Goal: Task Accomplishment & Management: Manage account settings

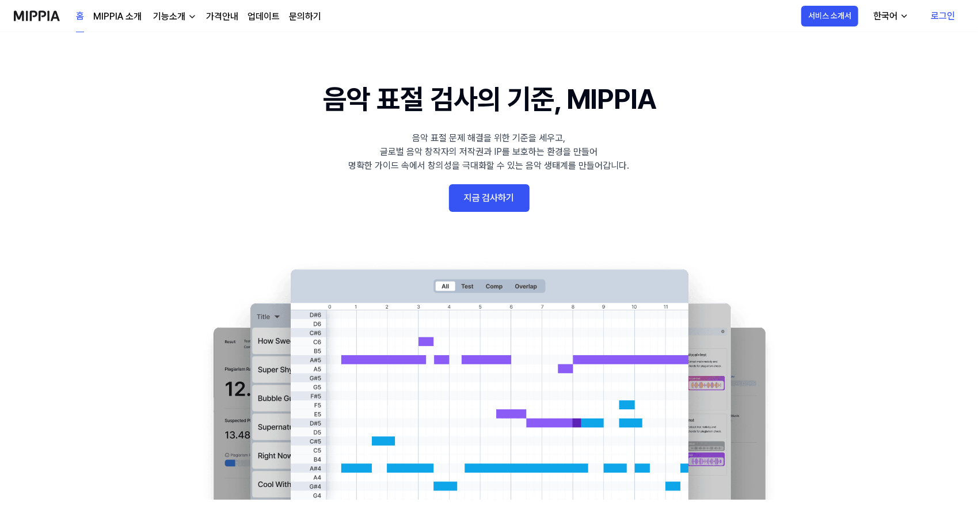
click at [955, 16] on link "로그인" at bounding box center [942, 16] width 43 height 32
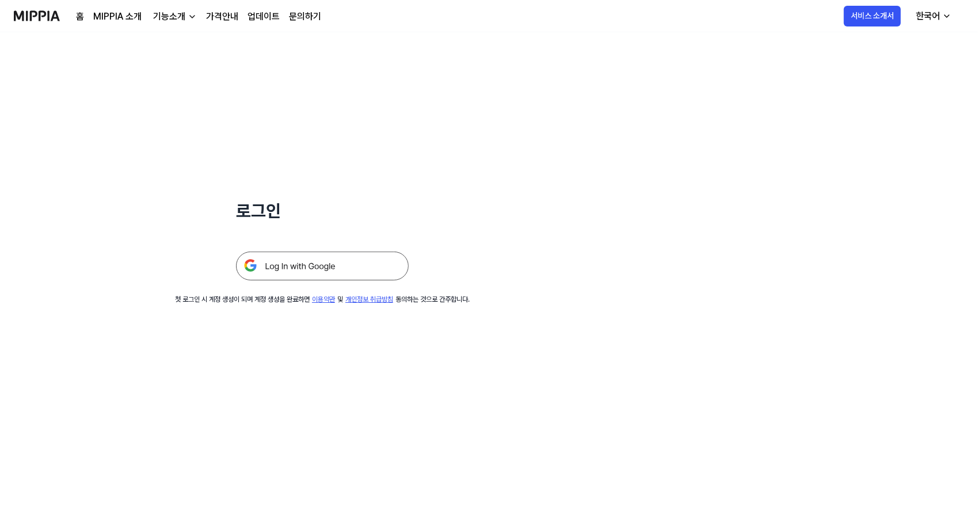
click at [334, 277] on img at bounding box center [322, 265] width 173 height 29
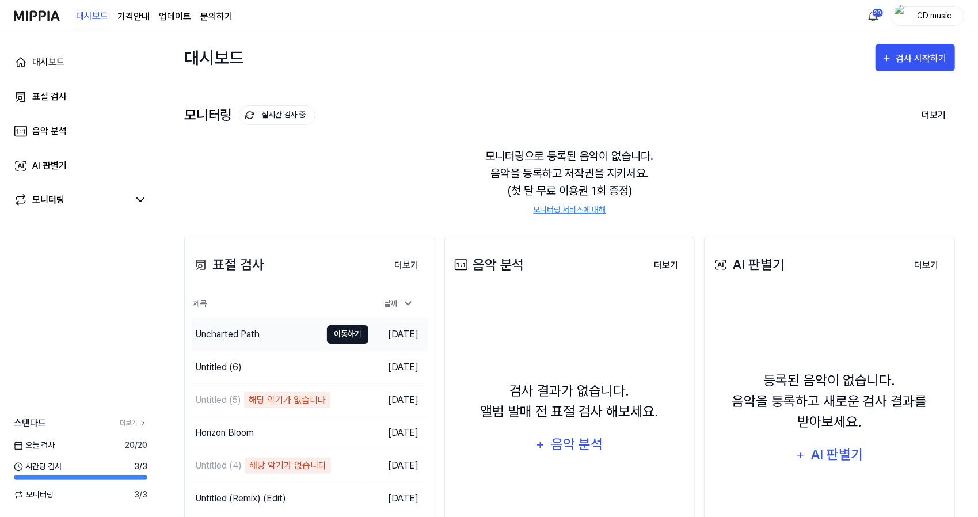
click at [344, 331] on button "이동하기" at bounding box center [347, 334] width 41 height 18
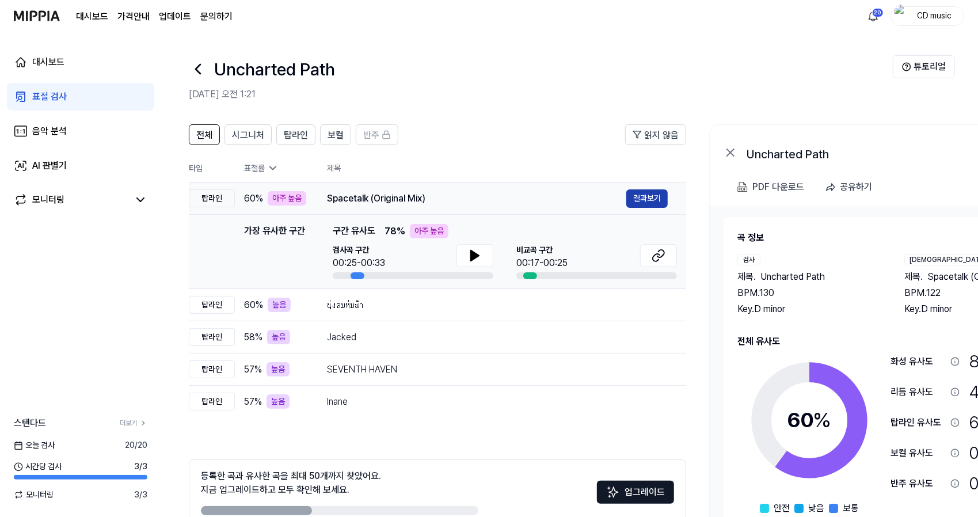
click at [639, 195] on button "결과보기" at bounding box center [646, 198] width 41 height 18
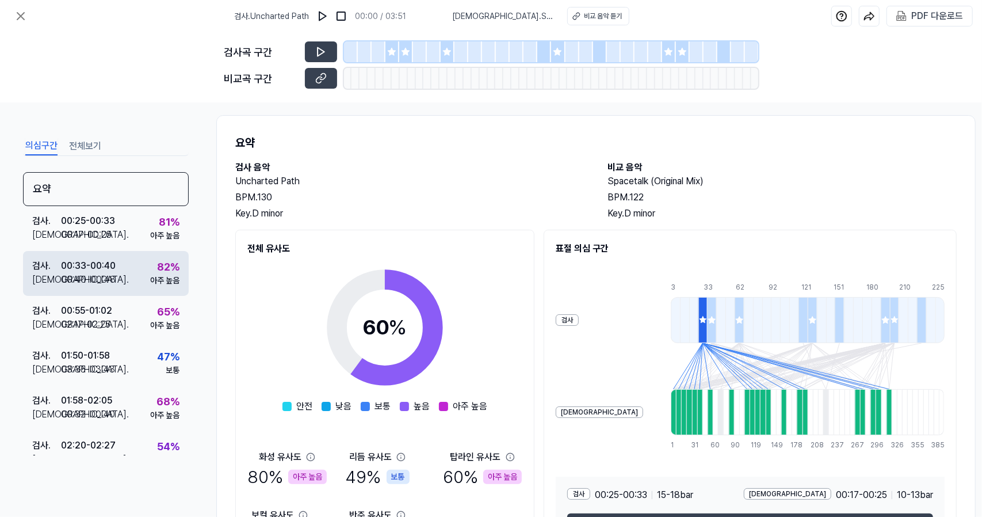
scroll to position [159, 0]
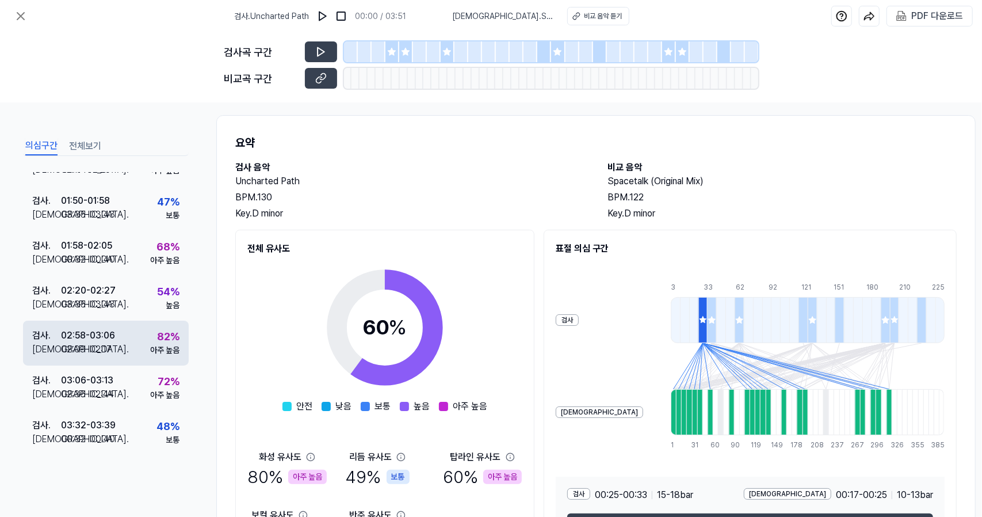
click at [127, 330] on div "검사 . 02:58 - 03:06 비교 . 02:09 - 02:17 82 % 아주 높음" at bounding box center [106, 342] width 166 height 45
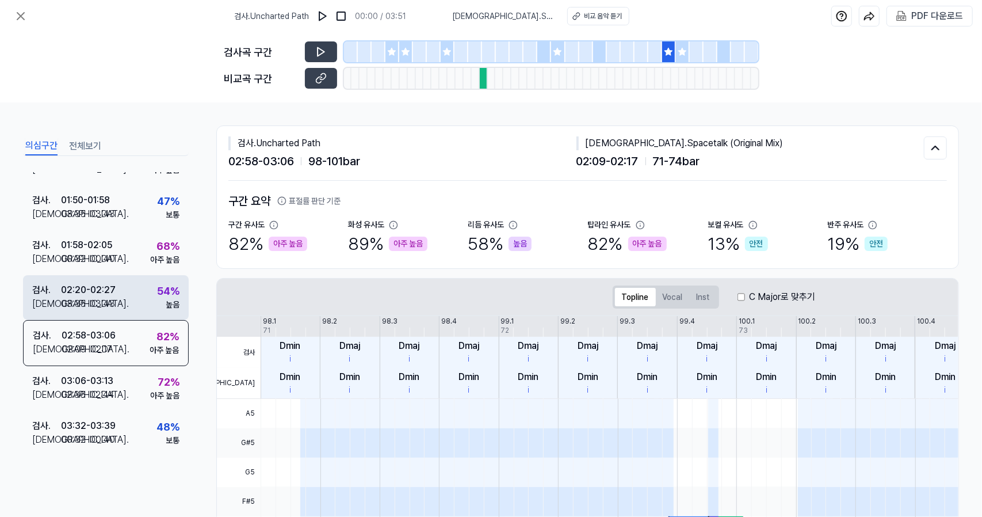
scroll to position [0, 0]
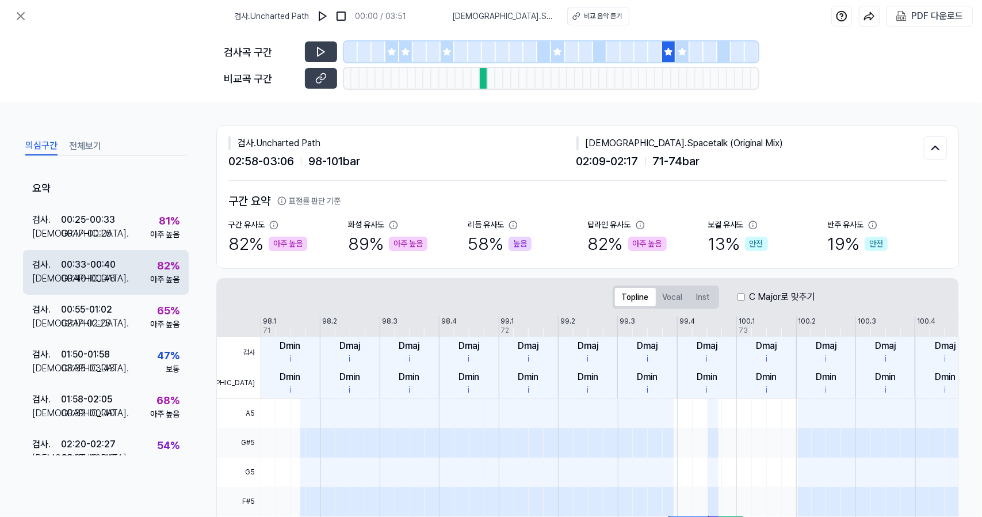
click at [150, 263] on div "82 % 아주 높음" at bounding box center [164, 272] width 29 height 28
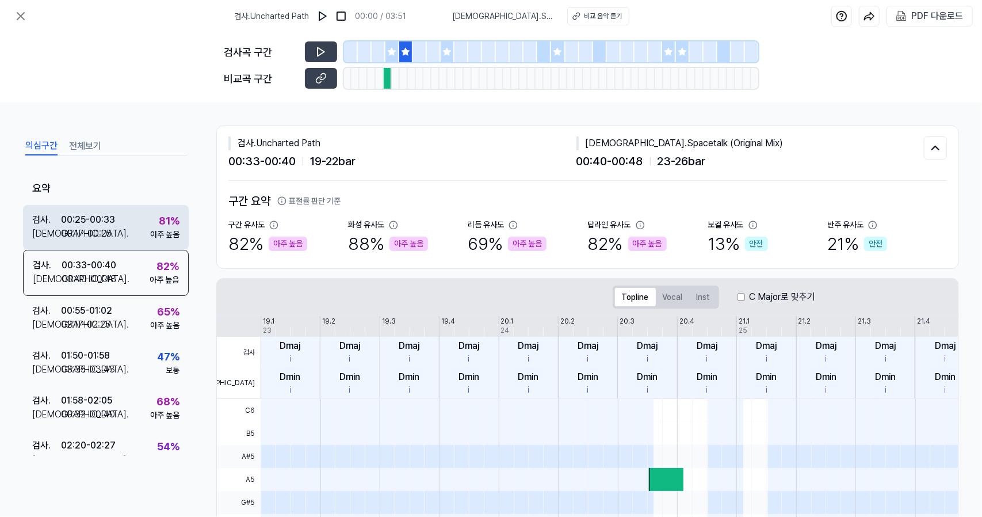
click at [143, 231] on div "검사 . 00:25 - 00:33 비교 . 00:17 - 00:25 81 % 아주 높음" at bounding box center [106, 227] width 166 height 45
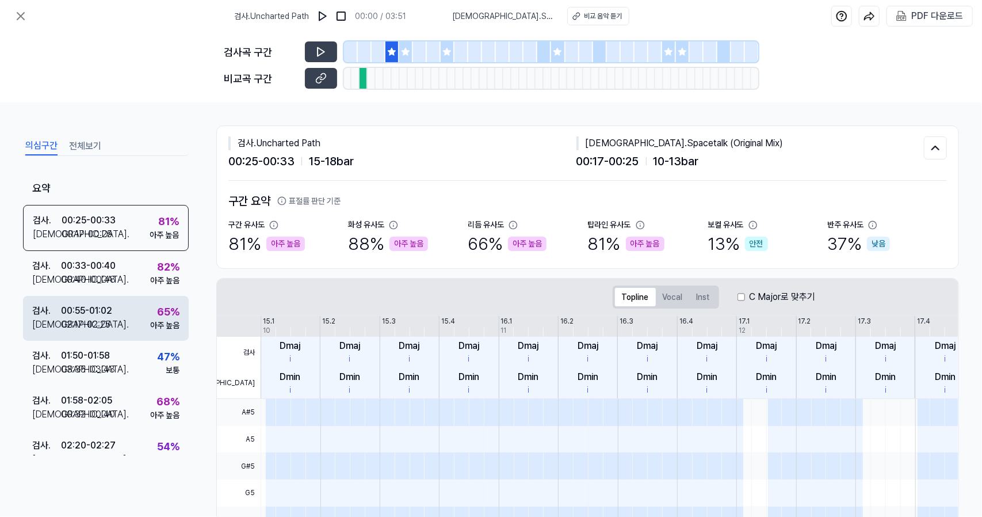
click at [154, 319] on div "아주 높음" at bounding box center [164, 325] width 29 height 12
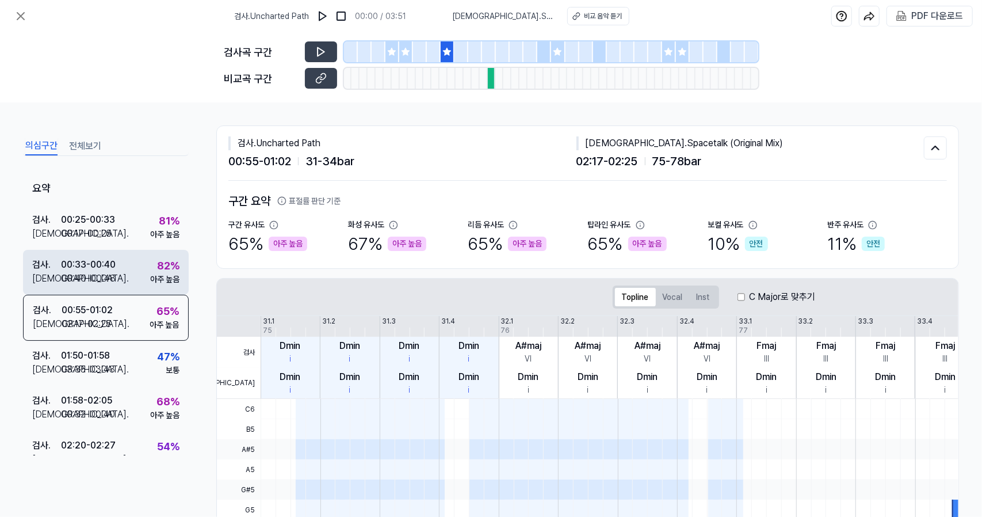
click at [140, 279] on div "검사 . 00:33 - 00:40 비교 . 00:40 - 00:48 82 % 아주 높음" at bounding box center [106, 272] width 166 height 45
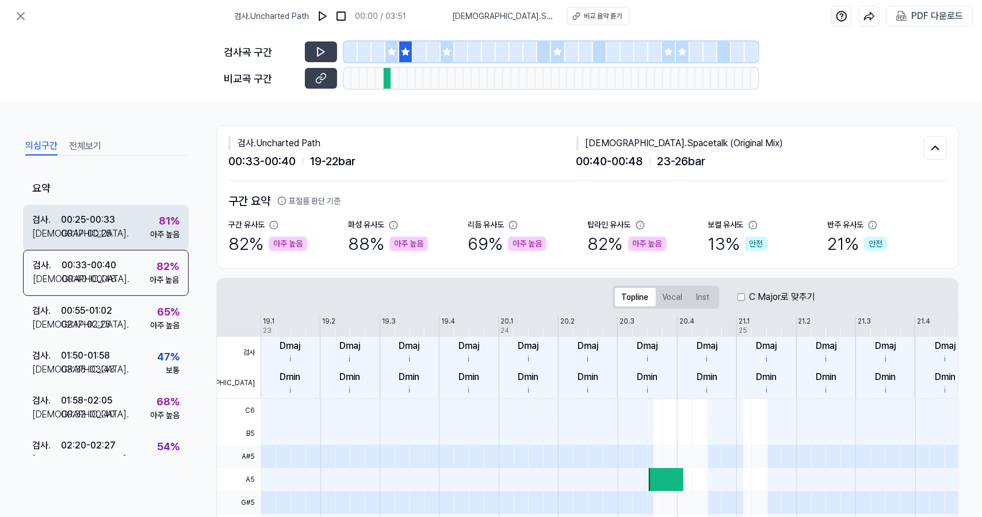
click at [133, 228] on div "검사 . 00:25 - 00:33 비교 . 00:17 - 00:25 81 % 아주 높음" at bounding box center [106, 227] width 166 height 45
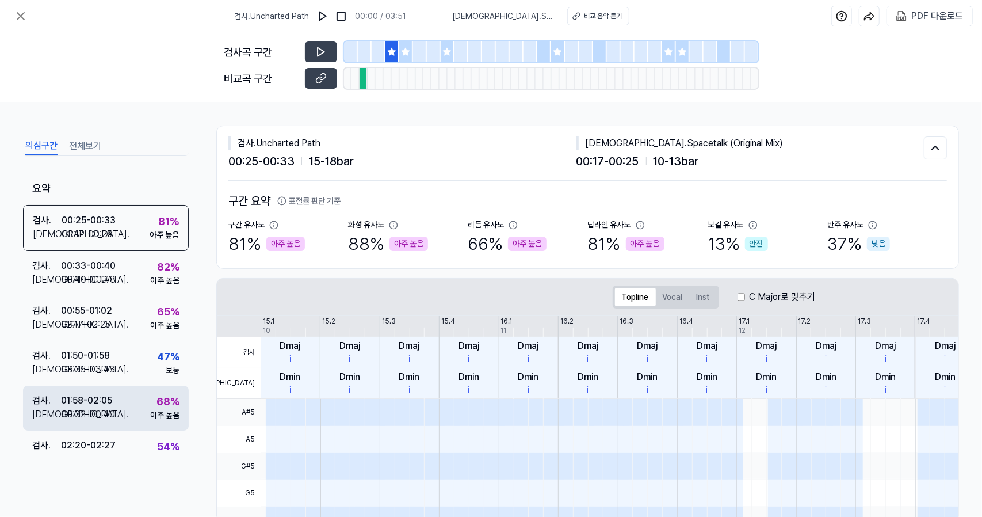
click at [141, 399] on div "검사 . 01:58 - 02:05 비교 . 00:32 - 00:40 68 % 아주 높음" at bounding box center [106, 408] width 166 height 45
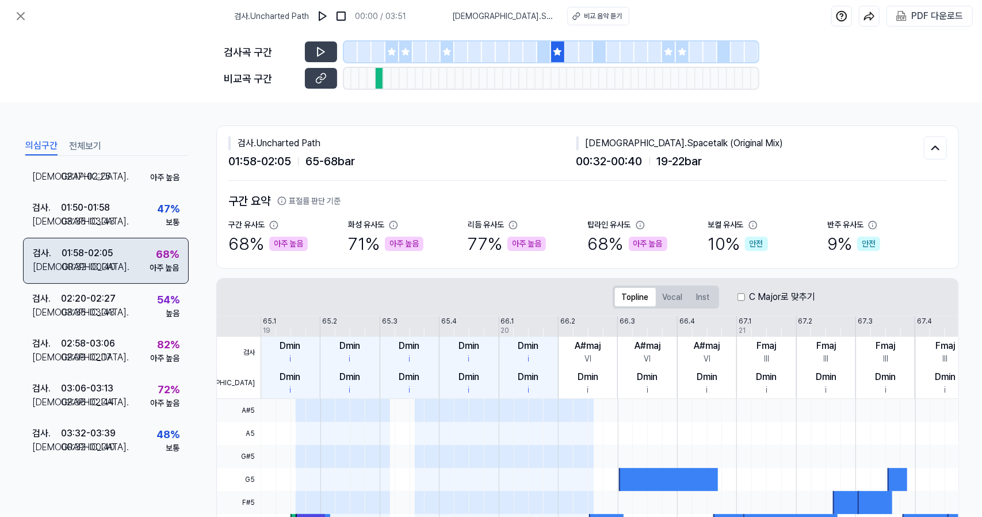
scroll to position [146, 0]
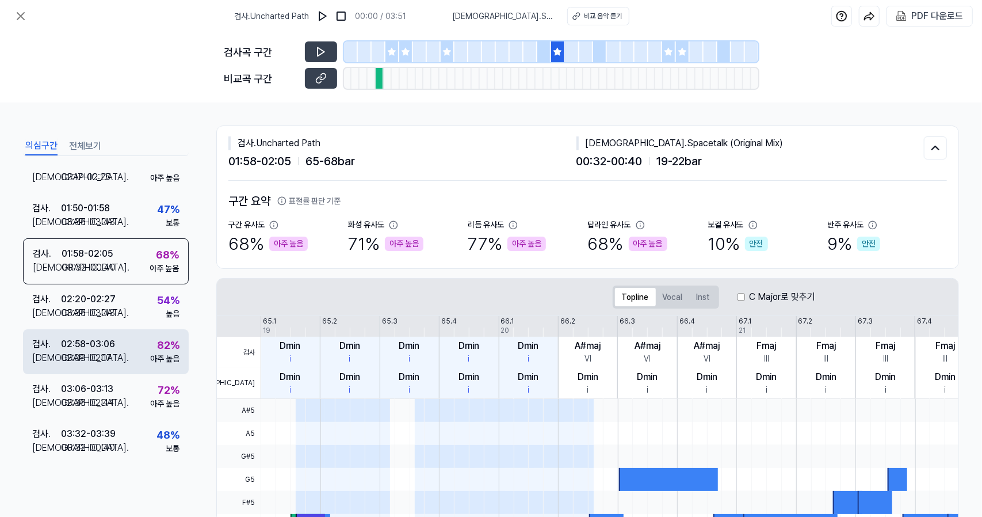
click at [143, 357] on div "검사 . 02:58 - 03:06 비교 . 02:09 - 02:17 82 % 아주 높음" at bounding box center [106, 351] width 166 height 45
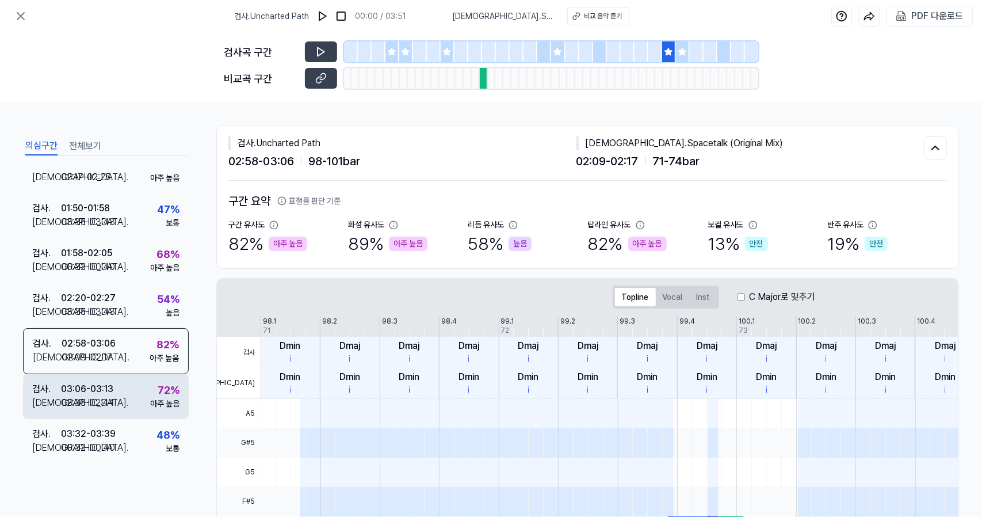
click at [140, 395] on div "검사 . 03:06 - 03:13 비교 . 02:36 - 02:44 72 % 아주 높음" at bounding box center [106, 396] width 166 height 45
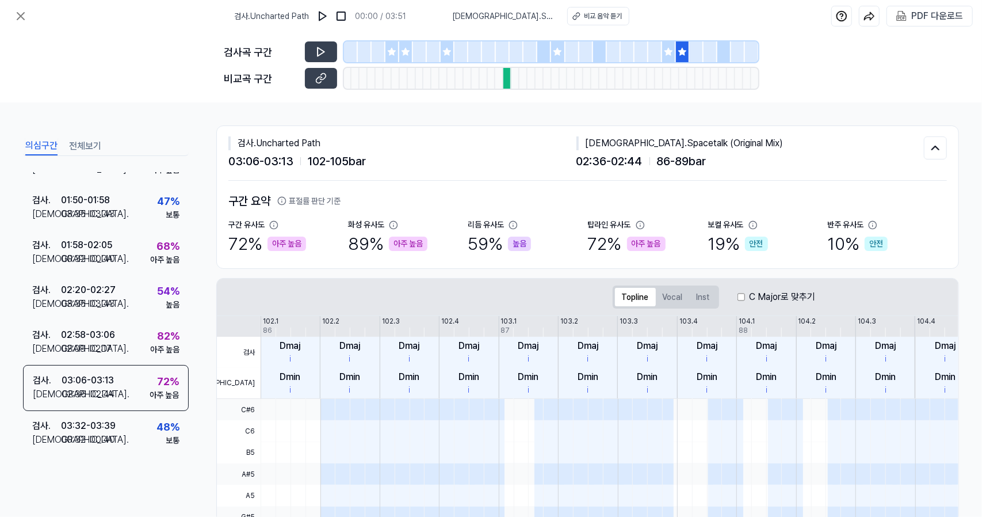
scroll to position [0, 257]
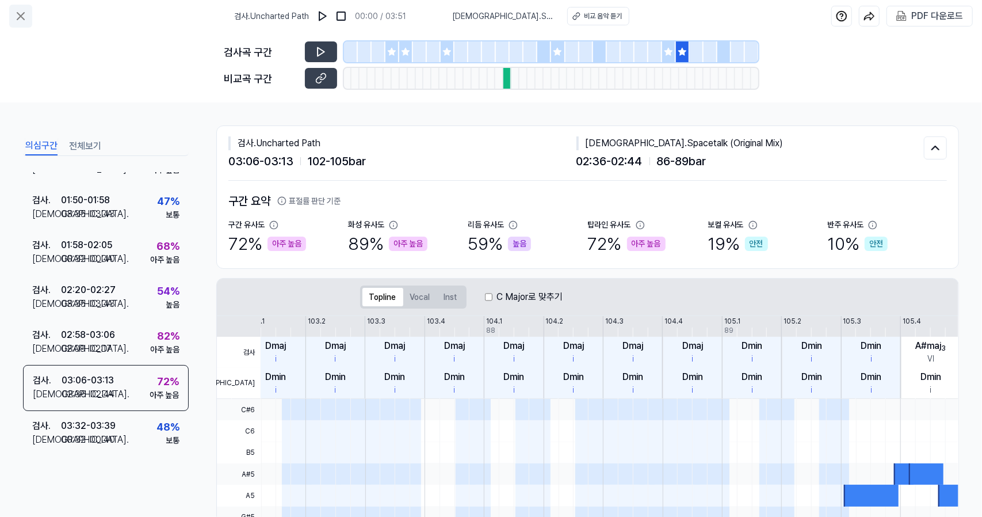
click at [20, 10] on icon at bounding box center [21, 16] width 14 height 14
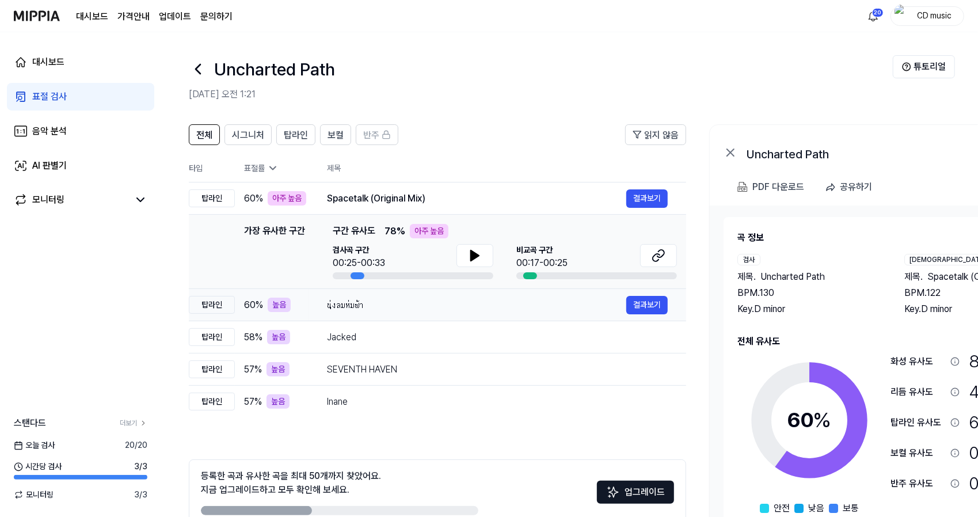
click at [338, 304] on div "นุ่งลมห่มฟ้า" at bounding box center [476, 305] width 299 height 14
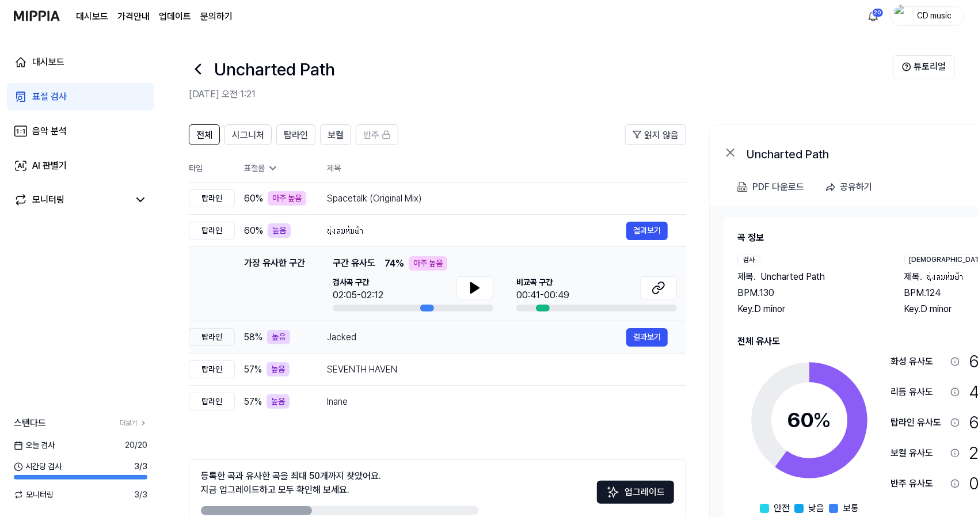
click at [360, 344] on div "Jacked 결과보기" at bounding box center [497, 337] width 341 height 18
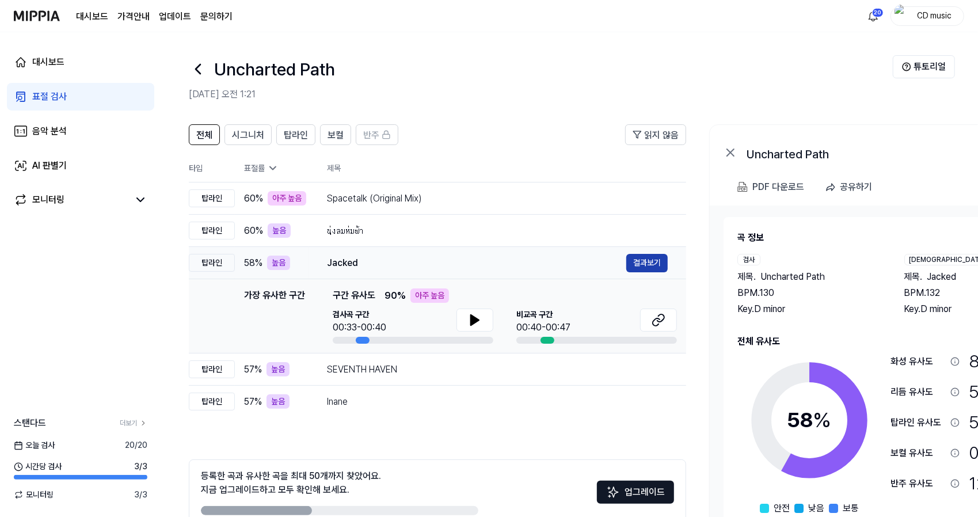
click at [654, 254] on button "결과보기" at bounding box center [646, 263] width 41 height 18
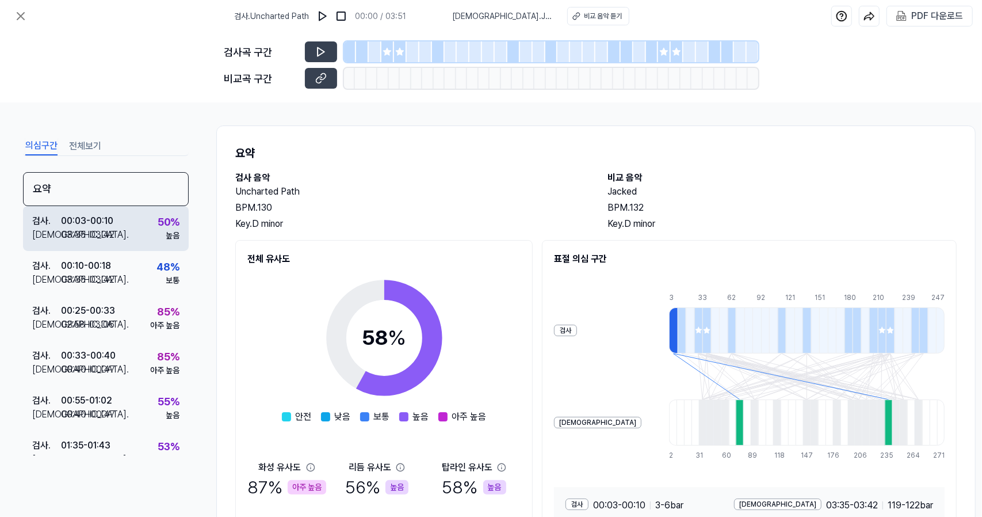
click at [115, 223] on div "검사 . 00:03 - 00:10 비교 . 03:35 - 03:42 50 % 높음" at bounding box center [106, 228] width 166 height 45
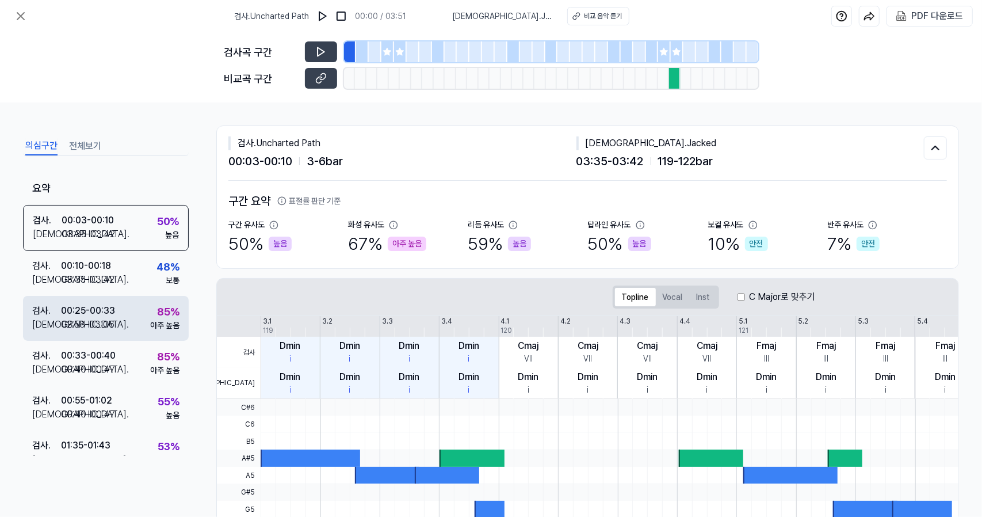
click at [114, 308] on div "00:25 - 00:33" at bounding box center [88, 311] width 54 height 14
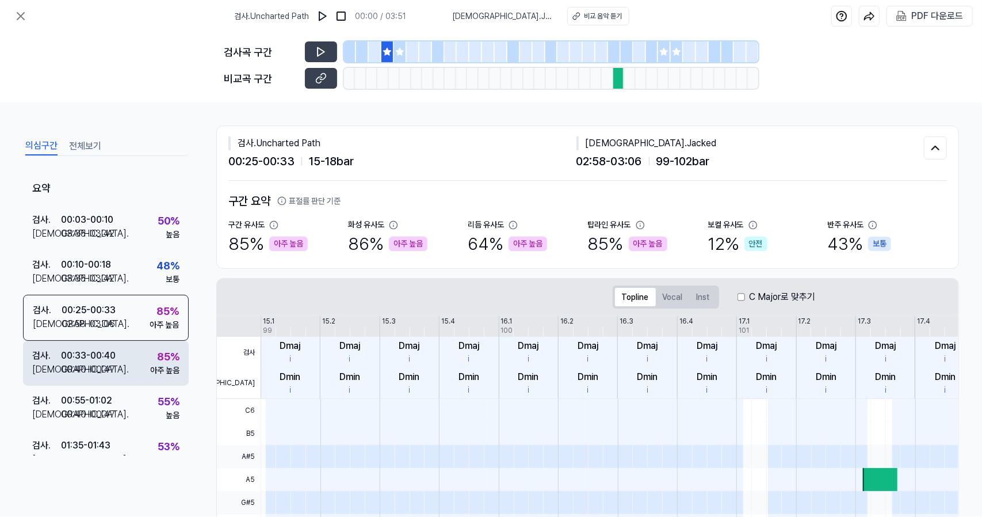
click at [125, 358] on div "검사 . 00:33 - 00:40 비교 . 00:40 - 00:47 85 % 아주 높음" at bounding box center [106, 363] width 166 height 45
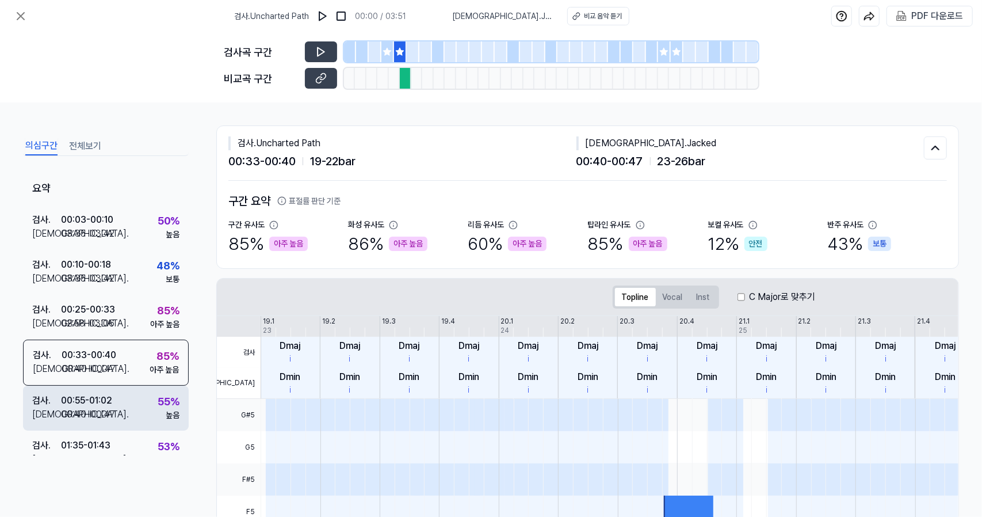
click at [127, 408] on div "검사 . 00:55 - 01:02 비교 . 00:40 - 00:47 55 % 높음" at bounding box center [106, 408] width 166 height 45
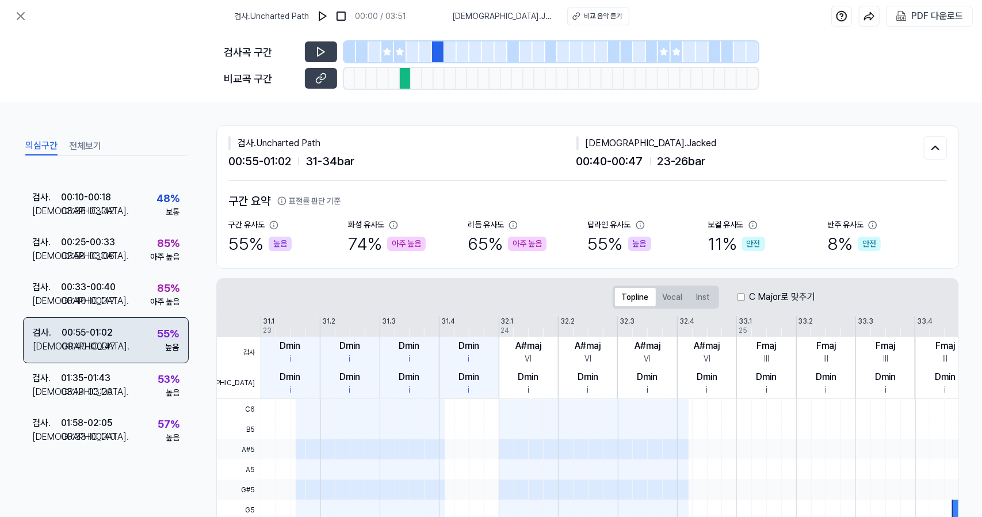
scroll to position [71, 0]
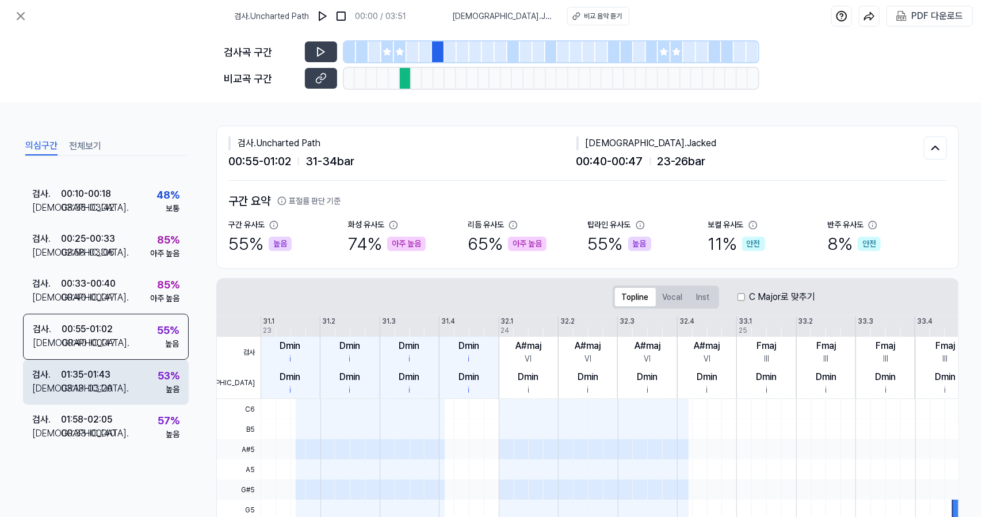
click at [128, 391] on div "검사 . 01:35 - 01:43 비교 . 03:13 - 03:20 53 % 높음" at bounding box center [106, 382] width 166 height 45
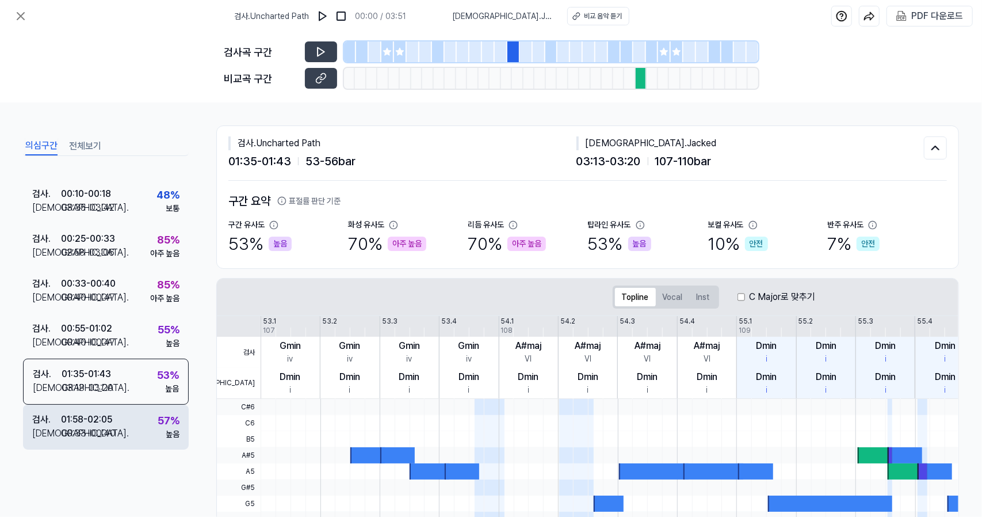
click at [125, 433] on div "검사 . 01:58 - 02:05 비교 . 00:33 - 00:40 57 % 높음" at bounding box center [106, 427] width 166 height 45
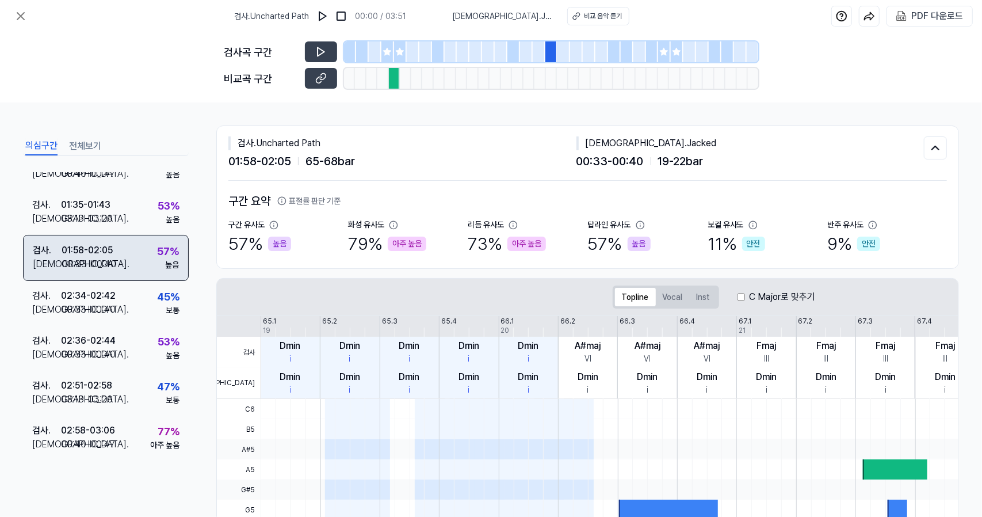
scroll to position [240, 0]
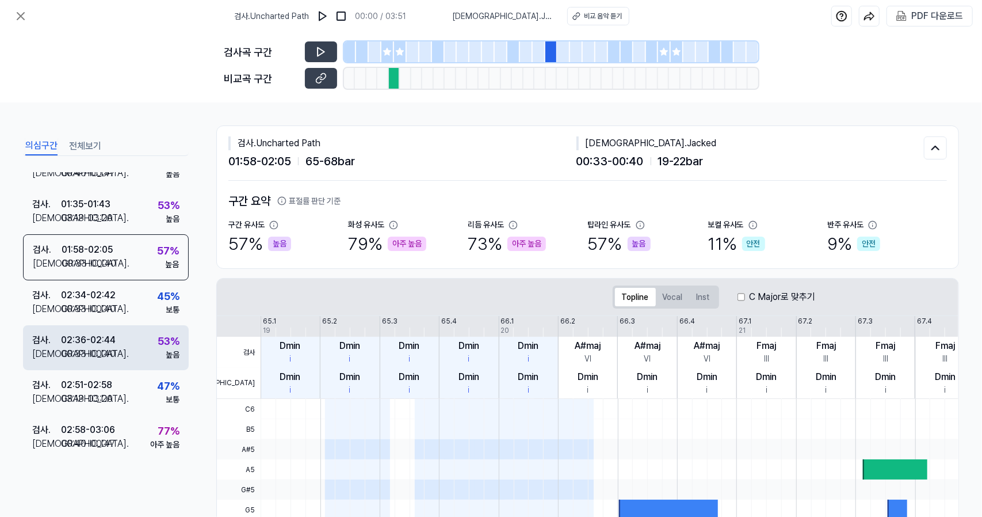
click at [134, 337] on div "검사 . 02:36 - 02:44 비교 . 00:33 - 00:40 53 % 높음" at bounding box center [106, 347] width 166 height 45
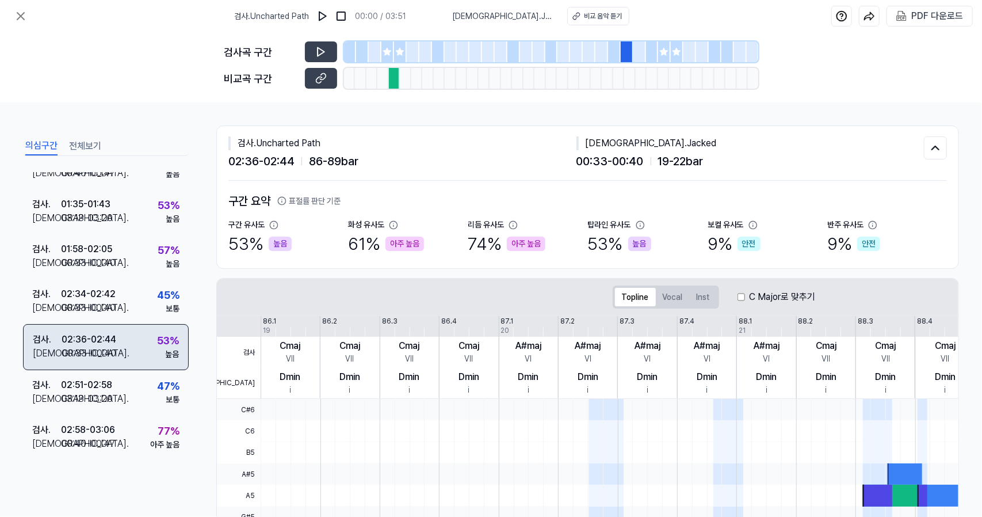
scroll to position [379, 0]
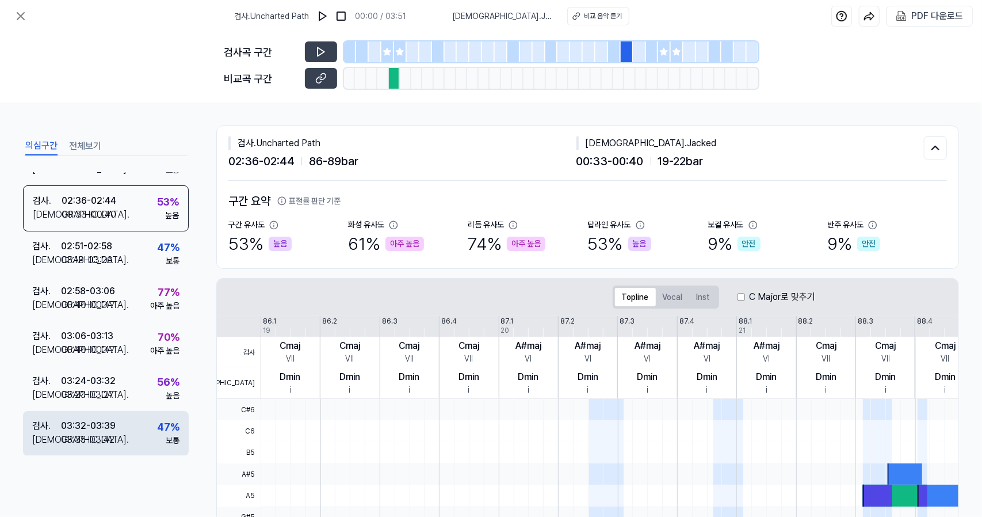
click at [137, 415] on div "검사 . 03:32 - 03:39 비교 . 03:35 - 03:42 47 % 보통" at bounding box center [106, 433] width 166 height 45
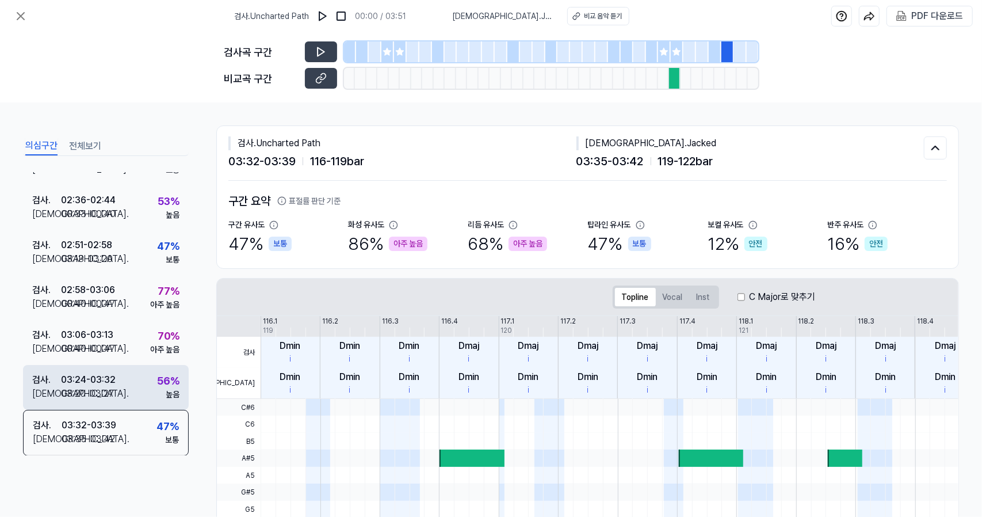
click at [136, 387] on div "검사 . 03:24 - 03:32 비교 . 03:20 - 03:27 56 % 높음" at bounding box center [106, 387] width 166 height 45
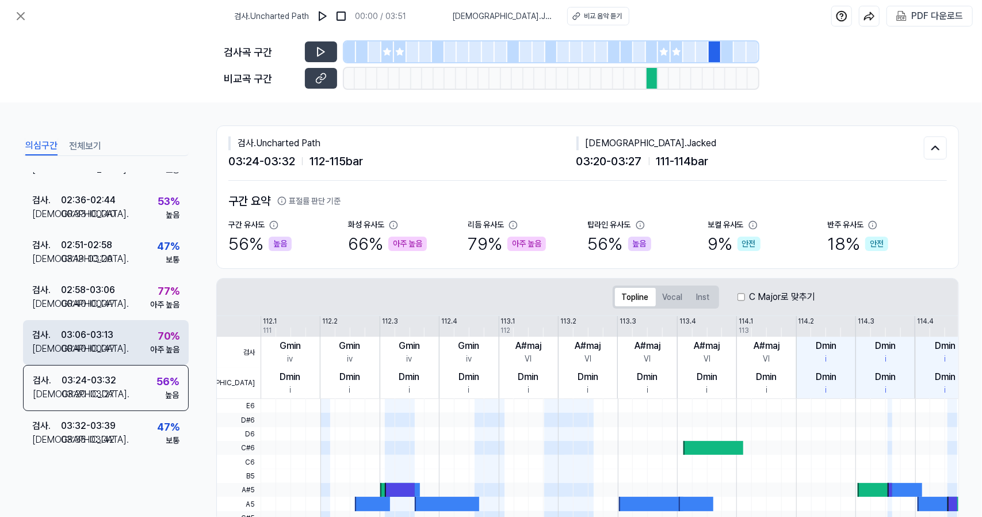
click at [136, 347] on div "검사 . 03:06 - 03:13 비교 . 00:40 - 00:47 70 % 아주 높음" at bounding box center [106, 342] width 166 height 45
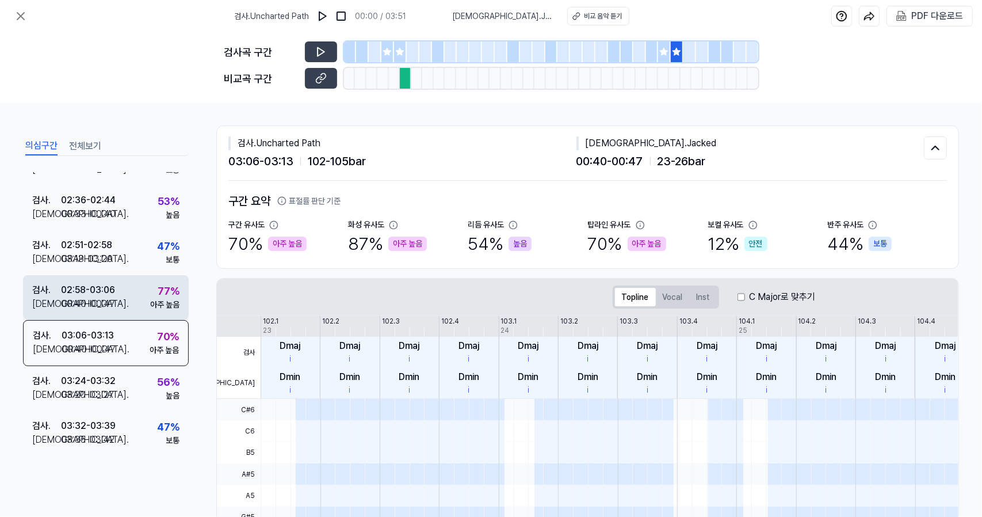
click at [143, 302] on div "검사 . 02:58 - 03:06 비교 . 00:40 - 00:47 77 % 아주 높음" at bounding box center [106, 297] width 166 height 45
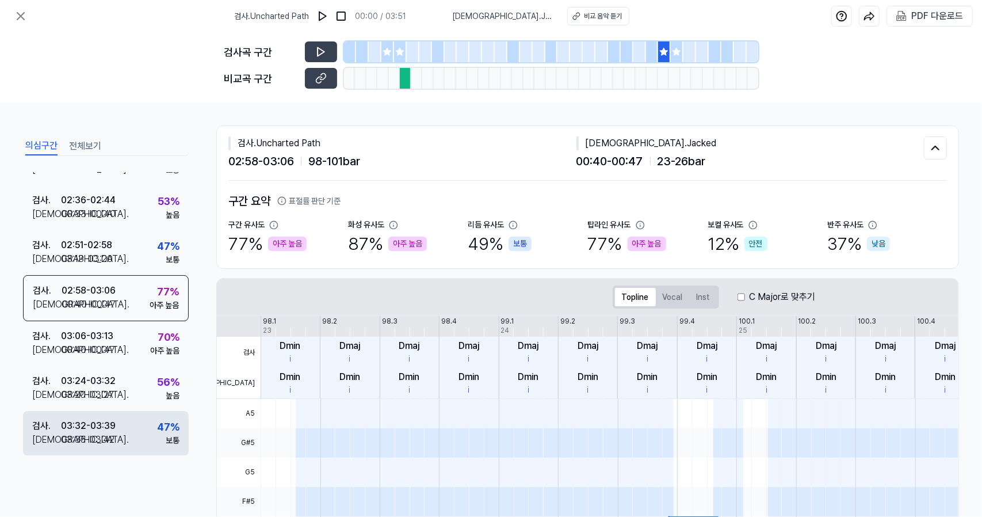
click at [137, 453] on div "검사 . 03:32 - 03:39 비교 . 03:35 - 03:42 47 % 보통" at bounding box center [106, 433] width 166 height 45
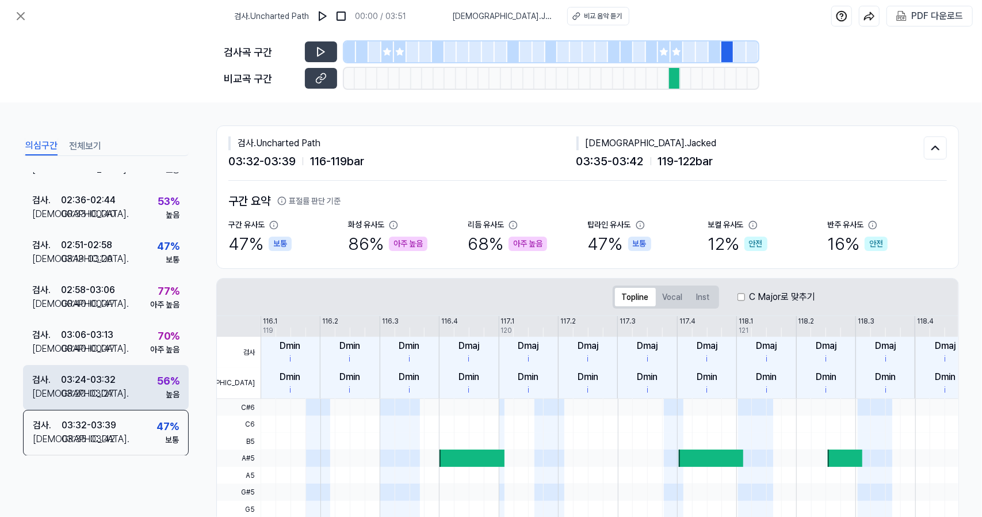
click at [133, 398] on div "검사 . 03:24 - 03:32 비교 . 03:20 - 03:27 56 % 높음" at bounding box center [106, 387] width 166 height 45
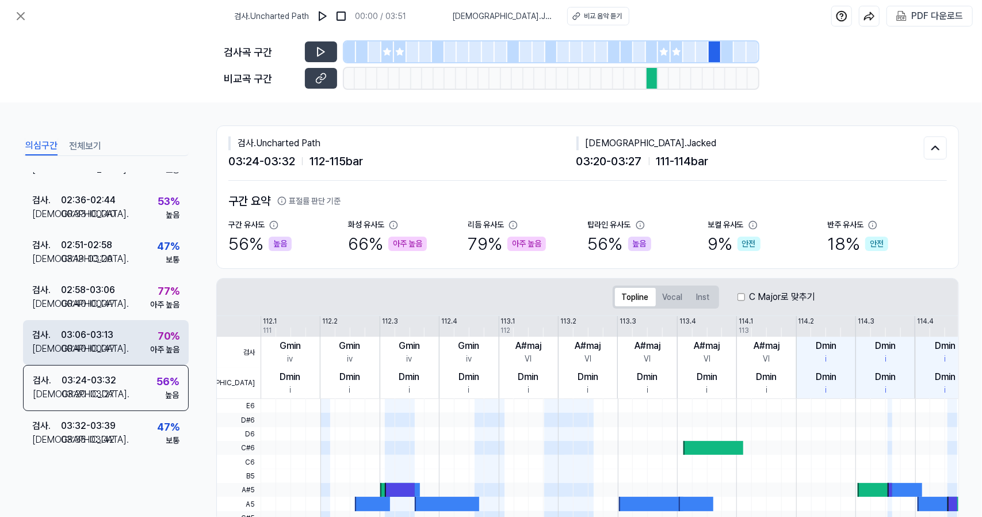
click at [139, 342] on div "검사 . 03:06 - 03:13 비교 . 00:40 - 00:47 70 % 아주 높음" at bounding box center [106, 342] width 166 height 45
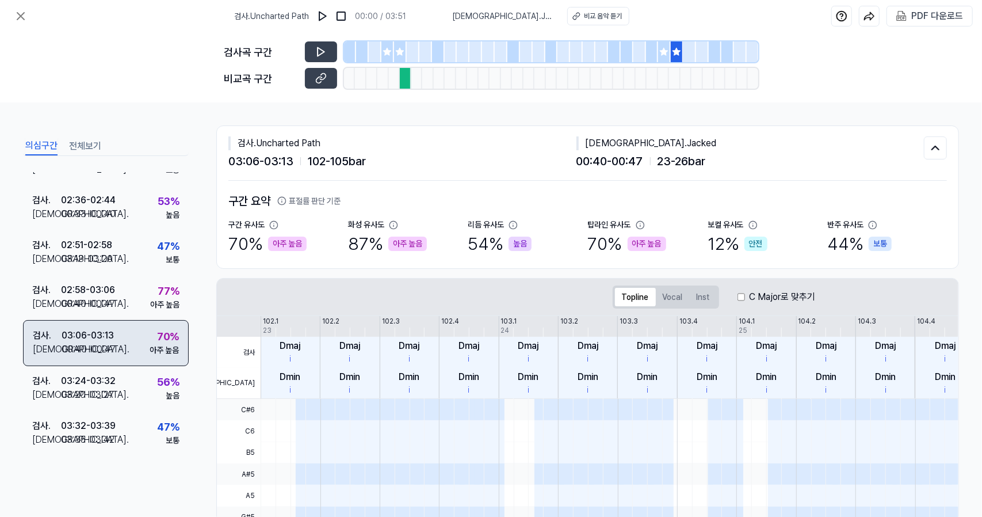
scroll to position [0, 0]
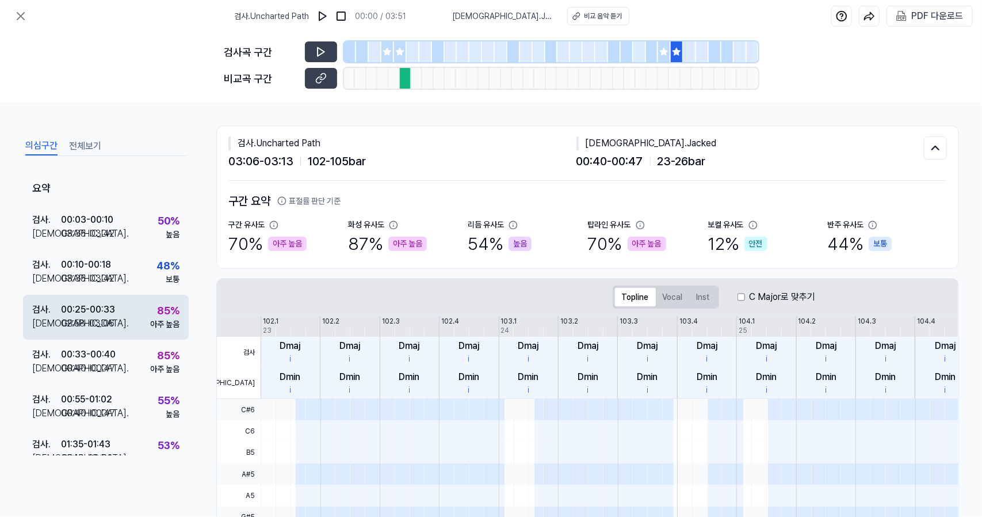
click at [150, 324] on div "아주 높음" at bounding box center [164, 324] width 29 height 12
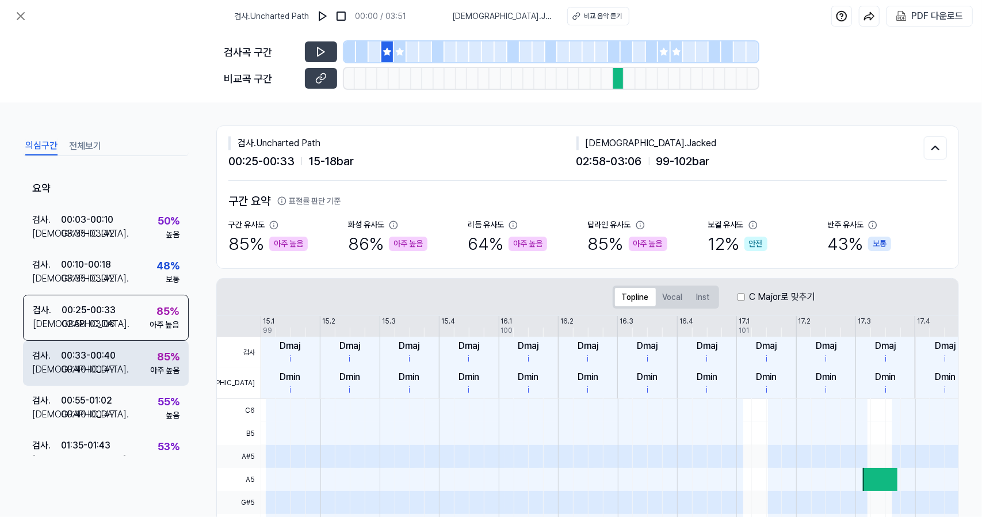
click at [143, 354] on div "검사 . 00:33 - 00:40 비교 . 00:40 - 00:47 85 % 아주 높음" at bounding box center [106, 363] width 166 height 45
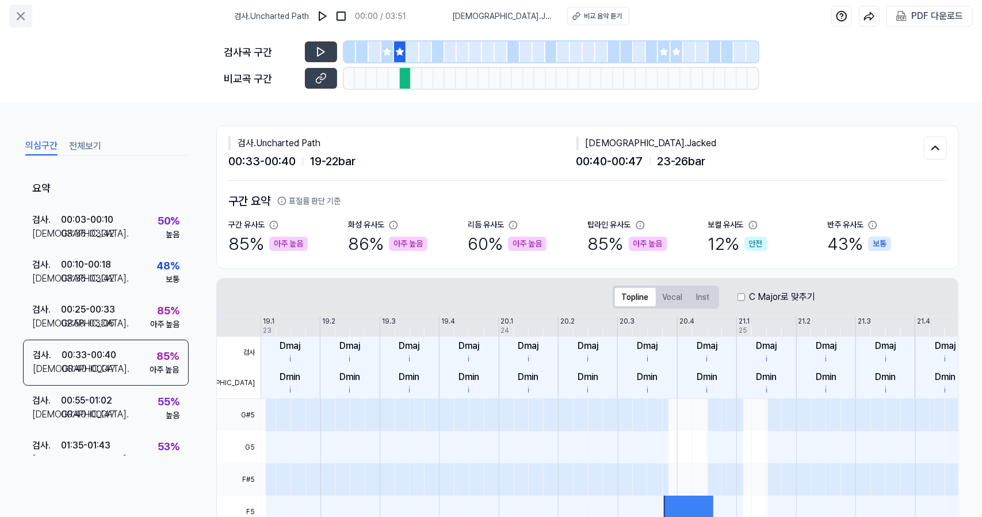
click at [22, 25] on button at bounding box center [20, 16] width 23 height 23
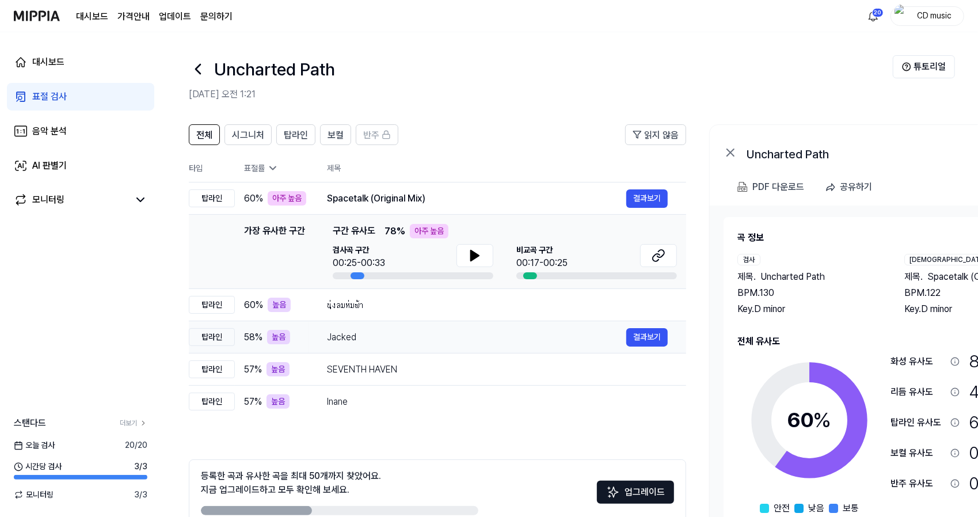
click at [442, 347] on td "Jacked 결과보기" at bounding box center [496, 337] width 377 height 32
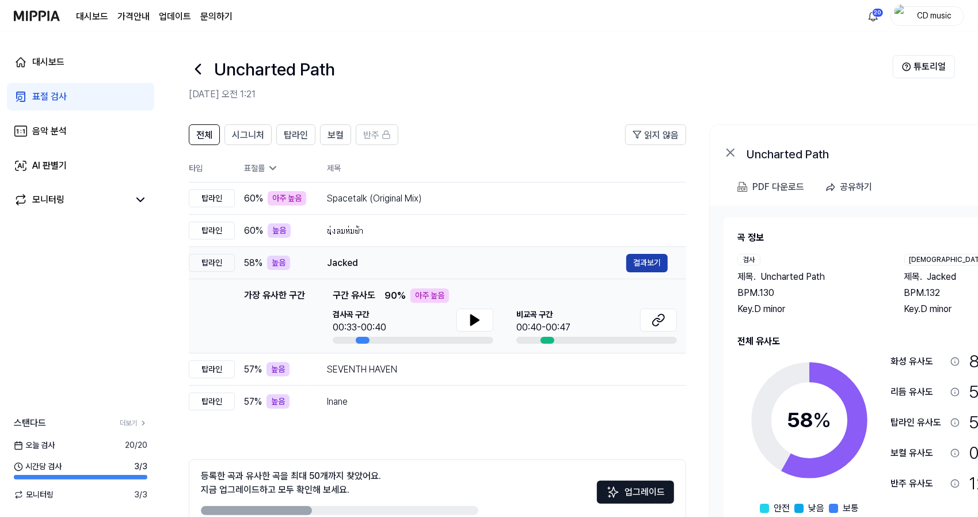
click at [634, 268] on button "결과보기" at bounding box center [646, 263] width 41 height 18
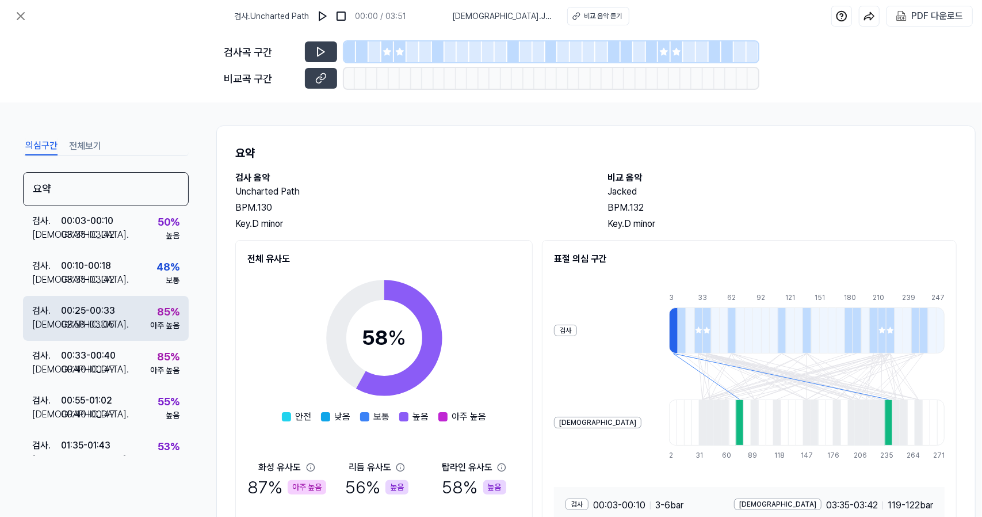
click at [119, 315] on div "검사 . 00:25 - 00:33 비교 . 02:58 - 03:06 85 % 아주 높음" at bounding box center [106, 318] width 166 height 45
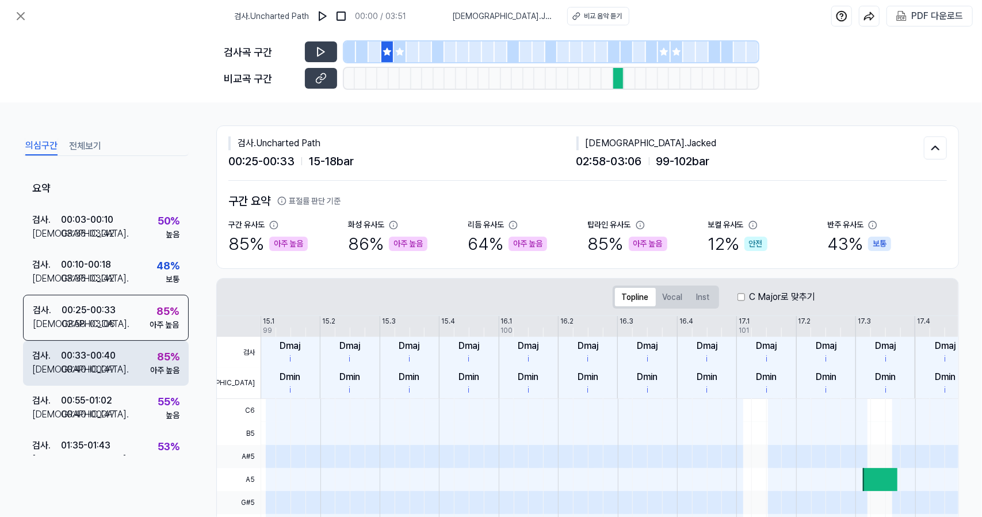
click at [131, 371] on div "검사 . 00:33 - 00:40 비교 . 00:40 - 00:47 85 % 아주 높음" at bounding box center [106, 363] width 166 height 45
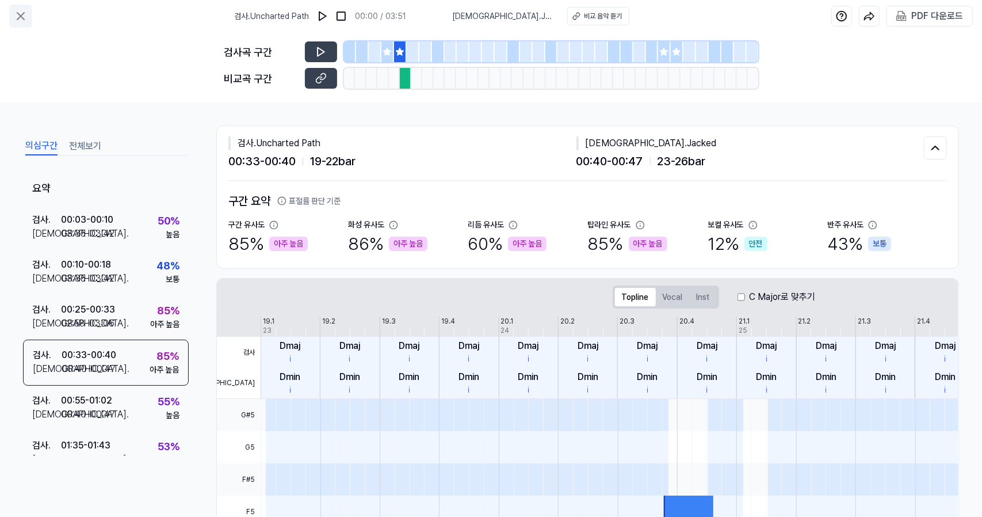
click at [15, 20] on icon at bounding box center [21, 16] width 14 height 14
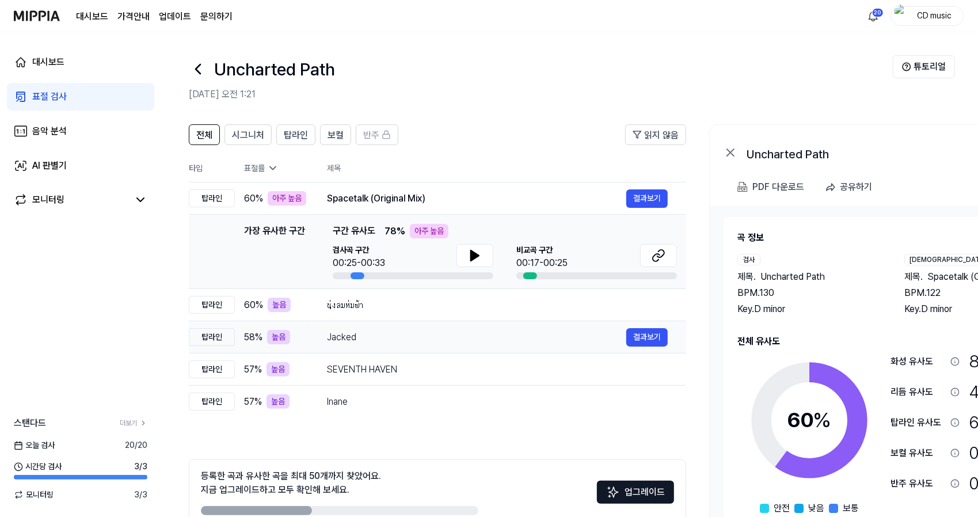
click at [367, 349] on td "Jacked 결과보기" at bounding box center [496, 337] width 377 height 32
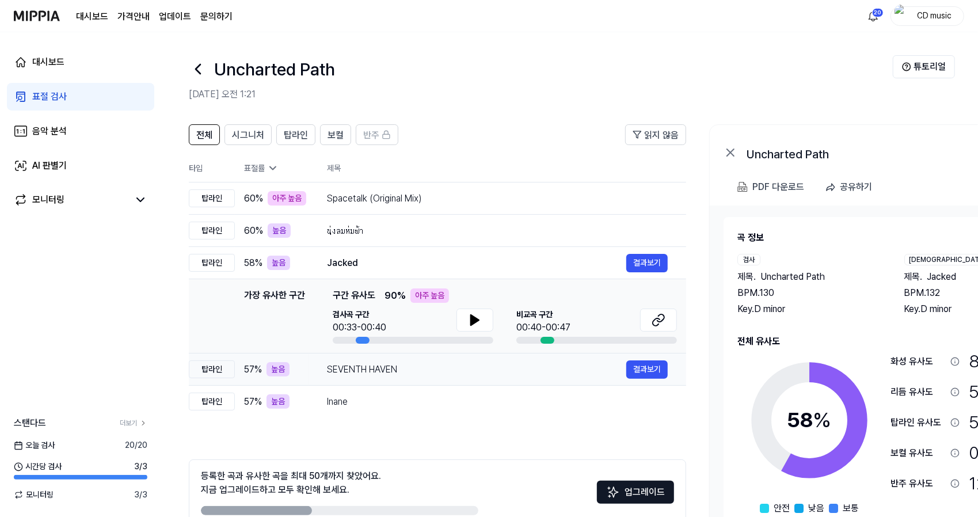
click at [385, 368] on div "SEVENTH HAVEN" at bounding box center [476, 370] width 299 height 14
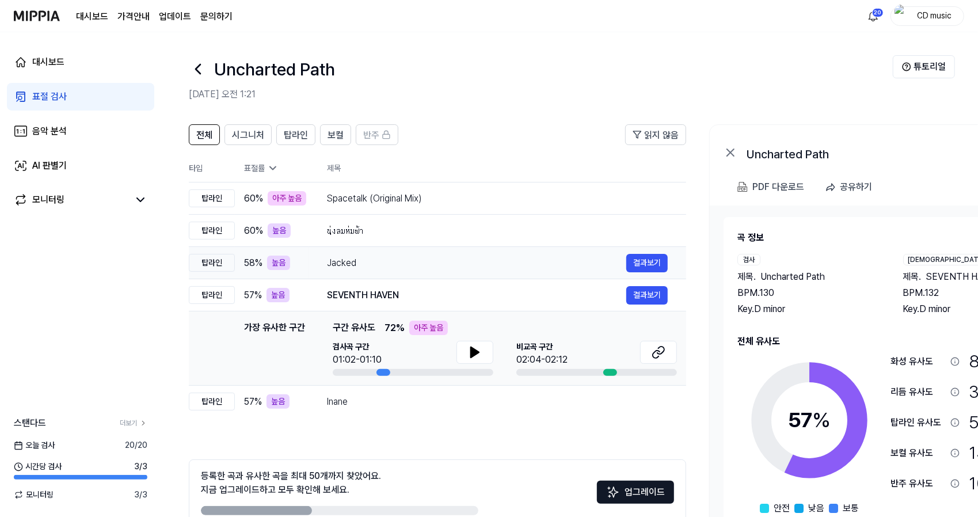
click at [548, 268] on div "Jacked" at bounding box center [476, 263] width 299 height 14
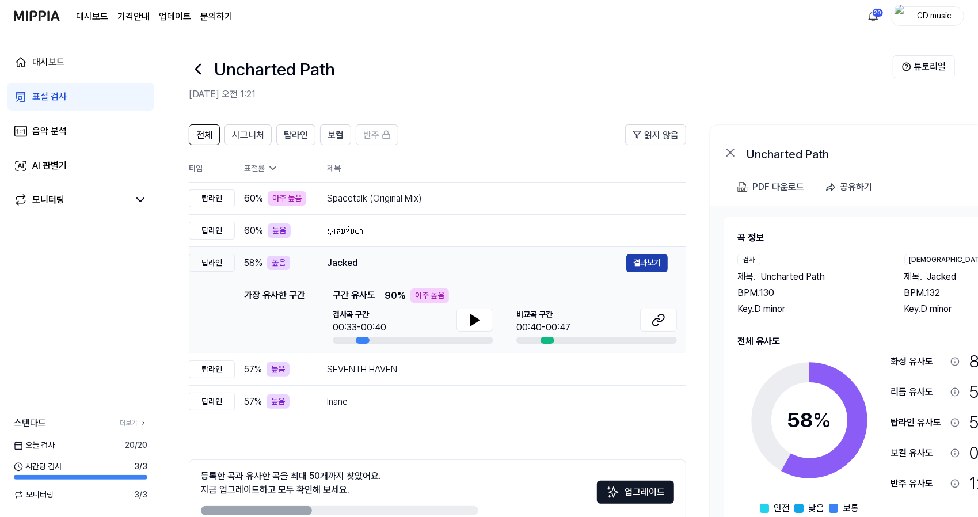
click at [644, 266] on button "결과보기" at bounding box center [646, 263] width 41 height 18
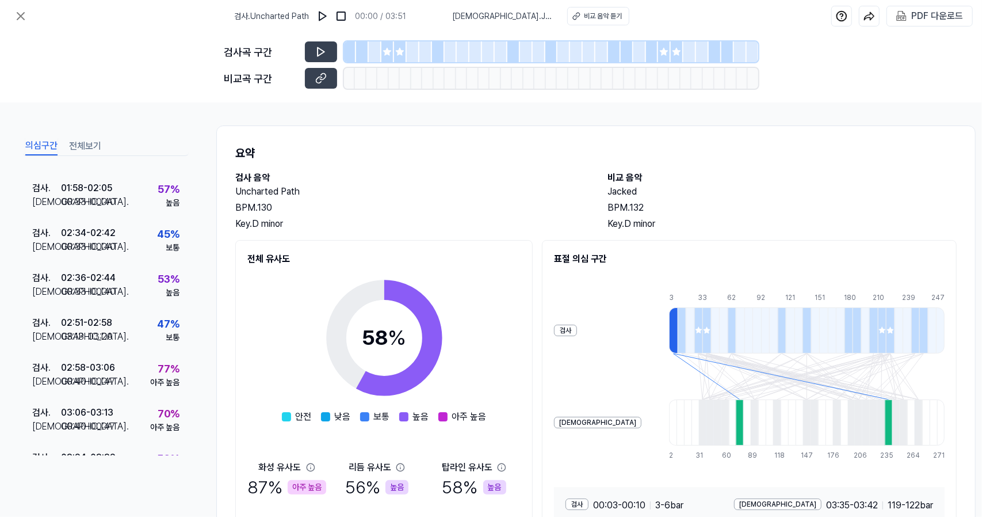
scroll to position [383, 0]
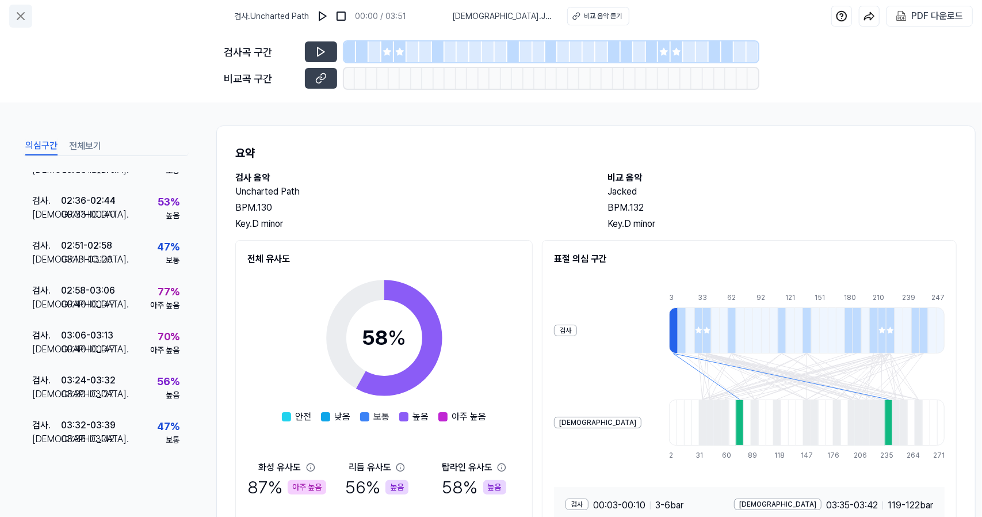
click at [17, 17] on icon at bounding box center [21, 16] width 14 height 14
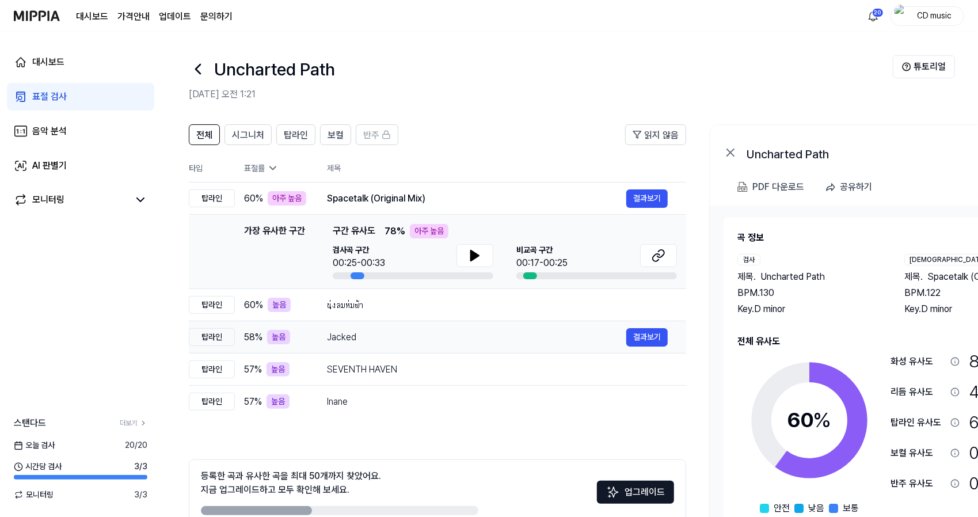
click at [401, 321] on td "Jacked 결과보기" at bounding box center [496, 337] width 377 height 32
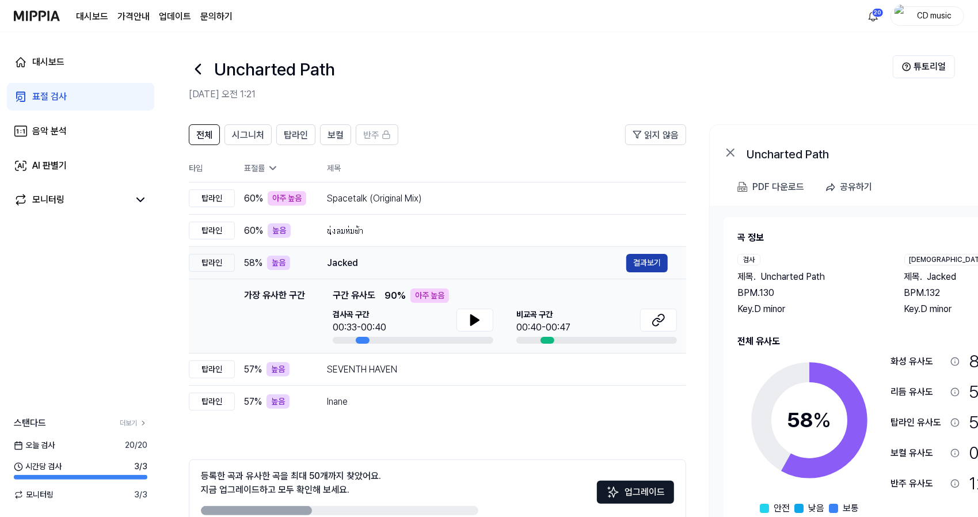
click at [661, 255] on button "결과보기" at bounding box center [646, 263] width 41 height 18
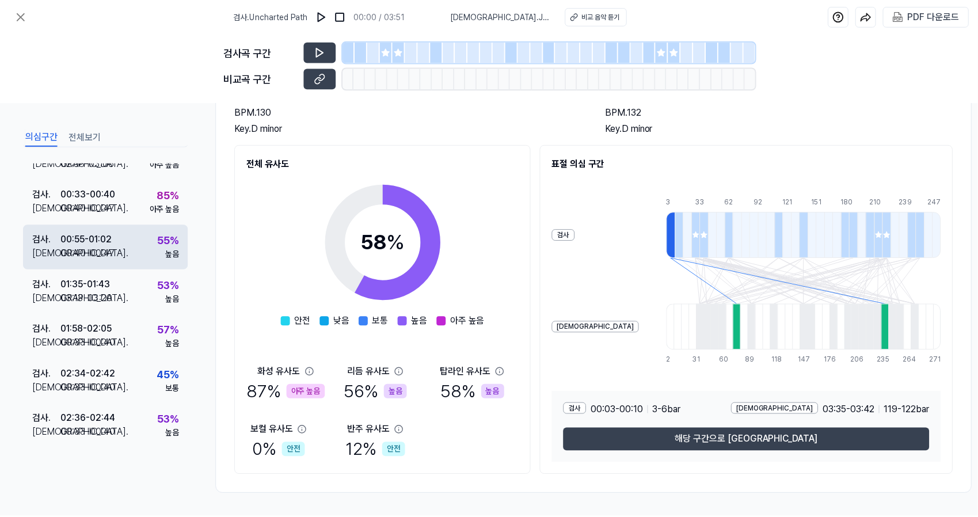
scroll to position [0, 0]
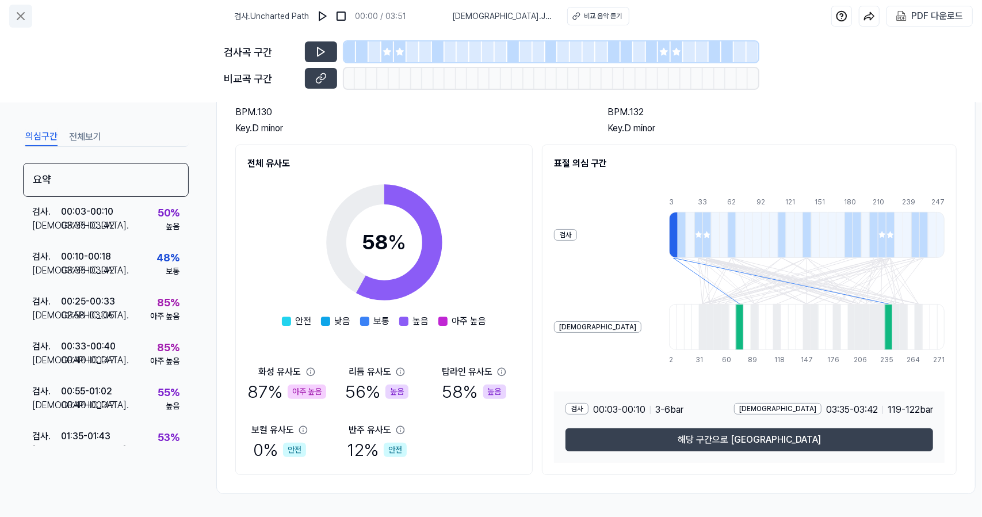
click at [19, 13] on icon at bounding box center [21, 16] width 14 height 14
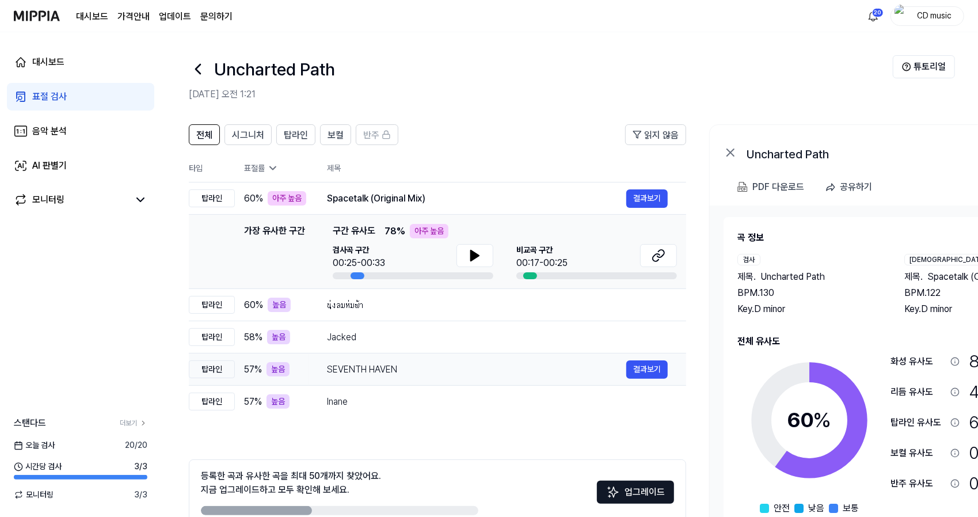
click at [392, 374] on div "SEVENTH HAVEN" at bounding box center [476, 370] width 299 height 14
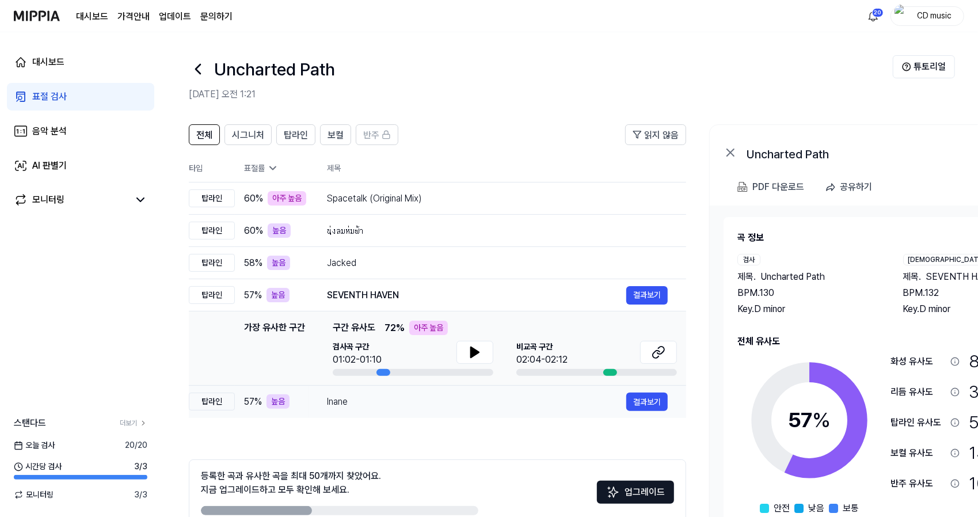
click at [388, 388] on td "Inane 결과보기" at bounding box center [496, 402] width 377 height 32
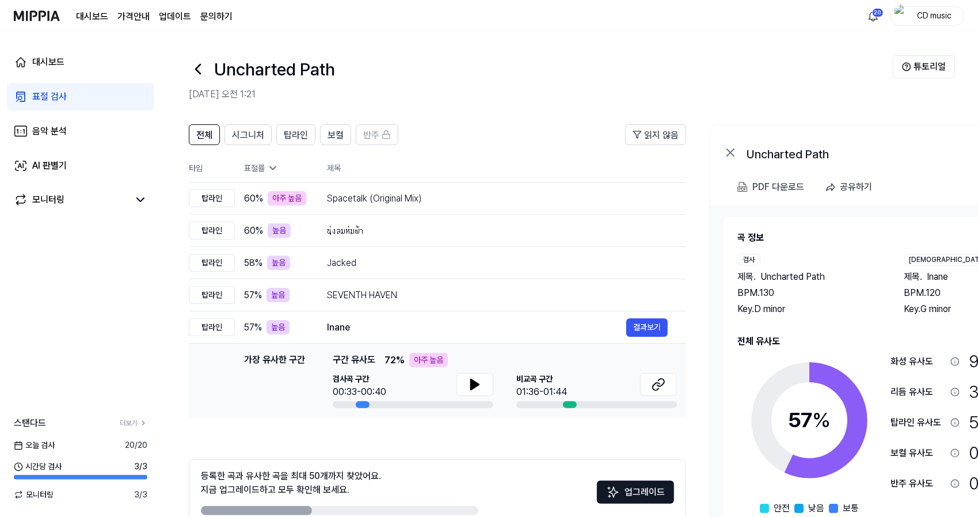
scroll to position [63, 0]
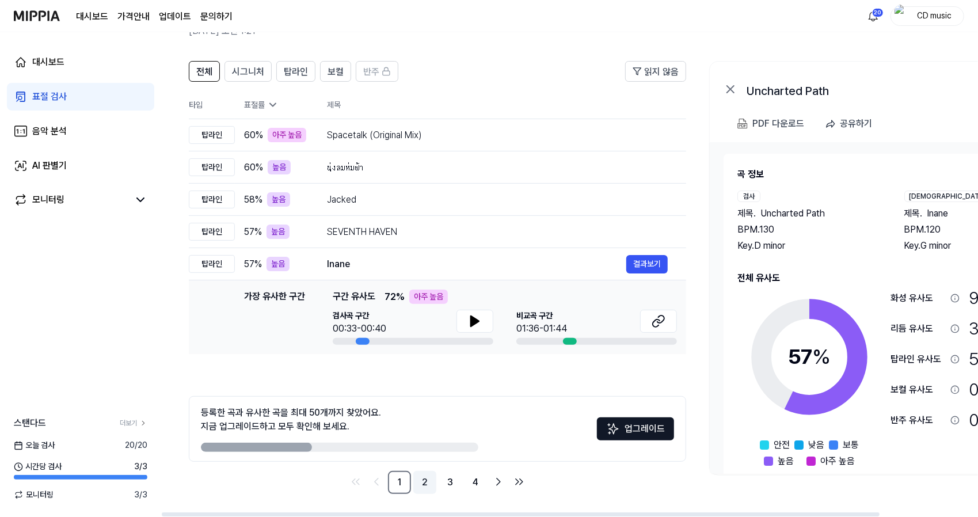
click at [418, 478] on link "2" at bounding box center [424, 482] width 23 height 23
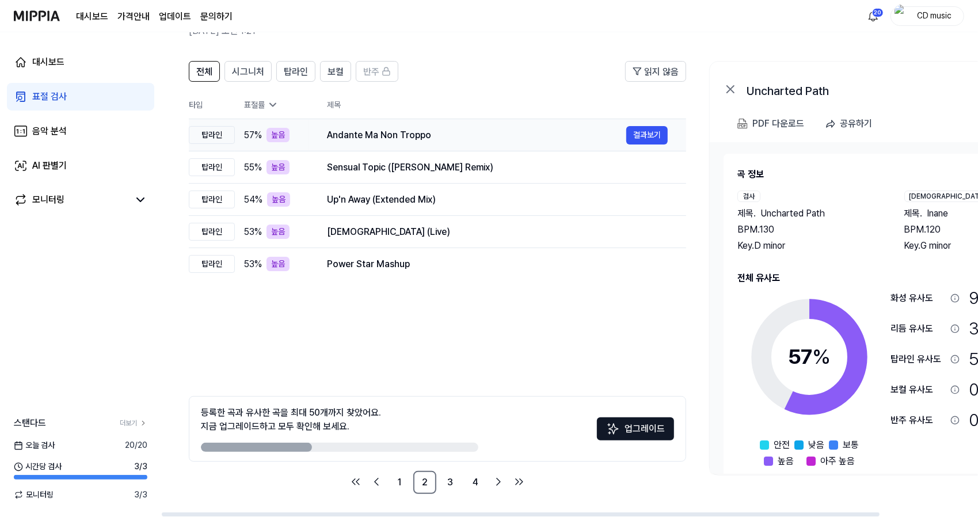
click at [436, 132] on div "Andante Ma Non Troppo" at bounding box center [476, 135] width 299 height 14
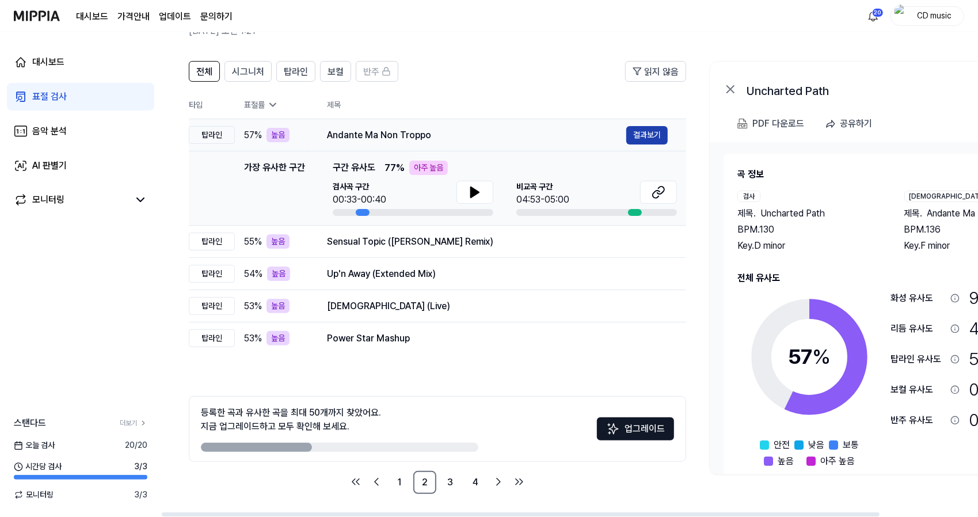
click at [657, 133] on button "결과보기" at bounding box center [646, 135] width 41 height 18
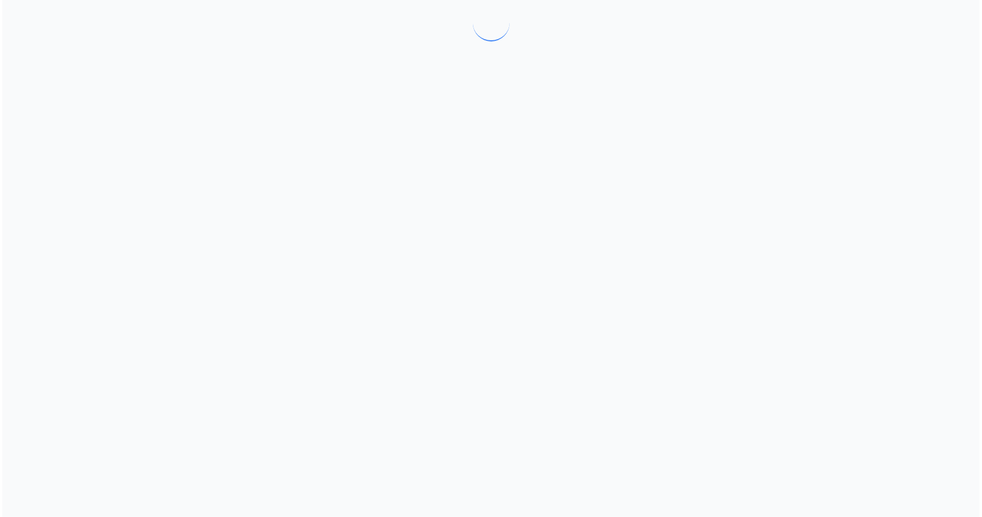
scroll to position [0, 0]
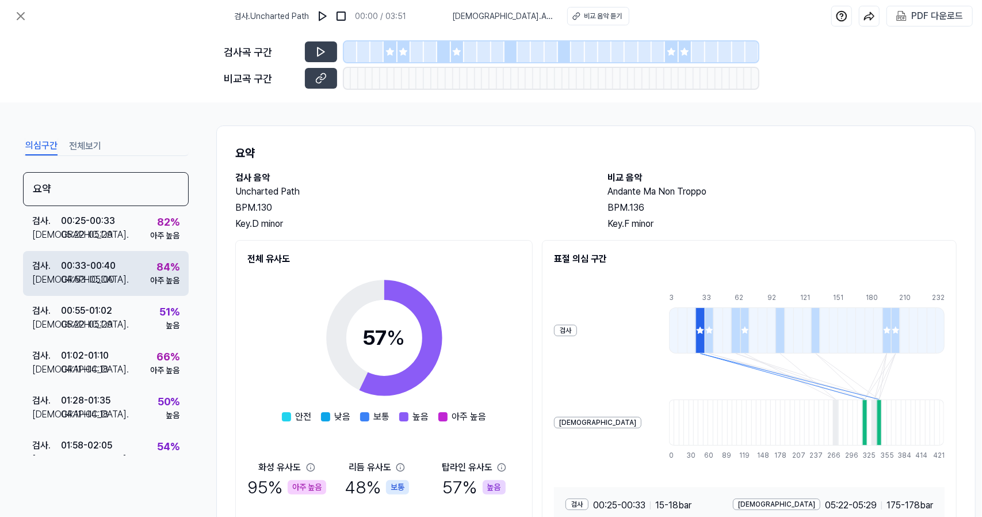
click at [151, 256] on div "검사 . 00:33 - 00:40 비교 . 04:53 - 05:00 84 % 아주 높음" at bounding box center [106, 273] width 166 height 45
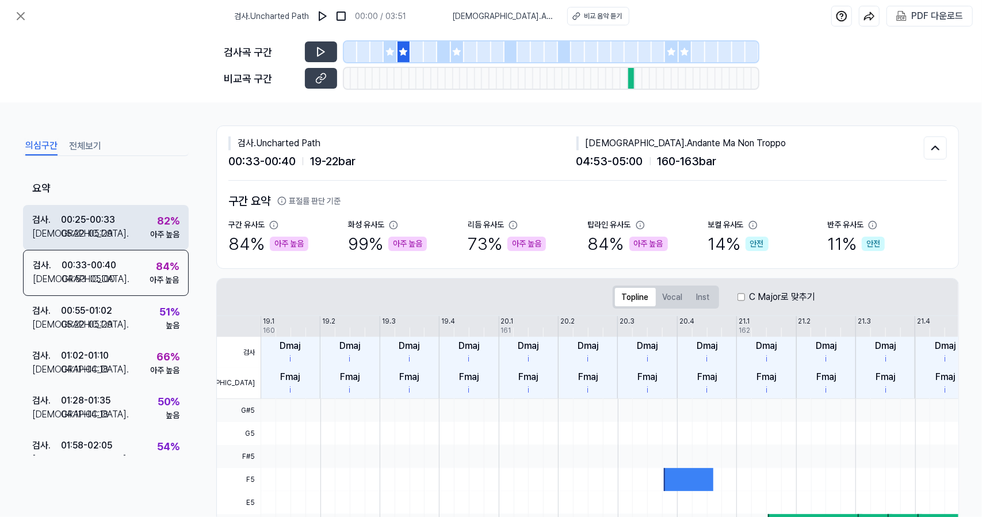
click at [150, 234] on div "아주 높음" at bounding box center [164, 234] width 29 height 12
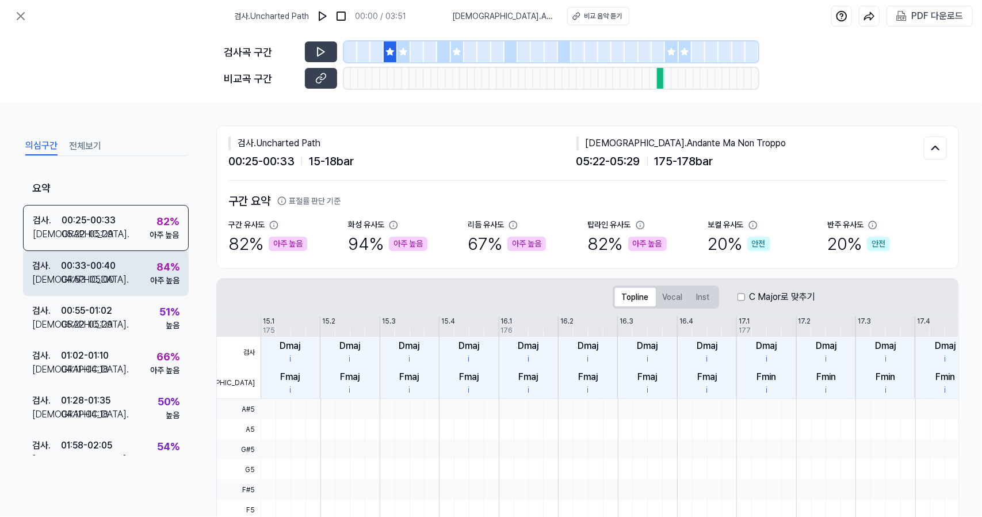
click at [153, 274] on div "아주 높음" at bounding box center [164, 280] width 29 height 12
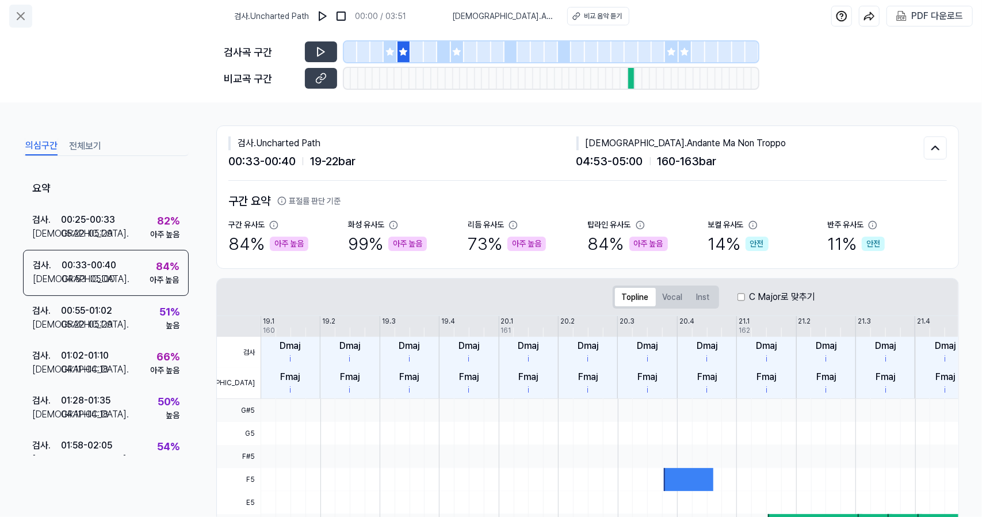
click at [18, 18] on icon at bounding box center [20, 16] width 7 height 7
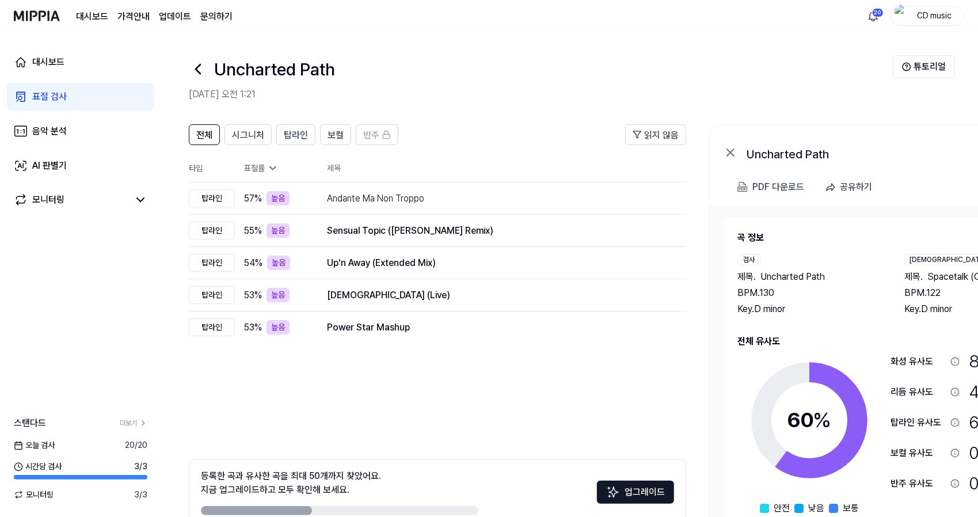
click at [79, 92] on link "표절 검사" at bounding box center [80, 97] width 147 height 28
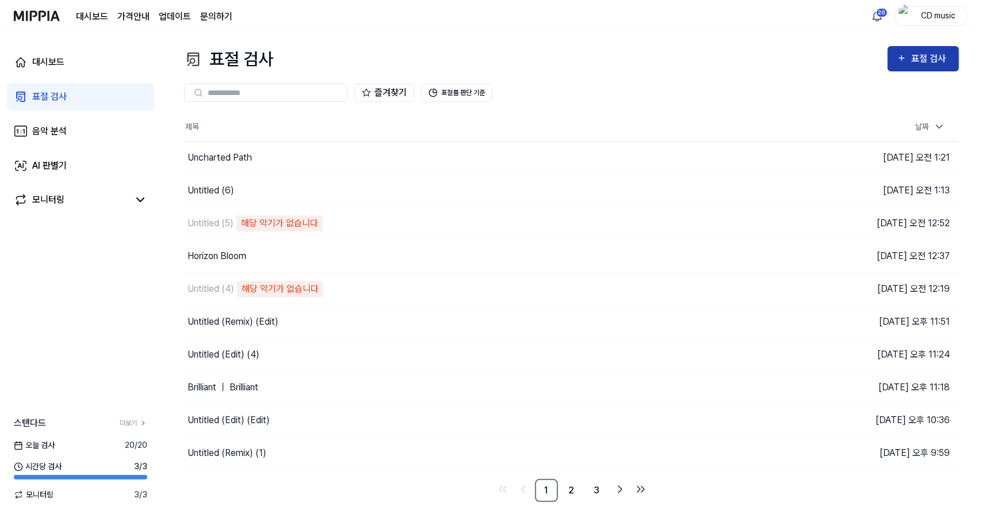
click at [921, 55] on div "표절 검사" at bounding box center [930, 58] width 39 height 15
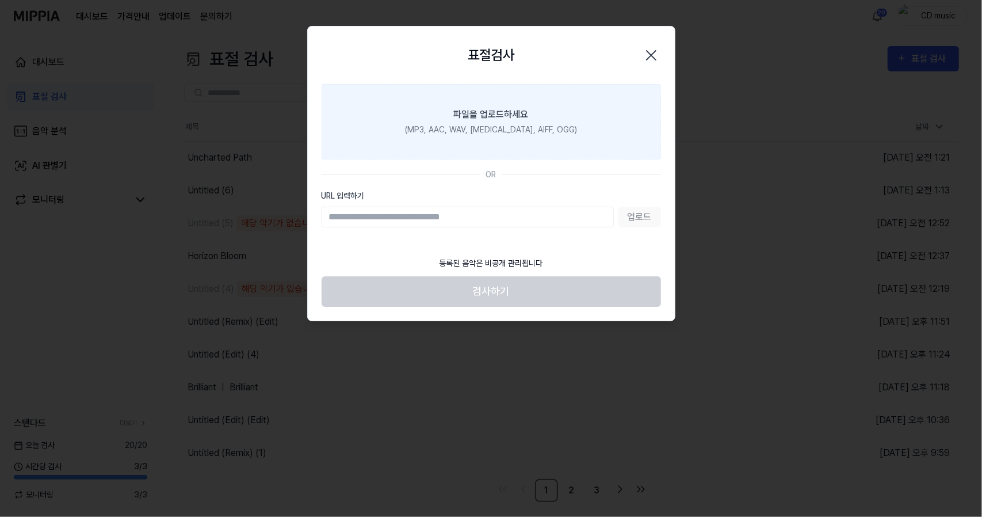
click at [549, 126] on div "(MP3, AAC, WAV, FLAC, AIFF, OGG)" at bounding box center [491, 130] width 172 height 12
click at [0, 0] on input "파일을 업로드하세요 (MP3, AAC, WAV, FLAC, AIFF, OGG)" at bounding box center [0, 0] width 0 height 0
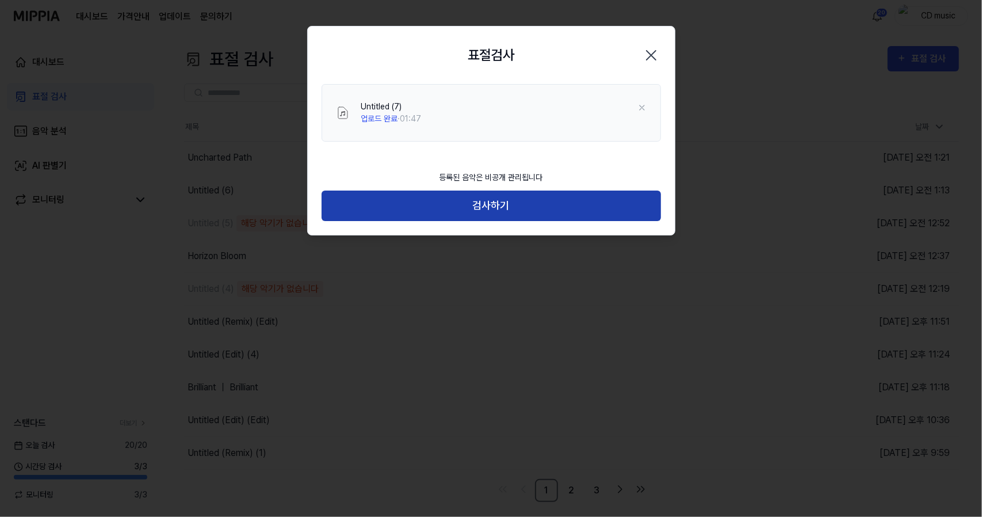
click at [490, 210] on button "검사하기" at bounding box center [491, 205] width 339 height 30
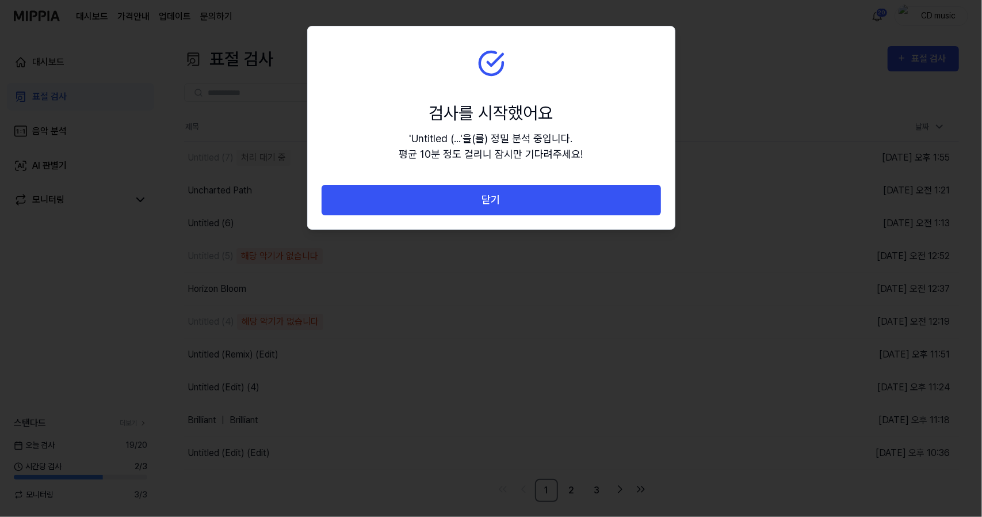
click at [490, 210] on button "닫기" at bounding box center [491, 200] width 339 height 30
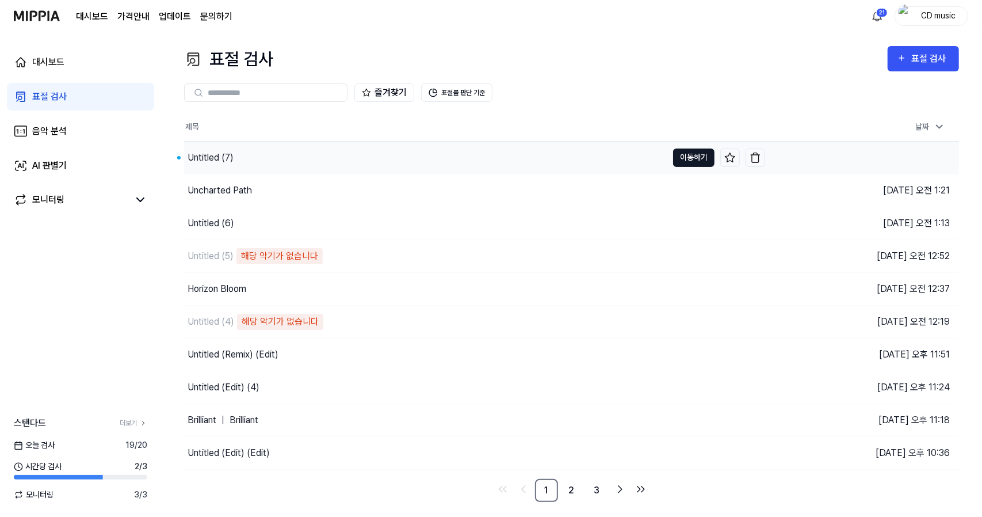
click at [683, 156] on button "이동하기" at bounding box center [693, 157] width 41 height 18
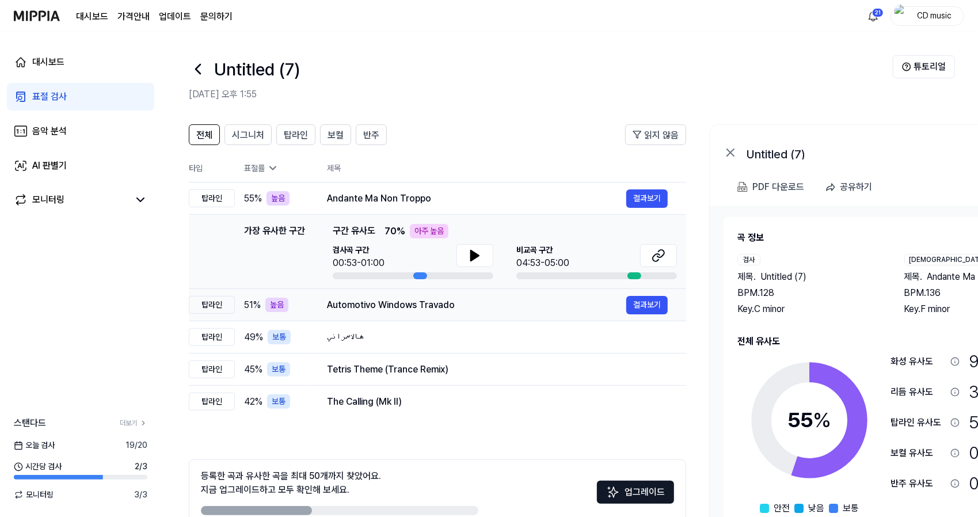
click at [409, 315] on td "Automotivo Windows Travado 결과보기" at bounding box center [496, 305] width 377 height 32
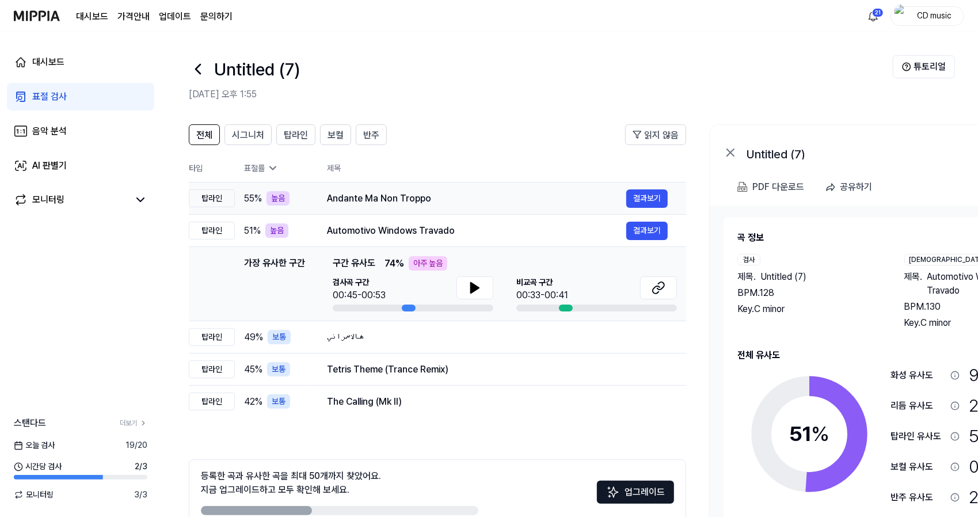
click at [460, 209] on td "Andante Ma Non Troppo 결과보기" at bounding box center [496, 198] width 377 height 32
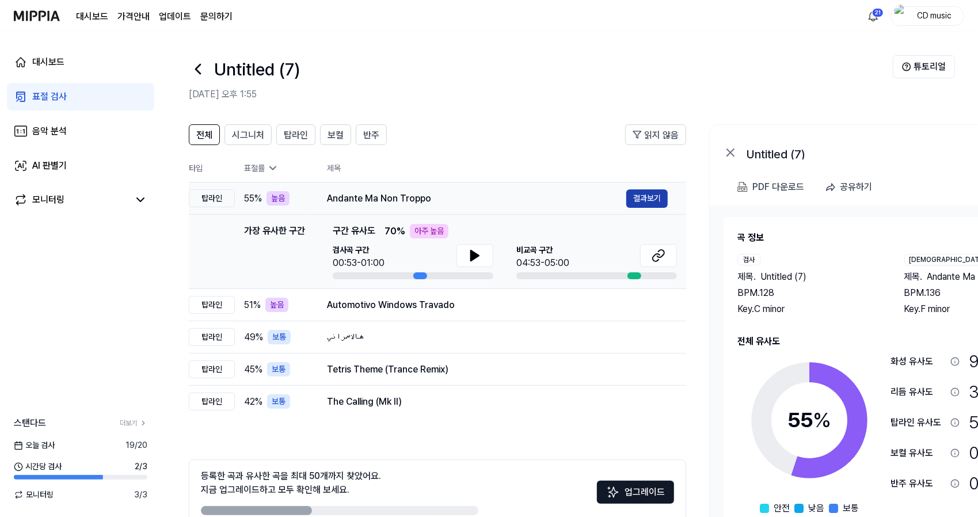
click at [641, 196] on button "결과보기" at bounding box center [646, 198] width 41 height 18
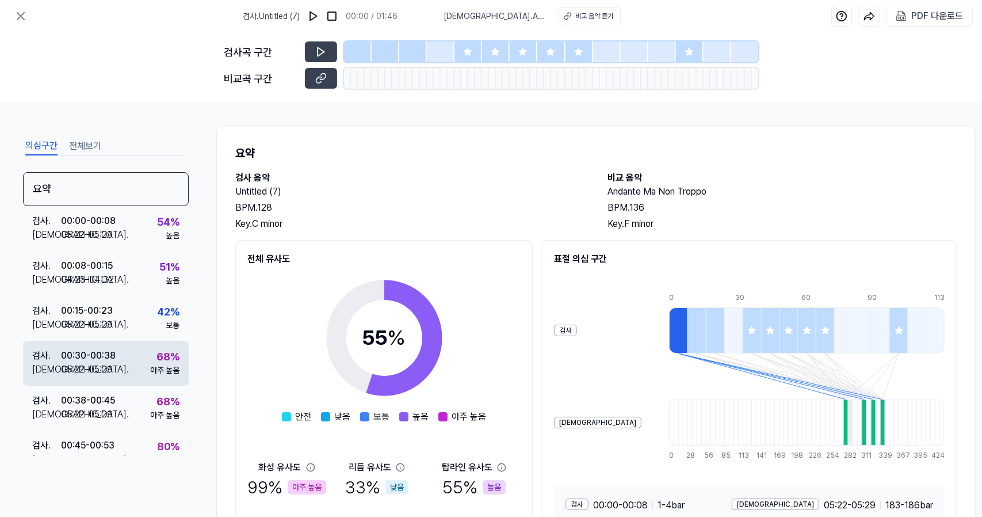
scroll to position [159, 0]
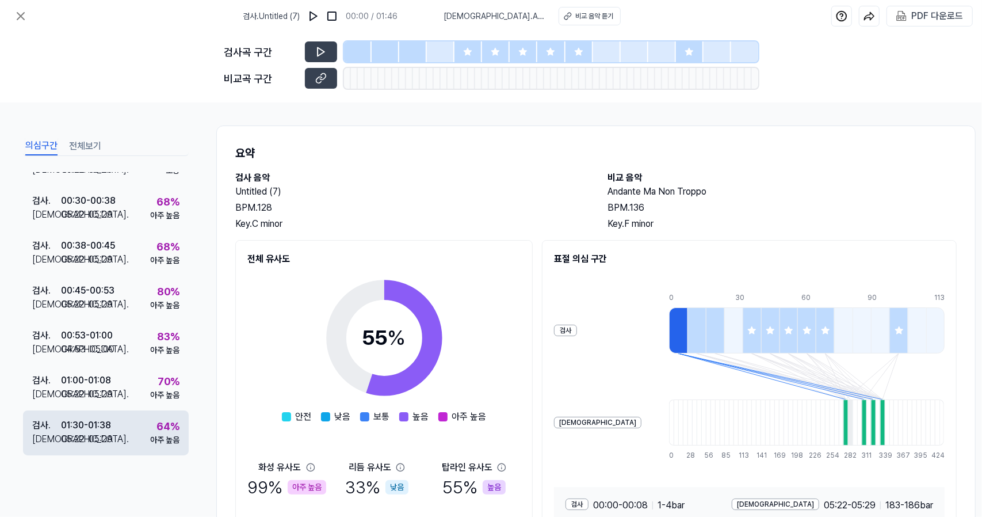
click at [100, 423] on div "01:30 - 01:38" at bounding box center [86, 425] width 50 height 14
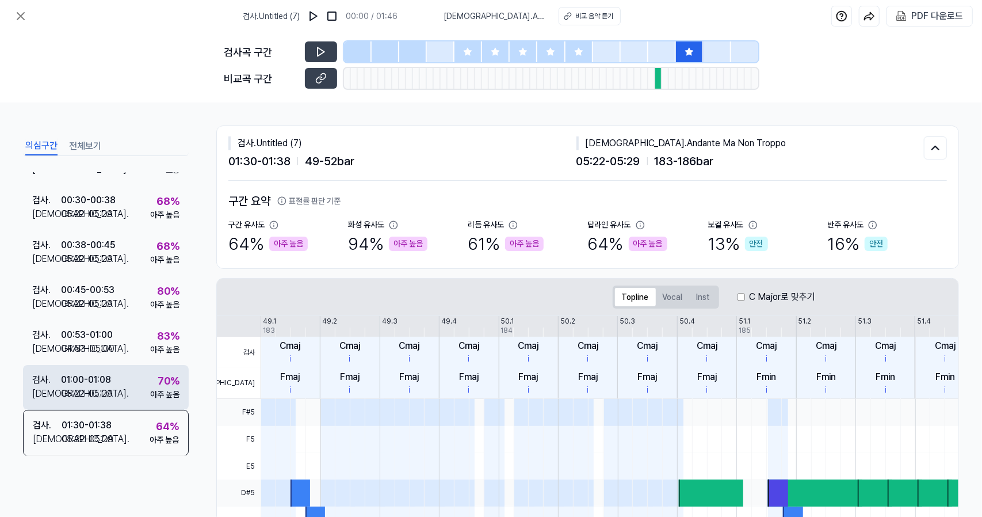
click at [101, 387] on div "05:22 - 05:29" at bounding box center [87, 394] width 52 height 14
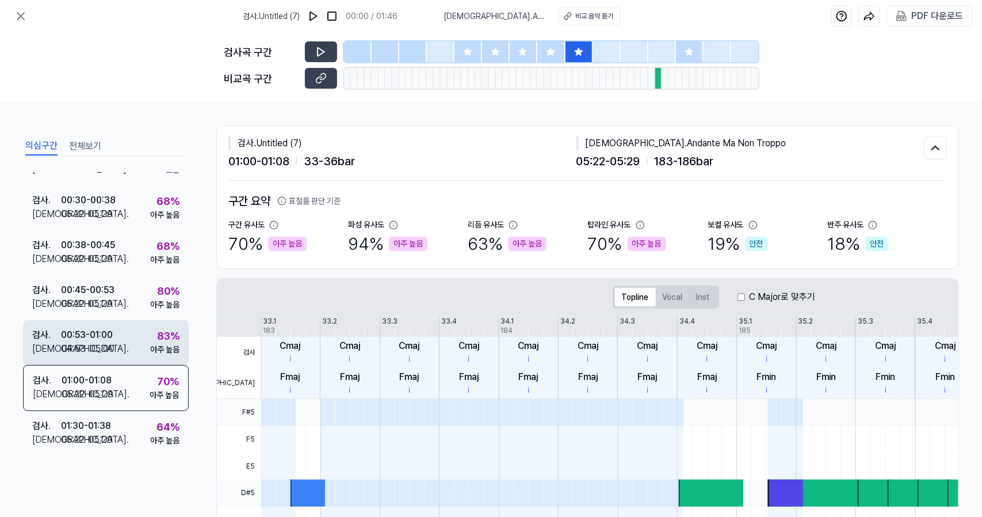
click at [107, 344] on div "04:53 - 05:00" at bounding box center [88, 349] width 54 height 14
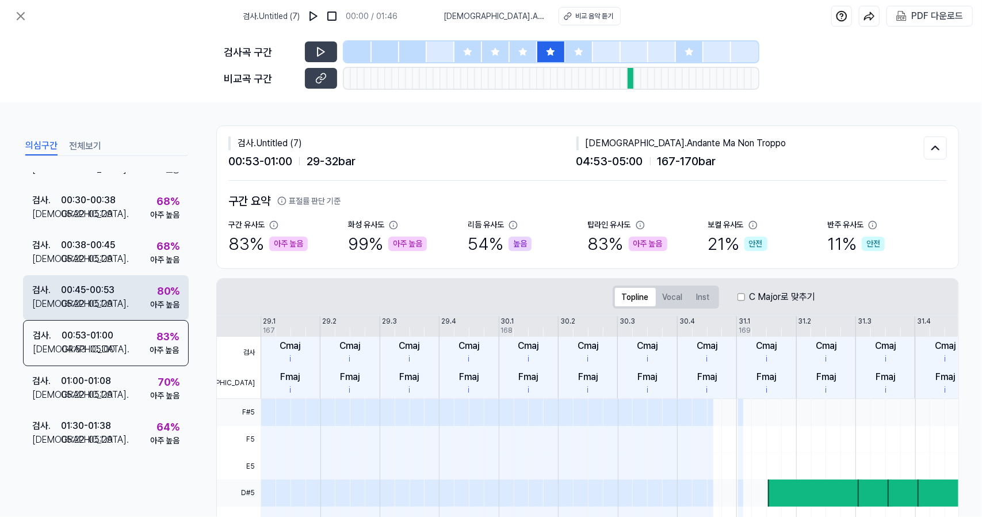
click at [114, 300] on div "비교 . 05:22 - 05:29" at bounding box center [73, 304] width 82 height 14
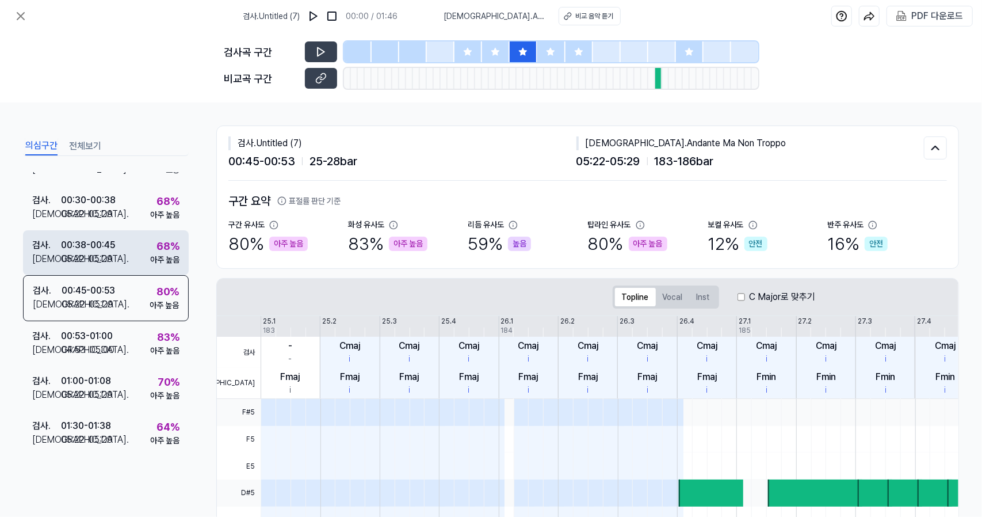
click at [113, 264] on div "비교 . 05:22 - 05:29" at bounding box center [73, 259] width 83 height 14
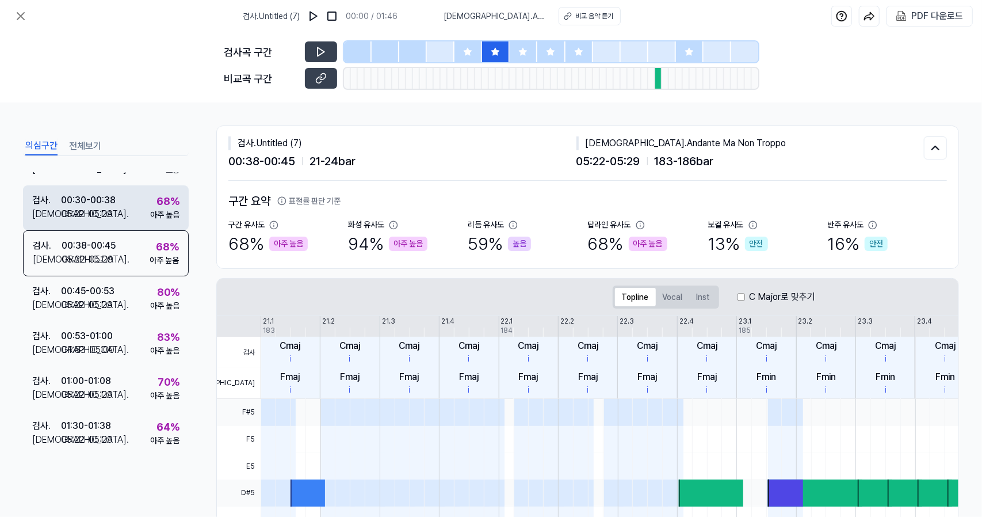
click at [114, 222] on div "검사 . 00:30 - 00:38 비교 . 05:22 - 05:29 68 % 아주 높음" at bounding box center [106, 207] width 166 height 45
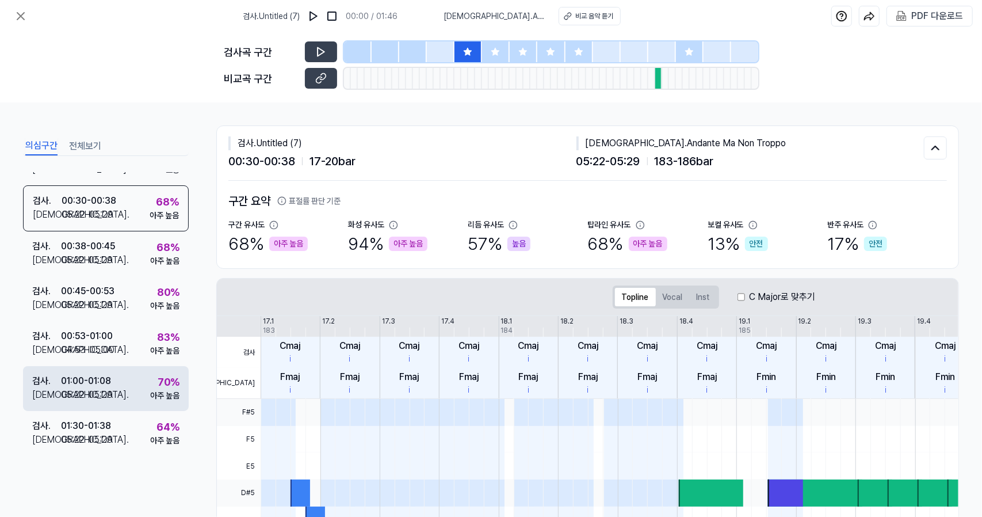
click at [111, 379] on div "01:00 - 01:08" at bounding box center [86, 381] width 50 height 14
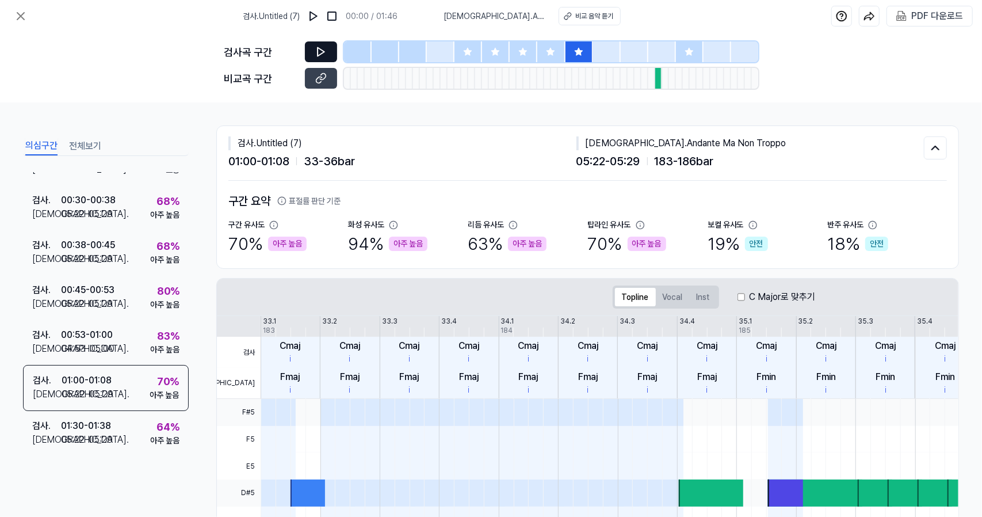
click at [320, 54] on icon at bounding box center [321, 52] width 7 height 9
click at [326, 42] on button at bounding box center [321, 51] width 32 height 21
click at [325, 77] on icon at bounding box center [321, 79] width 12 height 12
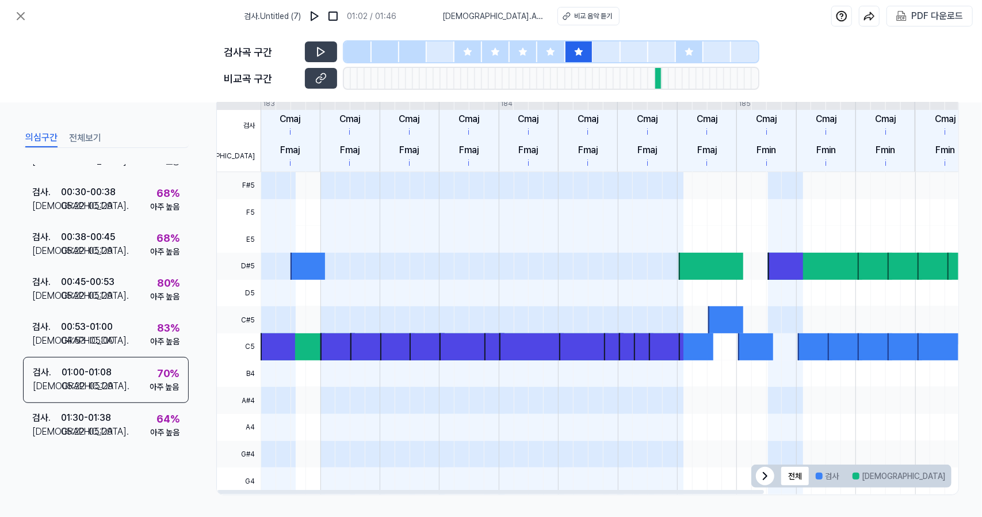
click at [952, 479] on button "겹치는 부분" at bounding box center [981, 476] width 59 height 18
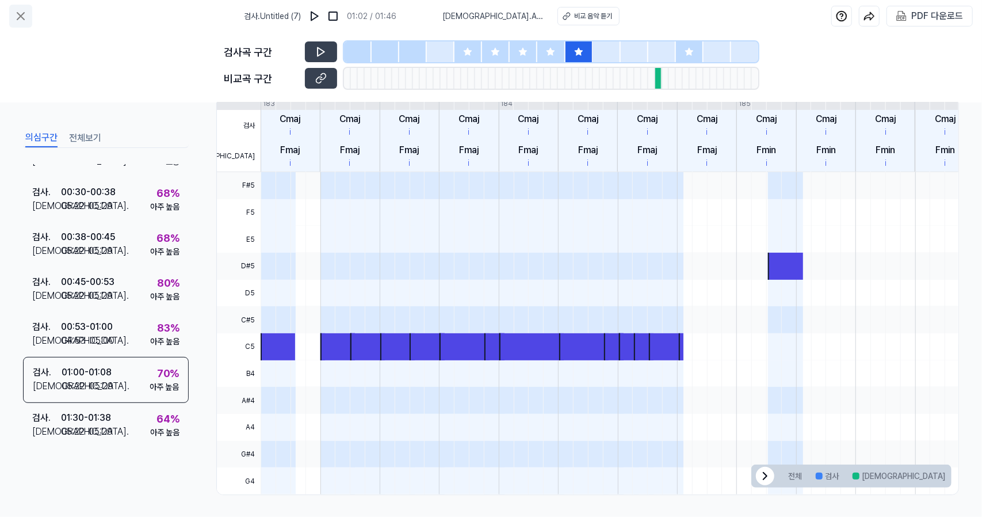
click at [28, 7] on button at bounding box center [20, 16] width 23 height 23
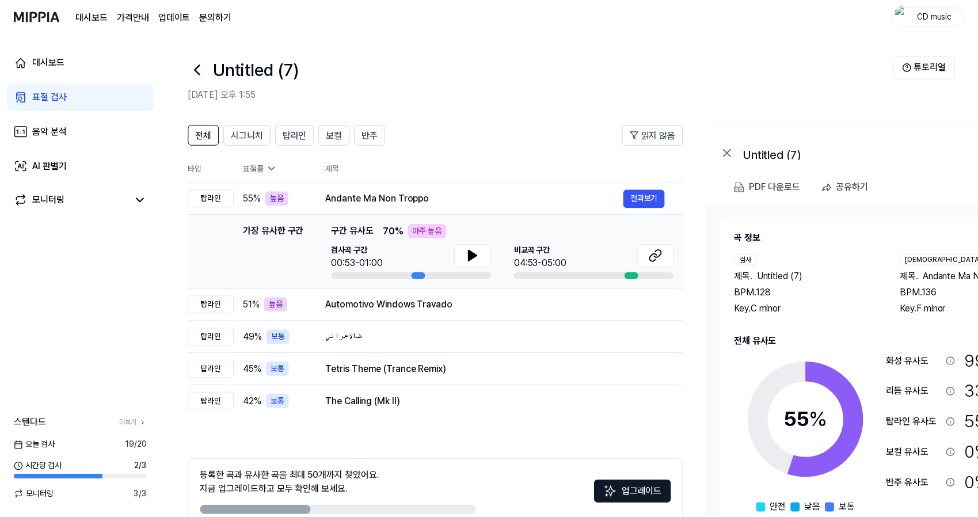
scroll to position [63, 0]
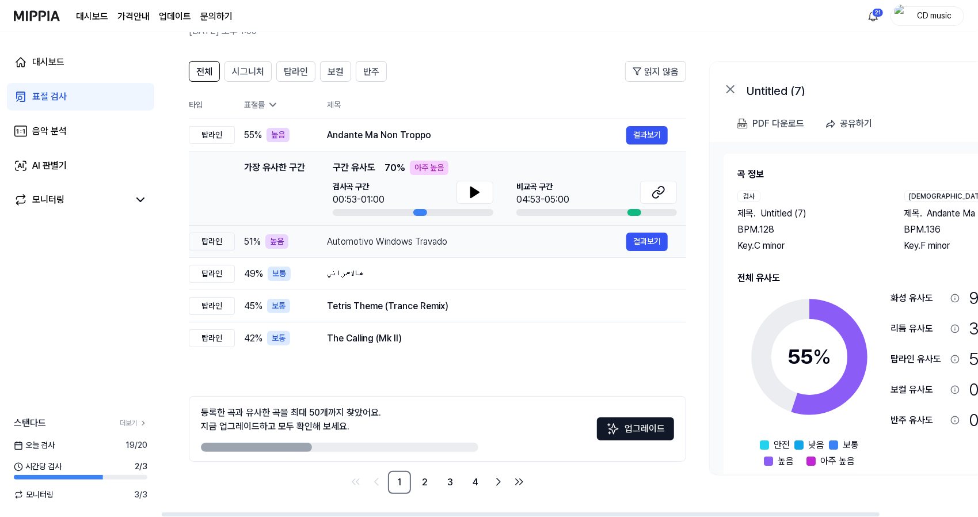
click at [346, 245] on div "Automotivo Windows Travado" at bounding box center [476, 242] width 299 height 14
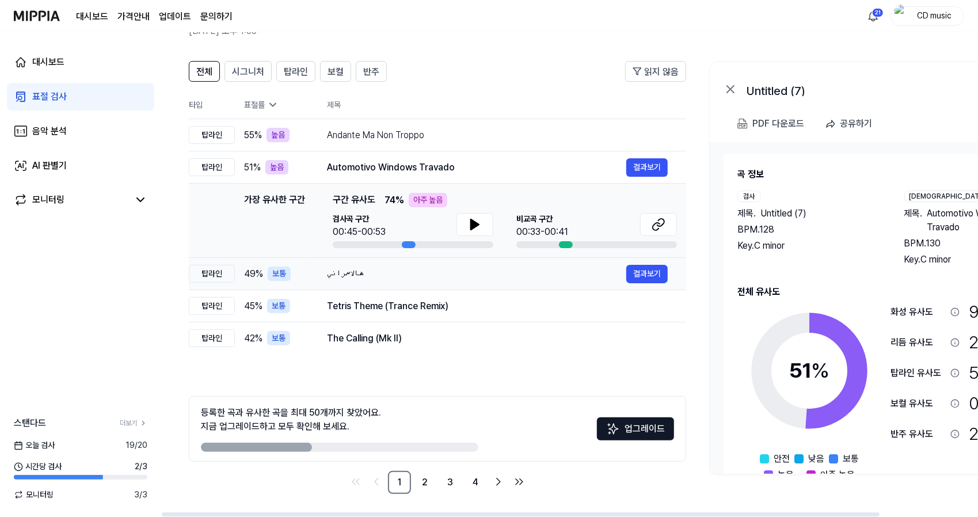
click at [358, 266] on div "هالاسمراني 결과보기" at bounding box center [497, 274] width 341 height 18
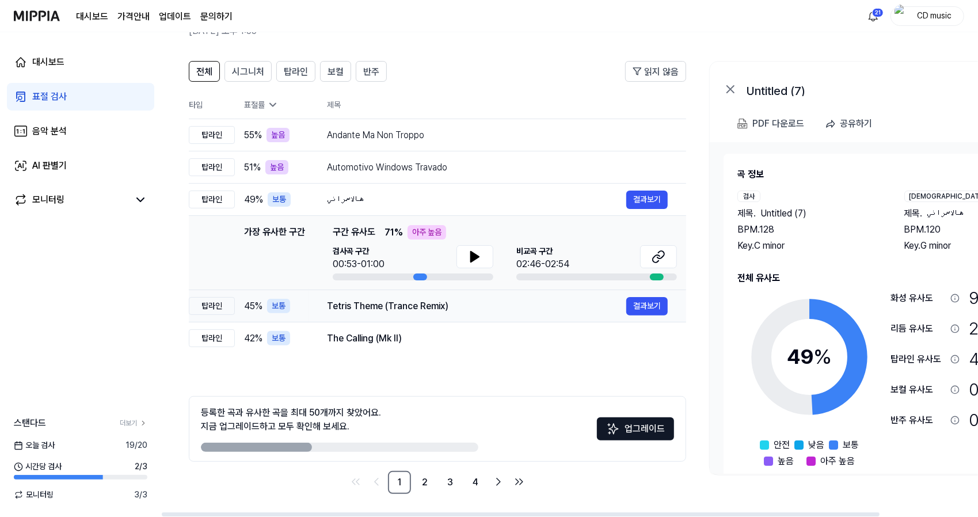
click at [465, 302] on div "Tetris Theme (Trance Remix)" at bounding box center [476, 306] width 299 height 14
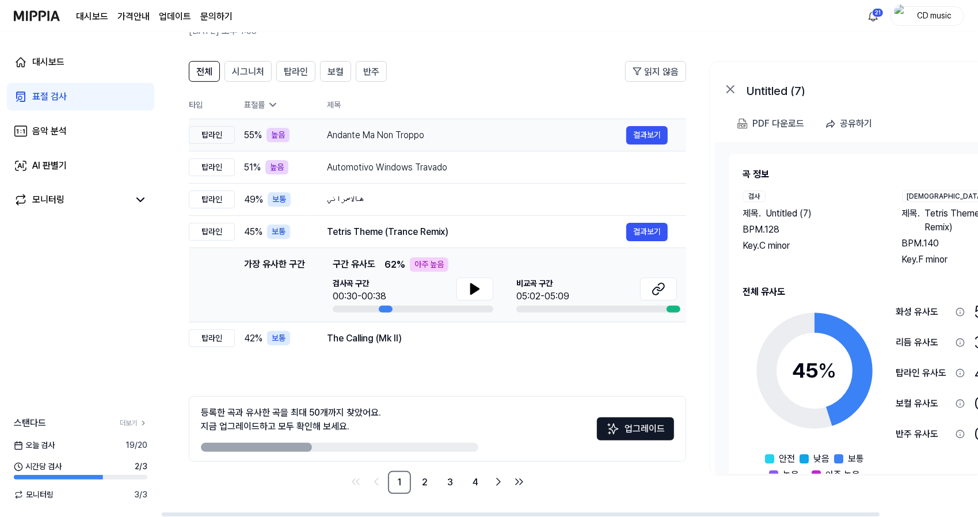
click at [536, 135] on div "Andante Ma Non Troppo" at bounding box center [476, 135] width 299 height 14
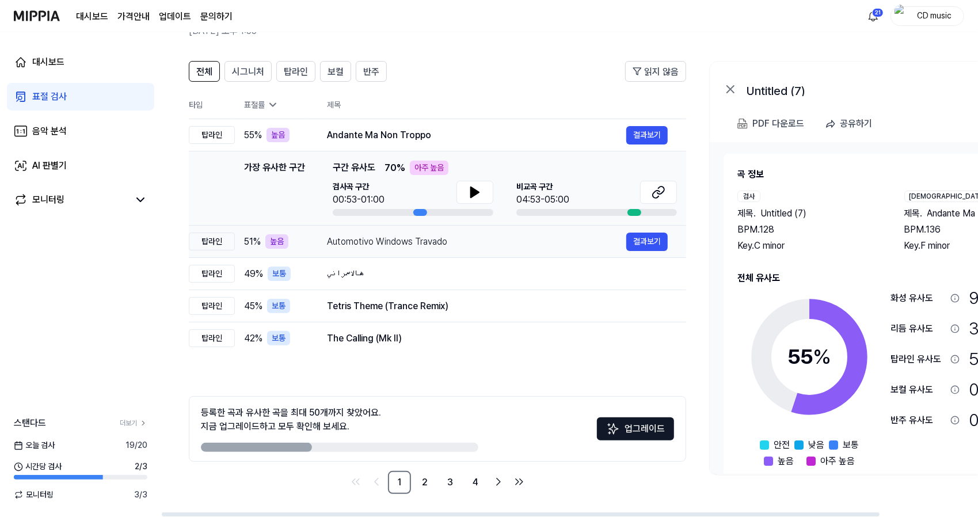
click at [502, 237] on div "Automotivo Windows Travado" at bounding box center [476, 242] width 299 height 14
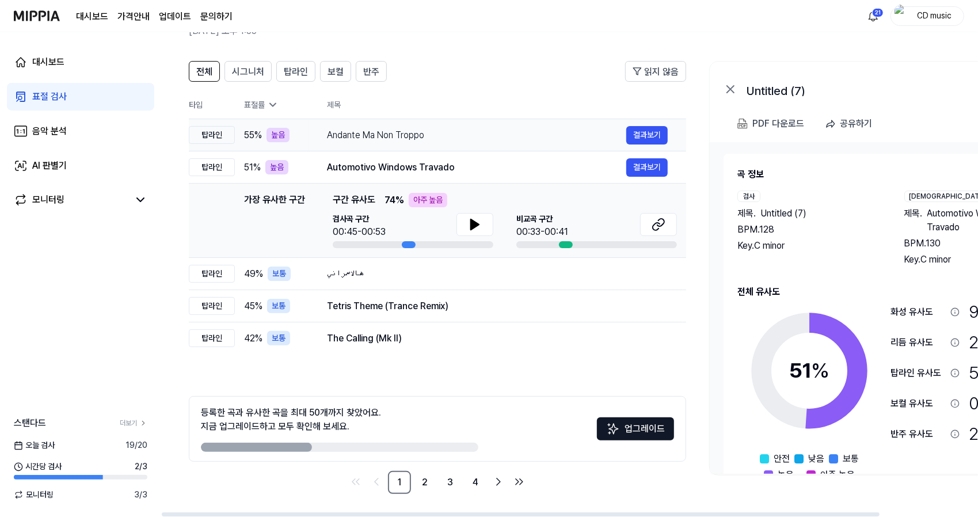
click at [575, 131] on div "Andante Ma Non Troppo" at bounding box center [476, 135] width 299 height 14
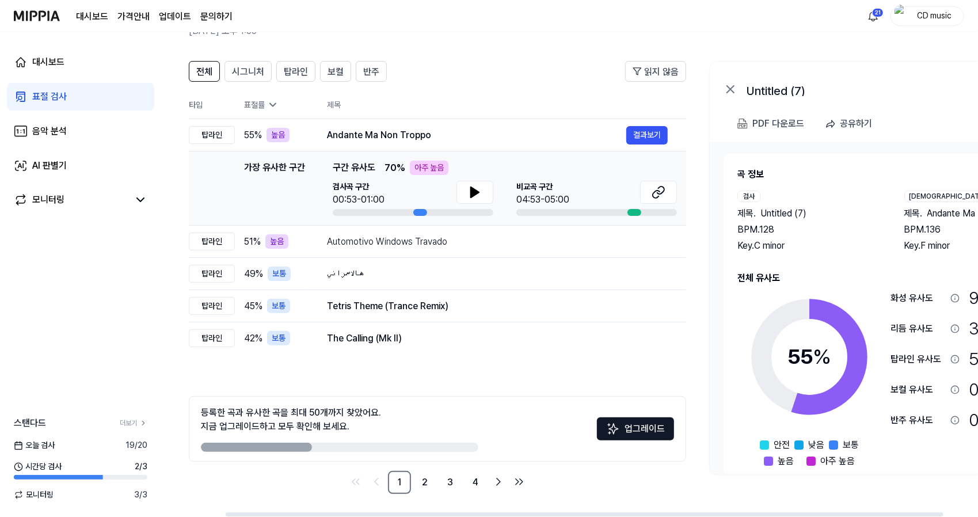
scroll to position [0, 110]
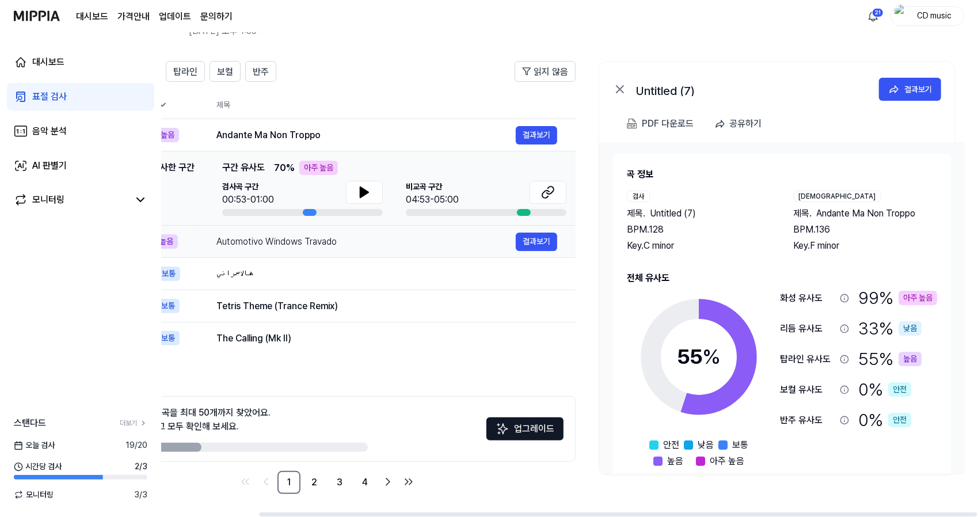
click at [465, 235] on div "Automotivo Windows Travado" at bounding box center [365, 242] width 299 height 14
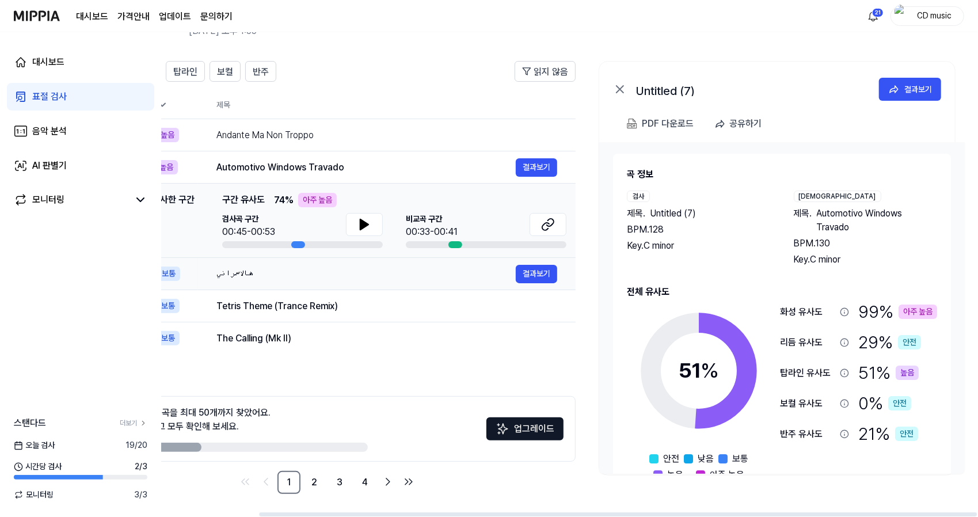
click at [453, 274] on div "هالاسمراني" at bounding box center [365, 274] width 299 height 14
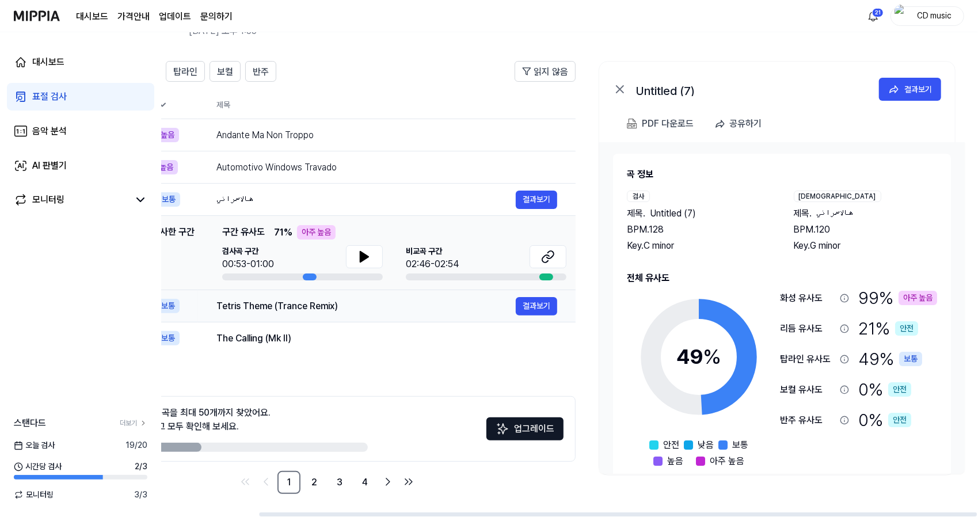
click at [445, 307] on div "Tetris Theme (Trance Remix)" at bounding box center [365, 306] width 299 height 14
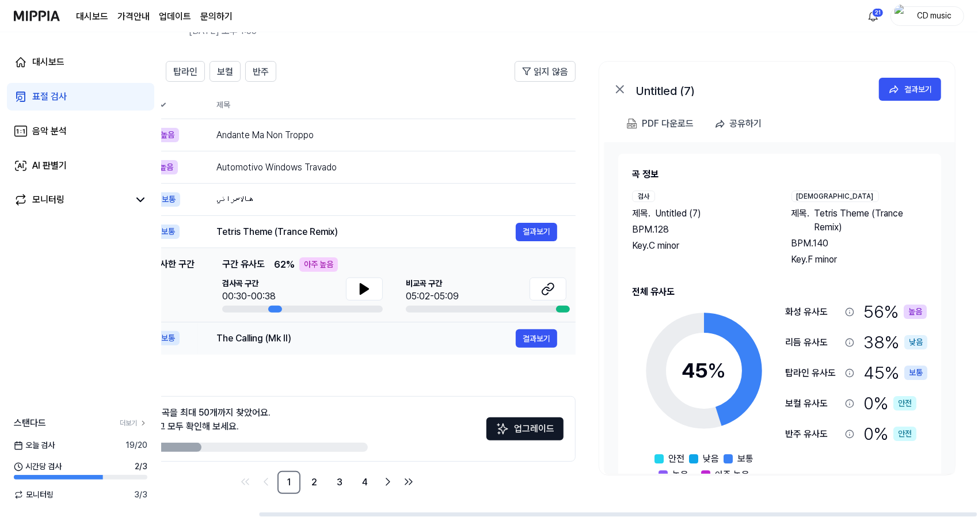
click at [437, 345] on div "The Calling (Mk II) 결과보기" at bounding box center [386, 338] width 341 height 18
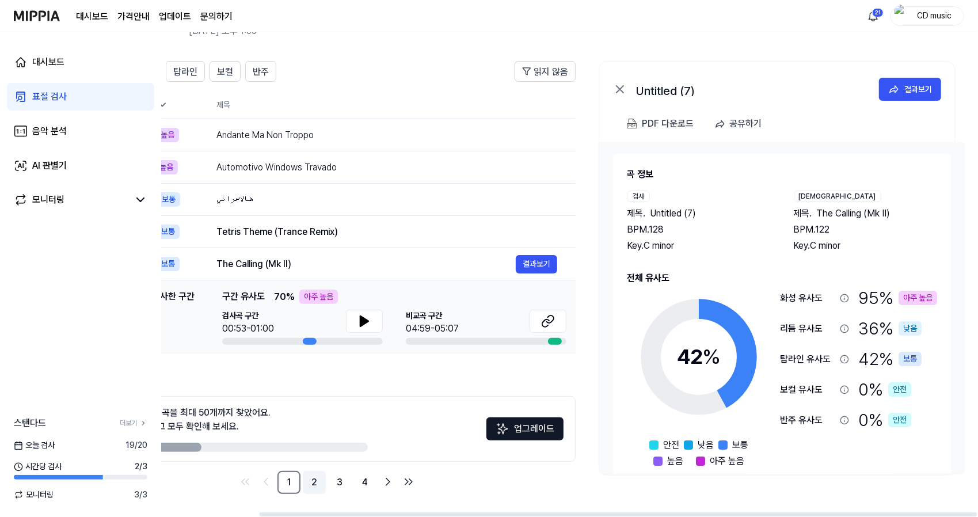
click at [309, 481] on link "2" at bounding box center [314, 482] width 23 height 23
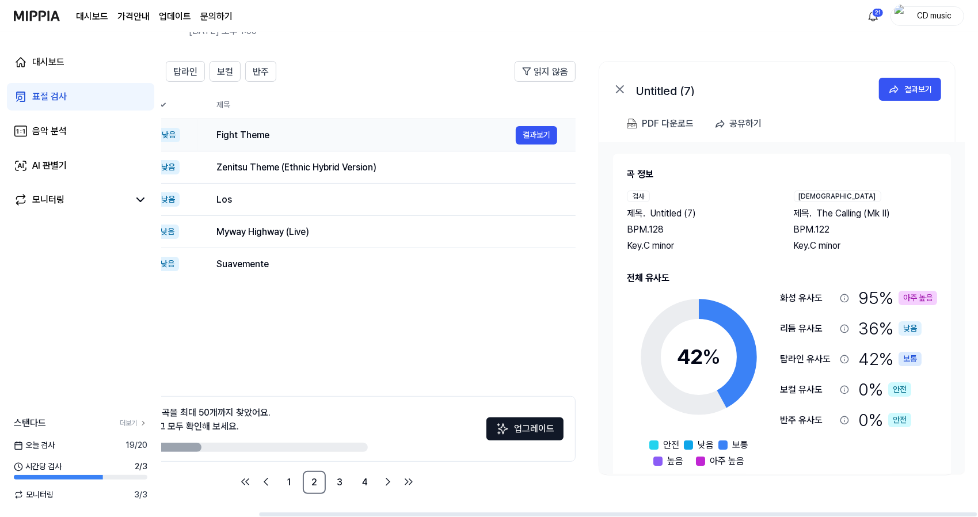
click at [489, 126] on div "Fight Theme 결과보기" at bounding box center [386, 135] width 341 height 18
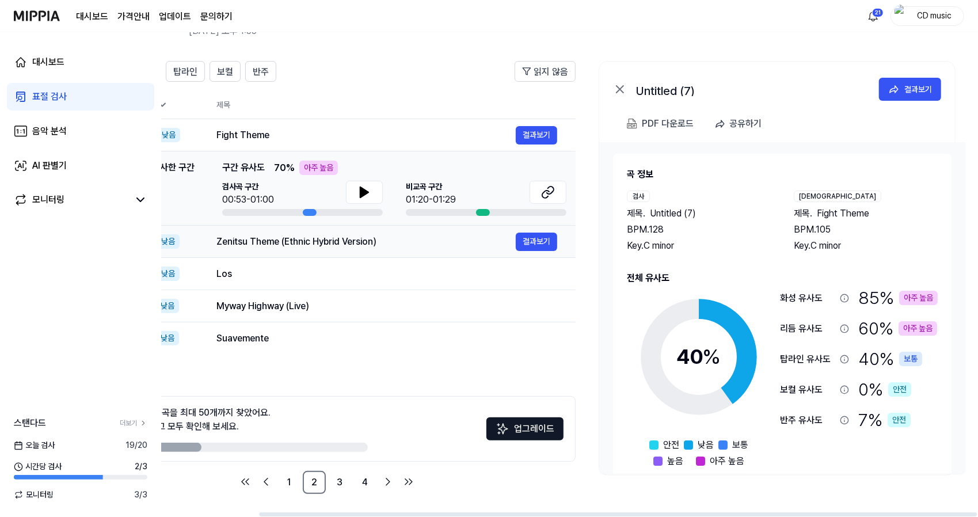
click at [426, 245] on div "Zenitsu Theme (Ethnic Hybrid Version)" at bounding box center [365, 242] width 299 height 14
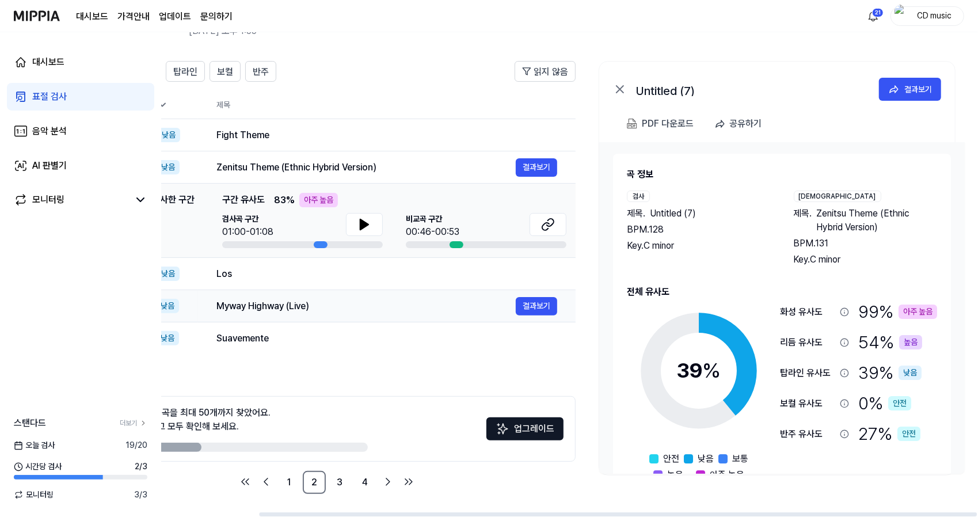
click at [412, 291] on td "Myway Highway (Live) 결과보기" at bounding box center [386, 306] width 377 height 32
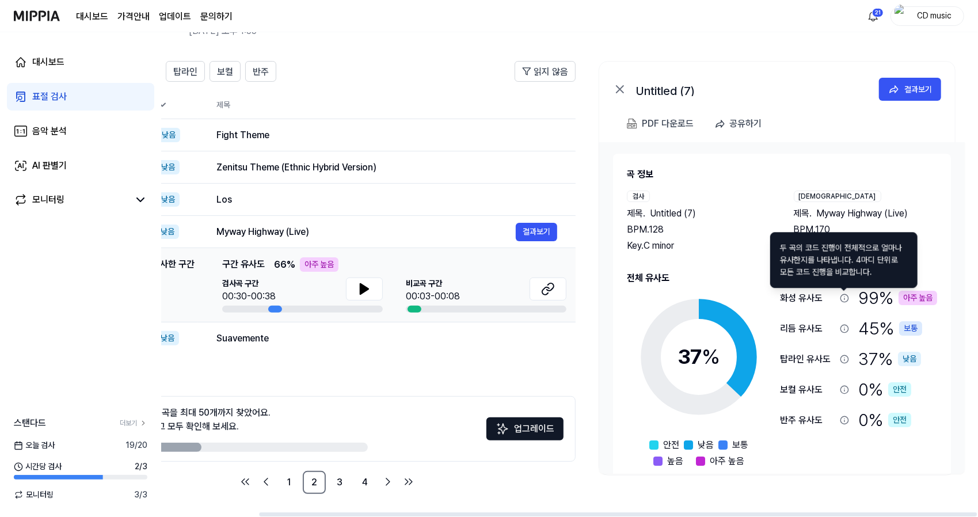
click at [841, 296] on icon at bounding box center [844, 297] width 9 height 9
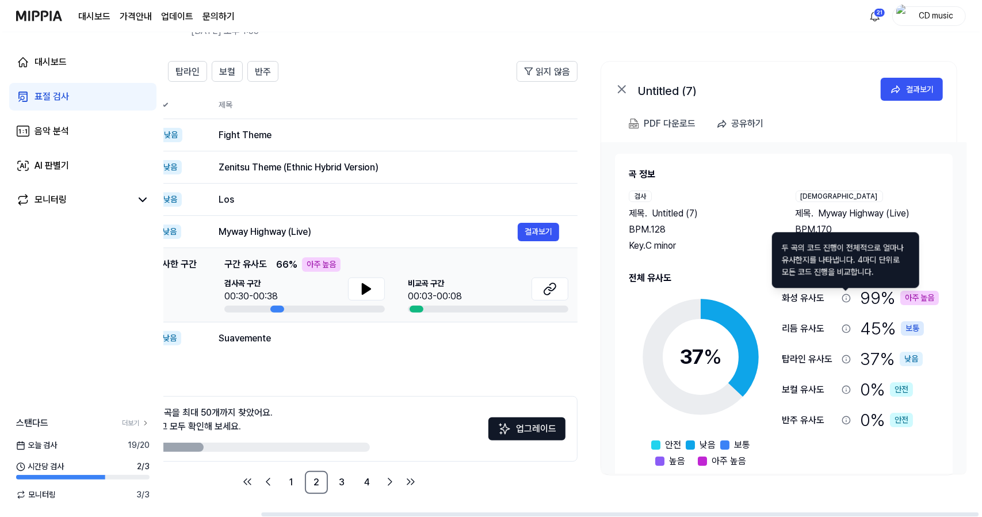
scroll to position [0, 0]
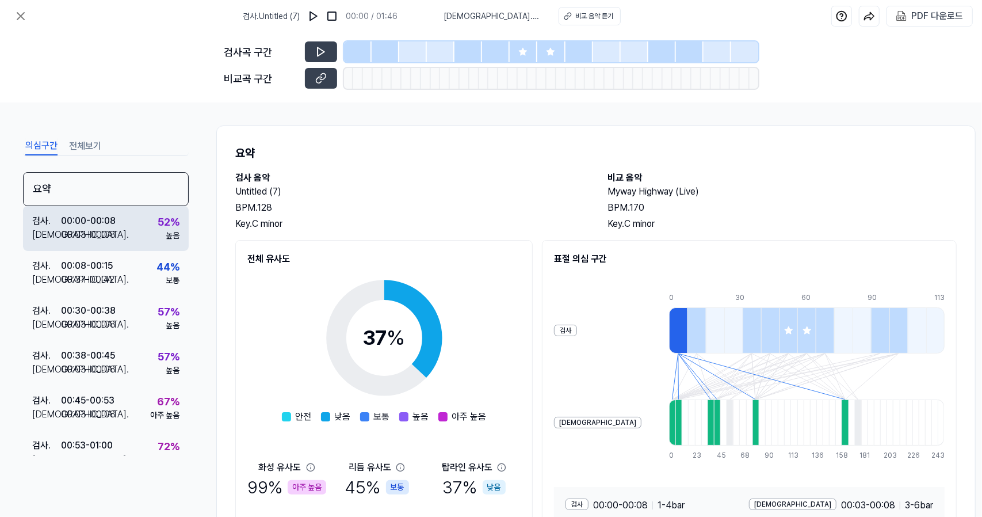
click at [105, 224] on div "00:00 - 00:08" at bounding box center [88, 221] width 55 height 14
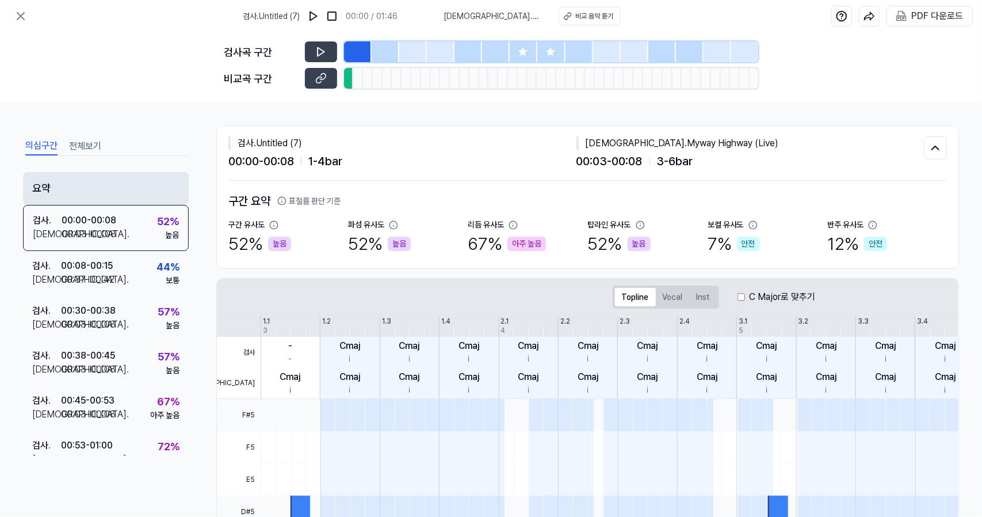
click at [121, 178] on div "요약" at bounding box center [106, 188] width 166 height 33
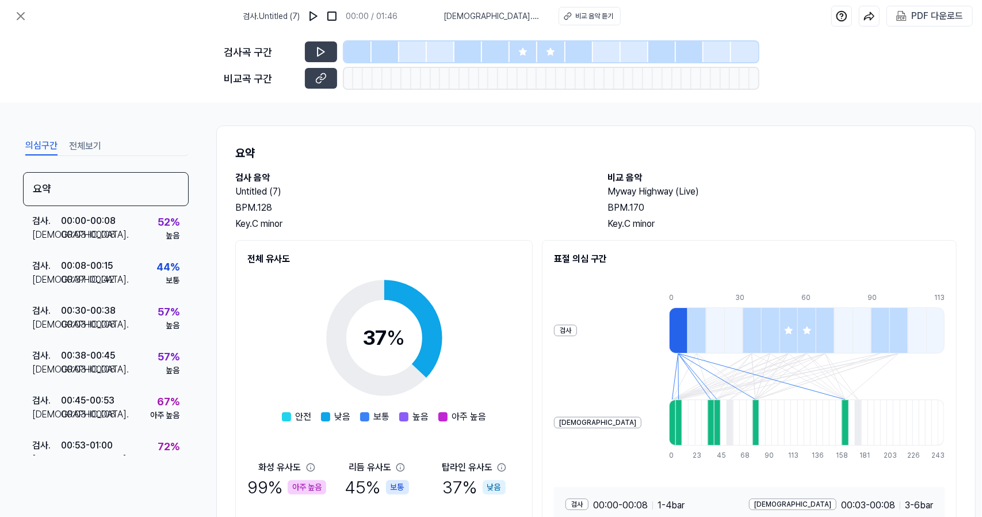
scroll to position [99, 0]
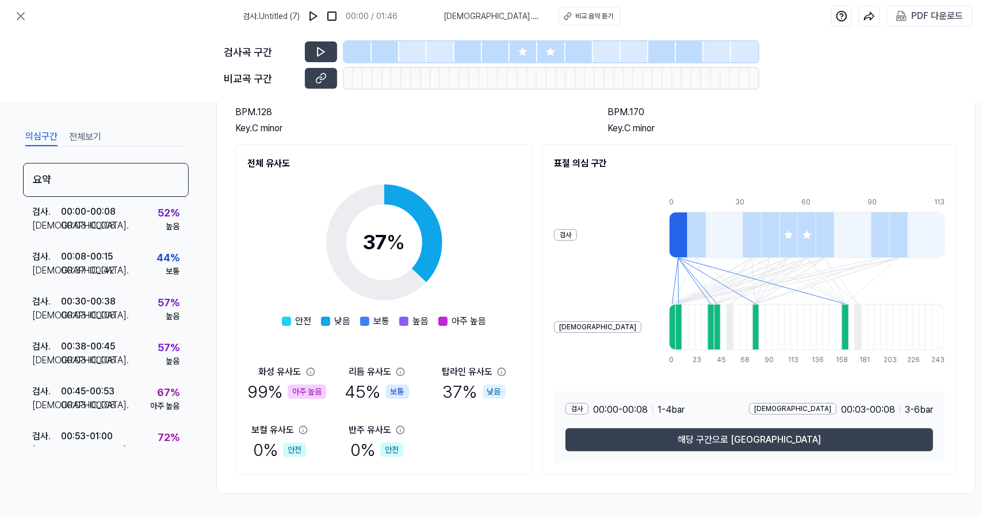
click at [743, 241] on div at bounding box center [752, 235] width 18 height 46
click at [761, 241] on div at bounding box center [770, 235] width 18 height 46
click at [780, 238] on div at bounding box center [789, 235] width 18 height 46
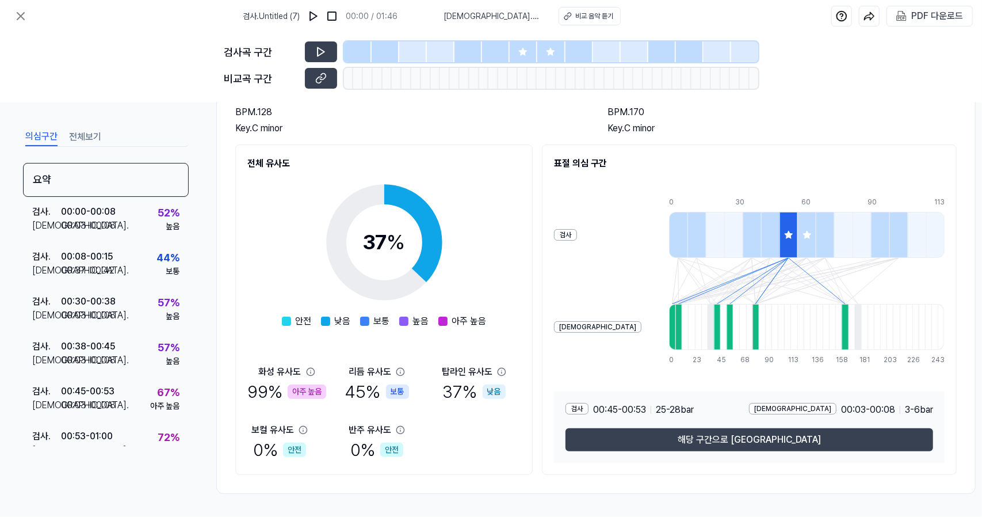
click at [798, 238] on div at bounding box center [807, 235] width 18 height 46
click at [816, 234] on div at bounding box center [825, 235] width 18 height 46
click at [871, 234] on div at bounding box center [880, 235] width 18 height 46
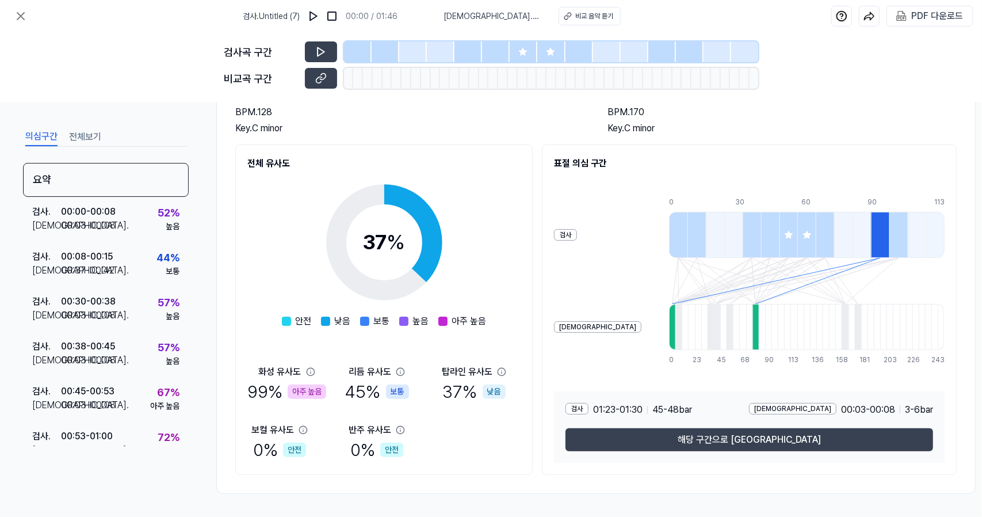
click at [890, 236] on div at bounding box center [899, 235] width 18 height 46
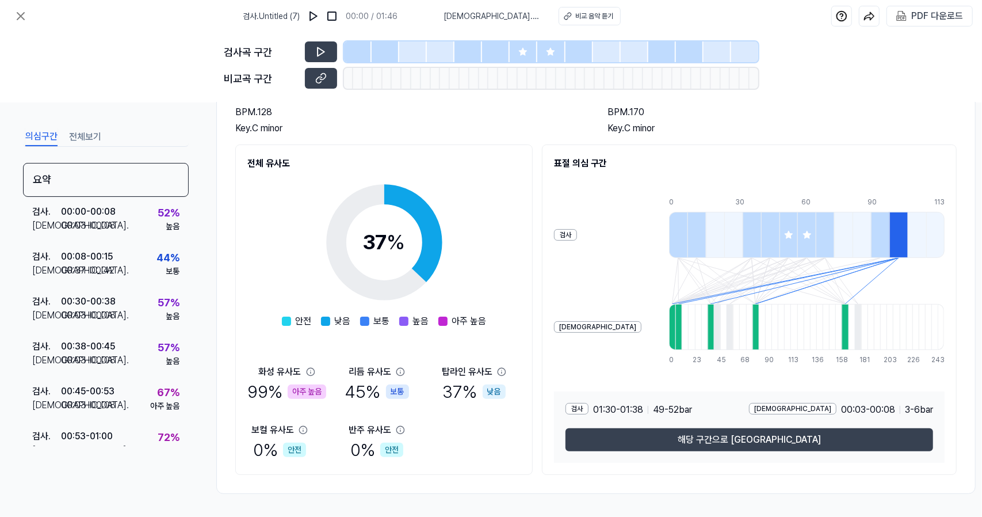
click at [669, 217] on div at bounding box center [678, 235] width 18 height 46
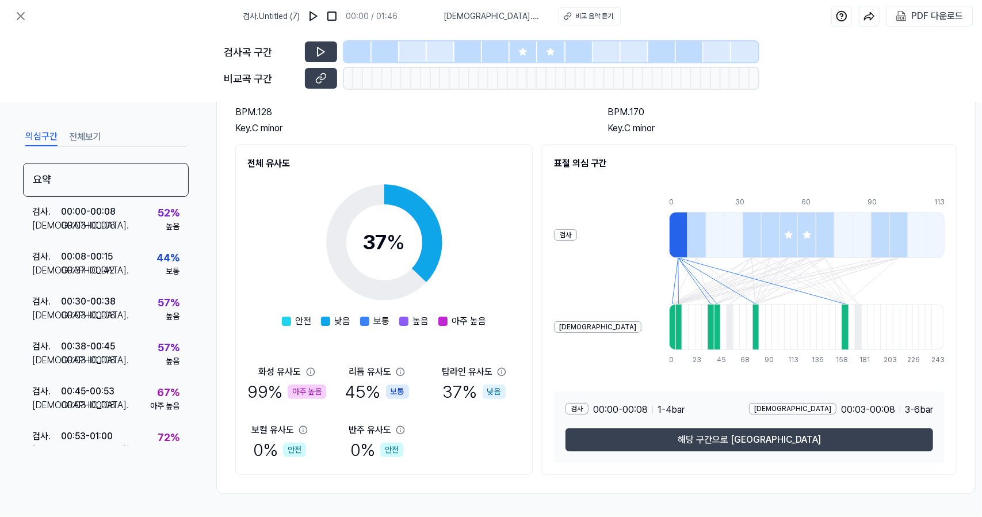
click at [688, 223] on div at bounding box center [697, 235] width 18 height 46
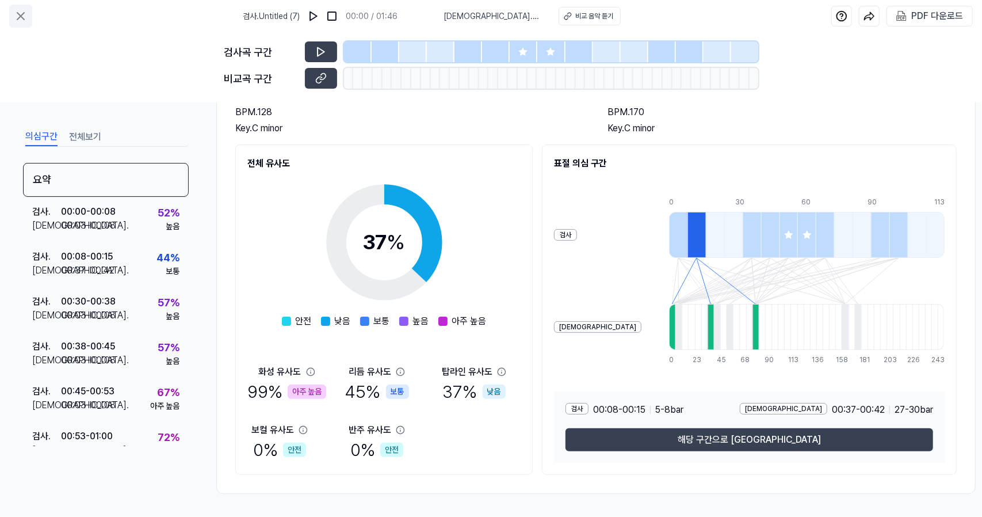
click at [30, 11] on button at bounding box center [20, 16] width 23 height 23
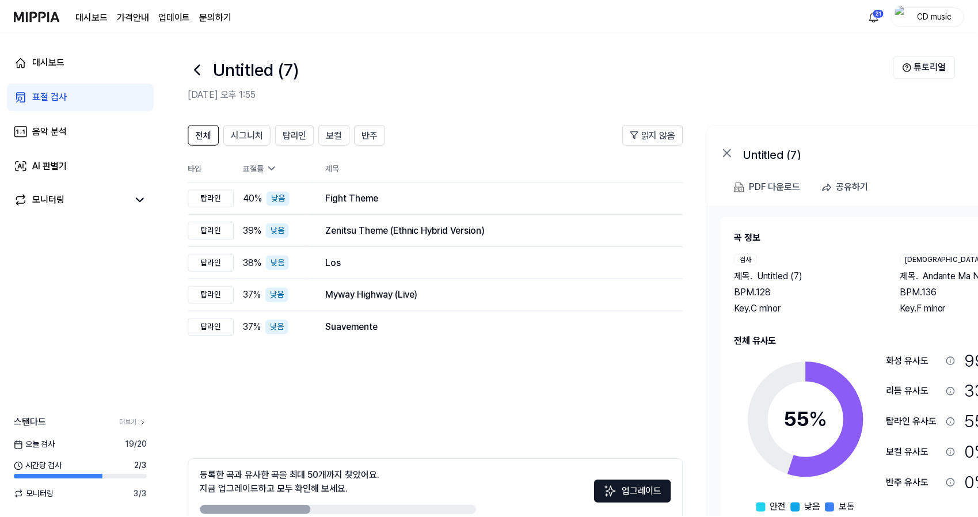
scroll to position [63, 0]
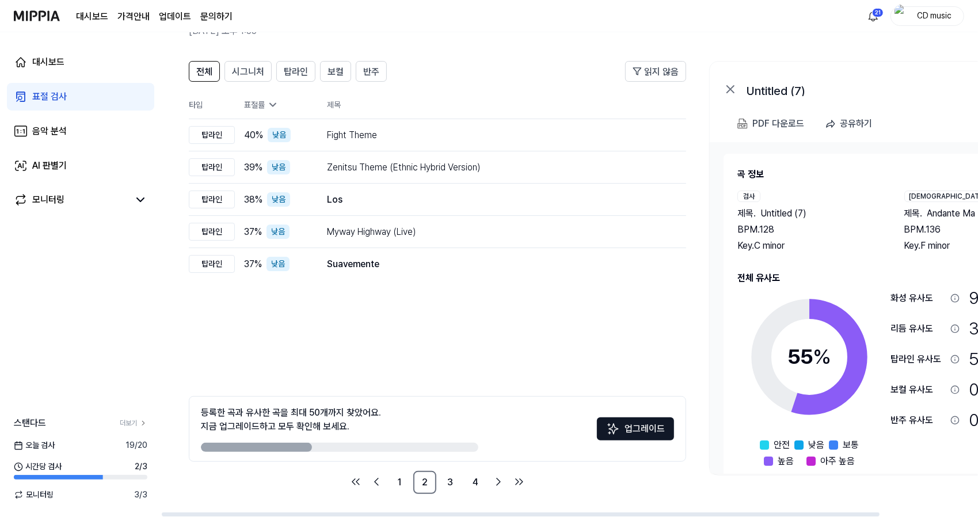
click at [99, 110] on link "표절 검사" at bounding box center [80, 97] width 147 height 28
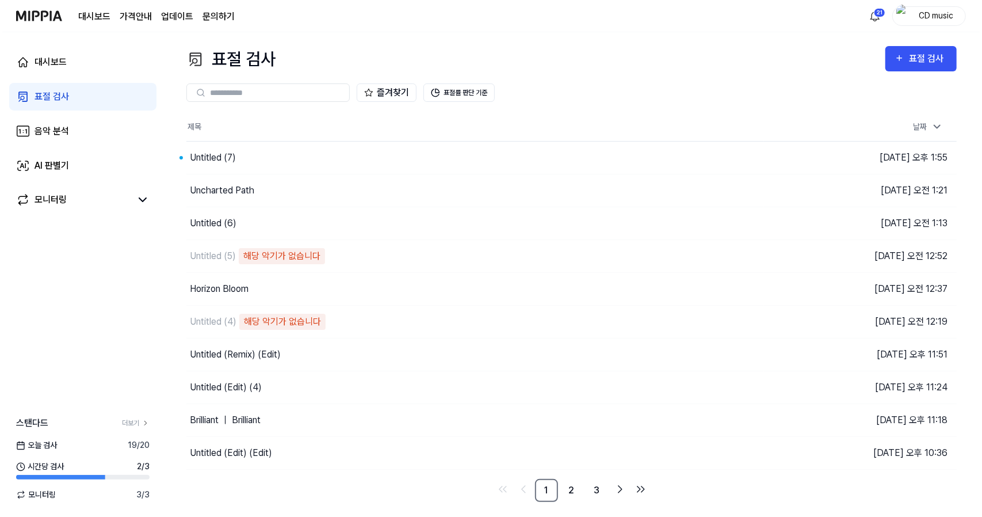
scroll to position [0, 0]
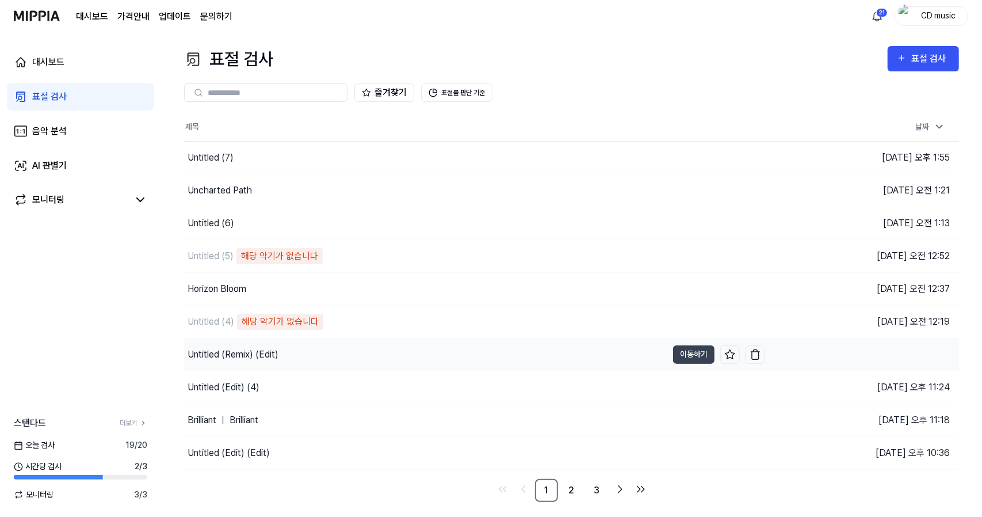
click at [361, 362] on div "Untitled (Remix) (Edit)" at bounding box center [425, 354] width 483 height 32
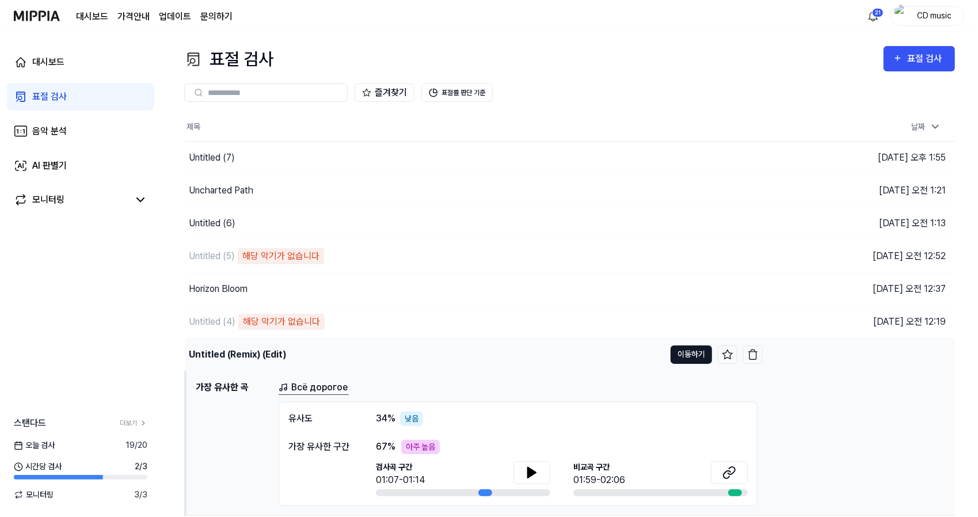
click at [698, 349] on button "이동하기" at bounding box center [690, 354] width 41 height 18
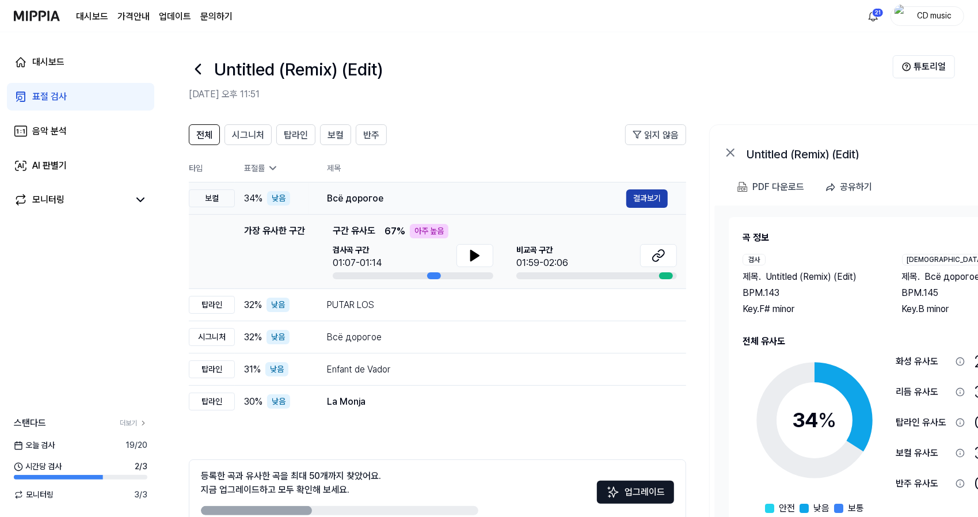
click at [652, 203] on button "결과보기" at bounding box center [646, 198] width 41 height 18
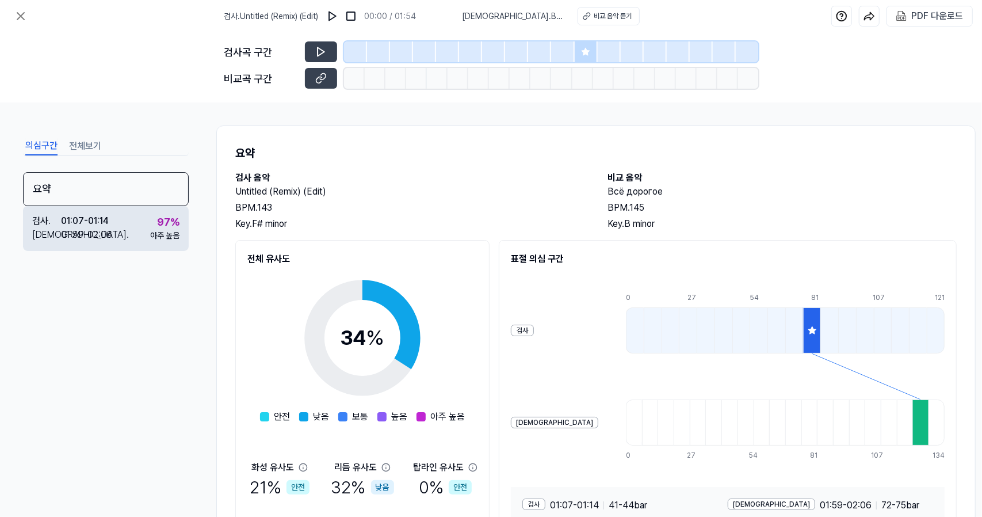
click at [161, 230] on div "아주 높음" at bounding box center [164, 236] width 29 height 12
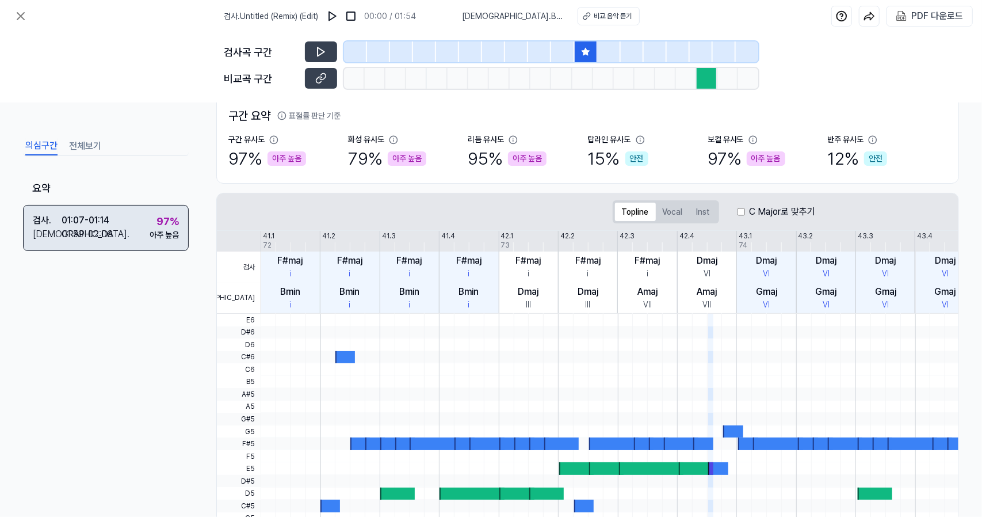
scroll to position [88, 0]
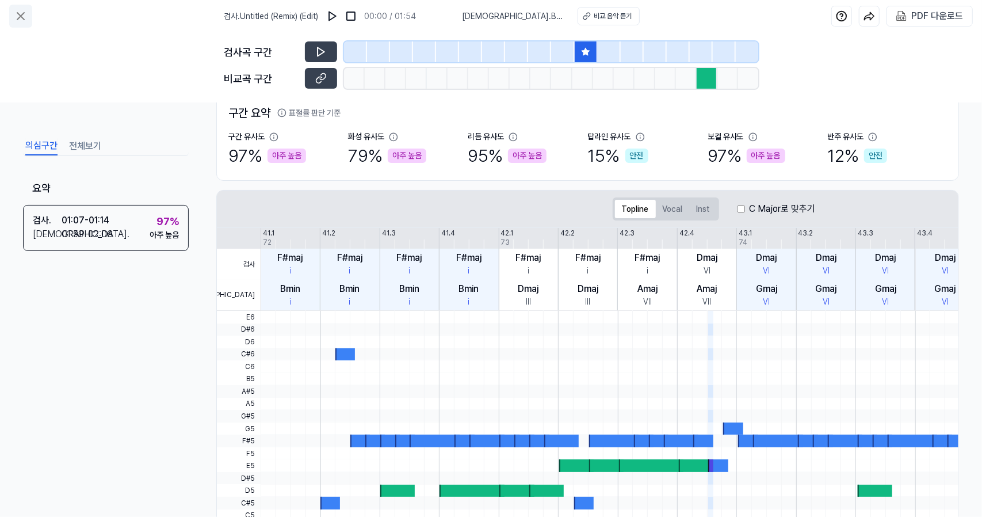
click at [20, 16] on icon at bounding box center [21, 16] width 14 height 14
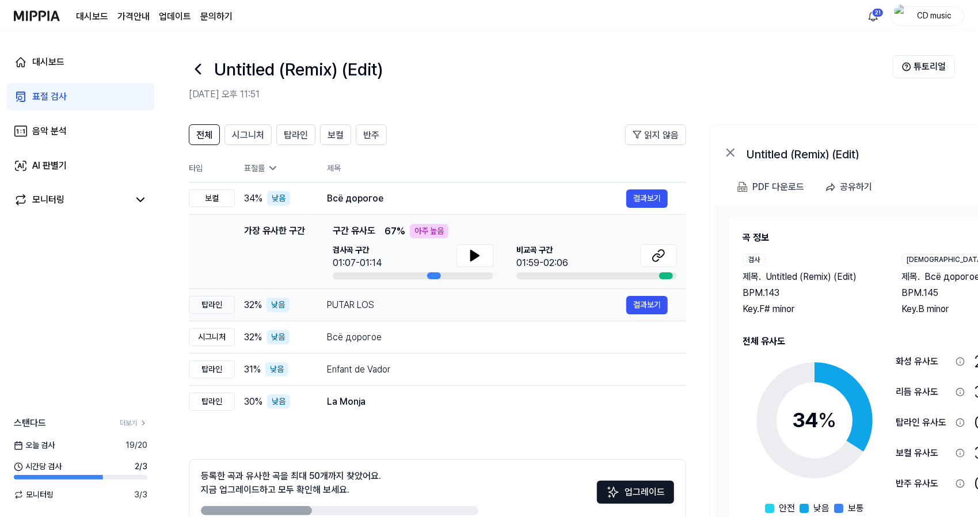
click at [334, 303] on div "PUTAR LOS" at bounding box center [476, 305] width 299 height 14
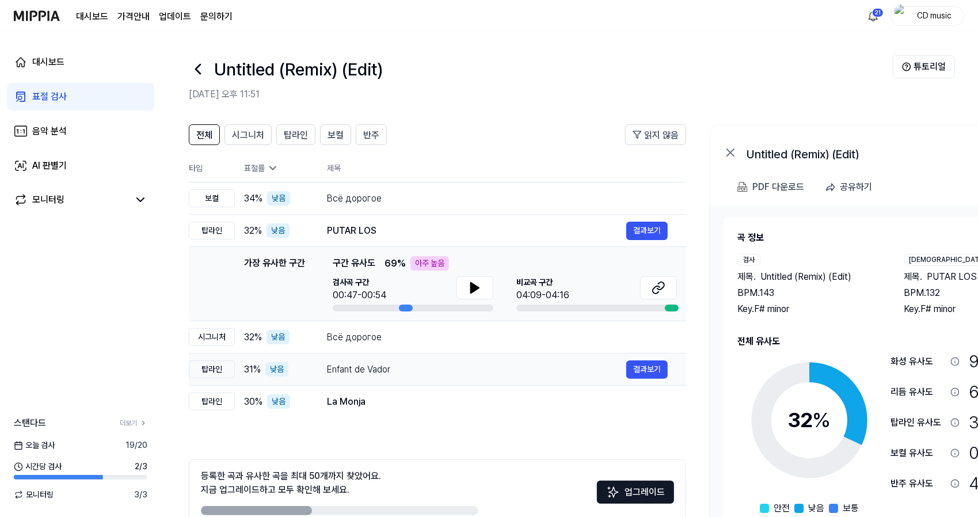
click at [353, 360] on div "Enfant de Vador 결과보기" at bounding box center [497, 369] width 341 height 18
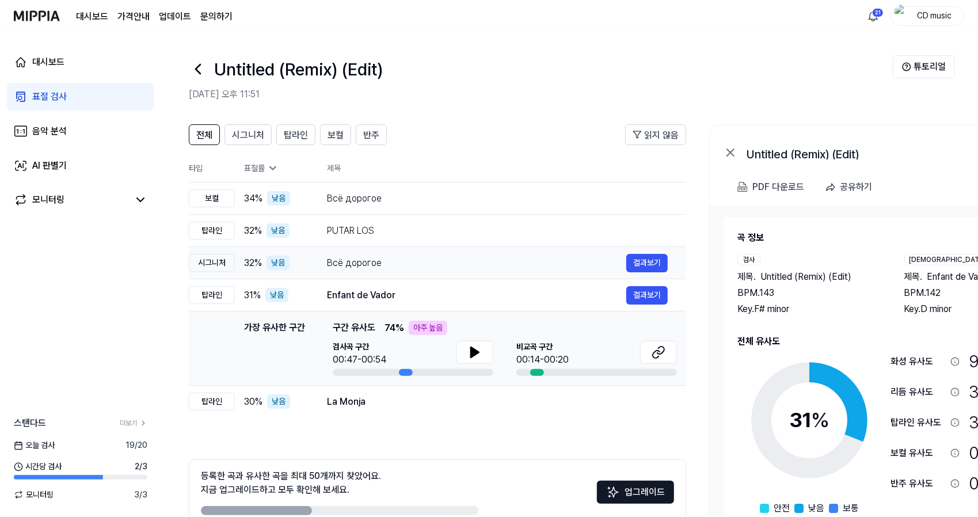
click at [403, 270] on div "Всё дорогое 결과보기" at bounding box center [497, 263] width 341 height 18
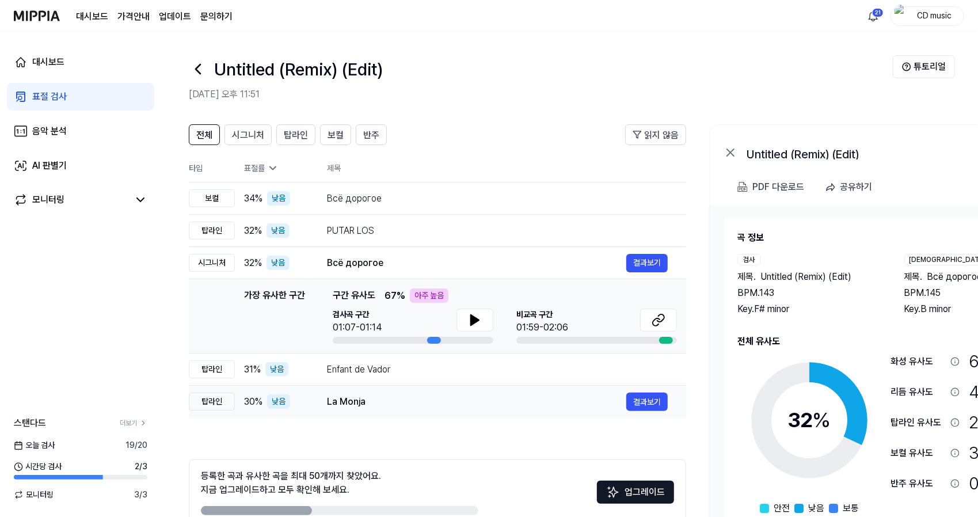
click at [345, 410] on td "La Monja 결과보기" at bounding box center [496, 402] width 377 height 32
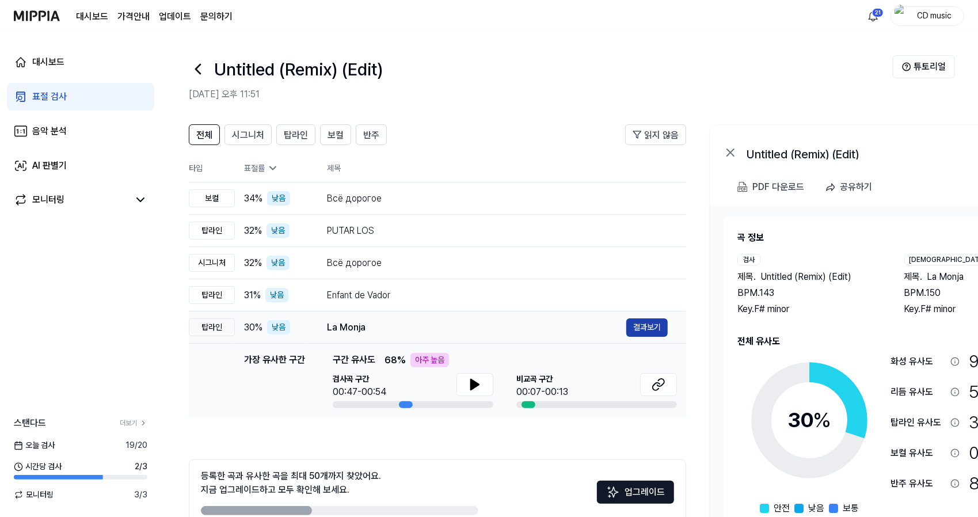
click at [652, 326] on button "결과보기" at bounding box center [646, 327] width 41 height 18
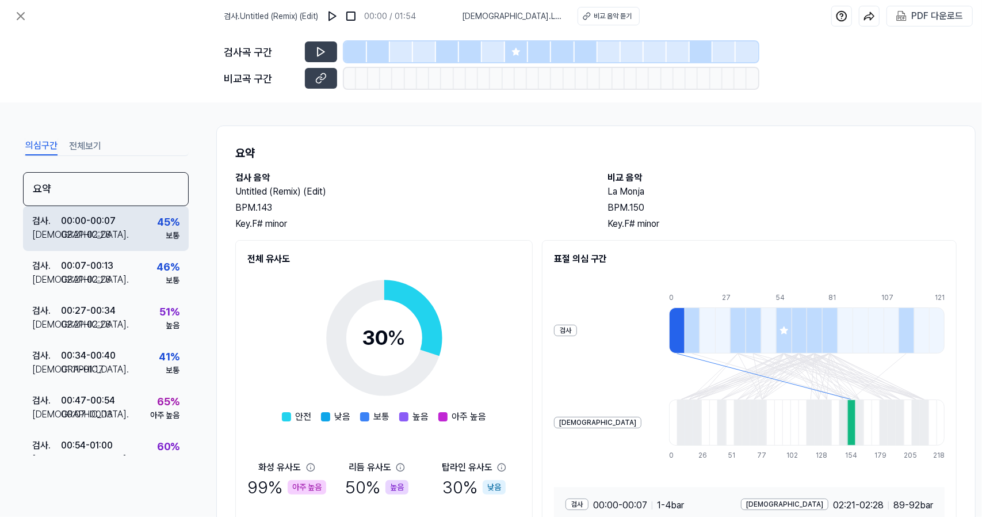
click at [81, 246] on div "검사 . 00:00 - 00:07 비교 . 02:21 - 02:28 45 % 보통" at bounding box center [106, 228] width 166 height 45
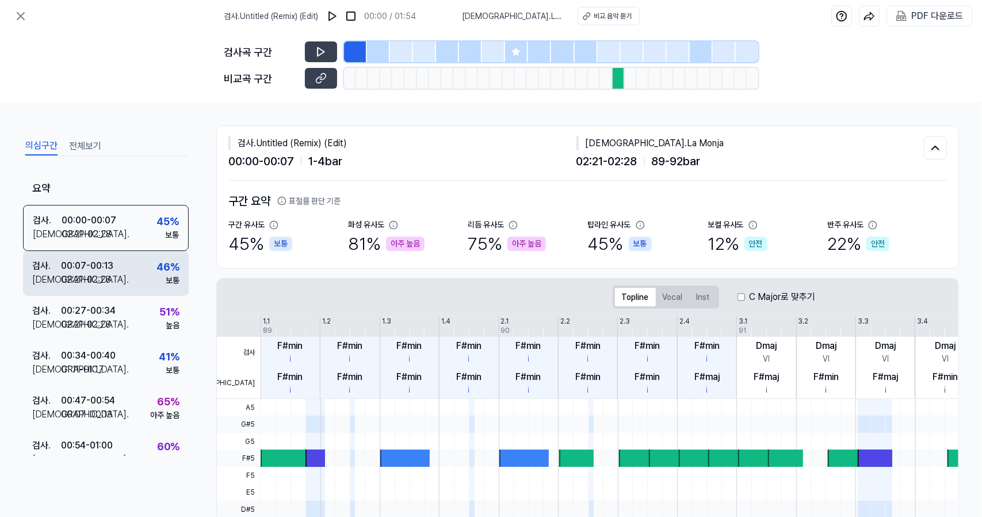
click at [106, 270] on div "00:07 - 00:13" at bounding box center [87, 266] width 52 height 14
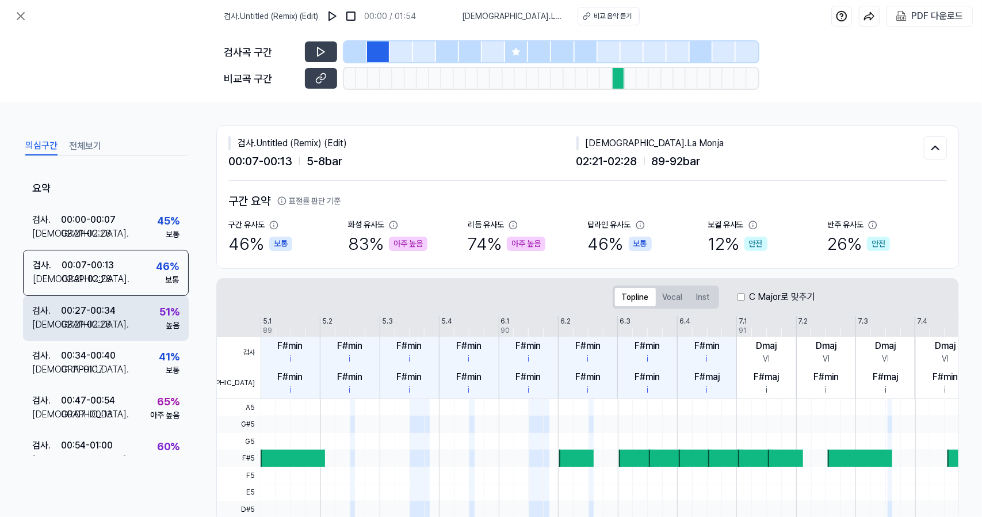
click at [113, 310] on div "00:27 - 00:34" at bounding box center [88, 311] width 55 height 14
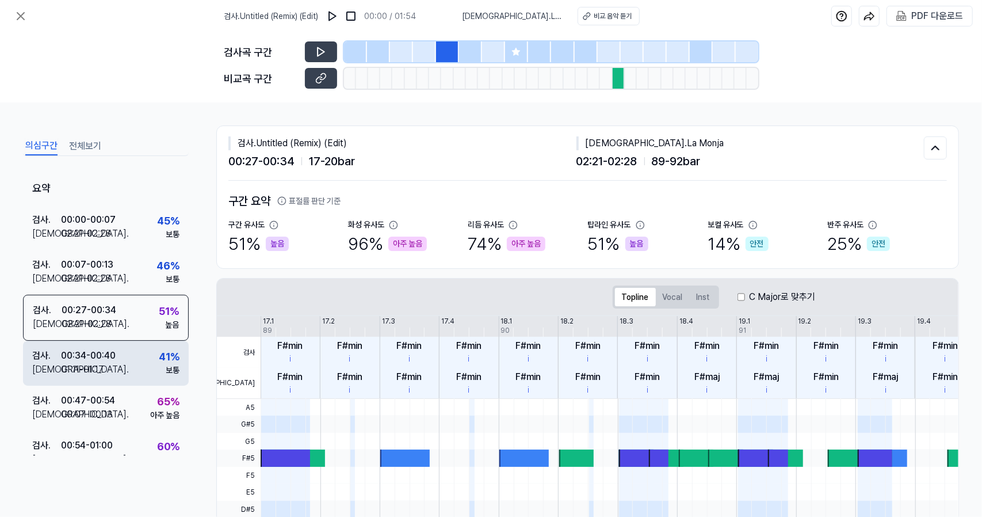
click at [124, 365] on div "검사 . 00:34 - 00:40 비교 . 01:11 - 01:17 41 % 보통" at bounding box center [106, 363] width 166 height 45
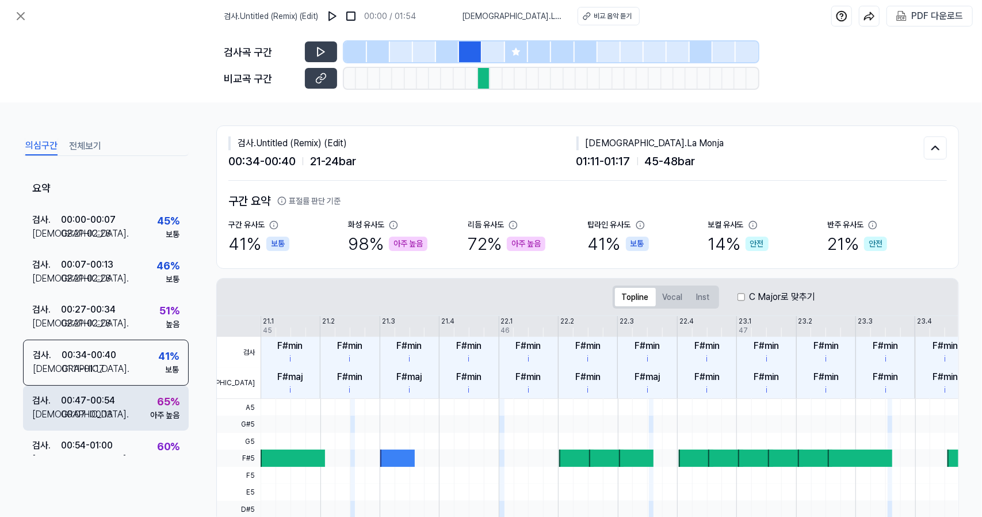
click at [126, 392] on div "검사 . 00:47 - 00:54 비교 . 00:07 - 00:13 65 % 아주 높음" at bounding box center [106, 408] width 166 height 45
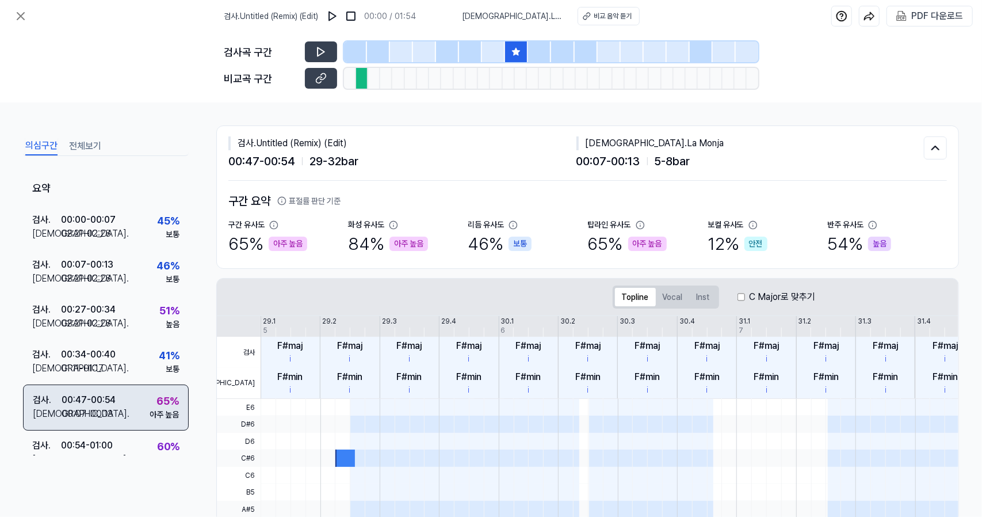
click at [128, 428] on div "검사 . 00:47 - 00:54 비교 . 00:07 - 00:13 65 % 아주 높음" at bounding box center [106, 407] width 166 height 46
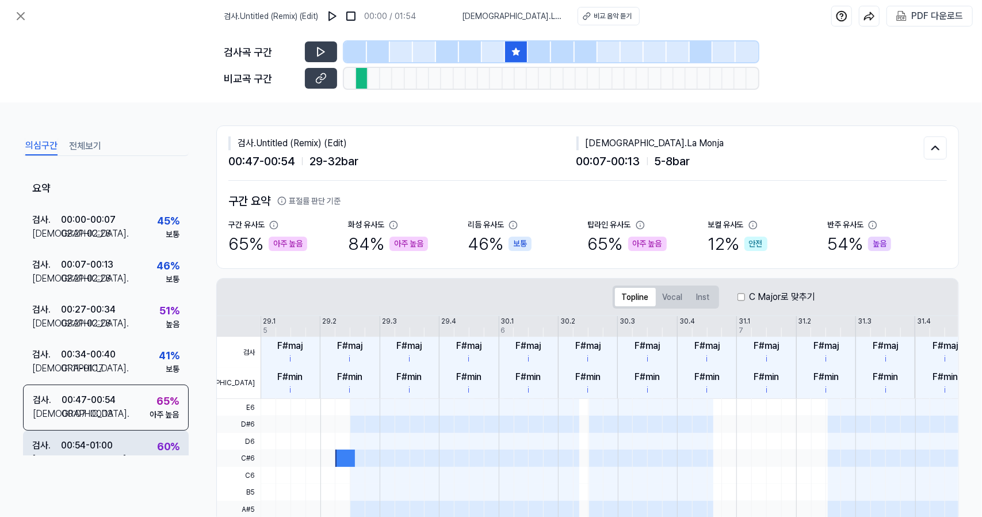
click at [128, 443] on div "검사 . 00:54 - 01:00 비교 . 02:28 - 02:34 60 % 높음" at bounding box center [106, 452] width 166 height 45
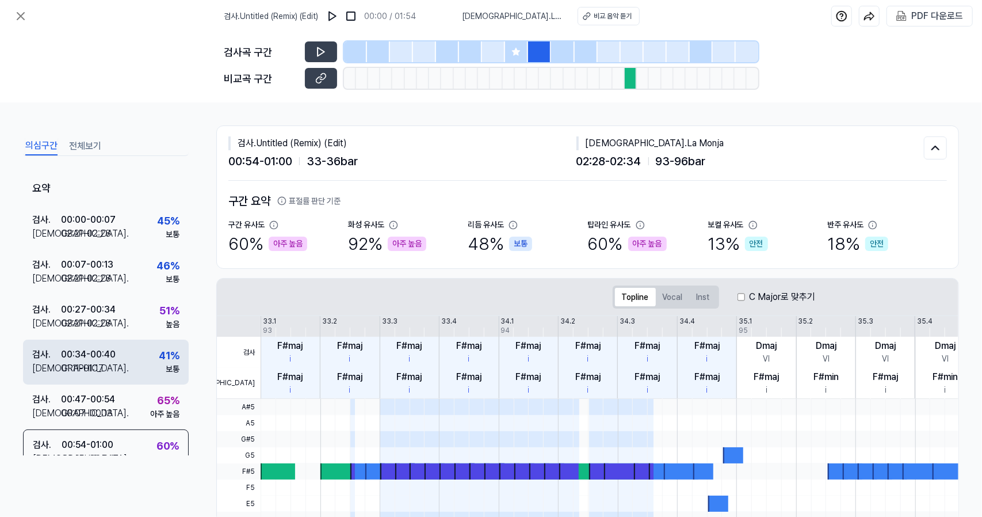
scroll to position [154, 0]
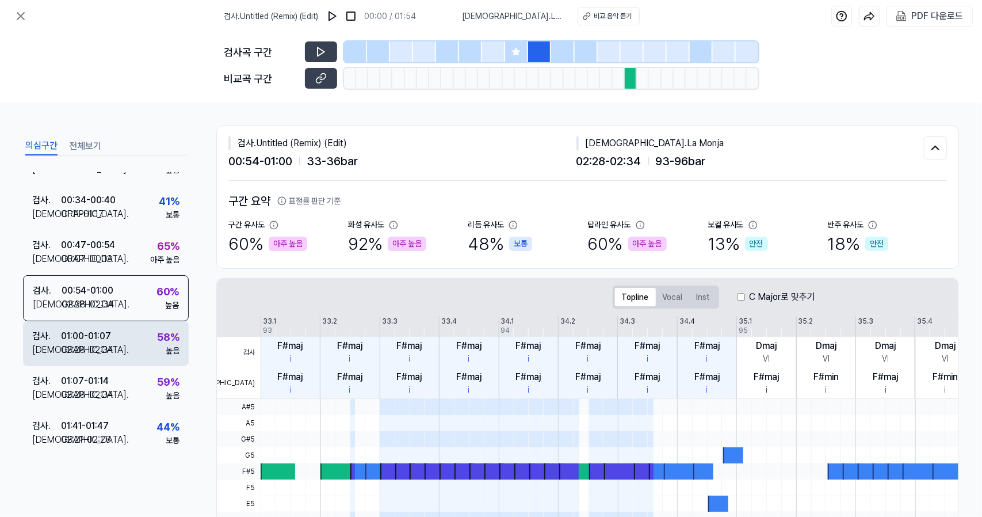
click at [141, 337] on div "검사 . 01:00 - 01:07 비교 . 02:28 - 02:34 58 % 높음" at bounding box center [106, 343] width 166 height 45
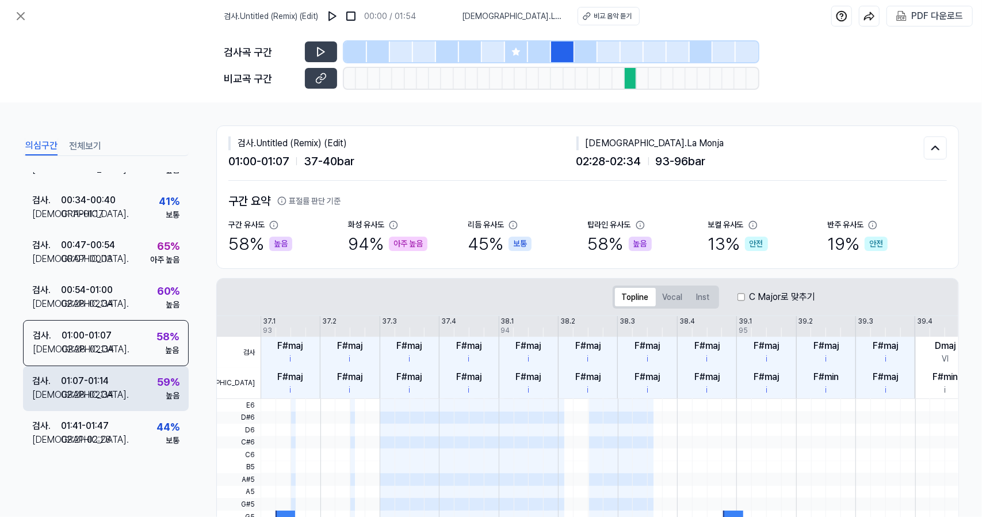
click at [133, 377] on div "검사 . 01:07 - 01:14 비교 . 02:28 - 02:34 59 % 높음" at bounding box center [106, 388] width 166 height 45
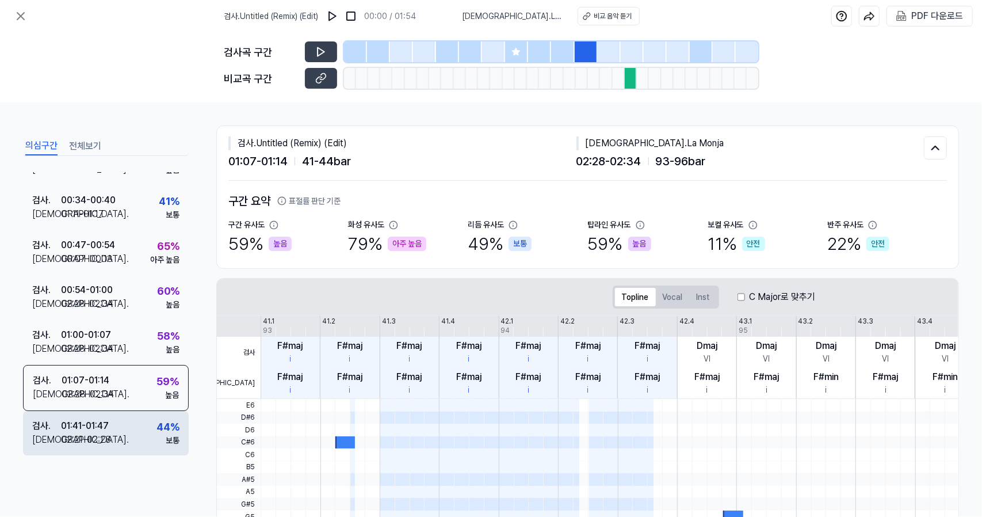
click at [128, 434] on div "검사 . 01:41 - 01:47 비교 . 02:21 - 02:28 44 % 보통" at bounding box center [106, 433] width 166 height 45
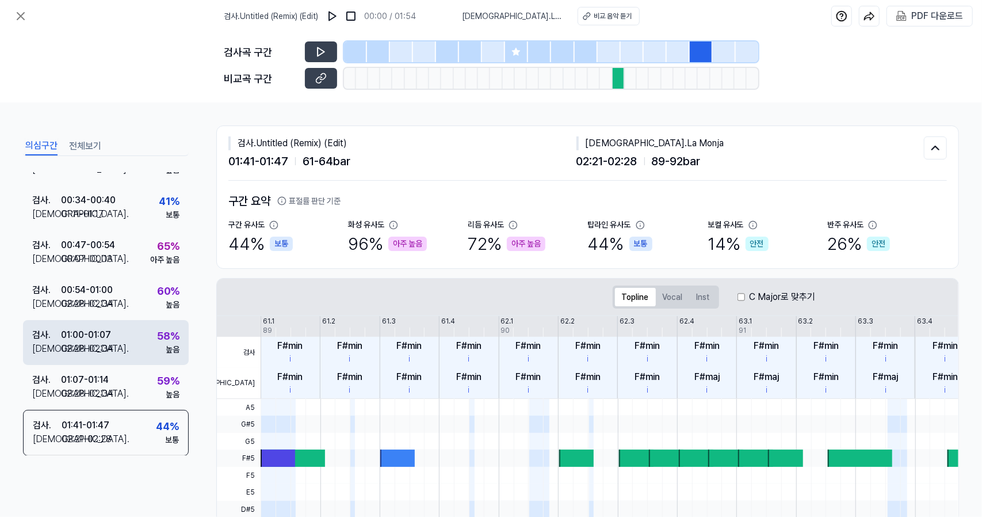
scroll to position [0, 0]
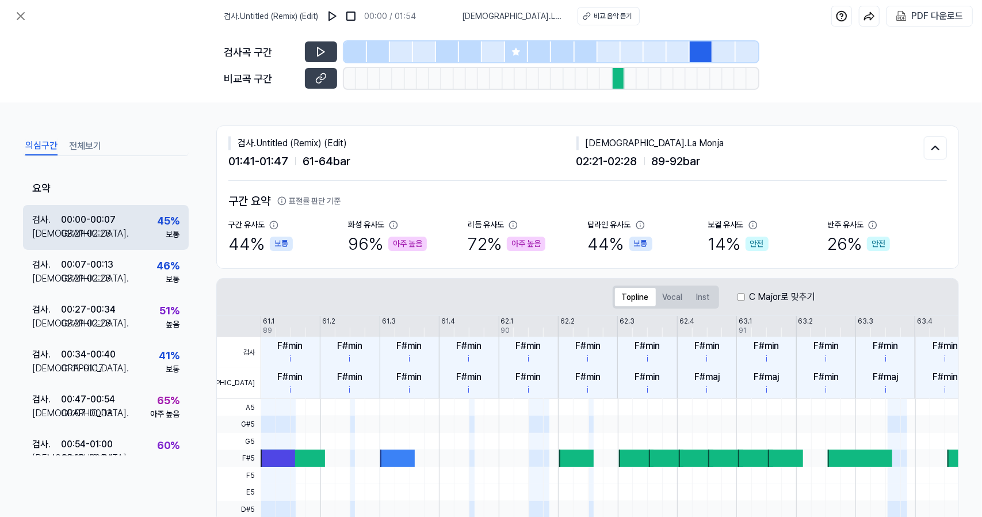
click at [134, 225] on div "검사 . 00:00 - 00:07 비교 . 02:21 - 02:28 45 % 보통" at bounding box center [106, 227] width 166 height 45
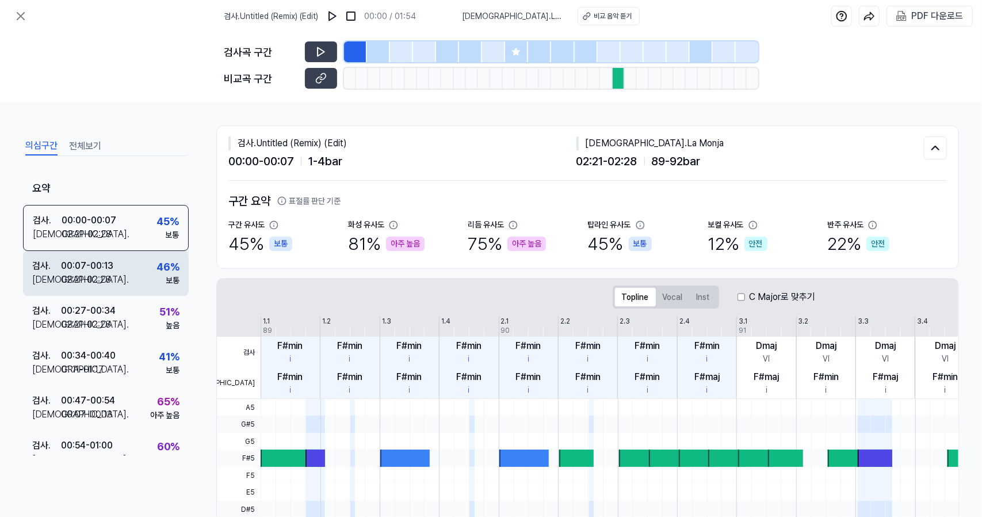
click at [133, 265] on div "검사 . 00:07 - 00:13 비교 . 02:21 - 02:28 46 % 보통" at bounding box center [106, 273] width 166 height 45
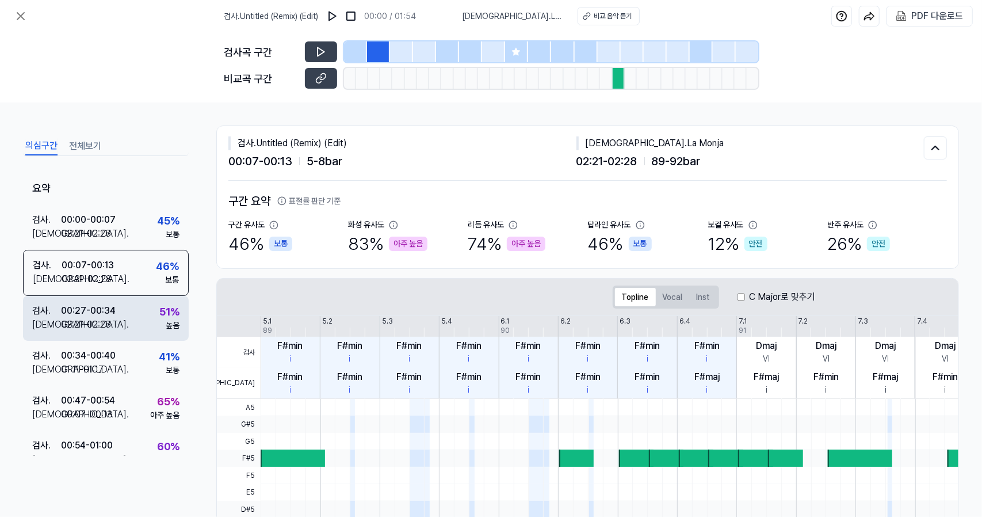
click at [134, 334] on div "검사 . 00:27 - 00:34 비교 . 02:21 - 02:28 51 % 높음" at bounding box center [106, 318] width 166 height 45
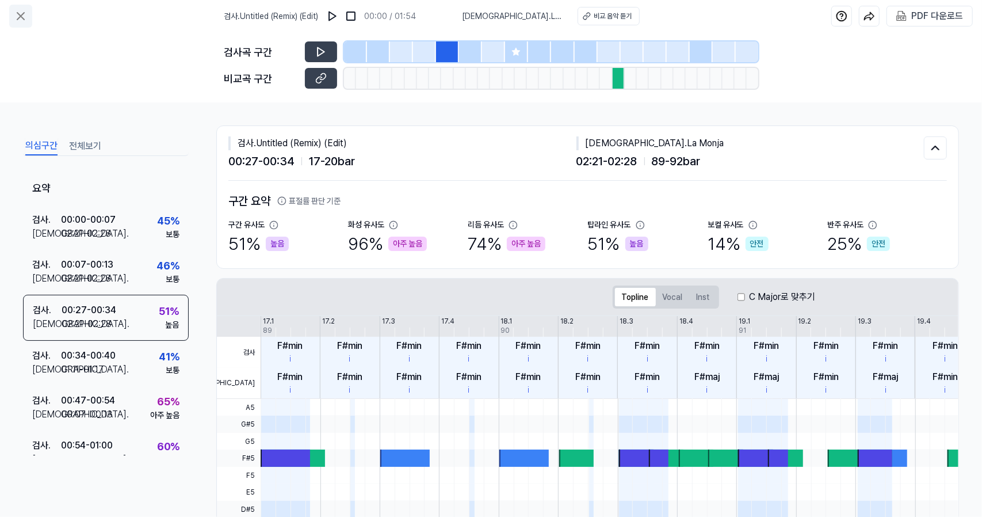
click at [23, 16] on icon at bounding box center [21, 16] width 14 height 14
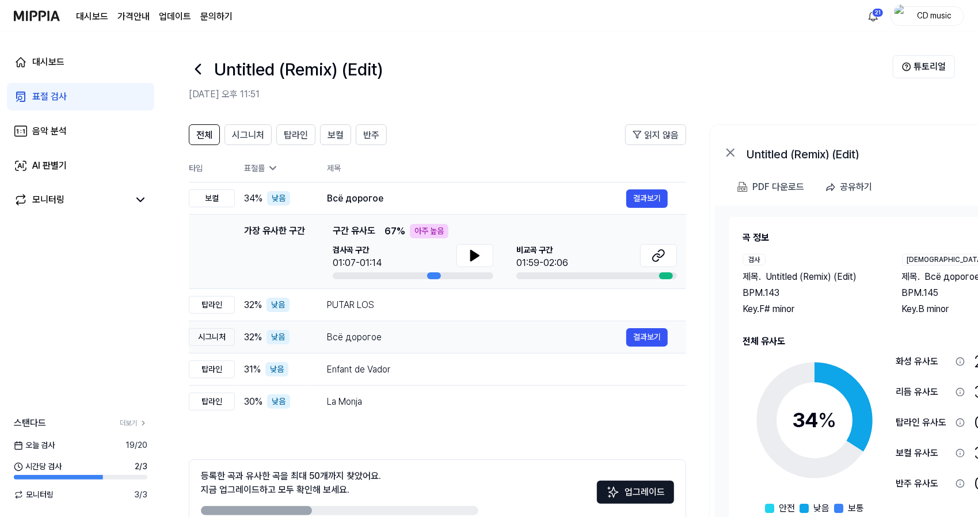
click at [368, 346] on td "Всё дорогое 결과보기" at bounding box center [496, 337] width 377 height 32
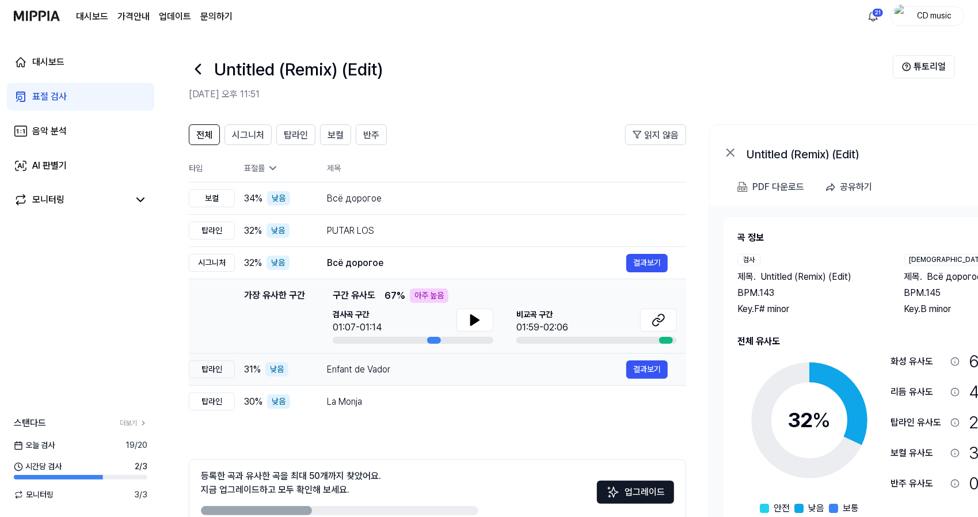
click at [371, 371] on div "Enfant de Vador" at bounding box center [476, 370] width 299 height 14
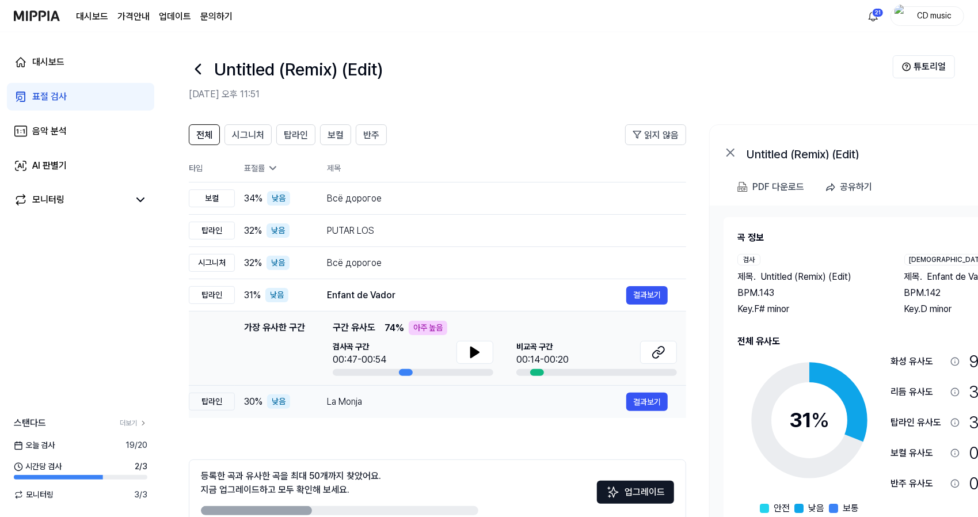
click at [365, 407] on div "La Monja" at bounding box center [476, 402] width 299 height 14
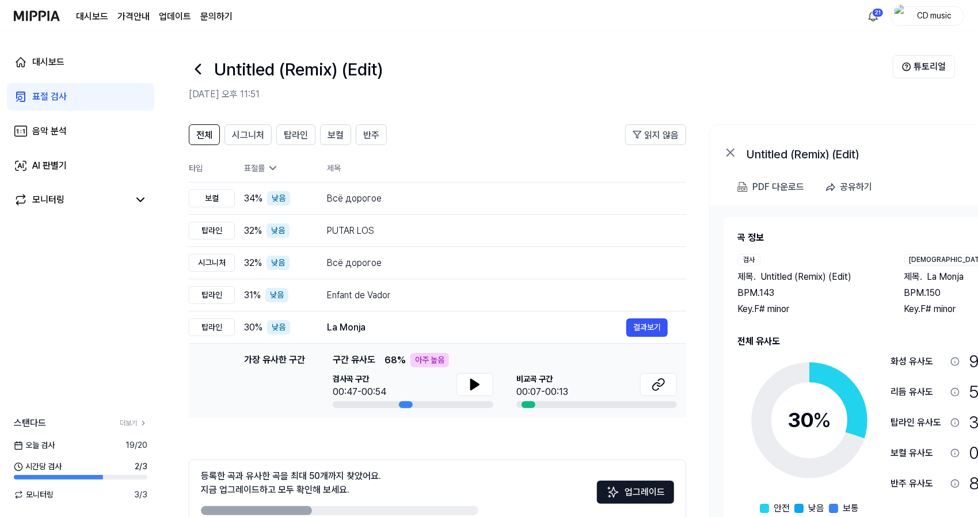
click at [115, 104] on link "표절 검사" at bounding box center [80, 97] width 147 height 28
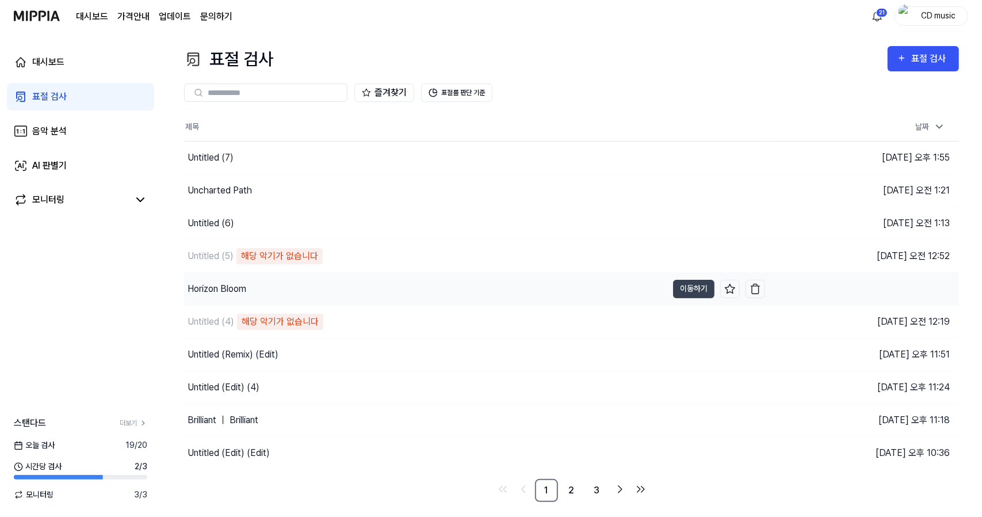
click at [289, 273] on div "Horizon Bloom" at bounding box center [425, 289] width 483 height 32
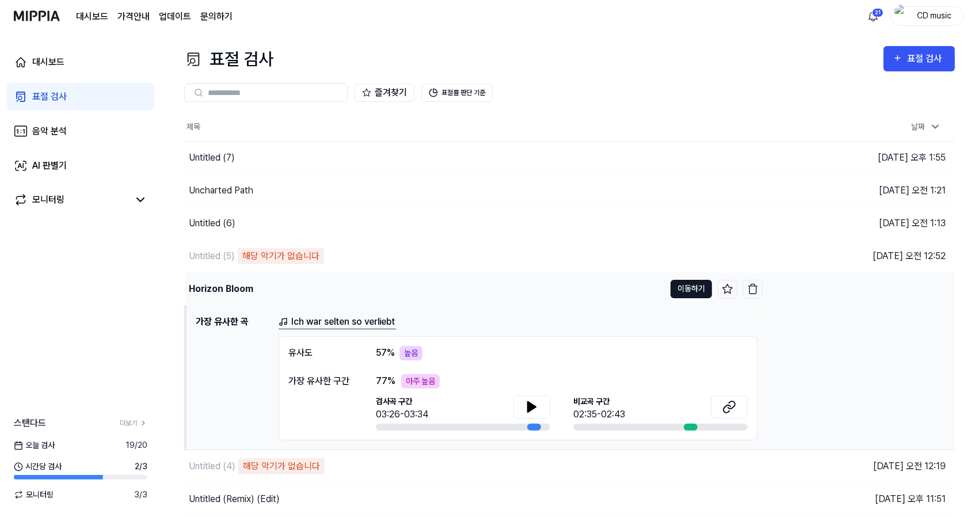
click at [687, 292] on button "이동하기" at bounding box center [690, 289] width 41 height 18
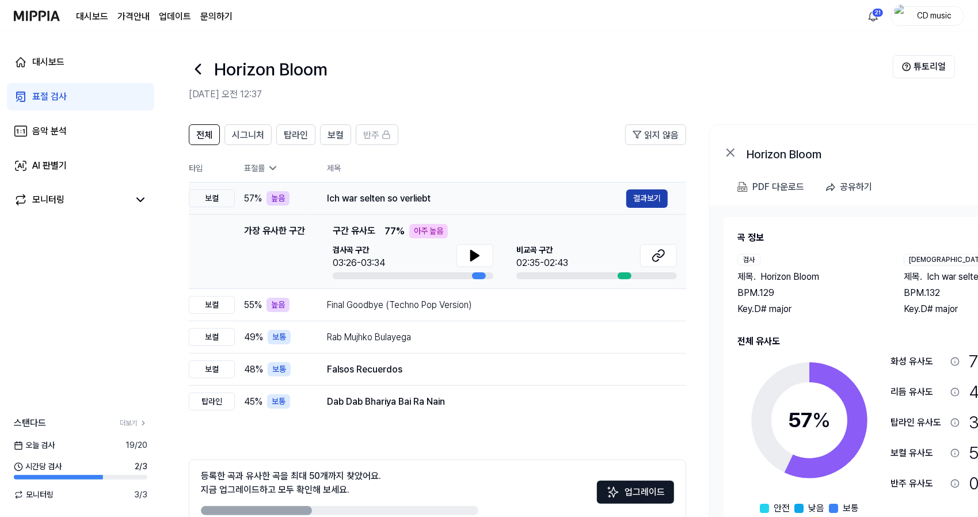
click at [662, 200] on button "결과보기" at bounding box center [646, 198] width 41 height 18
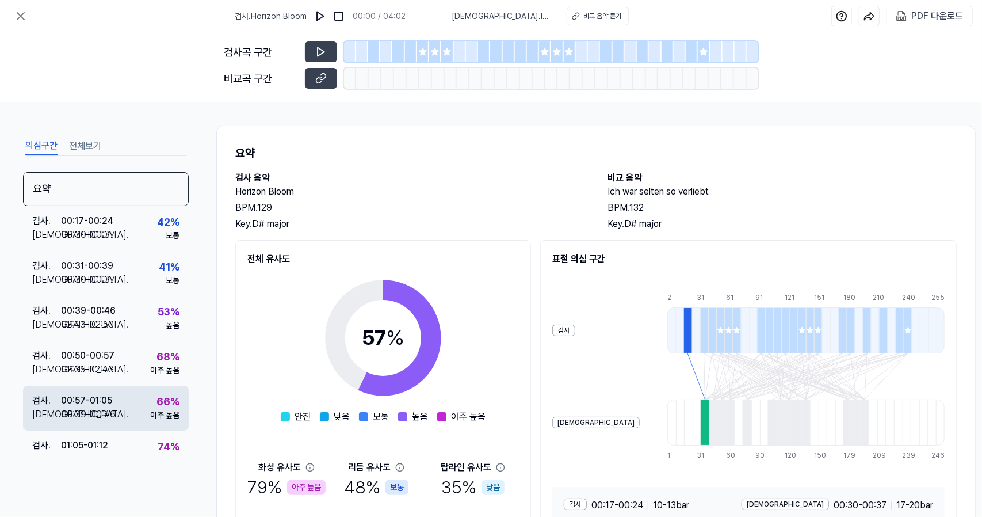
click at [117, 386] on div "검사 . 00:57 - 01:05 비교 . 00:39 - 00:46 66 % 아주 높음" at bounding box center [106, 408] width 166 height 45
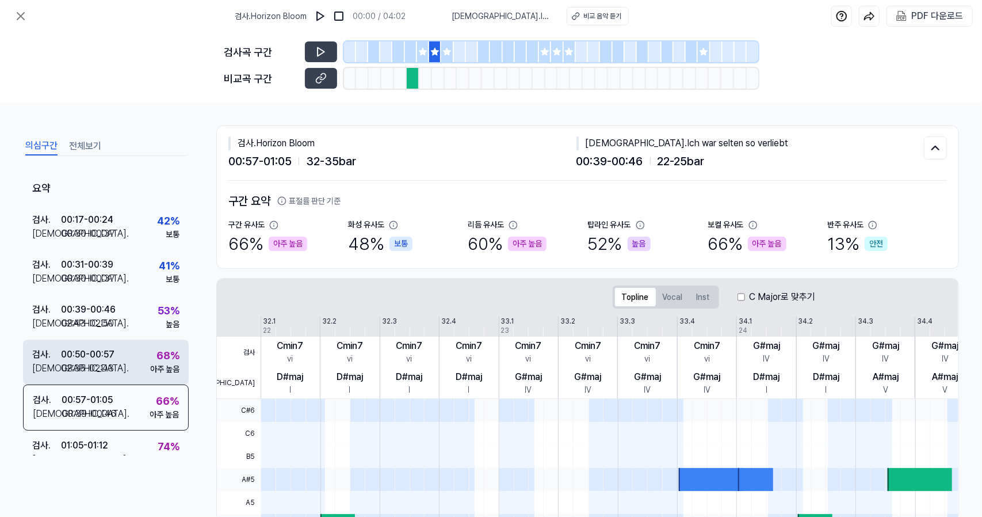
click at [125, 358] on div "검사 . 00:50 - 00:57 비교 . 02:35 - 02:43 68 % 아주 높음" at bounding box center [106, 361] width 166 height 45
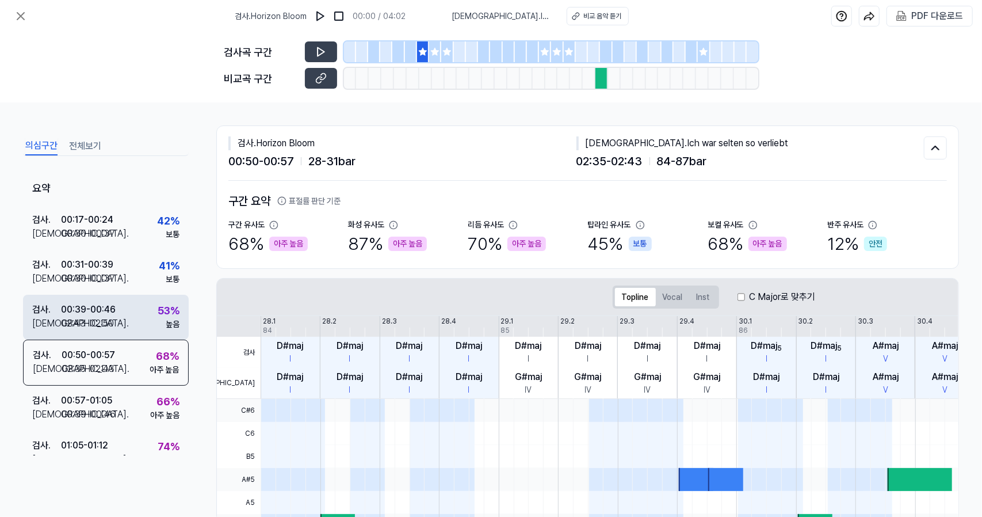
click at [132, 317] on div "검사 . 00:39 - 00:46 비교 . 02:43 - 02:50 53 % 높음" at bounding box center [106, 317] width 166 height 45
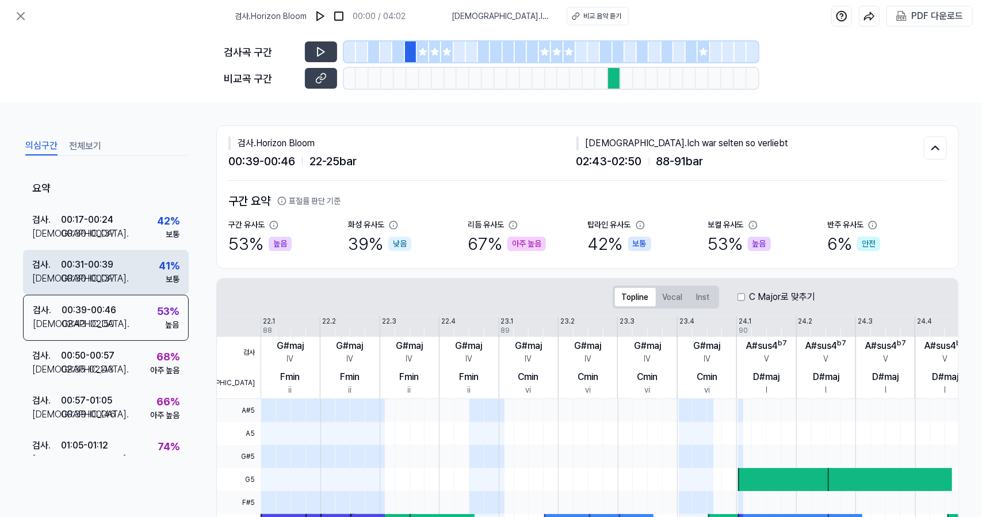
click at [128, 269] on div "검사 . 00:31 - 00:39 비교 . 00:30 - 00:37 41 % 보통" at bounding box center [106, 272] width 166 height 45
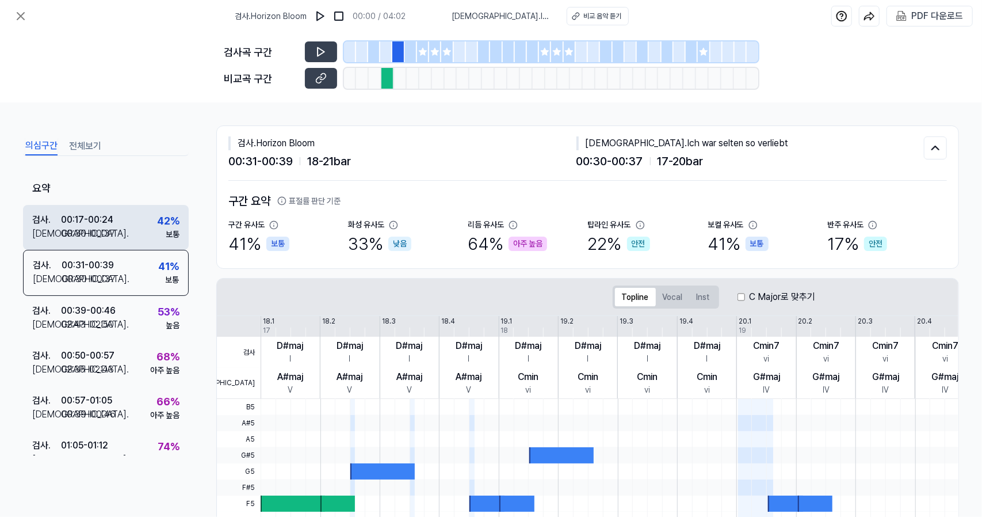
click at [128, 223] on div "검사 . 00:17 - 00:24 비교 . 00:30 - 00:37 42 % 보통" at bounding box center [106, 227] width 166 height 45
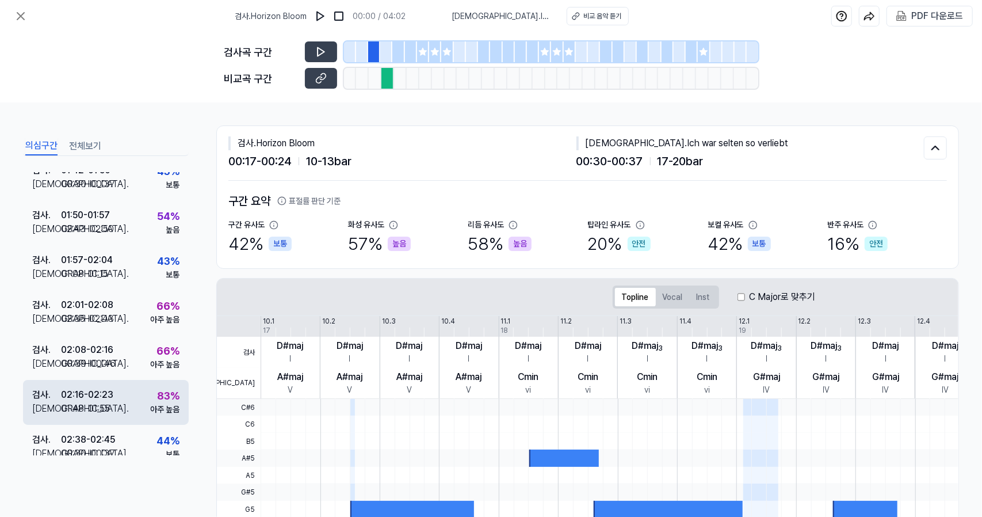
click at [120, 407] on div "검사 . 02:16 - 02:23 비교 . 01:48 - 01:55 83 % 아주 높음" at bounding box center [106, 402] width 166 height 45
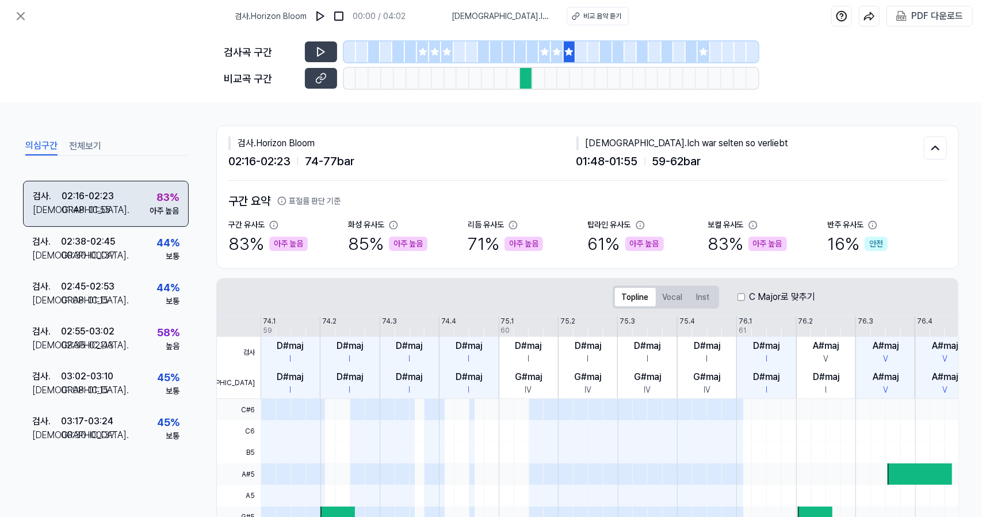
scroll to position [648, 0]
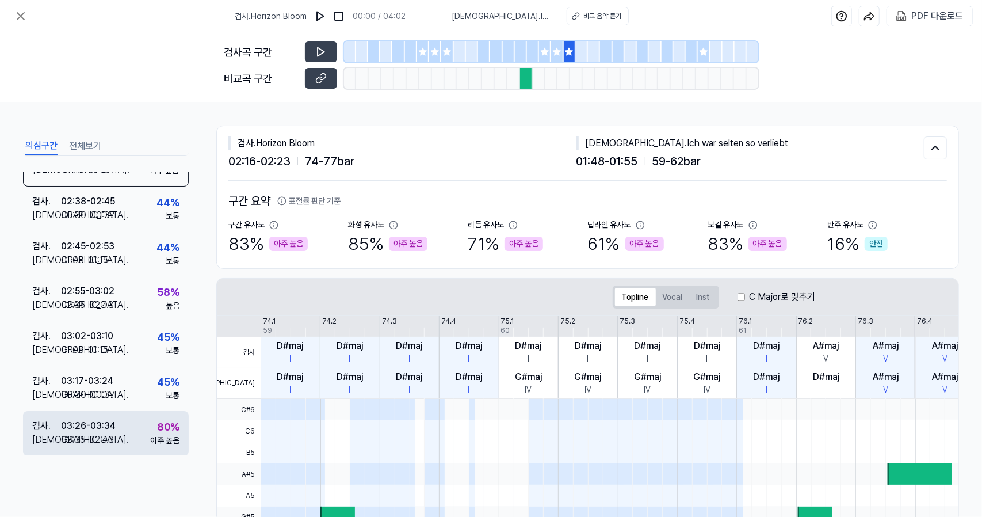
click at [124, 430] on div "검사 . 03:26 - 03:34 비교 . 02:35 - 02:43 80 % 아주 높음" at bounding box center [106, 433] width 166 height 45
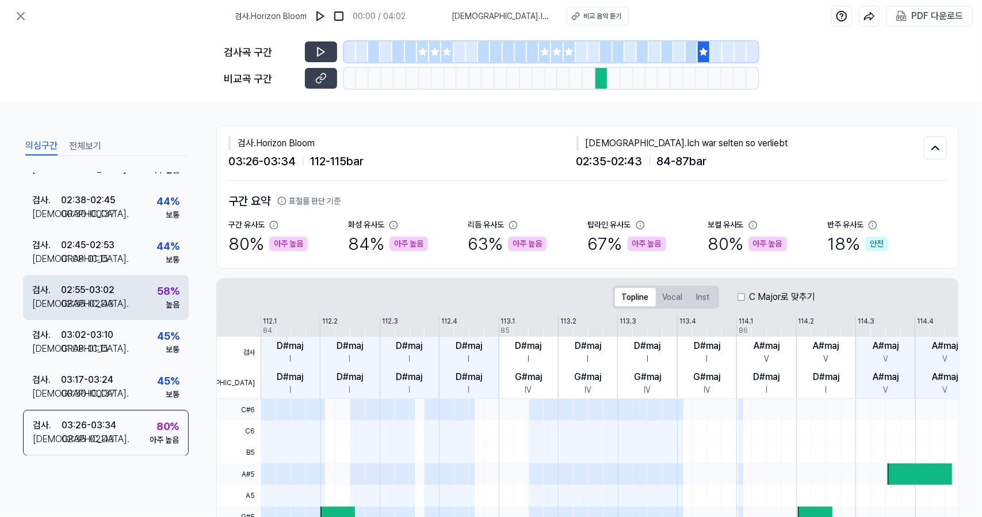
click at [133, 306] on div "검사 . 02:55 - 03:02 비교 . 02:35 - 02:43 58 % 높음" at bounding box center [106, 297] width 166 height 45
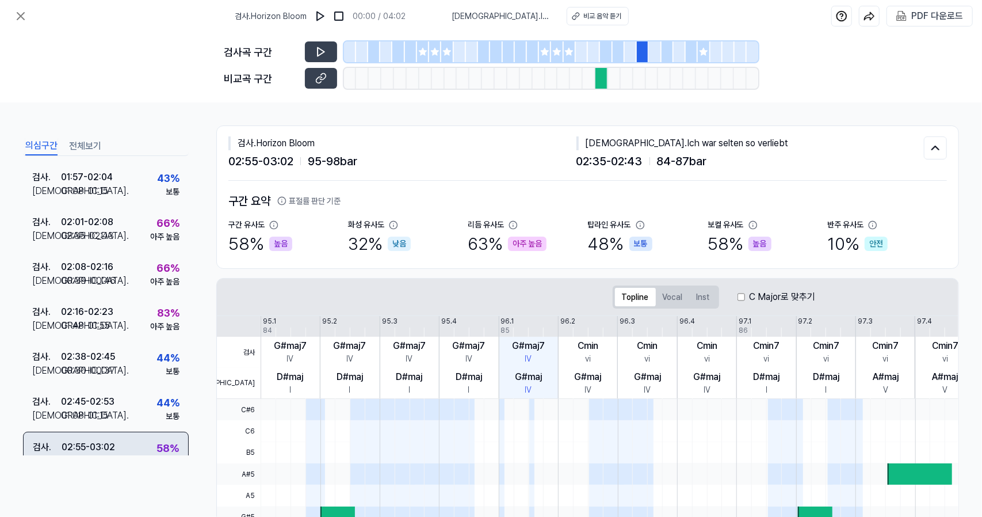
scroll to position [489, 0]
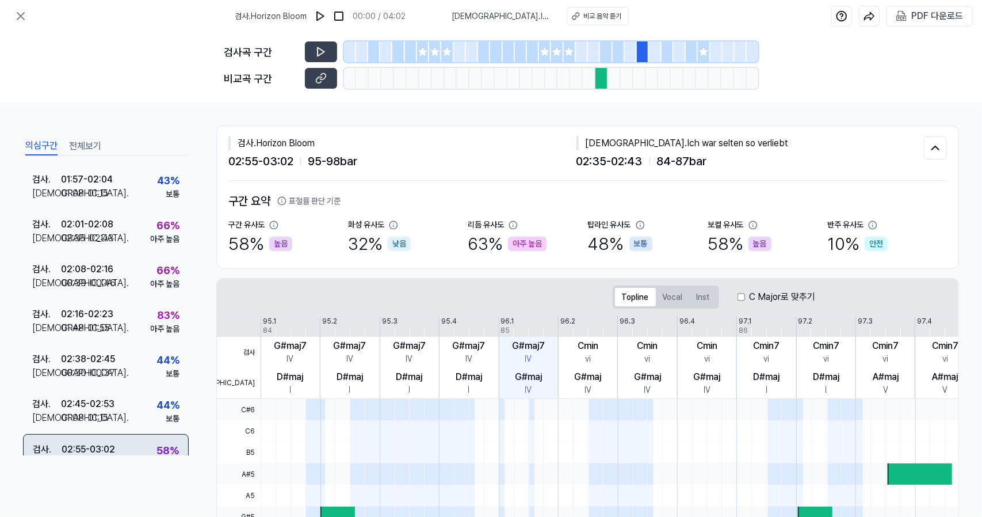
click at [133, 306] on div "검사 . 02:16 - 02:23 비교 . 01:48 - 01:55 83 % 아주 높음" at bounding box center [106, 321] width 166 height 45
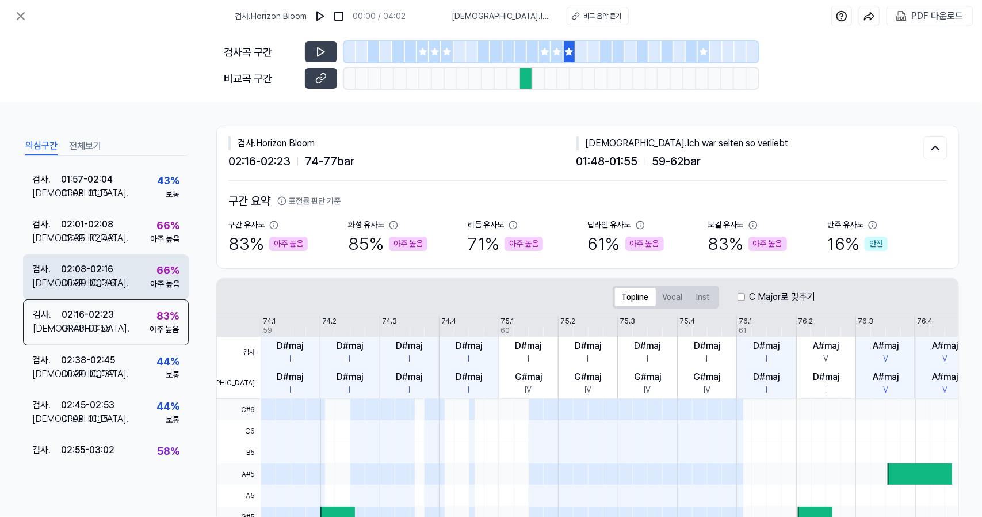
click at [132, 283] on div "검사 . 02:08 - 02:16 비교 . 00:39 - 00:46 66 % 아주 높음" at bounding box center [106, 276] width 166 height 45
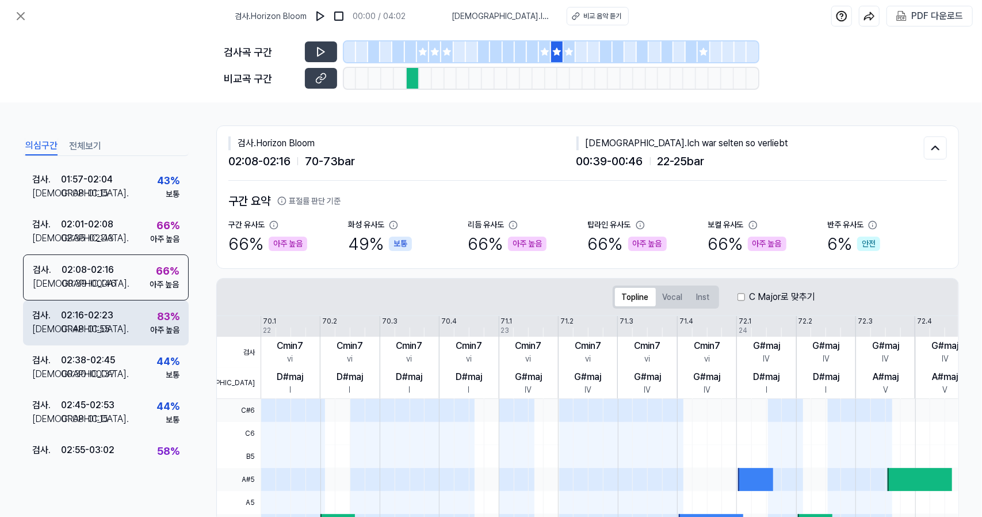
click at [132, 309] on div "검사 . 02:16 - 02:23 비교 . 01:48 - 01:55 83 % 아주 높음" at bounding box center [106, 322] width 166 height 45
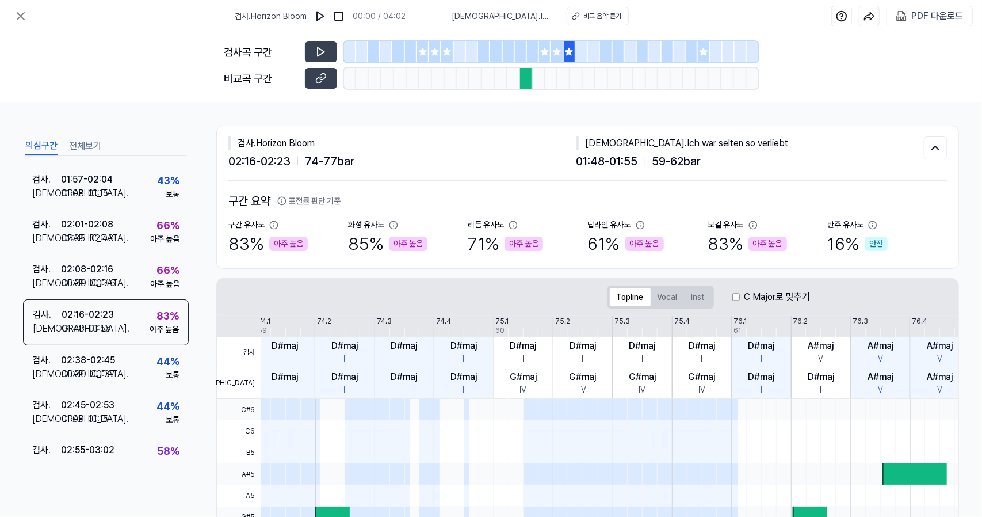
scroll to position [0, 0]
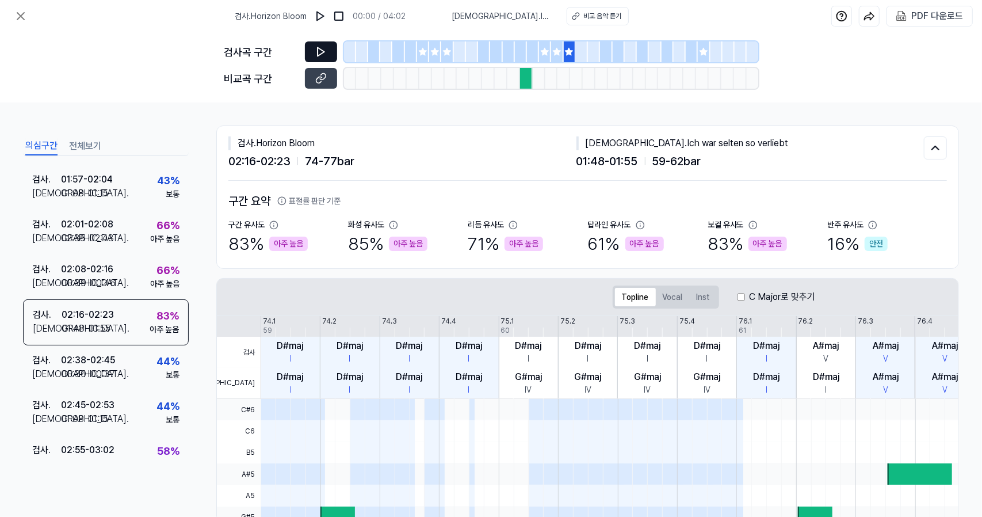
click at [322, 55] on icon at bounding box center [321, 52] width 12 height 12
click at [327, 83] on button at bounding box center [321, 78] width 32 height 21
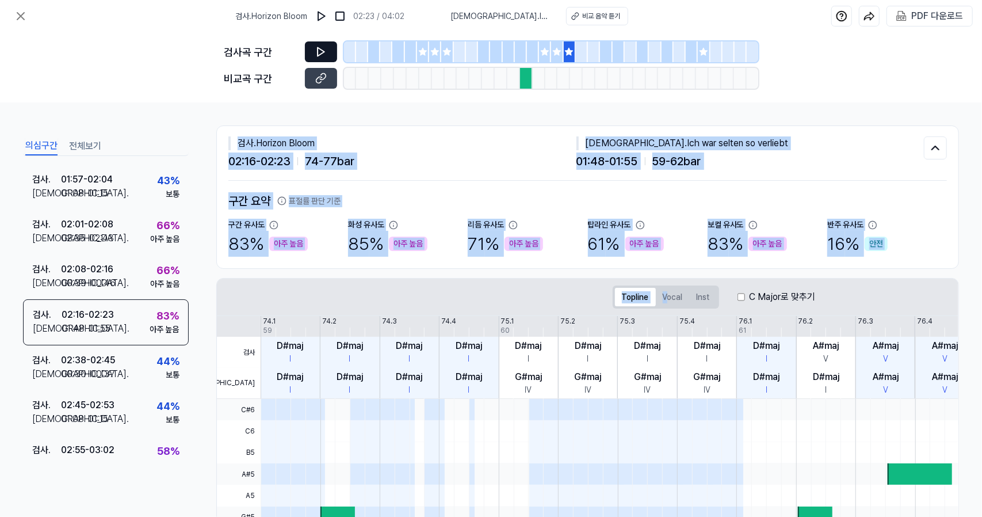
drag, startPoint x: 219, startPoint y: 129, endPoint x: 667, endPoint y: 279, distance: 473.1
click at [667, 279] on div "검사 . Horizon Bloom 02:16 - 02:23 74 - 77 bar 비교 . Ich war selten so verliebt 01…" at bounding box center [587, 423] width 743 height 596
click at [667, 279] on div "Topline Vocal Inst C Major로 맞추기" at bounding box center [714, 296] width 994 height 37
click at [707, 340] on div "D#maj" at bounding box center [707, 346] width 26 height 14
click at [767, 393] on div "I" at bounding box center [767, 390] width 2 height 12
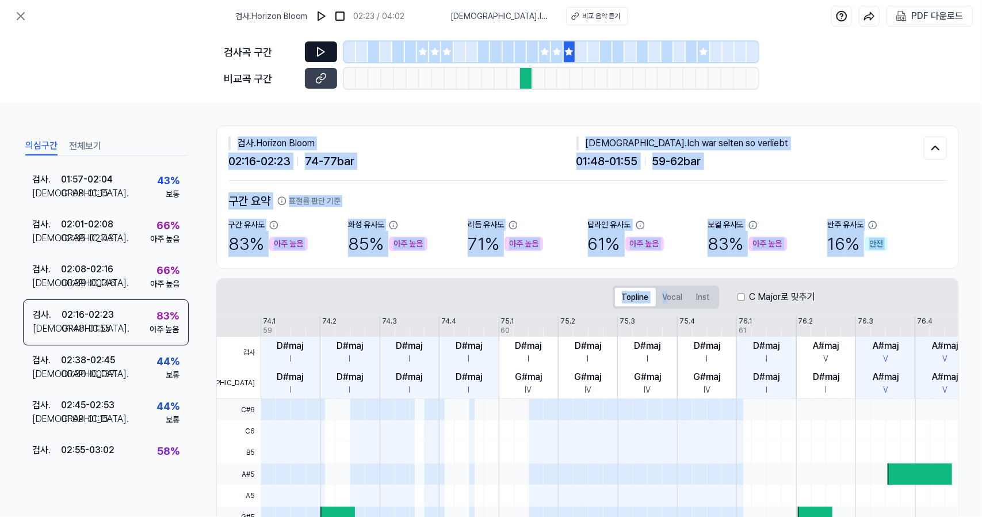
click at [780, 391] on div "D#maj I" at bounding box center [766, 382] width 59 height 31
click at [548, 206] on h2 "구간 요약 표절률 판단 기준" at bounding box center [587, 200] width 719 height 17
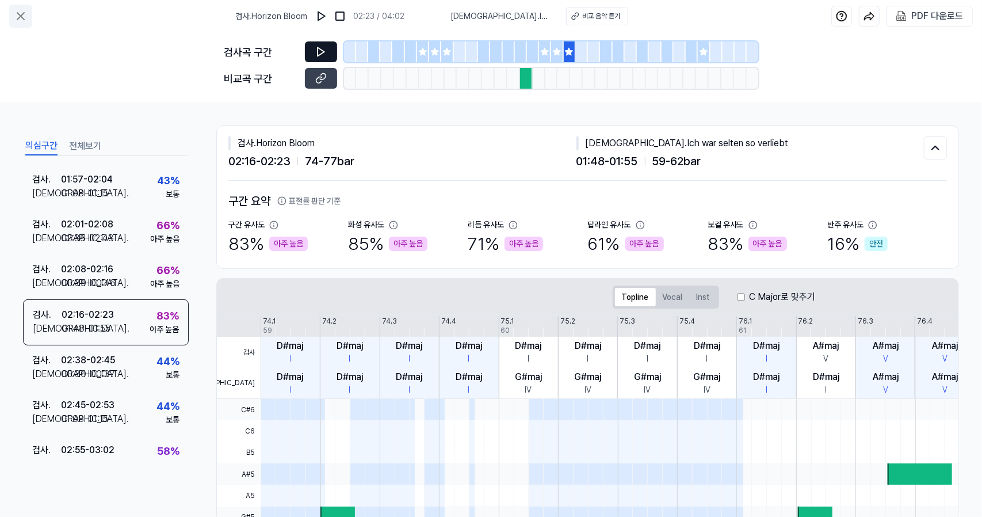
click at [24, 22] on icon at bounding box center [21, 16] width 14 height 14
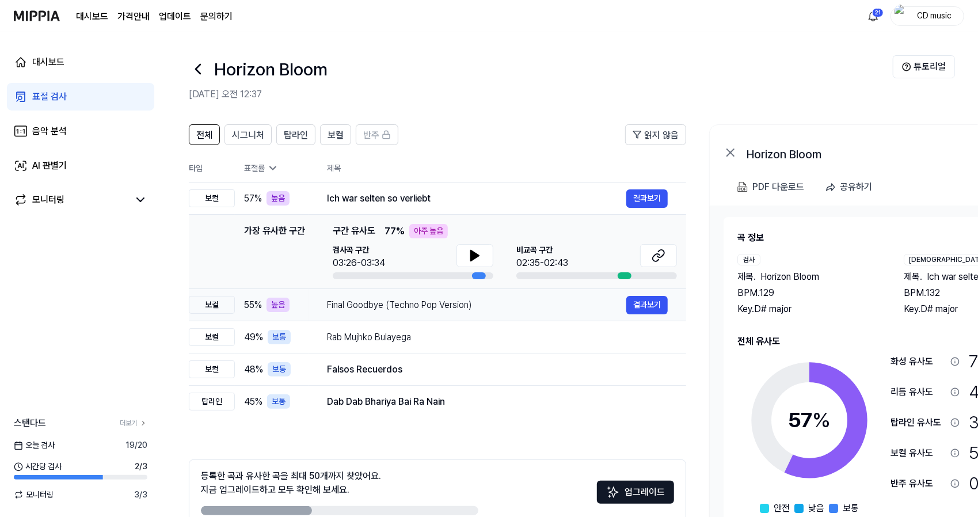
click at [365, 304] on div "Final Goodbye (Techno Pop Version)" at bounding box center [476, 305] width 299 height 14
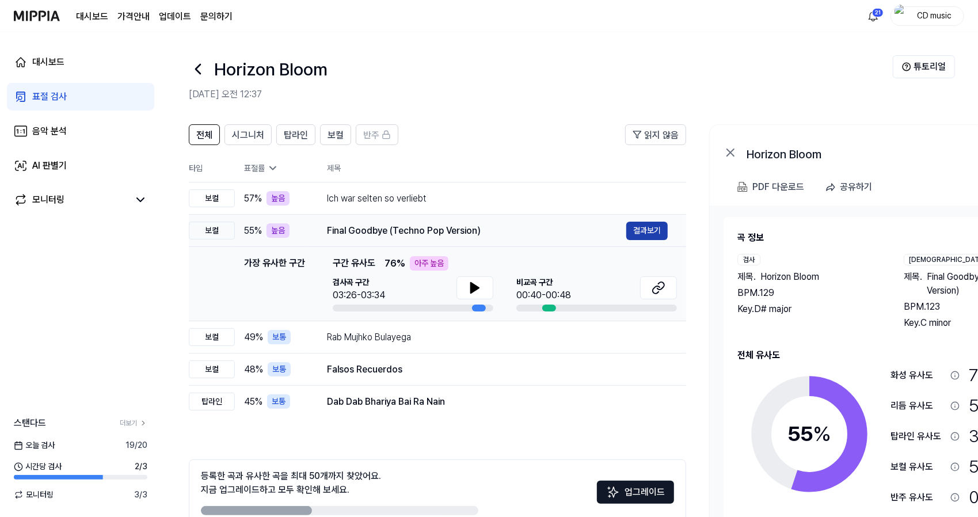
click at [655, 235] on button "결과보기" at bounding box center [646, 231] width 41 height 18
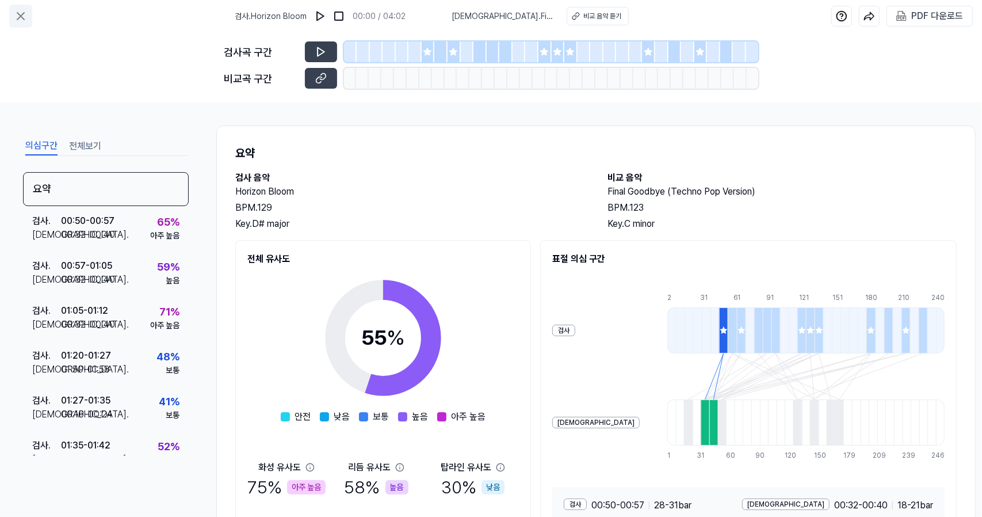
click at [23, 14] on icon at bounding box center [20, 16] width 7 height 7
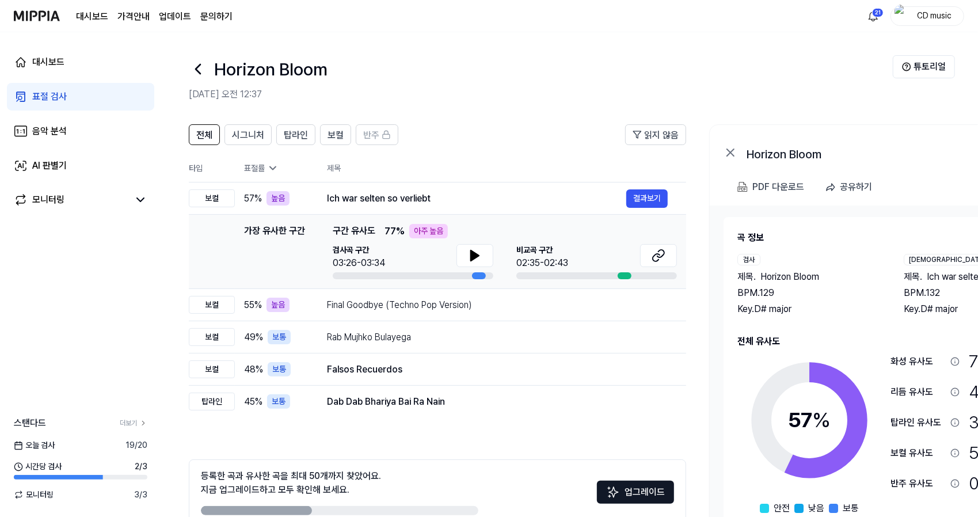
click at [133, 96] on link "표절 검사" at bounding box center [80, 97] width 147 height 28
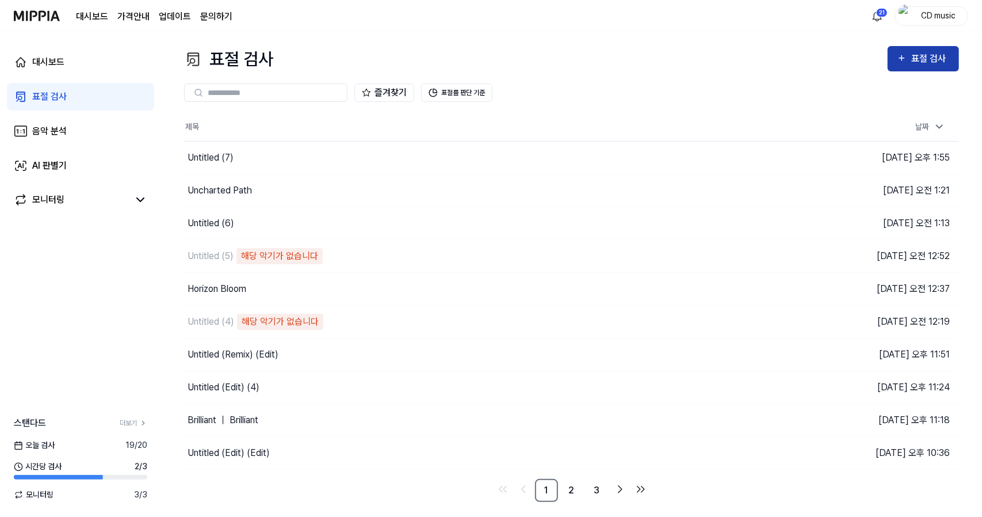
click at [917, 62] on div "표절 검사" at bounding box center [930, 58] width 39 height 15
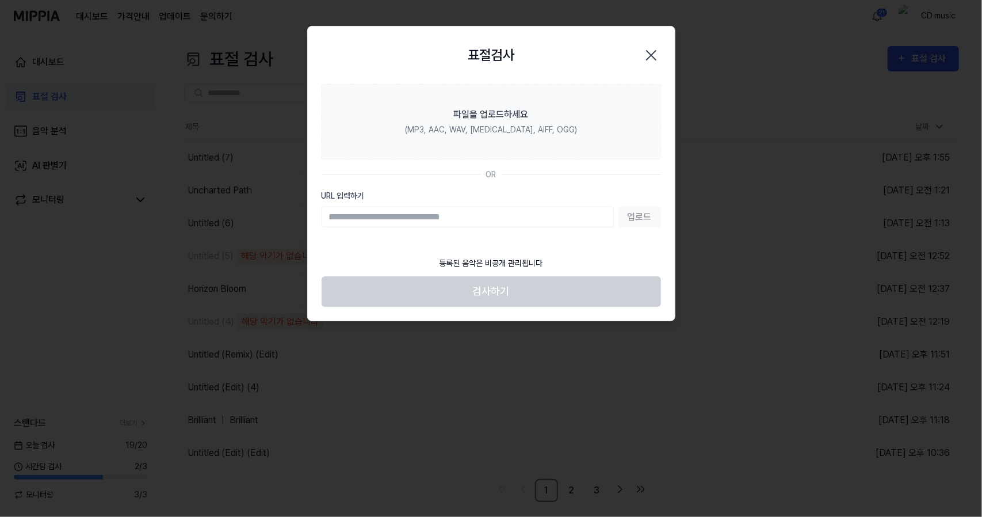
click at [573, 213] on input "URL 입력하기" at bounding box center [468, 217] width 292 height 21
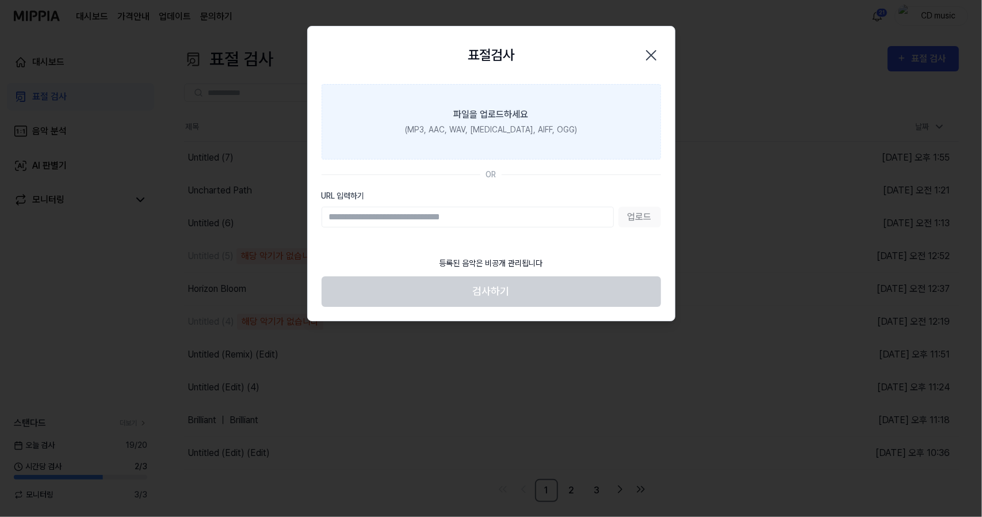
click at [543, 116] on label "파일을 업로드하세요 (MP3, AAC, WAV, FLAC, AIFF, OGG)" at bounding box center [491, 121] width 339 height 75
click at [0, 0] on input "파일을 업로드하세요 (MP3, AAC, WAV, FLAC, AIFF, OGG)" at bounding box center [0, 0] width 0 height 0
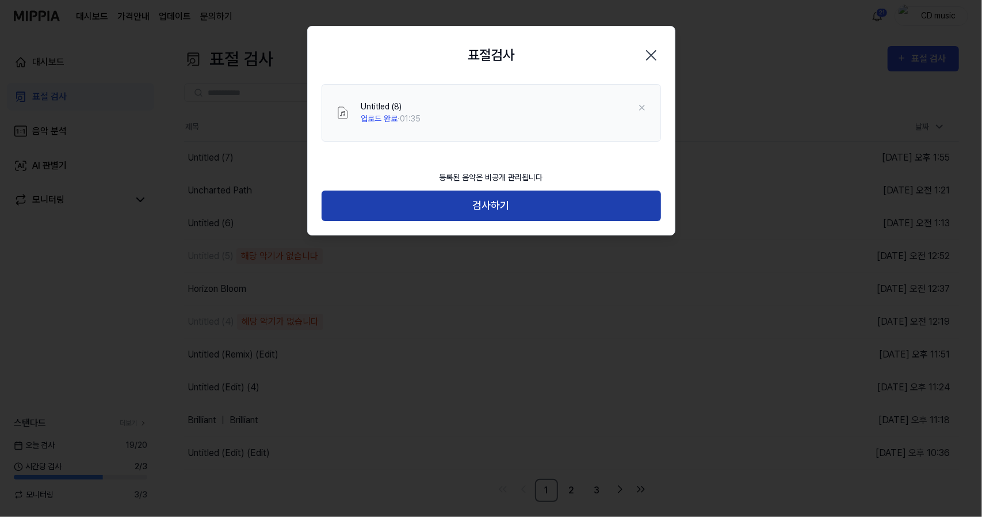
click at [541, 205] on button "검사하기" at bounding box center [491, 205] width 339 height 30
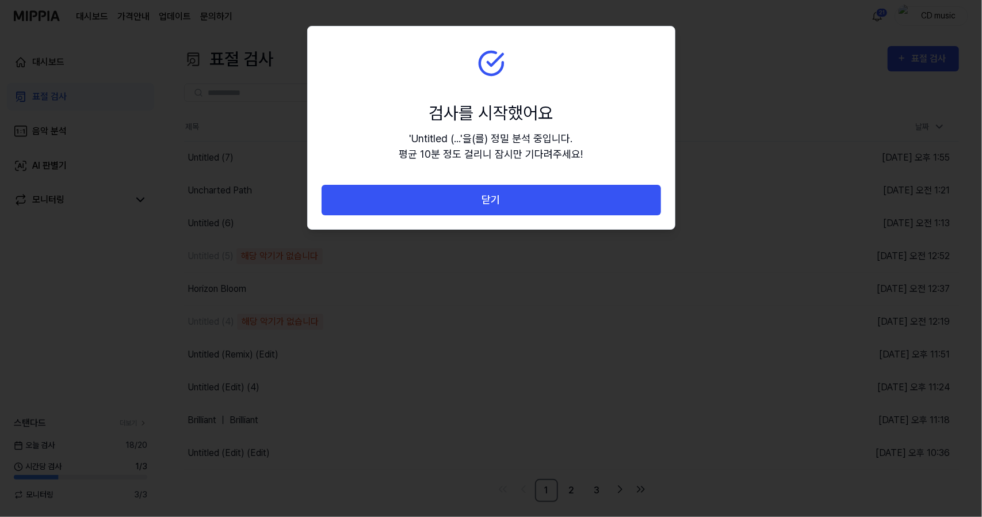
click at [541, 205] on button "닫기" at bounding box center [491, 200] width 339 height 30
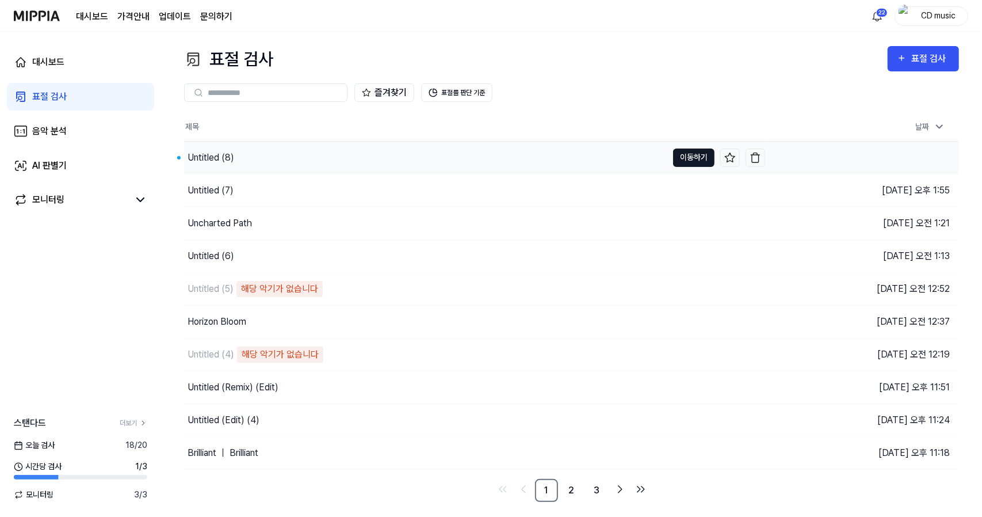
click at [691, 155] on button "이동하기" at bounding box center [693, 157] width 41 height 18
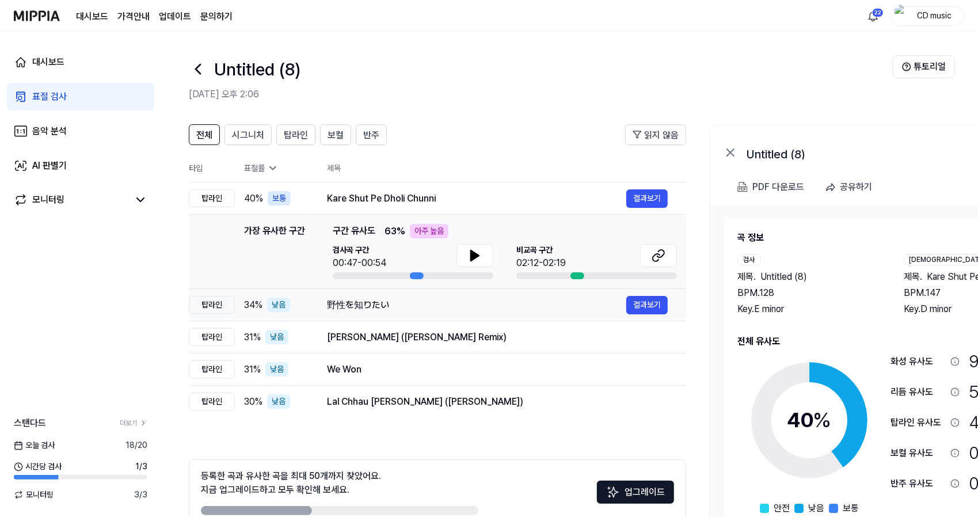
click at [421, 308] on div "野性を知りたい" at bounding box center [476, 305] width 299 height 14
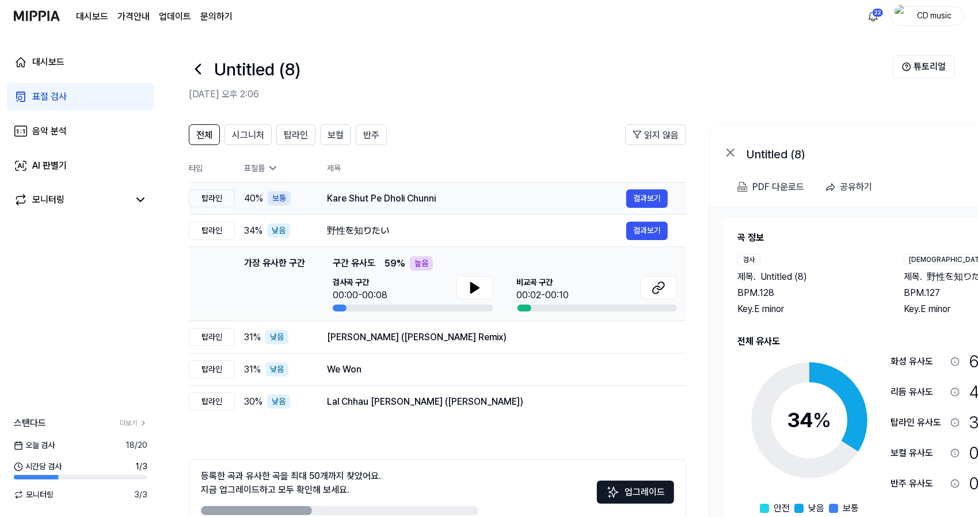
click at [530, 204] on div "Kare Shut Pe Dholi Chunni" at bounding box center [476, 199] width 299 height 14
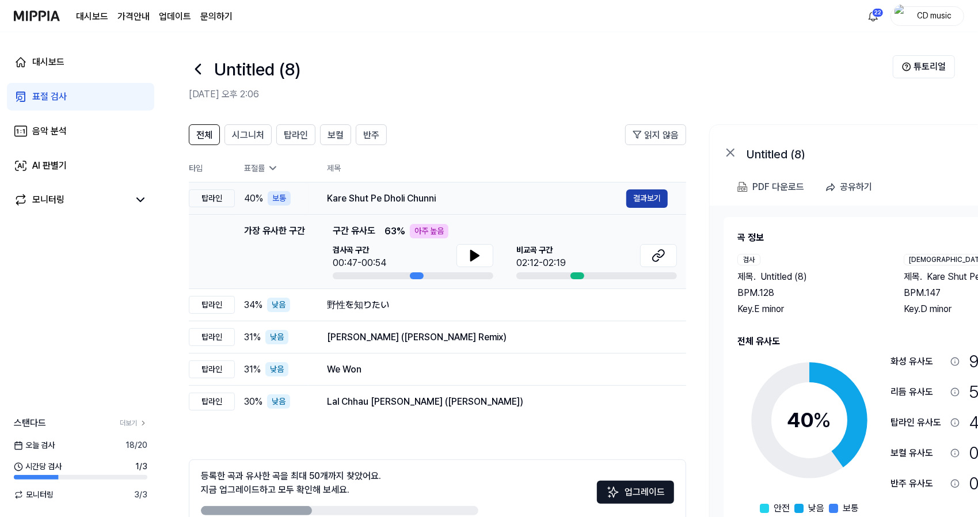
click at [657, 203] on button "결과보기" at bounding box center [646, 198] width 41 height 18
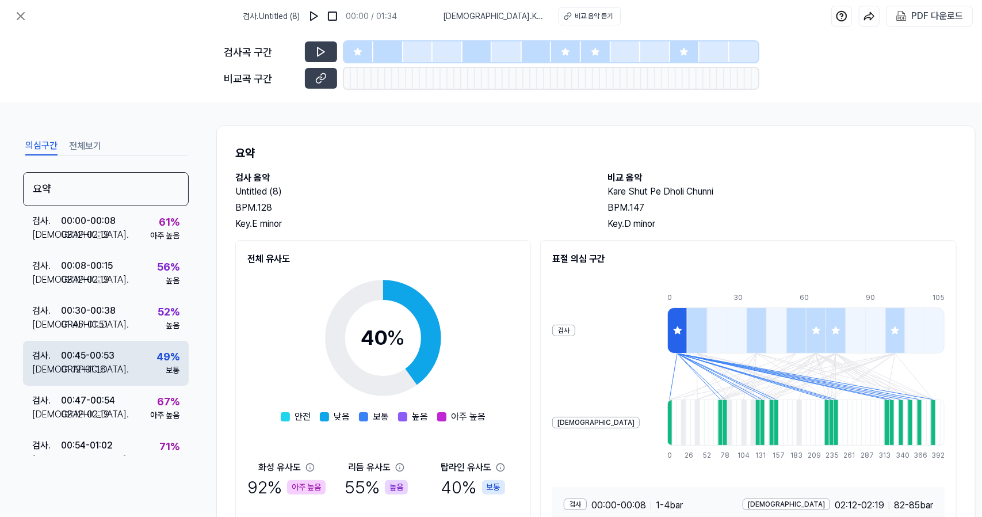
scroll to position [69, 0]
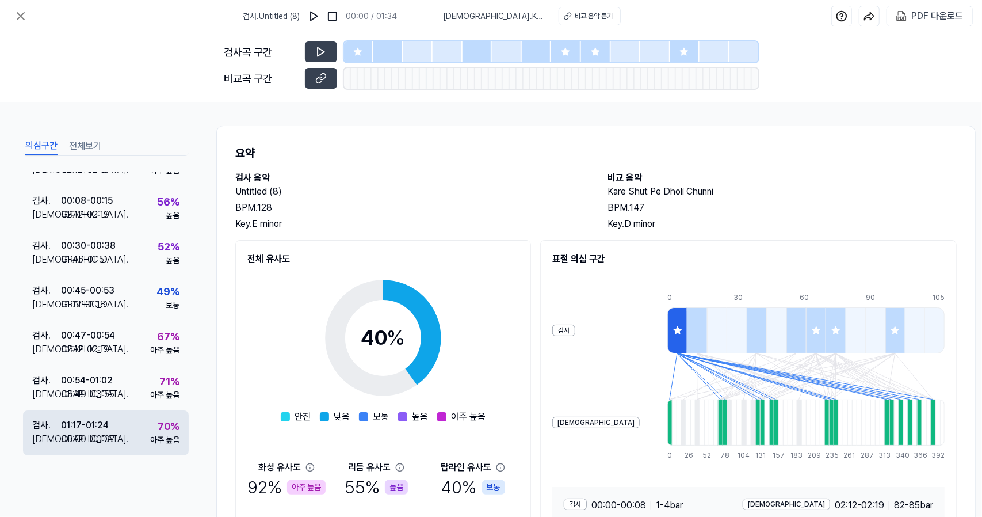
click at [117, 410] on div "검사 . 01:17 - 01:24 비교 . 00:00 - 00:07 70 % 아주 높음" at bounding box center [106, 432] width 166 height 45
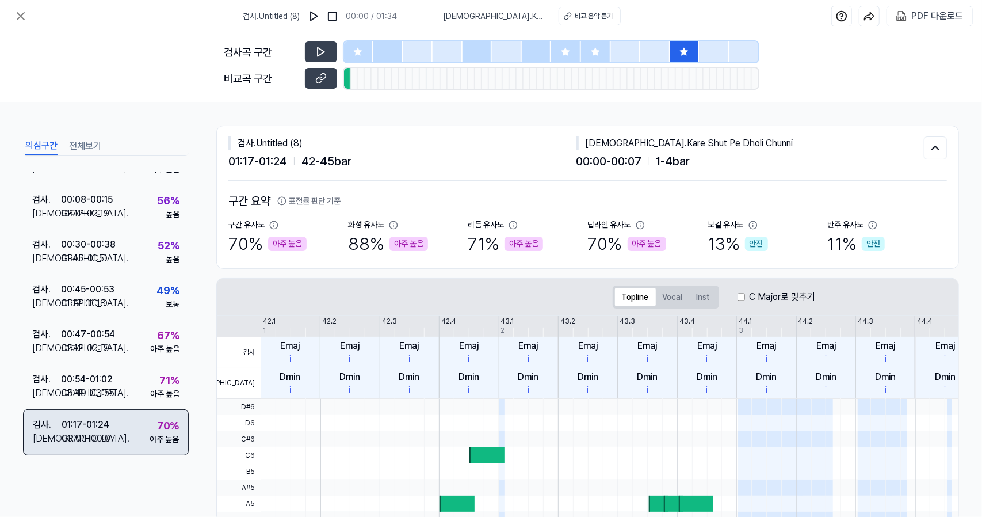
scroll to position [64, 0]
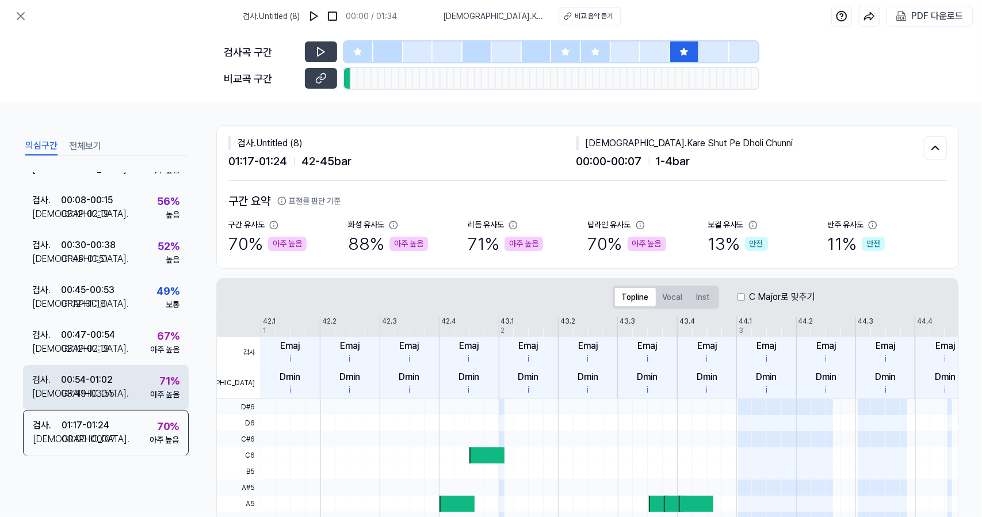
click at [125, 380] on div "검사 . 00:54 - 01:02 비교 . 03:49 - 03:55 71 % 아주 높음" at bounding box center [106, 387] width 166 height 45
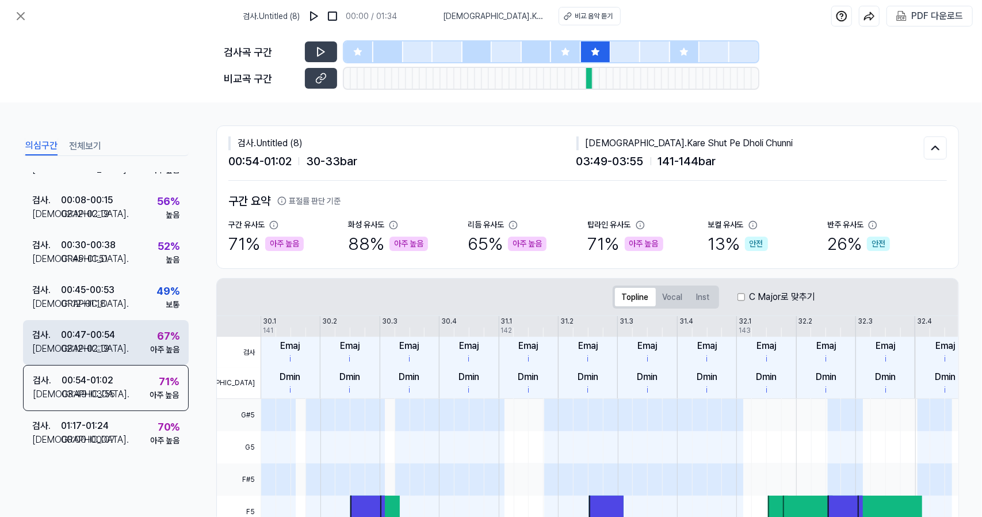
click at [136, 339] on div "검사 . 00:47 - 00:54 비교 . 02:12 - 02:19 67 % 아주 높음" at bounding box center [106, 342] width 166 height 45
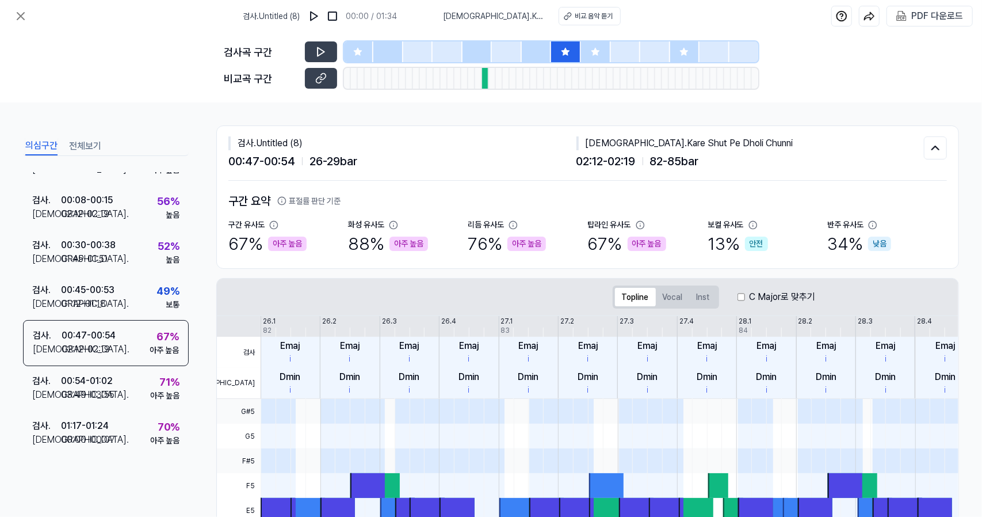
scroll to position [227, 0]
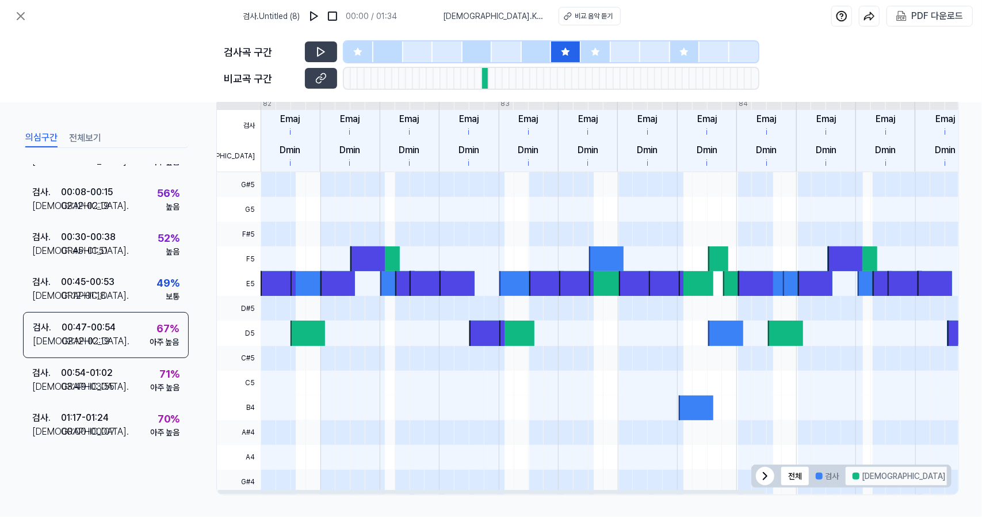
click at [864, 474] on button "비교" at bounding box center [899, 476] width 106 height 18
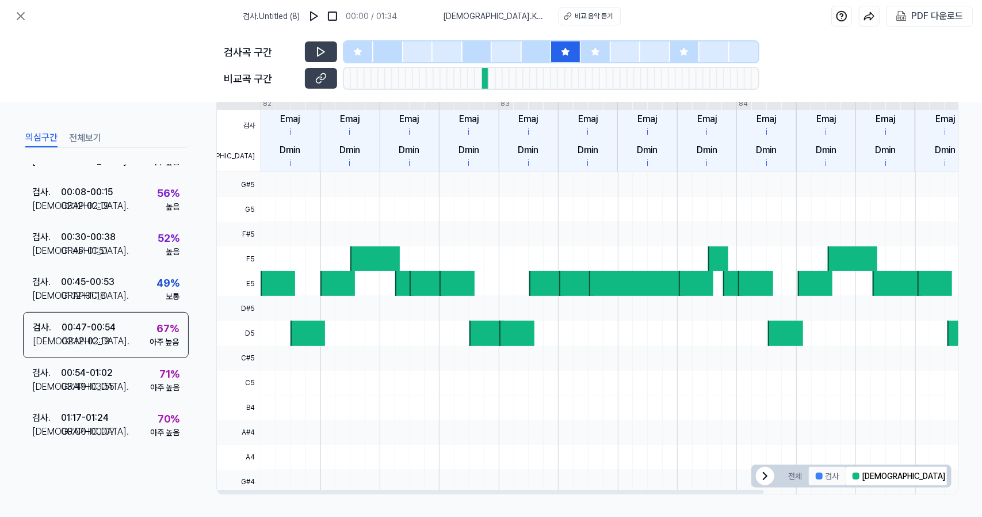
click at [841, 475] on button "검사" at bounding box center [827, 476] width 37 height 18
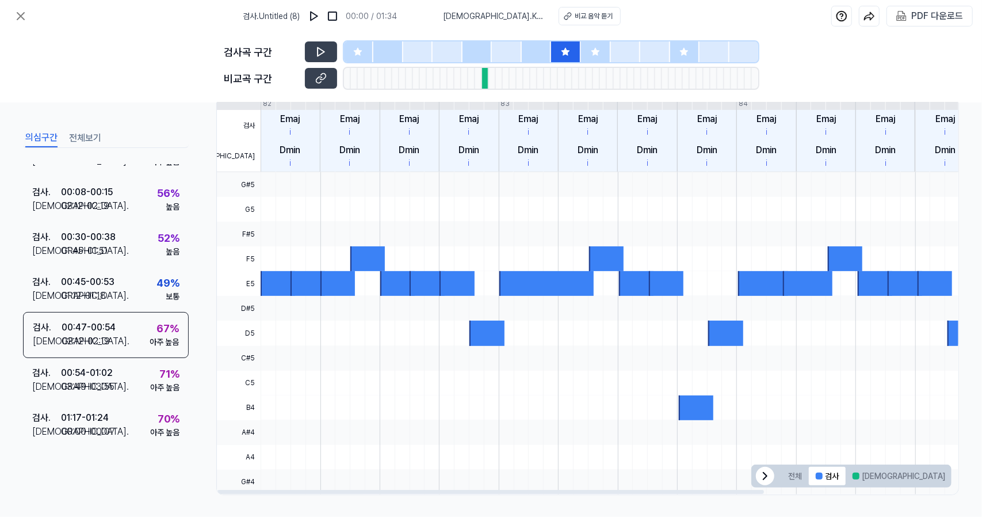
click at [952, 473] on button "겹치는 부분" at bounding box center [981, 476] width 59 height 18
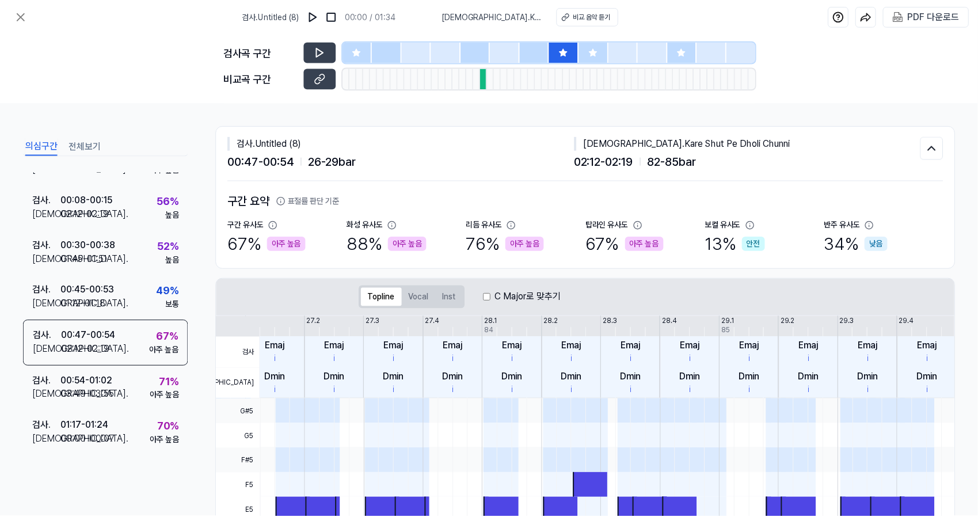
scroll to position [0, 0]
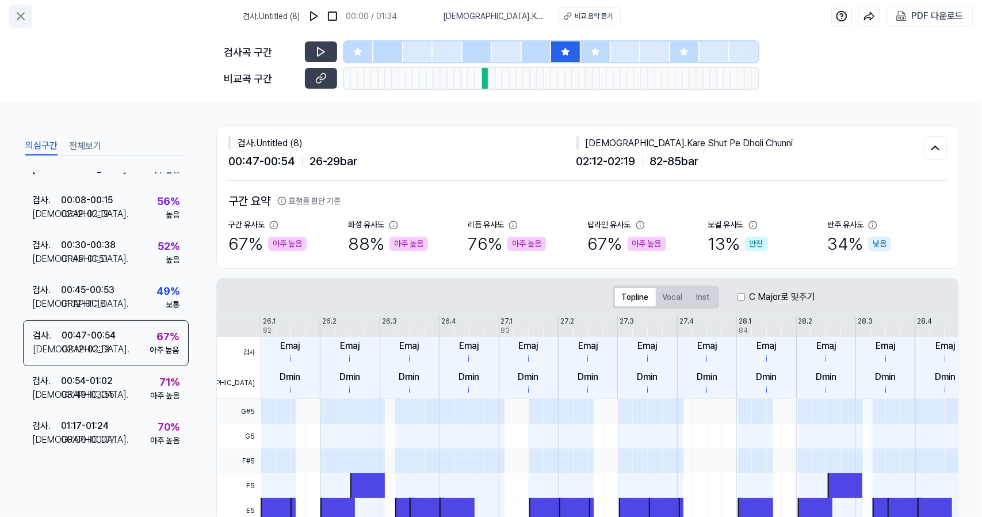
click at [22, 14] on icon at bounding box center [20, 16] width 7 height 7
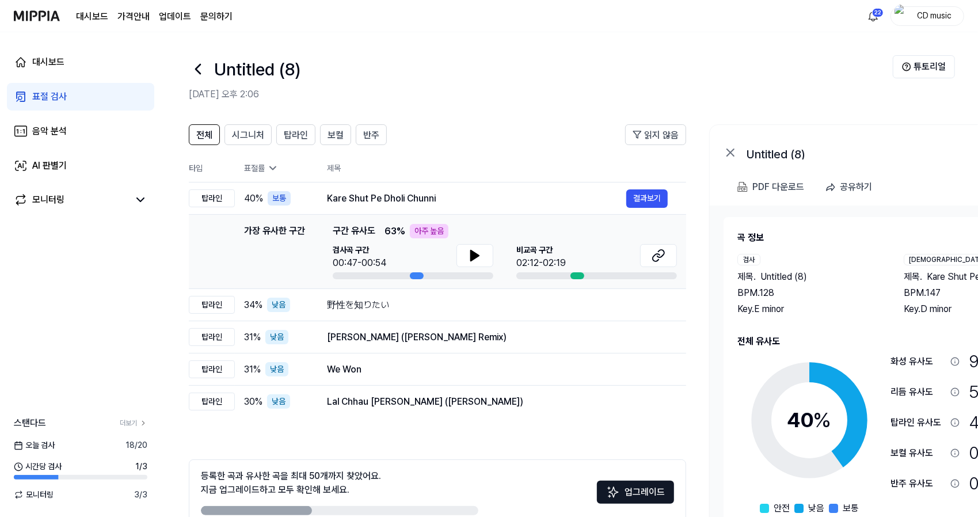
click at [132, 90] on link "표절 검사" at bounding box center [80, 97] width 147 height 28
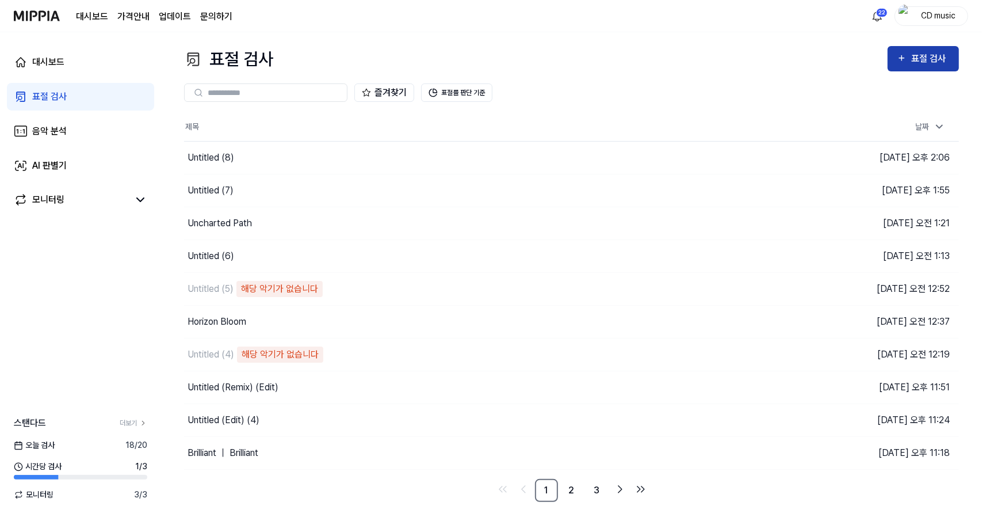
click at [896, 62] on button "표절 검사" at bounding box center [923, 58] width 71 height 25
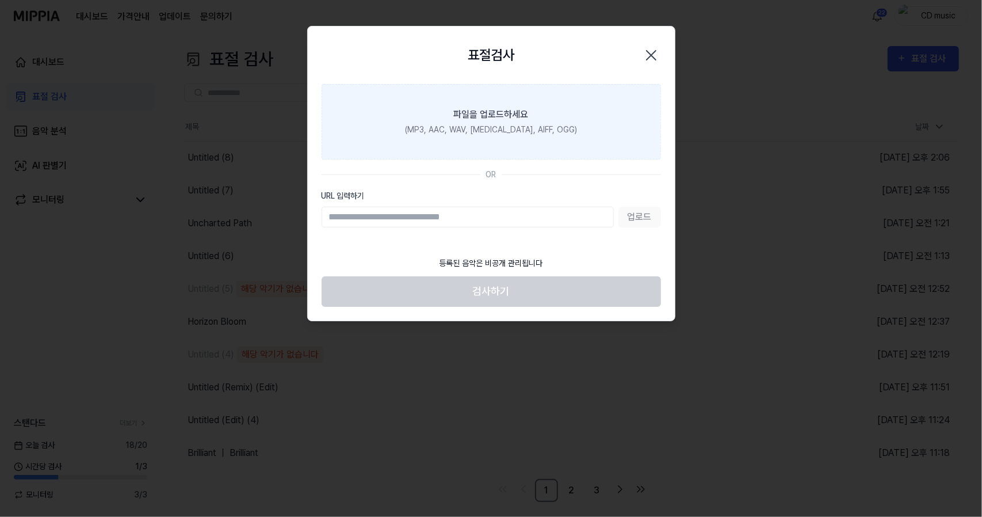
click at [512, 125] on div "(MP3, AAC, WAV, FLAC, AIFF, OGG)" at bounding box center [491, 130] width 172 height 12
click at [0, 0] on input "파일을 업로드하세요 (MP3, AAC, WAV, FLAC, AIFF, OGG)" at bounding box center [0, 0] width 0 height 0
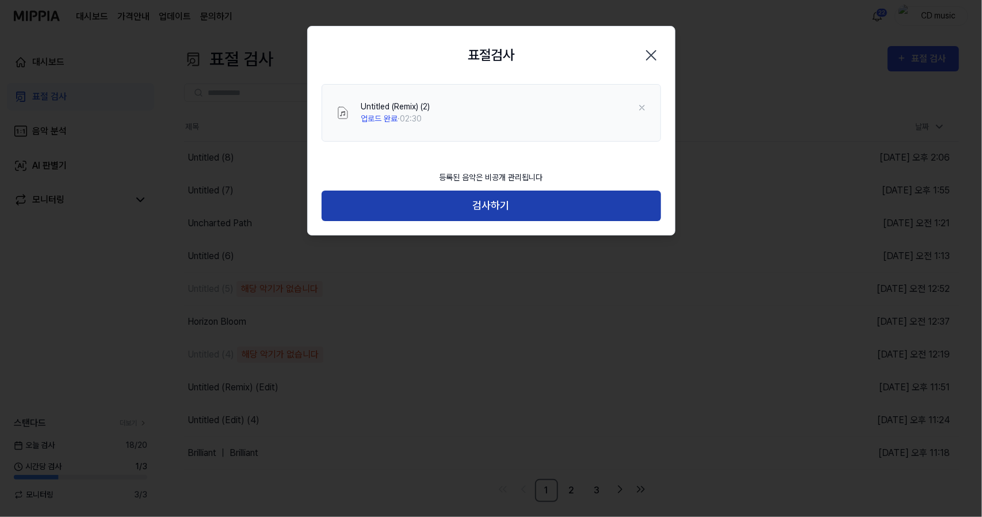
click at [504, 206] on button "검사하기" at bounding box center [491, 205] width 339 height 30
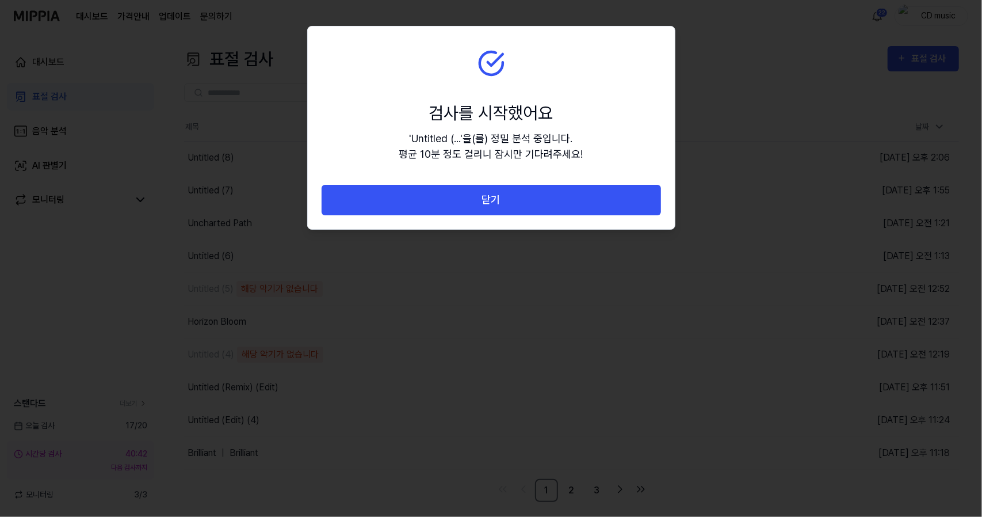
click at [504, 206] on button "닫기" at bounding box center [491, 200] width 339 height 30
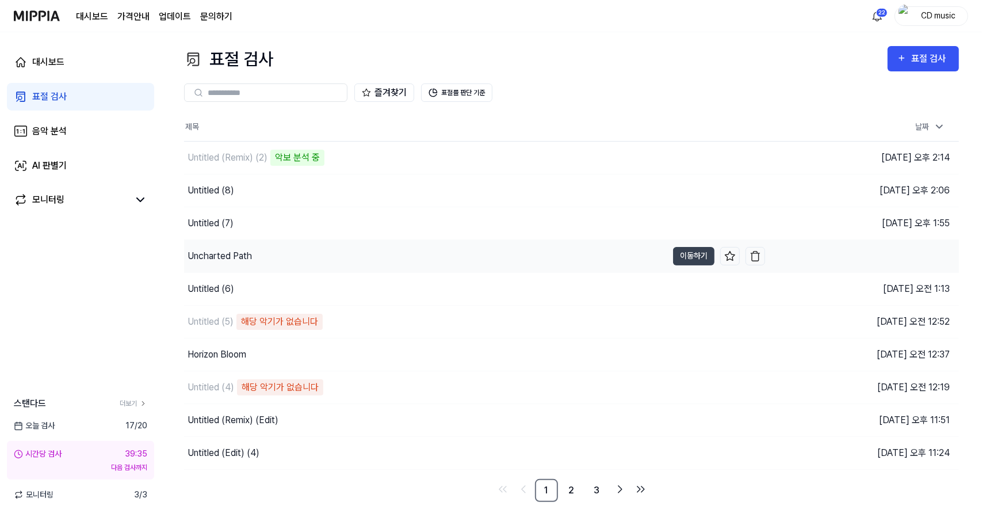
click at [291, 266] on div "Uncharted Path" at bounding box center [425, 256] width 483 height 32
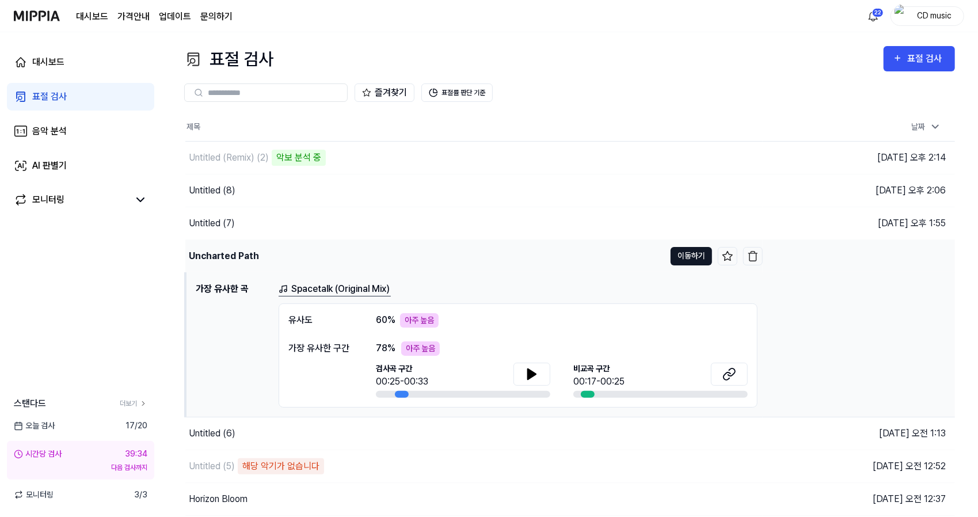
click at [703, 250] on button "이동하기" at bounding box center [690, 256] width 41 height 18
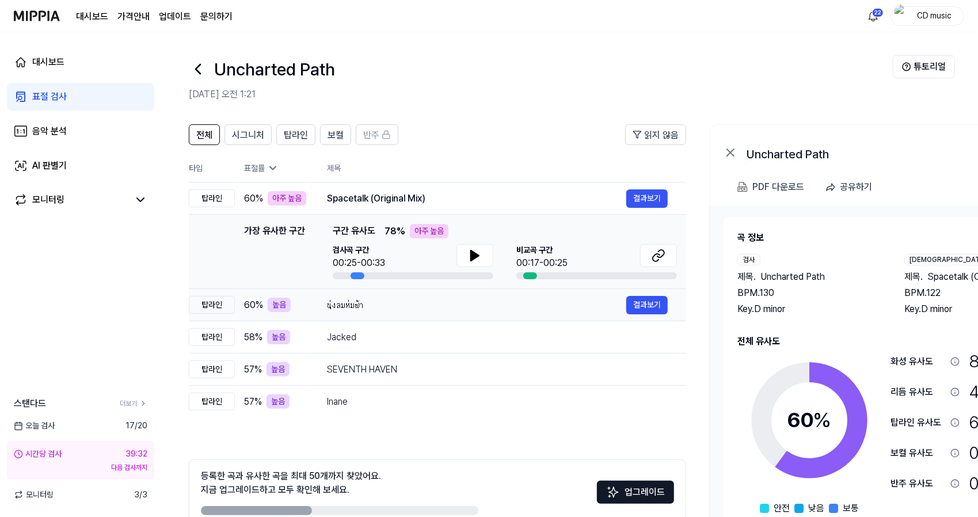
click at [464, 295] on td "นุ่งลมห่มฟ้า 결과보기" at bounding box center [496, 305] width 377 height 32
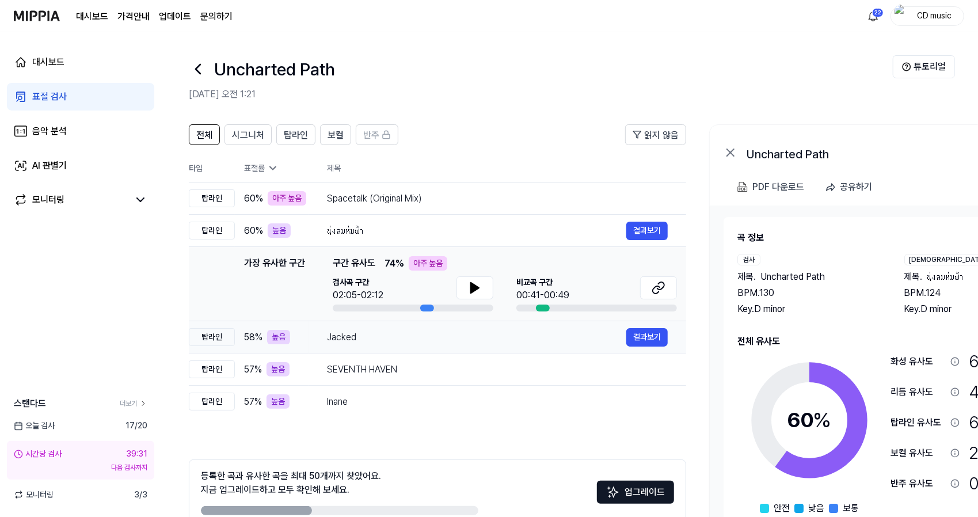
click at [444, 343] on div "Jacked" at bounding box center [476, 337] width 299 height 14
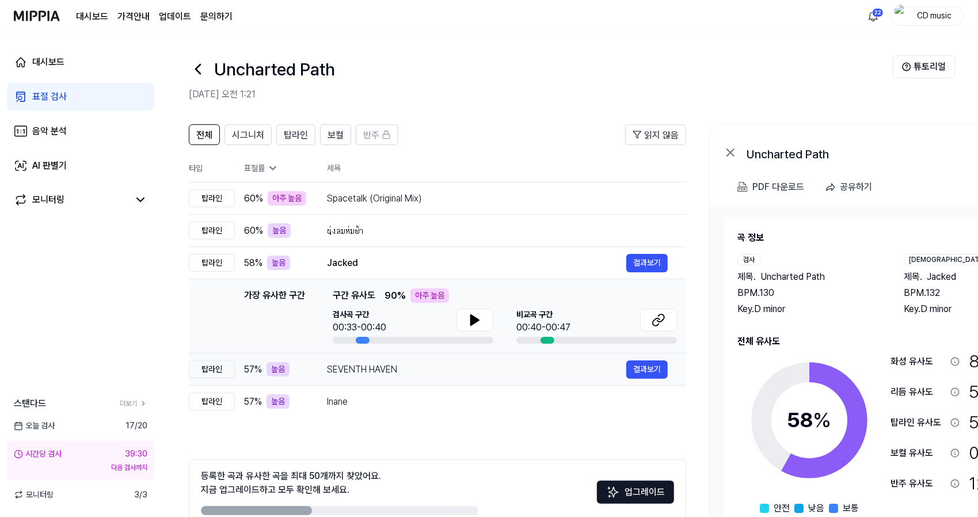
click at [438, 372] on div "SEVENTH HAVEN" at bounding box center [476, 370] width 299 height 14
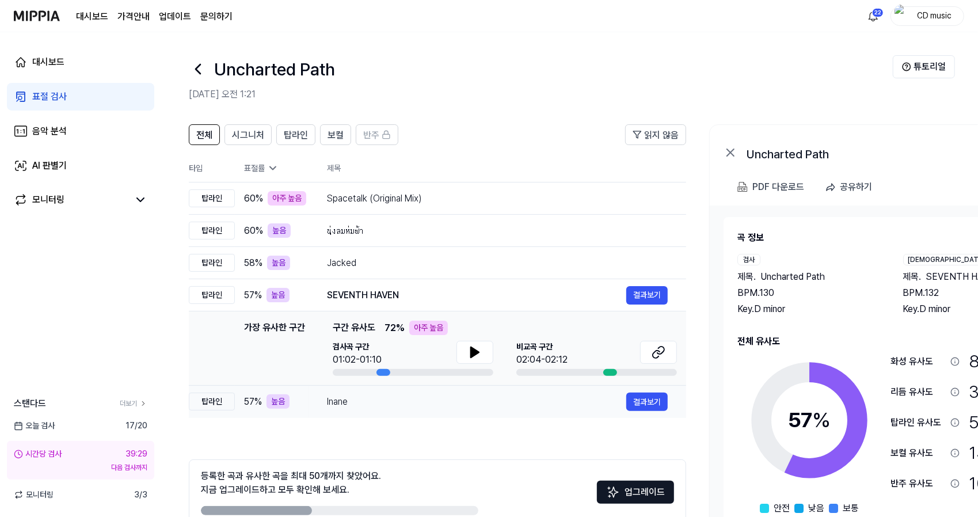
click at [433, 399] on div "Inane" at bounding box center [476, 402] width 299 height 14
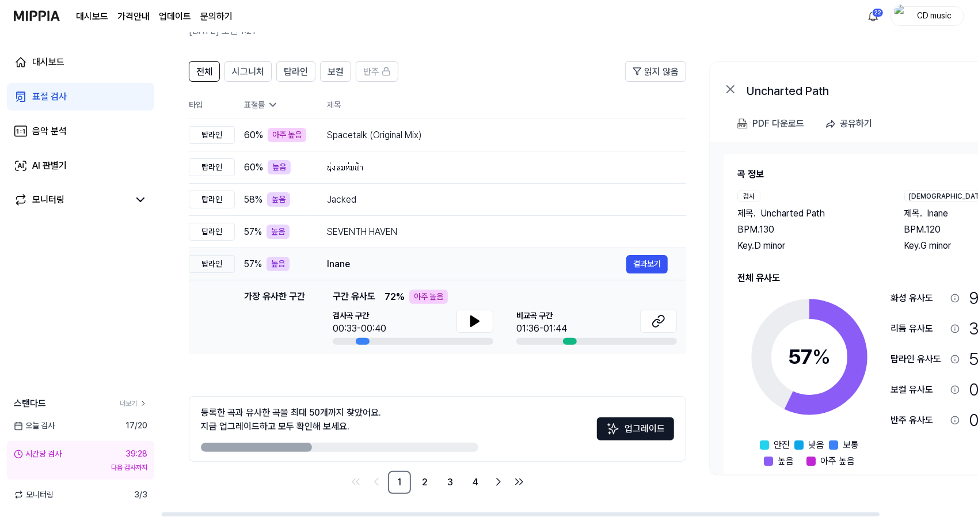
scroll to position [63, 0]
click at [420, 487] on link "2" at bounding box center [424, 482] width 23 height 23
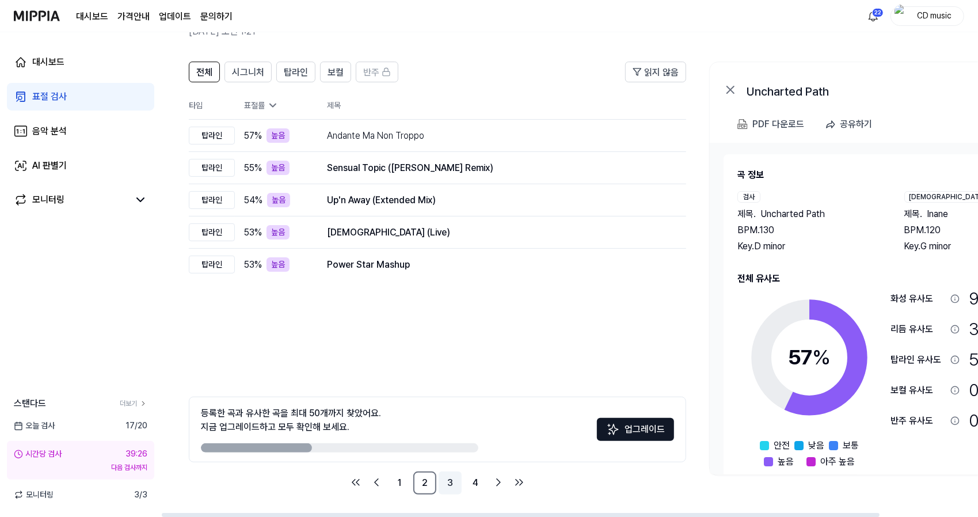
click at [455, 487] on link "3" at bounding box center [449, 482] width 23 height 23
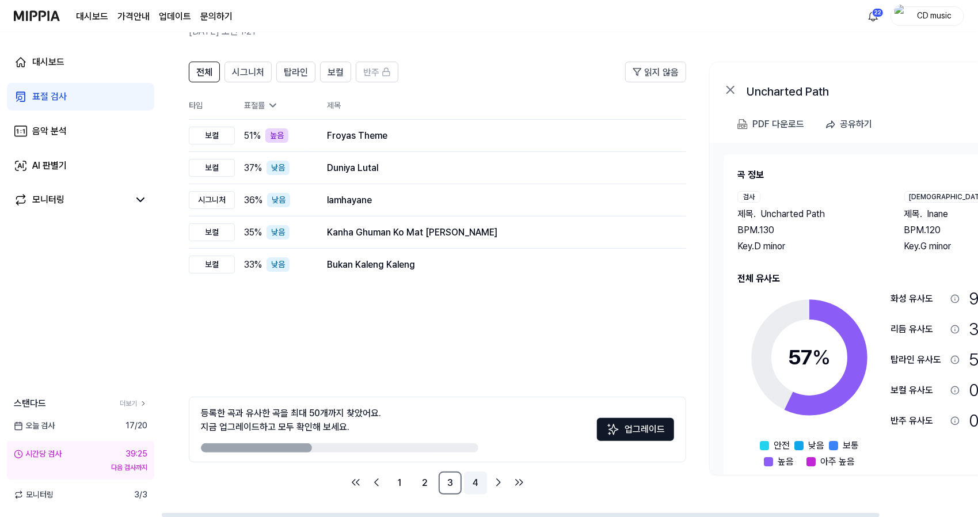
click at [479, 483] on link "4" at bounding box center [475, 482] width 23 height 23
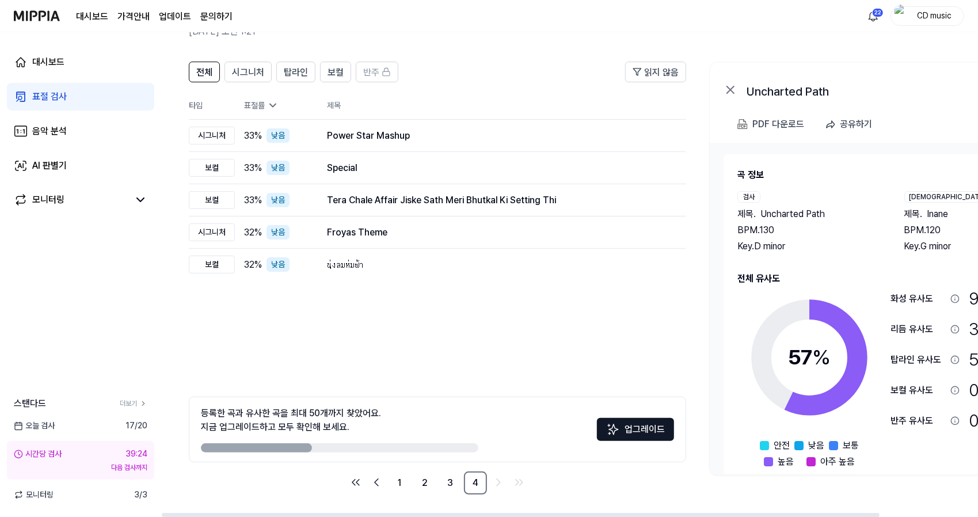
click at [100, 91] on link "표절 검사" at bounding box center [80, 97] width 147 height 28
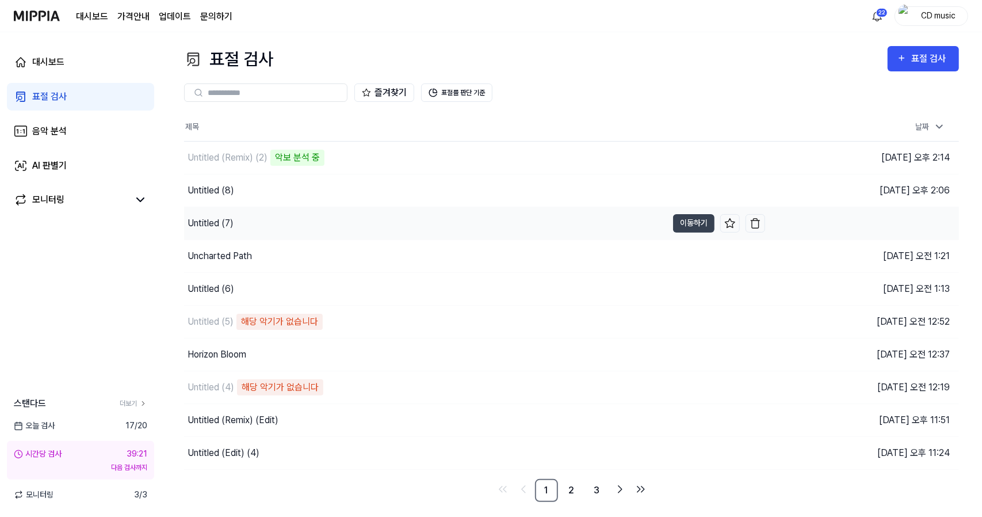
click at [291, 226] on div "Untitled (7)" at bounding box center [425, 223] width 483 height 32
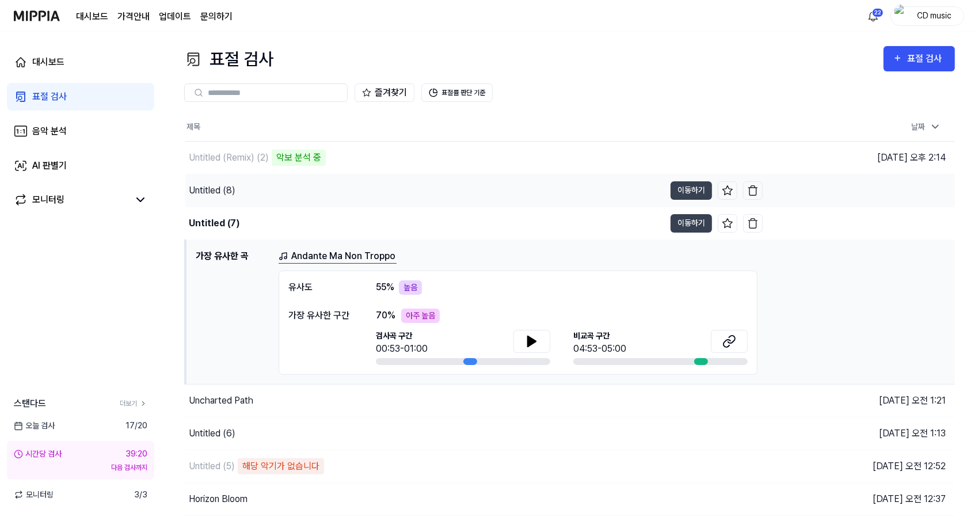
click at [331, 190] on div "Untitled (8)" at bounding box center [424, 190] width 479 height 32
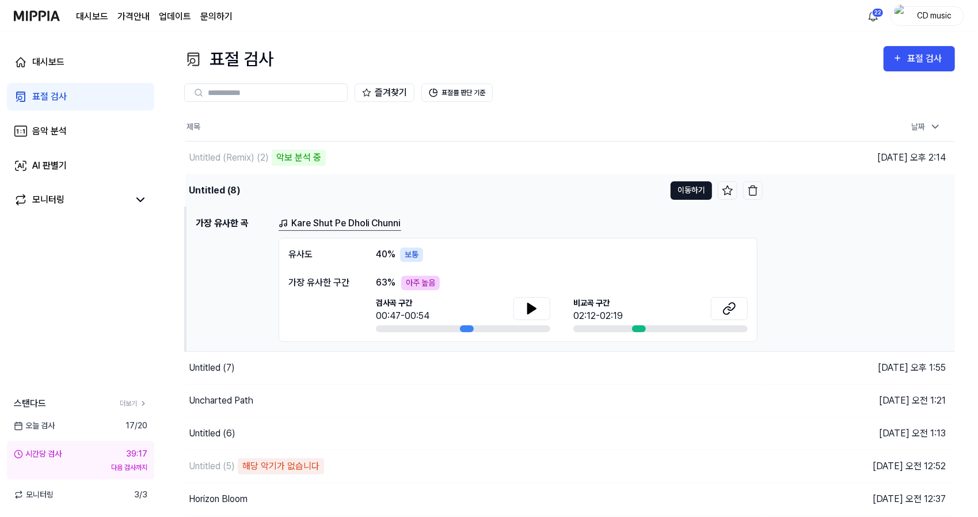
click at [682, 196] on button "이동하기" at bounding box center [690, 190] width 41 height 18
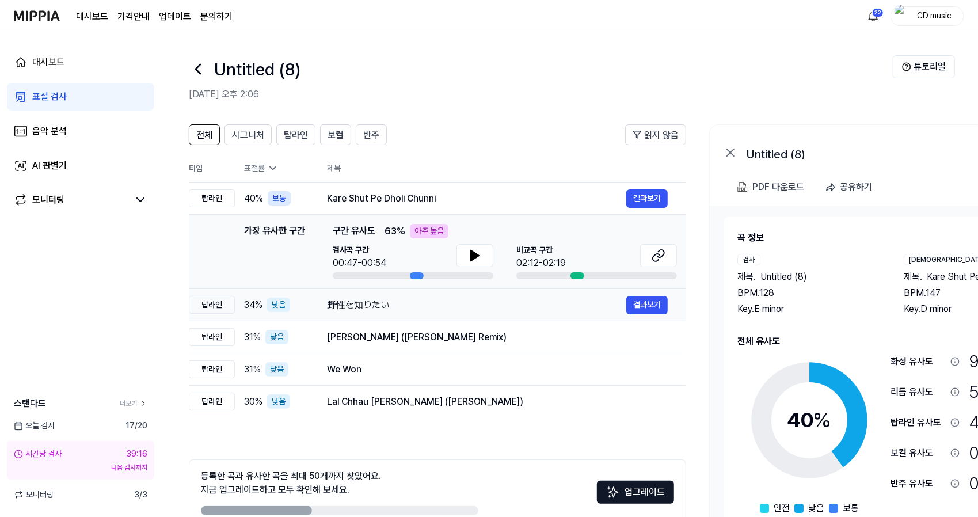
click at [335, 314] on td "野性を知りたい 결과보기" at bounding box center [496, 305] width 377 height 32
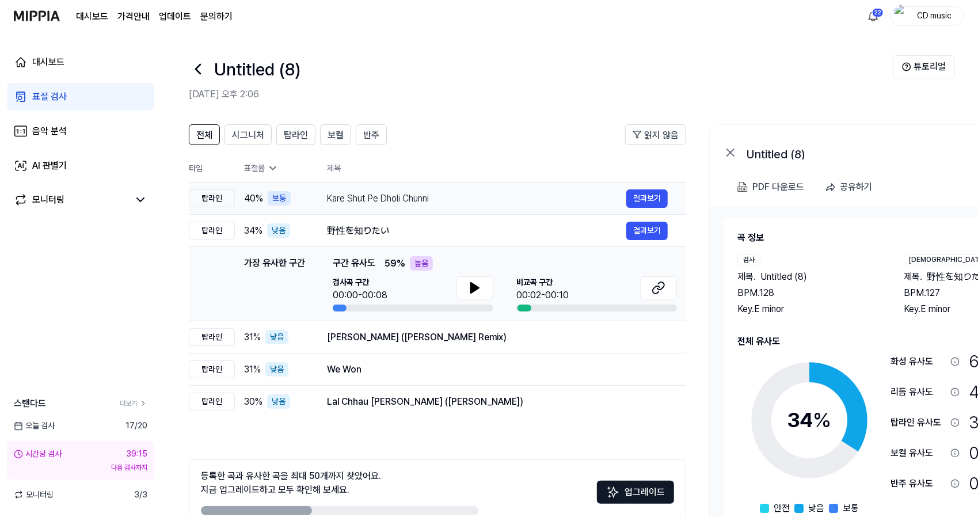
click at [426, 199] on div "Kare Shut Pe Dholi Chunni" at bounding box center [476, 199] width 299 height 14
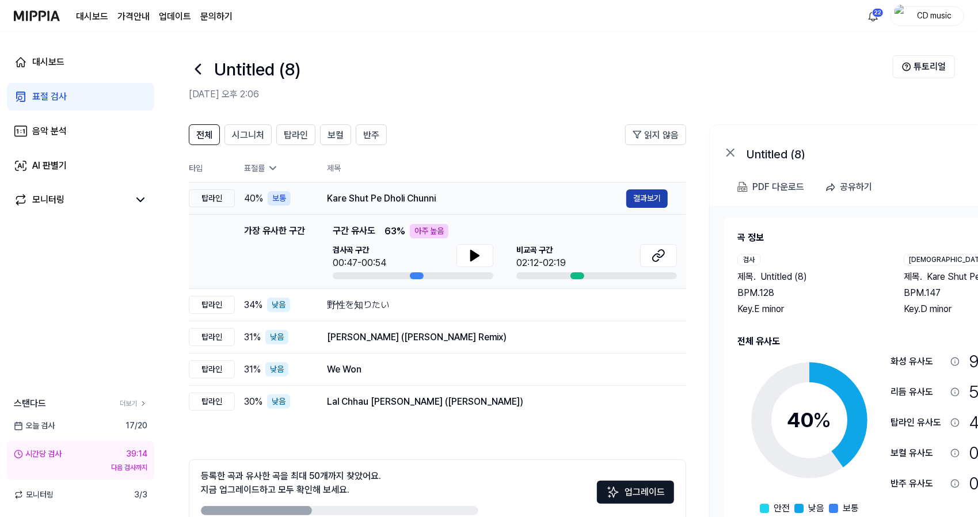
click at [648, 196] on button "결과보기" at bounding box center [646, 198] width 41 height 18
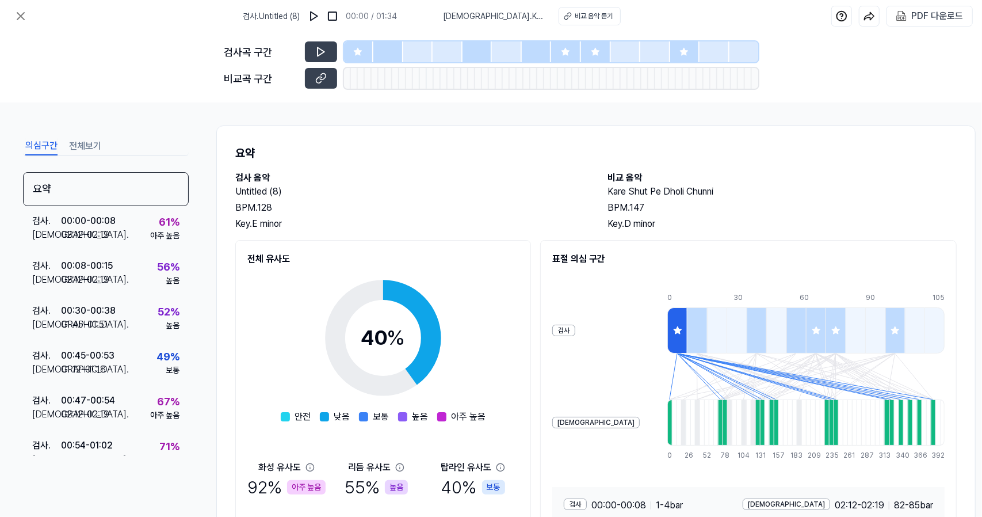
scroll to position [99, 0]
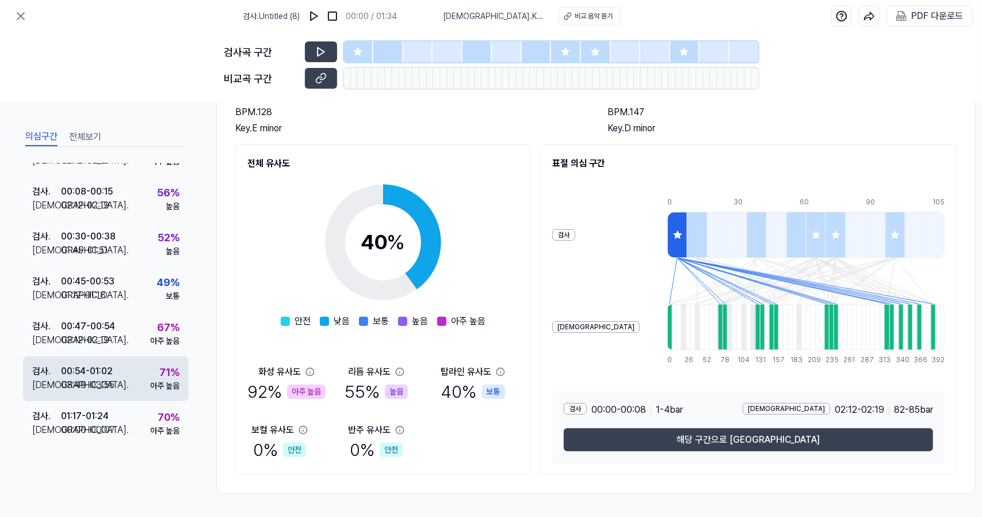
click at [150, 365] on div "71 % 아주 높음" at bounding box center [164, 378] width 29 height 28
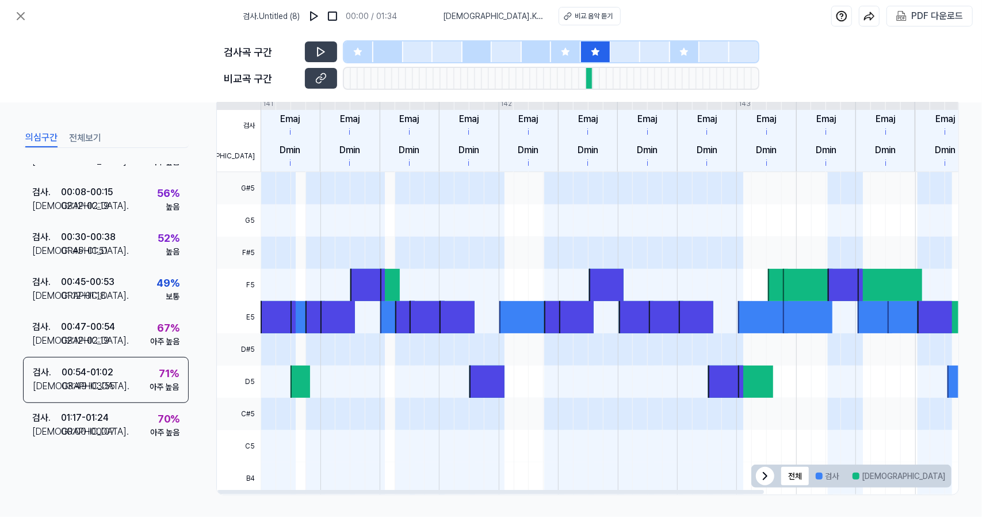
scroll to position [226, 0]
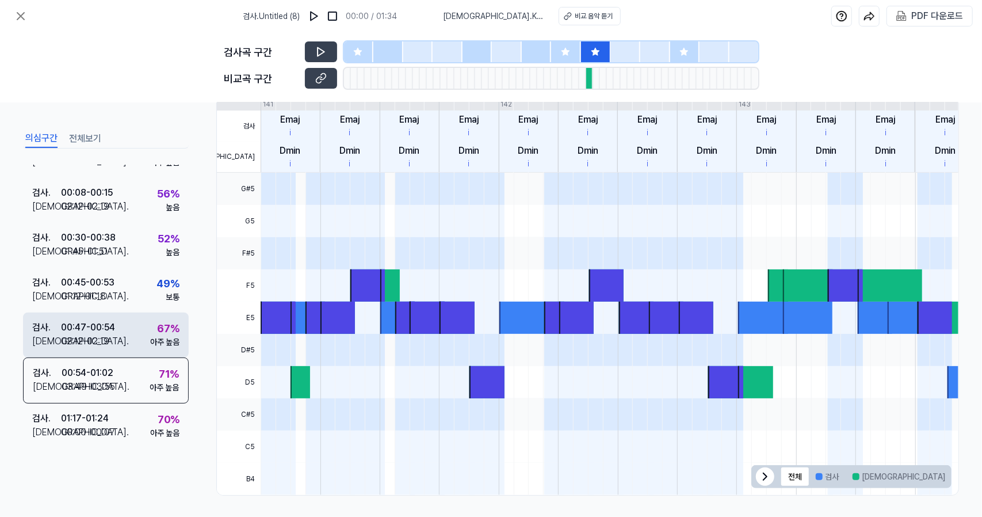
click at [109, 346] on div "02:12 - 02:19" at bounding box center [85, 341] width 48 height 14
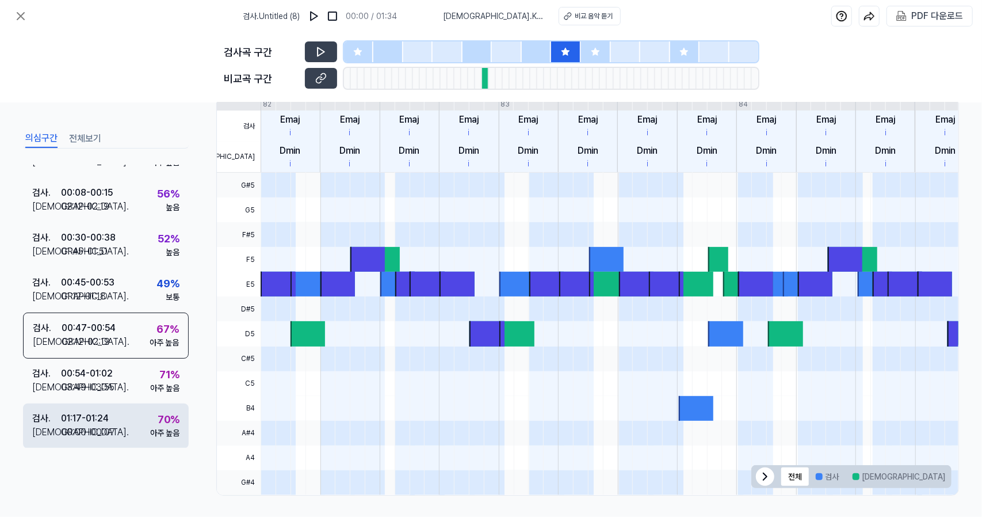
click at [140, 431] on div "검사 . 01:17 - 01:24 비교 . 00:00 - 00:07 70 % 아주 높음" at bounding box center [106, 425] width 166 height 45
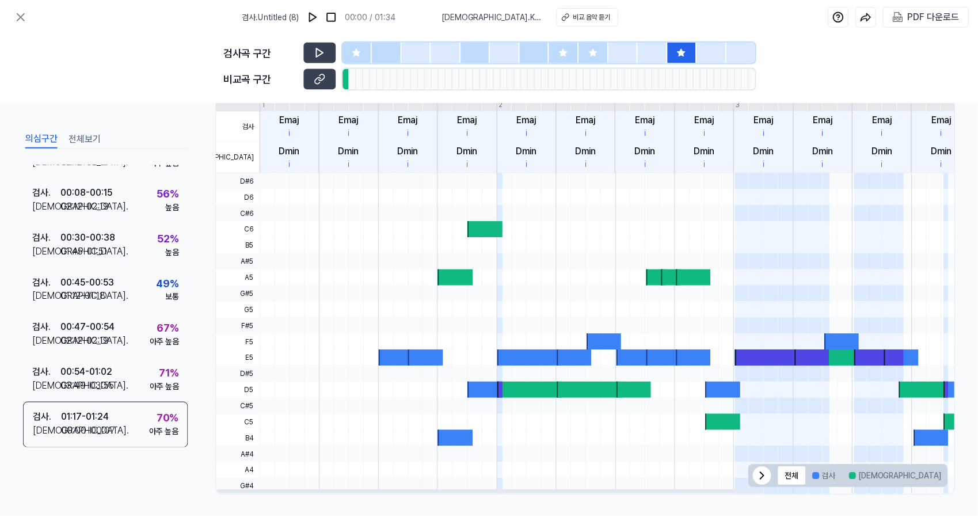
scroll to position [0, 0]
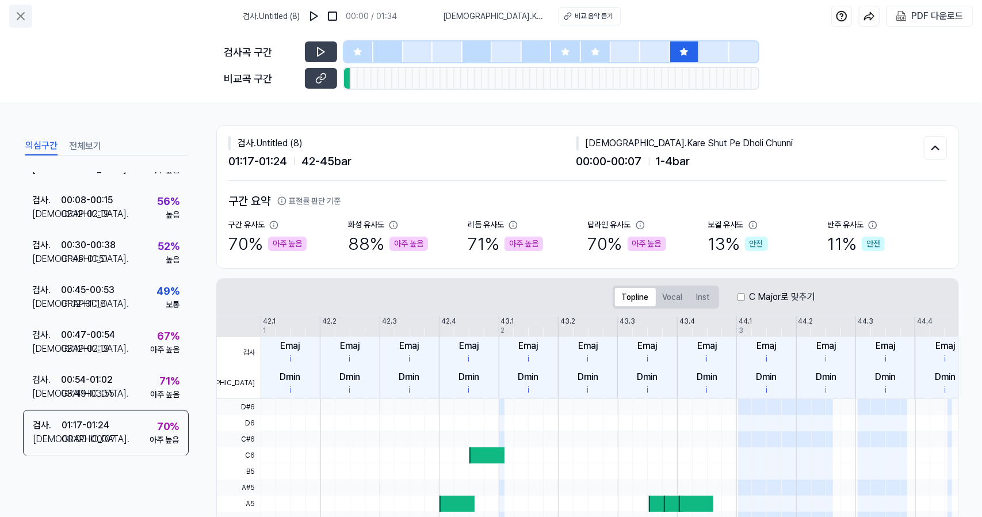
click at [20, 11] on icon at bounding box center [21, 16] width 14 height 14
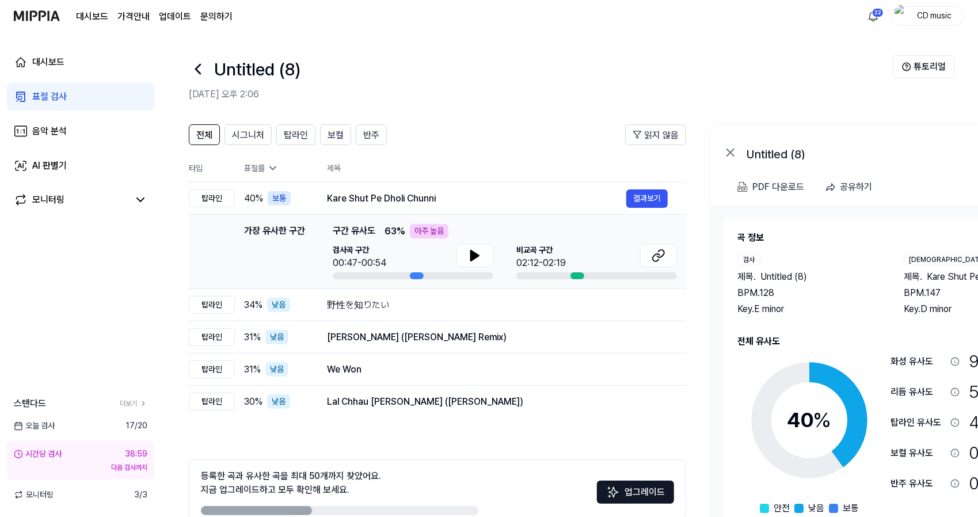
click at [20, 11] on img at bounding box center [37, 16] width 46 height 32
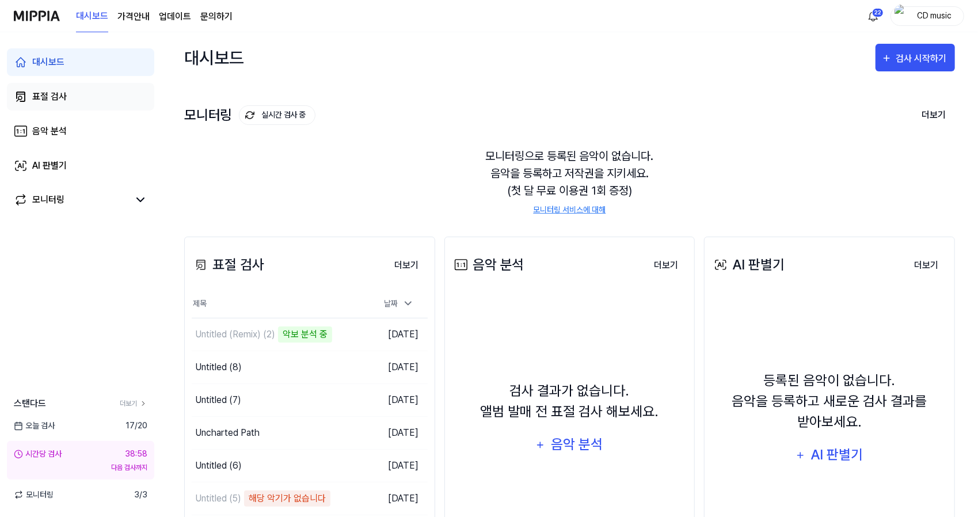
click at [113, 93] on link "표절 검사" at bounding box center [80, 97] width 147 height 28
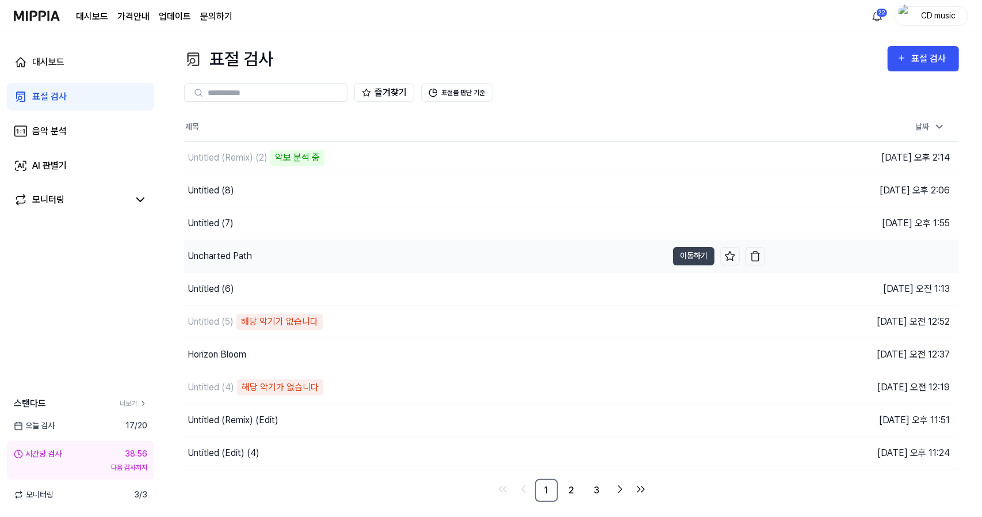
click at [302, 269] on div "Uncharted Path" at bounding box center [425, 256] width 483 height 32
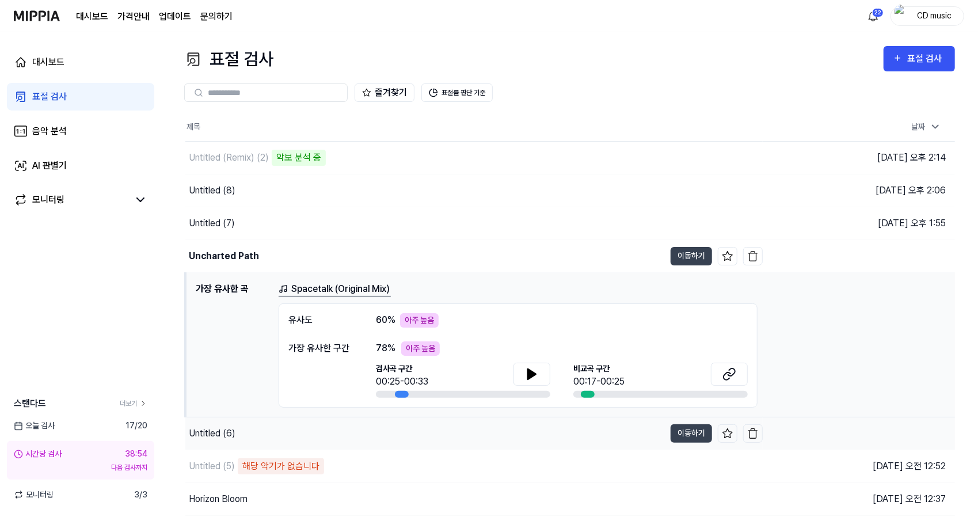
click at [307, 425] on div "Untitled (6)" at bounding box center [424, 433] width 479 height 32
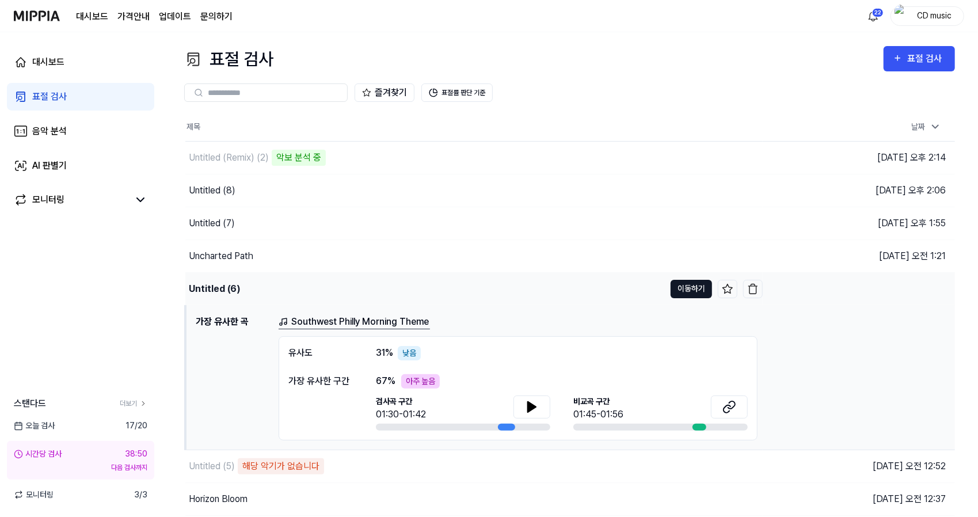
click at [678, 289] on button "이동하기" at bounding box center [690, 289] width 41 height 18
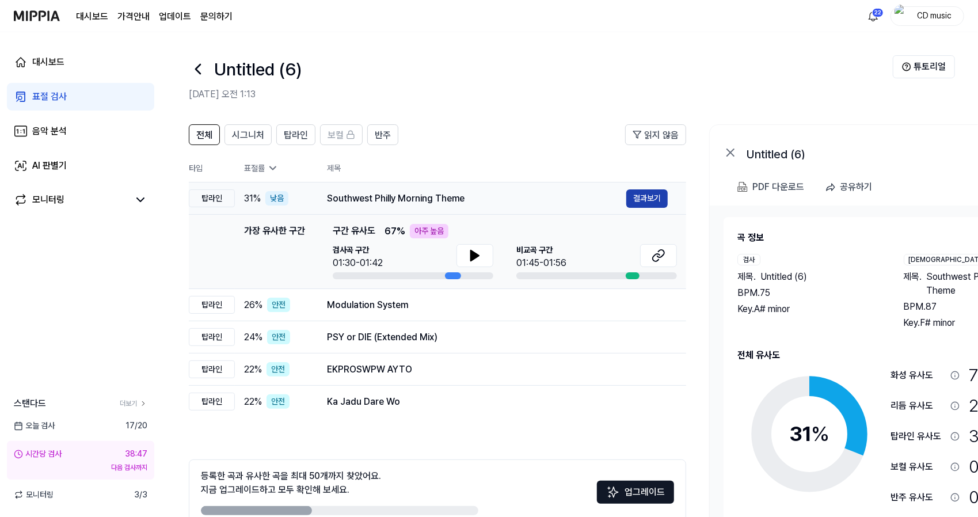
click at [648, 205] on button "결과보기" at bounding box center [646, 198] width 41 height 18
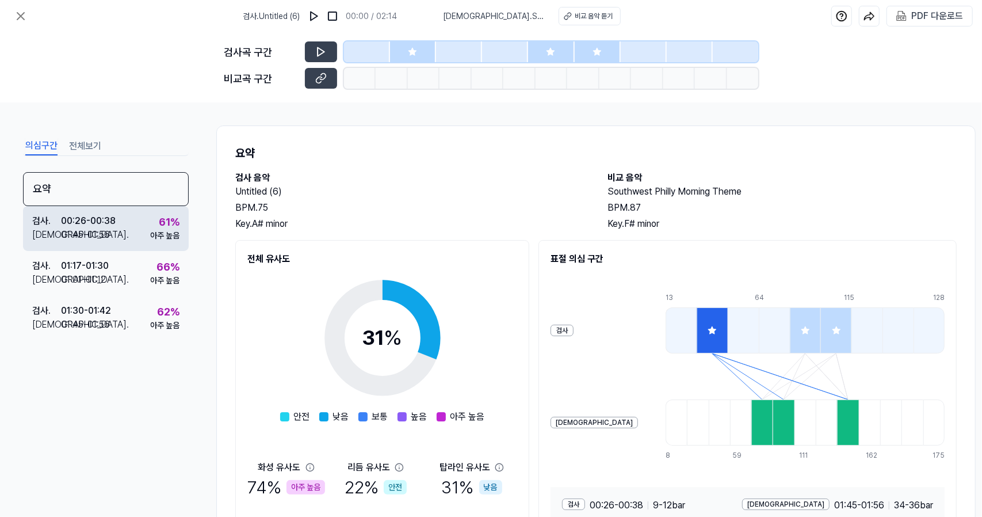
click at [144, 206] on div "검사 . 00:26 - 00:38 비교 . 01:45 - 01:56 61 % 아주 높음" at bounding box center [106, 228] width 166 height 45
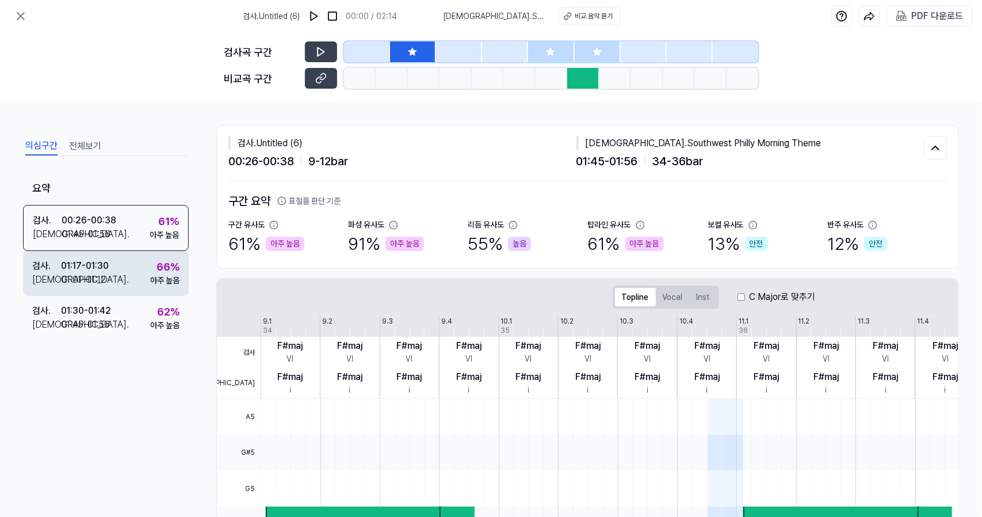
click at [148, 274] on div "검사 . 01:17 - 01:30 비교 . 01:01 - 01:12 66 % 아주 높음" at bounding box center [106, 273] width 166 height 45
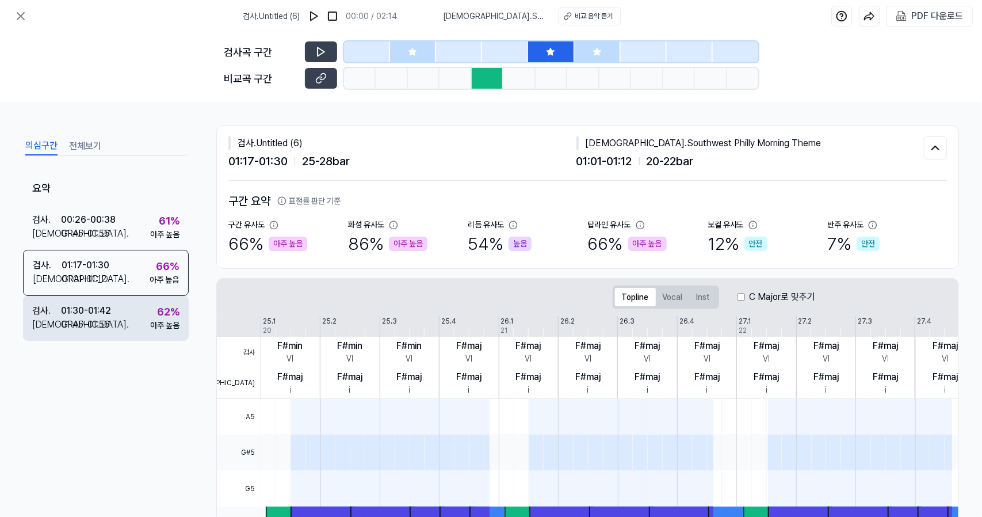
click at [151, 311] on div "62 % 아주 높음" at bounding box center [164, 318] width 29 height 28
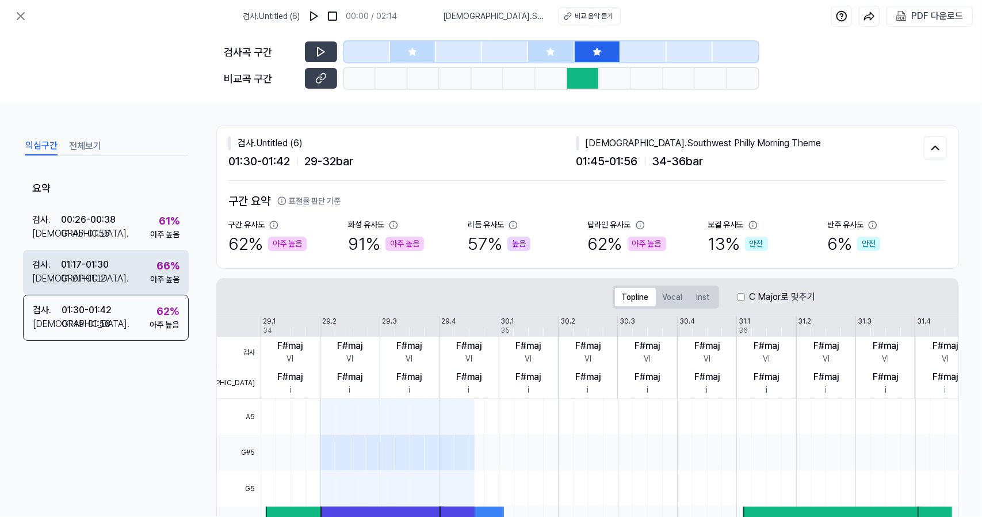
click at [151, 272] on div "66 % 아주 높음" at bounding box center [164, 272] width 29 height 28
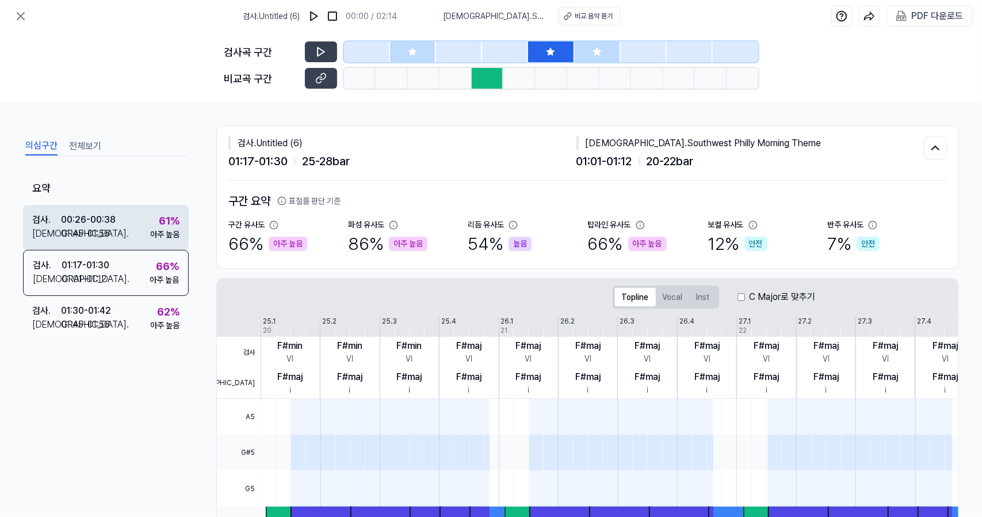
click at [147, 239] on div "검사 . 00:26 - 00:38 비교 . 01:45 - 01:56 61 % 아주 높음" at bounding box center [106, 227] width 166 height 45
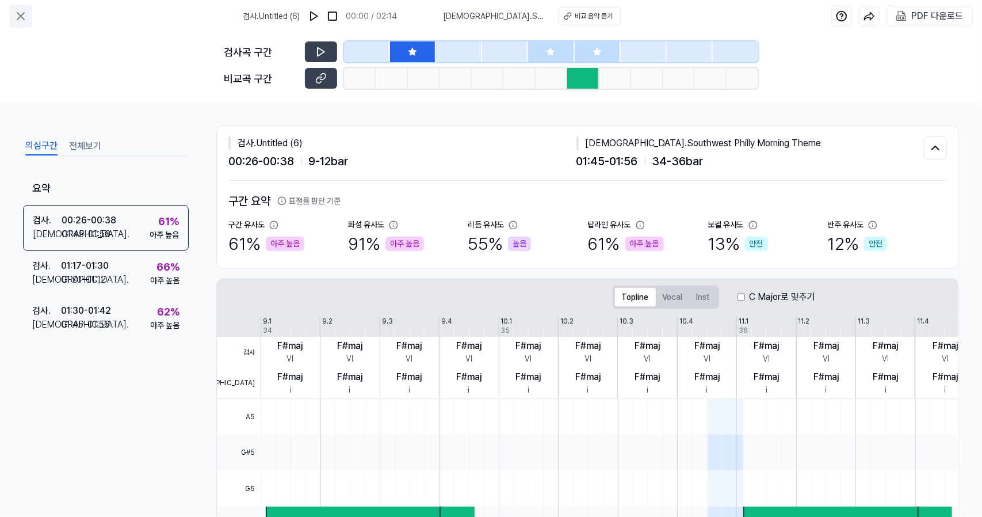
click at [14, 24] on button at bounding box center [20, 16] width 23 height 23
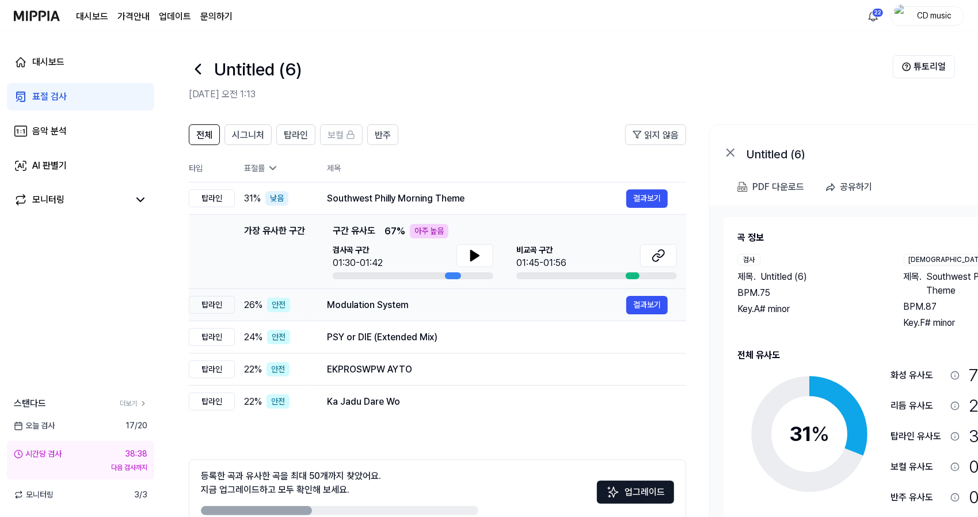
click at [373, 302] on div "Modulation System" at bounding box center [476, 305] width 299 height 14
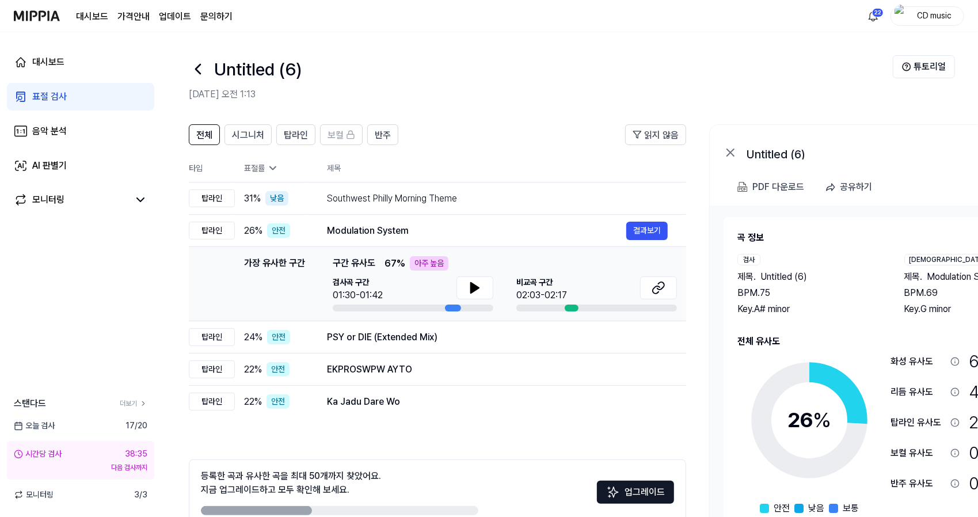
click at [90, 98] on link "표절 검사" at bounding box center [80, 97] width 147 height 28
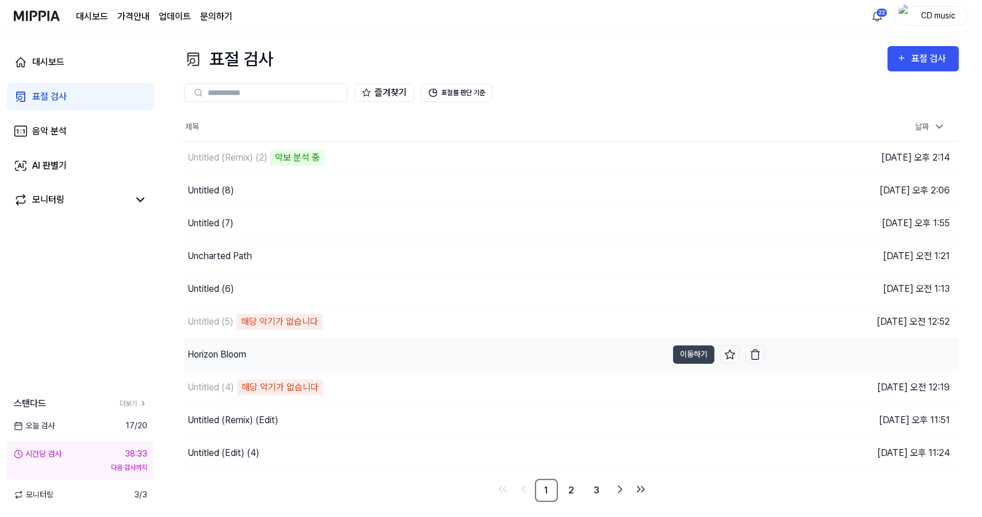
click at [249, 345] on div "Horizon Bloom" at bounding box center [425, 354] width 483 height 32
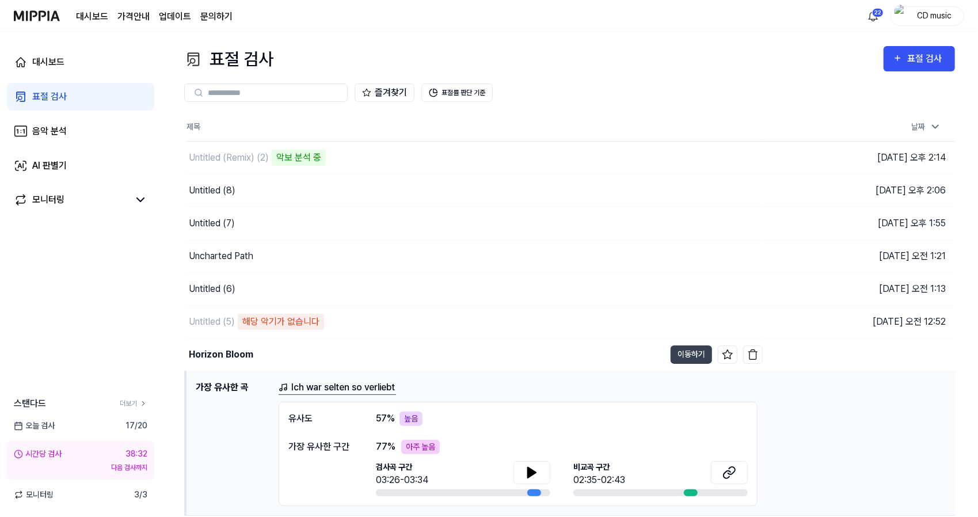
scroll to position [127, 0]
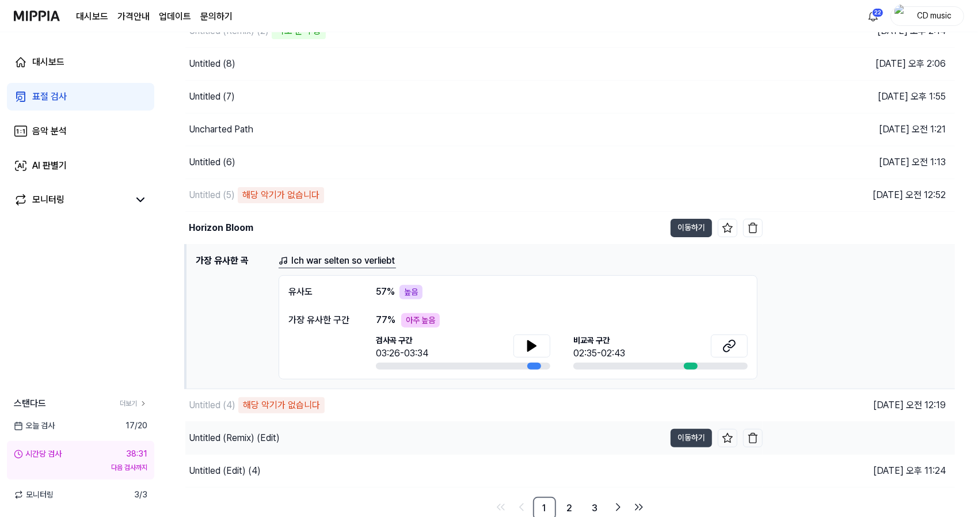
click at [295, 424] on div "Untitled (Remix) (Edit)" at bounding box center [424, 438] width 479 height 32
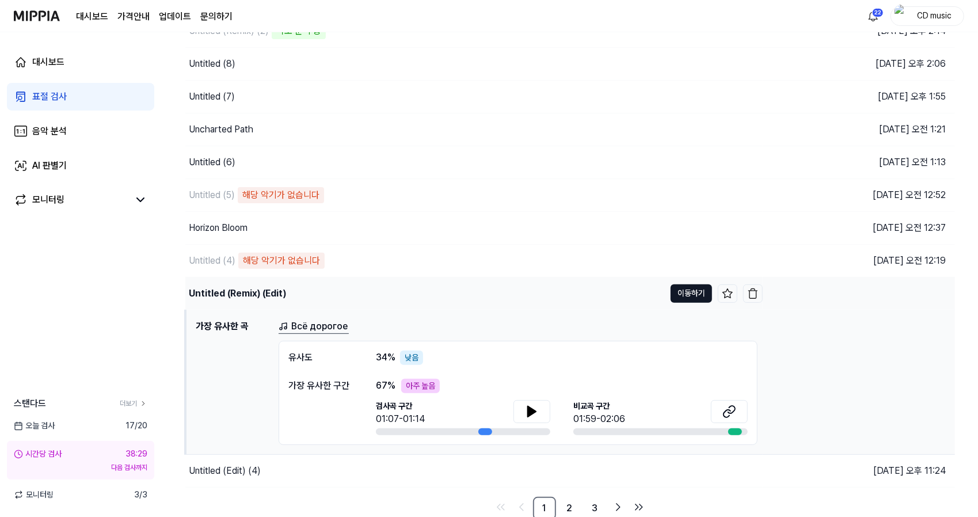
click at [693, 293] on button "이동하기" at bounding box center [690, 293] width 41 height 18
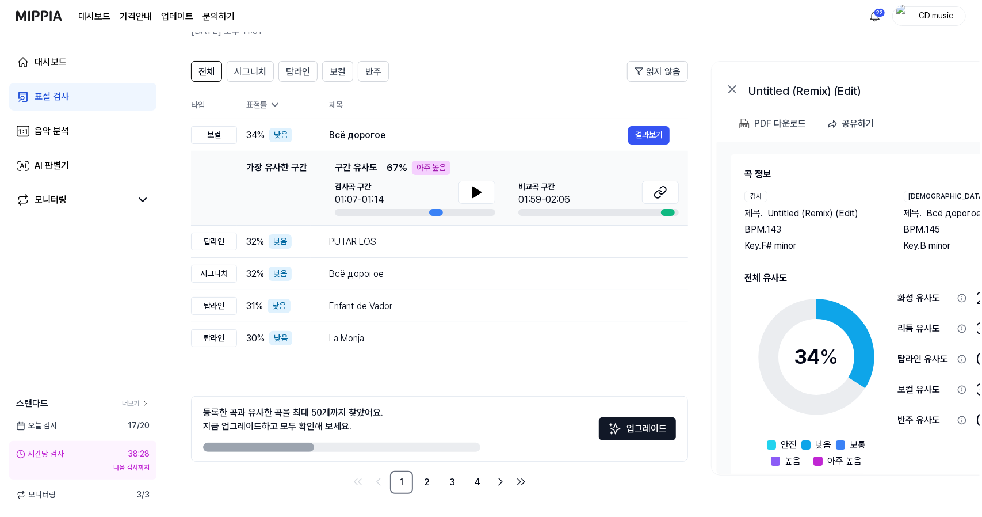
scroll to position [0, 0]
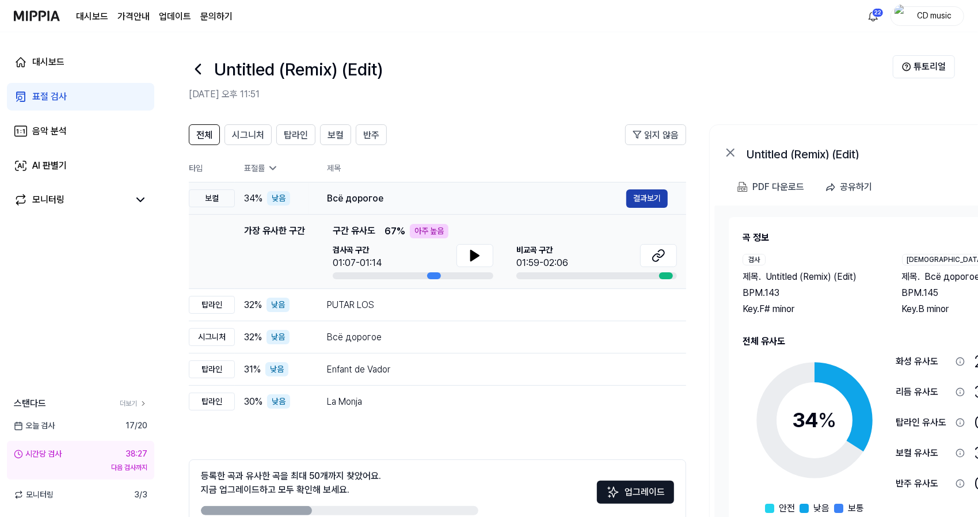
click at [649, 197] on button "결과보기" at bounding box center [646, 198] width 41 height 18
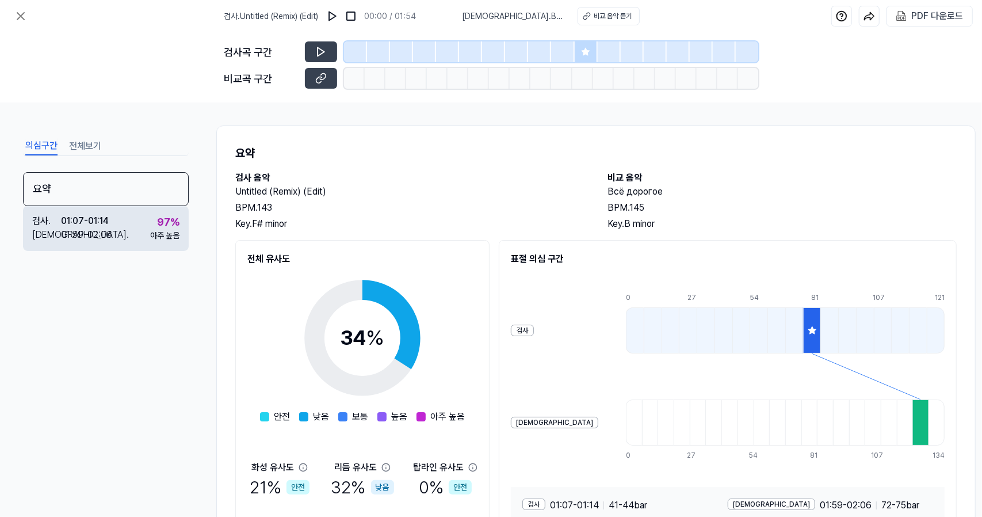
click at [167, 211] on div "검사 . 01:07 - 01:14 비교 . 01:59 - 02:06 97 % 아주 높음" at bounding box center [106, 228] width 166 height 45
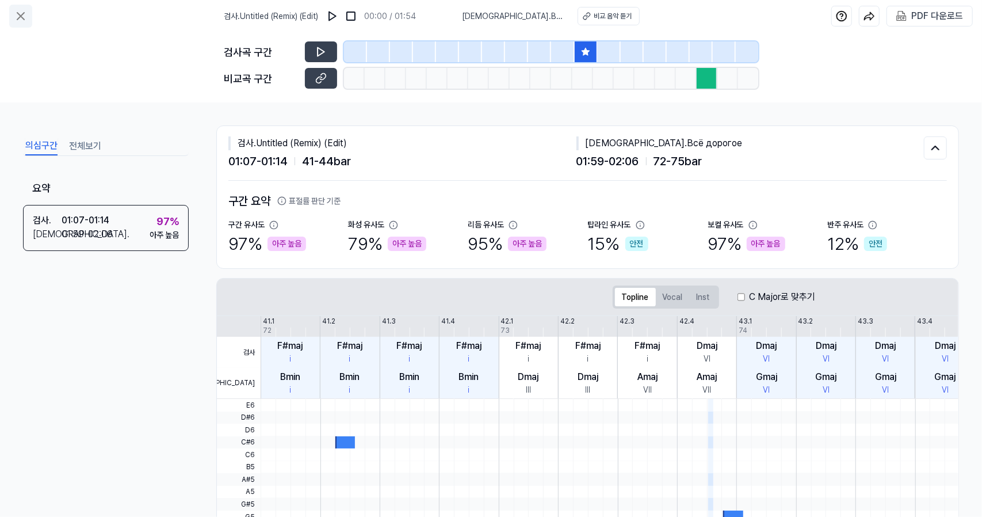
click at [14, 26] on button at bounding box center [20, 16] width 23 height 23
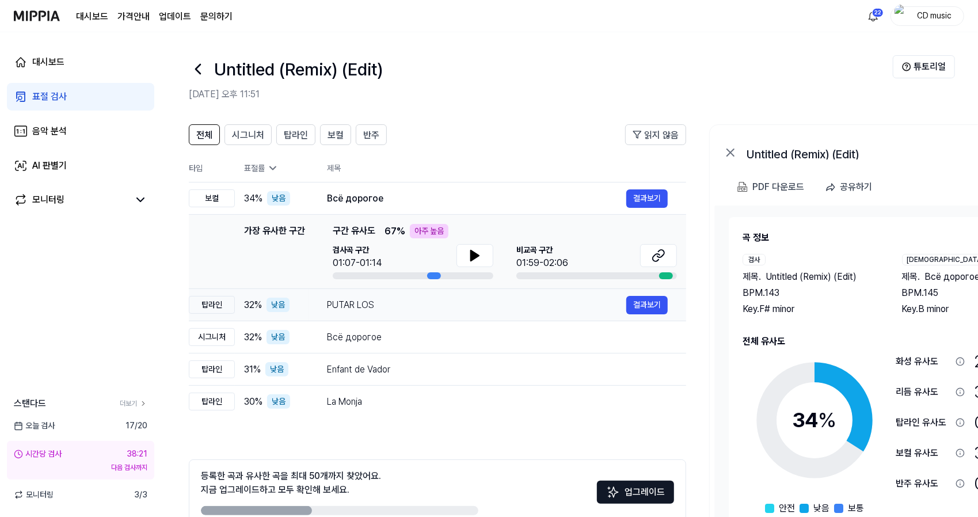
click at [356, 312] on div "PUTAR LOS 결과보기" at bounding box center [497, 305] width 341 height 18
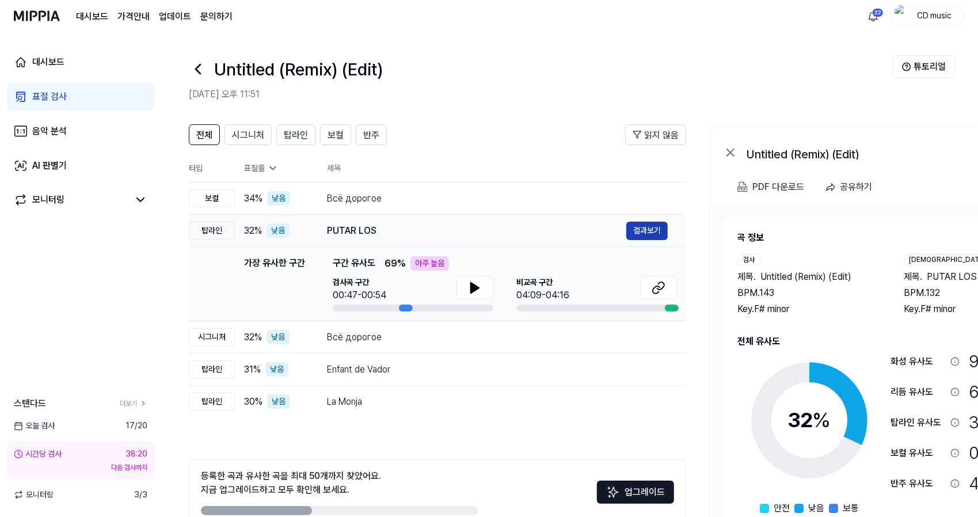
click at [629, 232] on button "결과보기" at bounding box center [646, 231] width 41 height 18
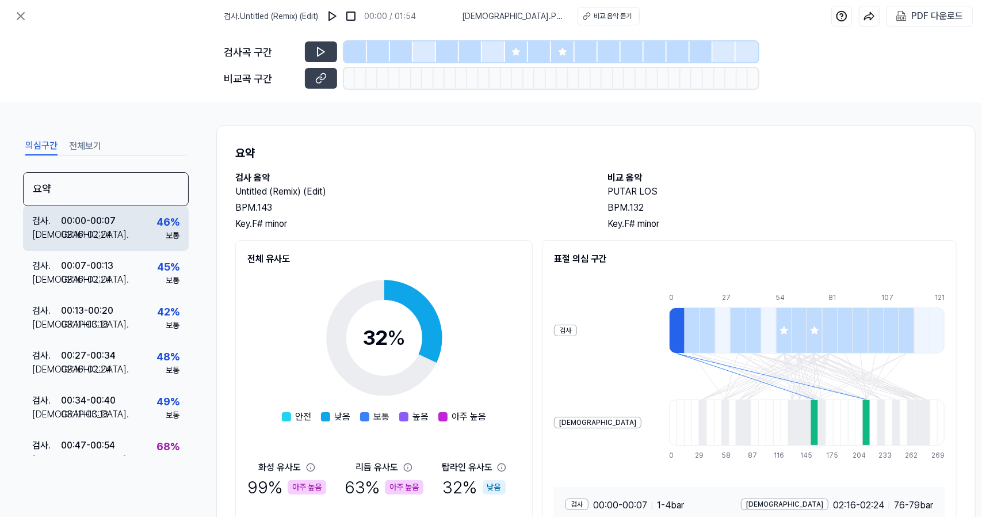
click at [157, 238] on div "46 % 보통" at bounding box center [168, 228] width 23 height 28
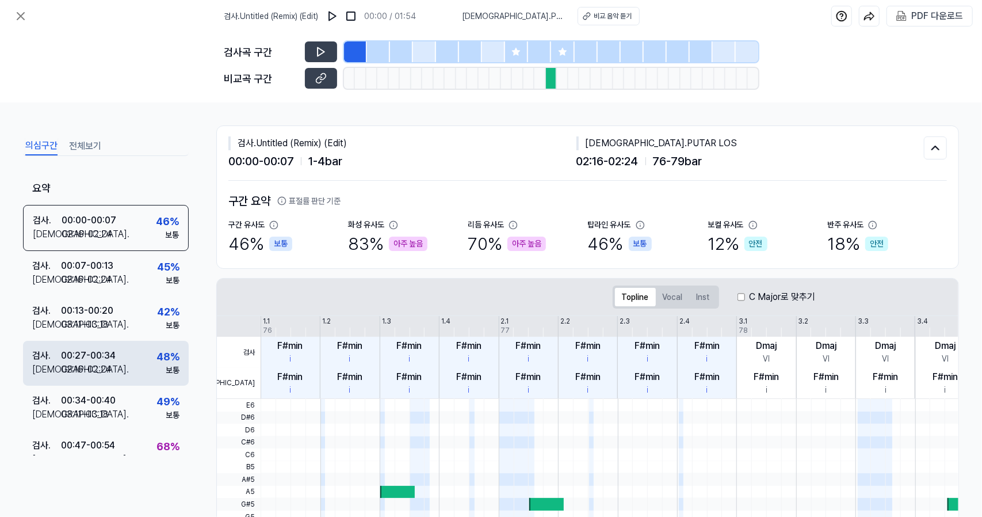
click at [159, 379] on div "검사 . 00:27 - 00:34 비교 . 02:16 - 02:24 48 % 보통" at bounding box center [106, 363] width 166 height 45
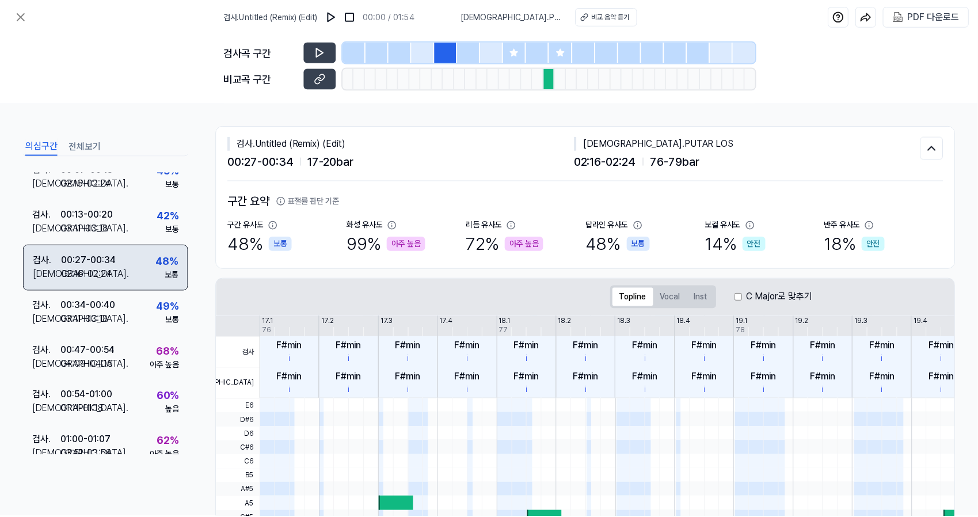
scroll to position [108, 0]
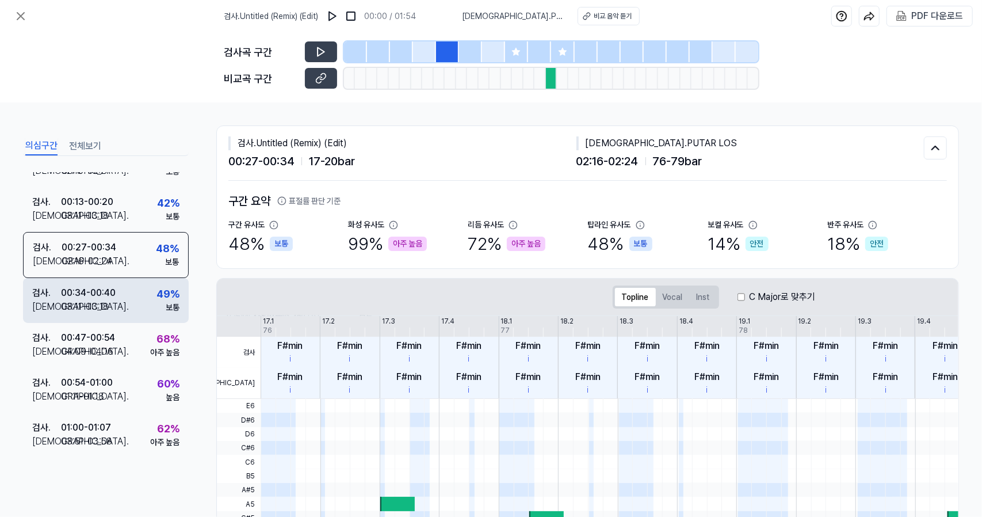
click at [157, 295] on div "49 %" at bounding box center [168, 294] width 23 height 16
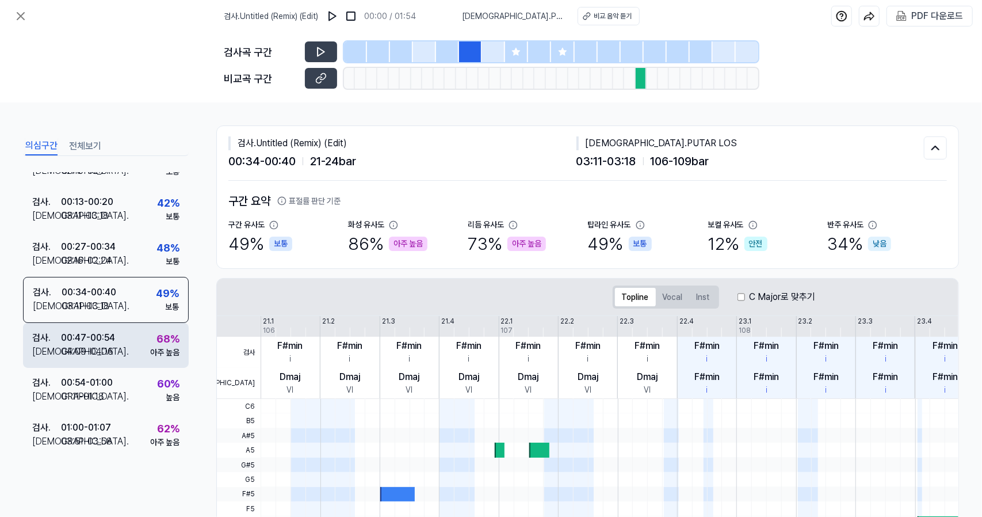
click at [152, 328] on div "검사 . 00:47 - 00:54 비교 . 04:09 - 04:16 68 % 아주 높음" at bounding box center [106, 345] width 166 height 45
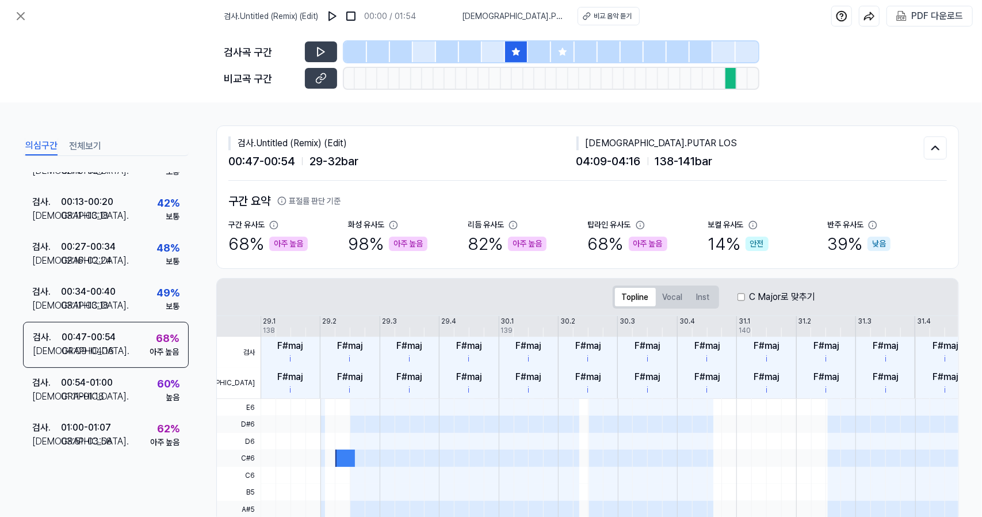
click at [32, 16] on div "검사 . Untitled (Remix) (Edit) 00:00 / 01:54 비교 . PUTAR LOS 비교 음악 듣기 PDF 다운로드" at bounding box center [491, 16] width 982 height 32
click at [20, 13] on icon at bounding box center [21, 16] width 14 height 14
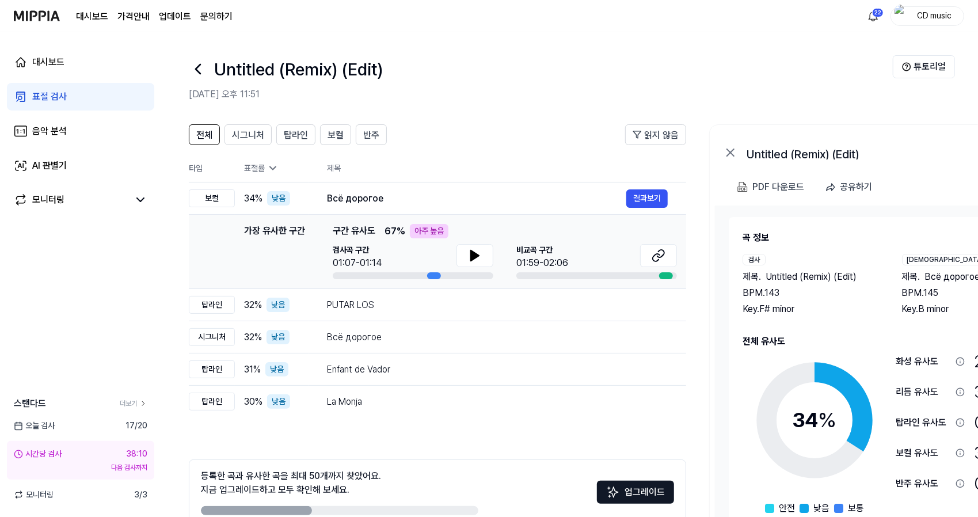
click at [196, 70] on icon at bounding box center [198, 68] width 5 height 9
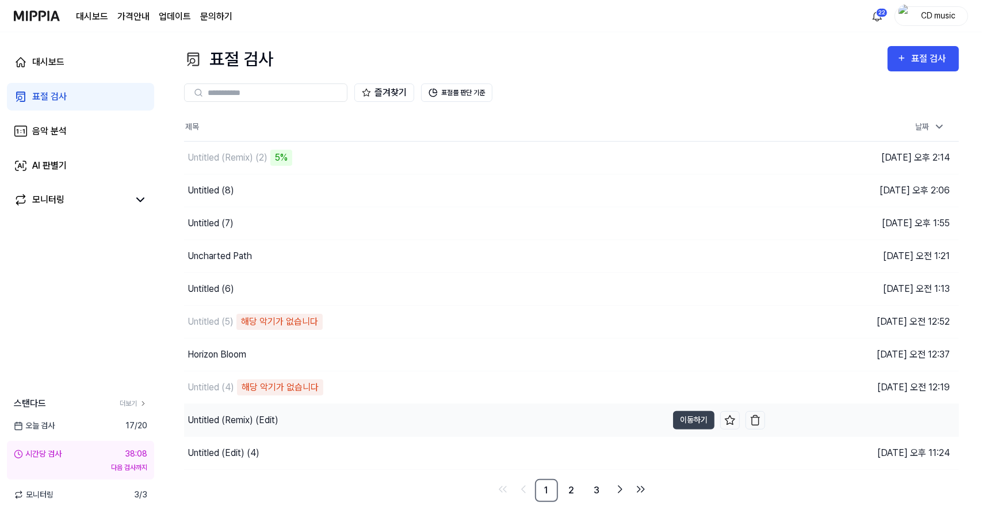
click at [315, 405] on div "Untitled (Remix) (Edit)" at bounding box center [425, 420] width 483 height 32
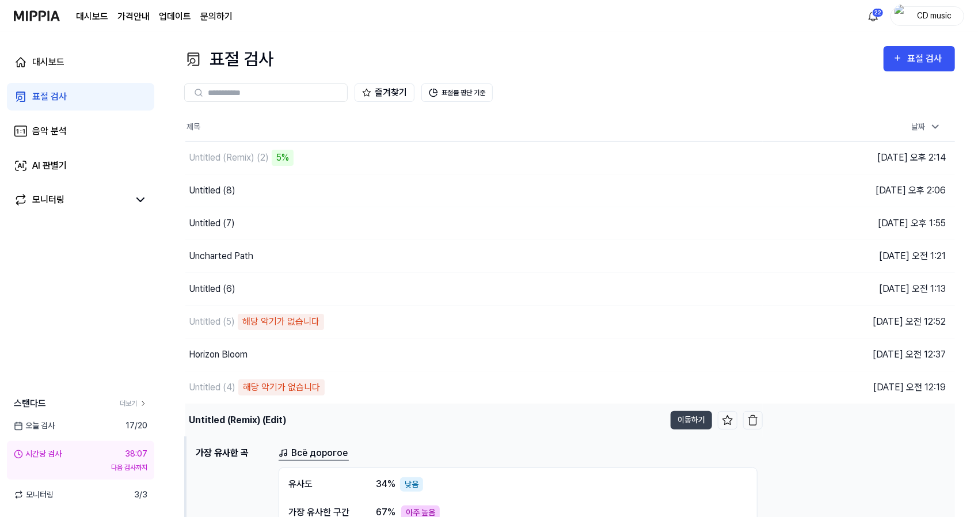
scroll to position [127, 0]
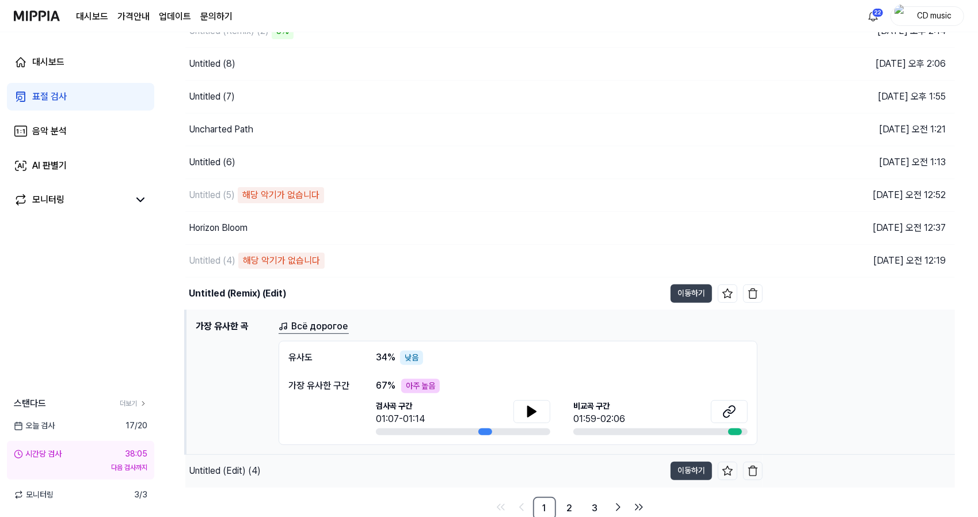
click at [399, 469] on div "Untitled (Edit) (4)" at bounding box center [424, 471] width 479 height 32
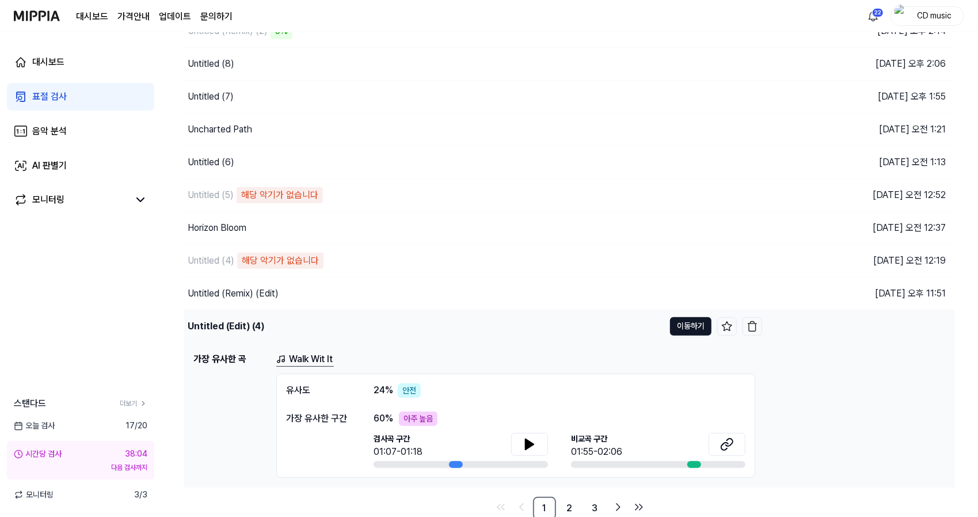
click at [680, 331] on button "이동하기" at bounding box center [690, 326] width 41 height 18
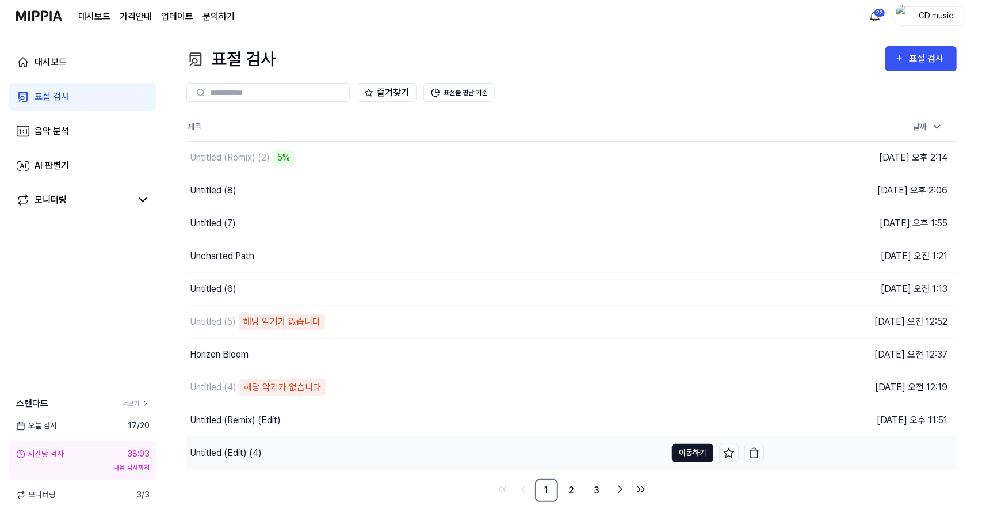
scroll to position [0, 0]
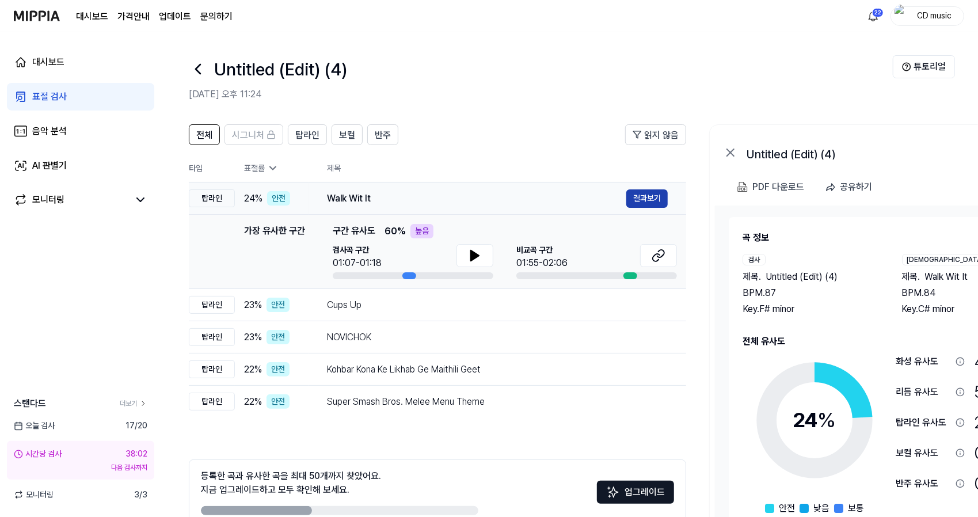
click at [642, 202] on button "결과보기" at bounding box center [646, 198] width 41 height 18
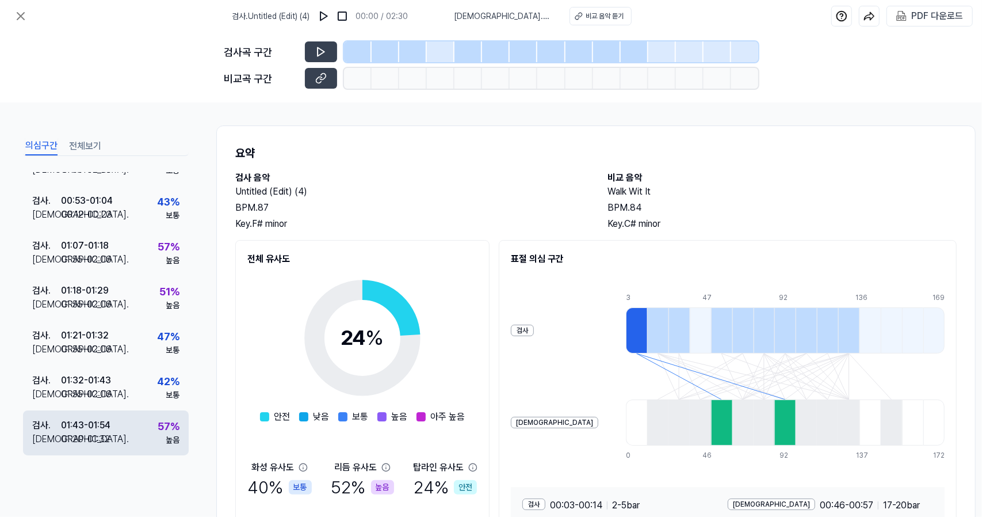
click at [159, 418] on div "57 %" at bounding box center [169, 426] width 22 height 16
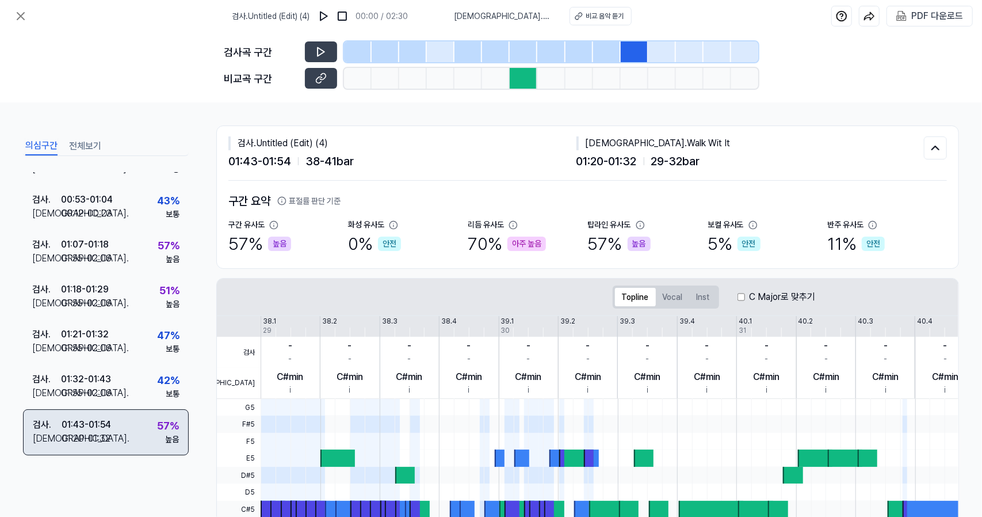
scroll to position [199, 0]
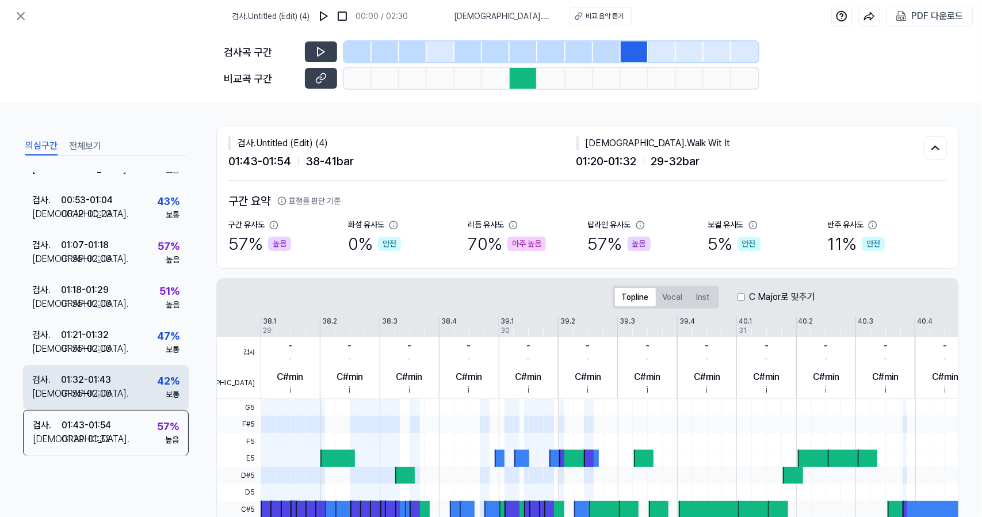
click at [142, 391] on div "검사 . 01:32 - 01:43 비교 . 01:55 - 02:06 42 % 보통" at bounding box center [106, 387] width 166 height 45
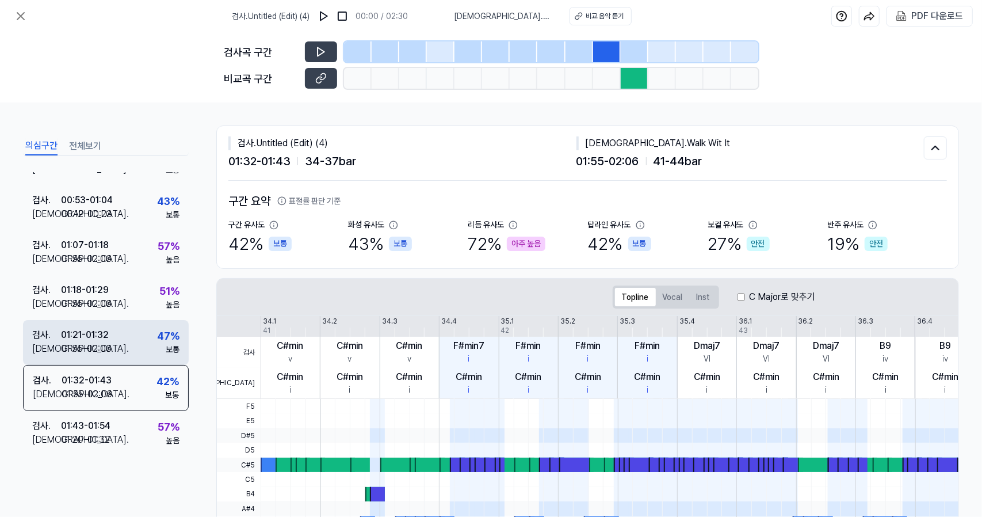
click at [128, 346] on div "검사 . 01:21 - 01:32 비교 . 01:55 - 02:06 47 % 보통" at bounding box center [106, 342] width 166 height 45
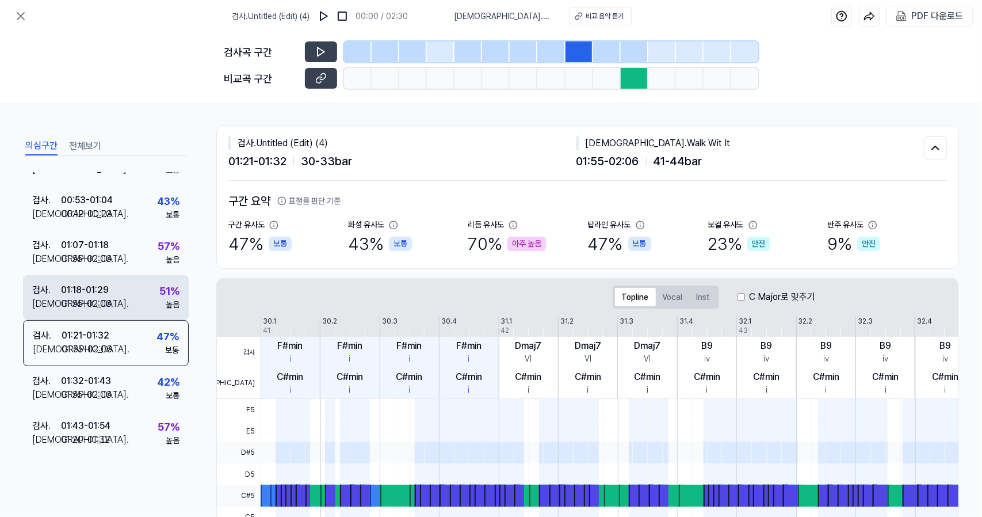
click at [127, 291] on div "검사 . 01:18 - 01:29 비교 . 01:55 - 02:06 51 % 높음" at bounding box center [106, 297] width 166 height 45
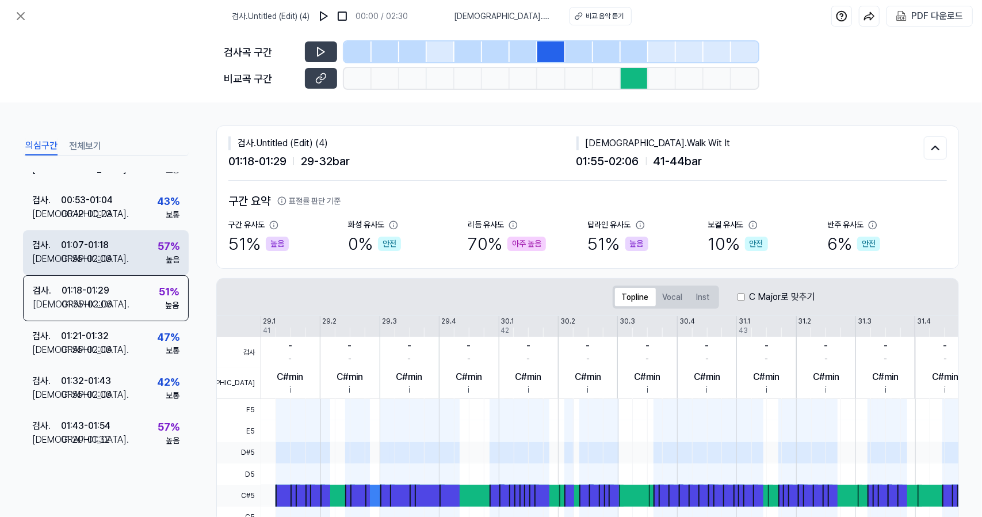
click at [127, 257] on div "검사 . 01:07 - 01:18 비교 . 01:55 - 02:06 57 % 높음" at bounding box center [106, 252] width 166 height 45
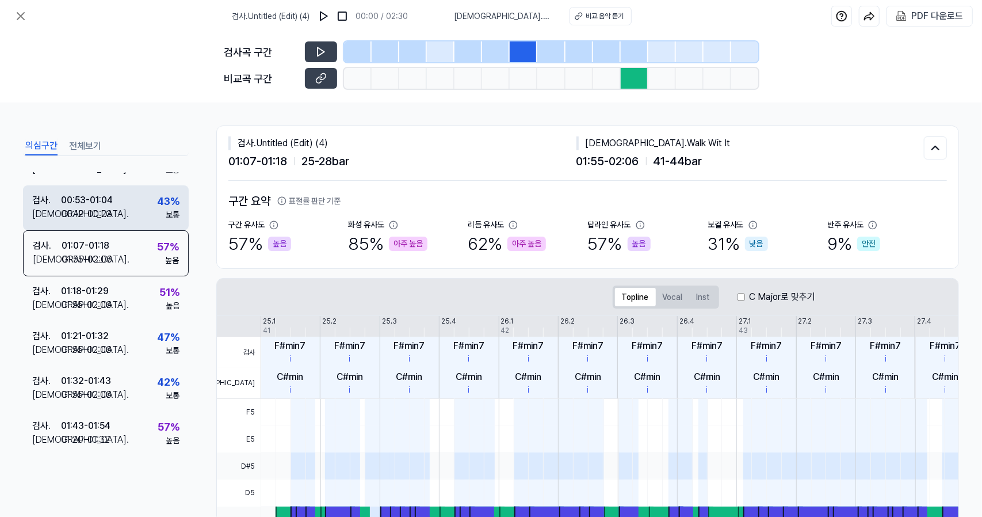
click at [127, 219] on div "검사 . 00:53 - 01:04 비교 . 00:12 - 00:23 43 % 보통" at bounding box center [106, 207] width 166 height 45
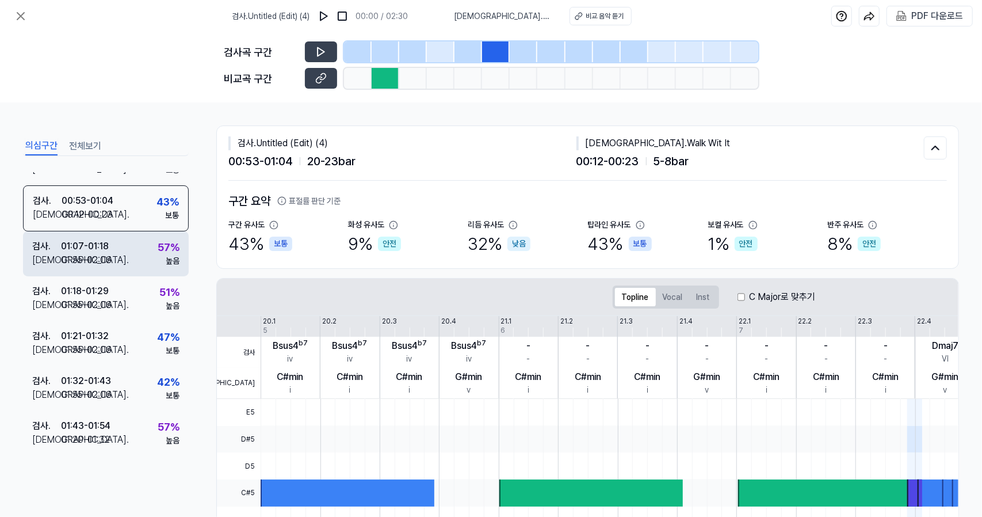
click at [139, 258] on div "검사 . 01:07 - 01:18 비교 . 01:55 - 02:06 57 % 높음" at bounding box center [106, 253] width 166 height 45
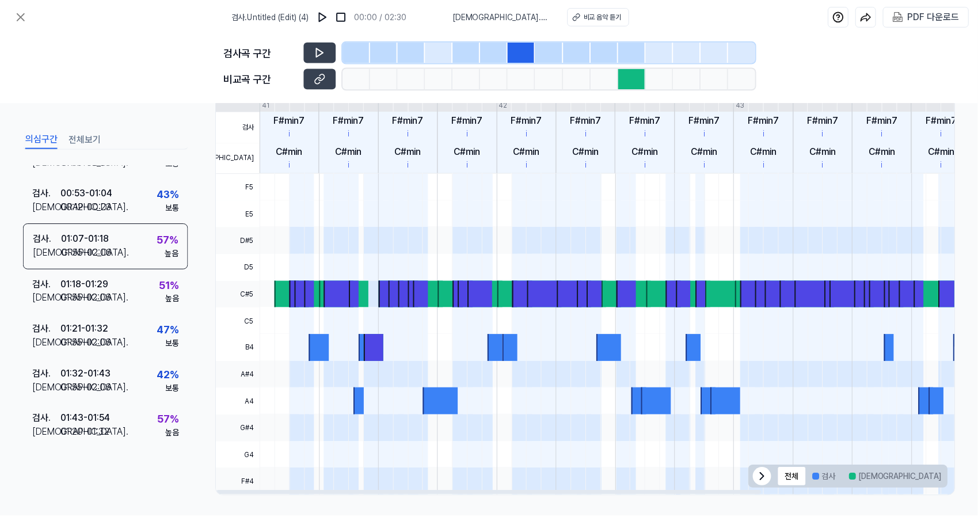
scroll to position [0, 0]
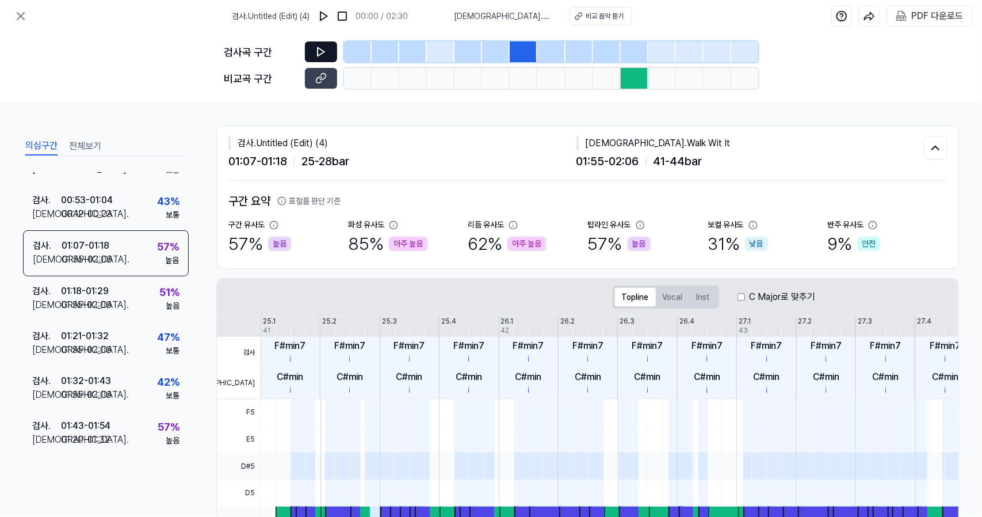
click at [325, 44] on button at bounding box center [321, 51] width 32 height 21
click at [22, 14] on icon at bounding box center [20, 16] width 7 height 7
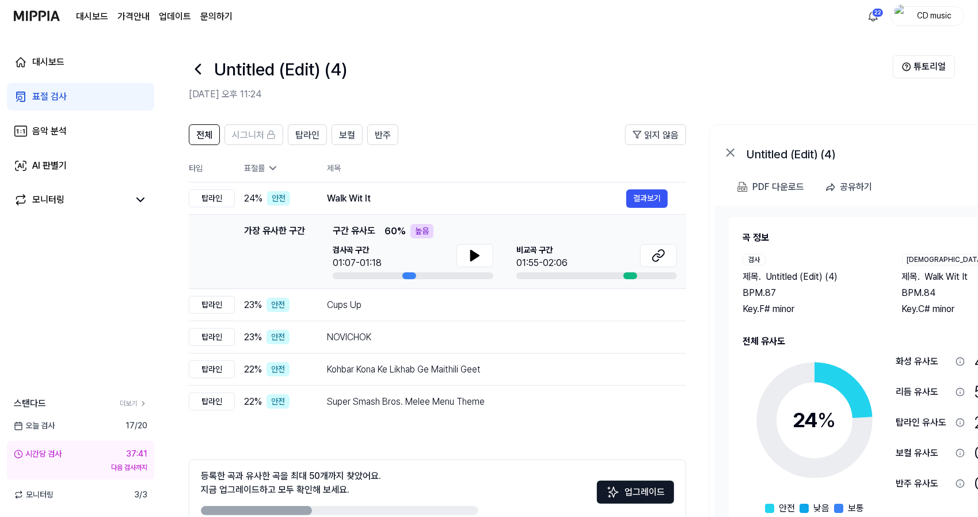
click at [193, 60] on icon at bounding box center [198, 69] width 18 height 18
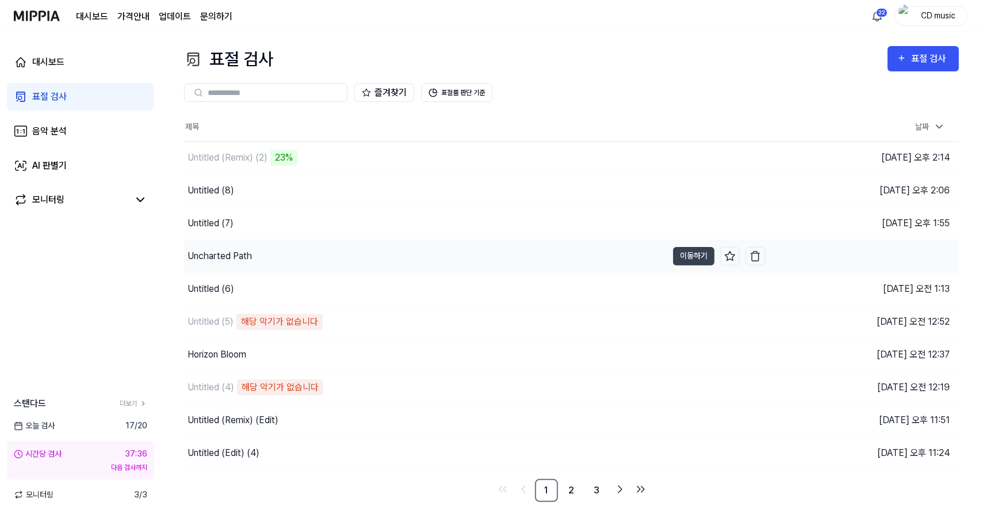
click at [455, 252] on div "Uncharted Path" at bounding box center [425, 256] width 483 height 32
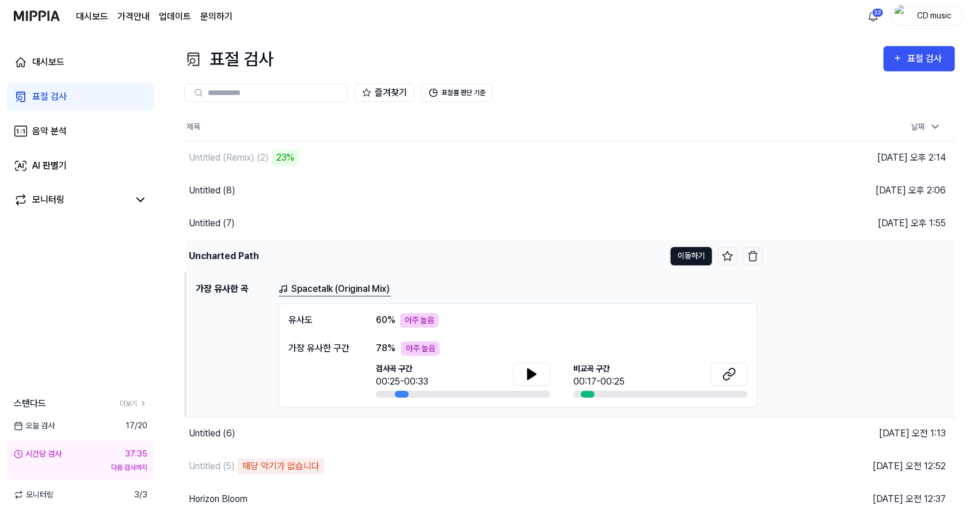
click at [686, 256] on button "이동하기" at bounding box center [690, 256] width 41 height 18
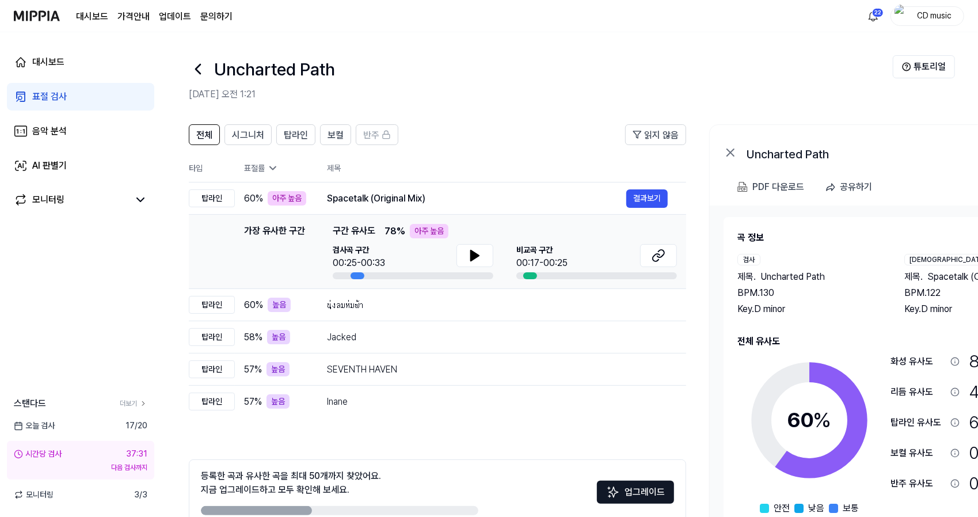
click at [200, 68] on icon at bounding box center [198, 69] width 18 height 18
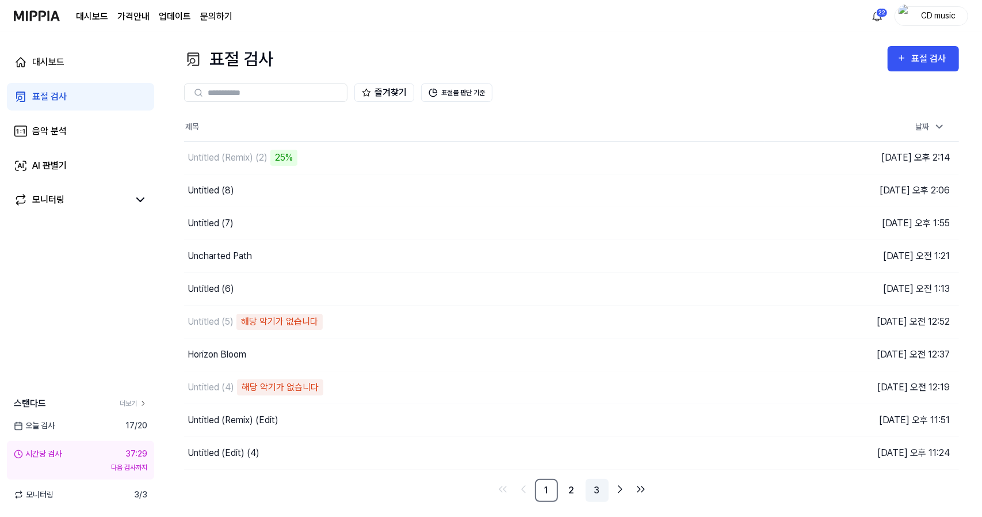
click at [598, 490] on link "3" at bounding box center [597, 490] width 23 height 23
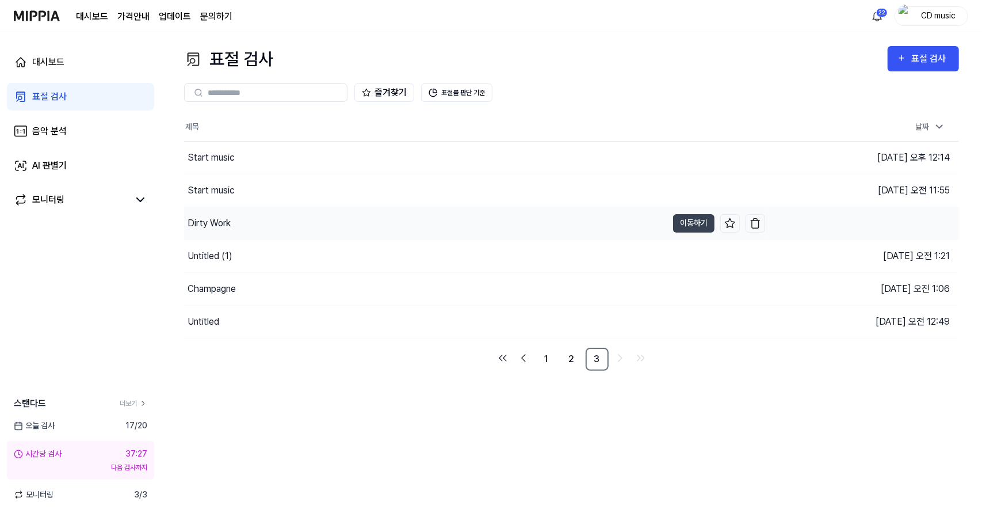
click at [395, 228] on div "Dirty Work" at bounding box center [425, 223] width 483 height 32
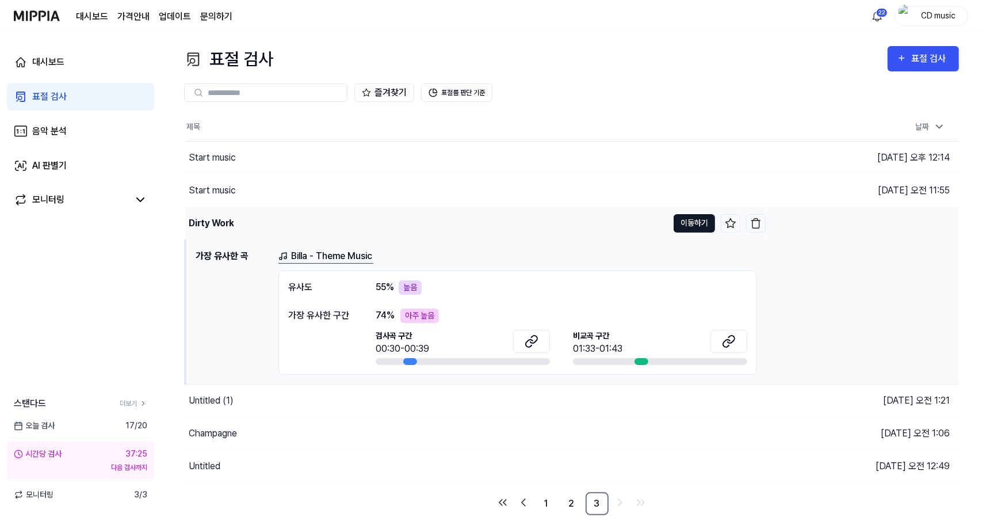
click at [693, 228] on button "이동하기" at bounding box center [694, 223] width 41 height 18
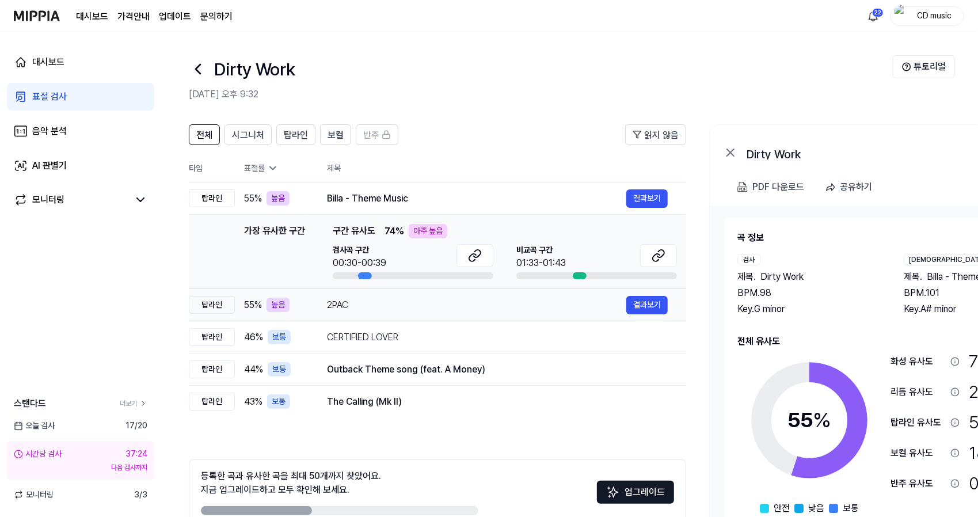
click at [457, 302] on div "2PAC" at bounding box center [476, 305] width 299 height 14
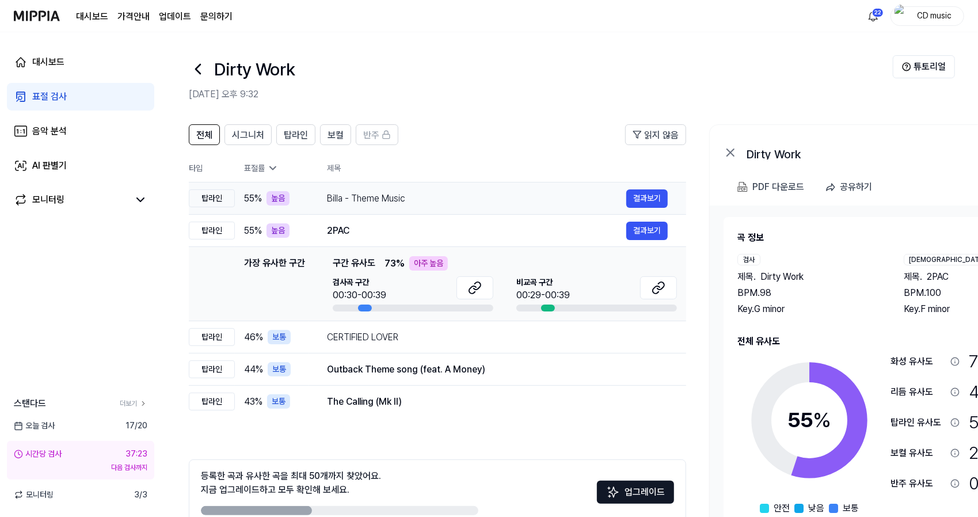
click at [530, 202] on div "Billa - Theme Music" at bounding box center [476, 199] width 299 height 14
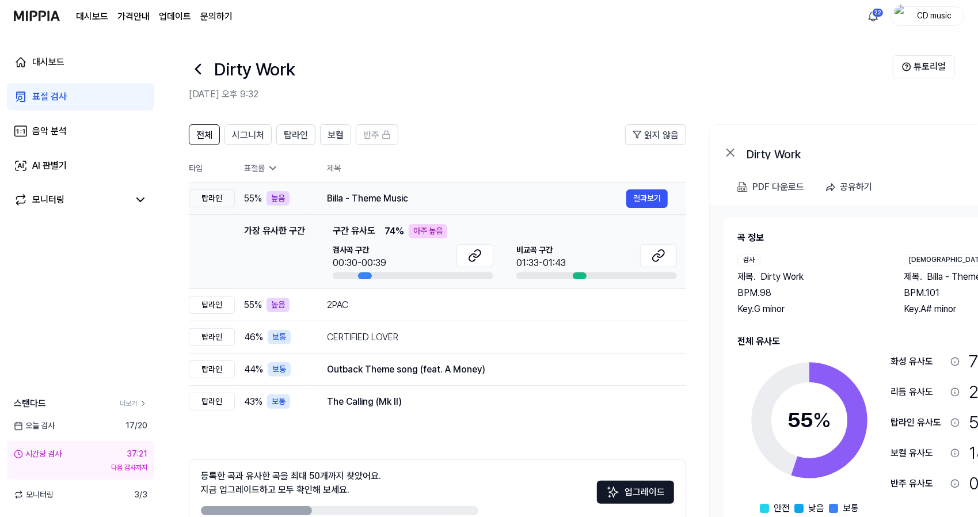
click at [650, 208] on td "Billa - Theme Music 결과보기" at bounding box center [496, 198] width 377 height 32
click at [642, 199] on button "결과보기" at bounding box center [646, 198] width 41 height 18
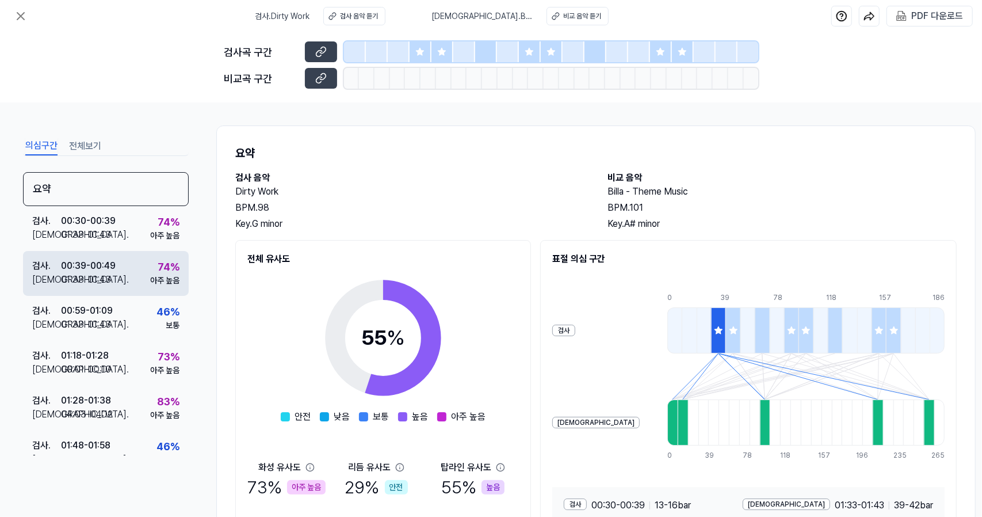
click at [97, 256] on div "검사 . 00:39 - 00:49 비교 . 01:33 - 01:43 74 % 아주 높음" at bounding box center [106, 273] width 166 height 45
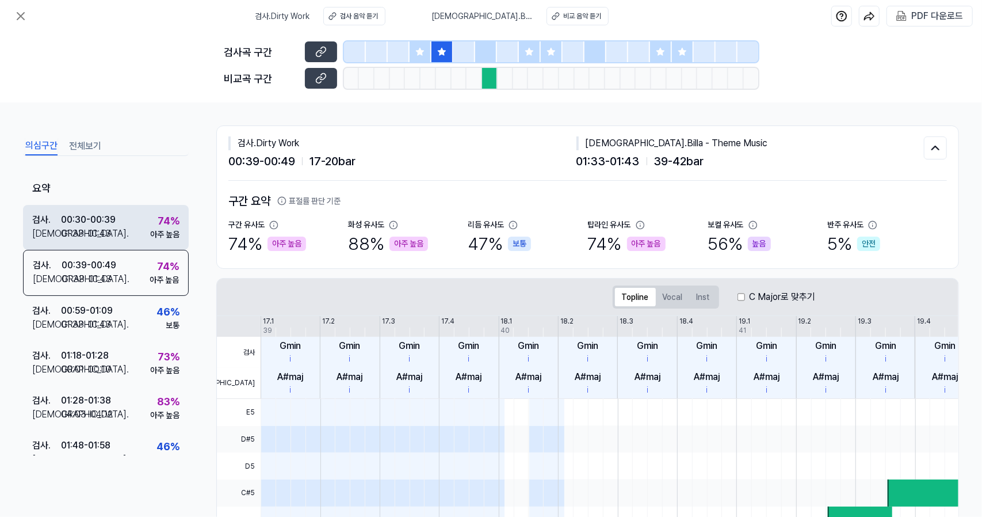
click at [119, 220] on div "검사 . 00:30 - 00:39 비교 . 01:33 - 01:43 74 % 아주 높음" at bounding box center [106, 227] width 166 height 45
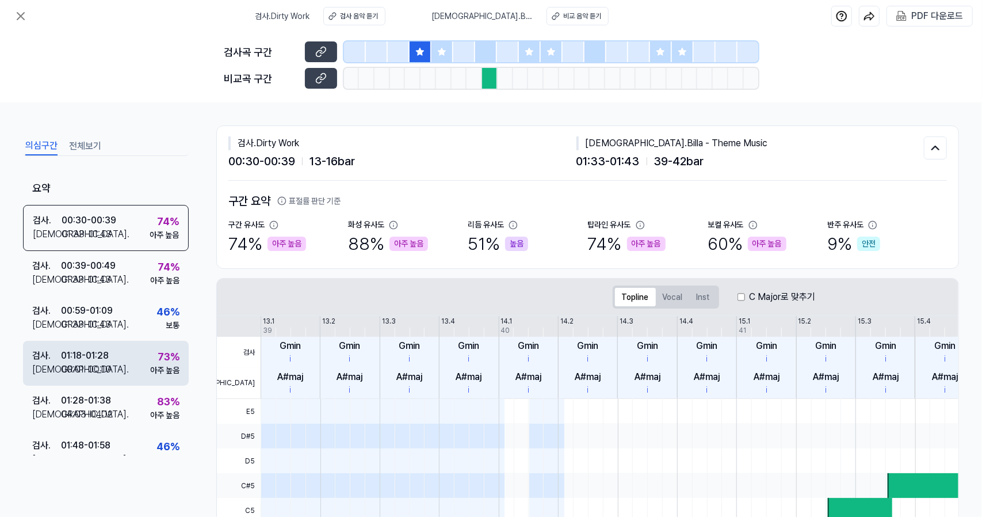
scroll to position [109, 0]
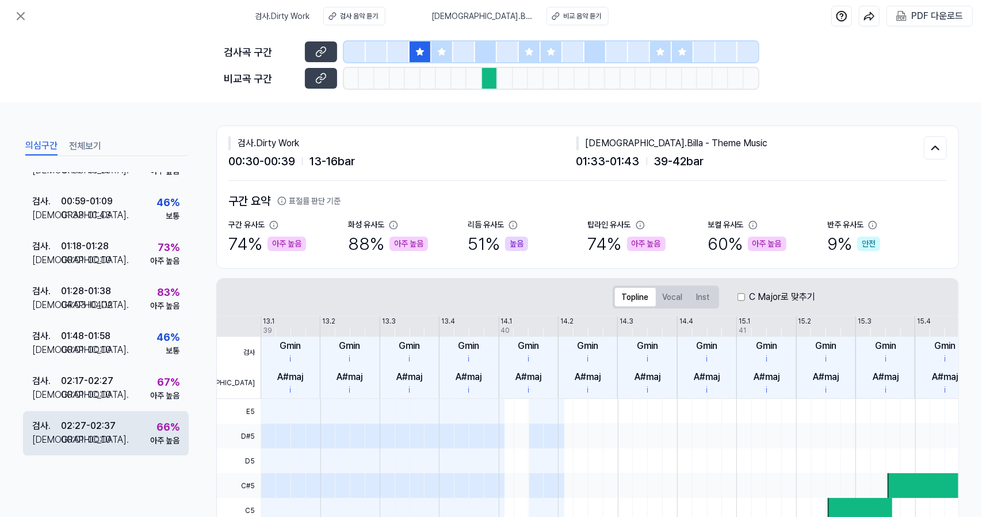
click at [134, 436] on div "검사 . 02:27 - 02:37 비교 . 00:01 - 00:10 66 % 아주 높음" at bounding box center [106, 433] width 166 height 45
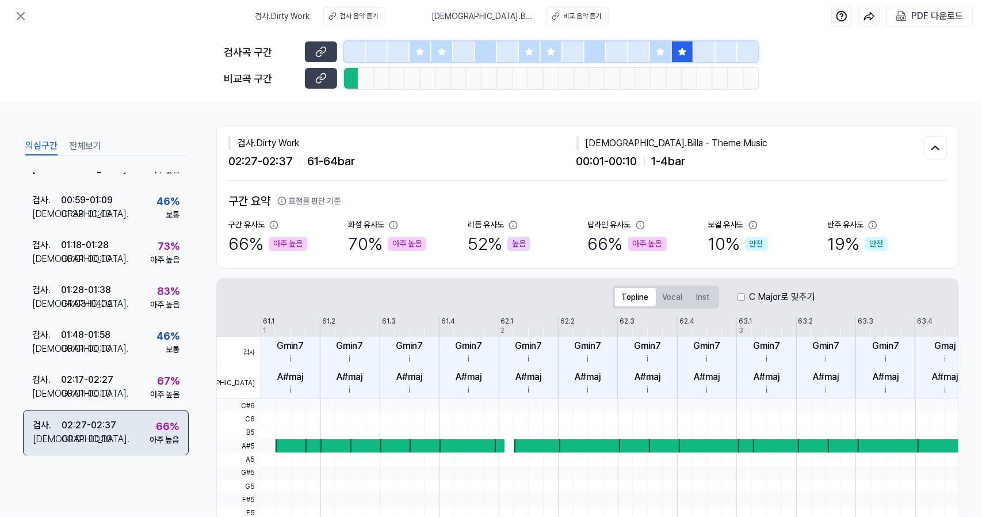
scroll to position [109, 0]
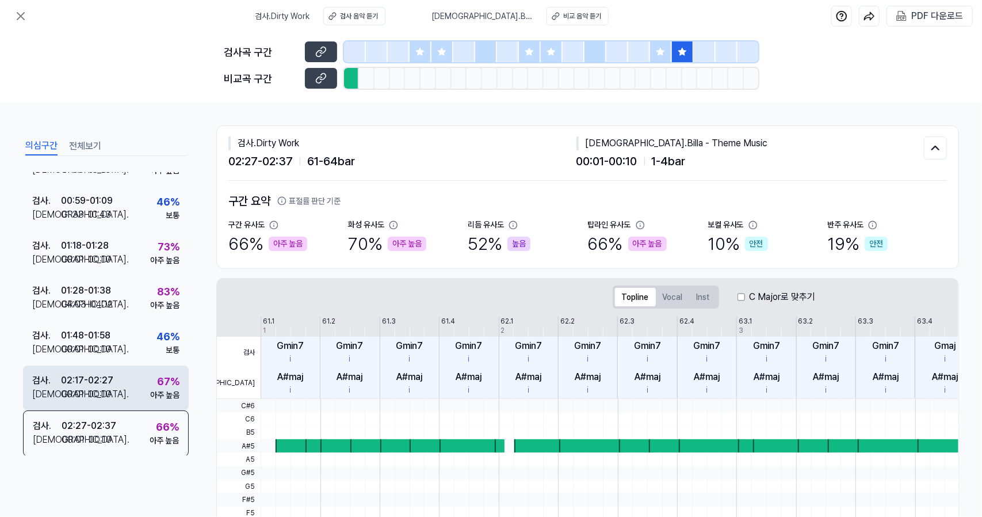
click at [127, 391] on div "검사 . 02:17 - 02:27 비교 . 00:01 - 00:10 67 % 아주 높음" at bounding box center [106, 387] width 166 height 45
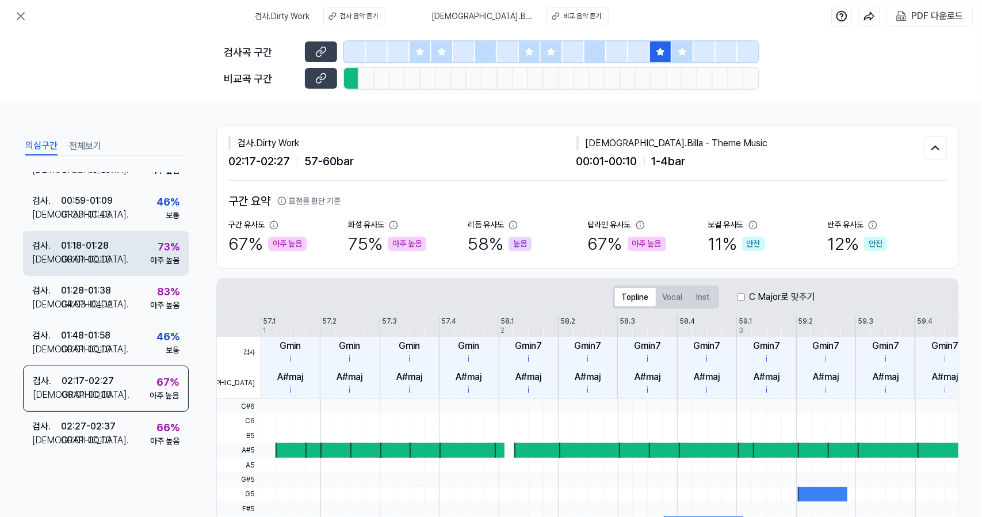
click at [107, 257] on div "00:01 - 00:10" at bounding box center [86, 260] width 50 height 14
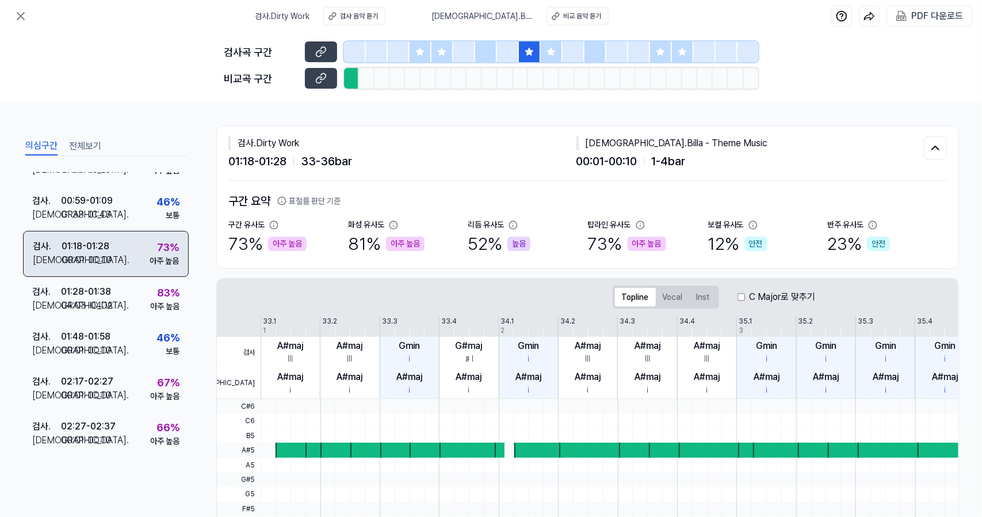
scroll to position [0, 0]
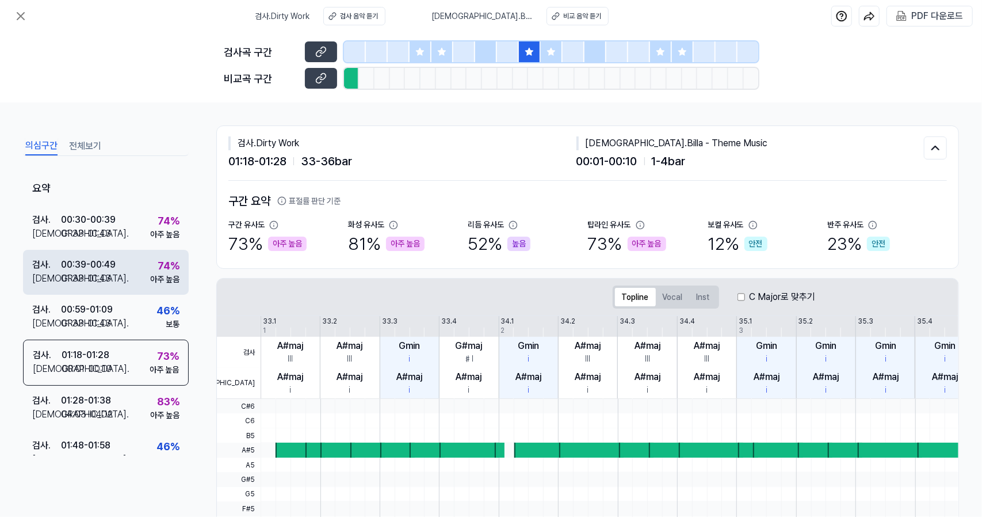
click at [119, 255] on div "검사 . 00:39 - 00:49 비교 . 01:33 - 01:43 74 % 아주 높음" at bounding box center [106, 272] width 166 height 45
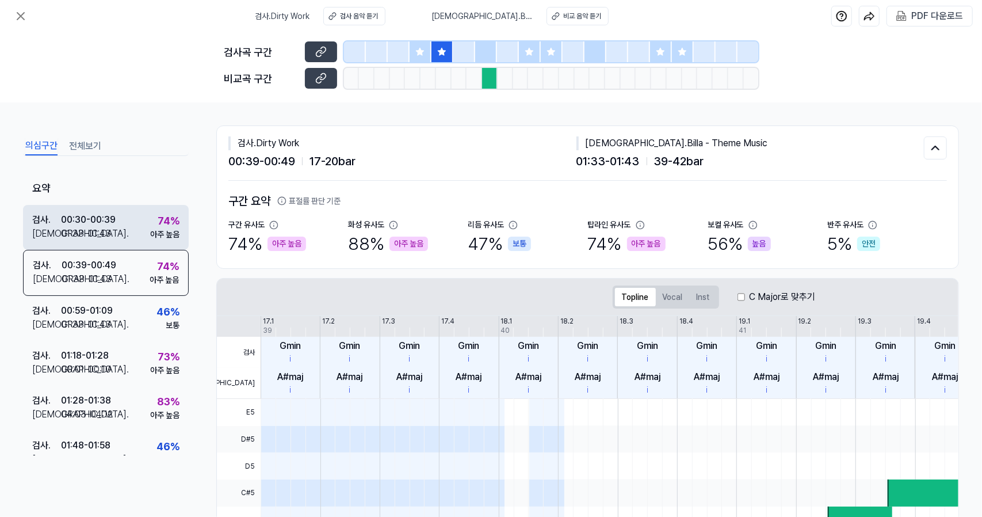
click at [113, 230] on div "비교 . 01:33 - 01:43" at bounding box center [73, 234] width 83 height 14
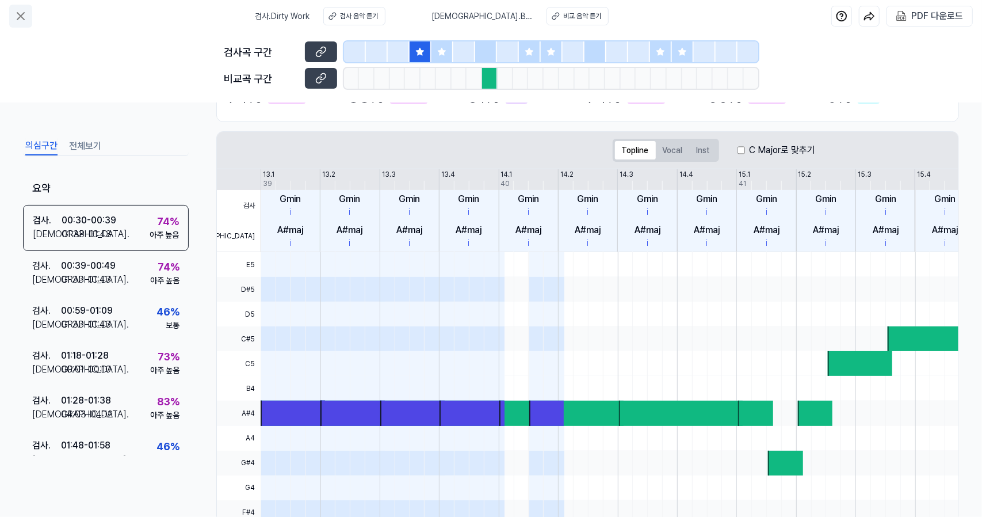
click at [28, 18] on button at bounding box center [20, 16] width 23 height 23
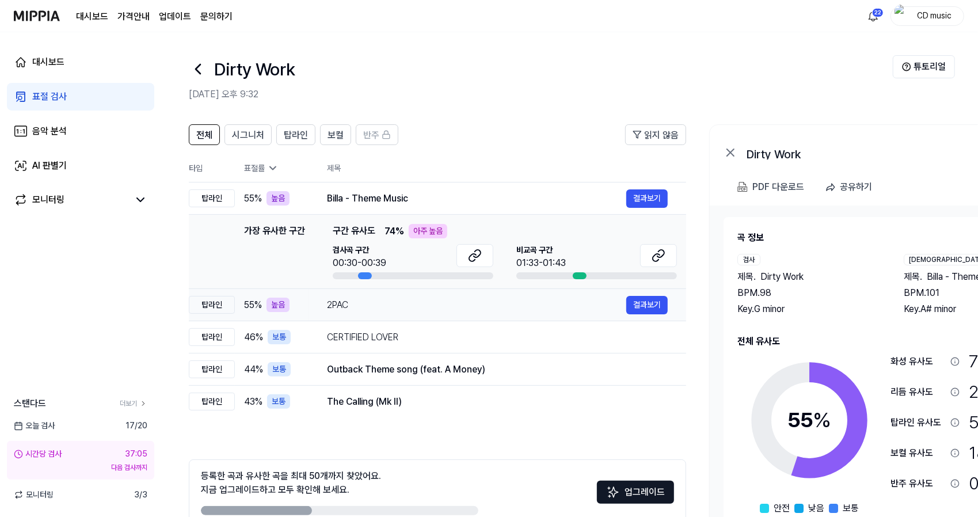
click at [346, 307] on div "2PAC" at bounding box center [476, 305] width 299 height 14
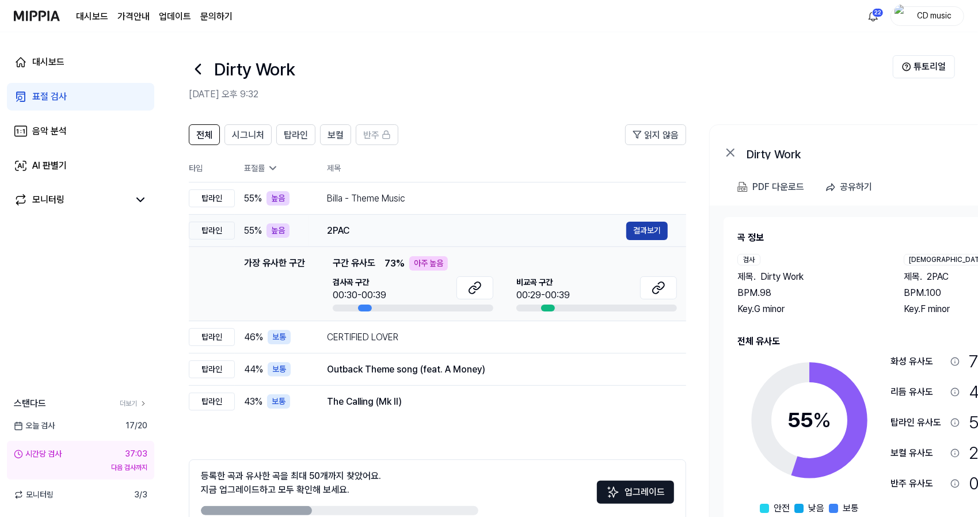
click at [636, 236] on button "결과보기" at bounding box center [646, 231] width 41 height 18
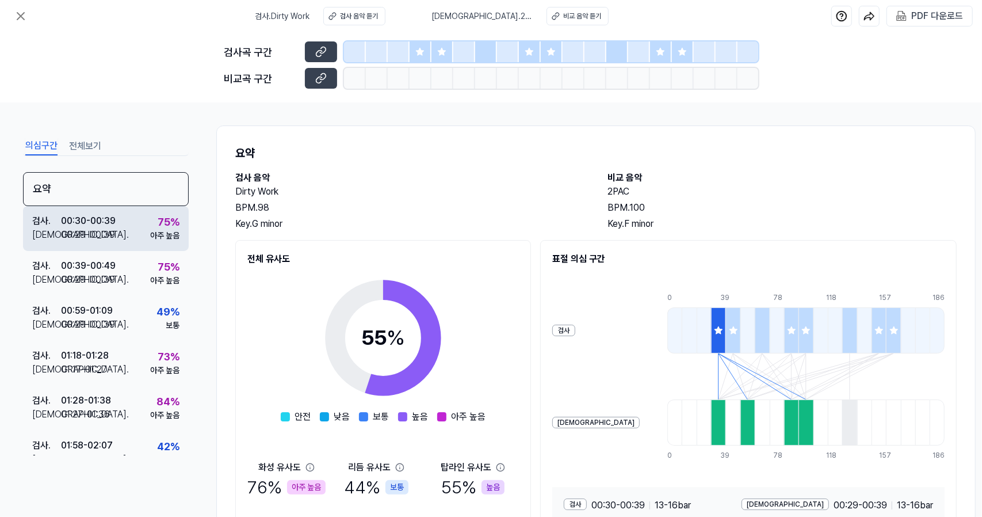
click at [134, 217] on div "검사 . 00:30 - 00:39 비교 . 00:29 - 00:39 75 % 아주 높음" at bounding box center [106, 228] width 166 height 45
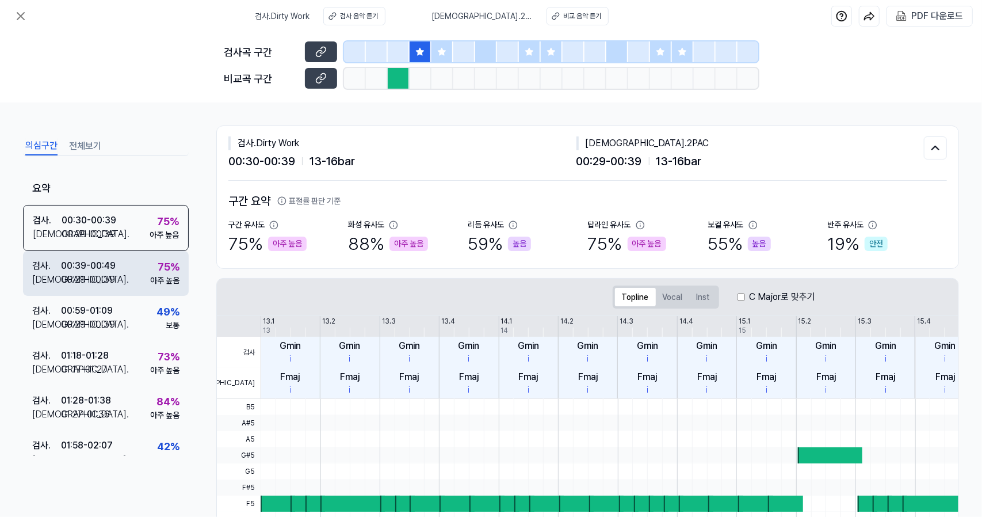
click at [147, 293] on div "검사 . 00:39 - 00:49 비교 . 00:29 - 00:39 75 % 아주 높음" at bounding box center [106, 273] width 166 height 45
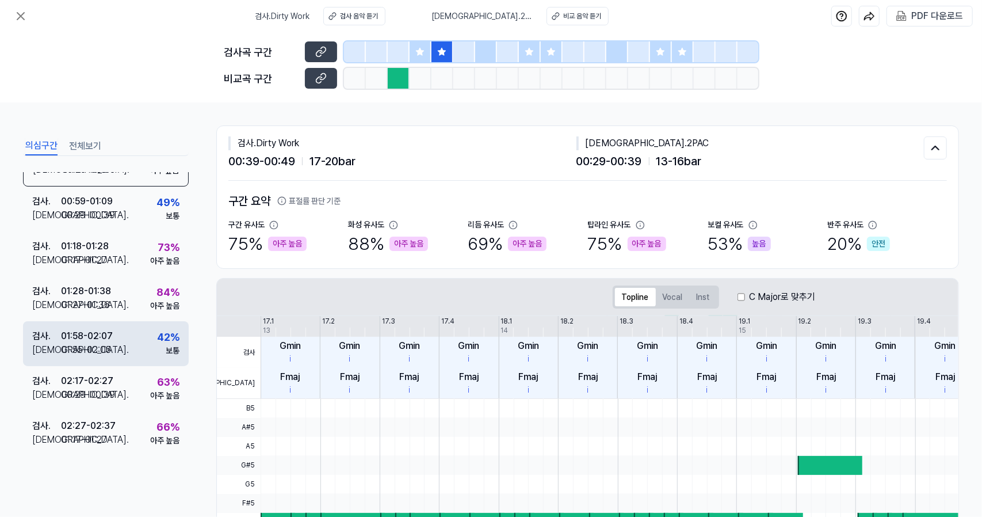
click at [147, 322] on div "검사 . 01:58 - 02:07 비교 . 01:55 - 02:05 42 % 보통" at bounding box center [106, 343] width 166 height 45
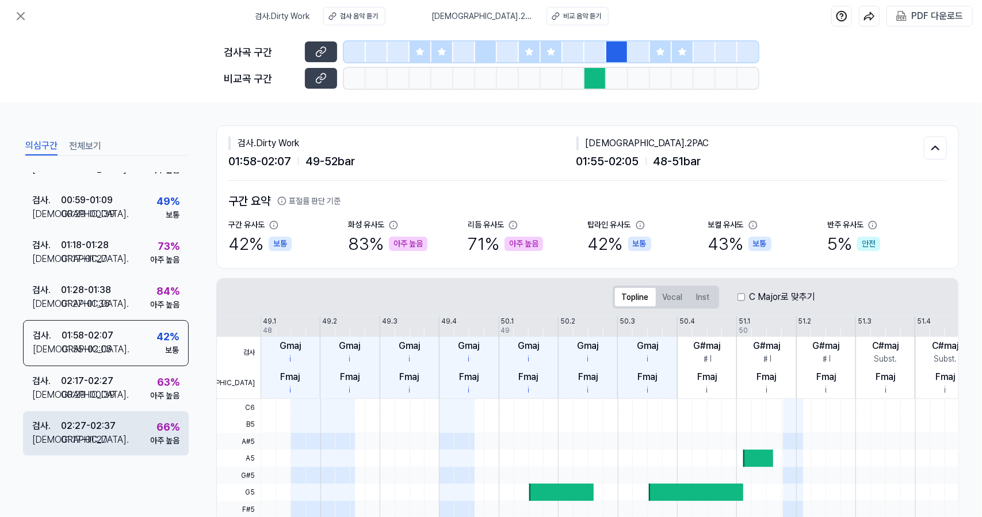
click at [152, 415] on div "검사 . 02:27 - 02:37 비교 . 01:17 - 01:27 66 % 아주 높음" at bounding box center [106, 433] width 166 height 45
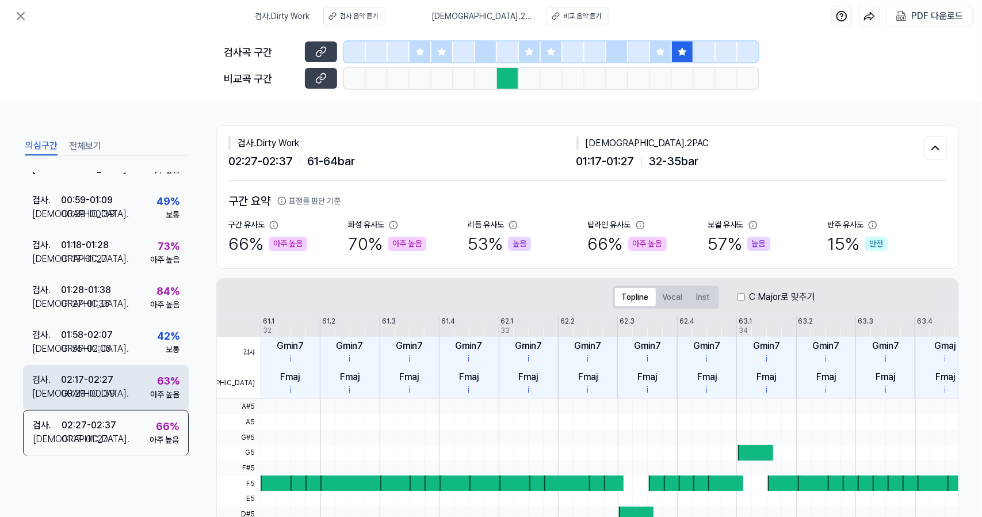
click at [129, 384] on div "검사 . 02:17 - 02:27 비교 . 00:29 - 00:39 63 % 아주 높음" at bounding box center [106, 387] width 166 height 45
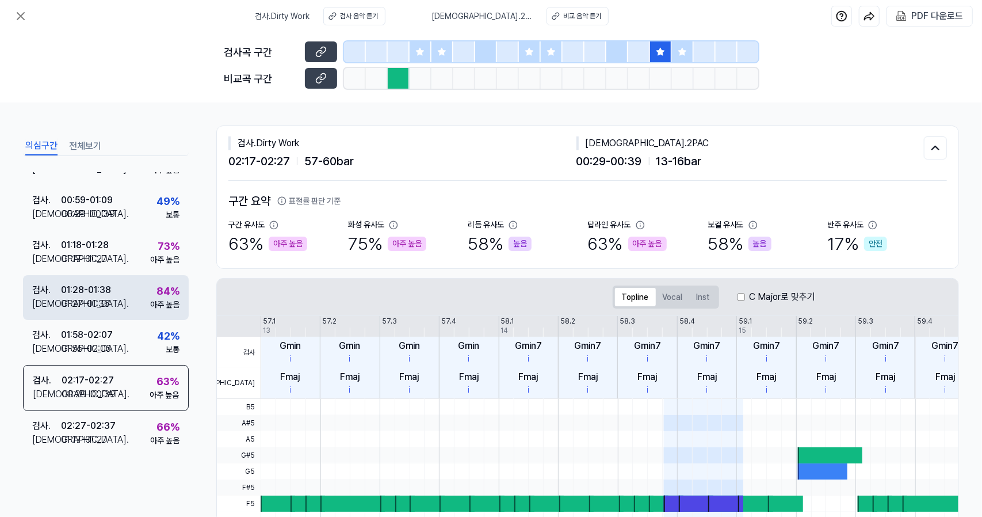
click at [127, 278] on div "검사 . 01:28 - 01:38 비교 . 01:27 - 01:36 84 % 아주 높음" at bounding box center [106, 297] width 166 height 45
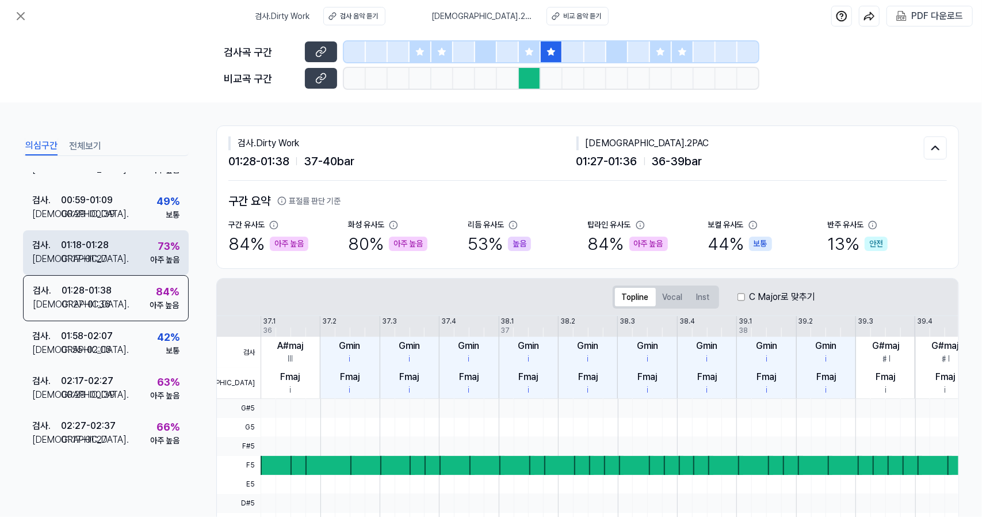
click at [135, 245] on div "검사 . 01:18 - 01:28 비교 . 01:17 - 01:27 73 % 아주 높음" at bounding box center [106, 252] width 166 height 45
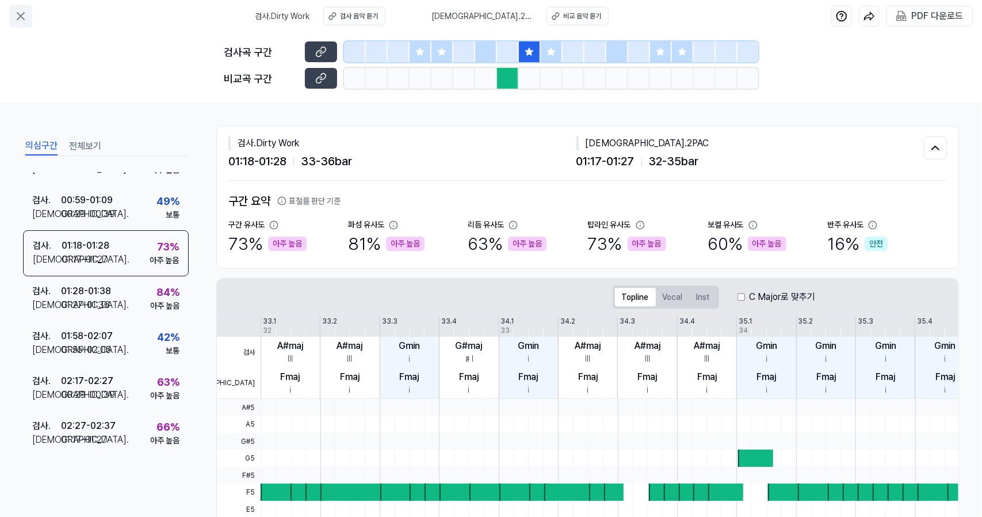
click at [20, 21] on icon at bounding box center [21, 16] width 14 height 14
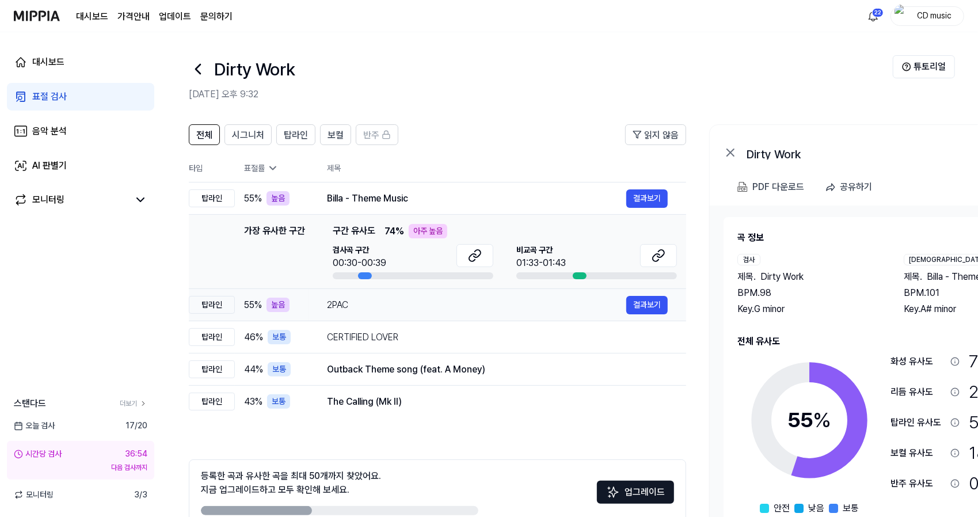
click at [360, 315] on td "2PAC 결과보기" at bounding box center [496, 305] width 377 height 32
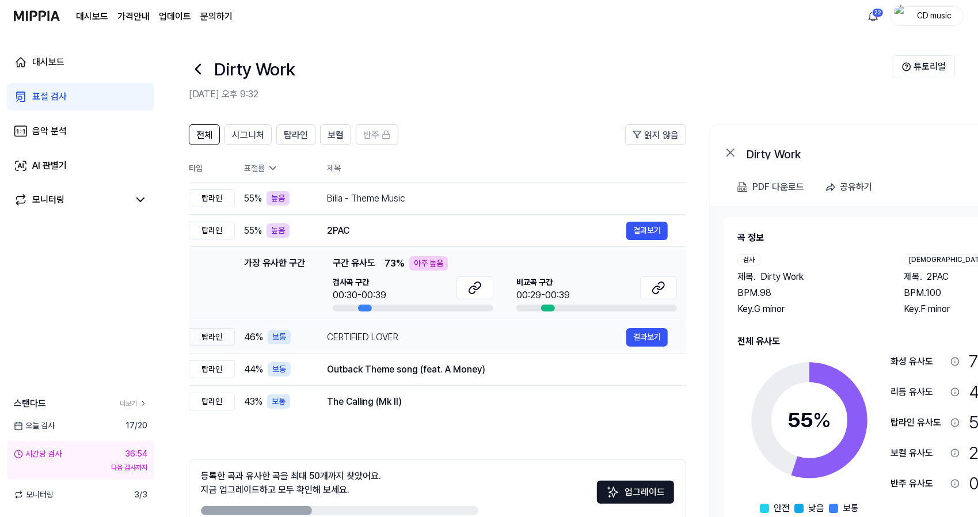
click at [372, 335] on div "CERTIFIED LOVER" at bounding box center [476, 337] width 299 height 14
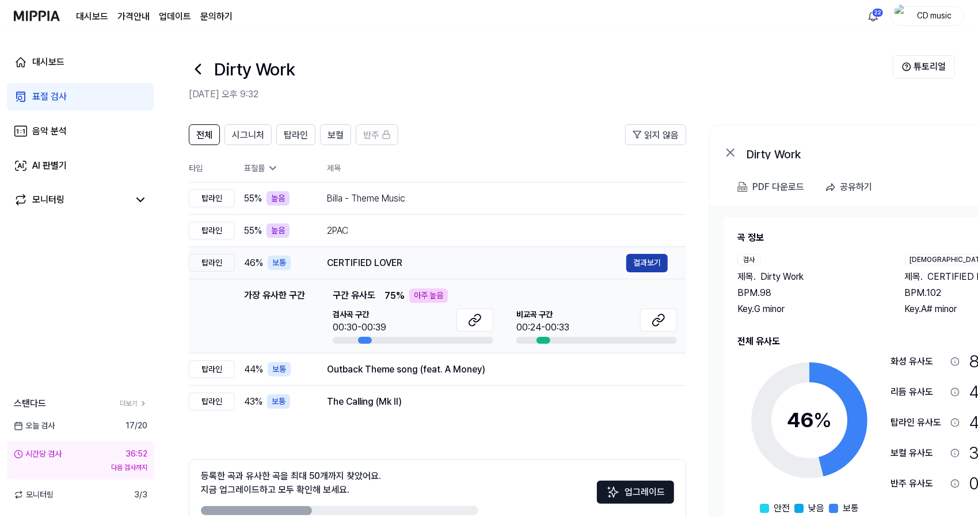
click at [635, 266] on button "결과보기" at bounding box center [646, 263] width 41 height 18
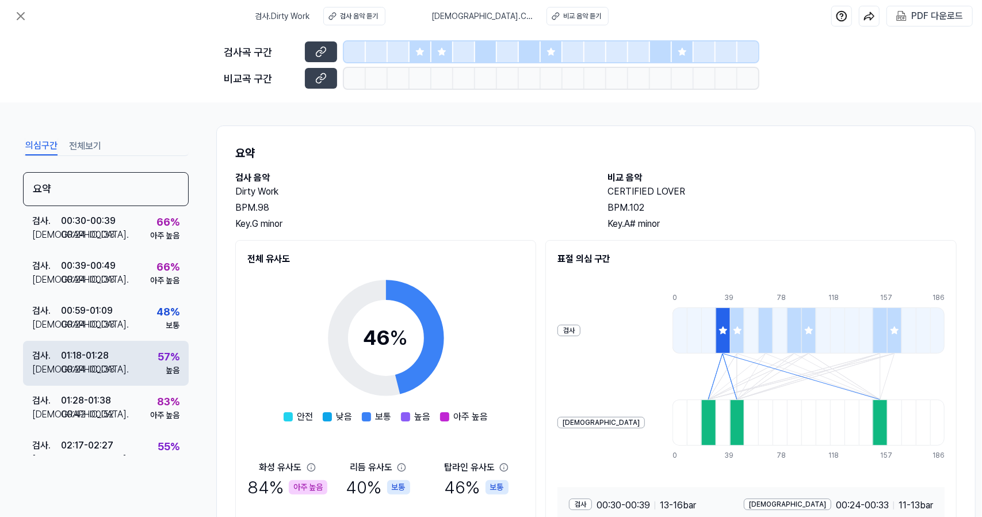
scroll to position [69, 0]
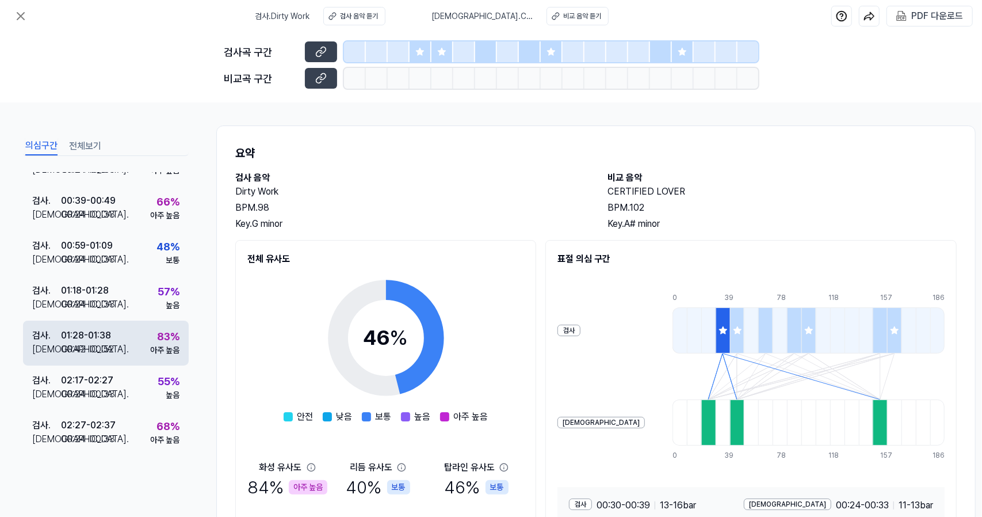
click at [134, 352] on div "검사 . 01:28 - 01:38 비교 . 00:42 - 00:52 83 % 아주 높음" at bounding box center [106, 342] width 166 height 45
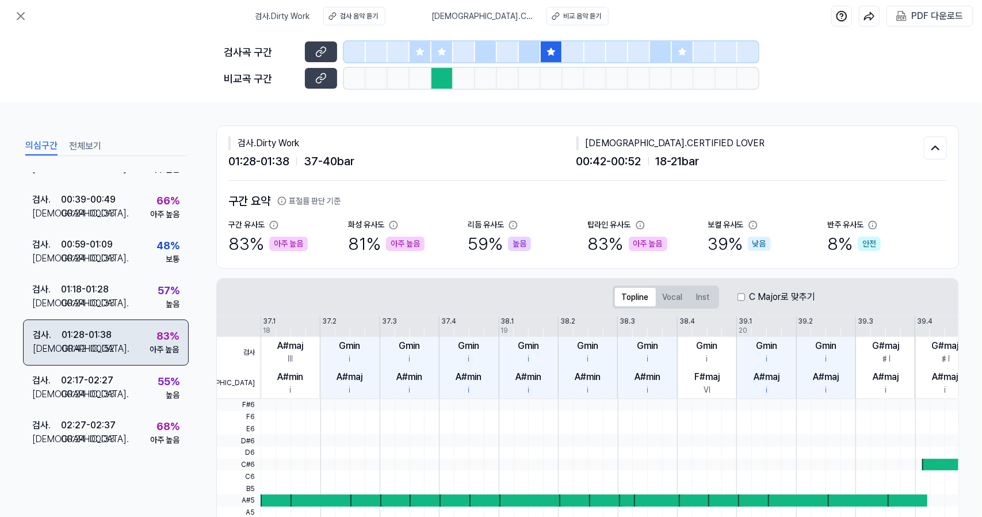
scroll to position [64, 0]
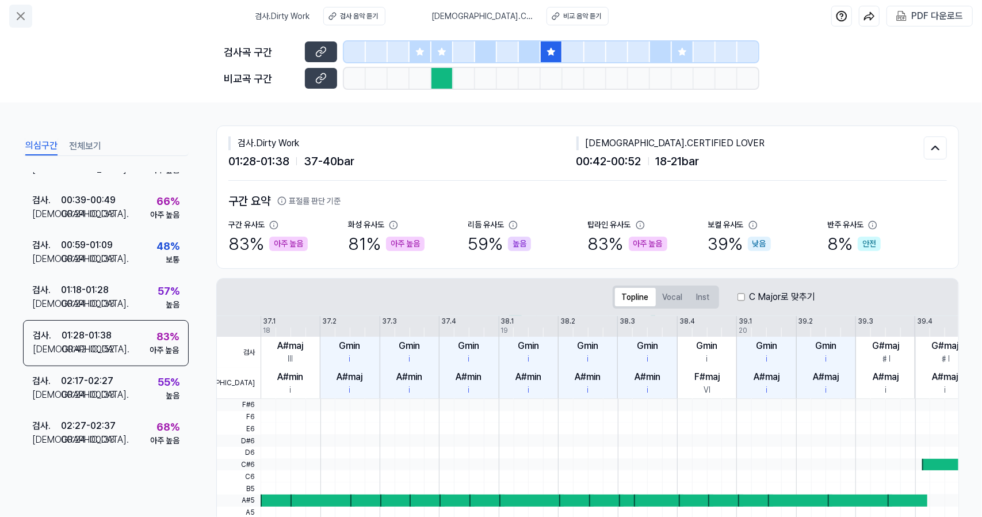
click at [12, 5] on button at bounding box center [20, 16] width 23 height 23
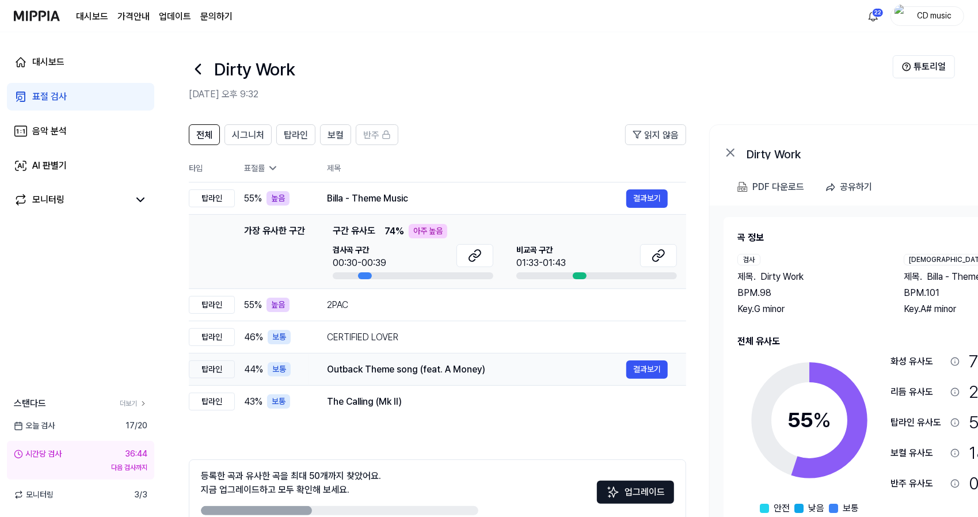
click at [391, 377] on div "Outback Theme song (feat. A Money) 결과보기" at bounding box center [497, 369] width 341 height 18
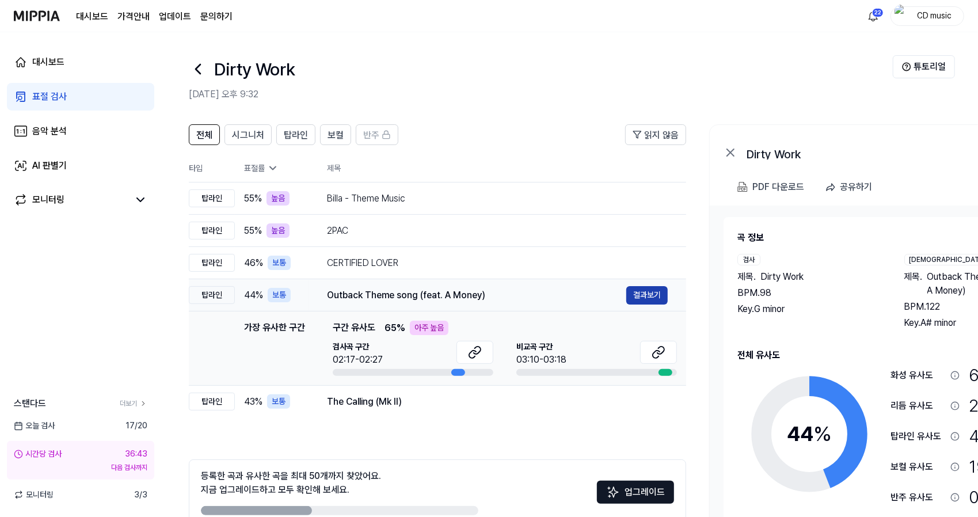
click at [635, 297] on button "결과보기" at bounding box center [646, 295] width 41 height 18
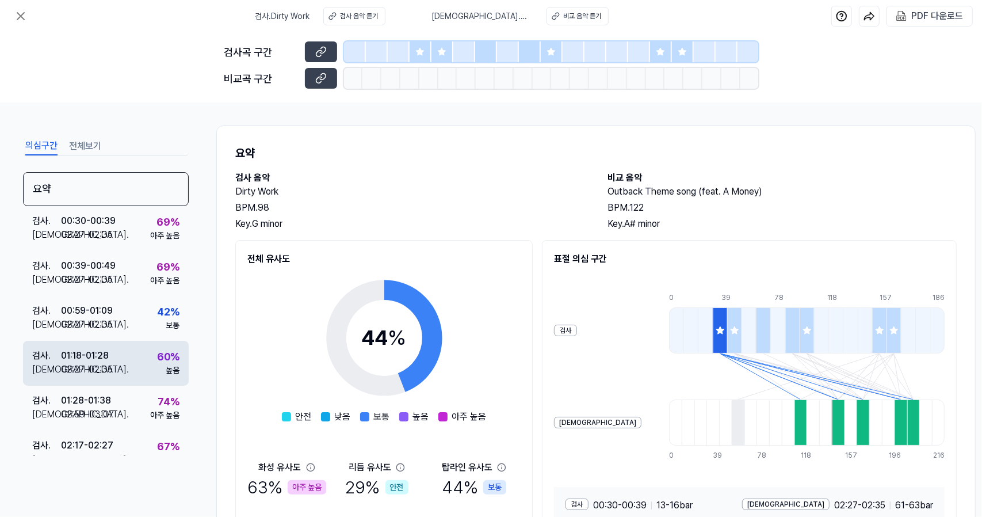
scroll to position [69, 0]
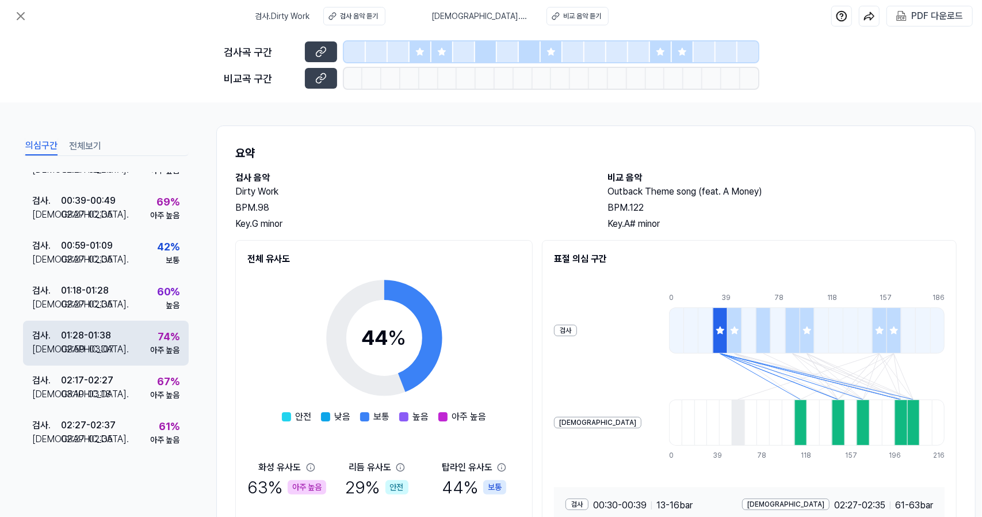
click at [135, 342] on div "검사 . 01:28 - 01:38 비교 . 02:59 - 03:07 74 % 아주 높음" at bounding box center [106, 342] width 166 height 45
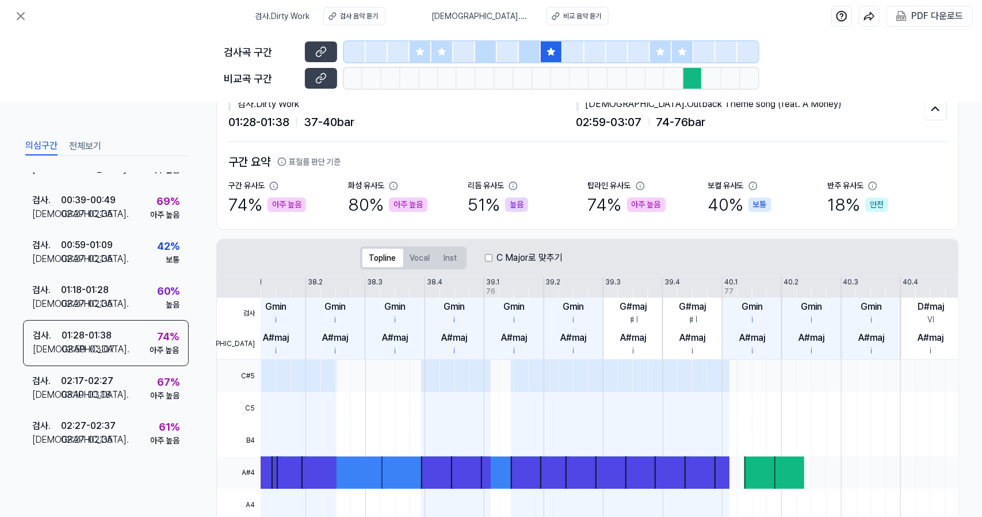
scroll to position [0, 0]
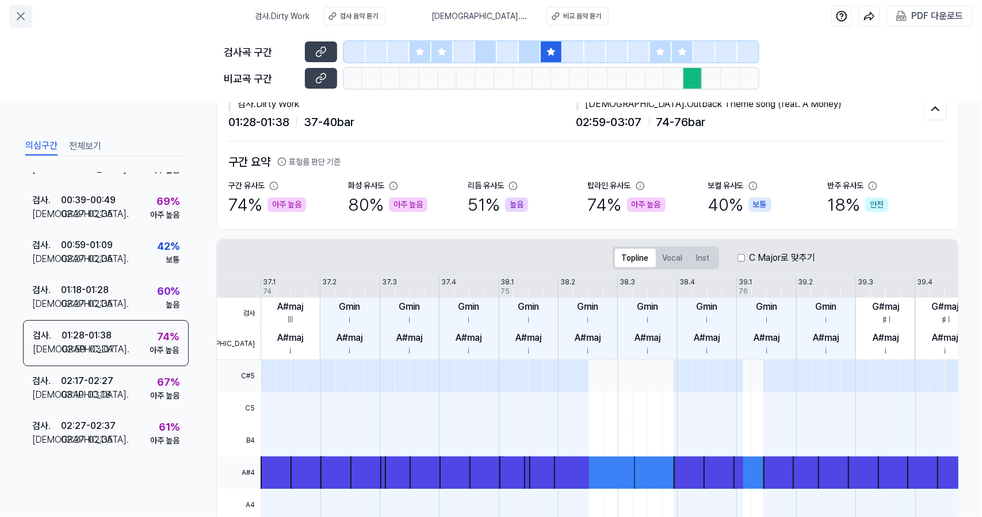
click at [25, 17] on icon at bounding box center [21, 16] width 14 height 14
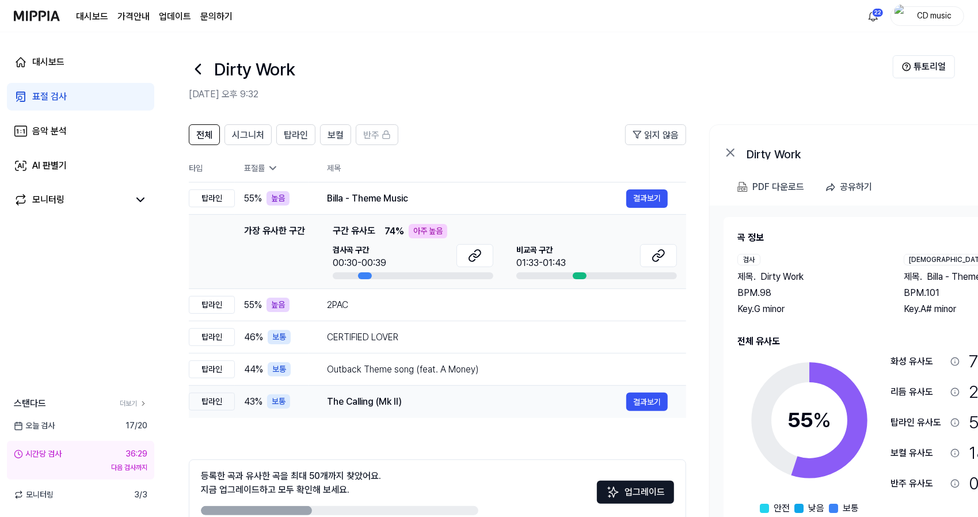
click at [374, 399] on div "The Calling (Mk II)" at bounding box center [476, 402] width 299 height 14
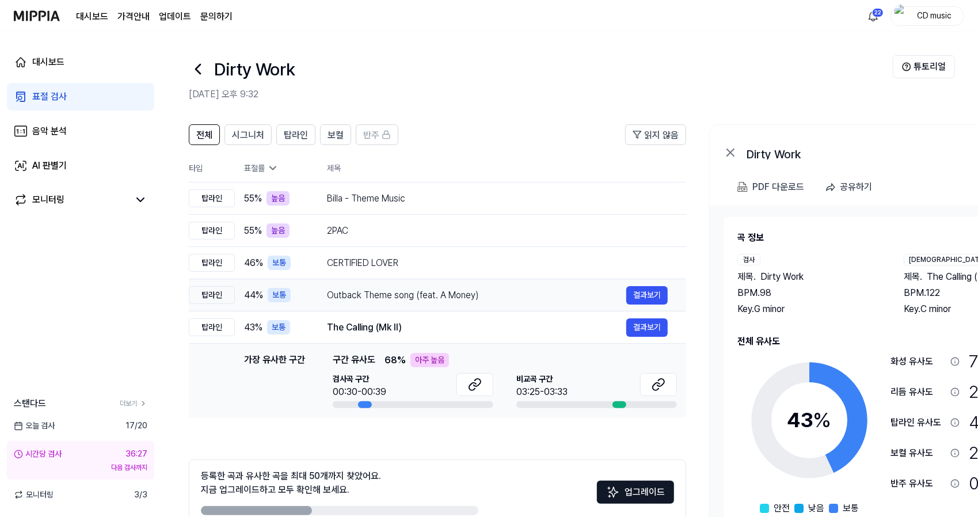
click at [543, 286] on div "Outback Theme song (feat. A Money) 결과보기" at bounding box center [497, 295] width 341 height 18
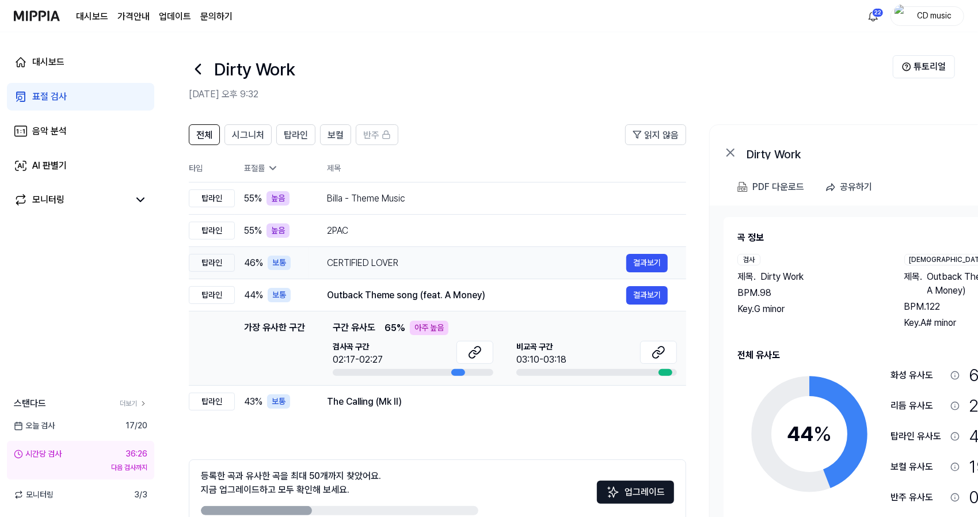
click at [525, 262] on div "CERTIFIED LOVER" at bounding box center [476, 263] width 299 height 14
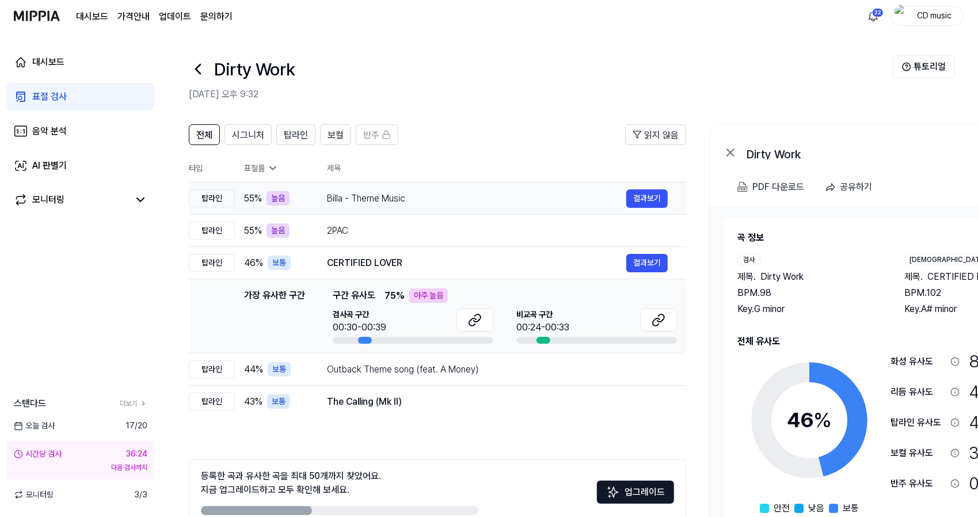
click at [498, 205] on div "Billa - Theme Music 결과보기" at bounding box center [497, 198] width 341 height 18
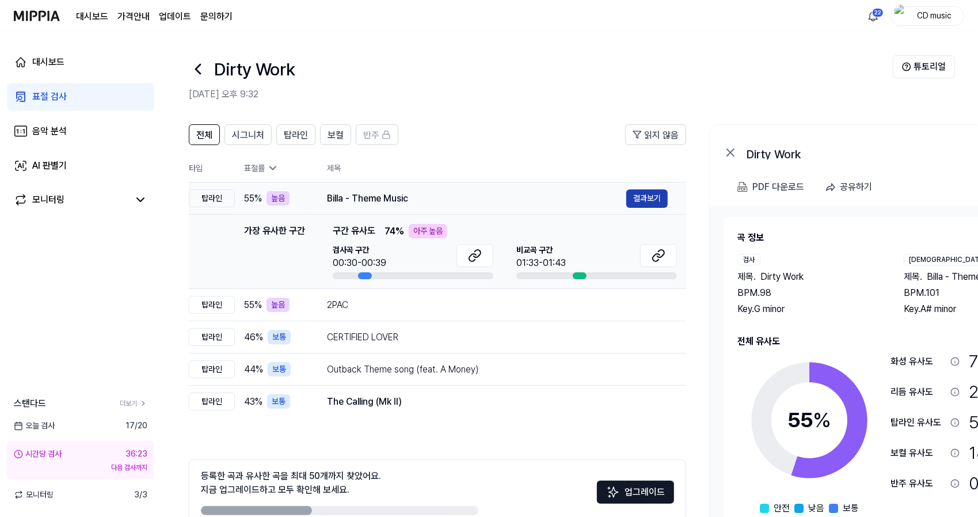
click at [644, 205] on button "결과보기" at bounding box center [646, 198] width 41 height 18
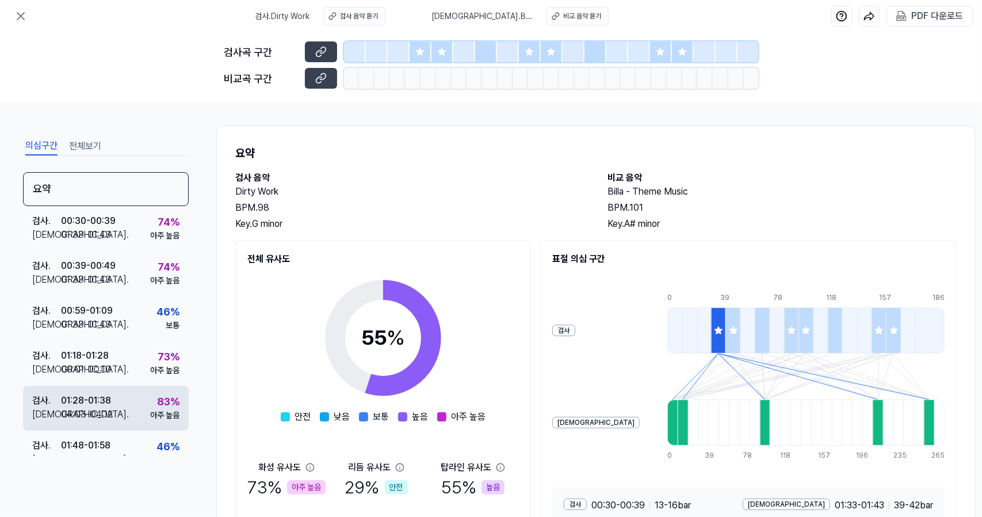
click at [110, 388] on div "검사 . 01:28 - 01:38 비교 . 04:03 - 04:12 83 % 아주 높음" at bounding box center [106, 408] width 166 height 45
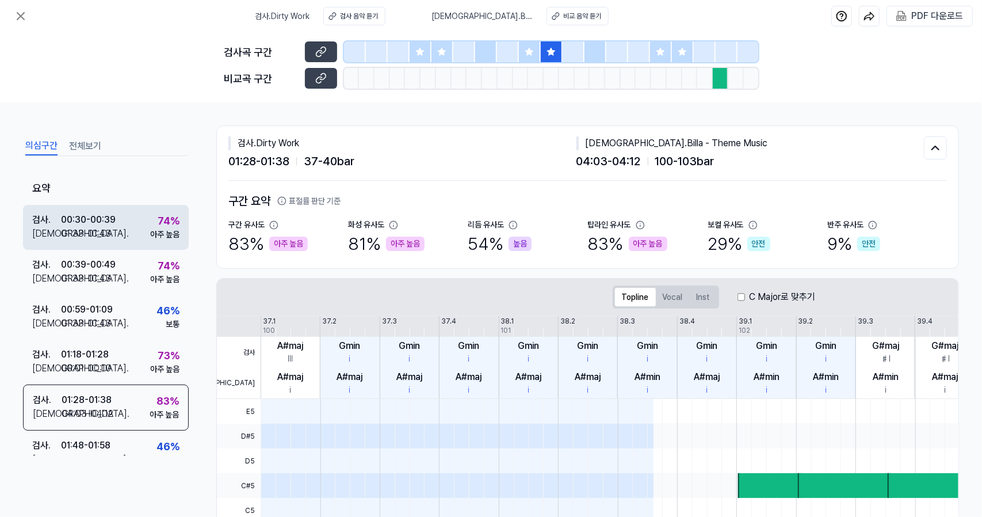
click at [73, 209] on div "검사 . 00:30 - 00:39 비교 . 01:33 - 01:43 74 % 아주 높음" at bounding box center [106, 227] width 166 height 45
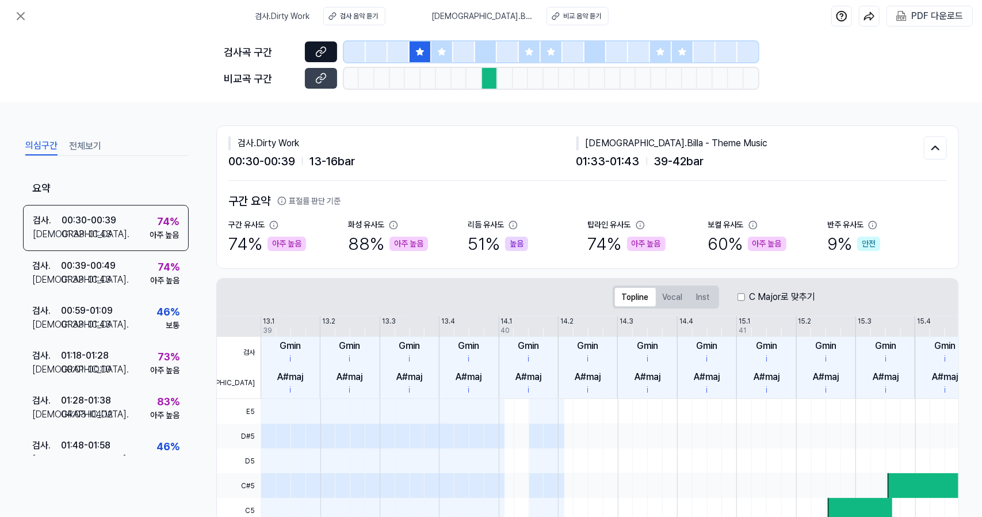
click at [321, 58] on button at bounding box center [321, 51] width 32 height 21
click at [316, 86] on button at bounding box center [321, 78] width 32 height 21
click at [17, 20] on icon at bounding box center [21, 16] width 14 height 14
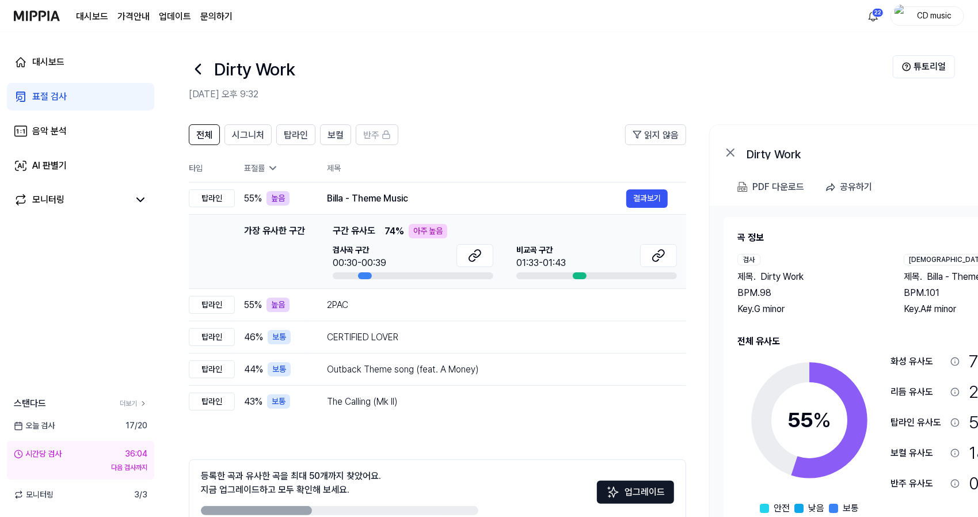
click at [199, 66] on icon at bounding box center [198, 68] width 5 height 9
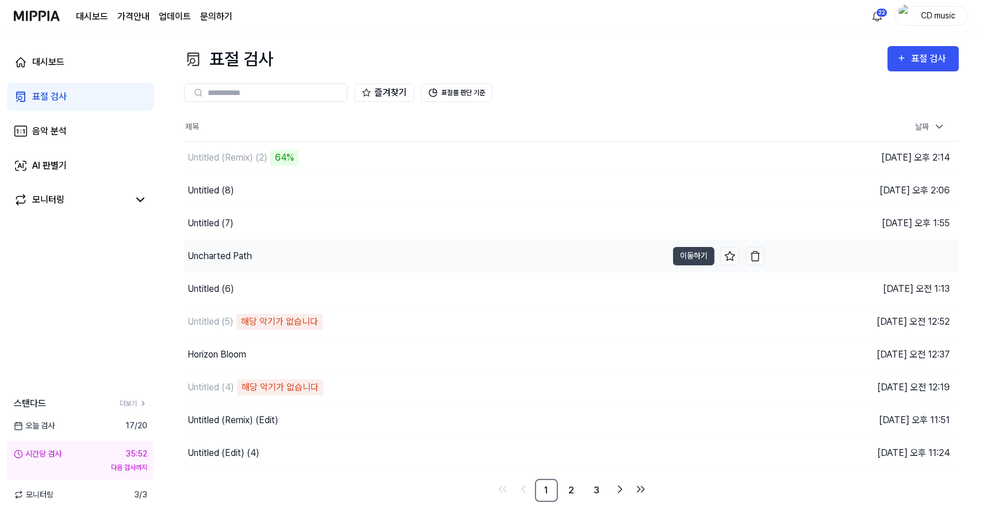
click at [312, 264] on div "Uncharted Path" at bounding box center [425, 256] width 483 height 32
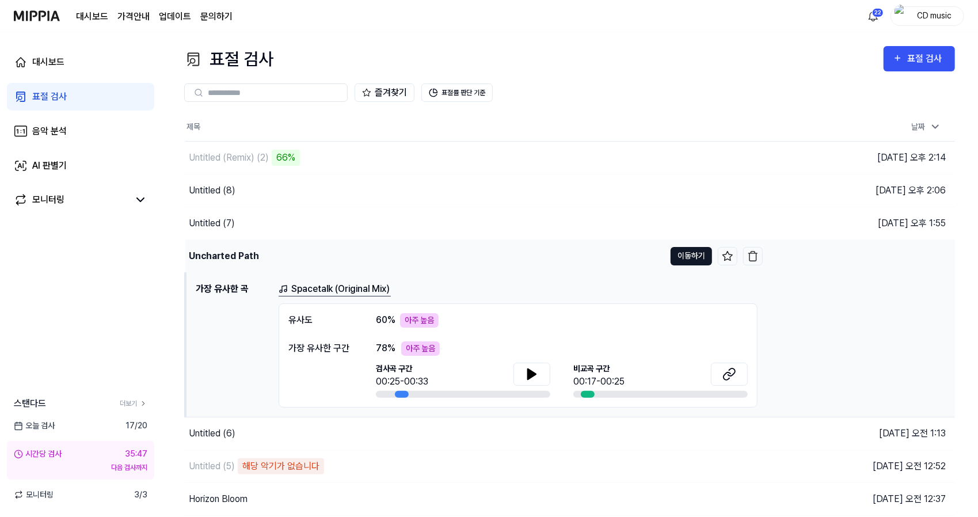
click at [684, 247] on button "이동하기" at bounding box center [690, 256] width 41 height 18
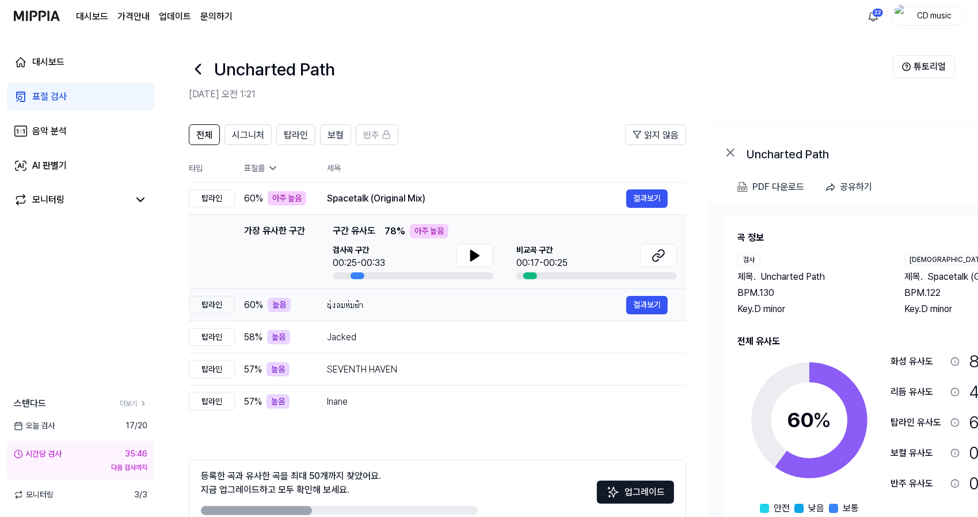
click at [361, 311] on div "นุ่งลมห่มฟ้า 결과보기" at bounding box center [497, 305] width 341 height 18
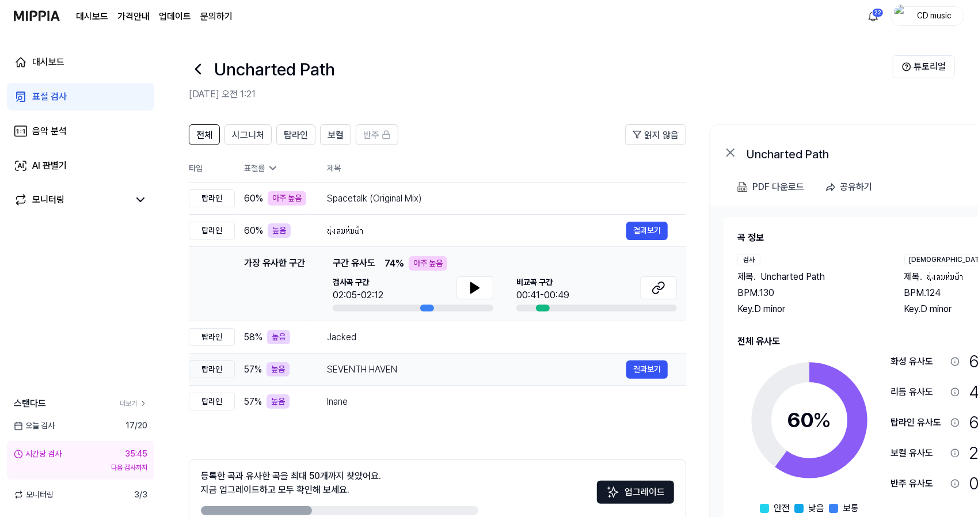
scroll to position [63, 0]
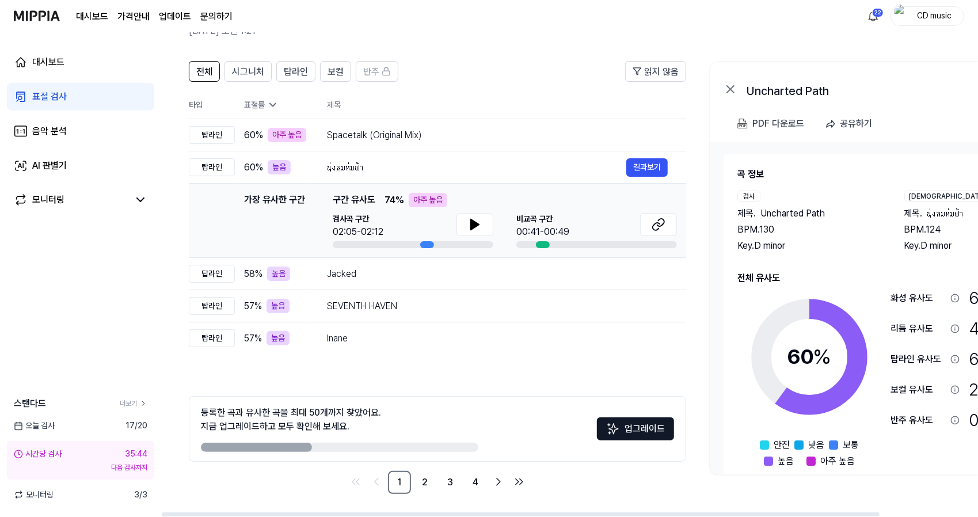
click at [426, 469] on div "등록한 곡과 유사한 곡을 최대 50개까지 찾았어요. 지금 업그레이드하고 모두 확인해 보세요. 업그레이드 1 2 3 4" at bounding box center [437, 445] width 497 height 98
click at [427, 478] on link "2" at bounding box center [424, 482] width 23 height 23
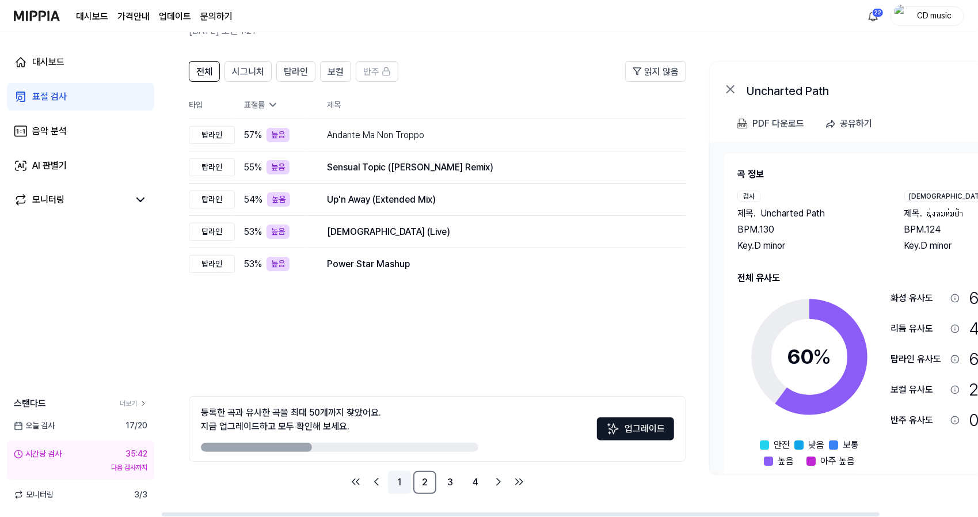
click at [400, 474] on link "1" at bounding box center [399, 482] width 23 height 23
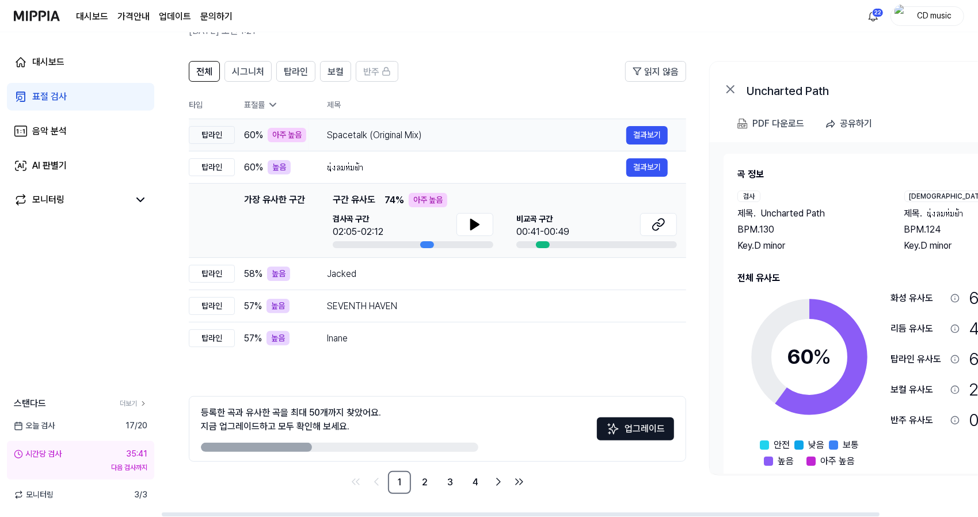
click at [548, 139] on div "Spacetalk (Original Mix)" at bounding box center [476, 135] width 299 height 14
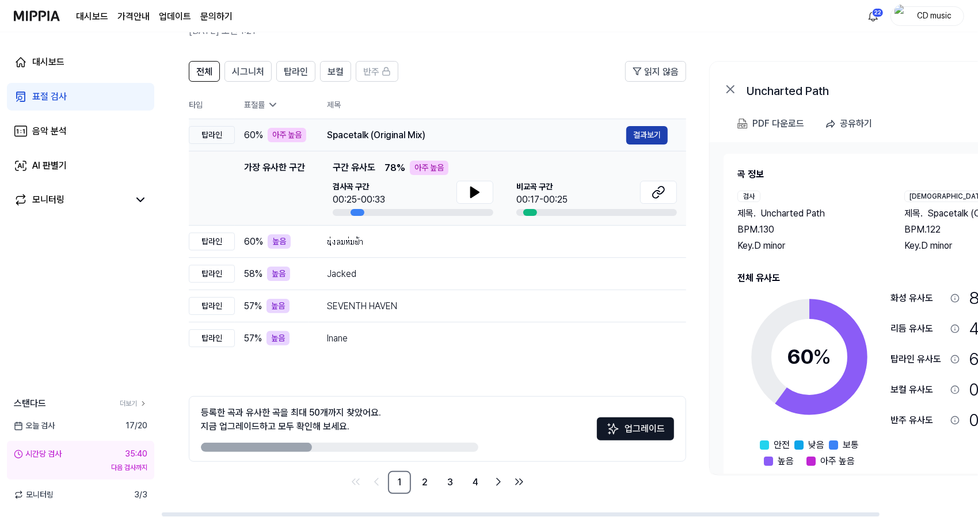
click at [654, 140] on button "결과보기" at bounding box center [646, 135] width 41 height 18
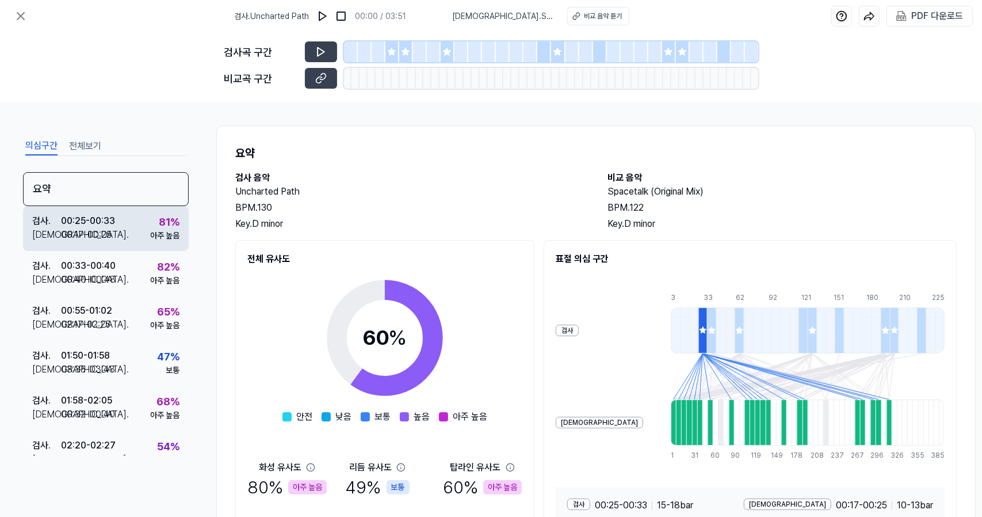
click at [113, 241] on div "검사 . 00:25 - 00:33 비교 . 00:17 - 00:25 81 % 아주 높음" at bounding box center [106, 228] width 166 height 45
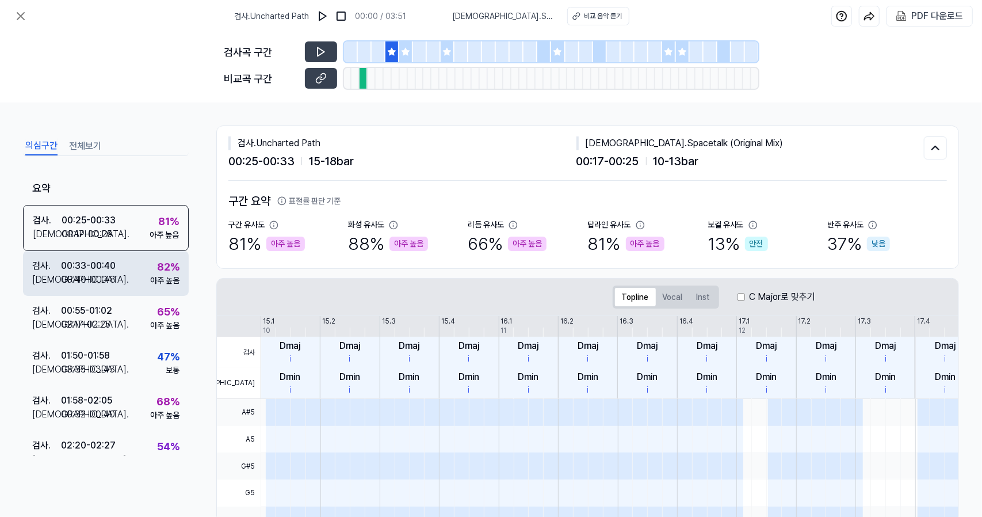
click at [126, 280] on div "검사 . 00:33 - 00:40 비교 . 00:40 - 00:48 82 % 아주 높음" at bounding box center [106, 273] width 166 height 45
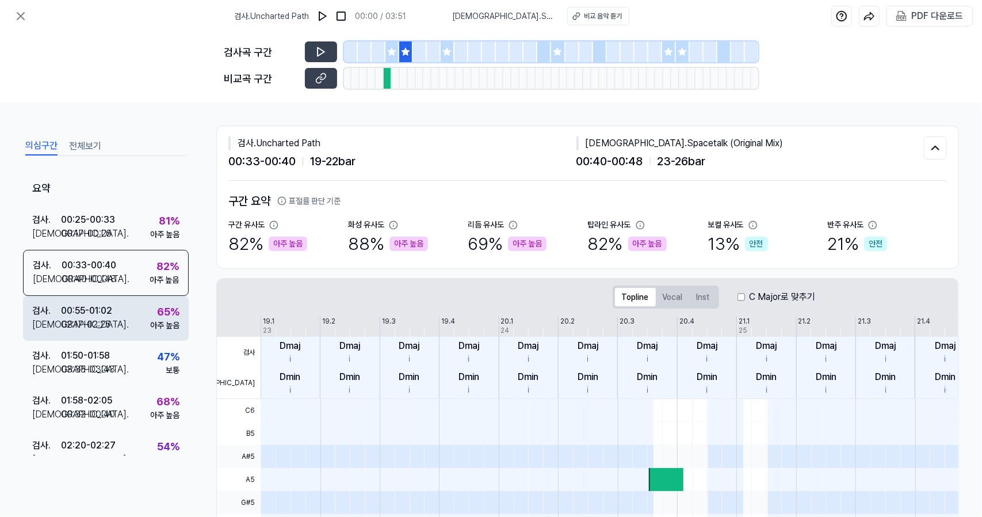
click at [129, 317] on div "검사 . 00:55 - 01:02 비교 . 02:17 - 02:25 65 % 아주 높음" at bounding box center [106, 318] width 166 height 45
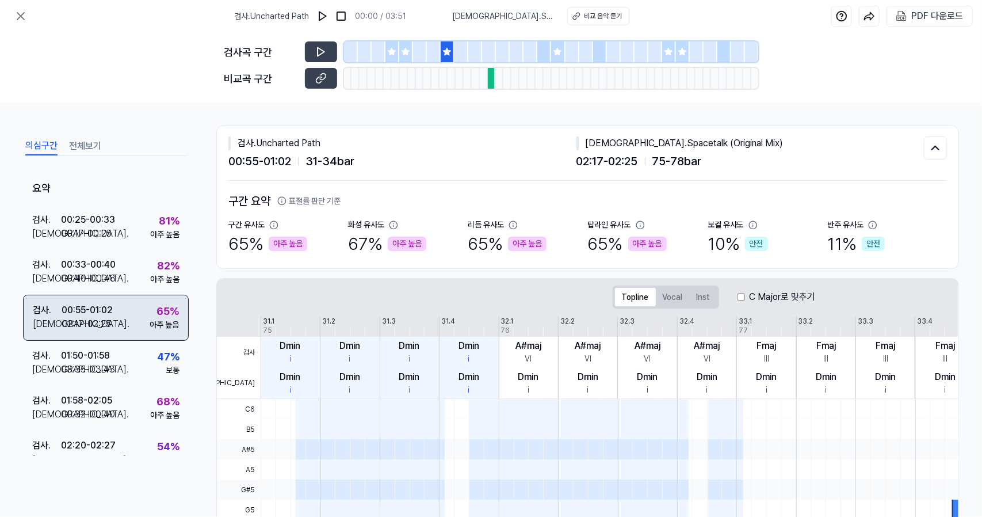
scroll to position [91, 0]
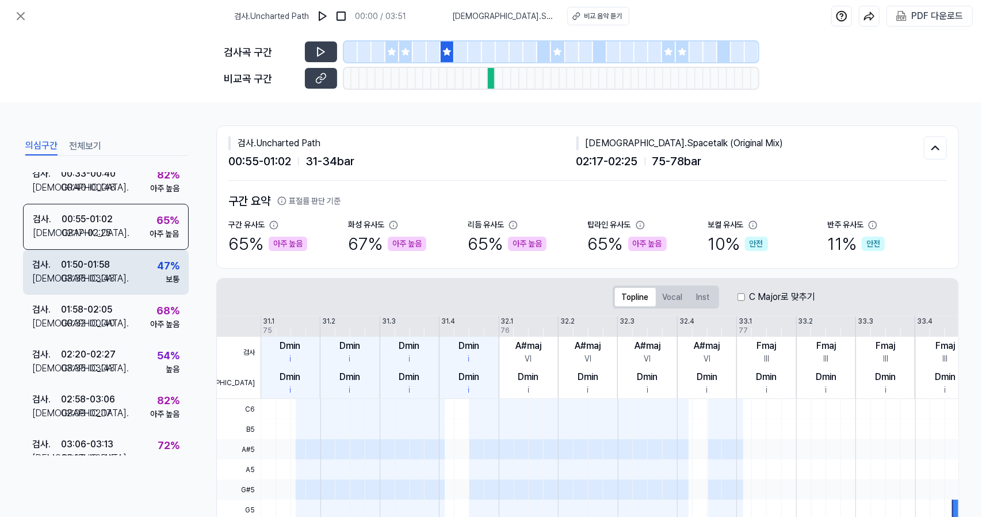
click at [132, 280] on div "검사 . 01:50 - 01:58 비교 . 03:35 - 03:43 47 % 보통" at bounding box center [106, 272] width 166 height 45
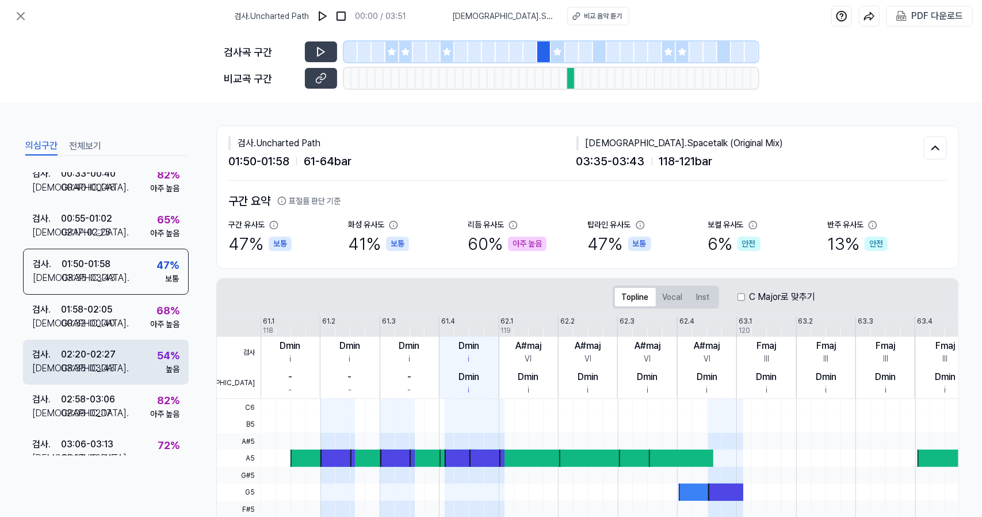
scroll to position [154, 0]
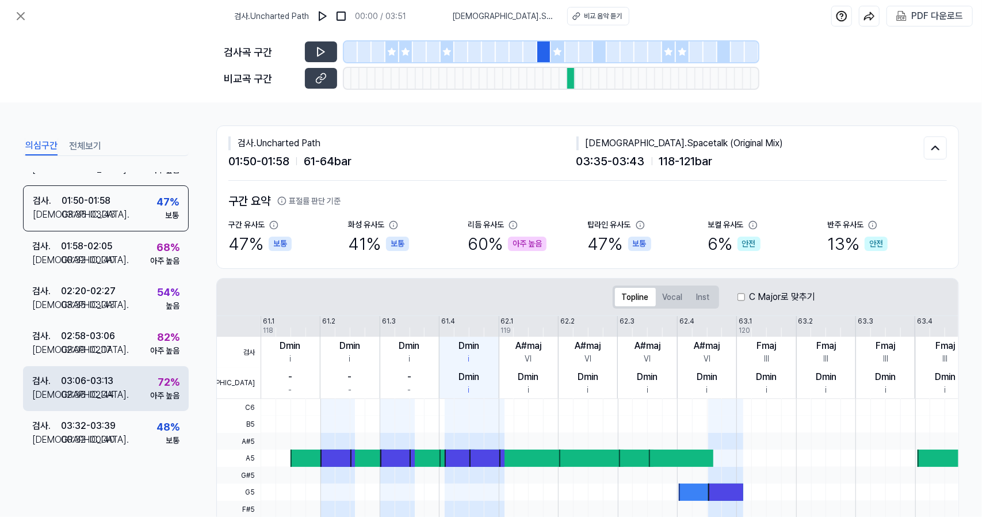
click at [128, 395] on div "검사 . 03:06 - 03:13 비교 . 02:36 - 02:44 72 % 아주 높음" at bounding box center [106, 388] width 166 height 45
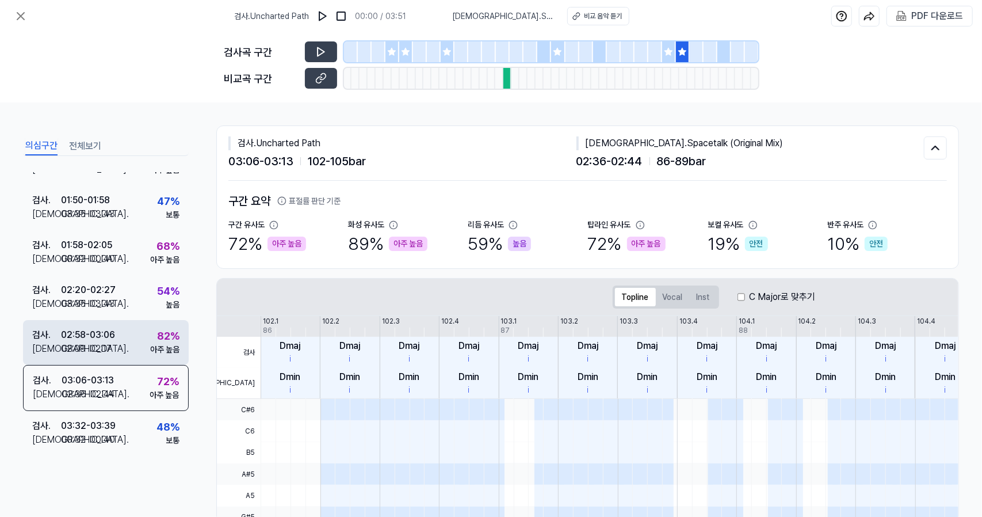
click at [125, 346] on div "검사 . 02:58 - 03:06 비교 . 02:09 - 02:17 82 % 아주 높음" at bounding box center [106, 342] width 166 height 45
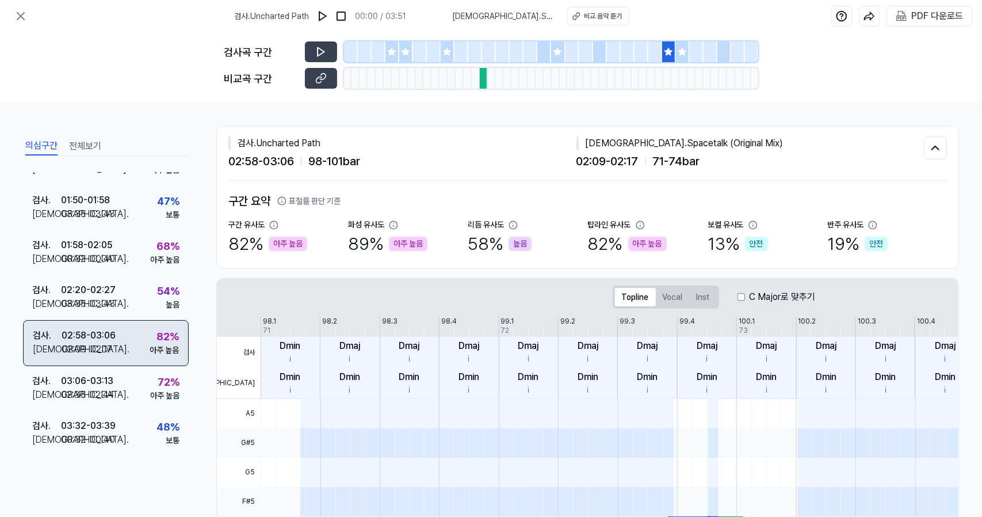
scroll to position [0, 0]
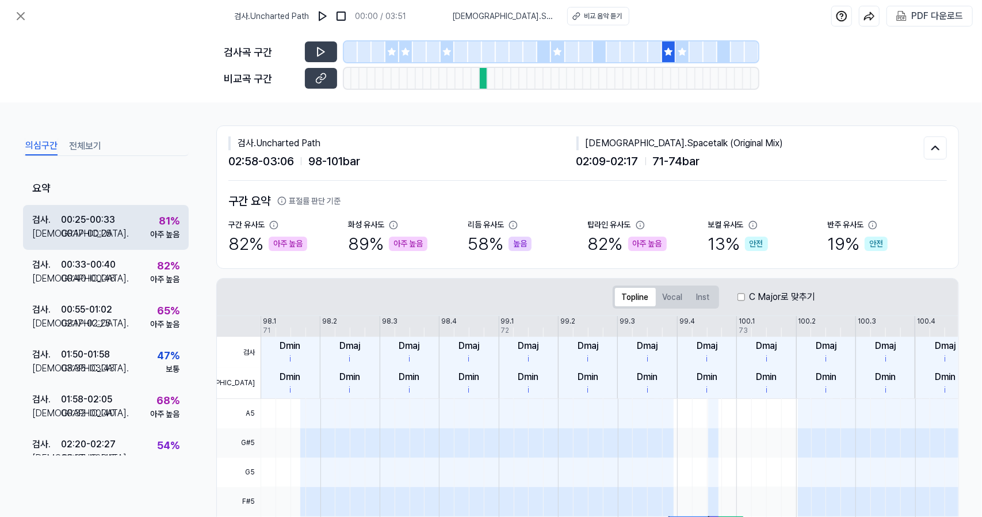
click at [120, 222] on div "검사 . 00:25 - 00:33 비교 . 00:17 - 00:25 81 % 아주 높음" at bounding box center [106, 227] width 166 height 45
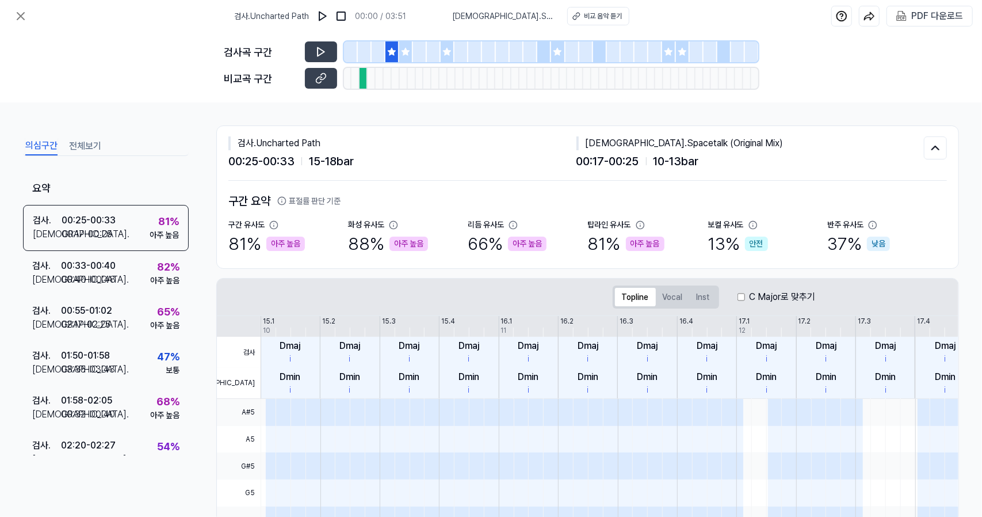
click at [399, 57] on div at bounding box center [406, 51] width 14 height 21
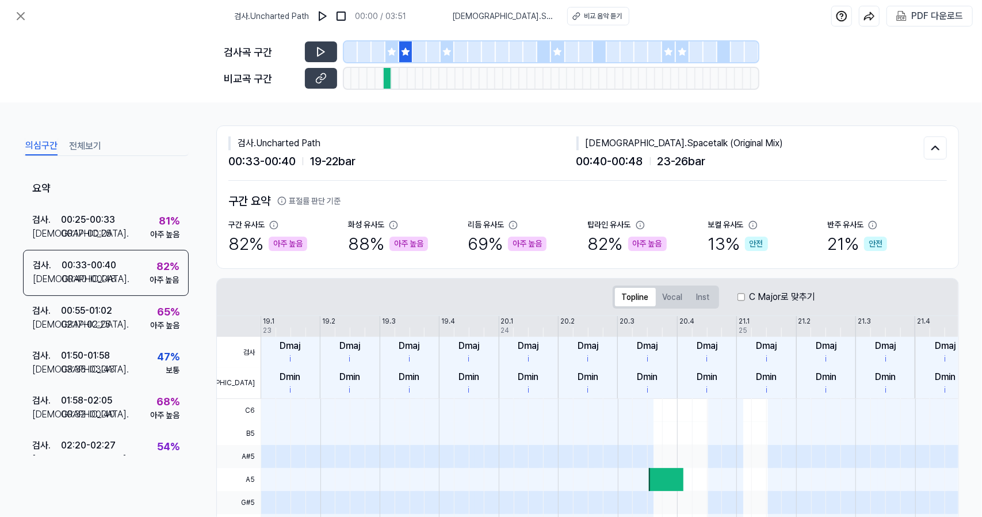
click at [320, 40] on div "검사곡 구간 비교곡 구간" at bounding box center [491, 67] width 534 height 70
click at [320, 45] on button at bounding box center [321, 51] width 32 height 21
click at [20, 7] on button at bounding box center [20, 16] width 23 height 23
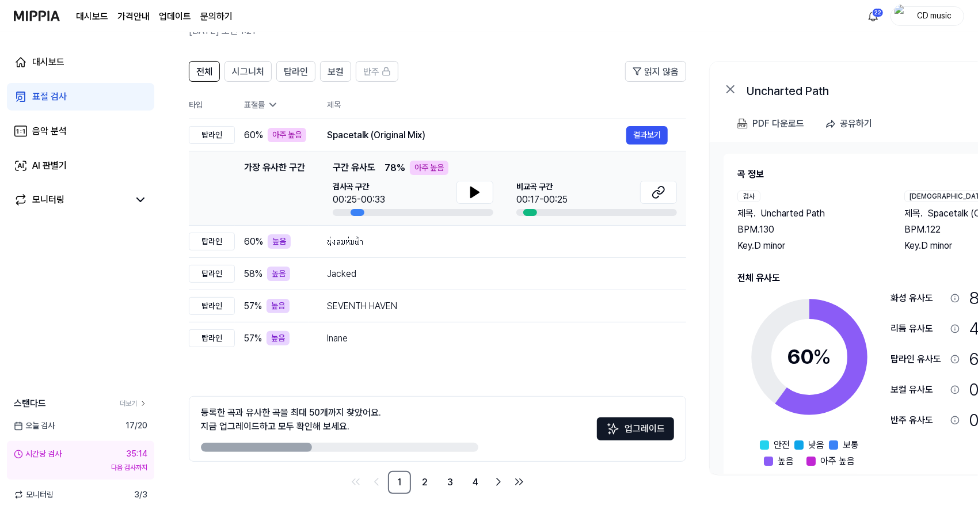
click at [119, 102] on link "표절 검사" at bounding box center [80, 97] width 147 height 28
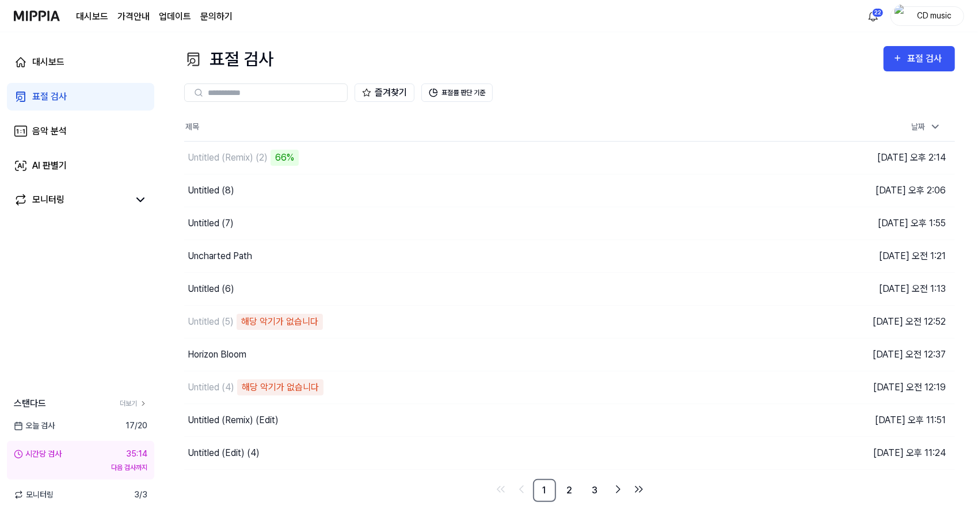
scroll to position [0, 0]
click at [253, 289] on div "Untitled (6)" at bounding box center [425, 289] width 483 height 32
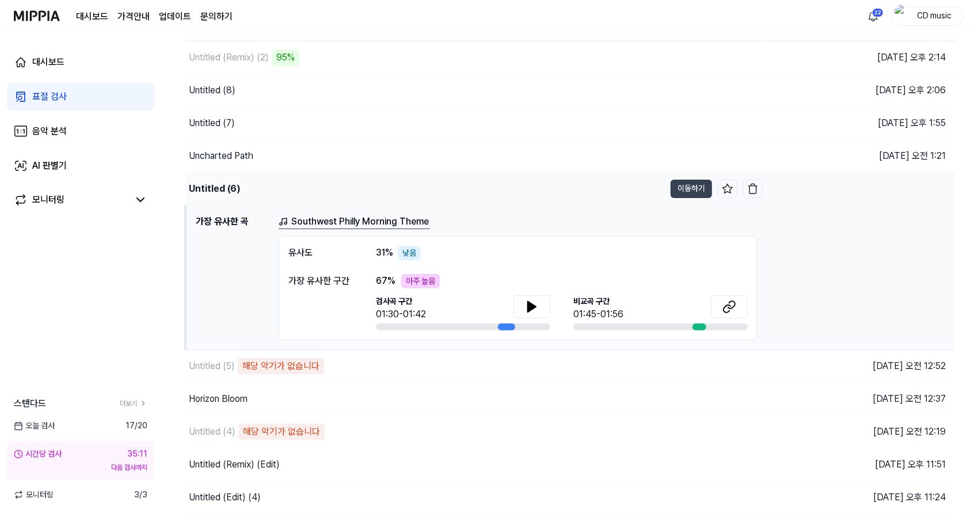
scroll to position [105, 0]
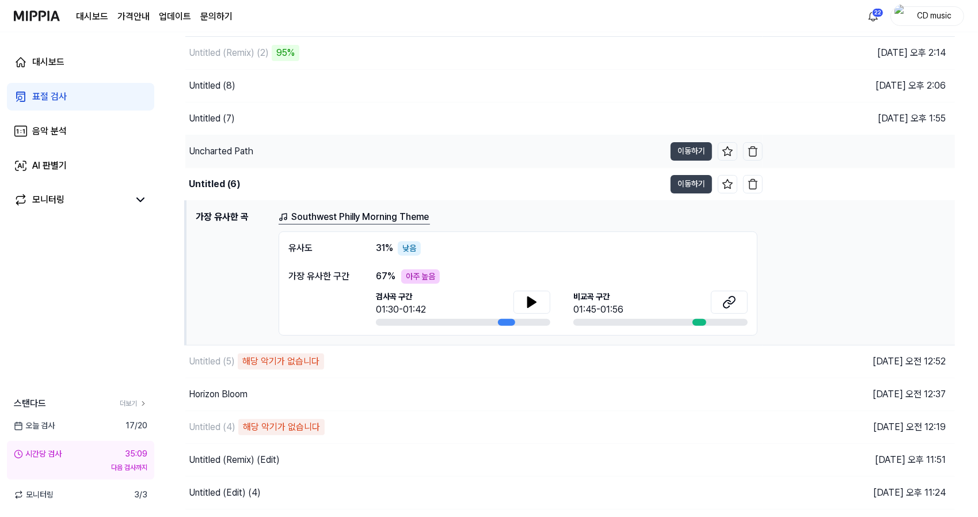
click at [319, 163] on div "Uncharted Path" at bounding box center [424, 151] width 479 height 32
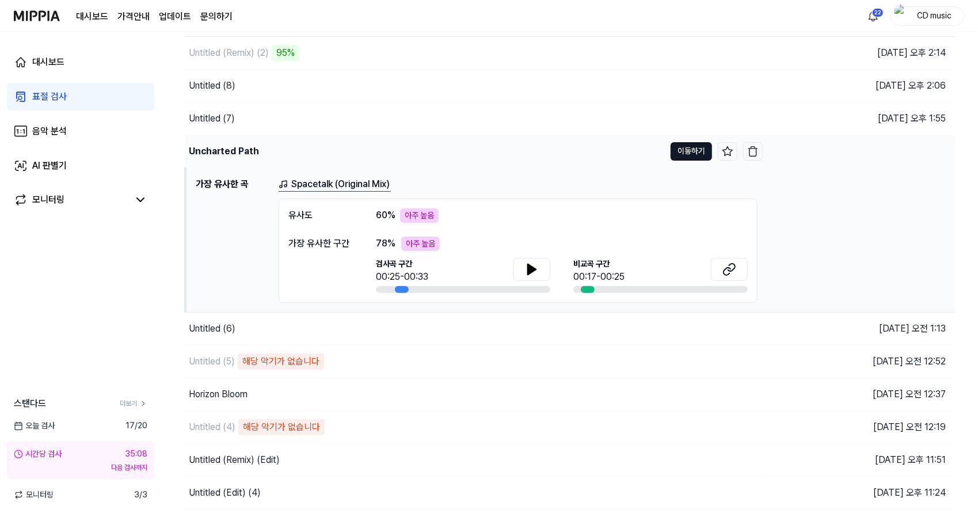
click at [686, 154] on button "이동하기" at bounding box center [690, 151] width 41 height 18
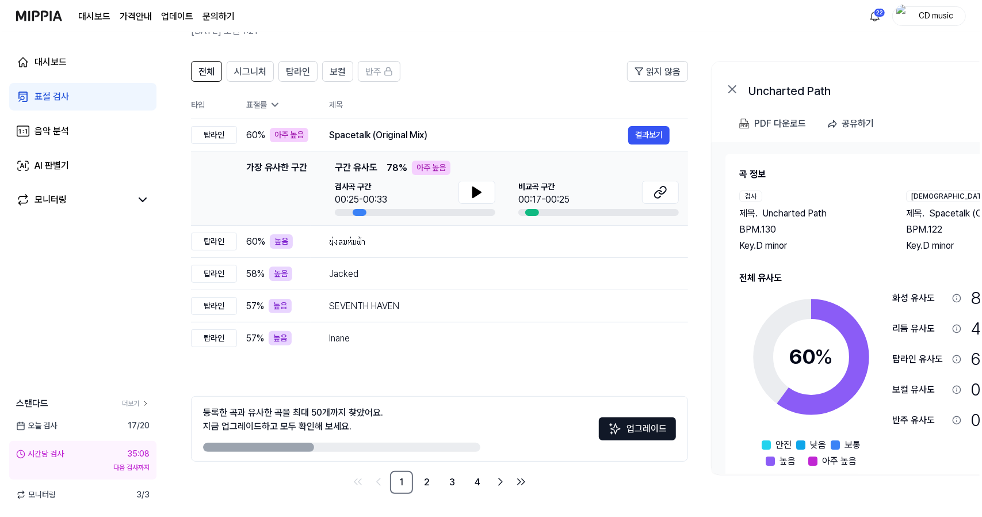
scroll to position [0, 0]
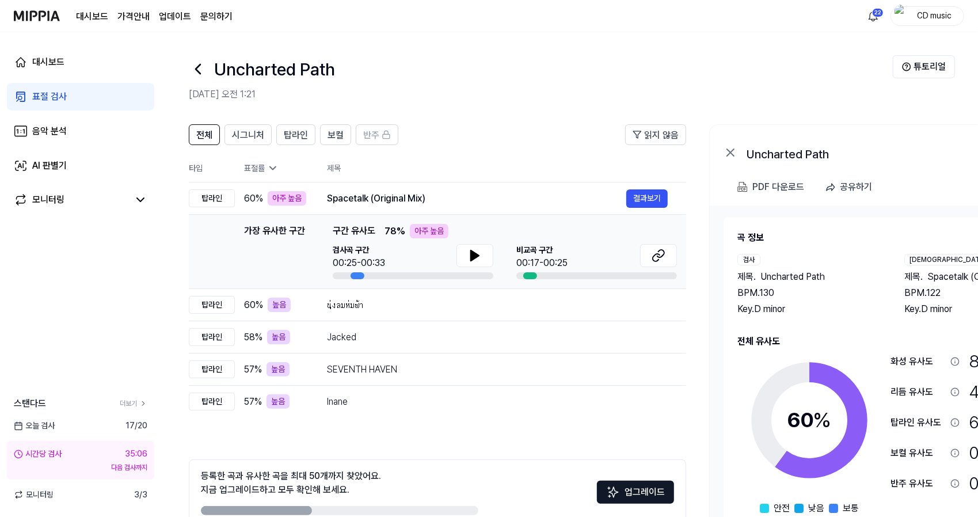
click at [203, 71] on icon at bounding box center [198, 69] width 18 height 18
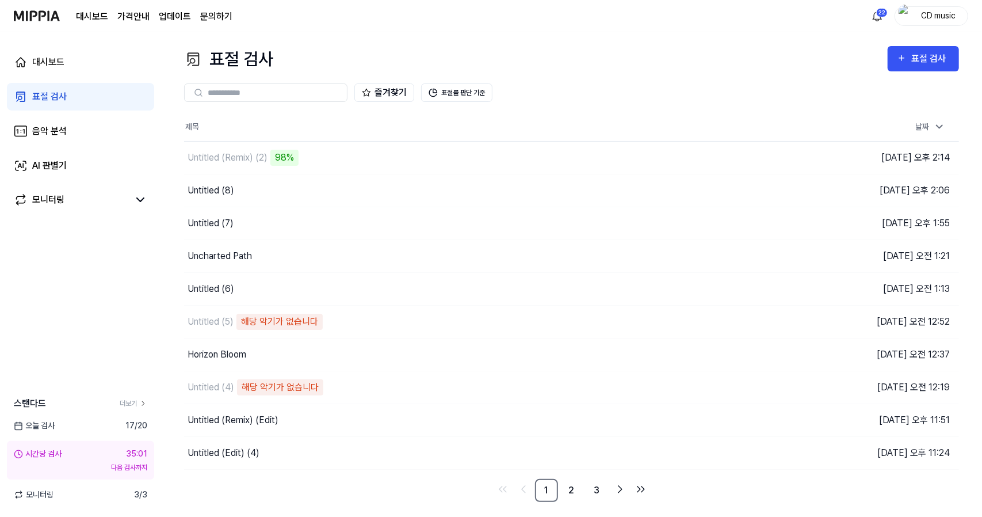
click at [105, 94] on link "표절 검사" at bounding box center [80, 97] width 147 height 28
click at [215, 164] on div "Untitled (Remix) (2)" at bounding box center [228, 158] width 80 height 14
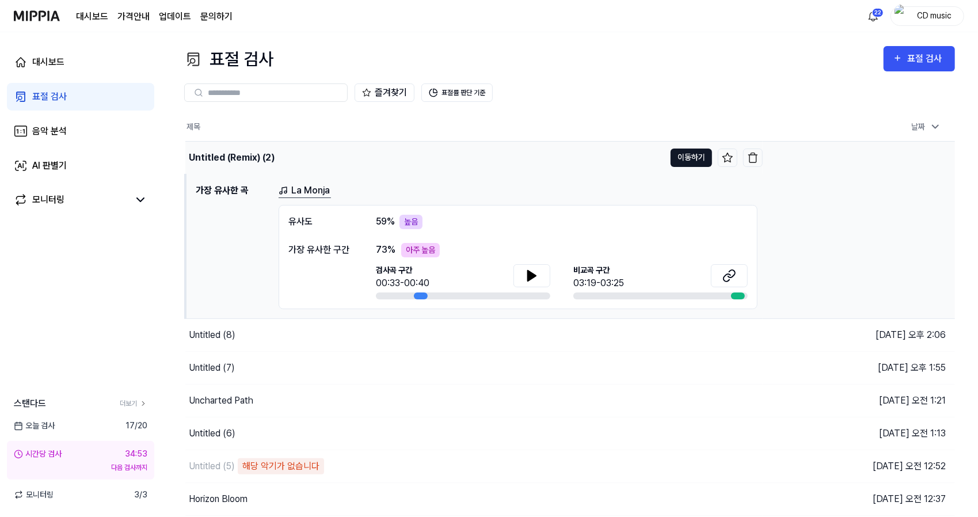
click at [680, 153] on button "이동하기" at bounding box center [690, 157] width 41 height 18
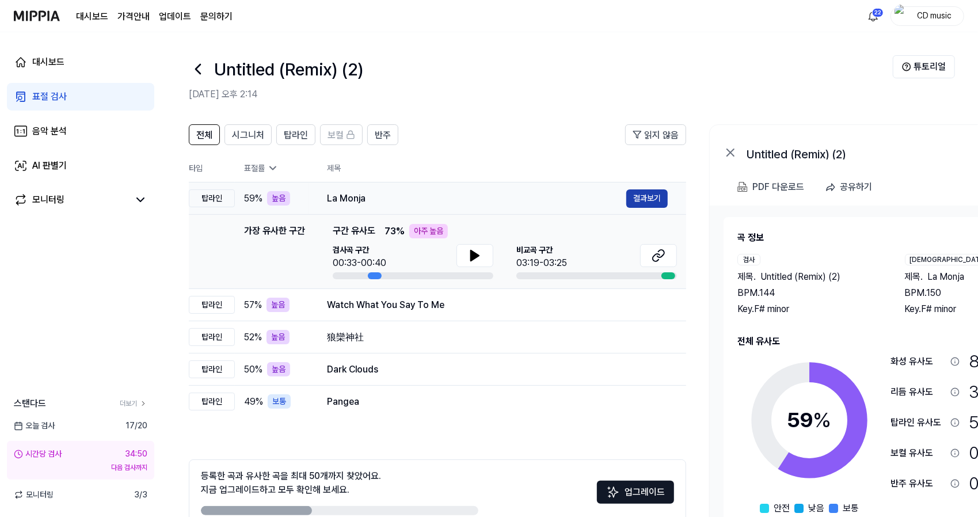
click at [638, 198] on button "결과보기" at bounding box center [646, 198] width 41 height 18
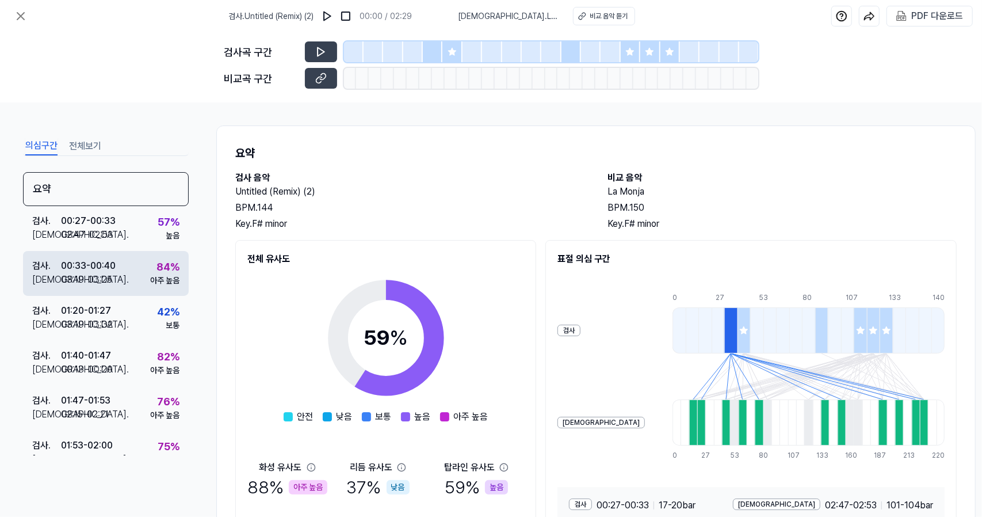
click at [150, 274] on div "아주 높음" at bounding box center [164, 280] width 29 height 12
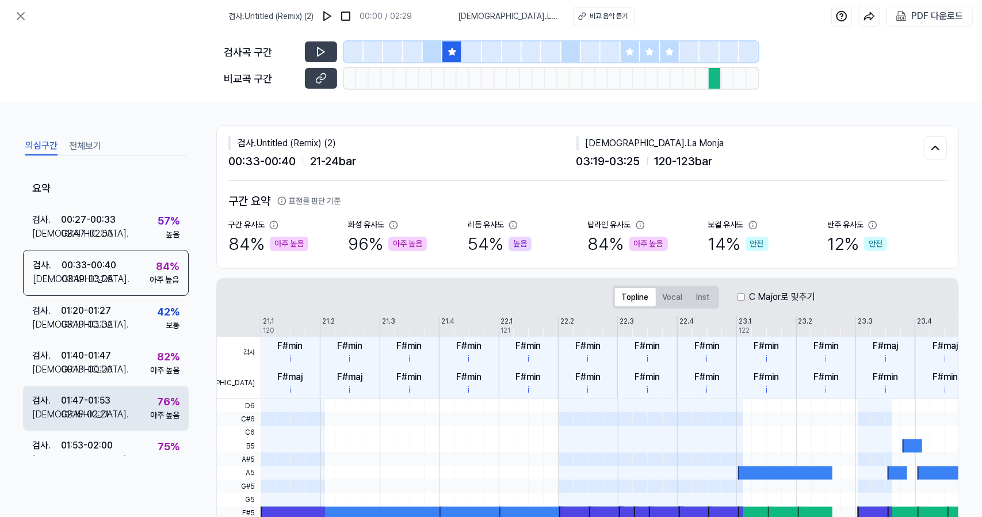
click at [150, 426] on div "검사 . 01:47 - 01:53 비교 . 02:15 - 02:21 76 % 아주 높음" at bounding box center [106, 408] width 166 height 45
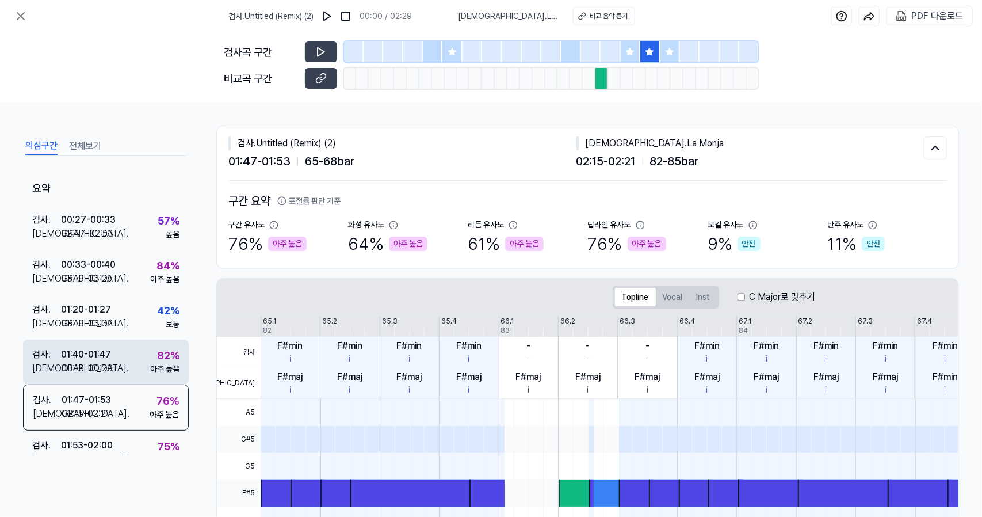
click at [126, 373] on div "검사 . 01:40 - 01:47 비교 . 00:13 - 00:20 82 % 아주 높음" at bounding box center [106, 361] width 166 height 45
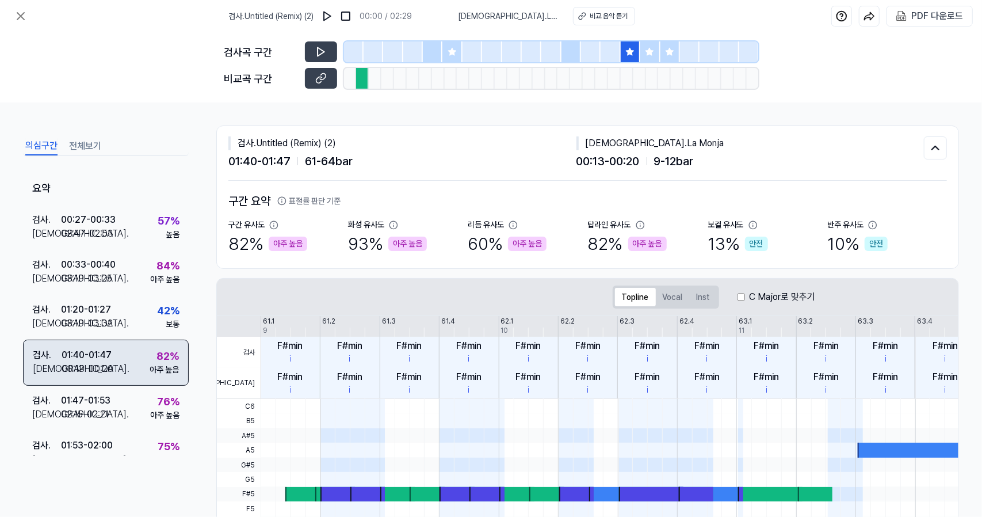
scroll to position [20, 0]
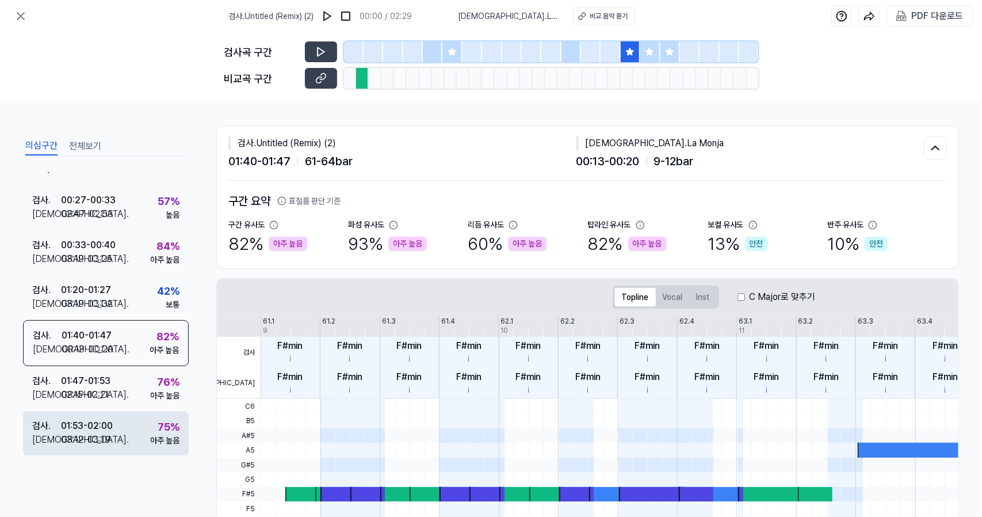
click at [126, 416] on div "검사 . 01:53 - 02:00 비교 . 03:12 - 03:19 75 % 아주 높음" at bounding box center [106, 433] width 166 height 45
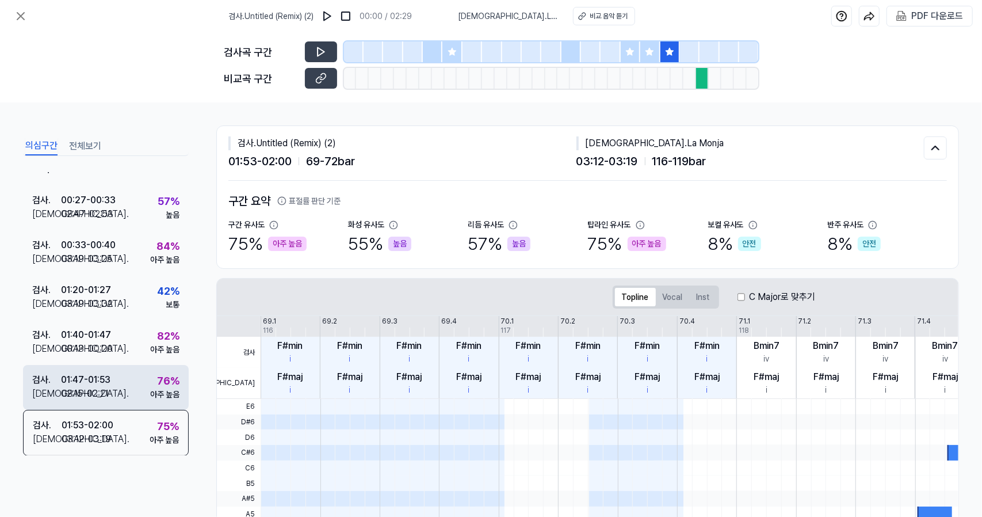
click at [124, 392] on div "검사 . 01:47 - 01:53 비교 . 02:15 - 02:21 76 % 아주 높음" at bounding box center [106, 387] width 166 height 45
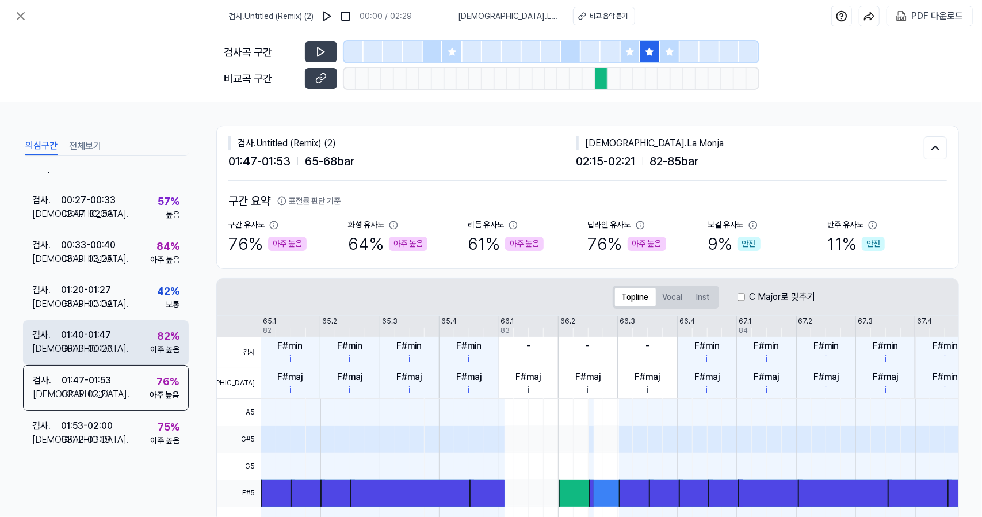
click at [115, 353] on div "검사 . 01:40 - 01:47 비교 . 00:13 - 00:20 82 % 아주 높음" at bounding box center [106, 342] width 166 height 45
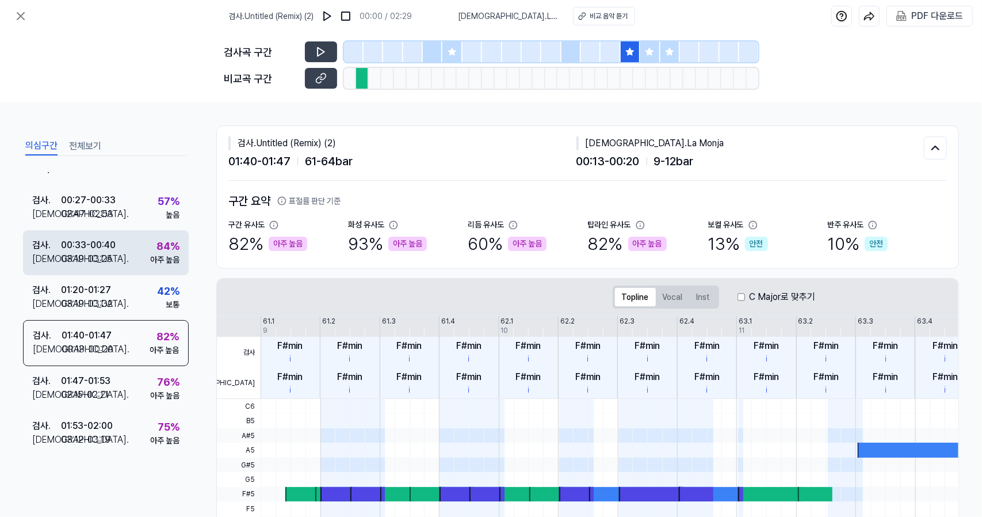
click at [94, 244] on div "00:33 - 00:40" at bounding box center [88, 245] width 55 height 14
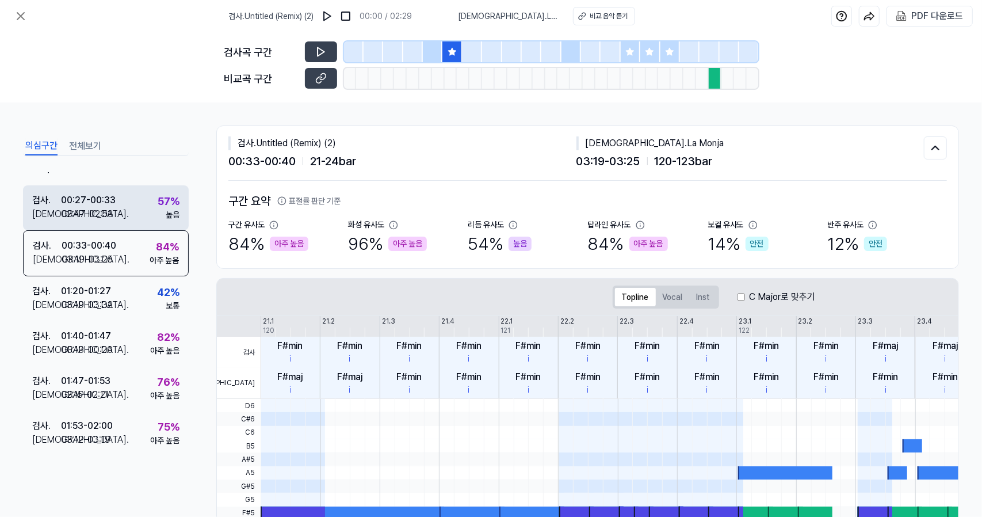
click at [105, 216] on div "02:47 - 02:53" at bounding box center [87, 214] width 52 height 14
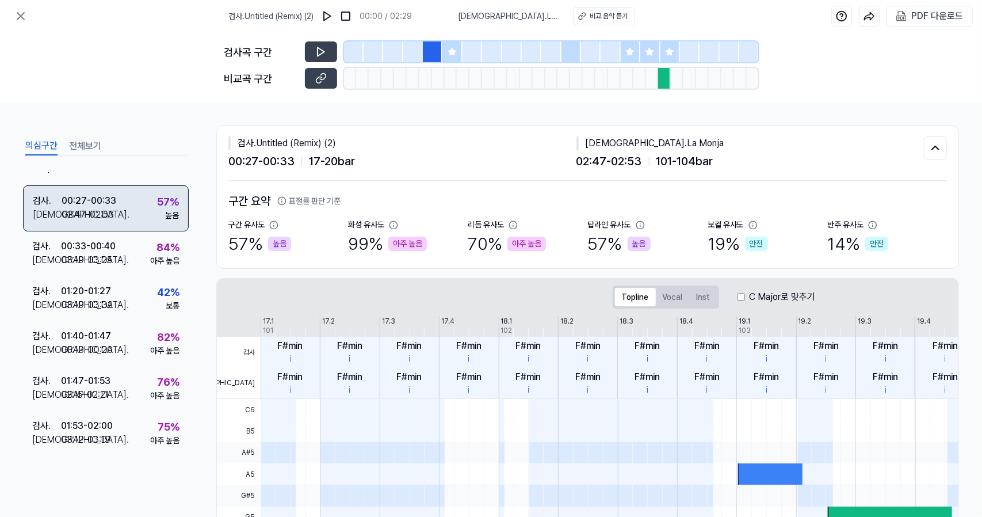
scroll to position [0, 0]
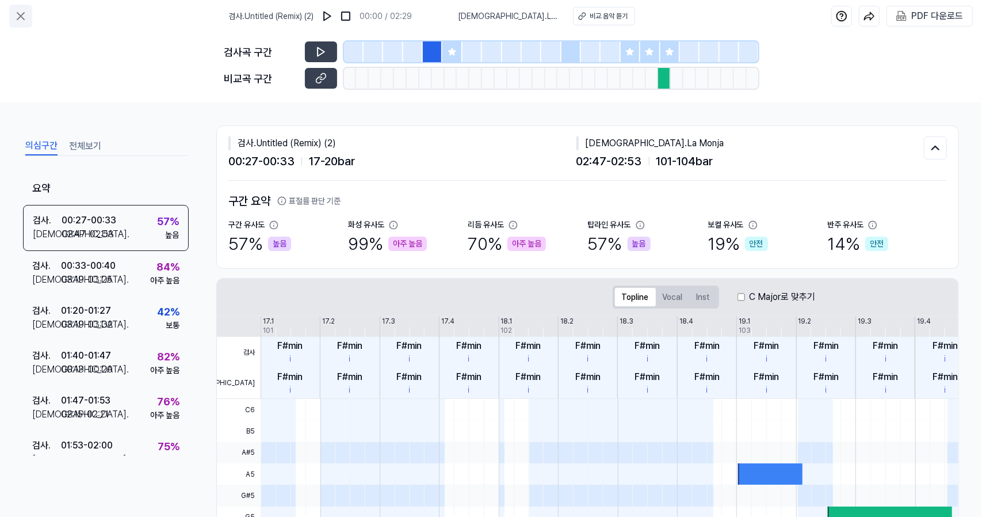
click at [20, 25] on button at bounding box center [20, 16] width 23 height 23
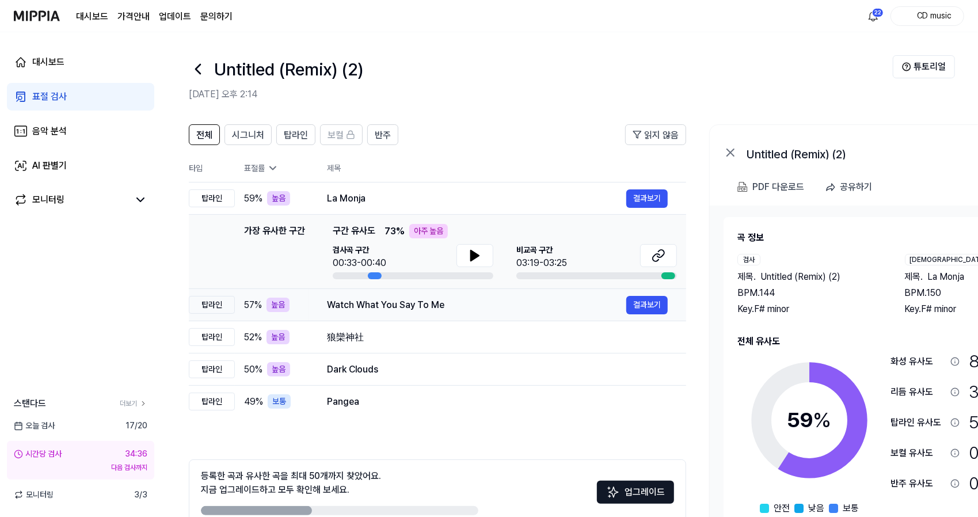
click at [342, 316] on td "Watch What You Say To Me 결과보기" at bounding box center [496, 305] width 377 height 32
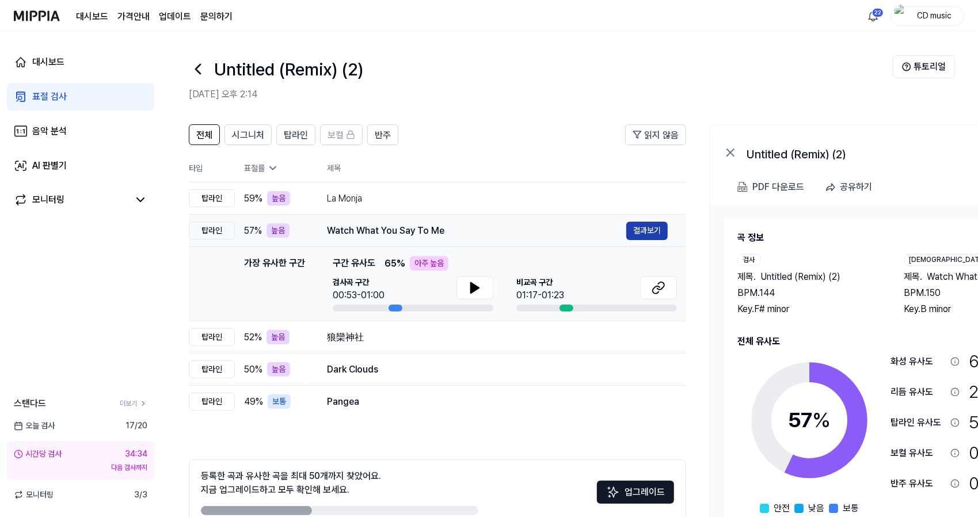
click at [638, 238] on button "결과보기" at bounding box center [646, 231] width 41 height 18
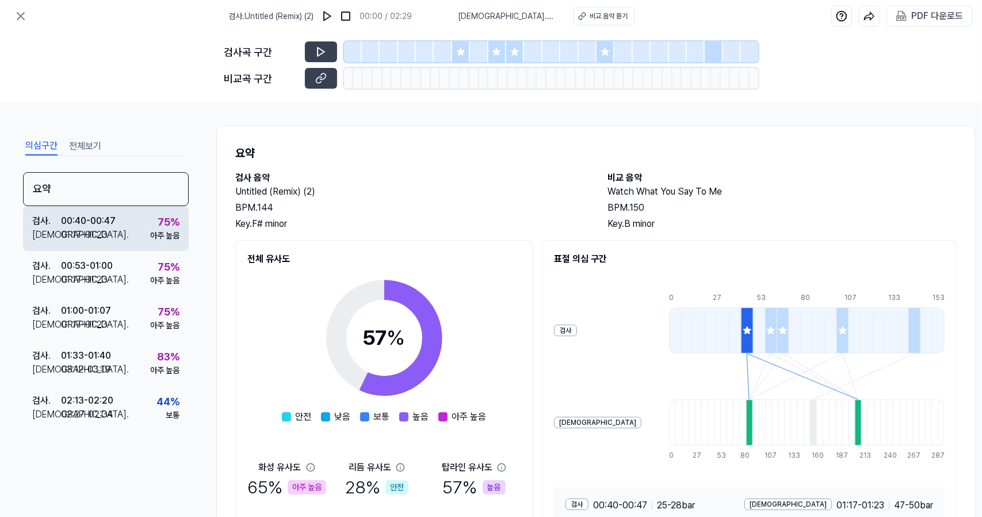
click at [129, 227] on div "검사 . 00:40 - 00:47 비교 . 01:17 - 01:23 75 % 아주 높음" at bounding box center [106, 228] width 166 height 45
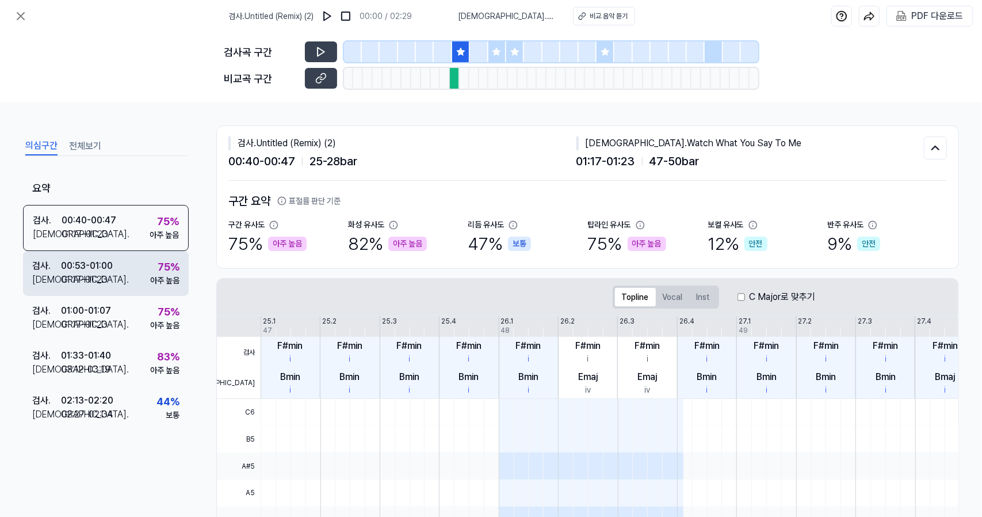
click at [135, 260] on div "검사 . 00:53 - 01:00 비교 . 01:17 - 01:23 75 % 아주 높음" at bounding box center [106, 273] width 166 height 45
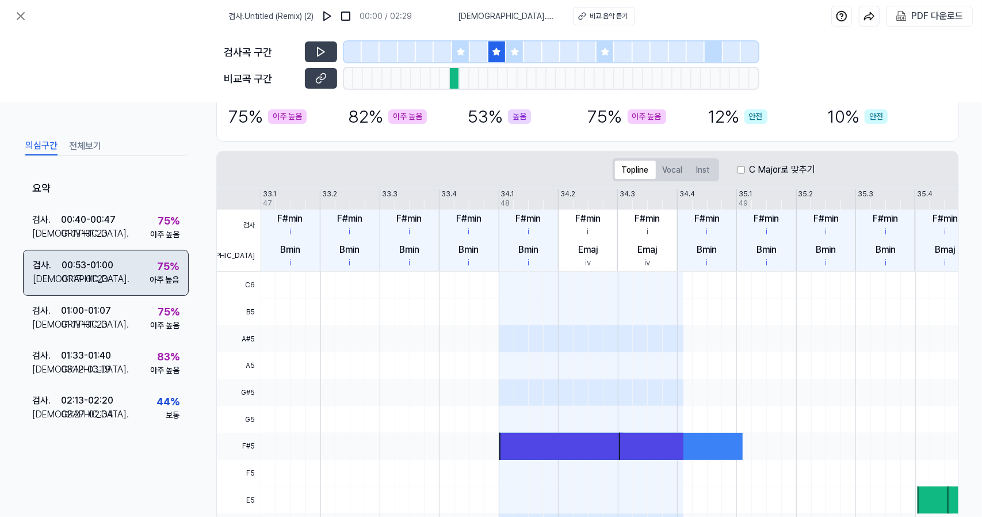
scroll to position [146, 0]
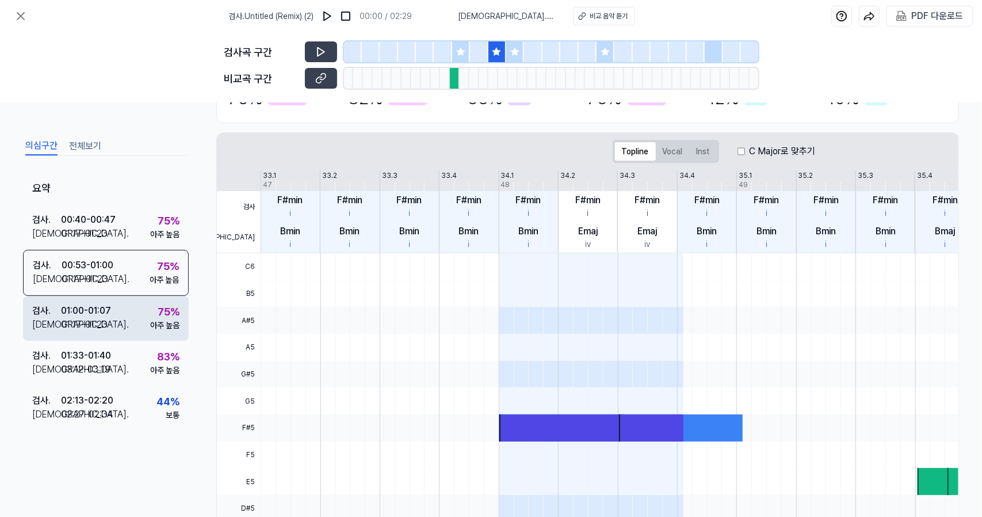
click at [142, 307] on div "검사 . 01:00 - 01:07 비교 . 01:17 - 01:23 75 % 아주 높음" at bounding box center [106, 318] width 166 height 45
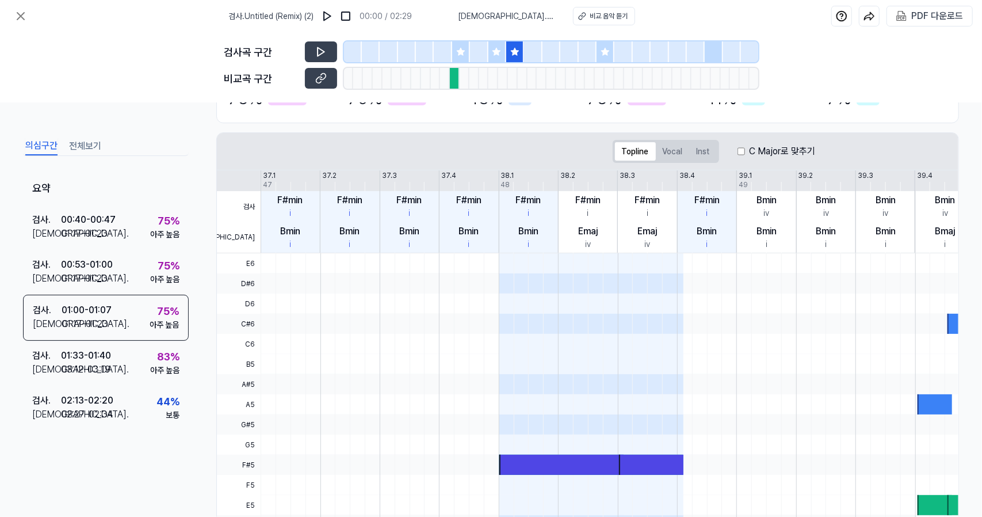
scroll to position [0, 0]
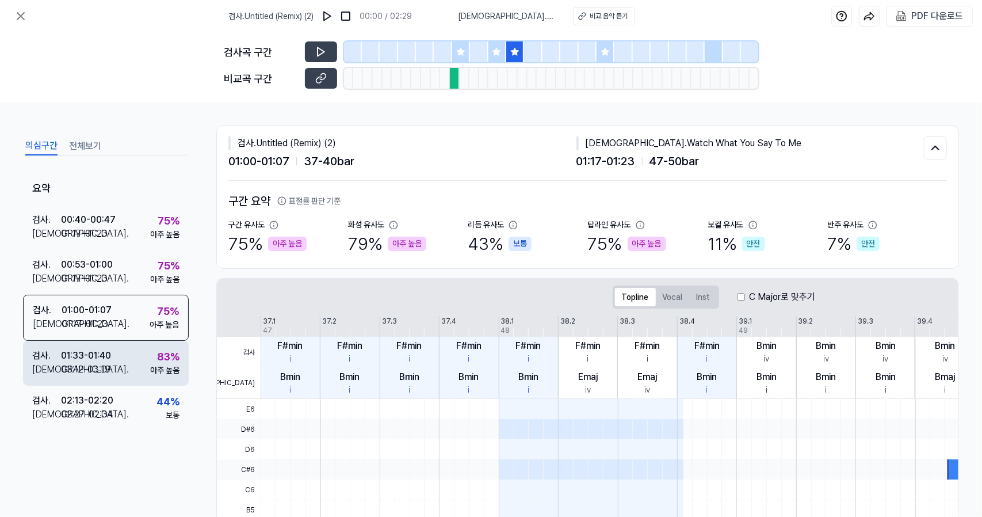
click at [103, 349] on div "01:33 - 01:40" at bounding box center [86, 356] width 50 height 14
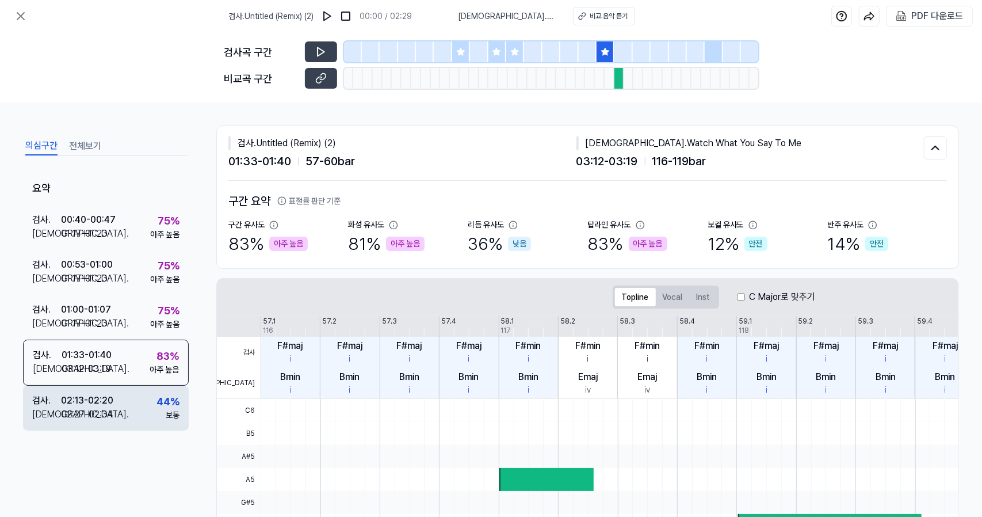
click at [112, 391] on div "검사 . 02:13 - 02:20 비교 . 02:27 - 02:34 44 % 보통" at bounding box center [106, 408] width 166 height 45
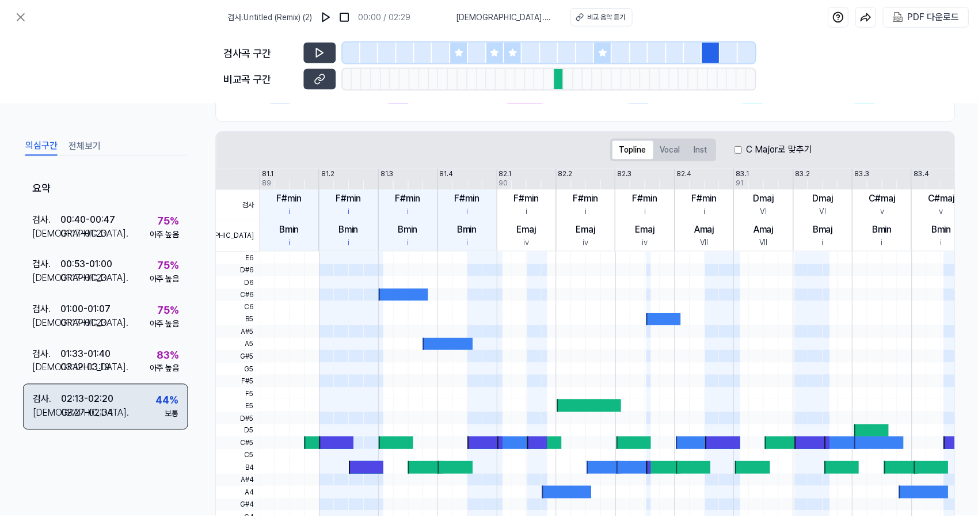
scroll to position [146, 0]
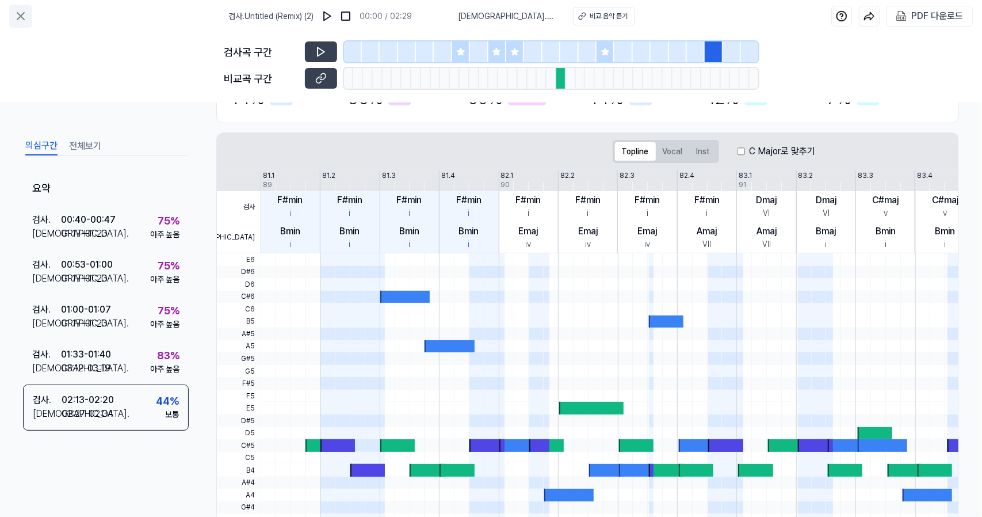
click at [22, 17] on icon at bounding box center [20, 16] width 7 height 7
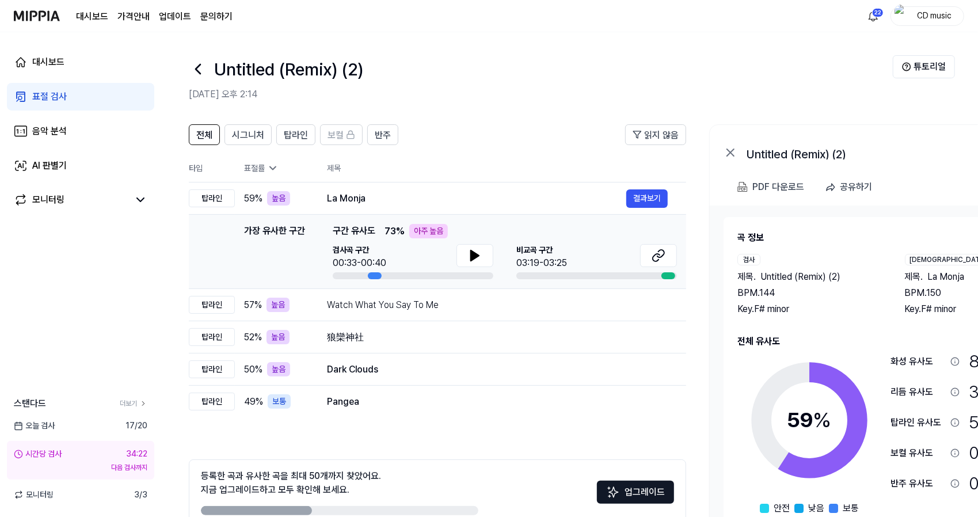
click at [369, 215] on td "가장 유사한 구간 가장 유사한 구간 구간 유사도 73 % 아주 높음 검사곡 구간 00:33-00:40 비교곡 구간 03:19-03:25 결과보기" at bounding box center [437, 252] width 497 height 74
click at [396, 208] on td "La Monja 결과보기" at bounding box center [496, 198] width 377 height 32
click at [639, 199] on button "결과보기" at bounding box center [646, 198] width 41 height 18
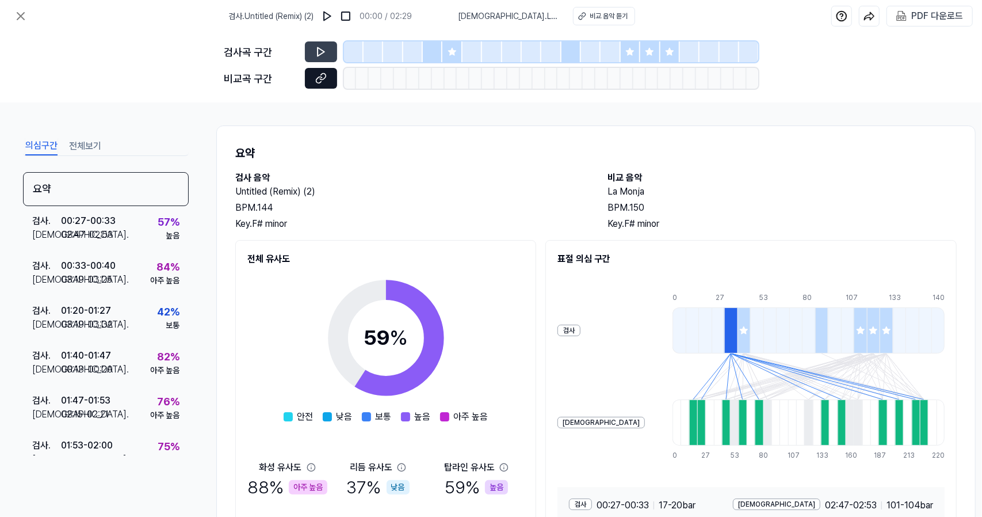
click at [334, 79] on button at bounding box center [321, 78] width 32 height 21
click at [325, 82] on icon at bounding box center [321, 79] width 12 height 12
click at [579, 19] on icon at bounding box center [581, 17] width 4 height 5
drag, startPoint x: 501, startPoint y: 11, endPoint x: 532, endPoint y: 14, distance: 31.8
click at [532, 14] on span "비교 . La Monja" at bounding box center [508, 16] width 101 height 12
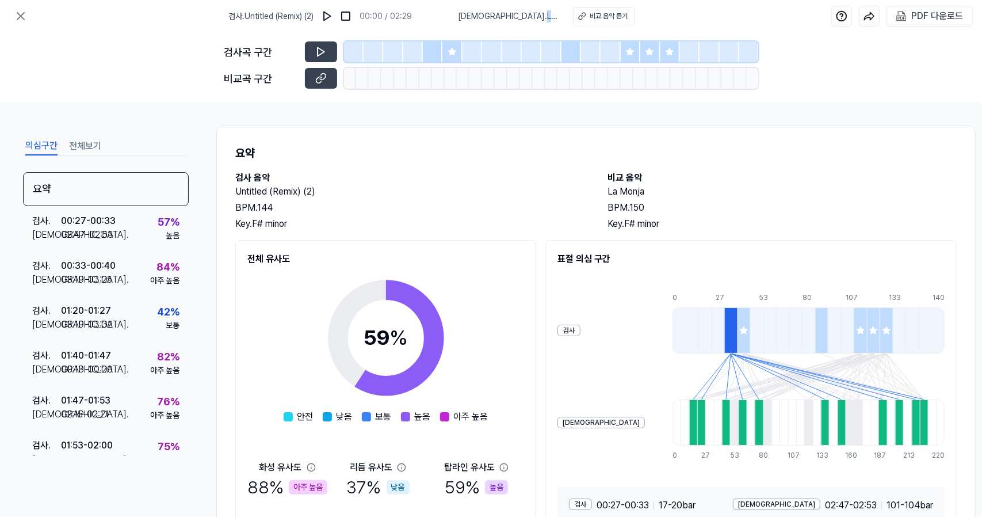
copy span "La Monja"
click at [22, 12] on icon at bounding box center [21, 16] width 14 height 14
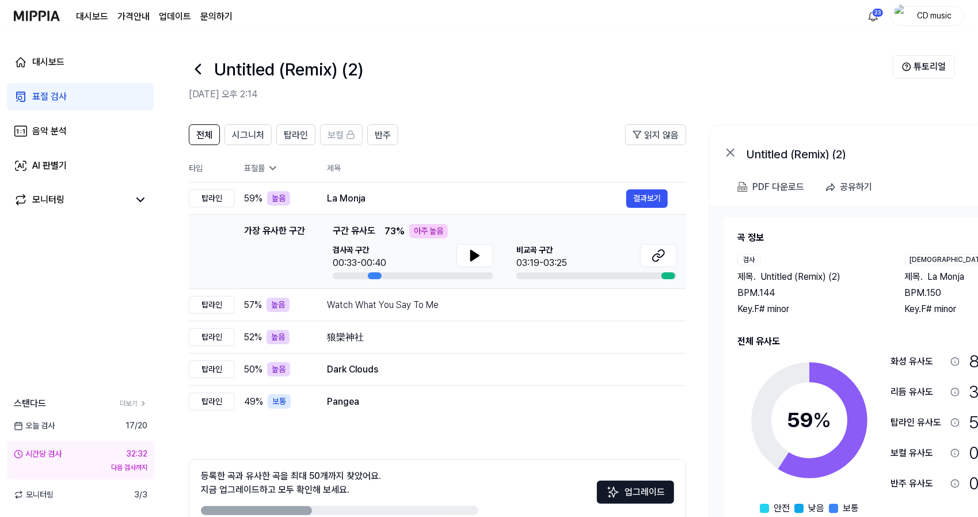
drag, startPoint x: 777, startPoint y: 266, endPoint x: 950, endPoint y: 307, distance: 177.4
click at [950, 307] on div "검사 제목 . Untitled (Remix) (2) BPM. 144 Key. F# minor 비교 제목 . La Monja BPM. 150 K…" at bounding box center [892, 285] width 311 height 62
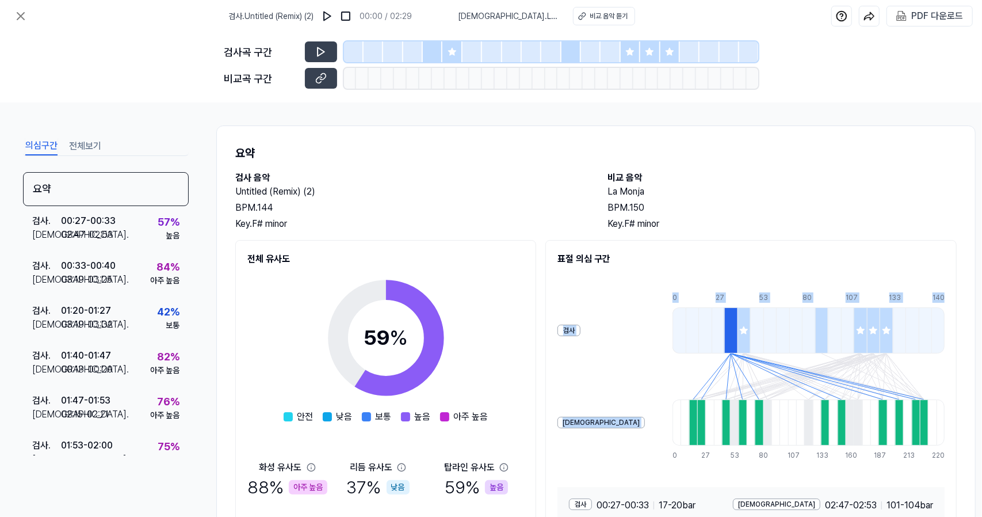
drag, startPoint x: 950, startPoint y: 307, endPoint x: 719, endPoint y: 211, distance: 250.2
click at [719, 211] on div "요약 검사 음악 Untitled (Remix) (2) BPM. 144 Key. F# minor 비교 음악 La Monja BPM. 150 Ke…" at bounding box center [596, 357] width 760 height 464
click at [297, 196] on h2 "Untitled (Remix) (2)" at bounding box center [409, 192] width 349 height 14
click at [16, 17] on icon at bounding box center [21, 16] width 14 height 14
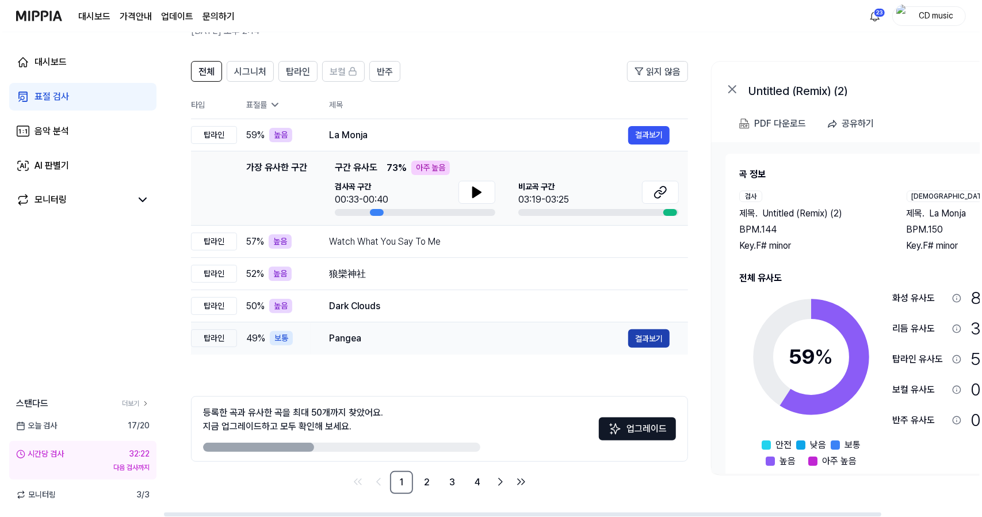
scroll to position [0, 0]
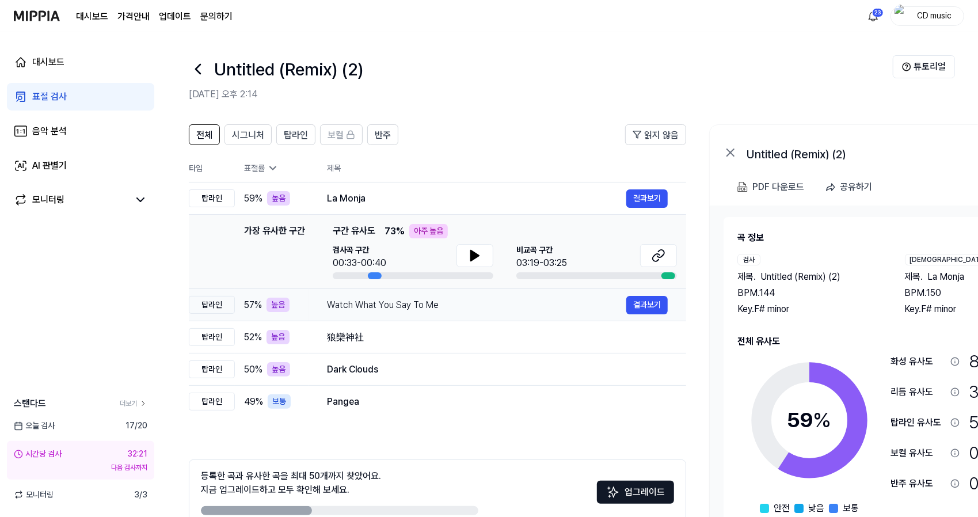
click at [487, 293] on td "Watch What You Say To Me 결과보기" at bounding box center [496, 305] width 377 height 32
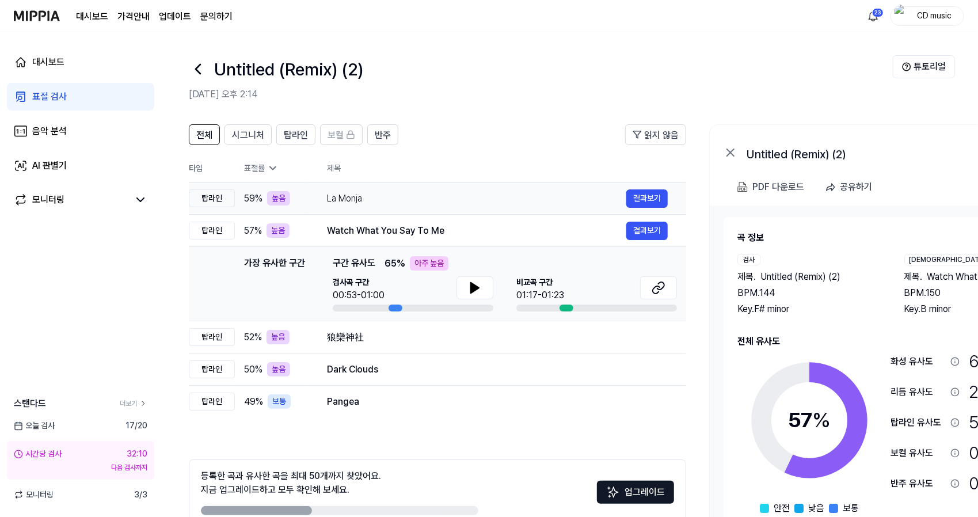
click at [376, 206] on div "La Monja 결과보기" at bounding box center [497, 198] width 341 height 18
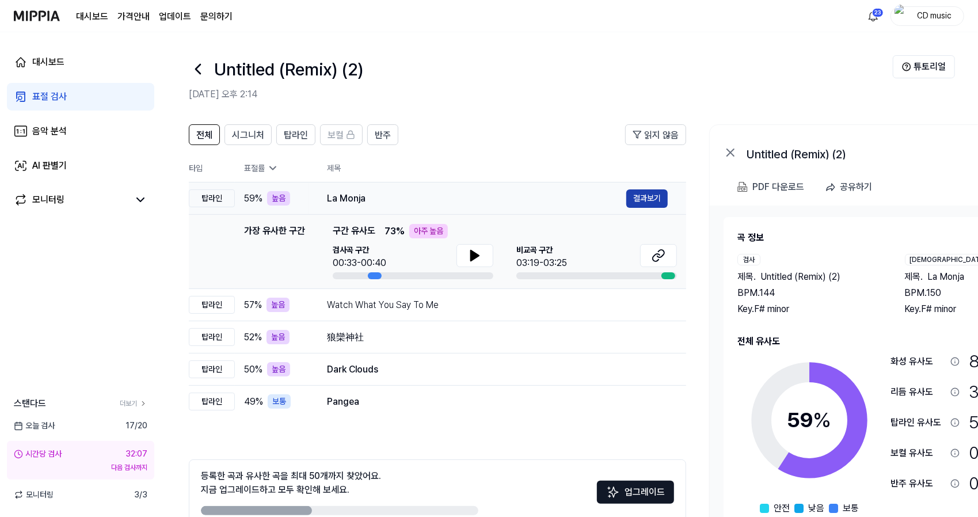
click at [647, 203] on button "결과보기" at bounding box center [646, 198] width 41 height 18
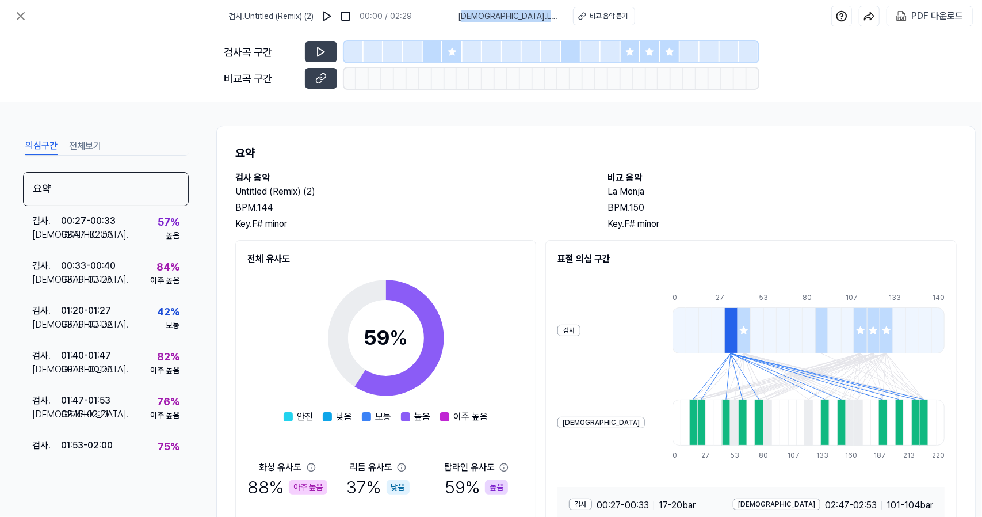
drag, startPoint x: 493, startPoint y: 20, endPoint x: 535, endPoint y: 16, distance: 42.8
click at [535, 16] on div "비교 . La Monja 비교 음악 듣기" at bounding box center [546, 16] width 177 height 18
click at [460, 181] on h2 "검사 음악" at bounding box center [409, 178] width 349 height 14
drag, startPoint x: 501, startPoint y: 11, endPoint x: 533, endPoint y: 12, distance: 32.8
click at [533, 12] on span "비교 . La Monja" at bounding box center [508, 16] width 101 height 12
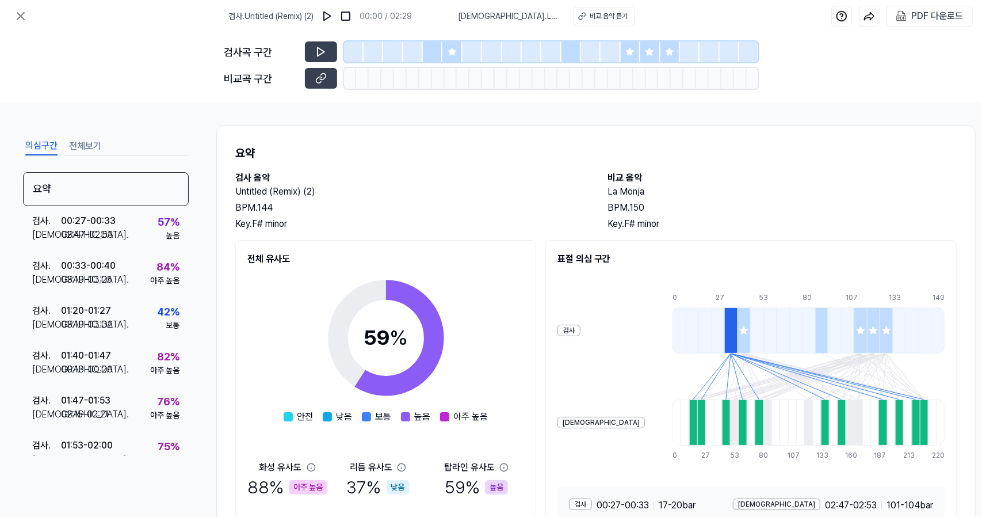
click at [509, 109] on div "의심구간 전체보기 요약 검사 . 00:27 - 00:33 비교 . 02:47 - 02:53 57 % 높음 검사 . 00:33 - 00:40 비…" at bounding box center [491, 309] width 982 height 414
click at [590, 13] on div "비교 음악 듣기" at bounding box center [609, 16] width 38 height 10
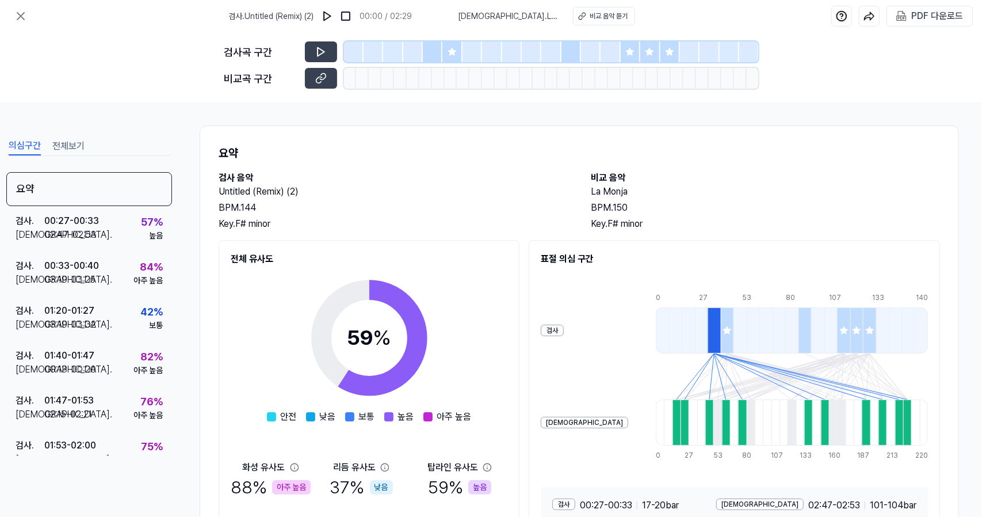
scroll to position [25, 0]
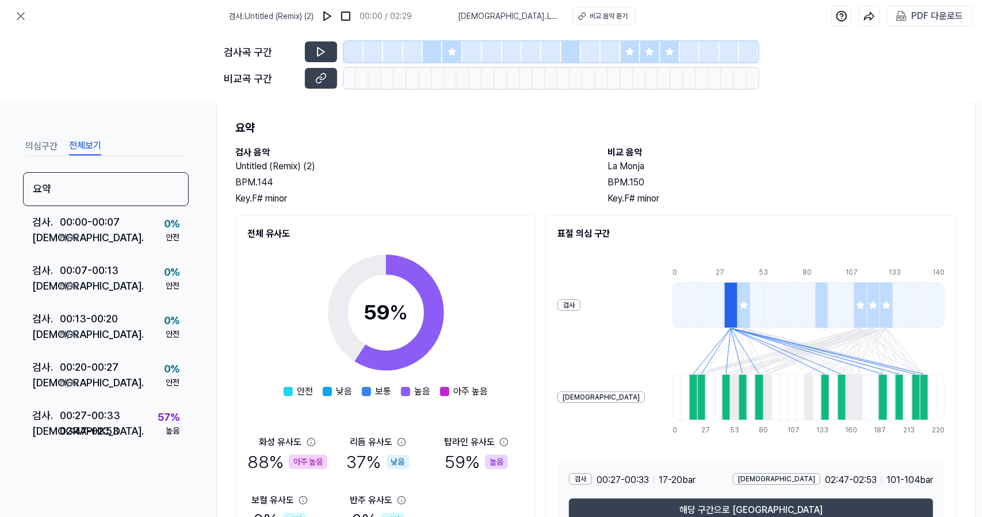
click at [94, 140] on button "전체보기" at bounding box center [85, 146] width 32 height 18
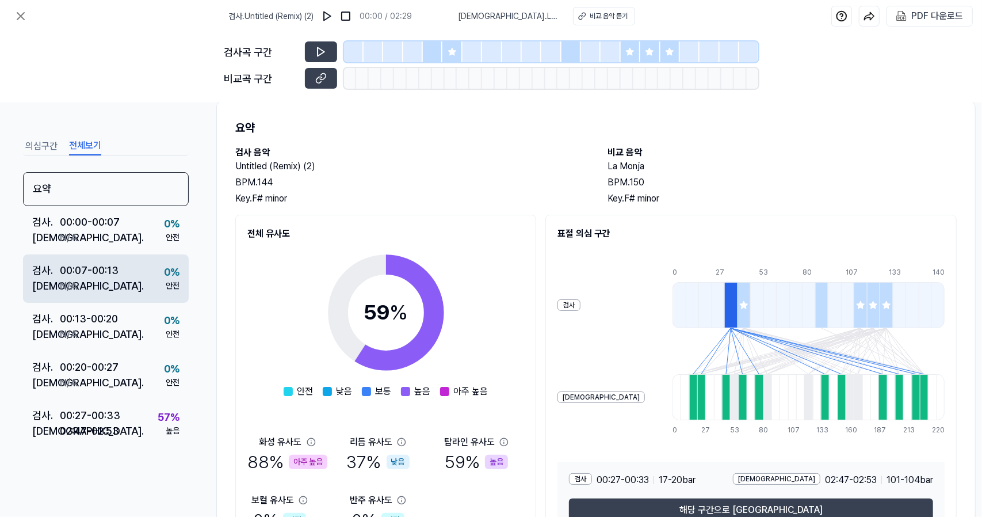
scroll to position [295, 0]
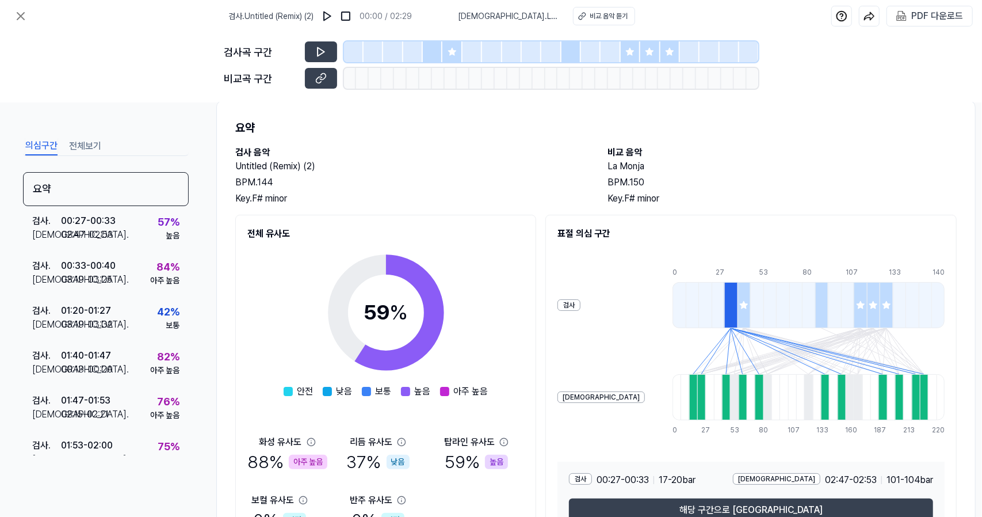
click at [54, 144] on button "의심구간" at bounding box center [41, 146] width 32 height 18
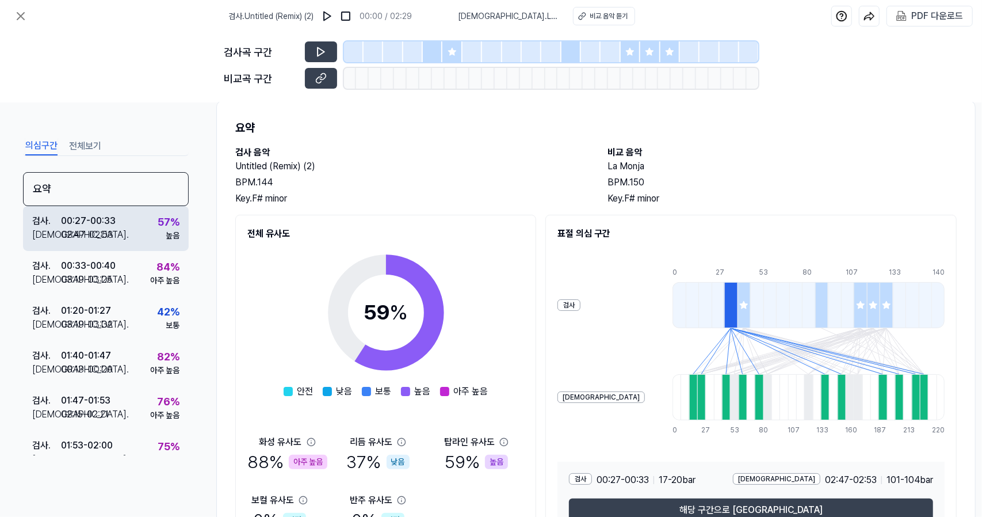
click at [106, 228] on div "02:47 - 02:53" at bounding box center [87, 235] width 52 height 14
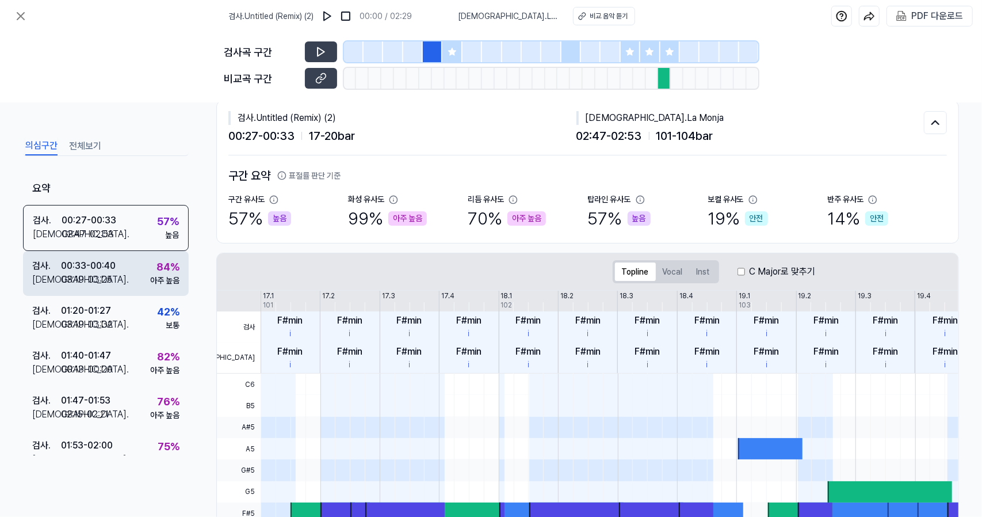
click at [117, 289] on div "검사 . 00:33 - 00:40 비교 . 03:19 - 03:25 84 % 아주 높음" at bounding box center [106, 273] width 166 height 45
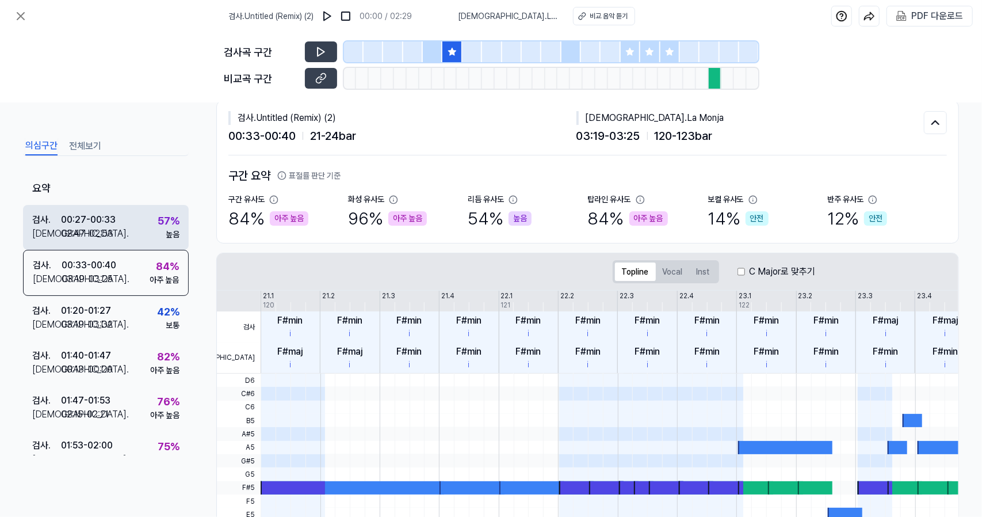
click at [140, 224] on div "검사 . 00:27 - 00:33 비교 . 02:47 - 02:53 57 % 높음" at bounding box center [106, 227] width 166 height 45
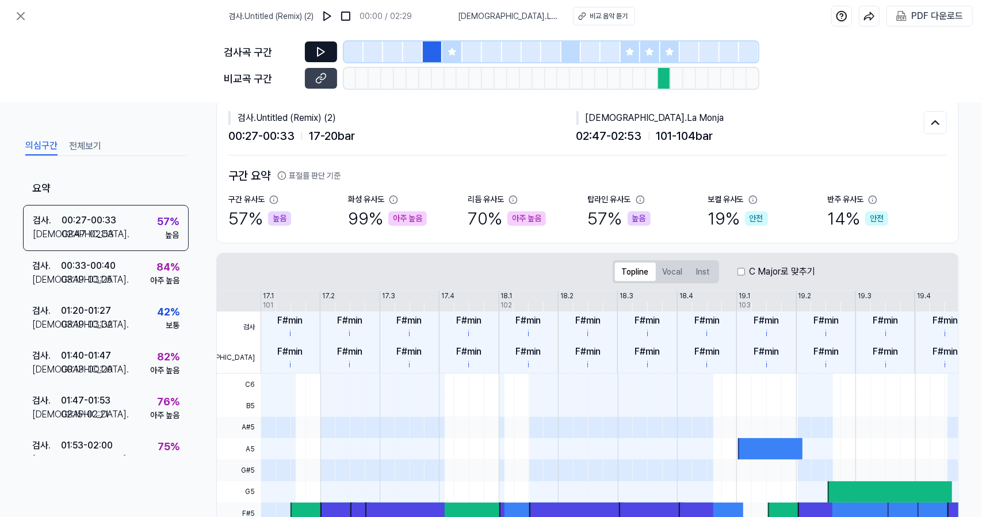
click at [335, 52] on button at bounding box center [321, 51] width 32 height 21
click at [322, 83] on icon at bounding box center [321, 79] width 12 height 12
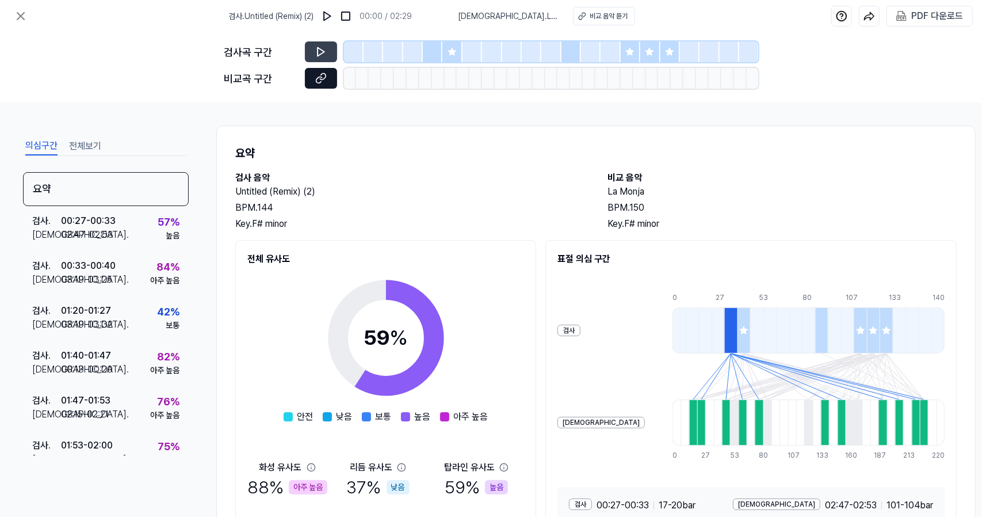
click at [326, 73] on icon at bounding box center [321, 79] width 12 height 12
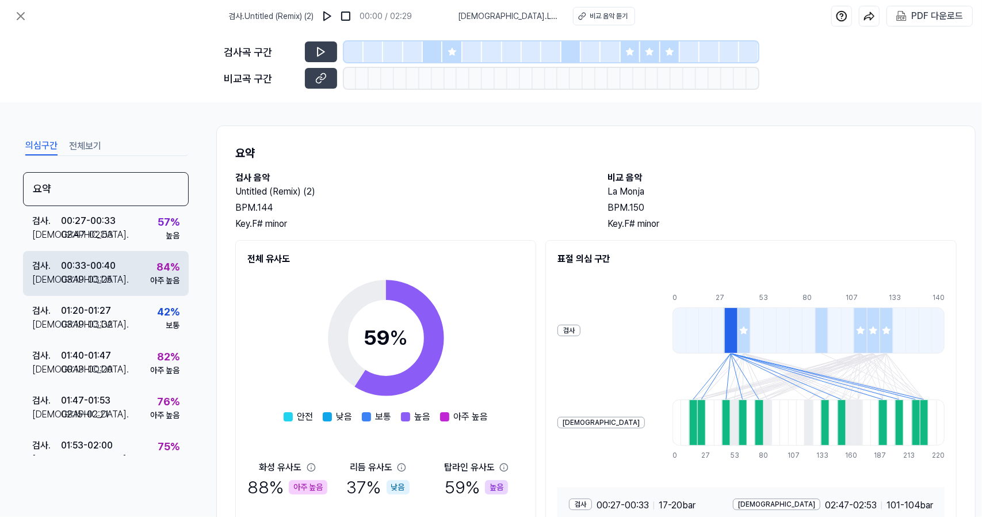
click at [150, 264] on div "84 % 아주 높음" at bounding box center [164, 273] width 29 height 28
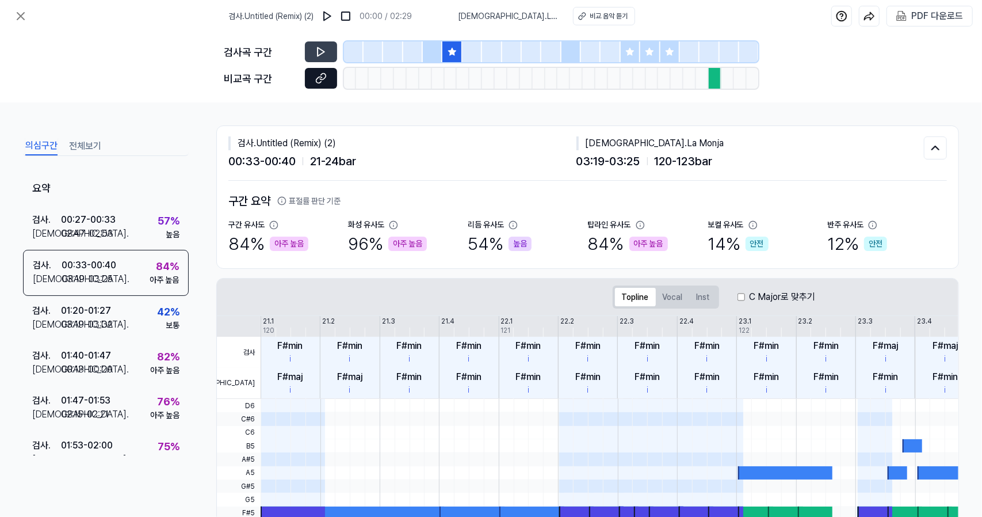
click at [330, 85] on button at bounding box center [321, 78] width 32 height 21
click at [26, 12] on icon at bounding box center [21, 16] width 14 height 14
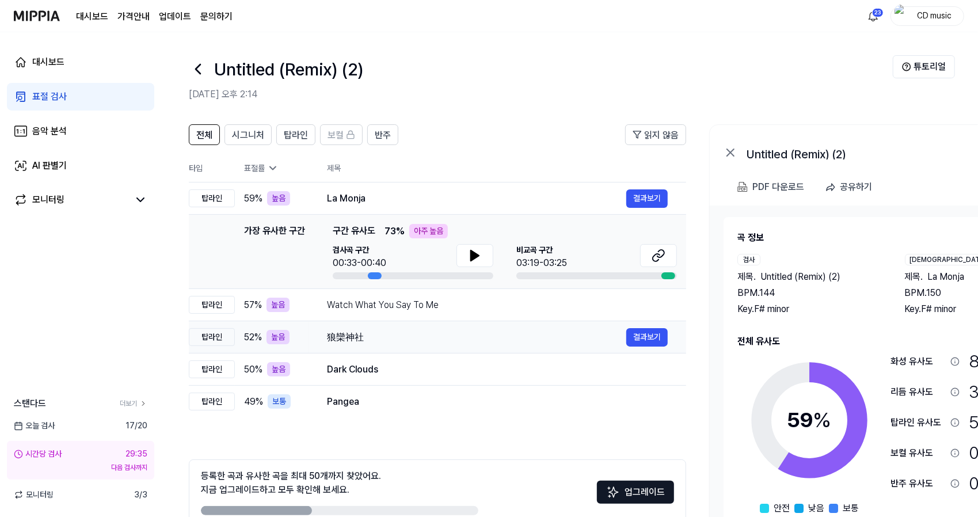
click at [420, 339] on div "狼欒神社" at bounding box center [476, 337] width 299 height 14
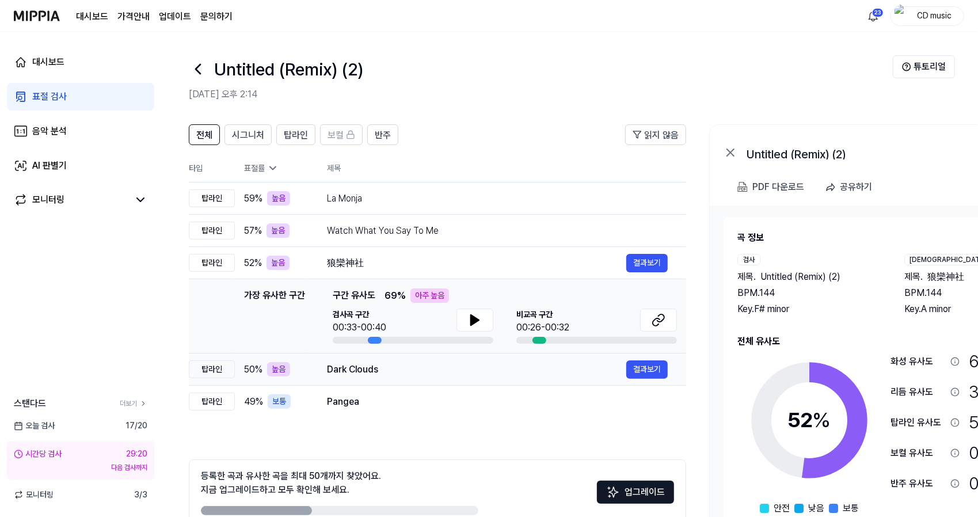
click at [369, 378] on td "Dark Clouds 결과보기" at bounding box center [496, 369] width 377 height 32
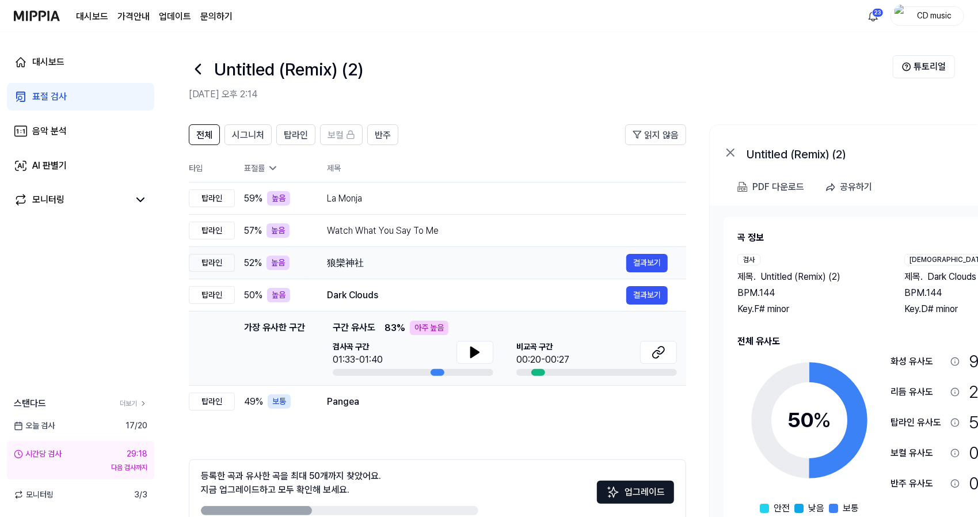
click at [497, 260] on div "狼欒神社" at bounding box center [476, 263] width 299 height 14
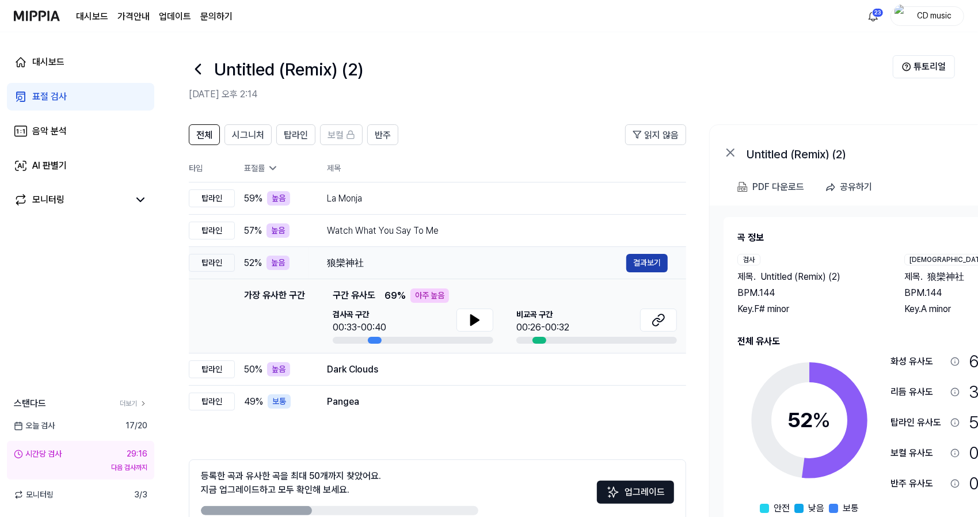
click at [664, 269] on button "결과보기" at bounding box center [646, 263] width 41 height 18
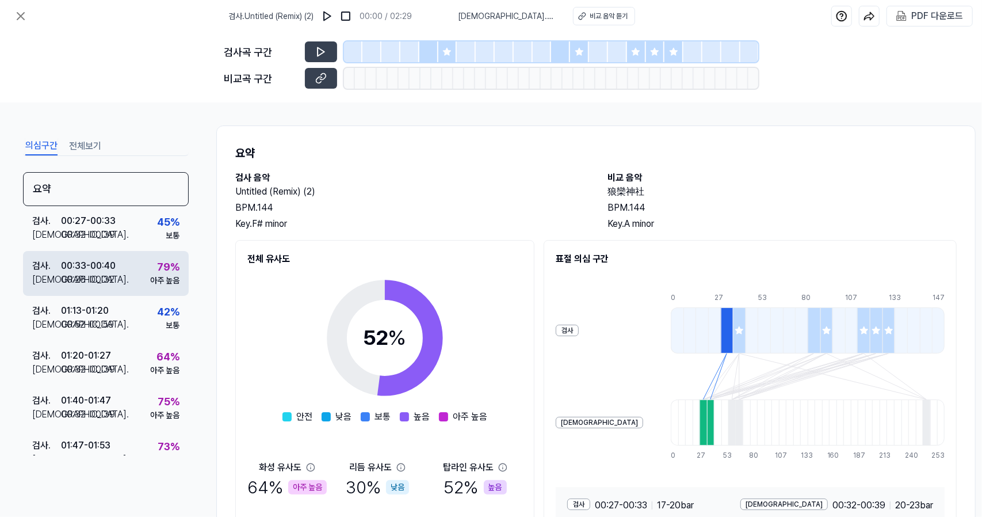
click at [157, 268] on div "79 %" at bounding box center [168, 267] width 22 height 16
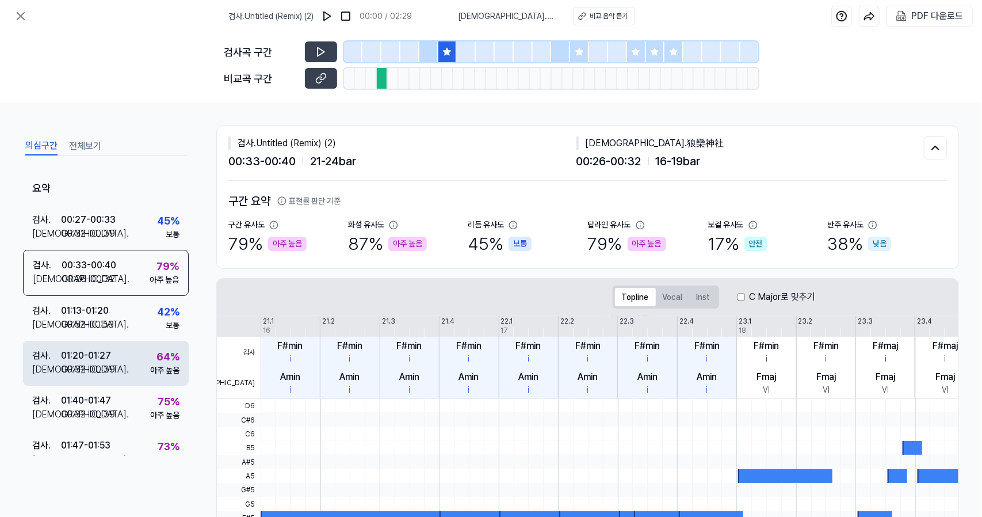
scroll to position [64, 0]
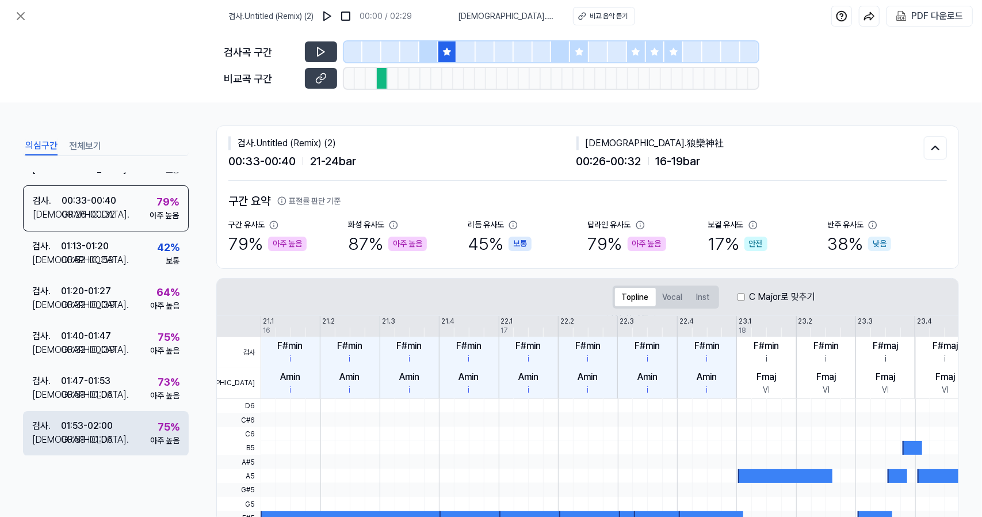
click at [113, 437] on div "검사 . 01:53 - 02:00 비교 . 00:59 - 01:06 75 % 아주 높음" at bounding box center [106, 433] width 166 height 45
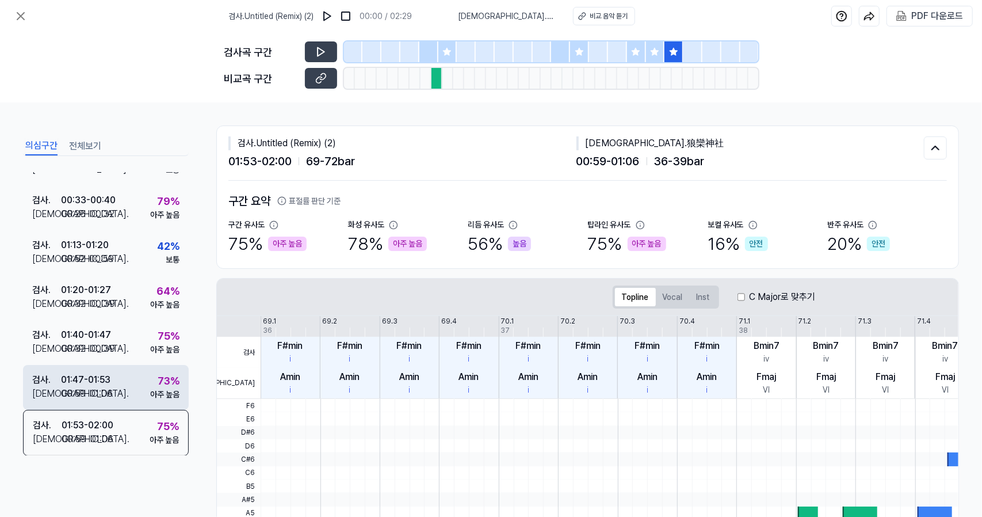
click at [129, 382] on div "검사 . 01:47 - 01:53 비교 . 00:59 - 01:06 73 % 아주 높음" at bounding box center [106, 387] width 166 height 45
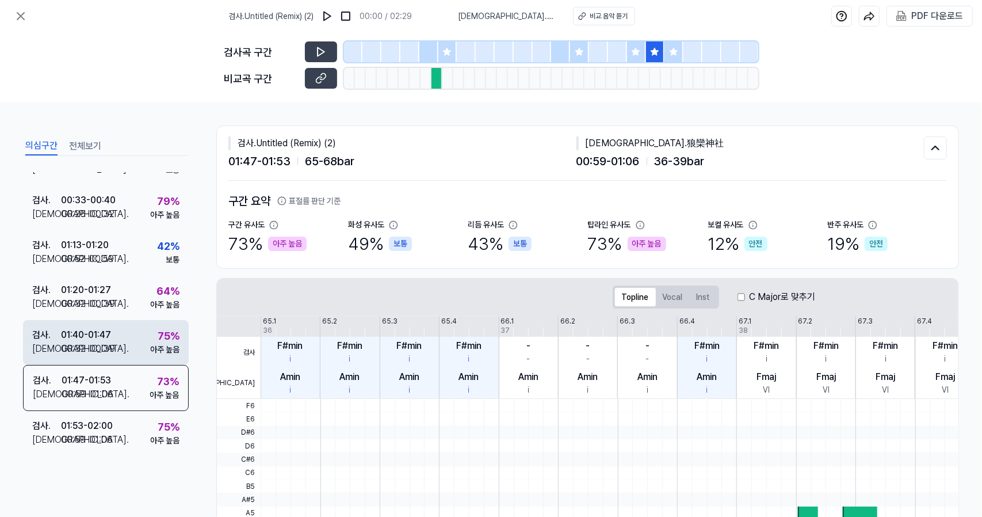
click at [127, 334] on div "검사 . 01:40 - 01:47 비교 . 00:32 - 00:39 75 % 아주 높음" at bounding box center [106, 342] width 166 height 45
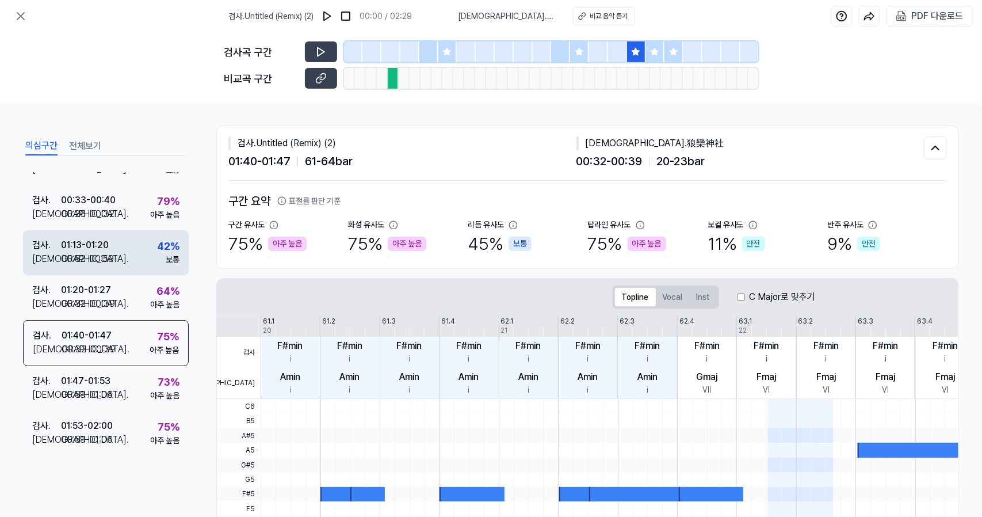
click at [140, 259] on div "검사 . 01:13 - 01:20 비교 . 00:52 - 00:59 42 % 보통" at bounding box center [106, 252] width 166 height 45
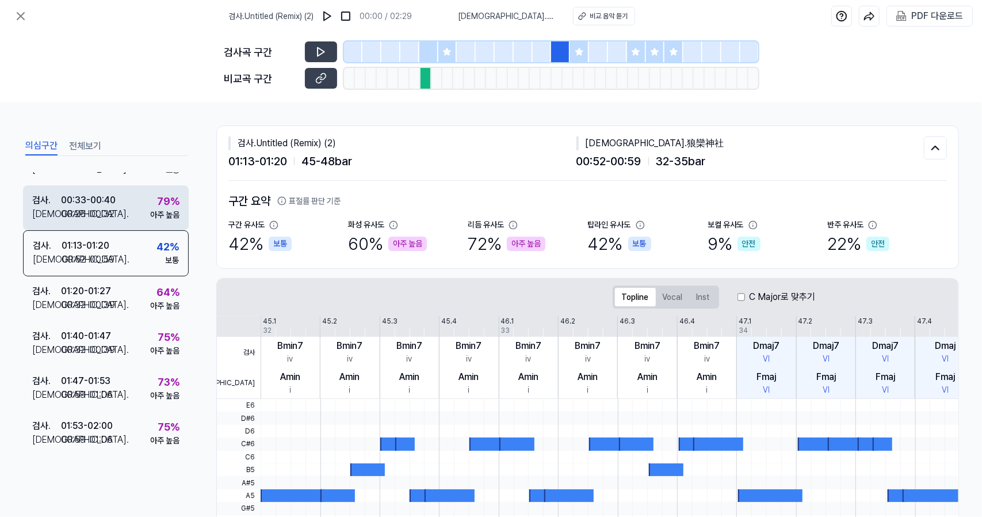
click at [150, 213] on div "아주 높음" at bounding box center [164, 215] width 29 height 12
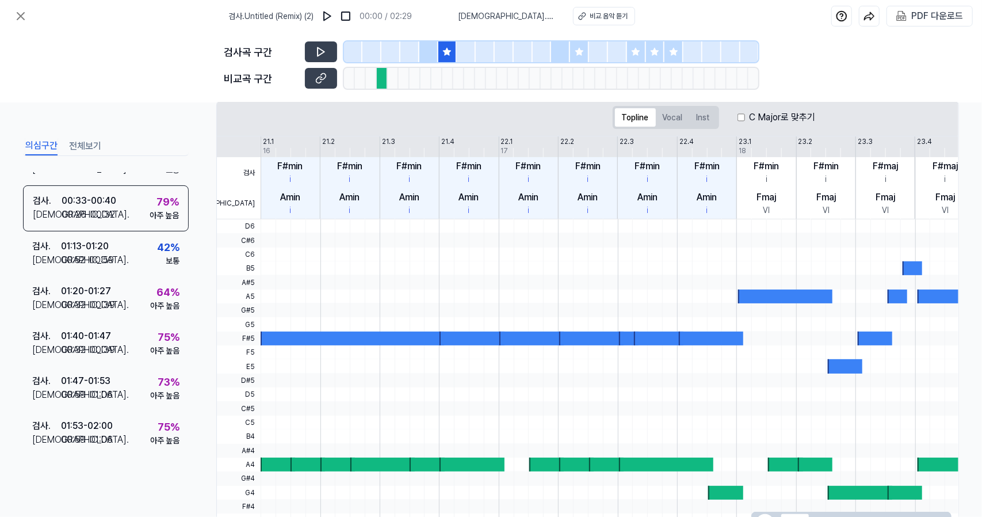
scroll to position [0, 0]
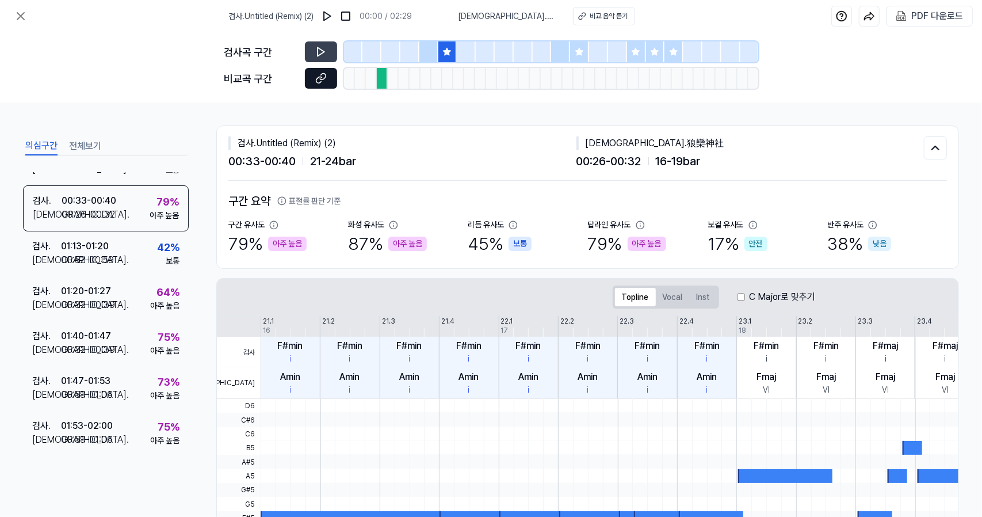
click at [322, 80] on icon at bounding box center [323, 77] width 6 height 6
click at [314, 56] on button at bounding box center [321, 51] width 32 height 21
click at [16, 2] on div "검사 . Untitled (Remix) (2) 00:35 / 02:29 비교 . 狼欒神社 비교 음악 듣기 PDF 다운로드" at bounding box center [491, 16] width 982 height 32
click at [18, 7] on button at bounding box center [20, 16] width 23 height 23
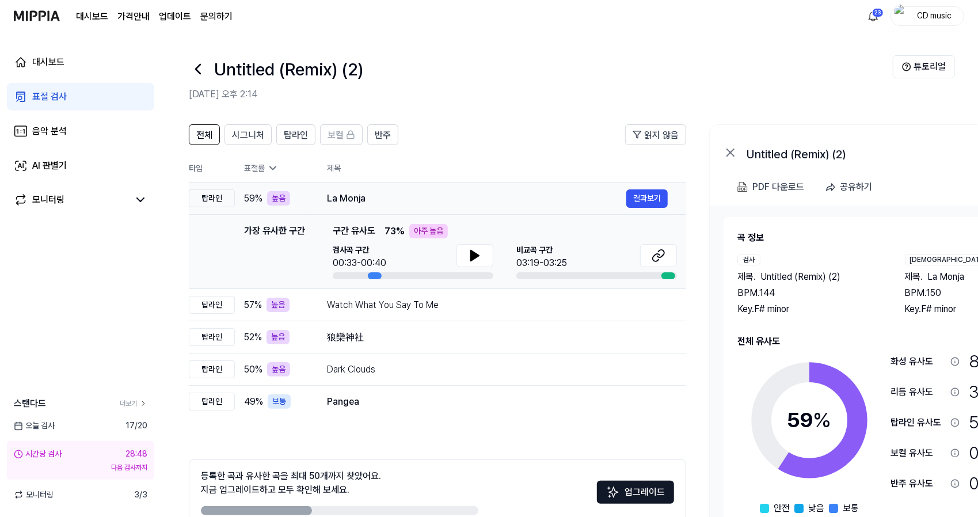
click at [325, 192] on td "La Monja 결과보기" at bounding box center [496, 198] width 377 height 32
click at [662, 205] on button "결과보기" at bounding box center [646, 198] width 41 height 18
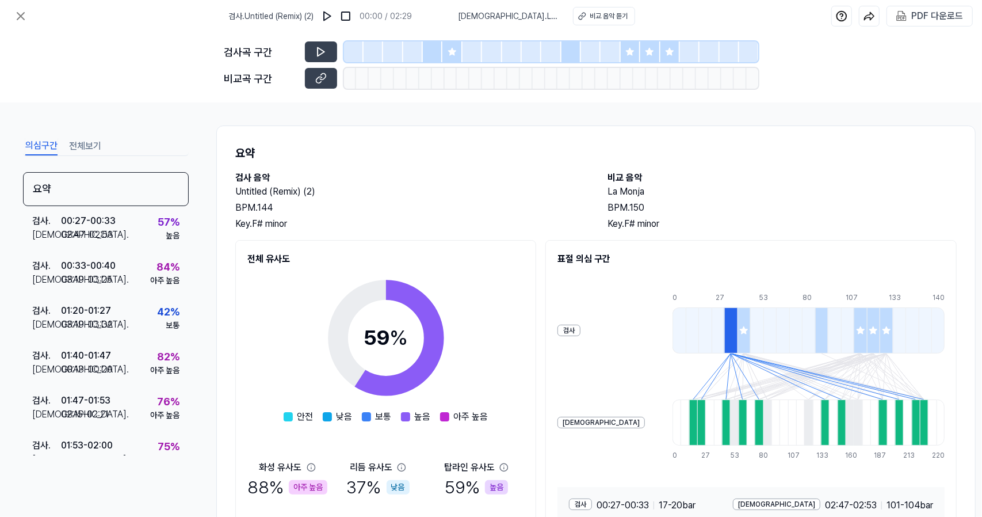
click at [565, 424] on div "[DEMOGRAPHIC_DATA]" at bounding box center [601, 423] width 87 height 12
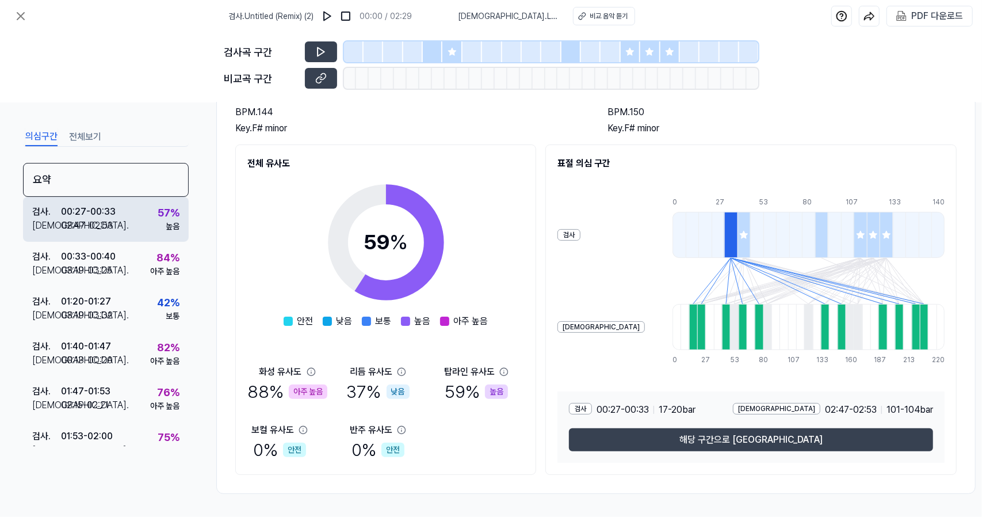
click at [133, 230] on div "검사 . 00:27 - 00:33 비교 . 02:47 - 02:53 57 % 높음" at bounding box center [106, 219] width 166 height 45
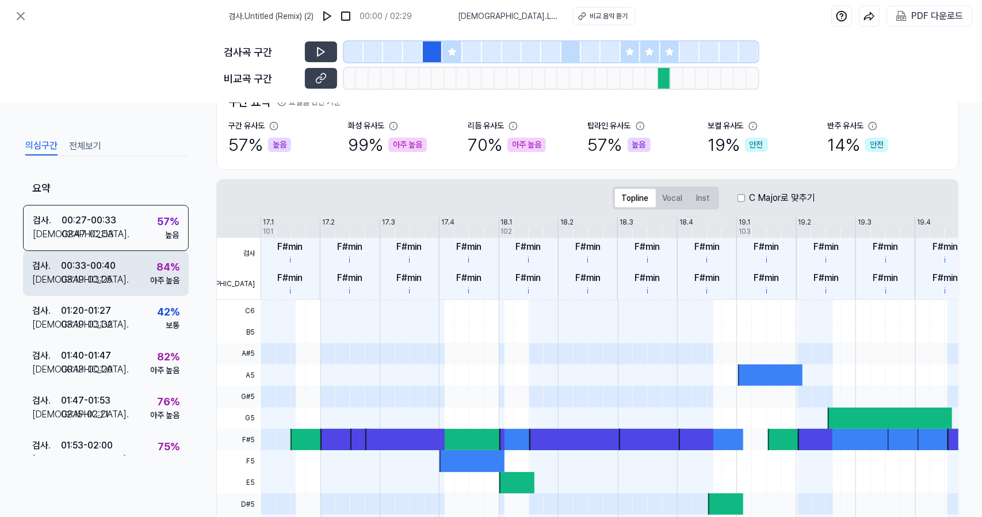
click at [133, 251] on div "검사 . 00:33 - 00:40 비교 . 03:19 - 03:25 84 % 아주 높음" at bounding box center [106, 273] width 166 height 45
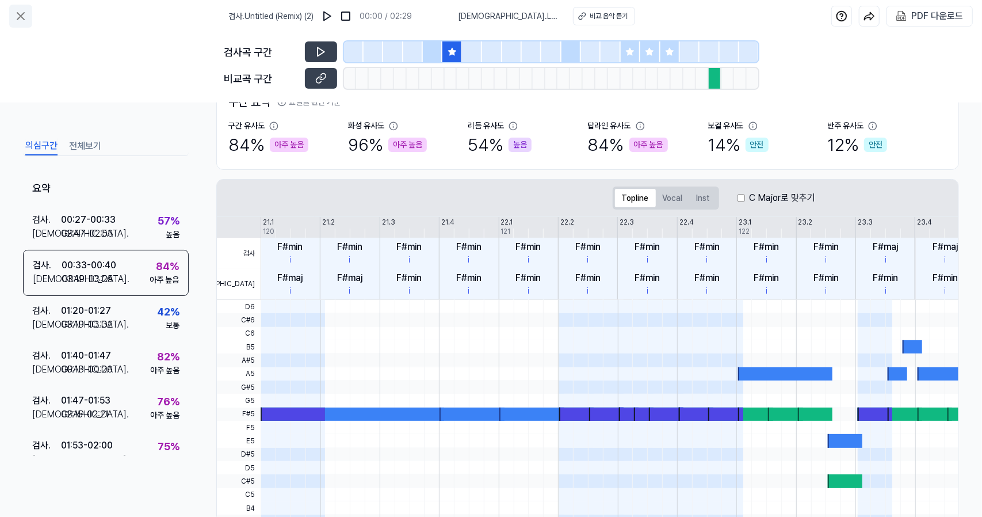
click at [28, 12] on button at bounding box center [20, 16] width 23 height 23
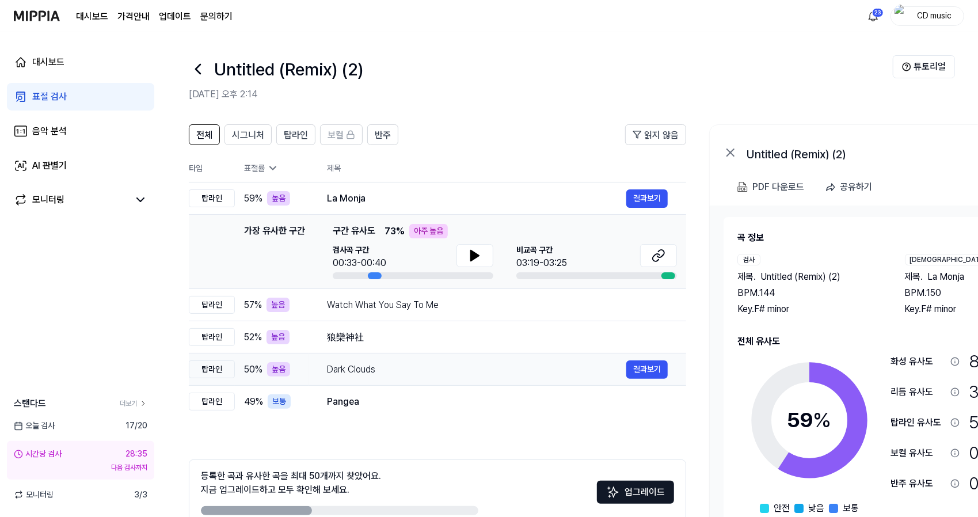
click at [350, 354] on td "Dark Clouds 결과보기" at bounding box center [496, 369] width 377 height 32
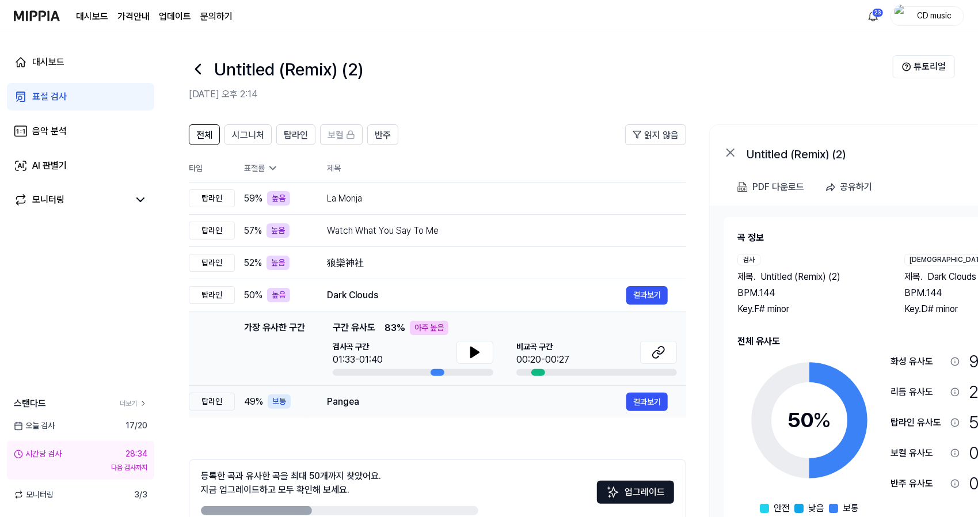
click at [346, 402] on div "Pangea" at bounding box center [476, 402] width 299 height 14
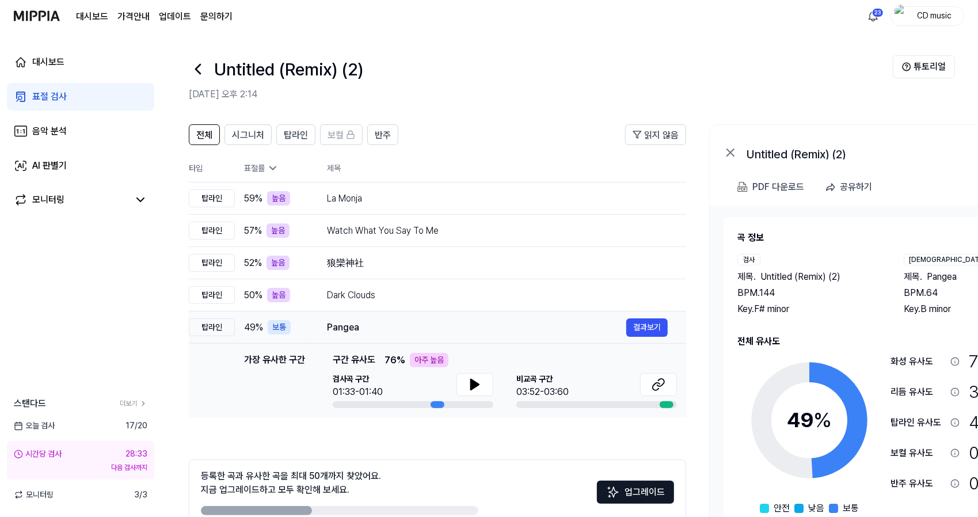
scroll to position [63, 0]
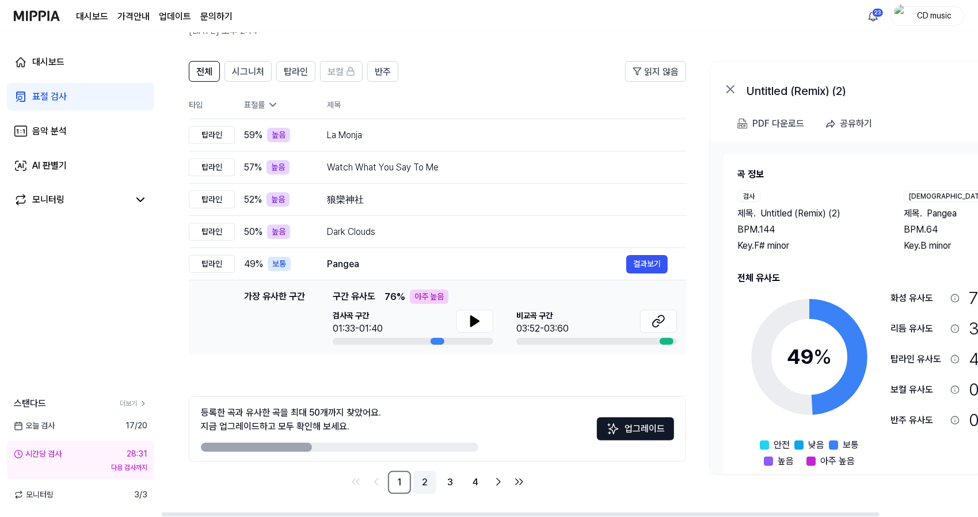
click at [417, 477] on link "2" at bounding box center [424, 482] width 23 height 23
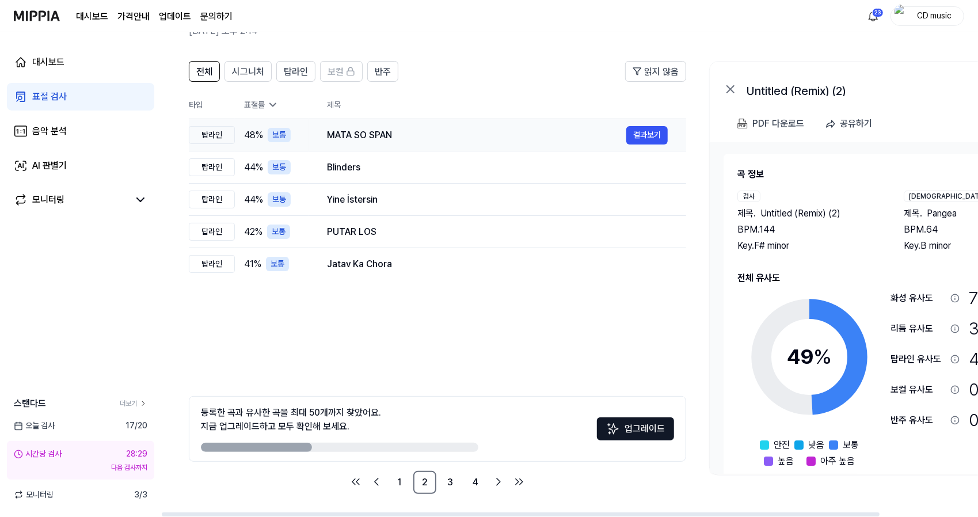
click at [349, 140] on div "MATA SO SPAN" at bounding box center [476, 135] width 299 height 14
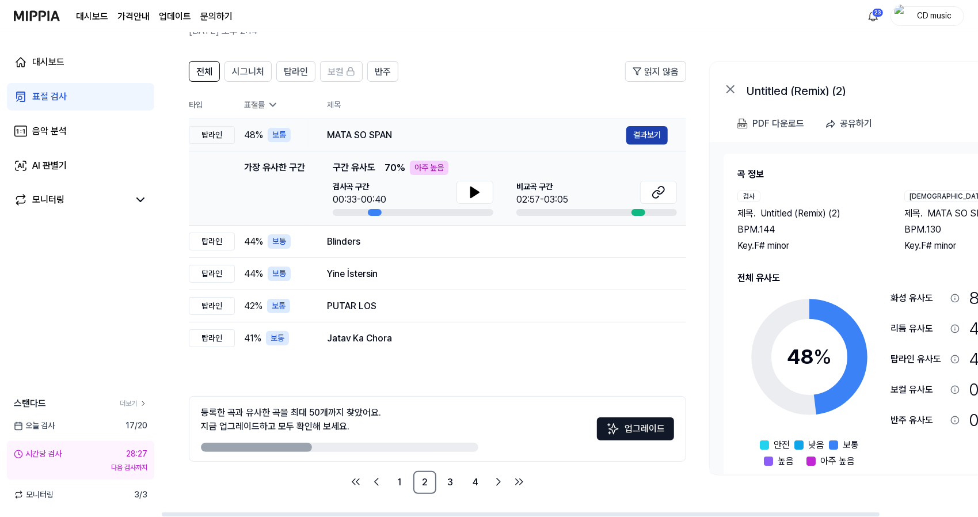
click at [654, 128] on button "결과보기" at bounding box center [646, 135] width 41 height 18
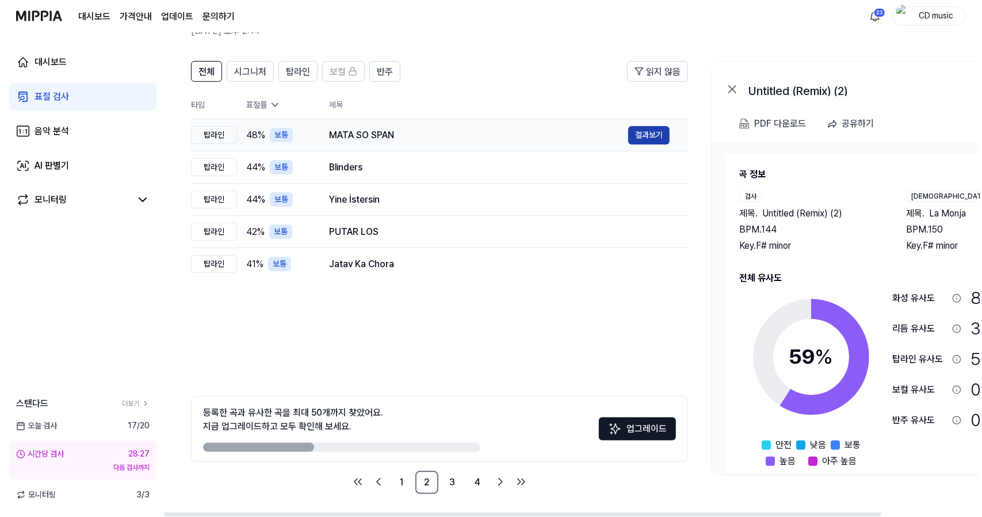
scroll to position [0, 0]
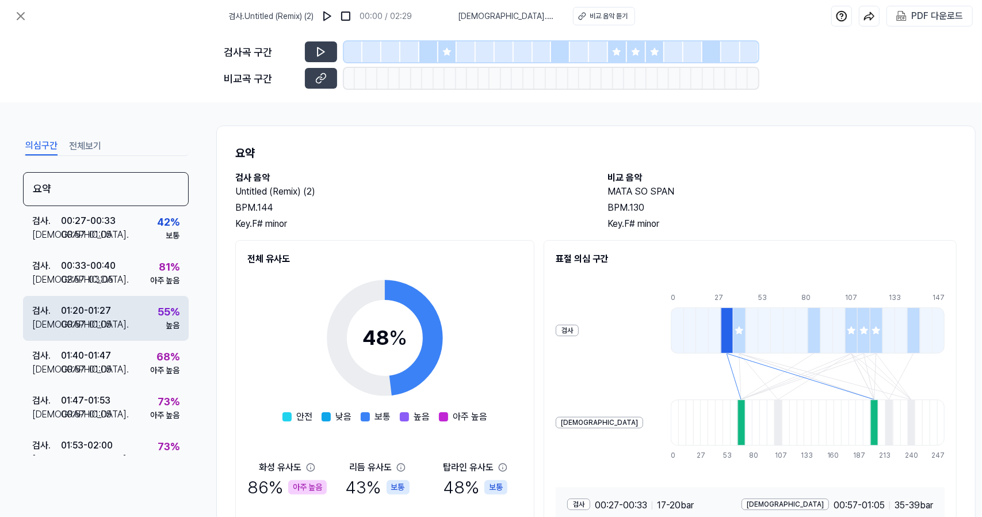
click at [79, 300] on div "검사 . 01:20 - 01:27 비교 . 00:57 - 01:05 55 % 높음" at bounding box center [106, 318] width 166 height 45
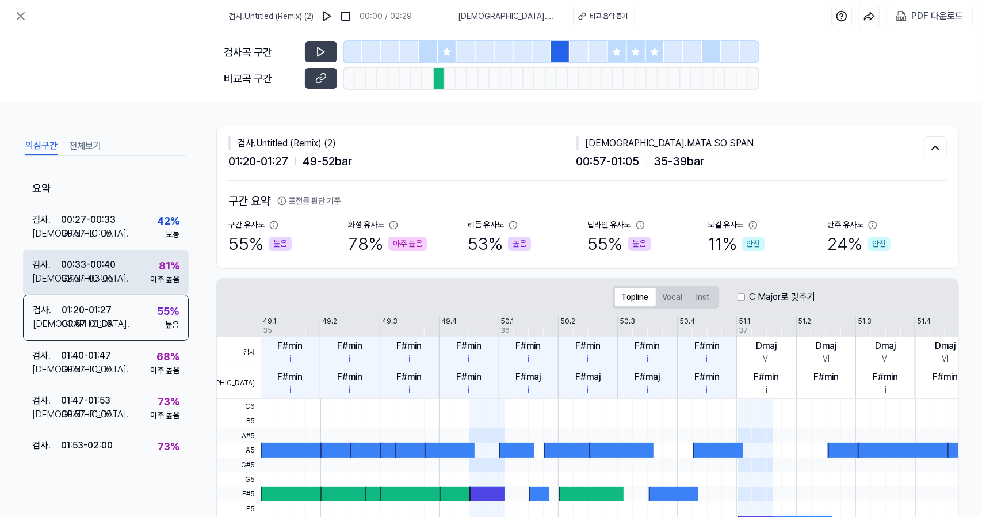
click at [91, 264] on div "00:33 - 00:40" at bounding box center [88, 265] width 55 height 14
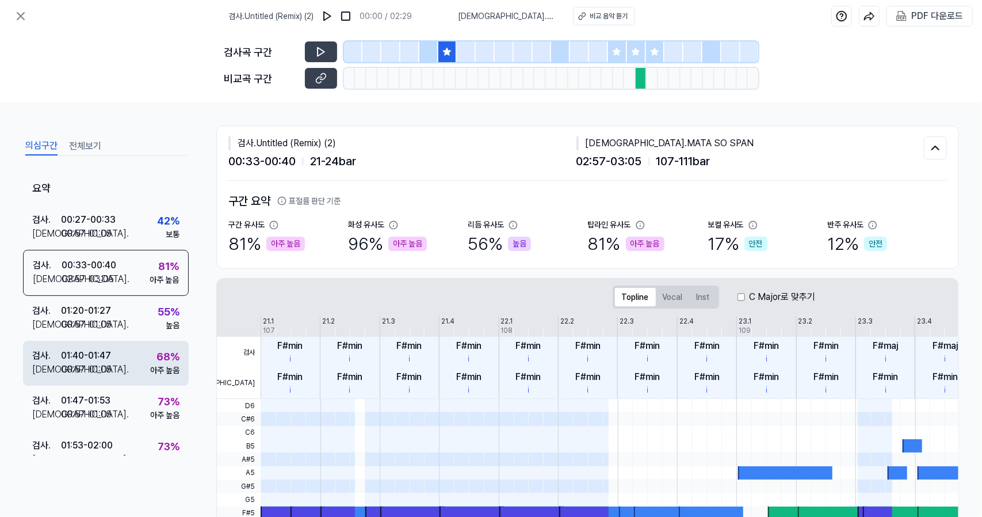
click at [101, 356] on div "01:40 - 01:47" at bounding box center [86, 356] width 50 height 14
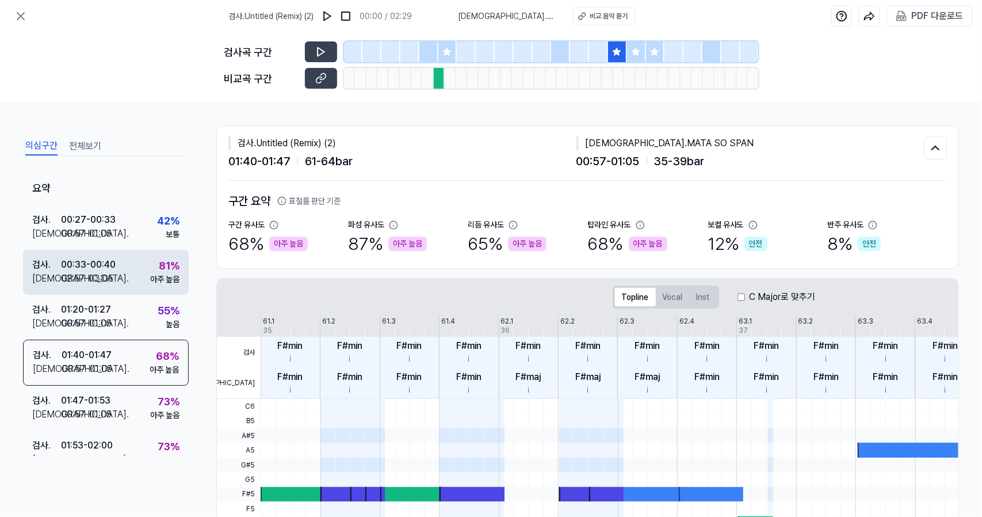
click at [109, 283] on div "02:57 - 03:05" at bounding box center [87, 279] width 52 height 14
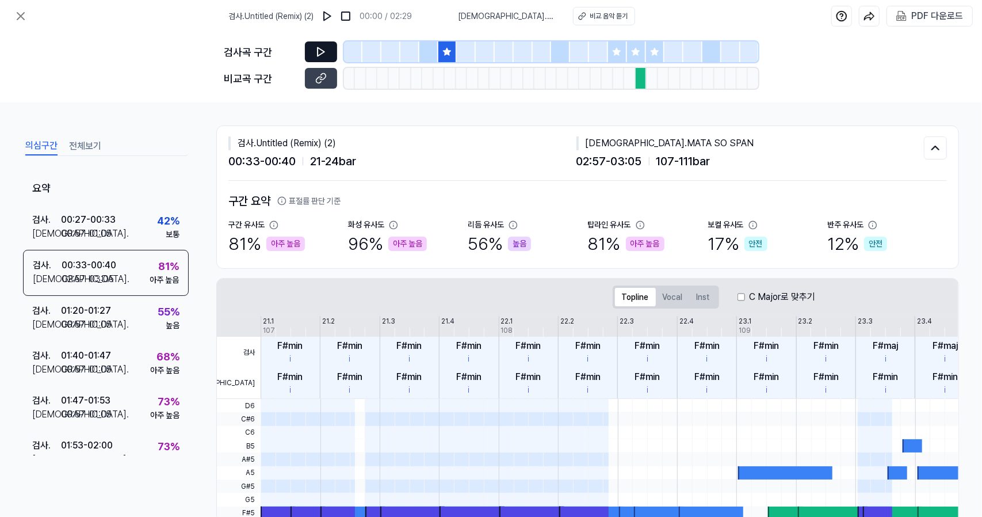
click at [318, 51] on icon at bounding box center [321, 52] width 7 height 9
click at [318, 80] on icon at bounding box center [321, 79] width 12 height 12
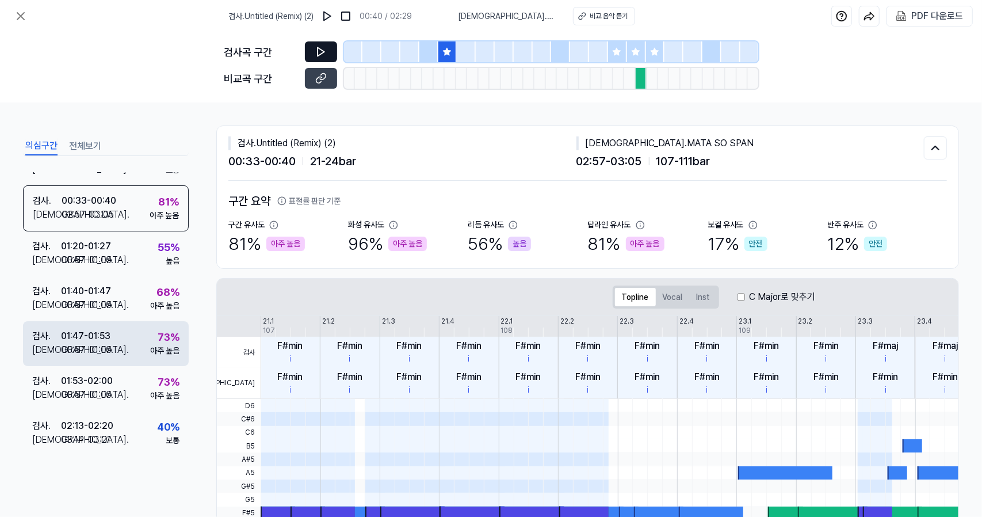
scroll to position [63, 0]
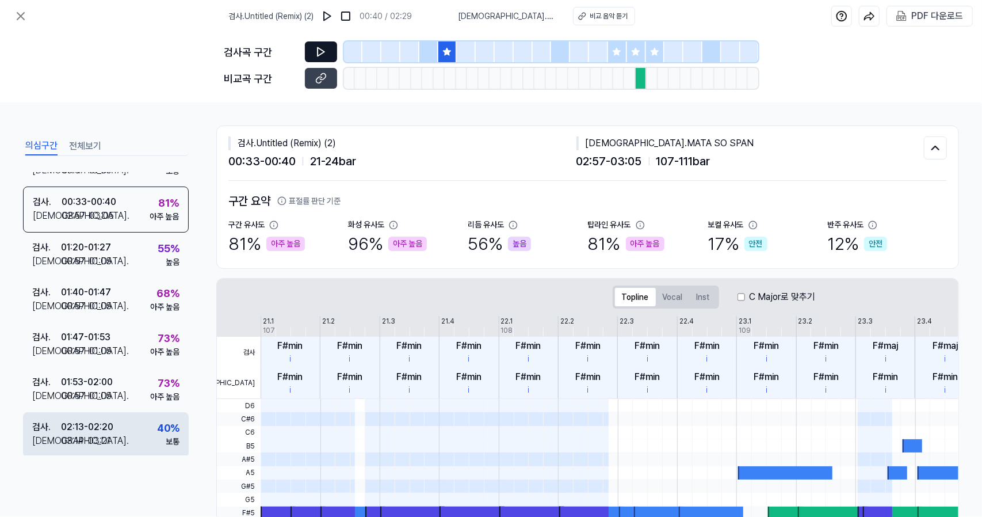
click at [128, 439] on div "검사 . 02:13 - 02:20 비교 . 03:14 - 03:21 40 % 보통" at bounding box center [106, 434] width 166 height 45
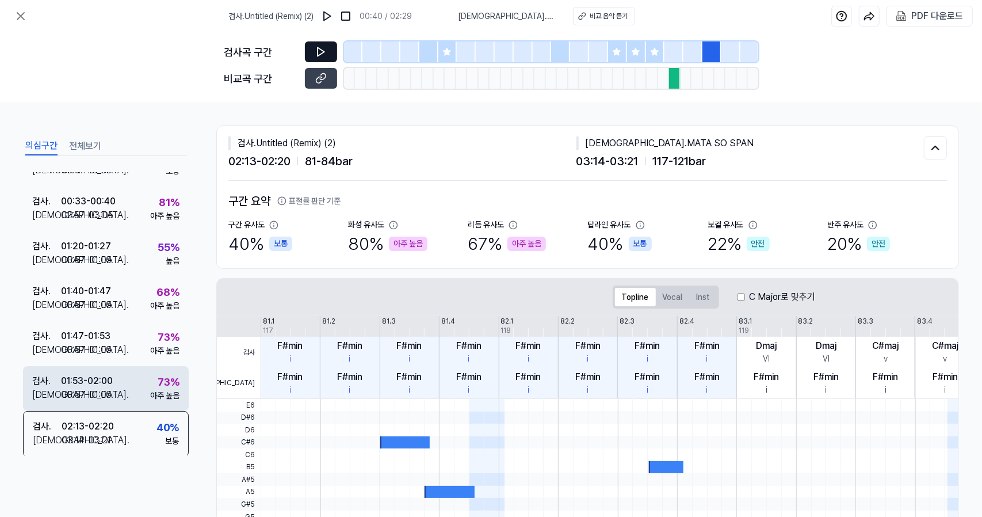
click at [140, 386] on div "검사 . 01:53 - 02:00 비교 . 00:57 - 01:05 73 % 아주 높음" at bounding box center [106, 388] width 166 height 45
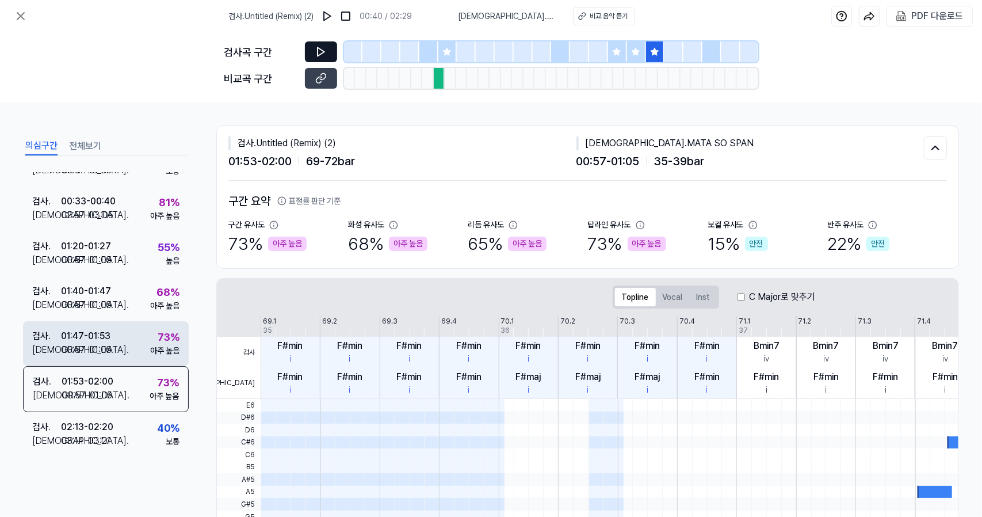
click at [144, 339] on div "검사 . 01:47 - 01:53 비교 . 00:57 - 01:05 73 % 아주 높음" at bounding box center [106, 343] width 166 height 45
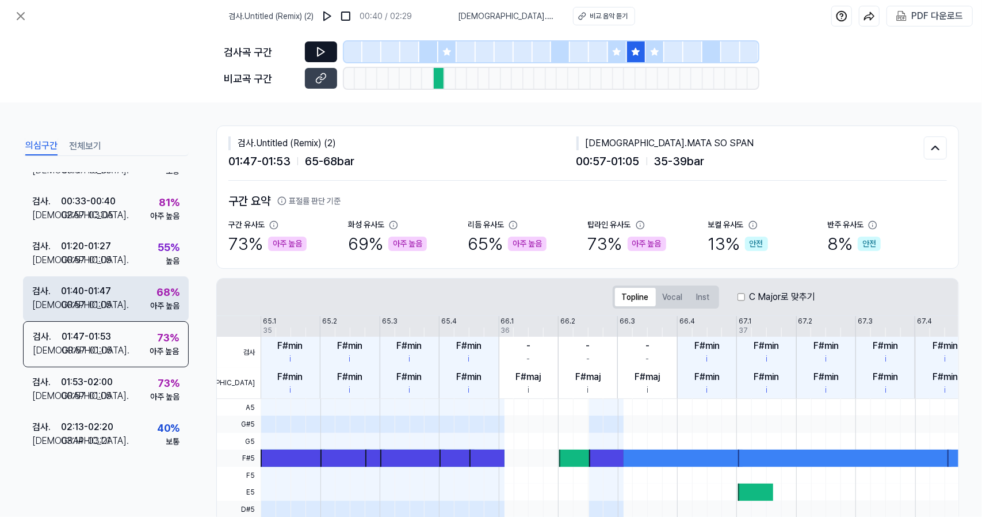
click at [150, 298] on div "68 % 아주 높음" at bounding box center [164, 298] width 29 height 28
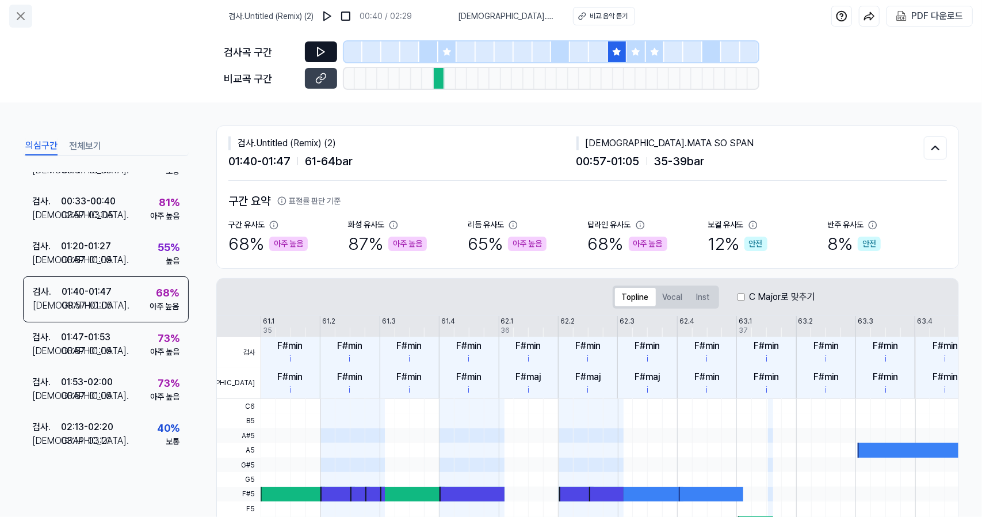
click at [14, 10] on icon at bounding box center [21, 16] width 14 height 14
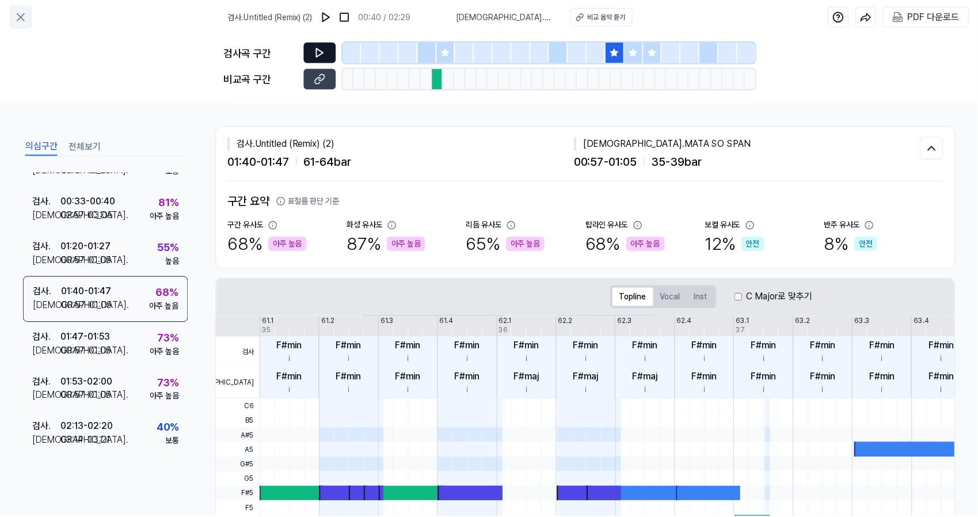
scroll to position [63, 0]
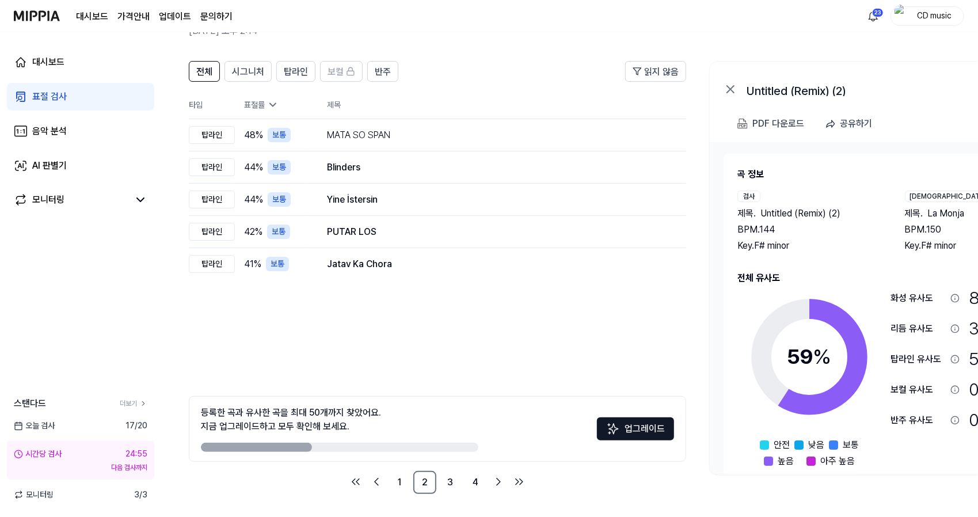
click at [62, 95] on div "표절 검사" at bounding box center [49, 97] width 35 height 14
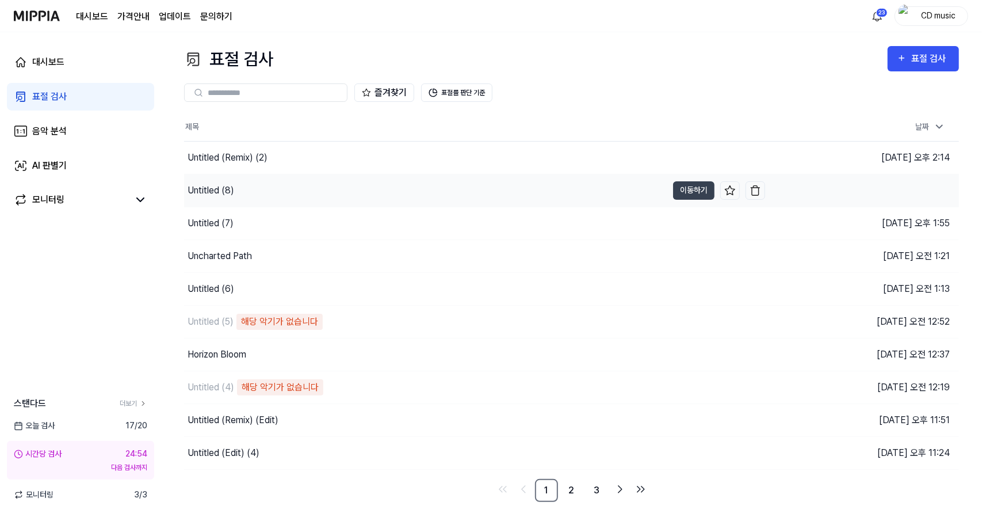
click at [211, 182] on div "Untitled (8)" at bounding box center [425, 190] width 483 height 32
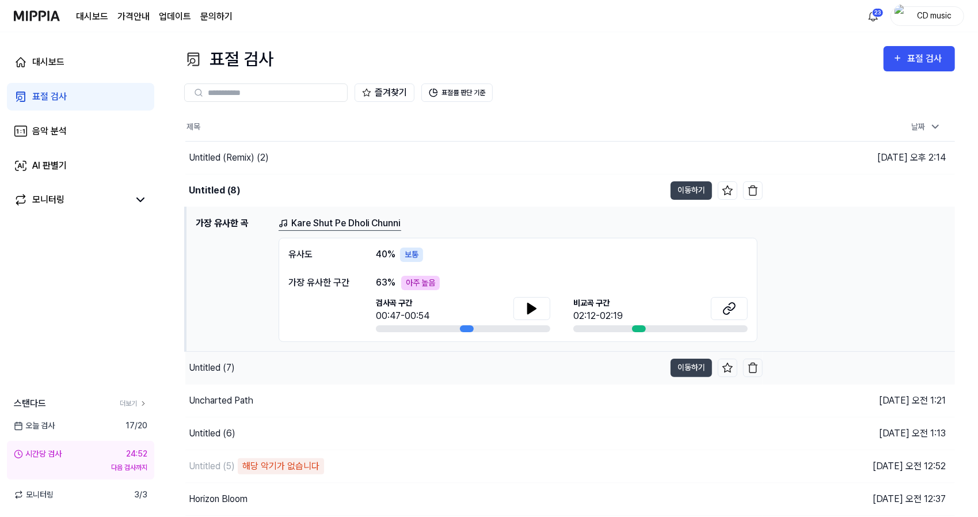
click at [304, 377] on div "Untitled (7)" at bounding box center [424, 368] width 479 height 32
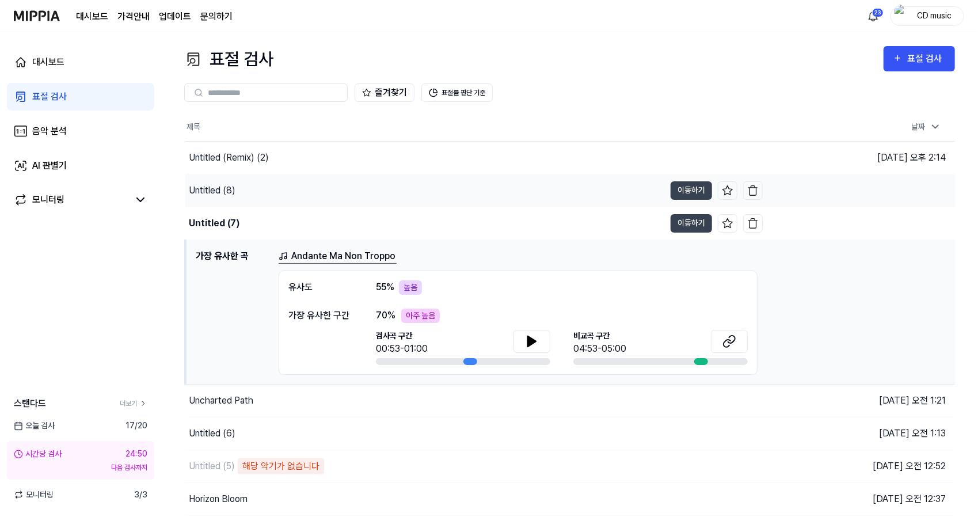
click at [467, 184] on div "Untitled (8)" at bounding box center [424, 190] width 479 height 32
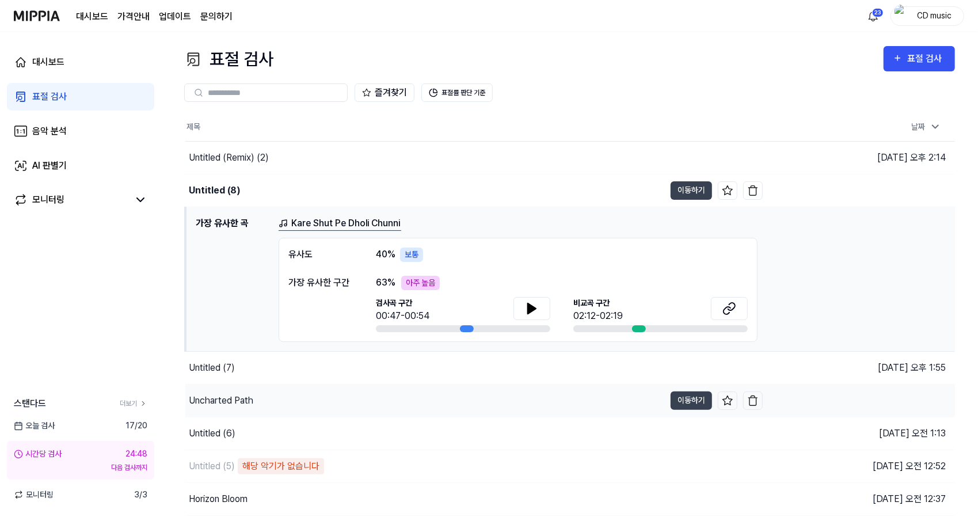
click at [383, 394] on div "Uncharted Path" at bounding box center [424, 400] width 479 height 32
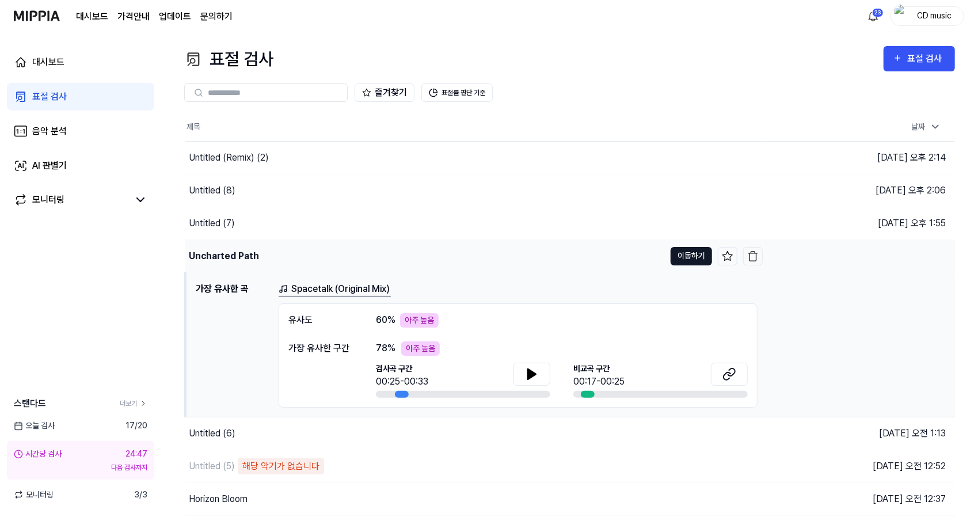
click at [689, 250] on button "이동하기" at bounding box center [690, 256] width 41 height 18
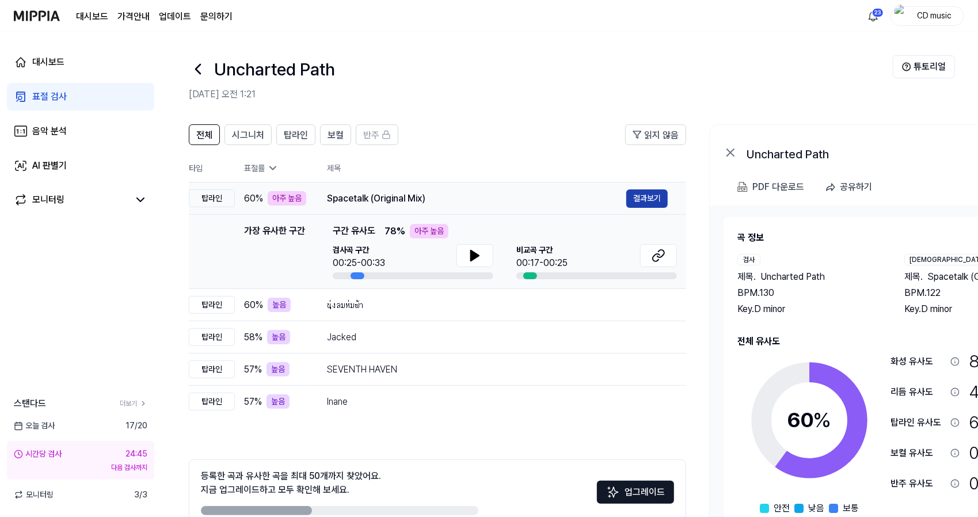
click at [642, 198] on button "결과보기" at bounding box center [646, 198] width 41 height 18
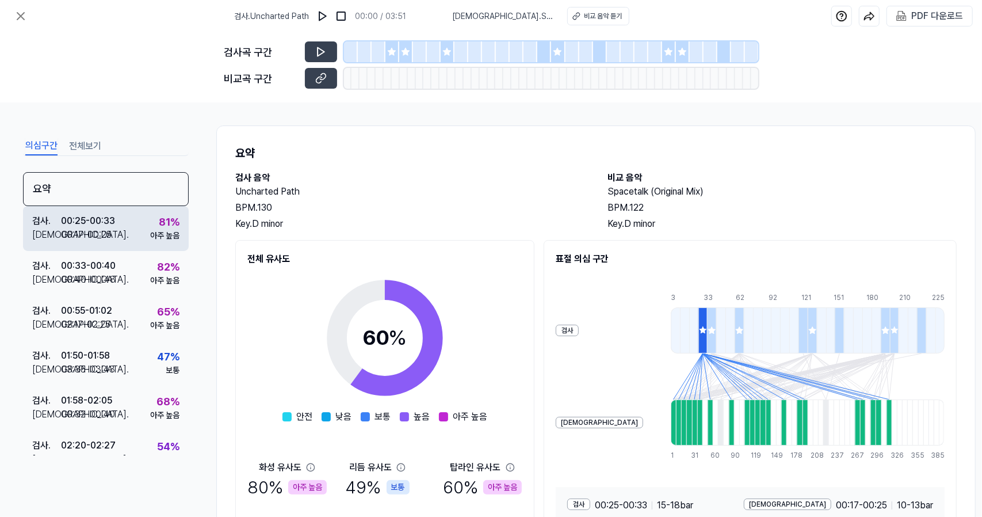
click at [140, 241] on div "검사 . 00:25 - 00:33 비교 . 00:17 - 00:25 81 % 아주 높음" at bounding box center [106, 228] width 166 height 45
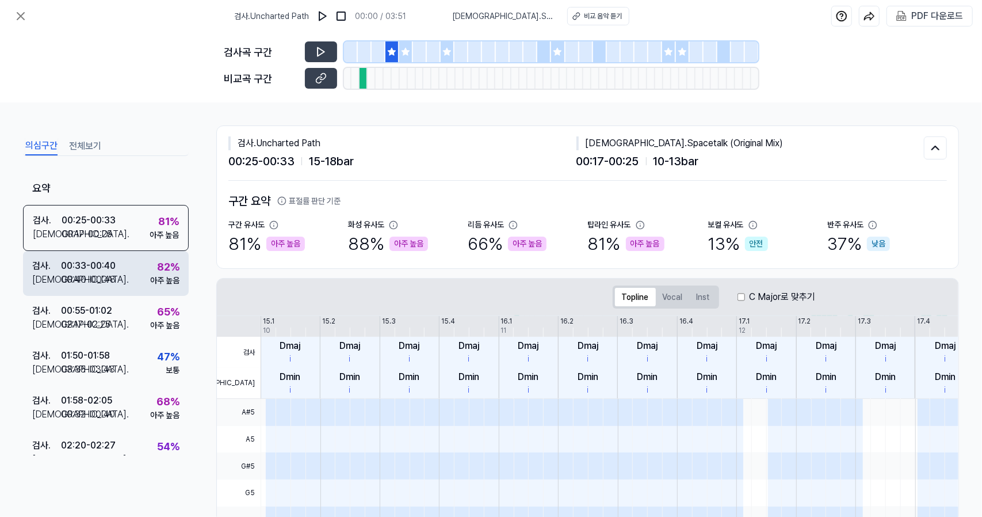
click at [139, 274] on div "검사 . 00:33 - 00:40 비교 . 00:40 - 00:48 82 % 아주 높음" at bounding box center [106, 273] width 166 height 45
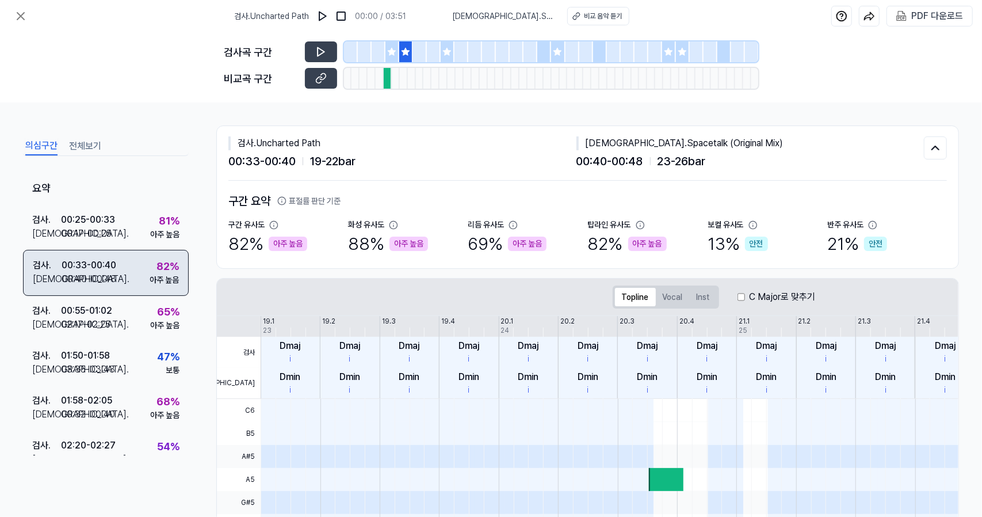
scroll to position [154, 0]
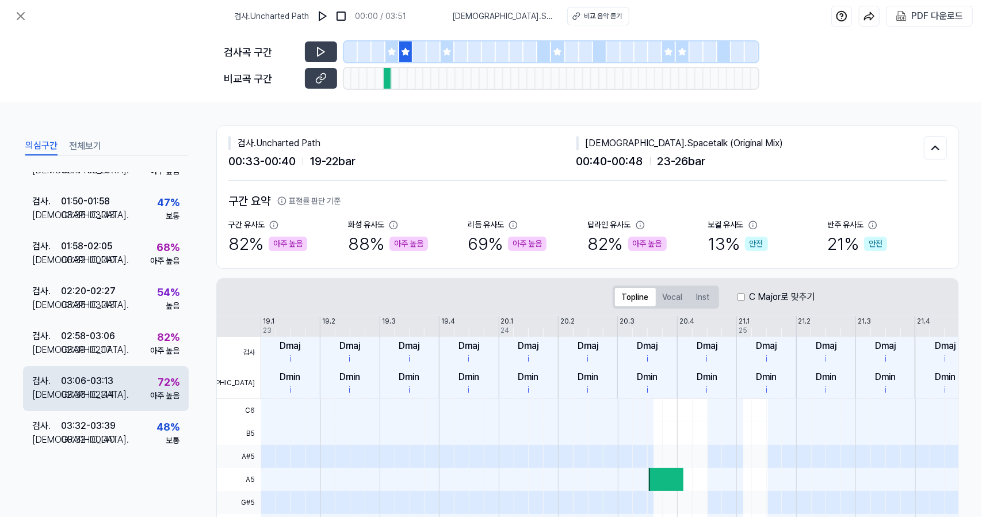
click at [127, 403] on div "검사 . 03:06 - 03:13 비교 . 02:36 - 02:44 72 % 아주 높음" at bounding box center [106, 388] width 166 height 45
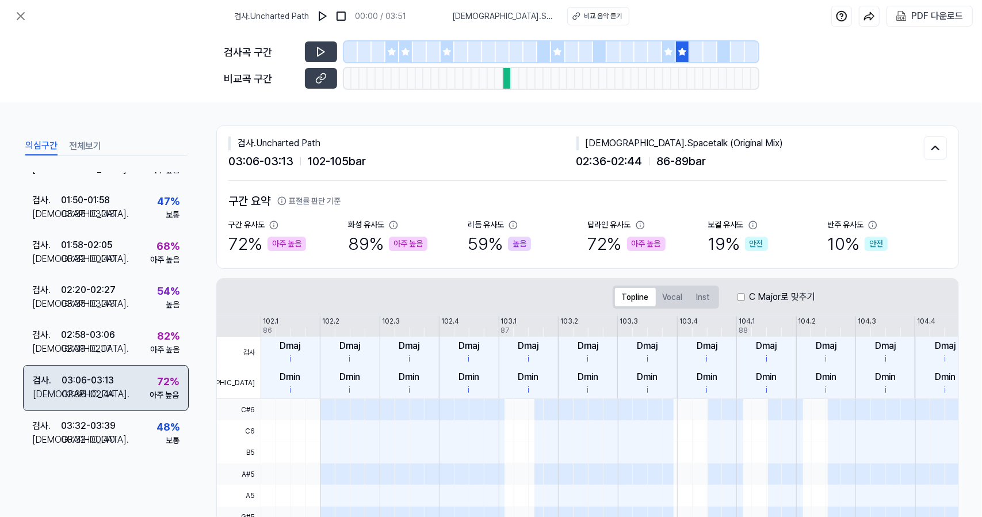
scroll to position [154, 0]
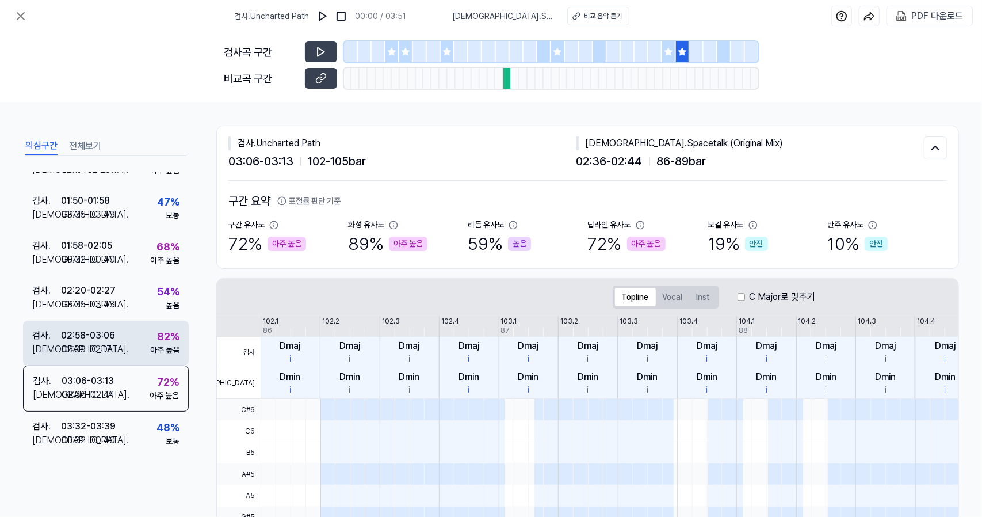
click at [135, 357] on div "검사 . 02:58 - 03:06 비교 . 02:09 - 02:17 82 % 아주 높음" at bounding box center [106, 342] width 166 height 45
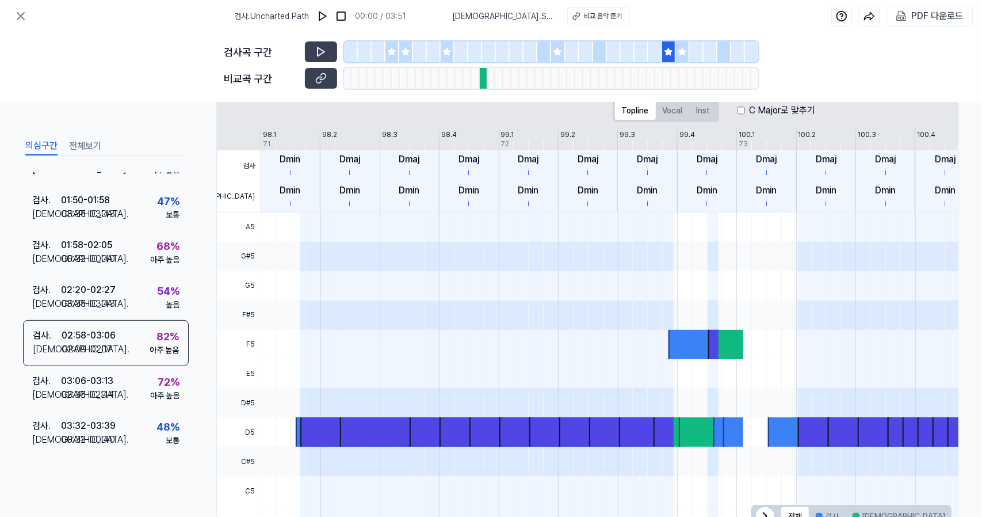
scroll to position [186, 0]
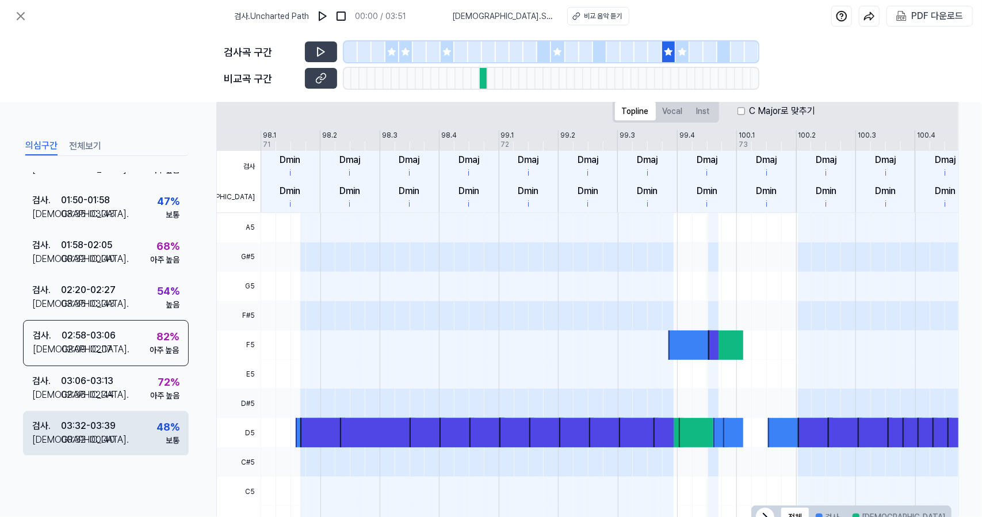
click at [142, 416] on div "검사 . 03:32 - 03:39 비교 . 00:32 - 00:40 48 % 보통" at bounding box center [106, 433] width 166 height 45
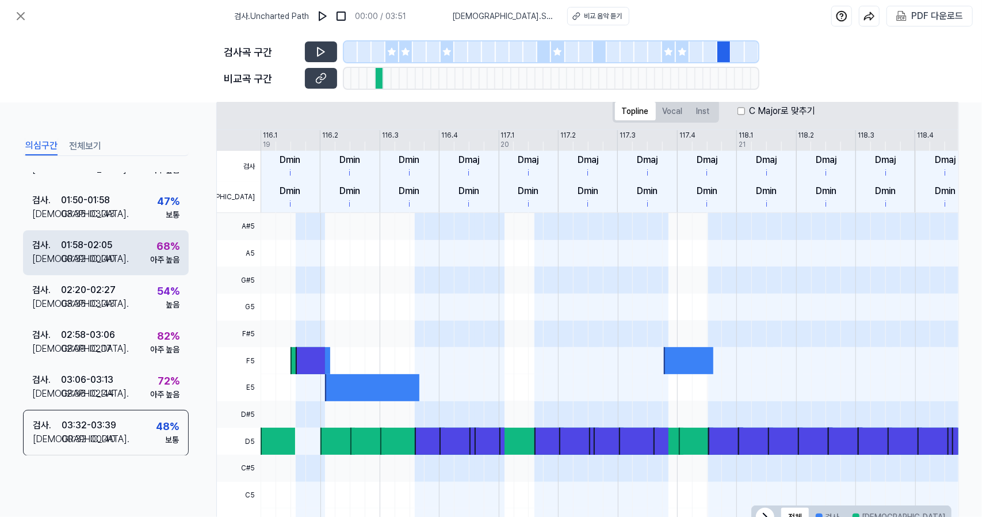
click at [157, 240] on div "68 %" at bounding box center [168, 246] width 23 height 16
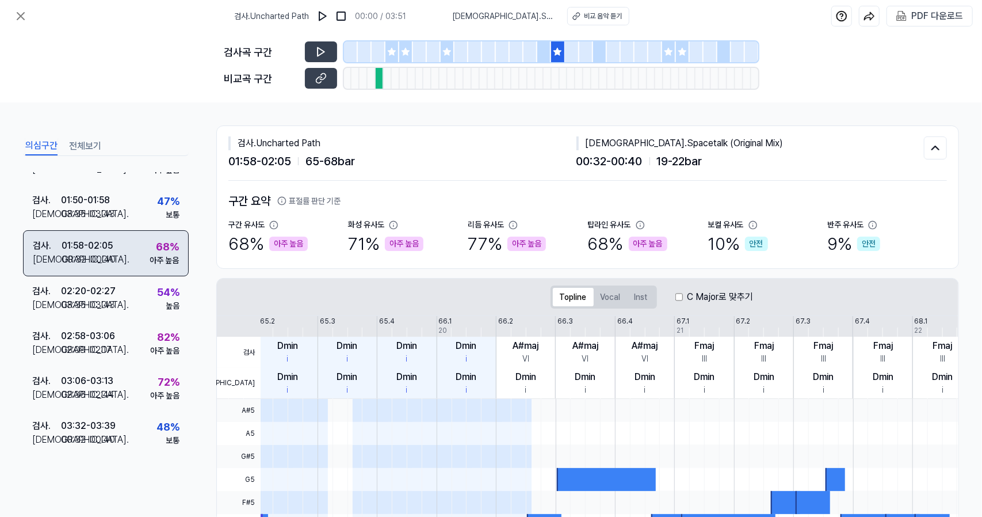
scroll to position [0, 0]
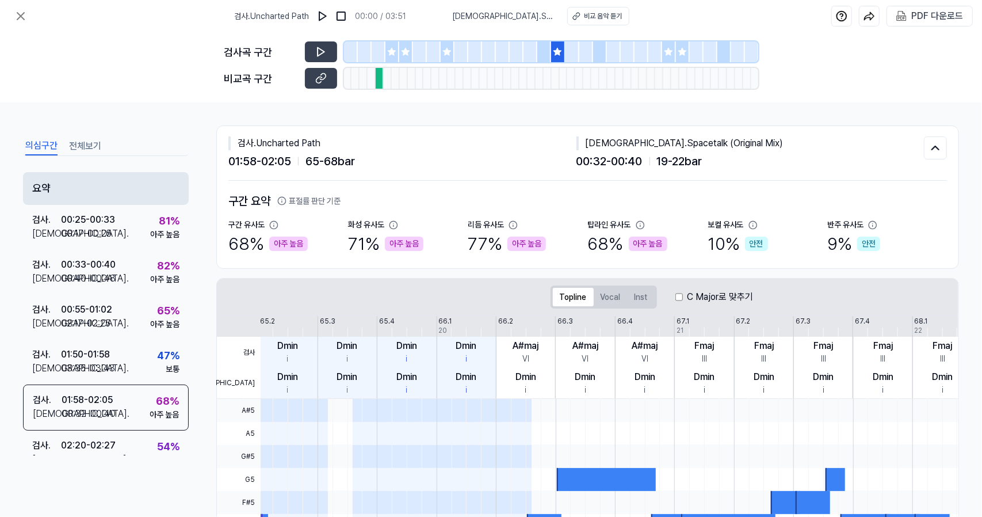
click at [45, 193] on div "요약" at bounding box center [106, 188] width 166 height 33
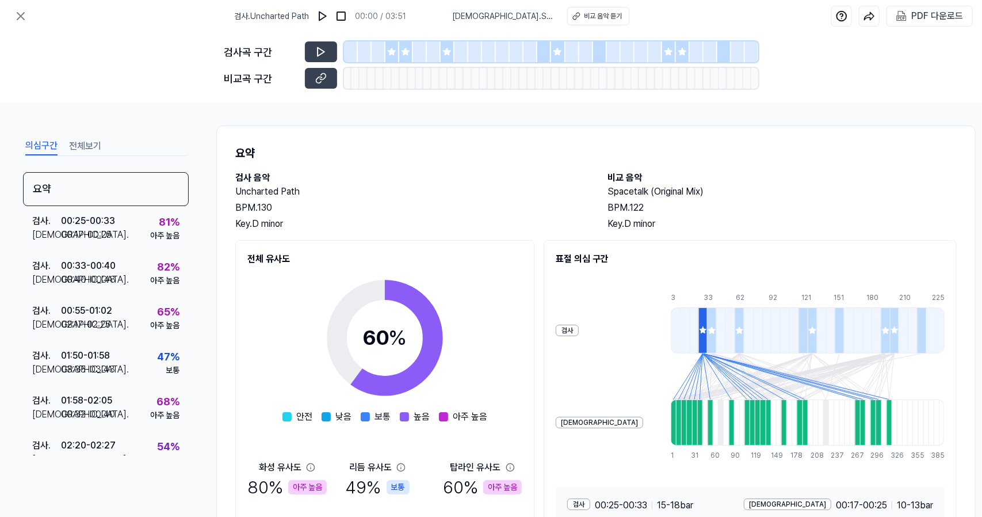
scroll to position [99, 0]
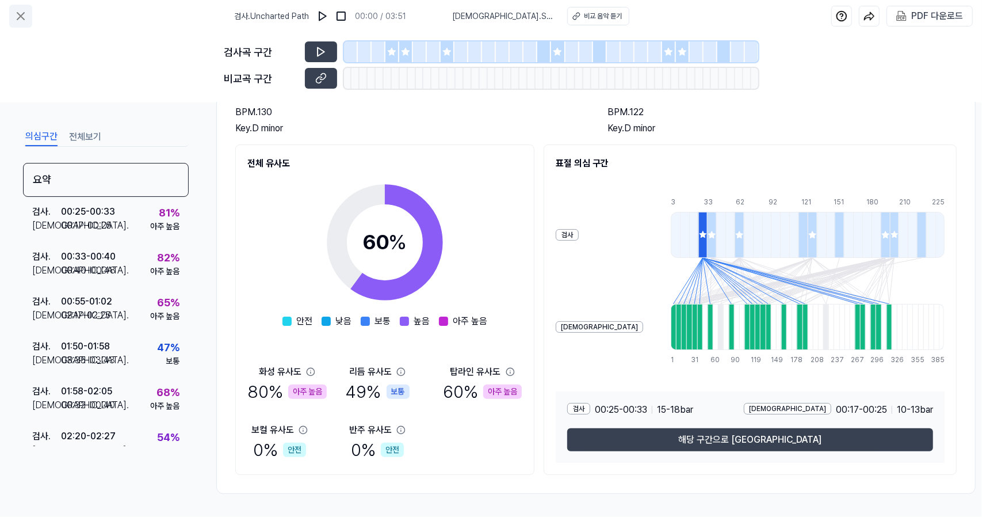
click at [22, 13] on icon at bounding box center [21, 16] width 14 height 14
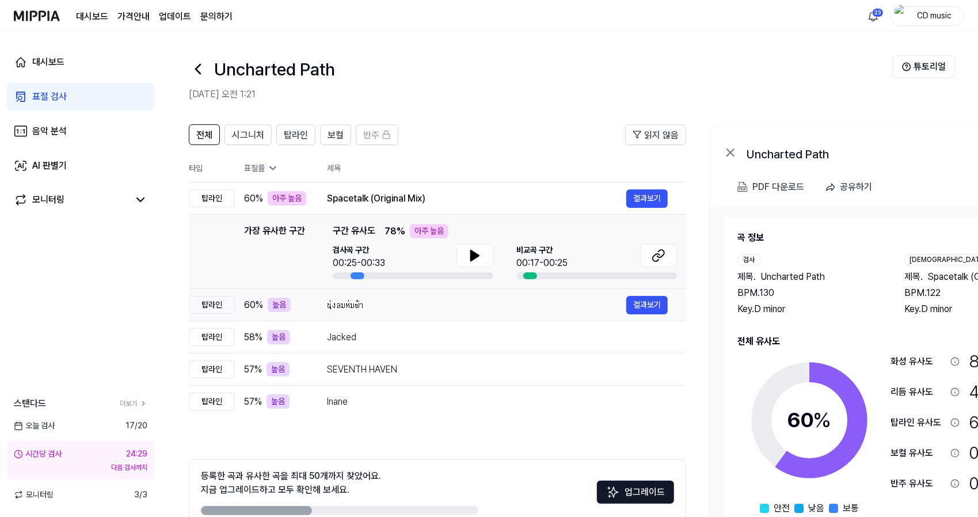
click at [407, 310] on div "นุ่งลมห่มฟ้า" at bounding box center [476, 305] width 299 height 14
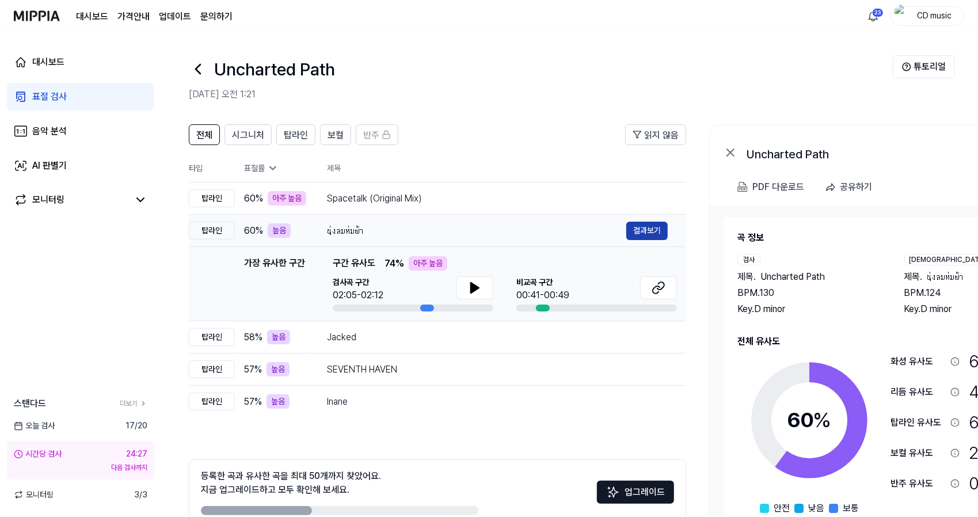
click at [640, 226] on button "결과보기" at bounding box center [646, 231] width 41 height 18
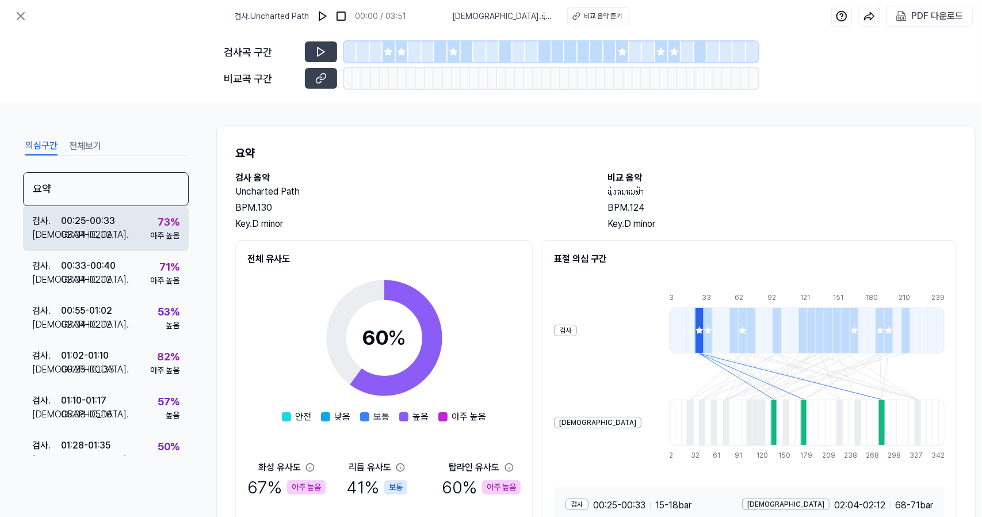
click at [148, 242] on div "검사 . 00:25 - 00:33 비교 . 02:04 - 02:12 73 % 아주 높음" at bounding box center [106, 228] width 166 height 45
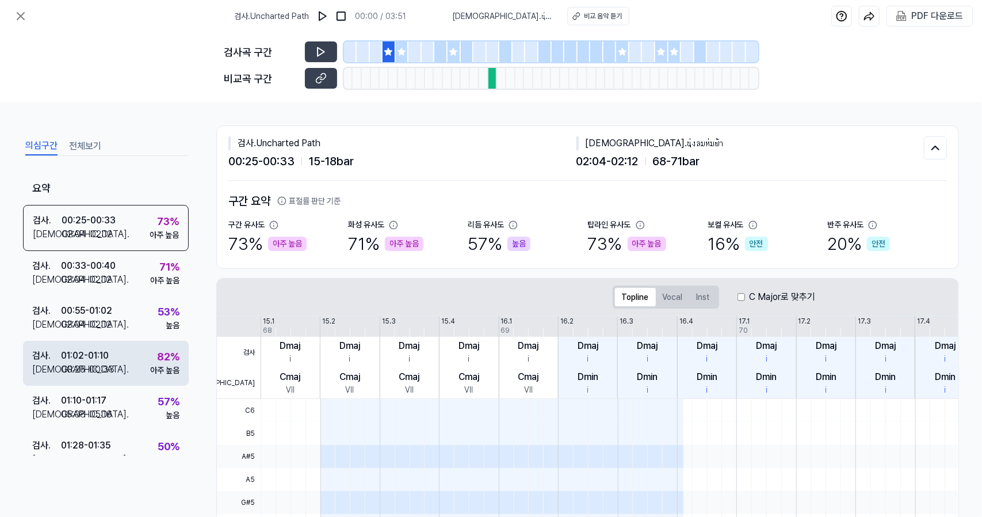
click at [150, 353] on div "82 % 아주 높음" at bounding box center [164, 363] width 29 height 28
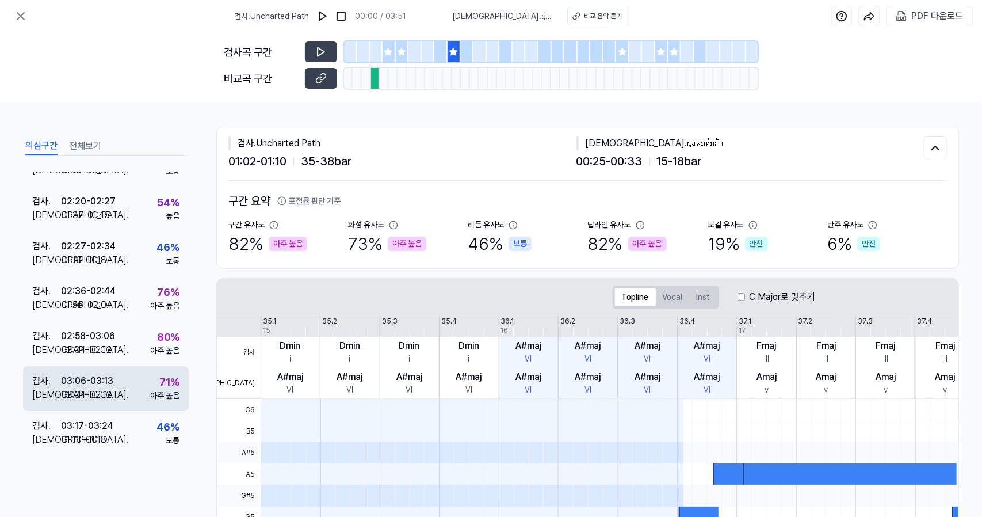
click at [137, 390] on div "검사 . 03:06 - 03:13 비교 . 02:04 - 02:12 71 % 아주 높음" at bounding box center [106, 388] width 166 height 45
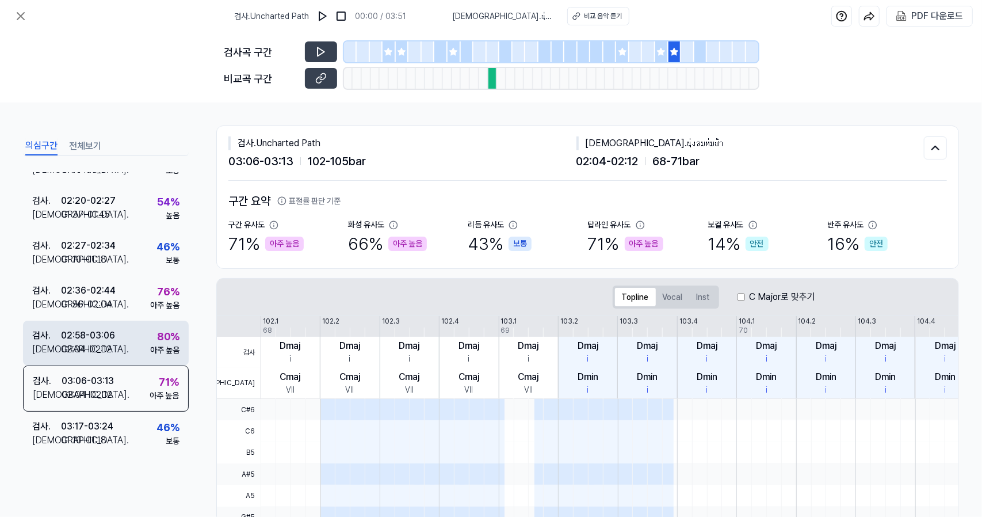
click at [133, 342] on div "검사 . 02:58 - 03:06 비교 . 02:04 - 02:12 80 % 아주 높음" at bounding box center [106, 342] width 166 height 45
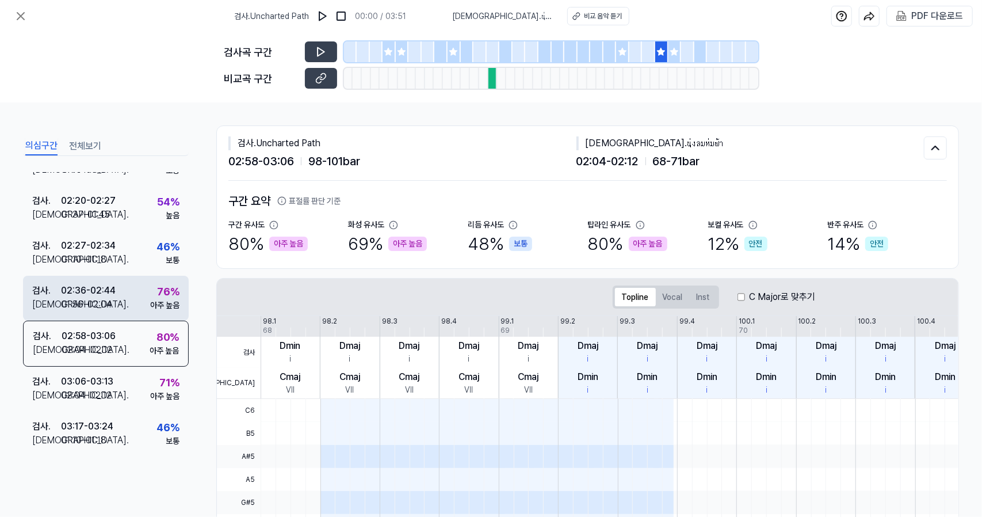
click at [139, 292] on div "검사 . 02:36 - 02:44 비교 . 01:56 - 02:04 76 % 아주 높음" at bounding box center [106, 298] width 166 height 45
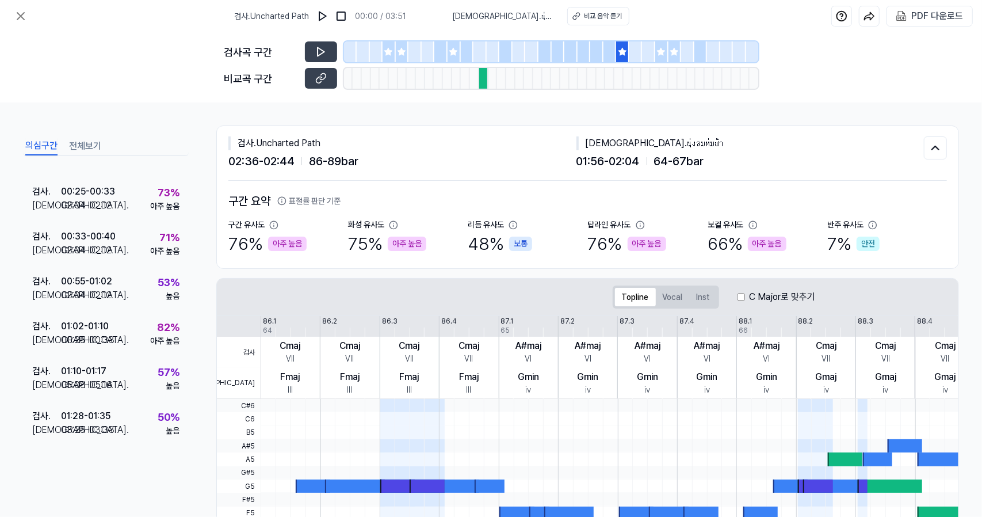
scroll to position [0, 0]
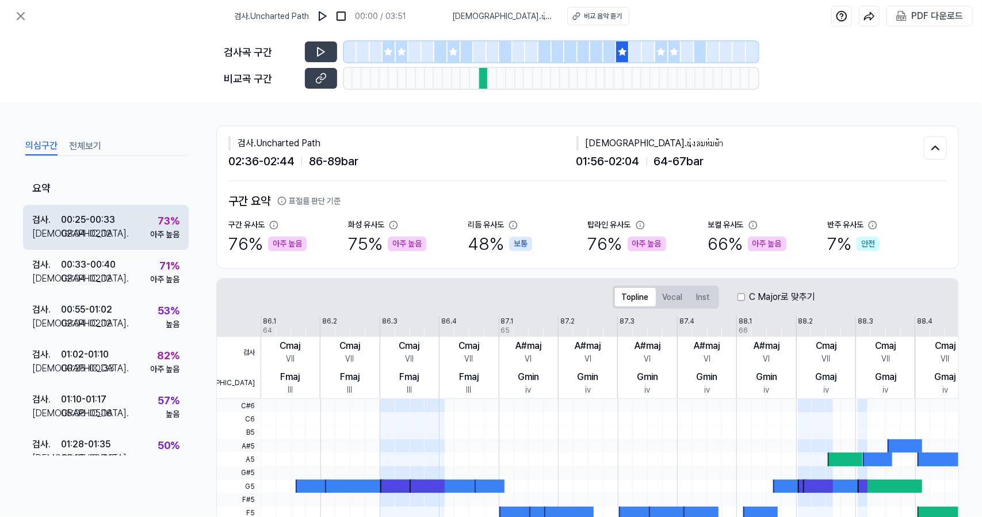
click at [144, 218] on div "검사 . 00:25 - 00:33 비교 . 02:04 - 02:12 73 % 아주 높음" at bounding box center [106, 227] width 166 height 45
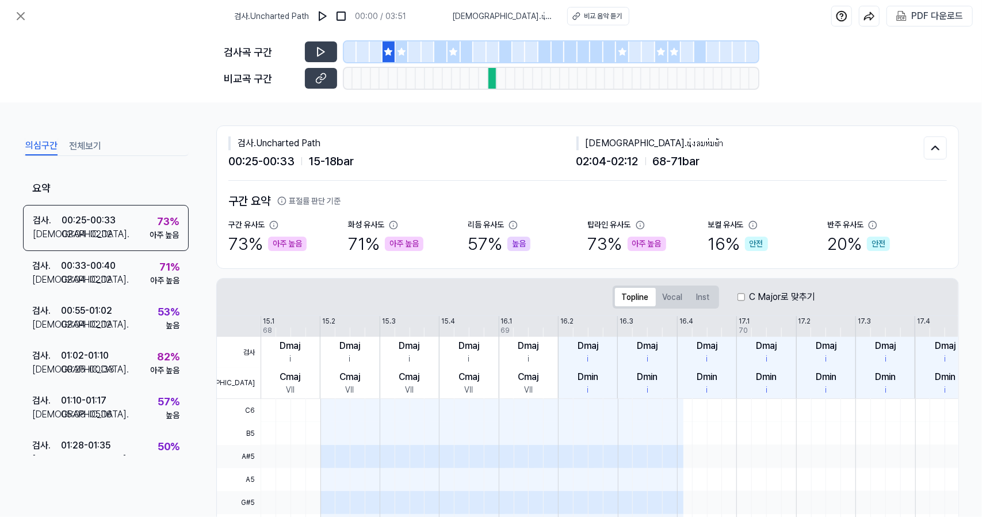
scroll to position [227, 0]
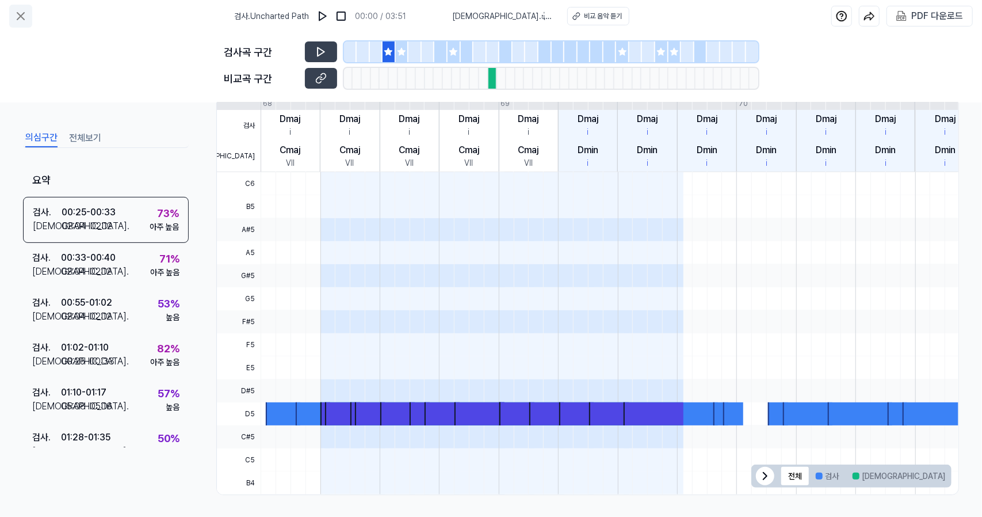
click at [29, 11] on button at bounding box center [20, 16] width 23 height 23
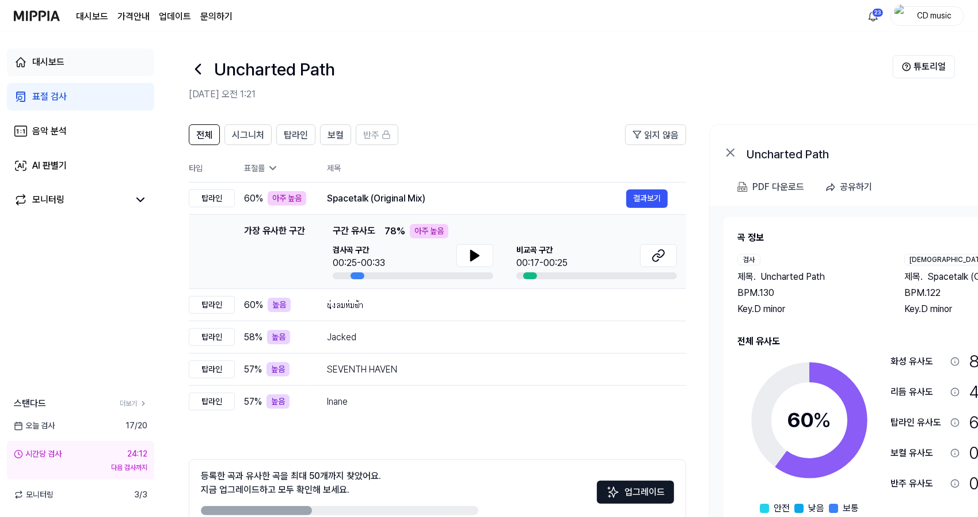
click at [101, 70] on link "대시보드" at bounding box center [80, 62] width 147 height 28
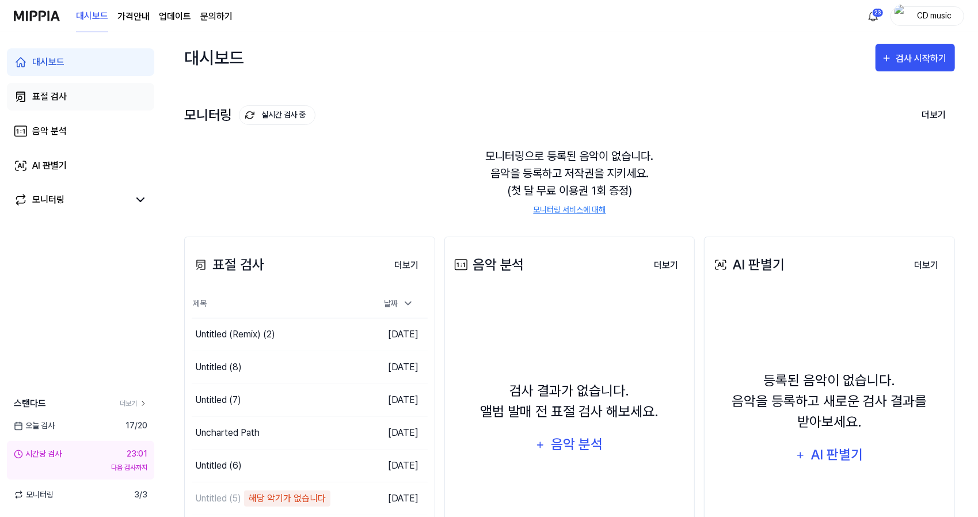
click at [113, 103] on link "표절 검사" at bounding box center [80, 97] width 147 height 28
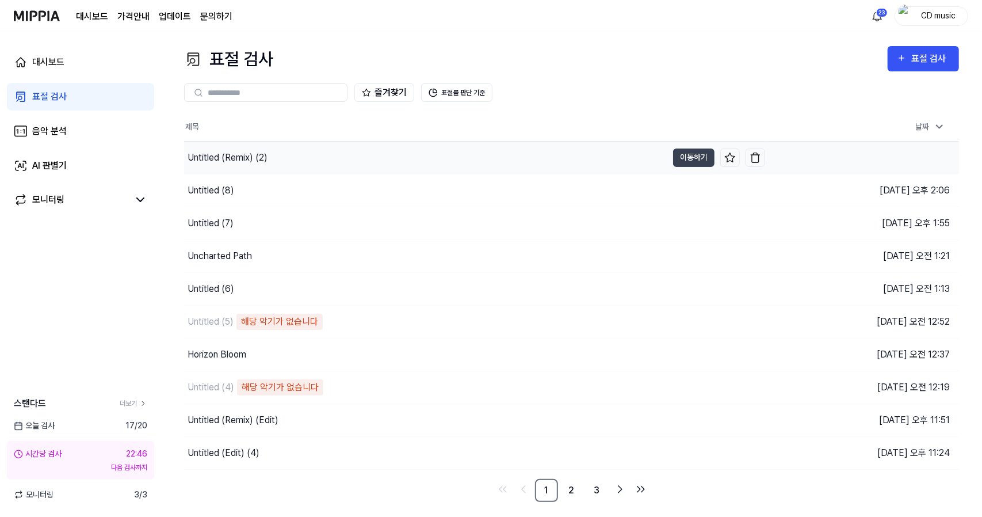
click at [238, 155] on div "Untitled (Remix) (2)" at bounding box center [228, 158] width 80 height 14
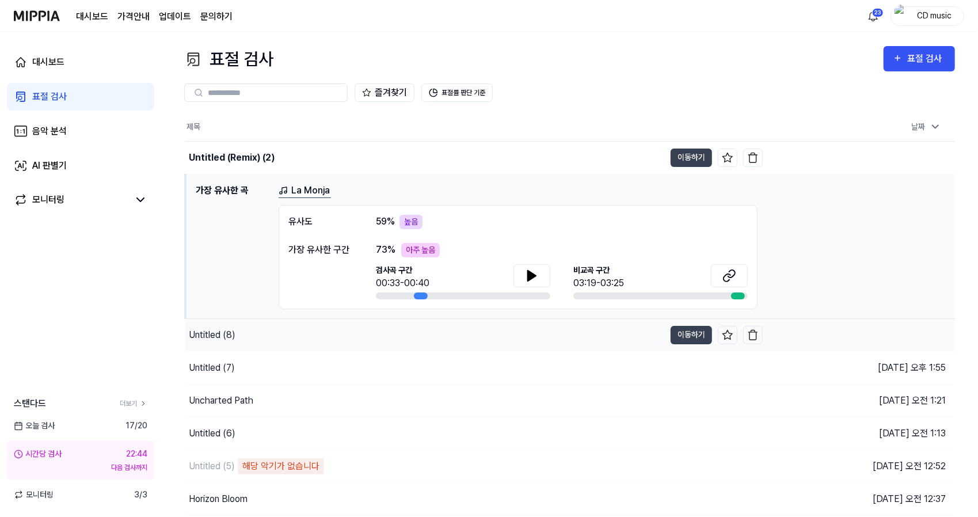
click at [297, 342] on div "Untitled (8)" at bounding box center [424, 335] width 479 height 32
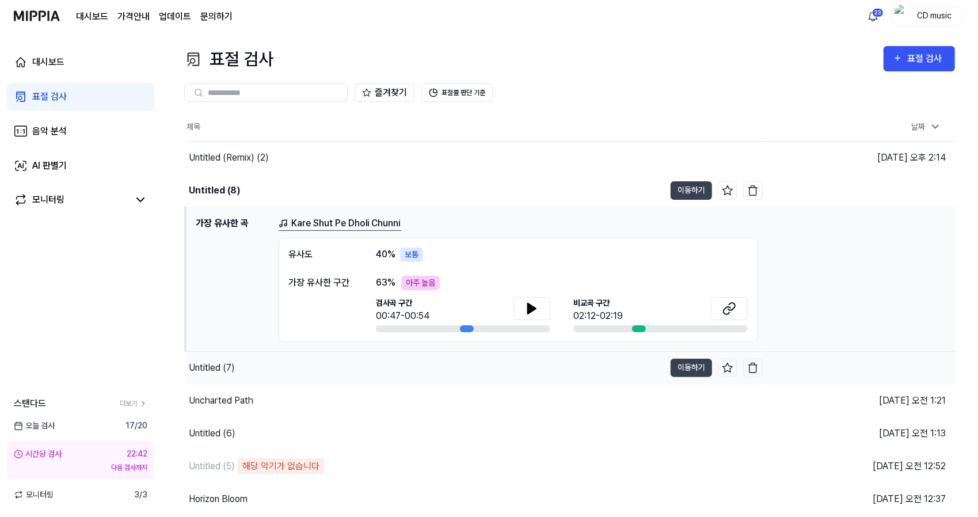
click at [302, 360] on div "Untitled (7)" at bounding box center [424, 368] width 479 height 32
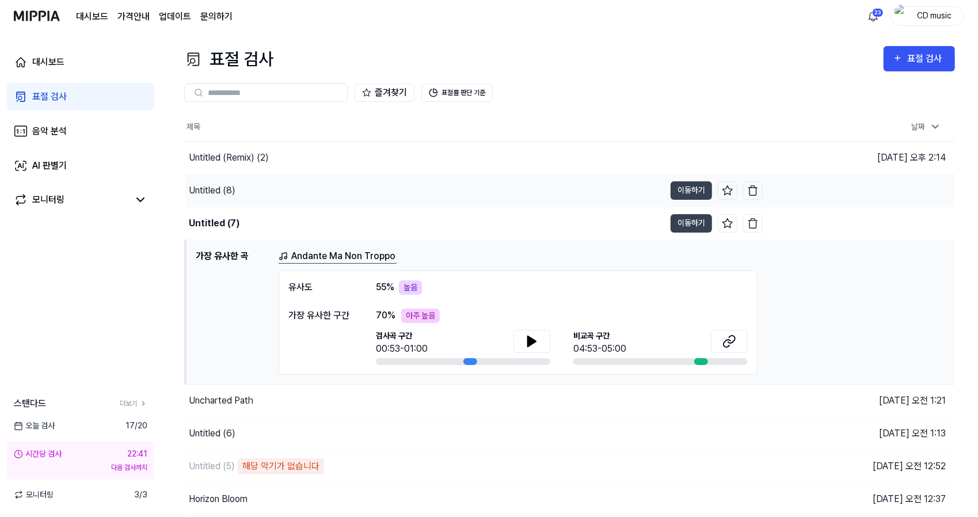
click at [267, 195] on div "Untitled (8)" at bounding box center [424, 190] width 479 height 32
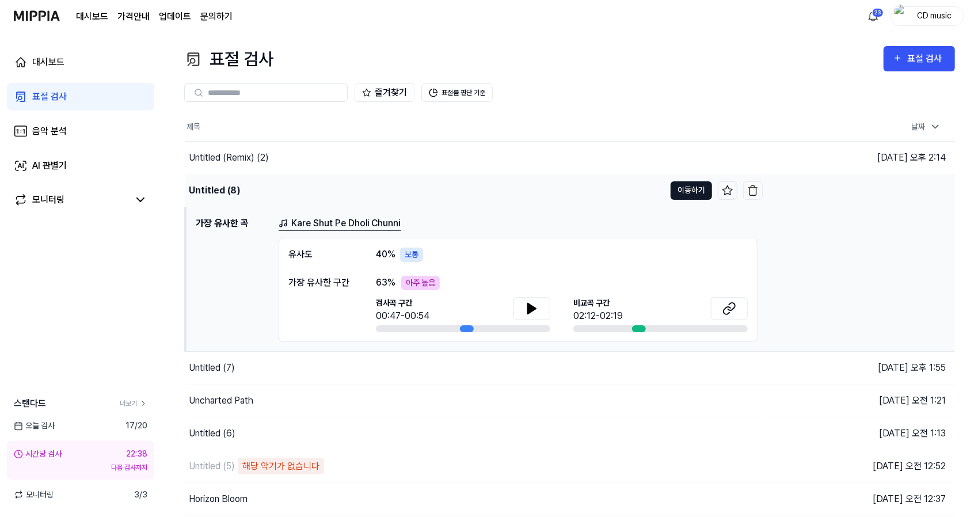
click at [681, 195] on button "이동하기" at bounding box center [690, 190] width 41 height 18
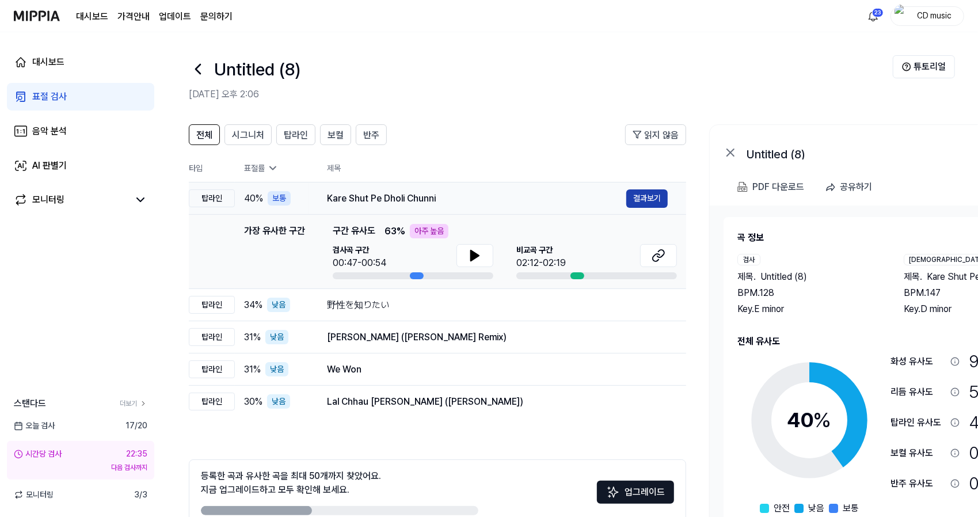
click at [642, 200] on button "결과보기" at bounding box center [646, 198] width 41 height 18
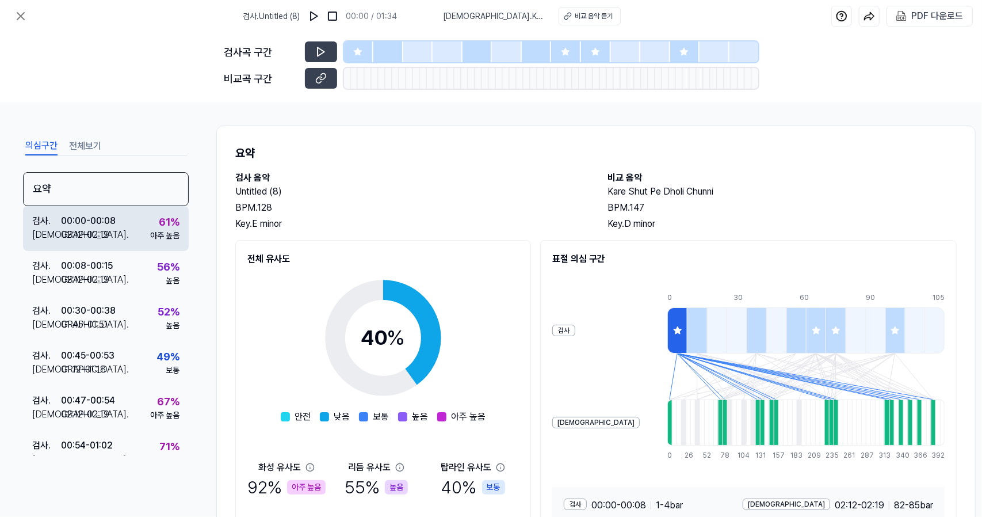
click at [138, 231] on div "검사 . 00:00 - 00:08 비교 . 02:12 - 02:19 61 % 아주 높음" at bounding box center [106, 228] width 166 height 45
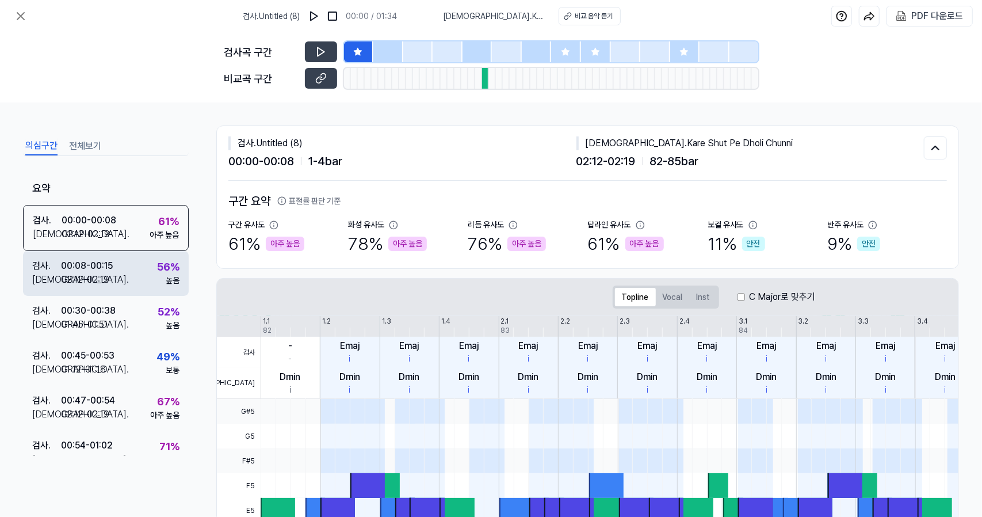
click at [121, 276] on div "검사 . 00:08 - 00:15 비교 . 02:12 - 02:19 56 % 높음" at bounding box center [106, 273] width 166 height 45
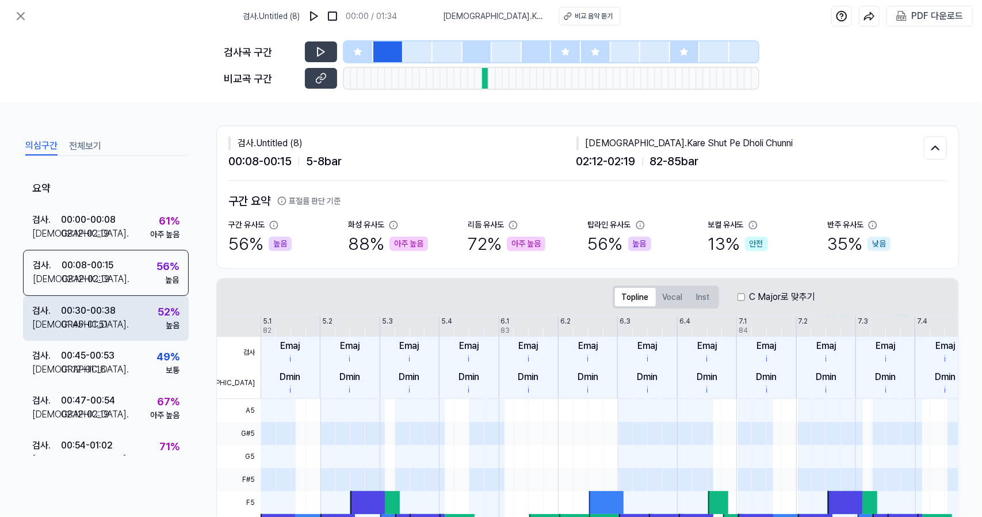
click at [116, 322] on div "검사 . 00:30 - 00:38 비교 . 01:45 - 01:51 52 % 높음" at bounding box center [106, 318] width 166 height 45
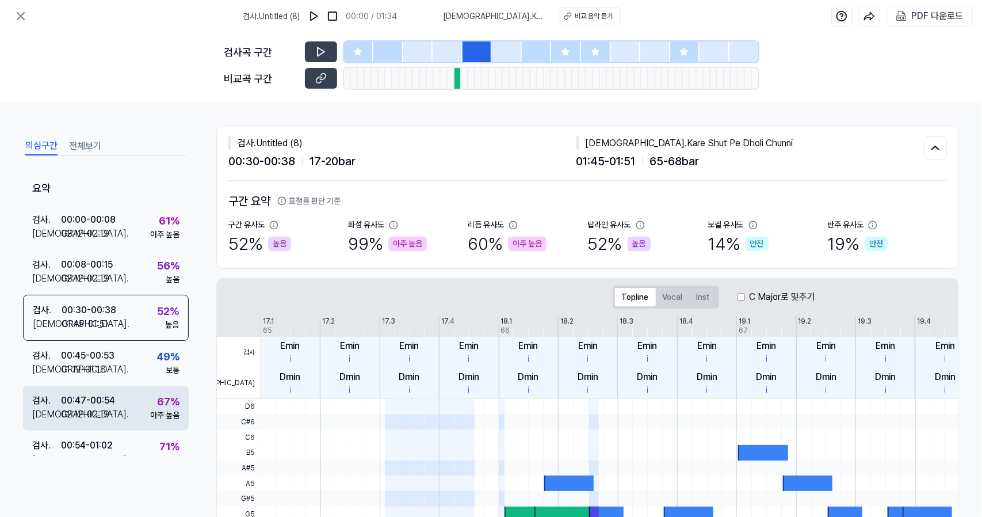
click at [106, 403] on div "00:47 - 00:54" at bounding box center [88, 401] width 54 height 14
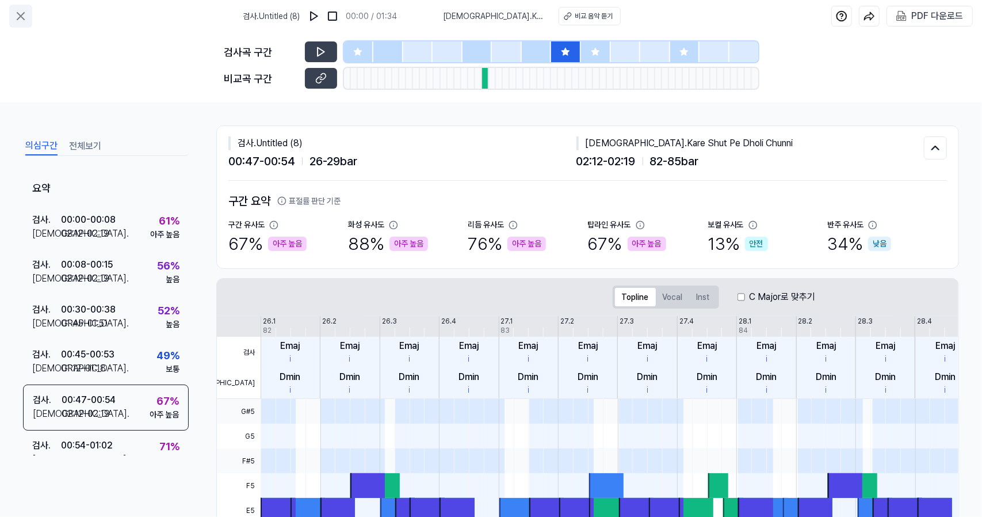
click at [20, 13] on icon at bounding box center [21, 16] width 14 height 14
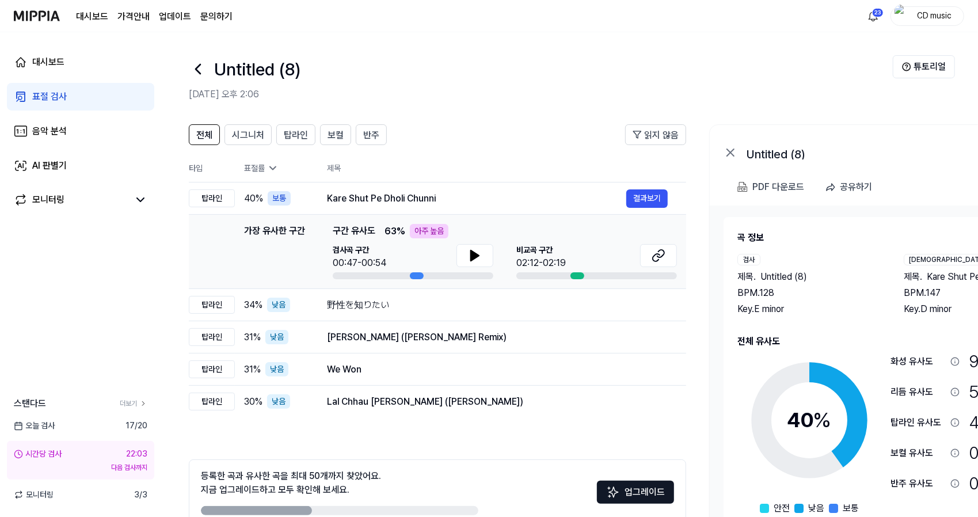
click at [197, 65] on icon at bounding box center [198, 69] width 18 height 18
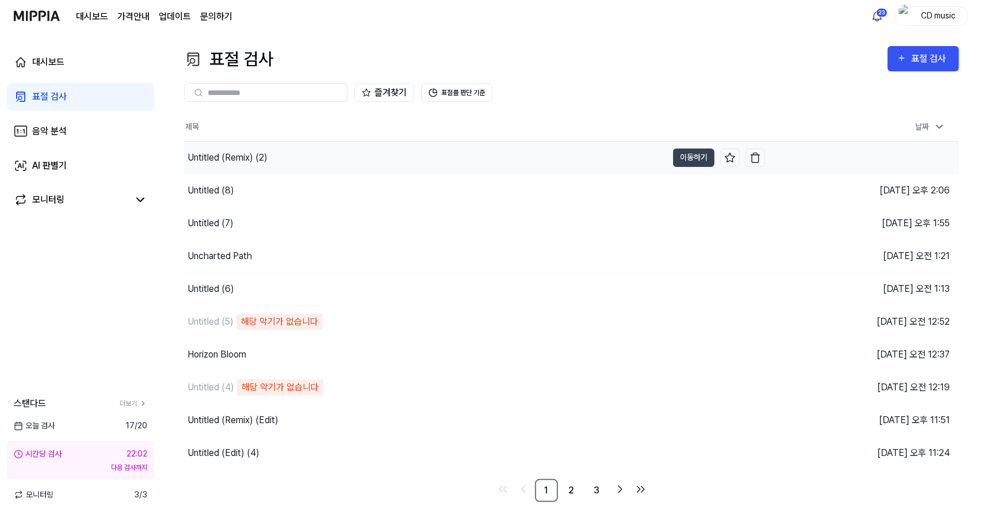
click at [251, 157] on div "Untitled (Remix) (2)" at bounding box center [228, 158] width 80 height 14
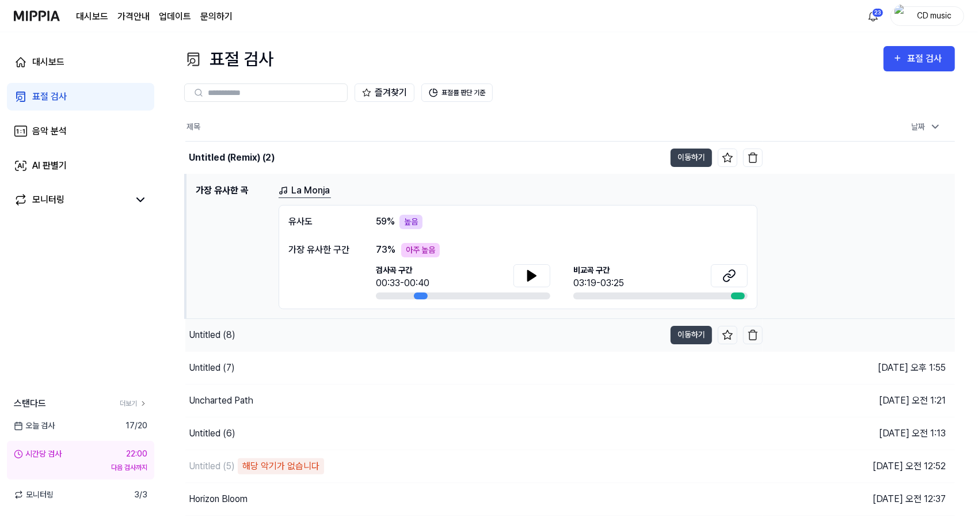
click at [243, 337] on div "Untitled (8)" at bounding box center [424, 335] width 479 height 32
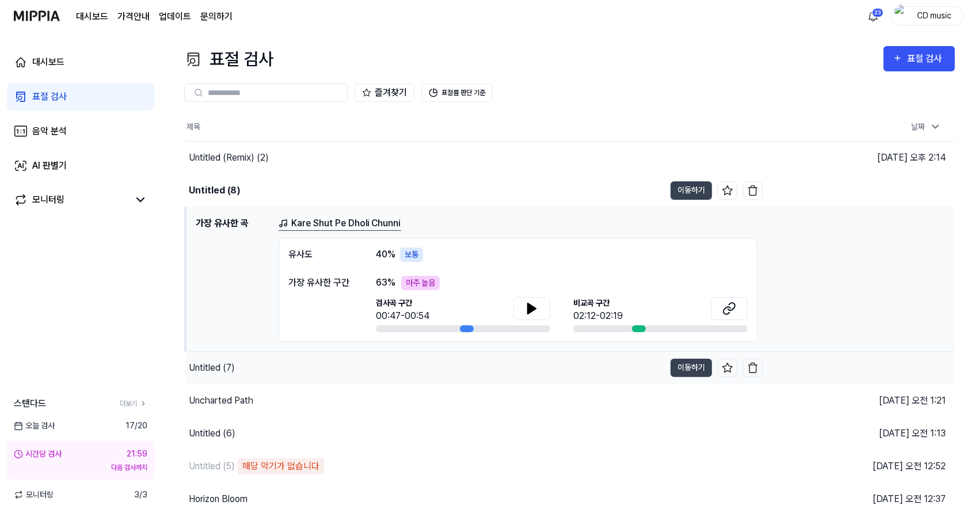
click at [243, 364] on div "Untitled (7)" at bounding box center [424, 368] width 479 height 32
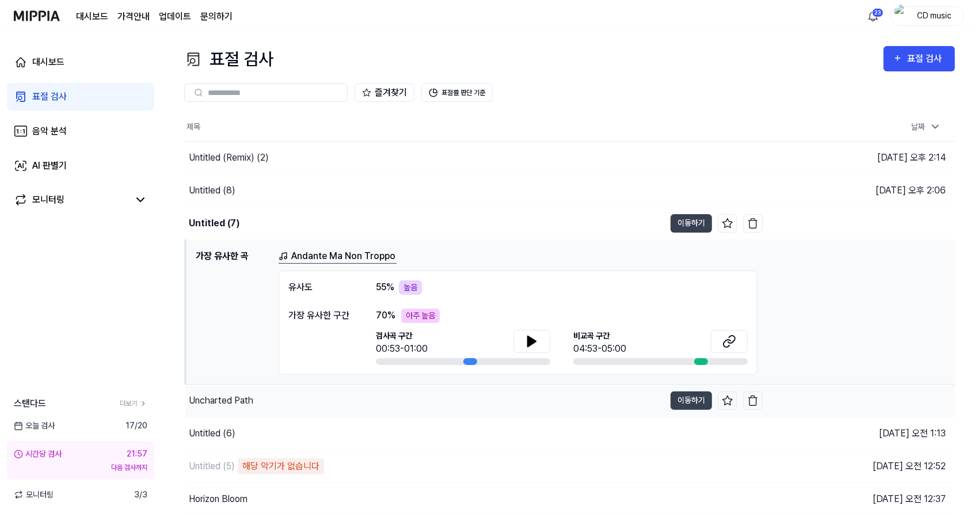
click at [243, 390] on div "Uncharted Path" at bounding box center [424, 400] width 479 height 32
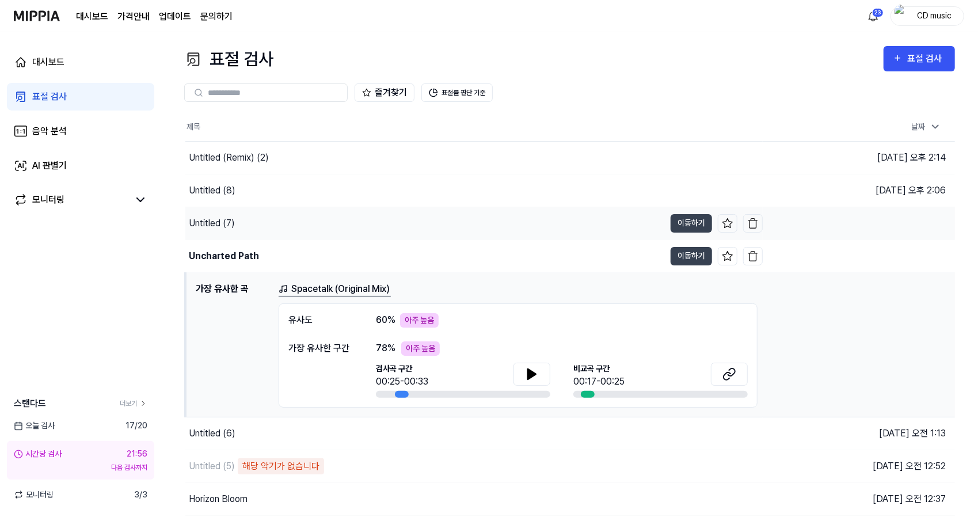
click at [247, 223] on div "Untitled (7)" at bounding box center [424, 223] width 479 height 32
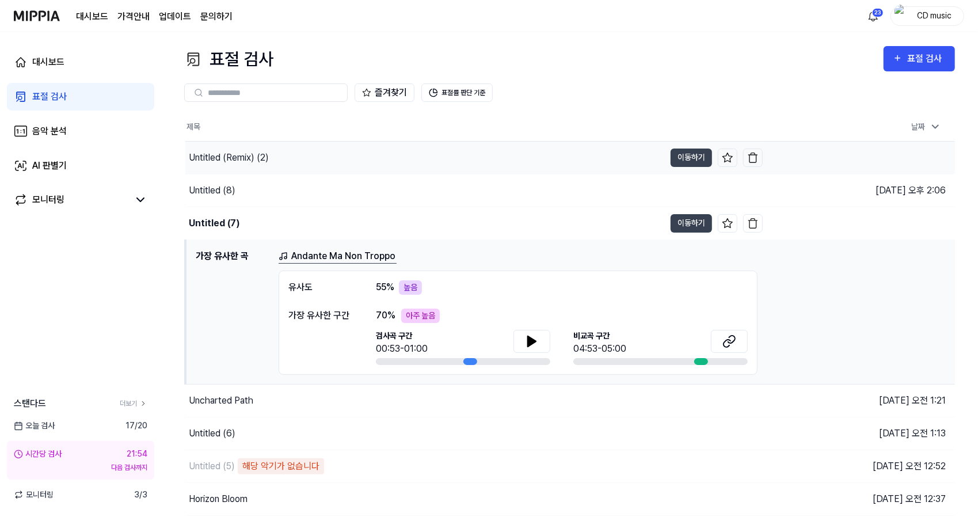
click at [255, 162] on div "Untitled (Remix) (2)" at bounding box center [229, 158] width 80 height 14
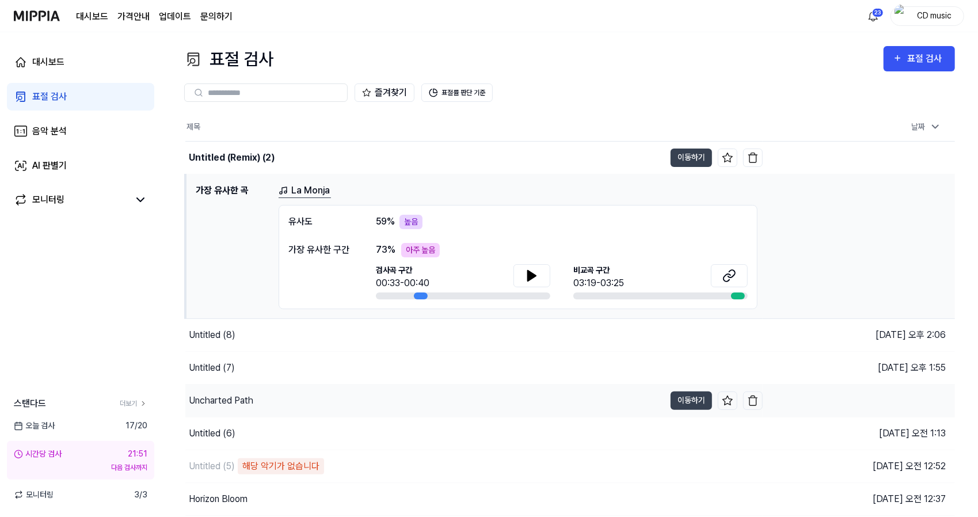
click at [234, 403] on div "Uncharted Path" at bounding box center [221, 401] width 64 height 14
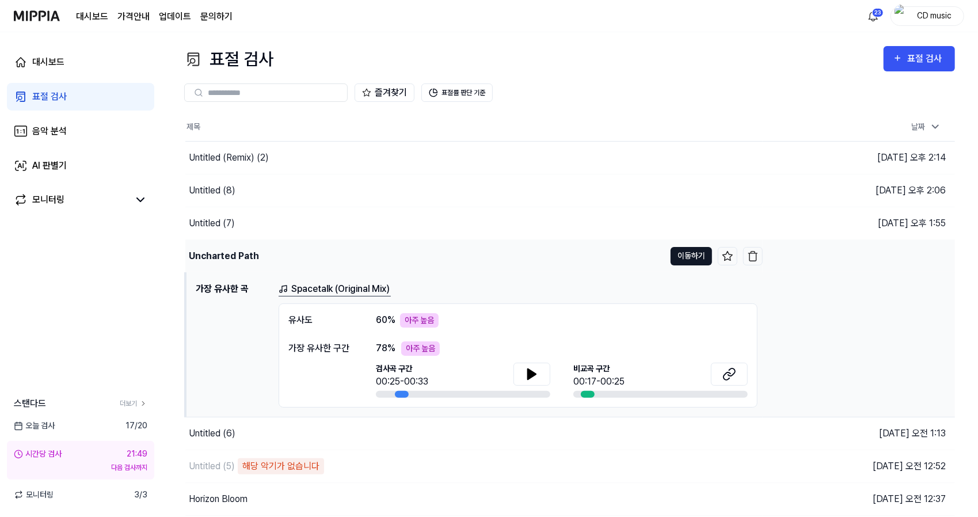
click at [695, 248] on button "이동하기" at bounding box center [690, 256] width 41 height 18
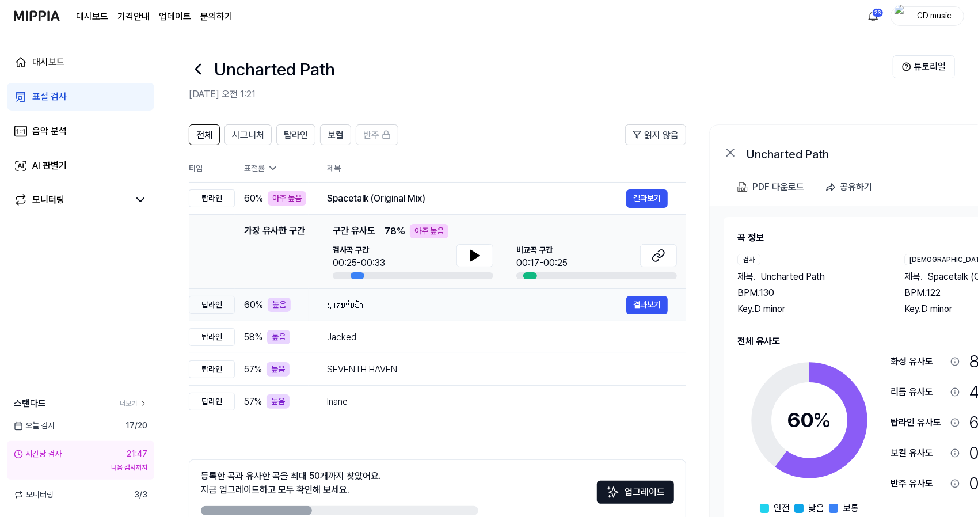
click at [368, 310] on div "นุ่งลมห่มฟ้า" at bounding box center [476, 305] width 299 height 14
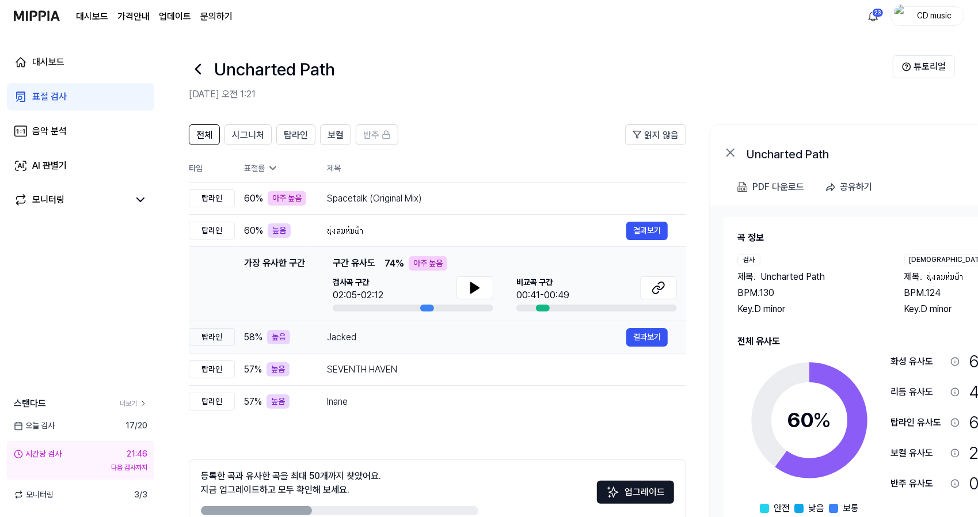
click at [365, 341] on div "Jacked" at bounding box center [476, 337] width 299 height 14
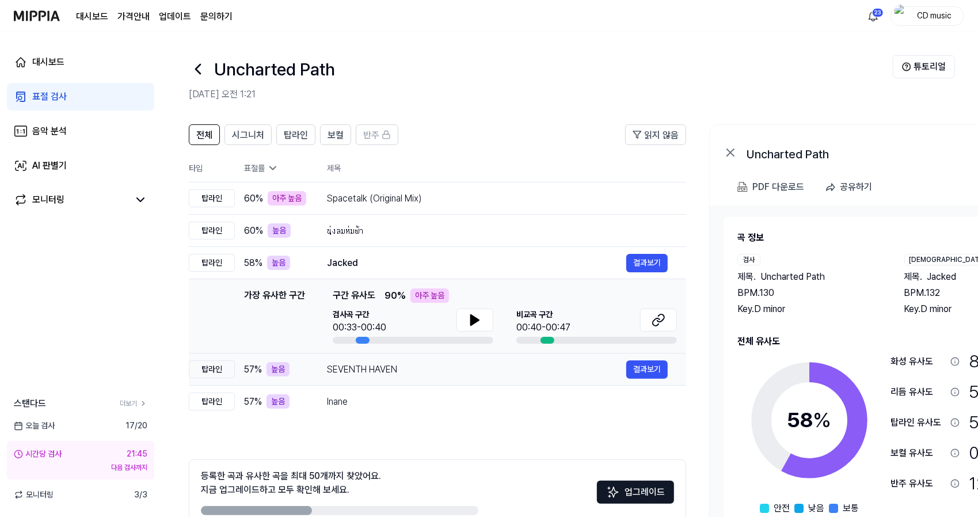
click at [366, 373] on div "SEVENTH HAVEN" at bounding box center [476, 370] width 299 height 14
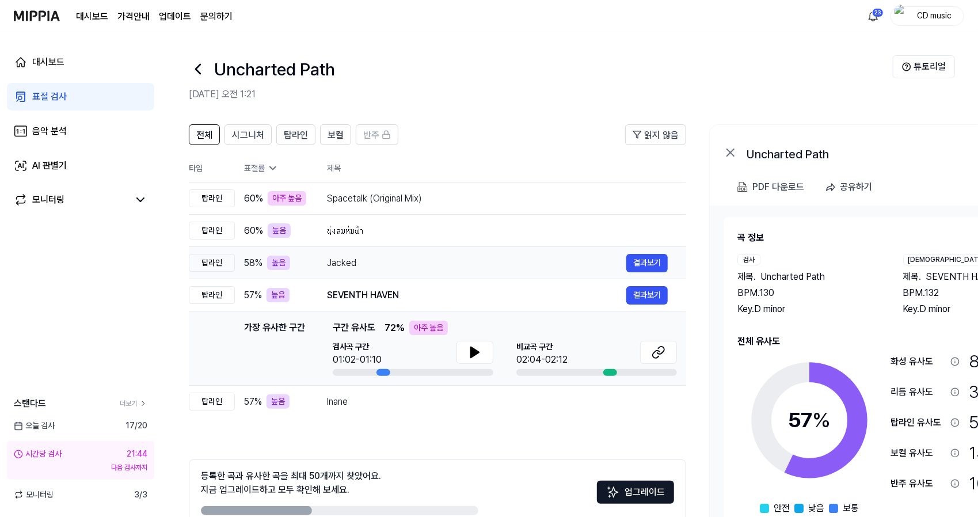
click at [427, 256] on div "Jacked" at bounding box center [476, 263] width 299 height 14
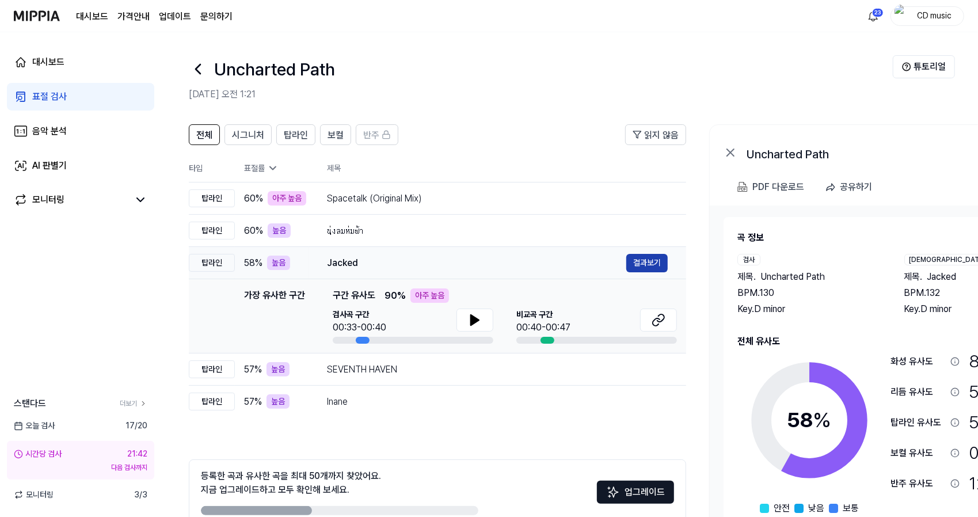
click at [649, 264] on button "결과보기" at bounding box center [646, 263] width 41 height 18
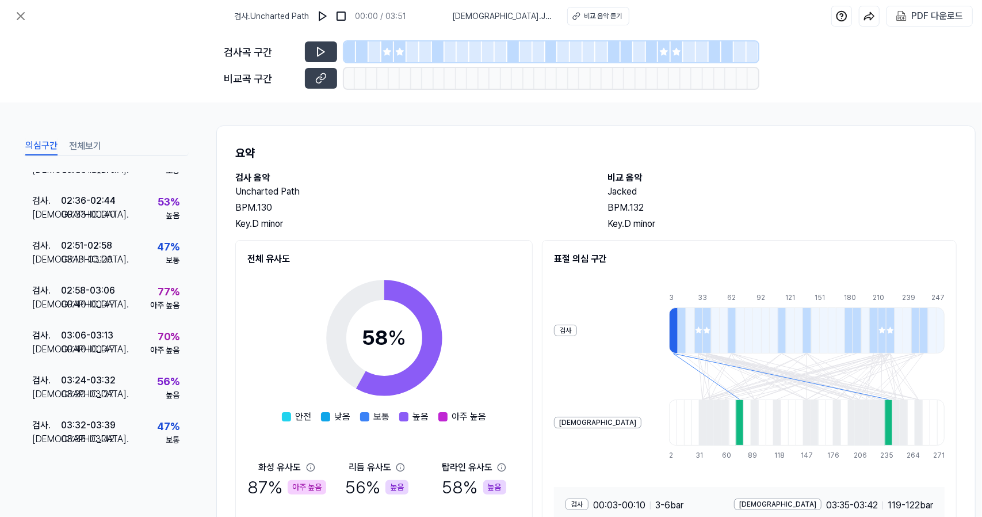
scroll to position [99, 0]
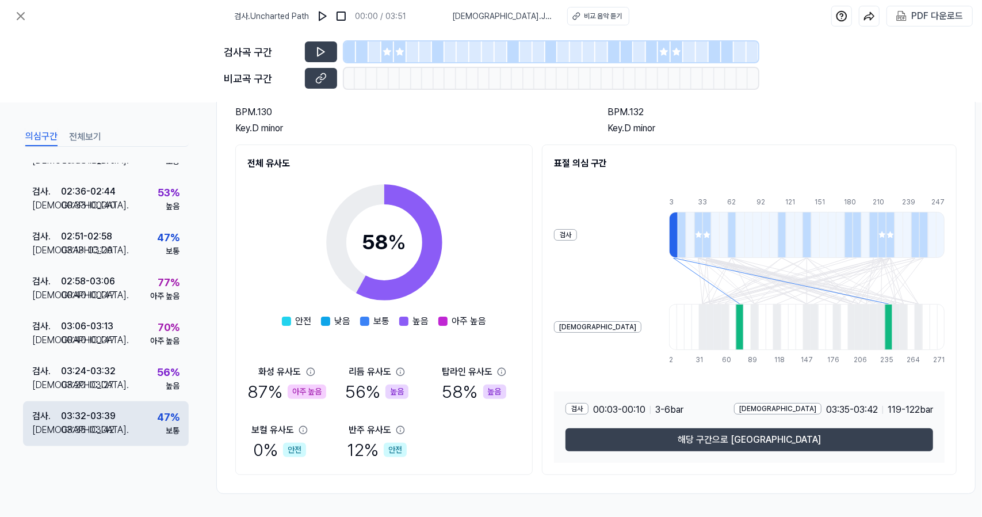
click at [139, 409] on div "검사 . 03:32 - 03:39 비교 . 03:35 - 03:42 47 % 보통" at bounding box center [106, 423] width 166 height 45
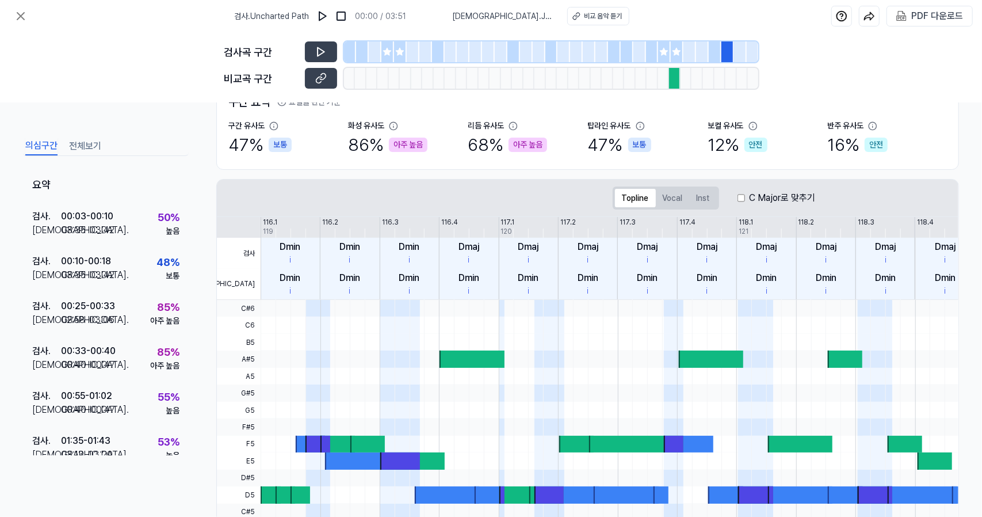
scroll to position [0, 0]
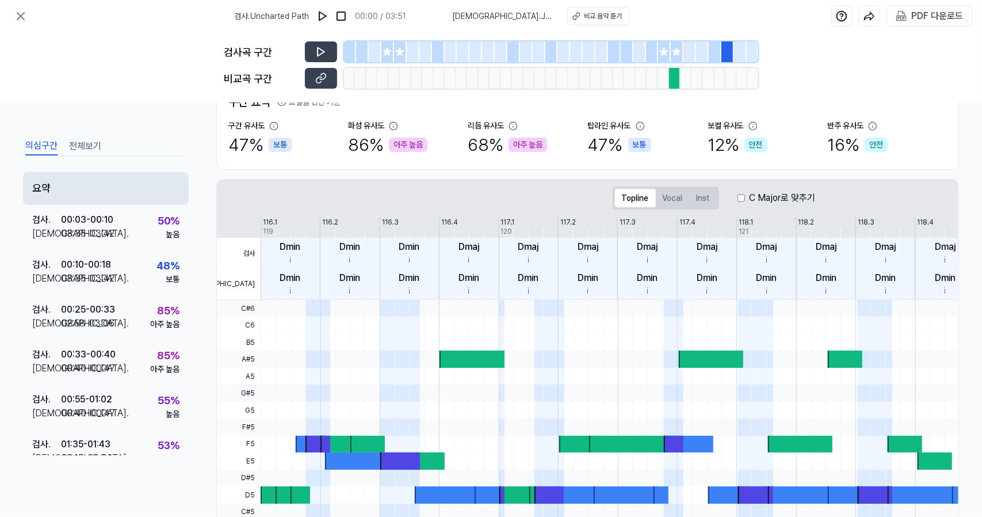
click at [62, 189] on div "요약" at bounding box center [106, 188] width 166 height 33
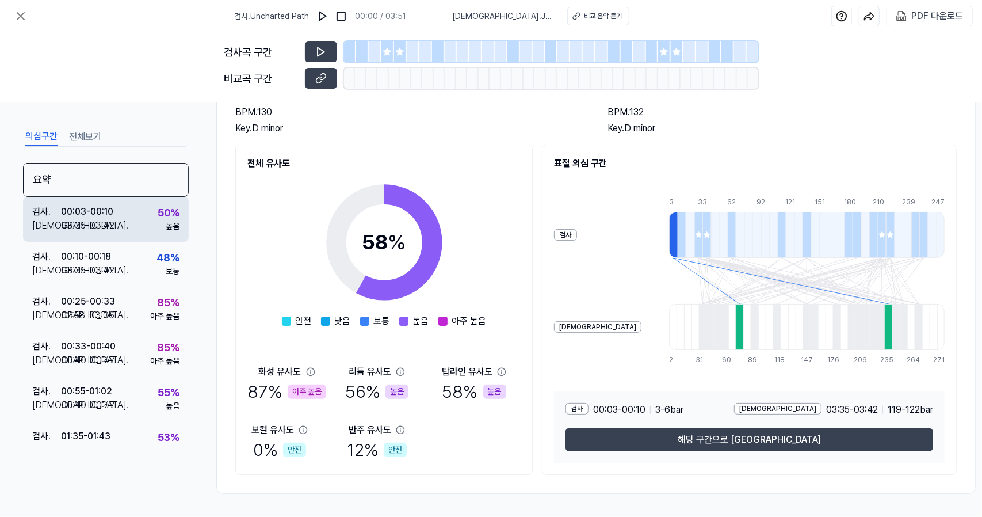
click at [79, 234] on div "검사 . 00:03 - 00:10 비교 . 03:35 - 03:42 50 % 높음" at bounding box center [106, 219] width 166 height 45
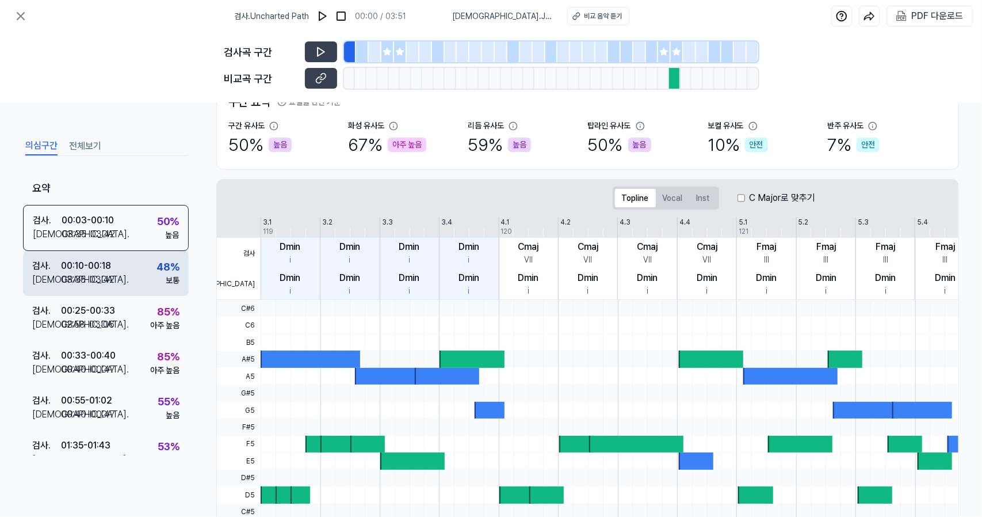
click at [93, 284] on div "03:35 - 03:42" at bounding box center [88, 280] width 54 height 14
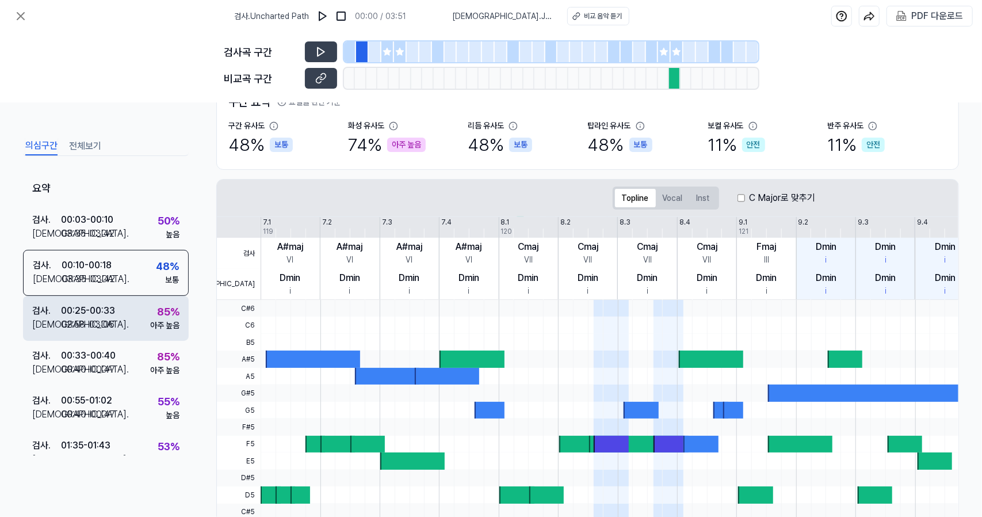
click at [102, 324] on div "02:58 - 03:06" at bounding box center [88, 325] width 54 height 14
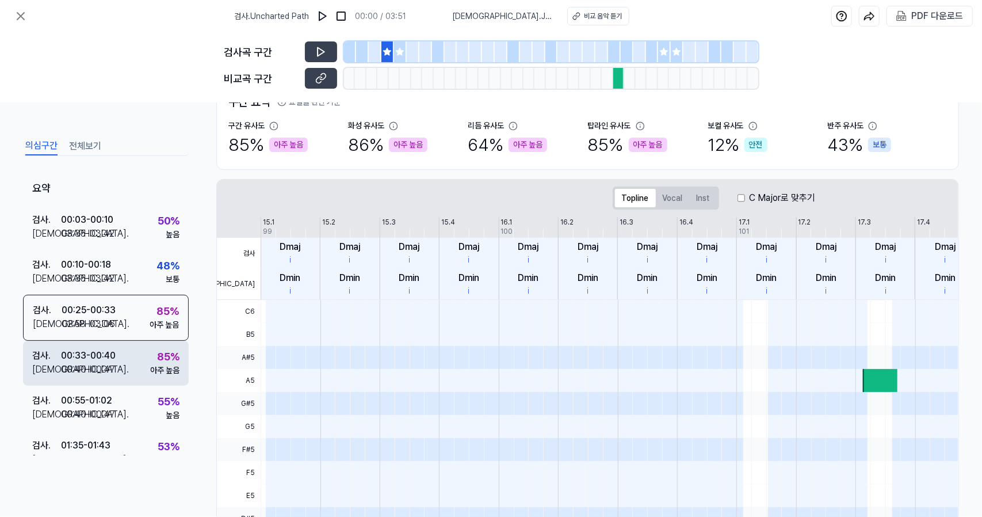
click at [108, 349] on div "00:33 - 00:40" at bounding box center [88, 356] width 55 height 14
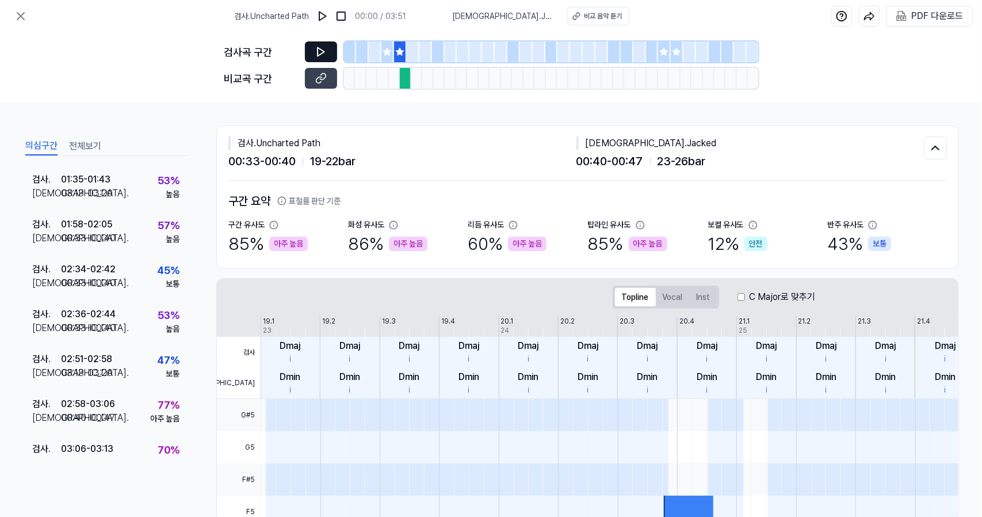
click at [325, 56] on icon at bounding box center [321, 52] width 12 height 12
click at [326, 80] on icon at bounding box center [321, 79] width 12 height 12
click at [316, 41] on button at bounding box center [321, 51] width 32 height 21
click at [323, 77] on icon at bounding box center [321, 79] width 12 height 12
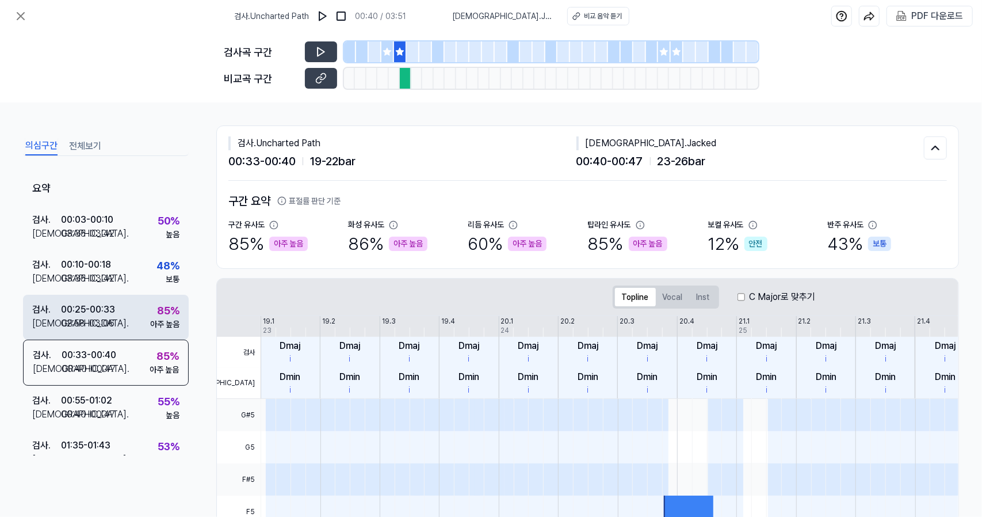
click at [125, 333] on div "검사 . 00:25 - 00:33 비교 . 02:58 - 03:06 85 % 아주 높음" at bounding box center [106, 317] width 166 height 45
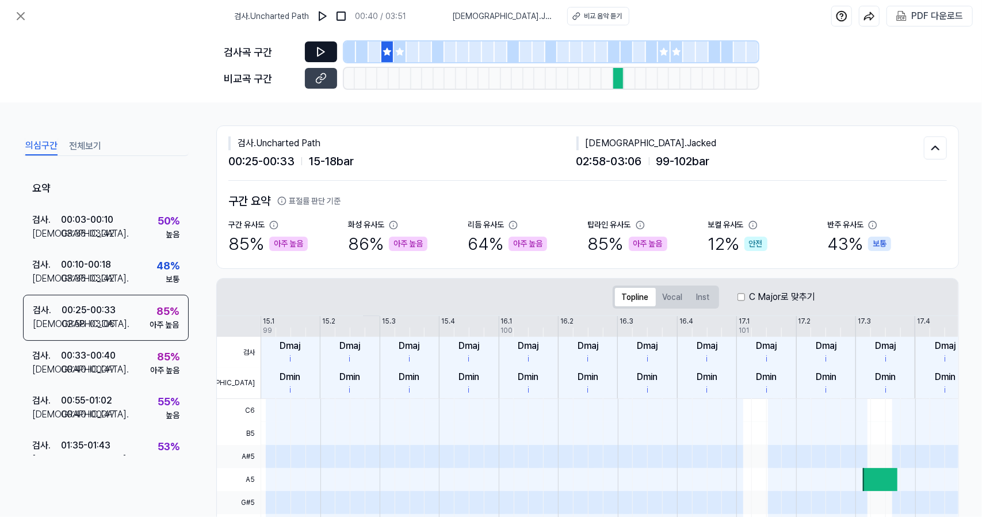
click at [316, 49] on icon at bounding box center [321, 52] width 12 height 12
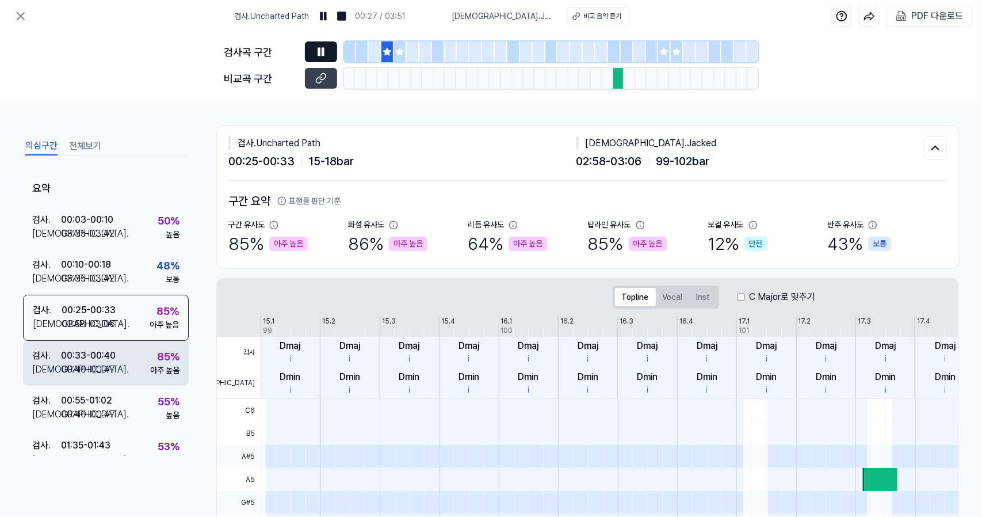
click at [155, 341] on div "검사 . 00:33 - 00:40 비교 . 00:40 - 00:47 85 % 아주 높음" at bounding box center [106, 363] width 166 height 45
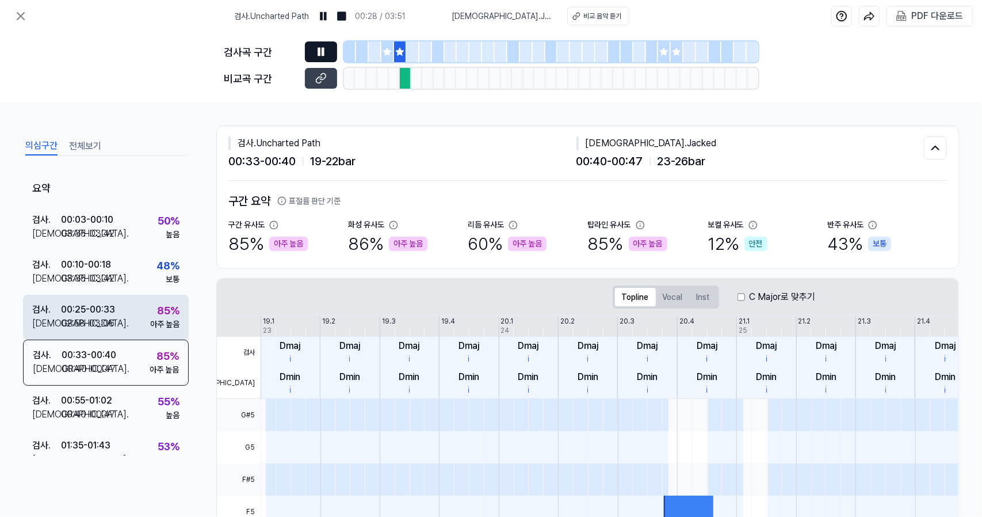
click at [151, 316] on div "85 % 아주 높음" at bounding box center [164, 317] width 29 height 28
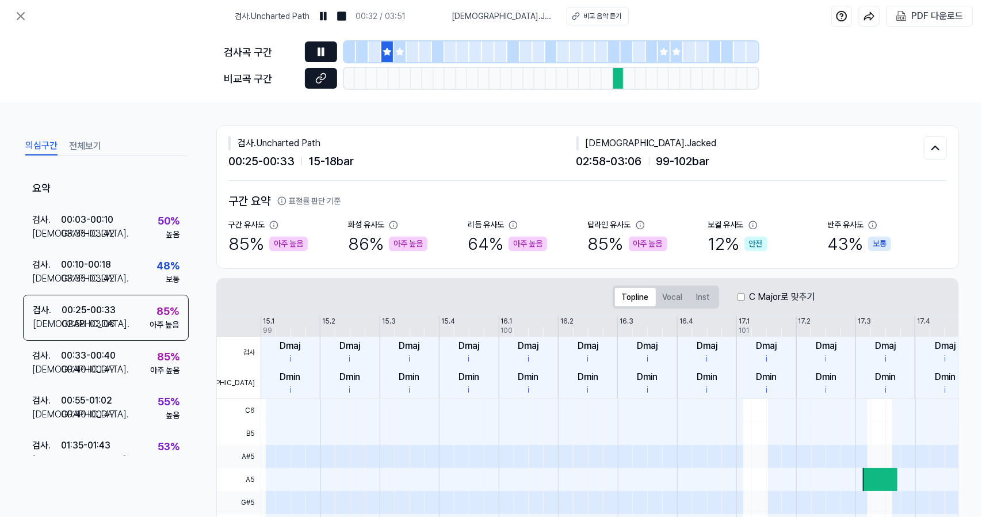
click at [323, 81] on icon at bounding box center [321, 79] width 12 height 12
click at [25, 22] on icon at bounding box center [21, 16] width 14 height 14
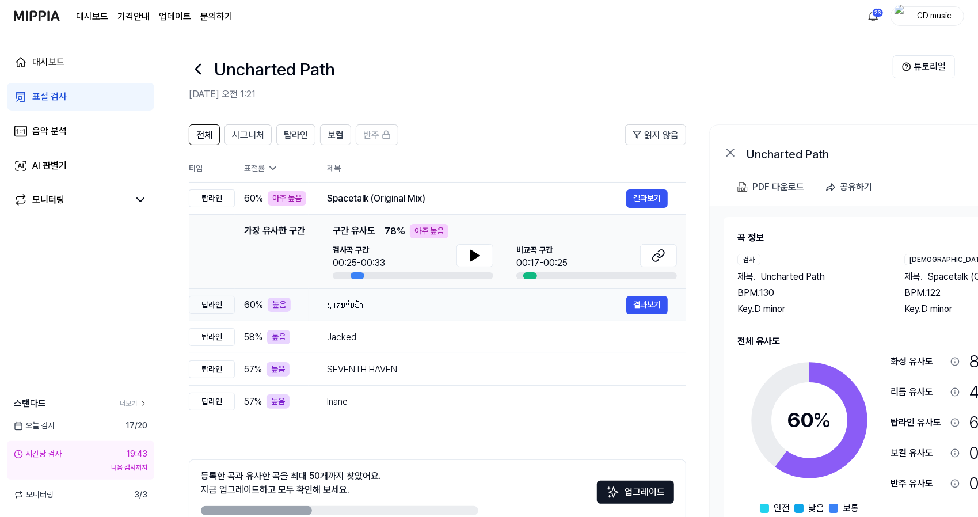
click at [334, 303] on div "นุ่งลมห่มฟ้า" at bounding box center [476, 305] width 299 height 14
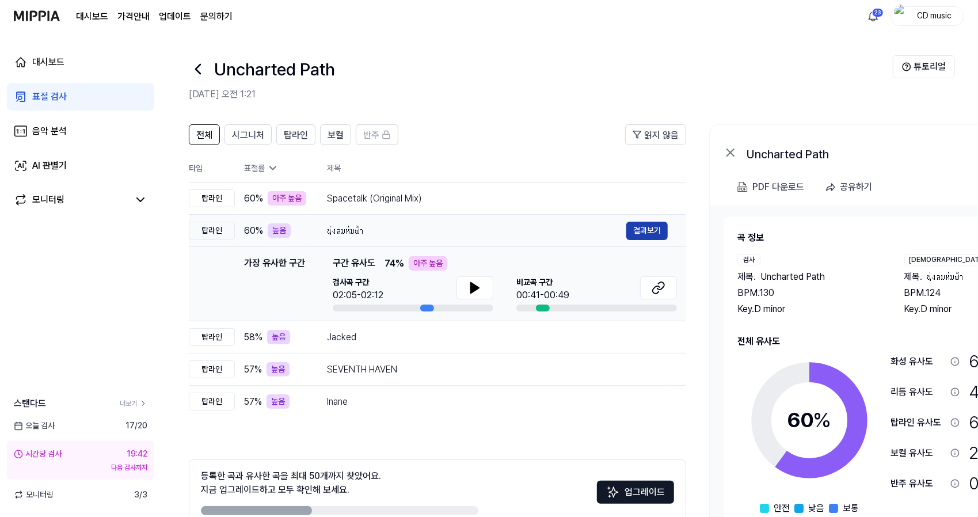
click at [639, 236] on button "결과보기" at bounding box center [646, 231] width 41 height 18
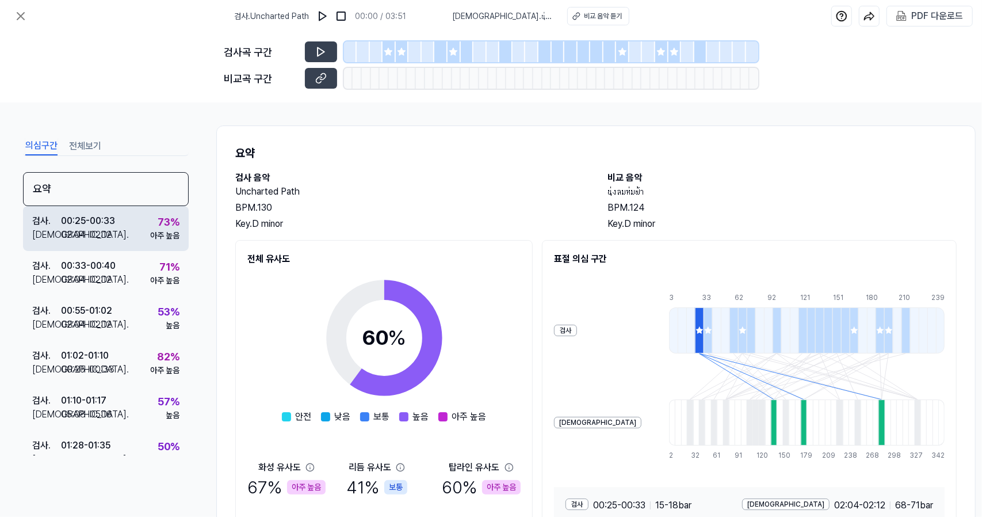
click at [130, 227] on div "검사 . 00:25 - 00:33 비교 . 02:04 - 02:12 73 % 아주 높음" at bounding box center [106, 228] width 166 height 45
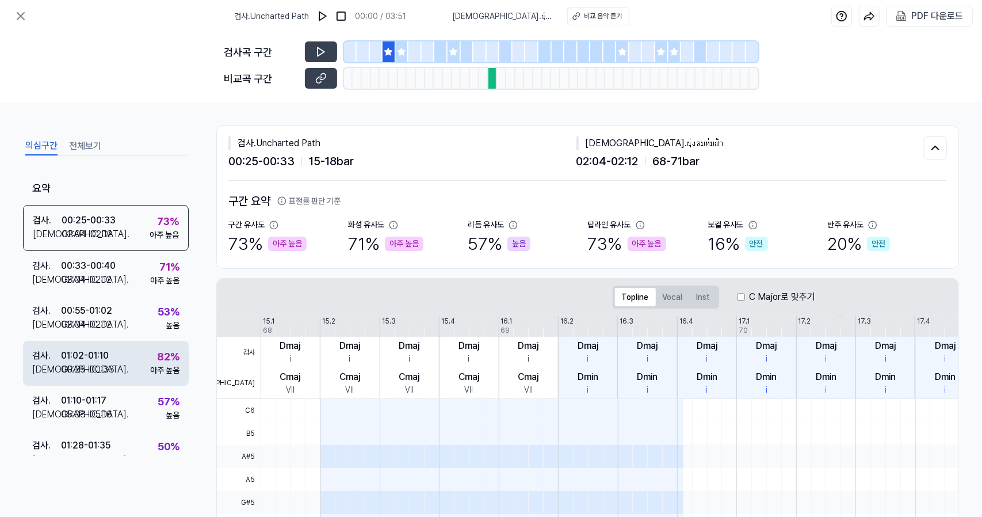
click at [135, 378] on div "검사 . 01:02 - 01:10 비교 . 00:25 - 00:33 82 % 아주 높음" at bounding box center [106, 363] width 166 height 45
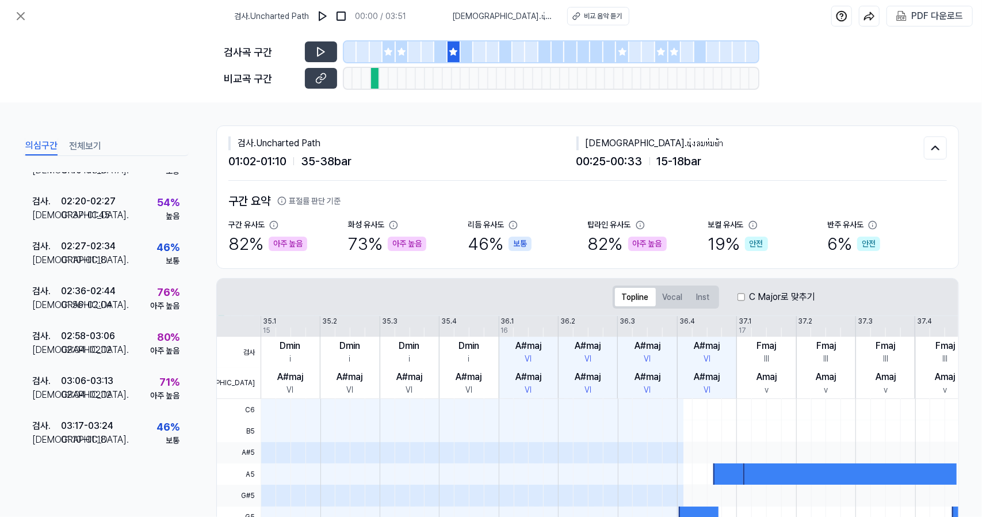
click at [135, 378] on div "검사 . 03:06 - 03:13 비교 . 02:04 - 02:12 71 % 아주 높음" at bounding box center [106, 388] width 166 height 45
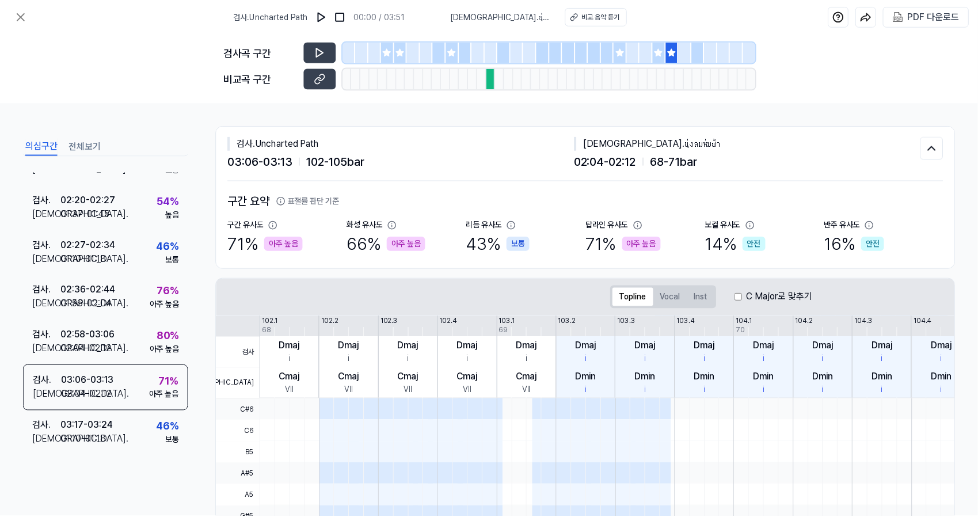
scroll to position [468, 0]
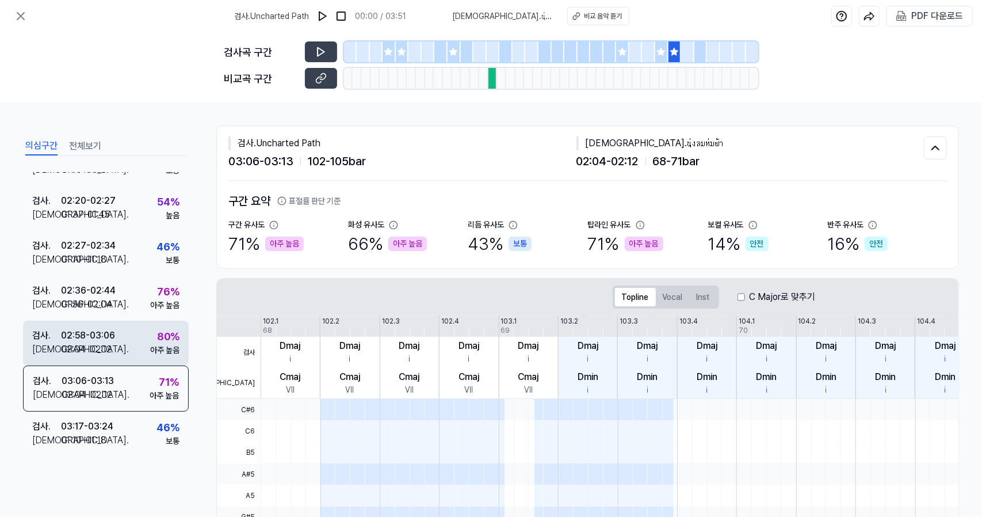
click at [137, 338] on div "검사 . 02:58 - 03:06 비교 . 02:04 - 02:12 80 % 아주 높음" at bounding box center [106, 342] width 166 height 45
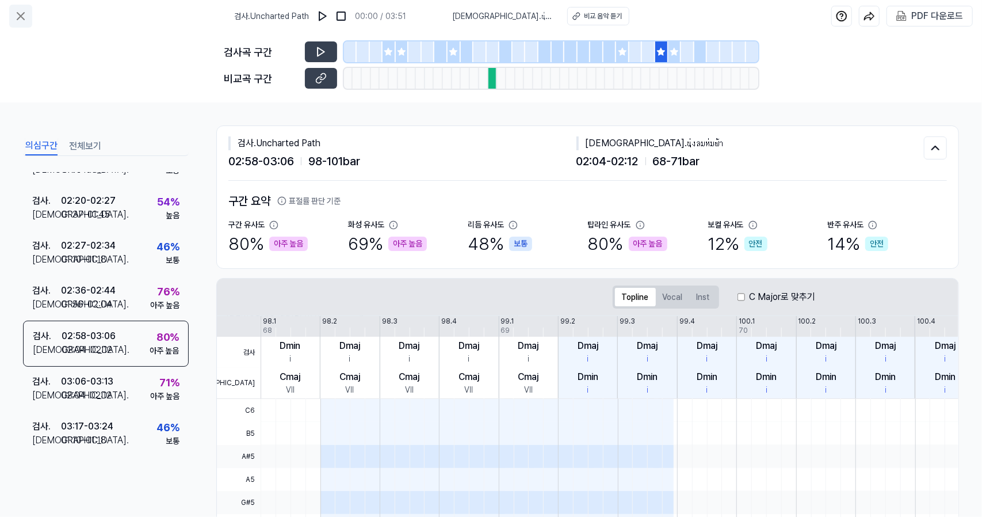
click at [16, 17] on icon at bounding box center [21, 16] width 14 height 14
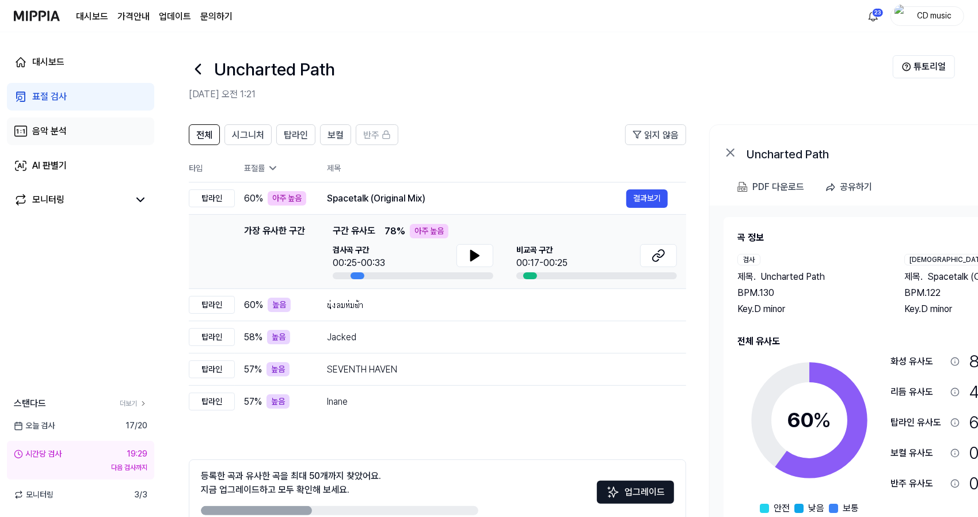
click at [52, 127] on div "음악 분석" at bounding box center [49, 131] width 35 height 14
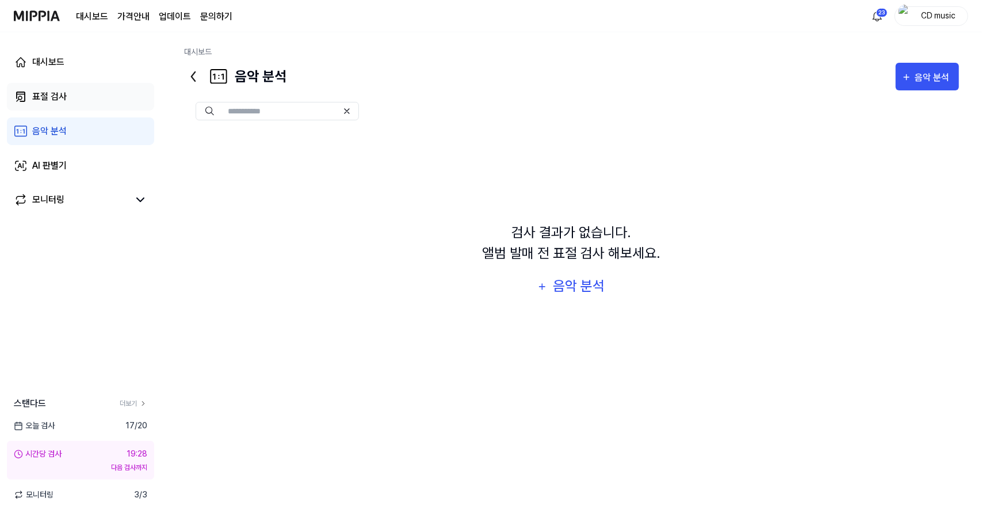
click at [84, 95] on link "표절 검사" at bounding box center [80, 97] width 147 height 28
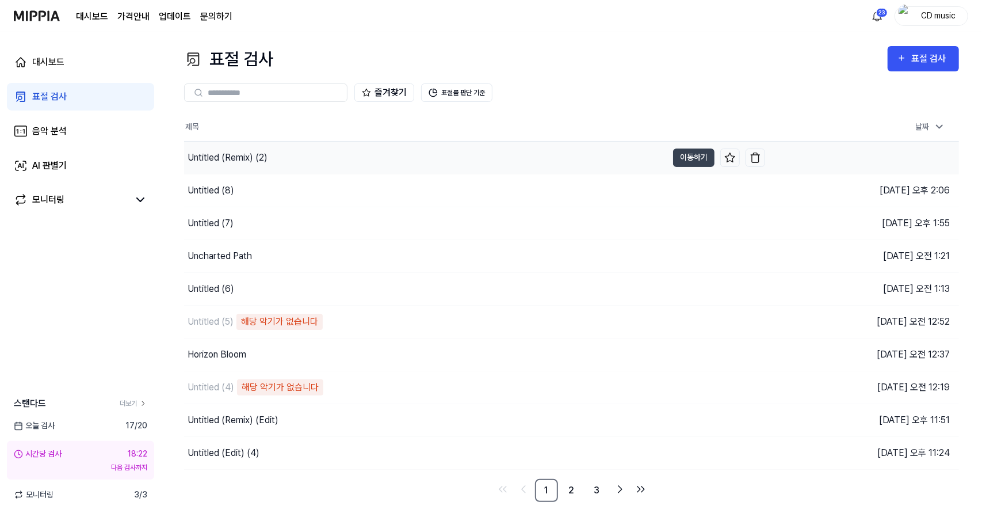
click at [298, 148] on div "Untitled (Remix) (2)" at bounding box center [425, 158] width 483 height 32
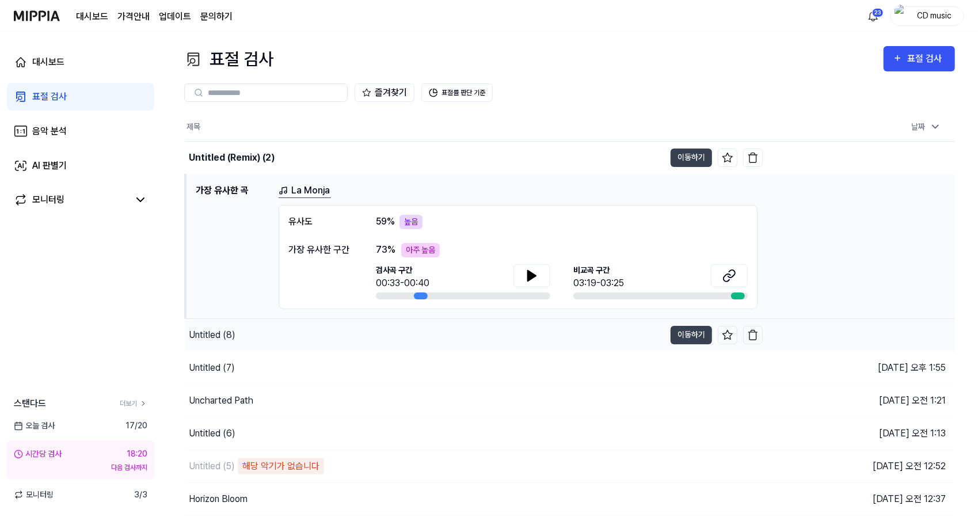
click at [303, 345] on div "Untitled (8)" at bounding box center [424, 335] width 479 height 32
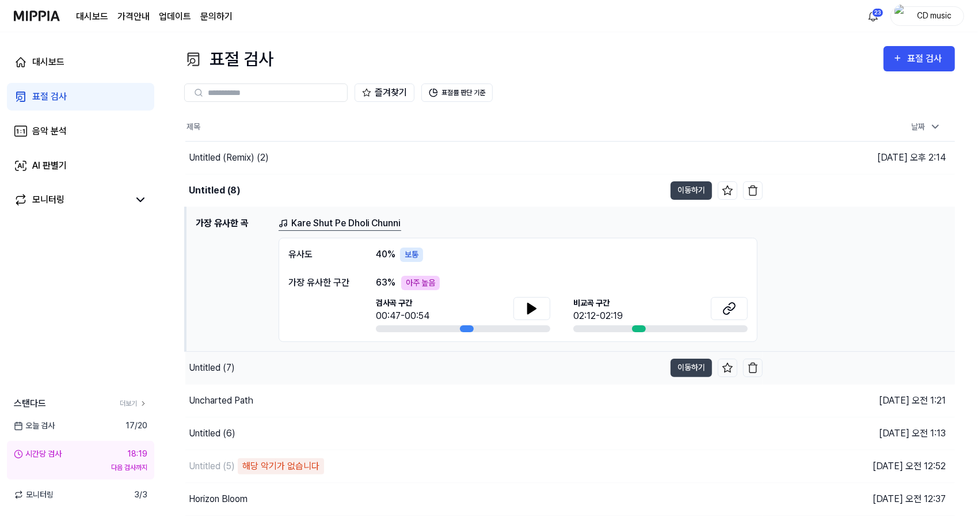
click at [306, 372] on div "Untitled (7)" at bounding box center [424, 368] width 479 height 32
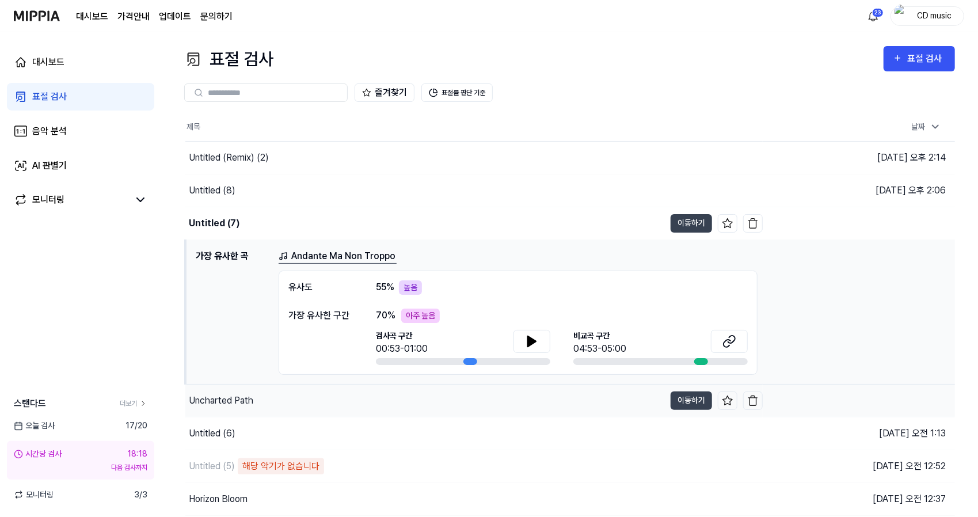
click at [311, 399] on div "Uncharted Path" at bounding box center [424, 400] width 479 height 32
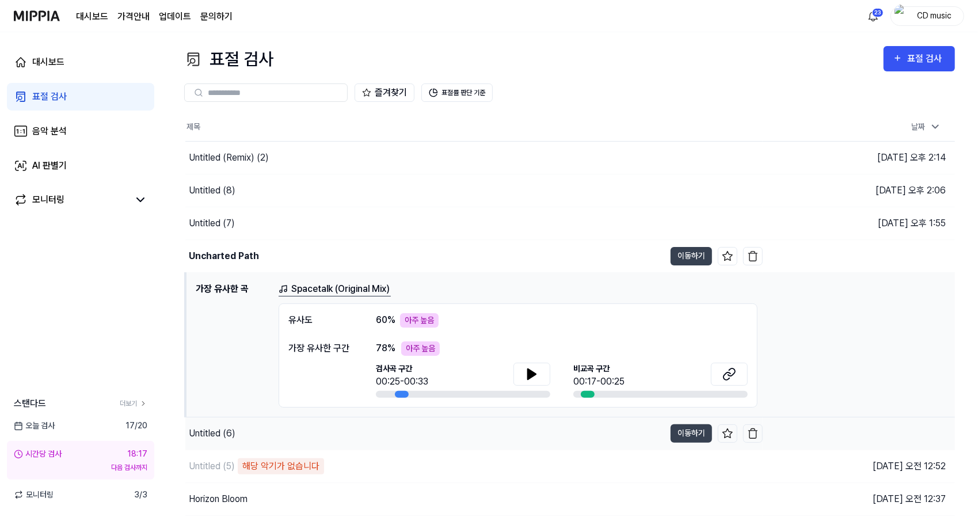
click at [313, 424] on div "Untitled (6)" at bounding box center [424, 433] width 479 height 32
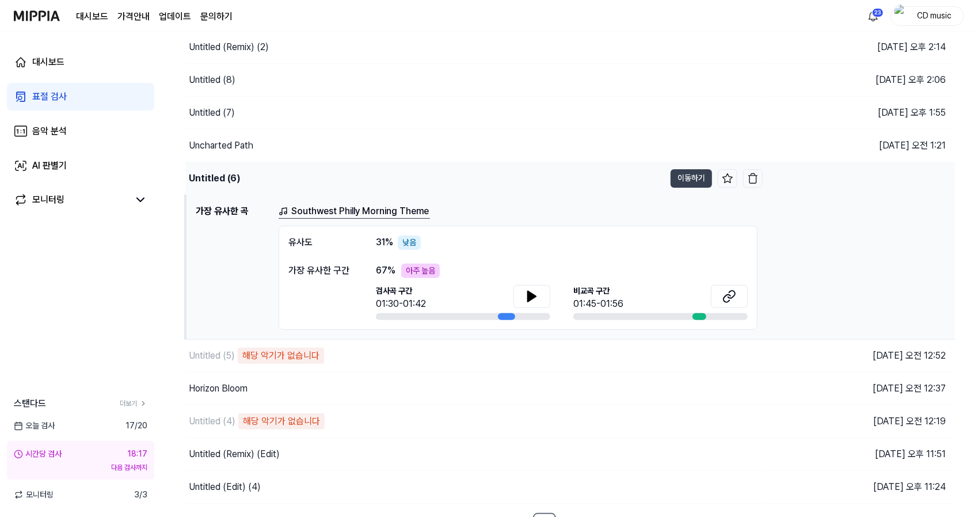
scroll to position [127, 0]
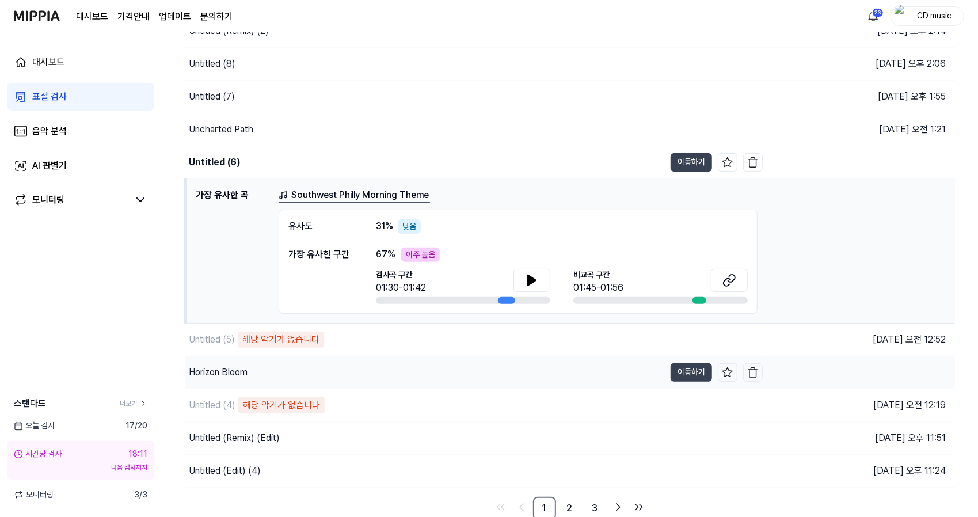
click at [407, 365] on div "Horizon Bloom" at bounding box center [424, 372] width 479 height 32
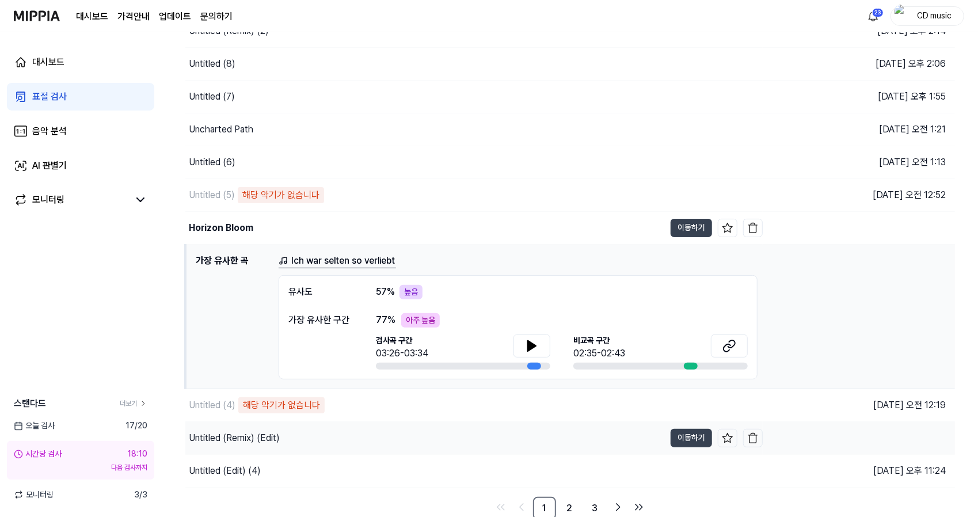
click at [379, 424] on div "Untitled (Remix) (Edit)" at bounding box center [424, 438] width 479 height 32
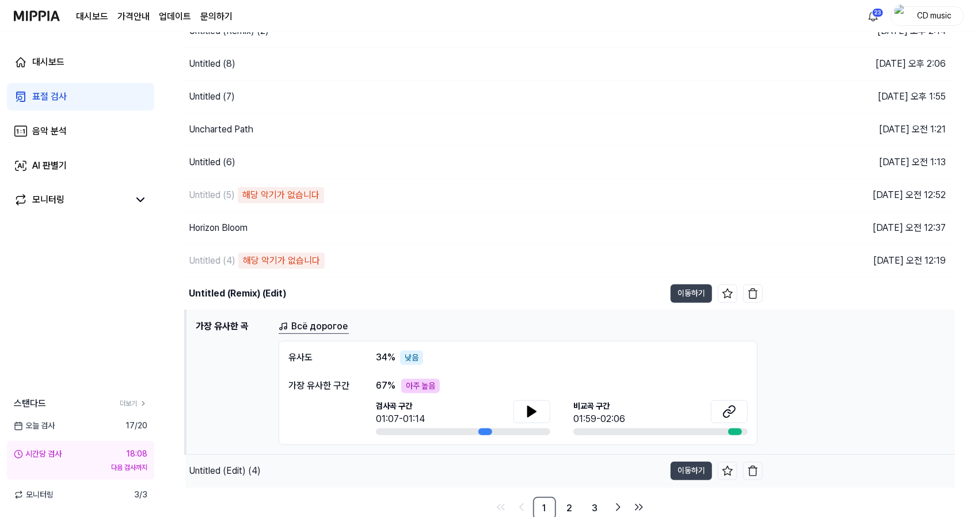
click at [365, 474] on div "Untitled (Edit) (4)" at bounding box center [424, 471] width 479 height 32
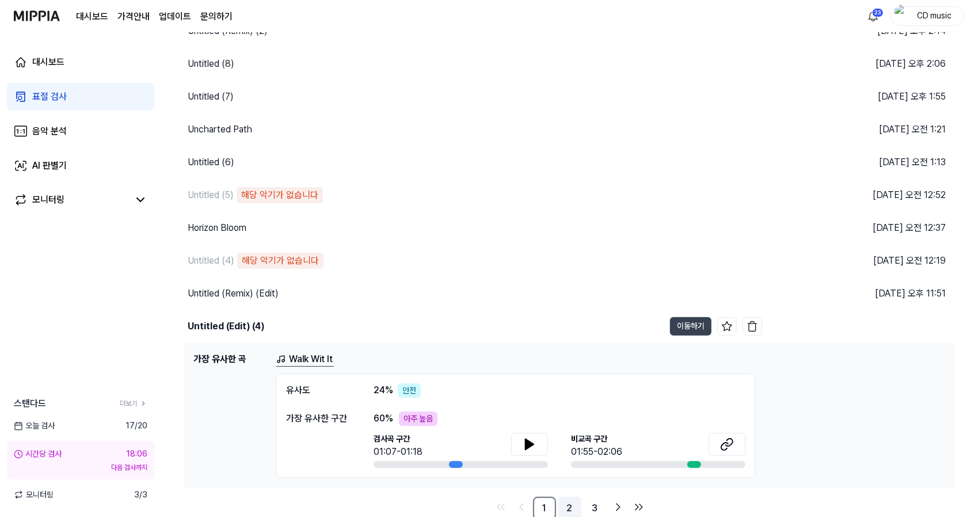
click at [574, 503] on link "2" at bounding box center [569, 508] width 23 height 23
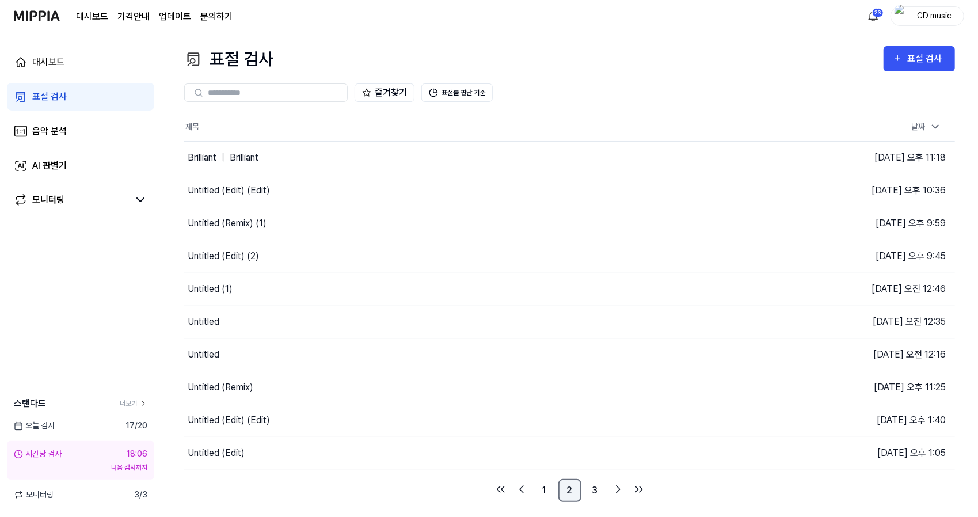
scroll to position [0, 0]
click at [276, 162] on div "Brilliant ｜ Brilliant" at bounding box center [425, 158] width 483 height 32
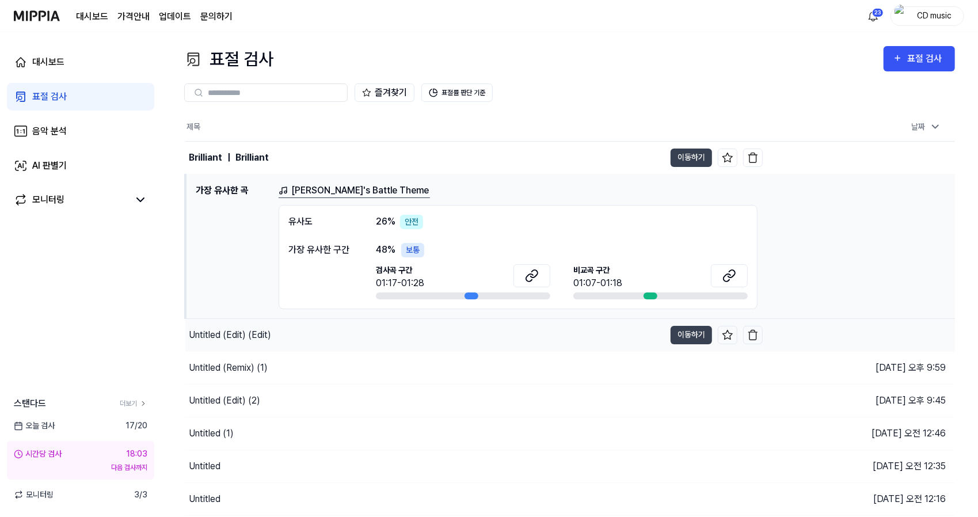
click at [343, 330] on div "Untitled (Edit) (Edit)" at bounding box center [424, 335] width 479 height 32
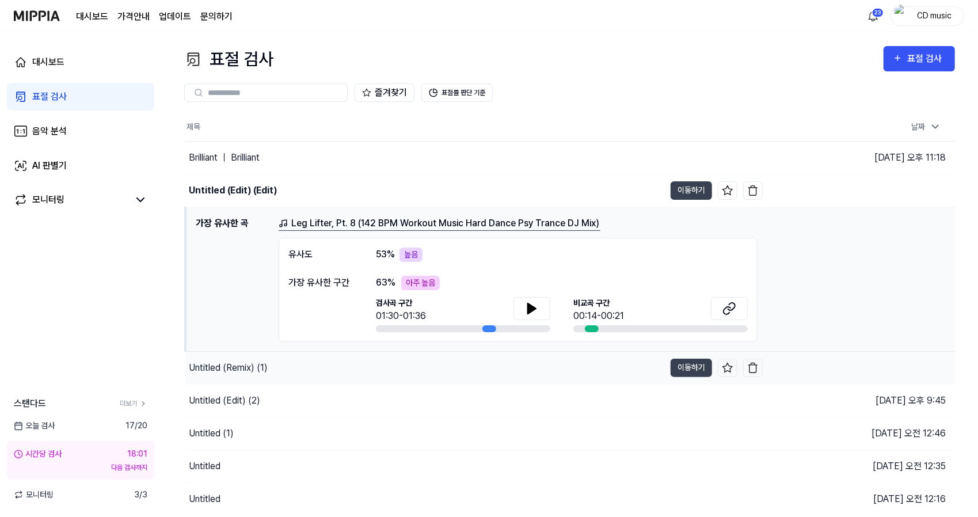
click at [379, 376] on div "Untitled (Remix) (1)" at bounding box center [424, 368] width 479 height 32
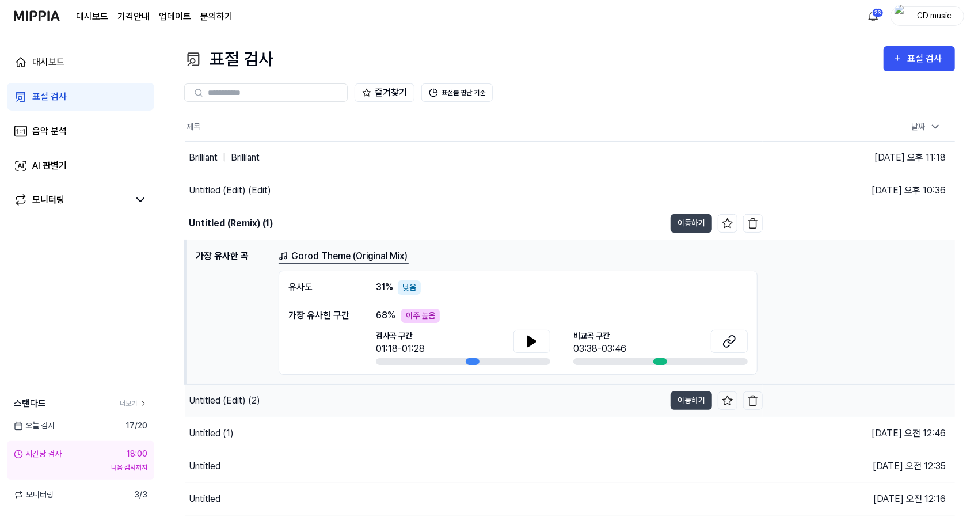
click at [386, 398] on div "Untitled (Edit) (2)" at bounding box center [424, 400] width 479 height 32
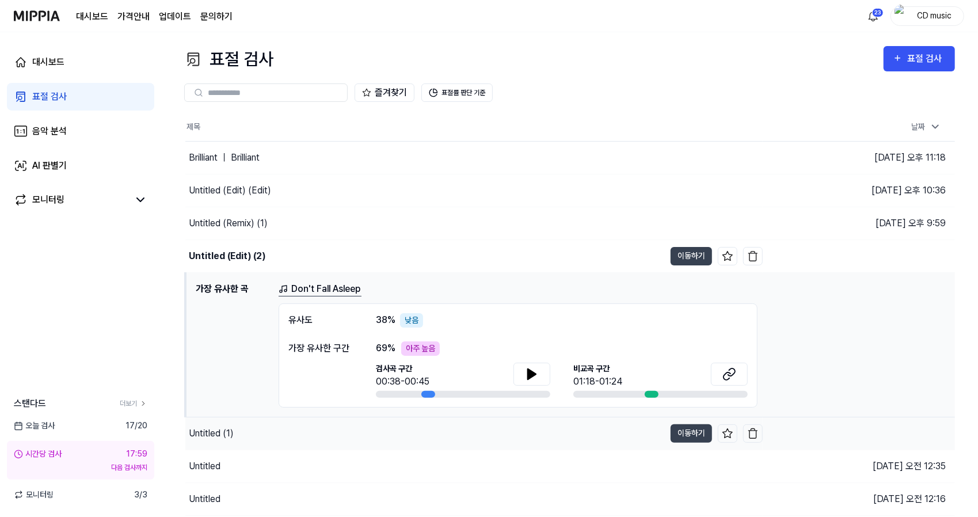
click at [396, 436] on div "Untitled (1)" at bounding box center [424, 433] width 479 height 32
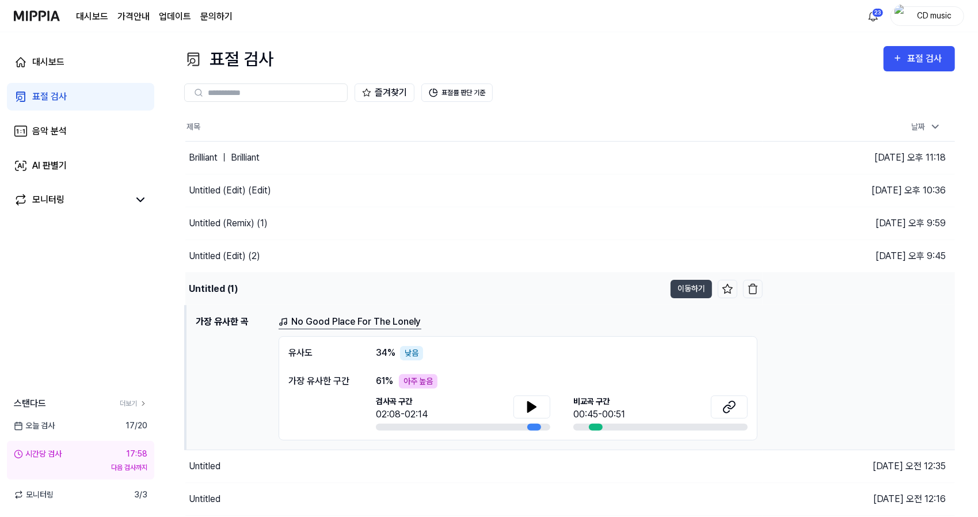
scroll to position [98, 0]
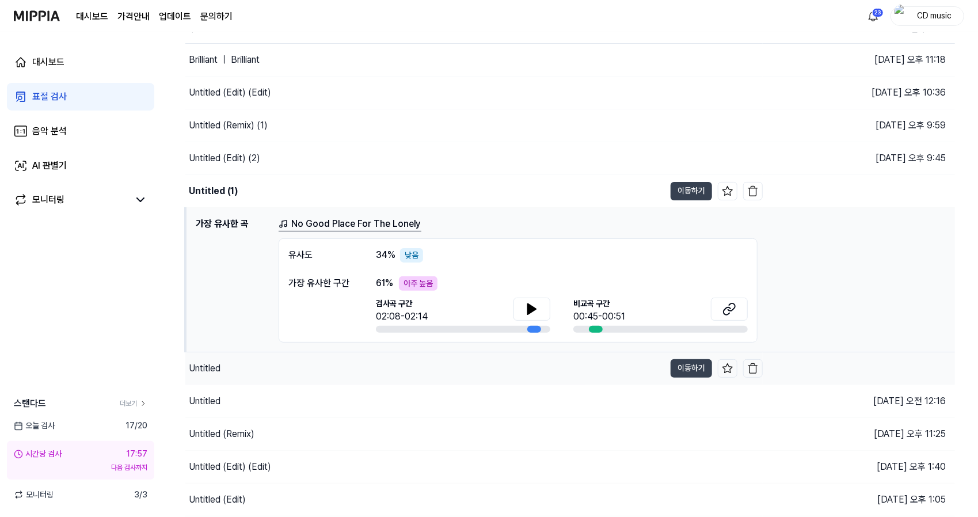
click at [405, 379] on div "Untitled" at bounding box center [424, 368] width 479 height 32
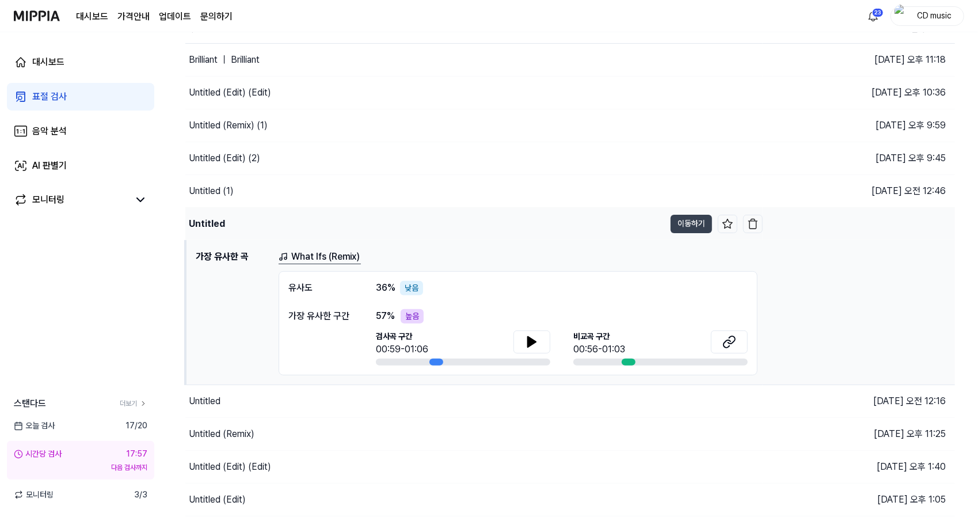
scroll to position [127, 0]
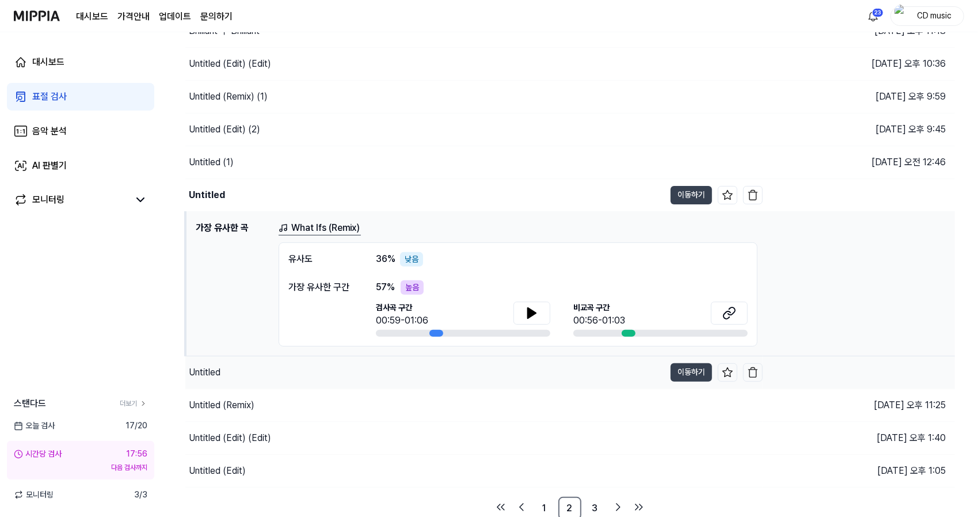
click at [412, 371] on div "Untitled" at bounding box center [424, 372] width 479 height 32
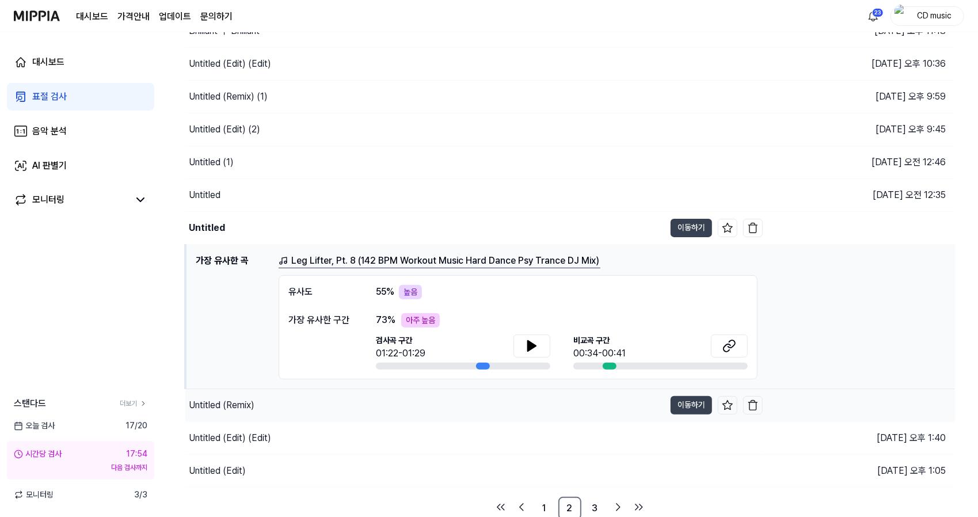
click at [414, 400] on div "Untitled (Remix)" at bounding box center [424, 405] width 479 height 32
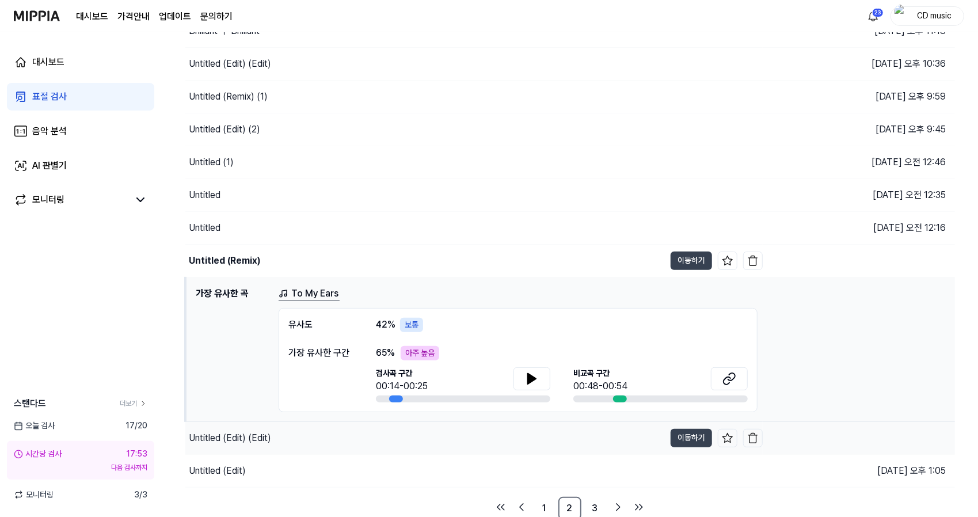
click at [417, 435] on div "Untitled (Edit) (Edit)" at bounding box center [424, 438] width 479 height 32
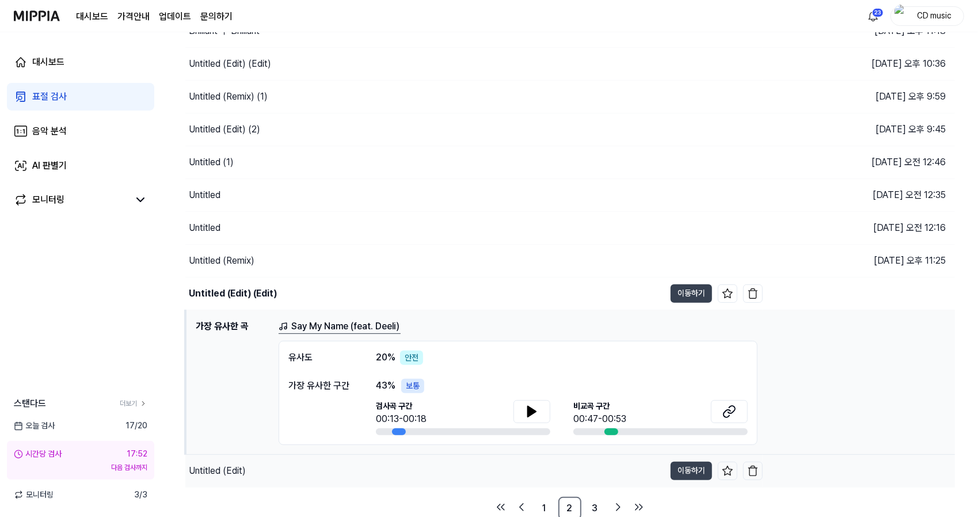
click at [417, 465] on div "Untitled (Edit)" at bounding box center [424, 471] width 479 height 32
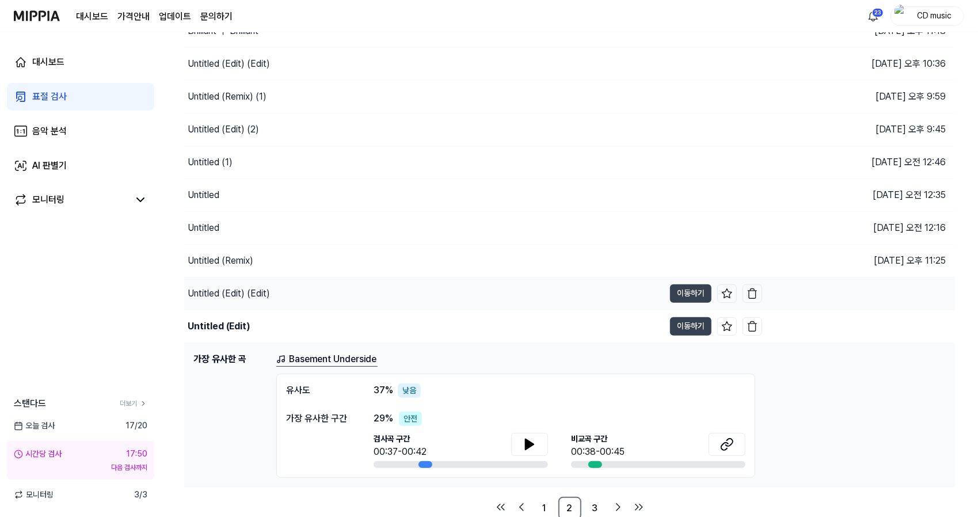
click at [404, 297] on div "Untitled (Edit) (Edit)" at bounding box center [424, 293] width 480 height 32
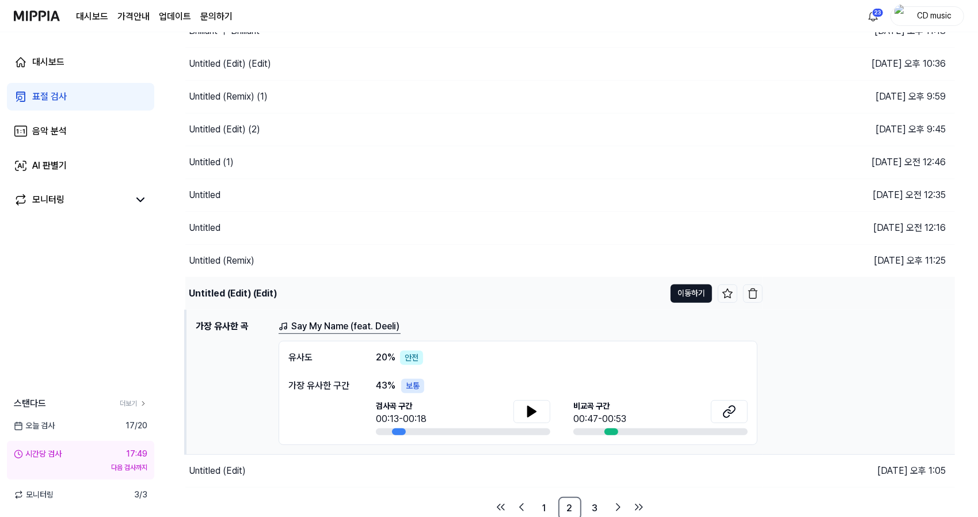
click at [684, 288] on button "이동하기" at bounding box center [690, 293] width 41 height 18
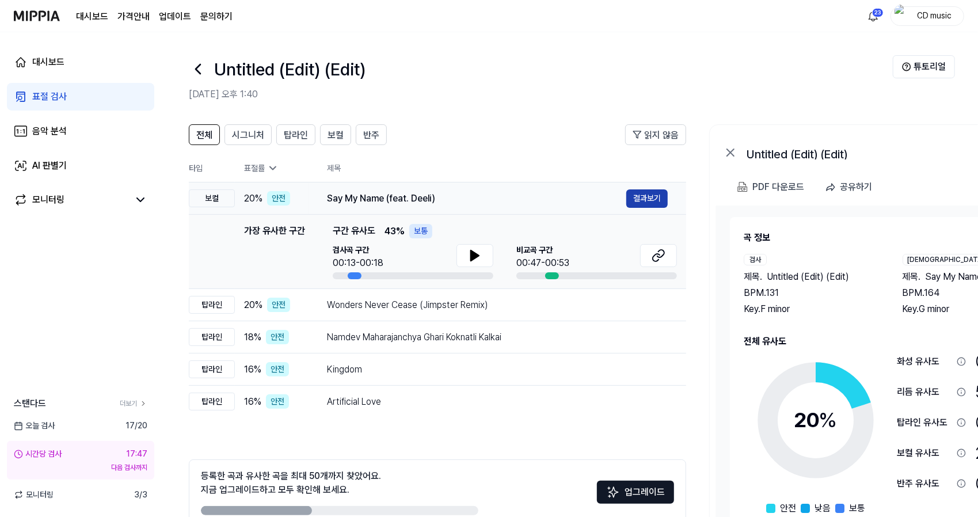
click at [654, 203] on button "결과보기" at bounding box center [646, 198] width 41 height 18
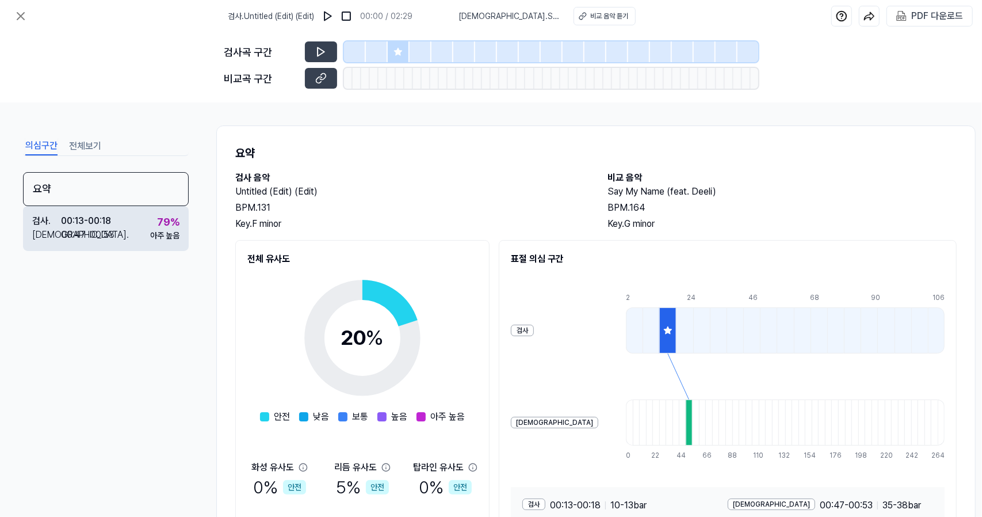
click at [38, 226] on div "검사 ." at bounding box center [46, 221] width 29 height 14
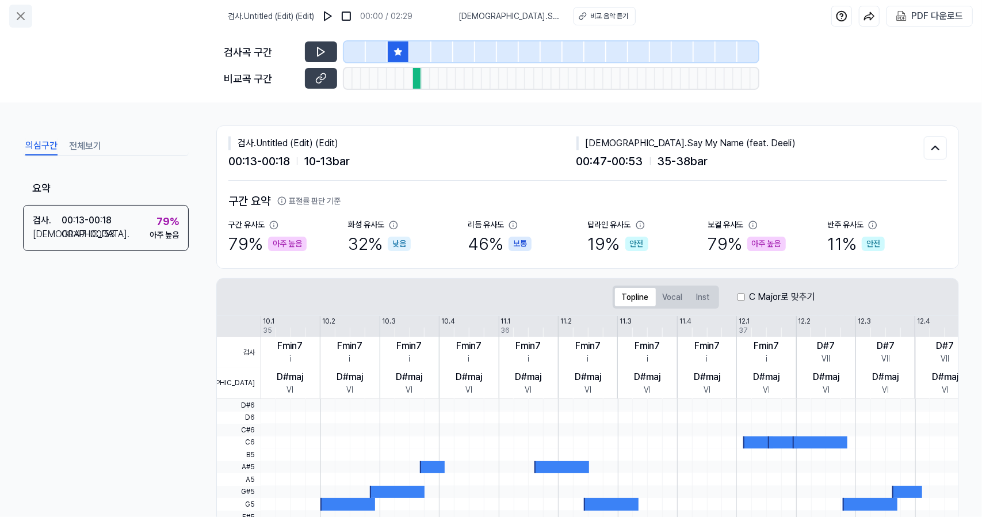
click at [18, 7] on button at bounding box center [20, 16] width 23 height 23
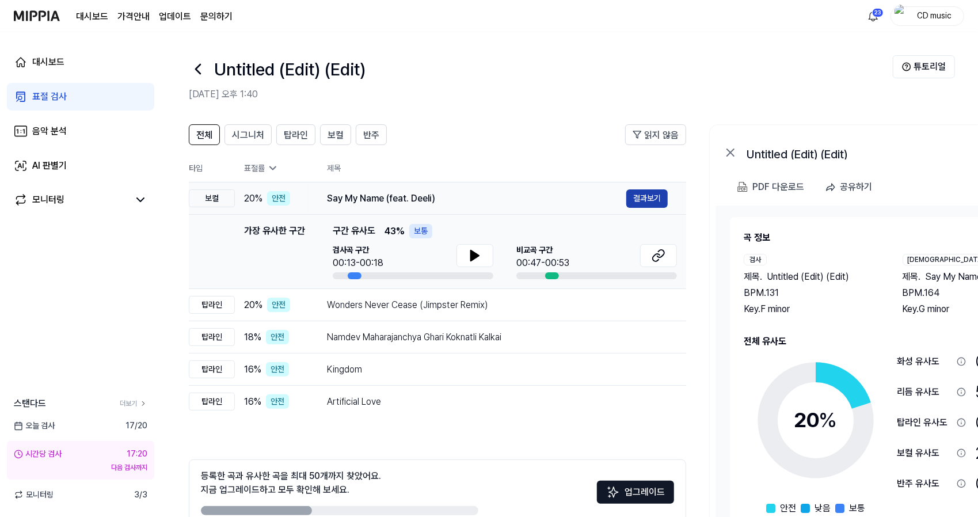
click at [644, 194] on button "결과보기" at bounding box center [646, 198] width 41 height 18
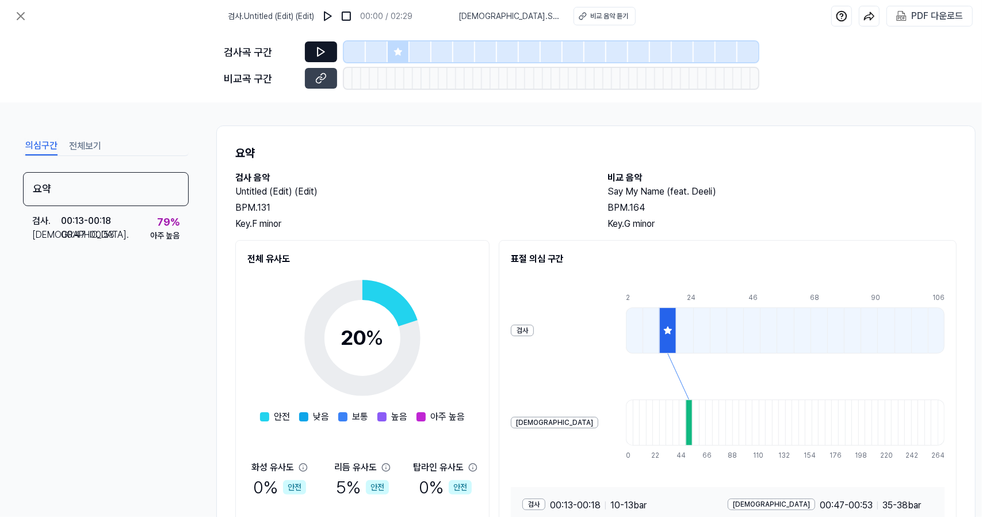
click at [322, 54] on icon at bounding box center [321, 52] width 7 height 9
click at [305, 41] on button at bounding box center [321, 51] width 32 height 21
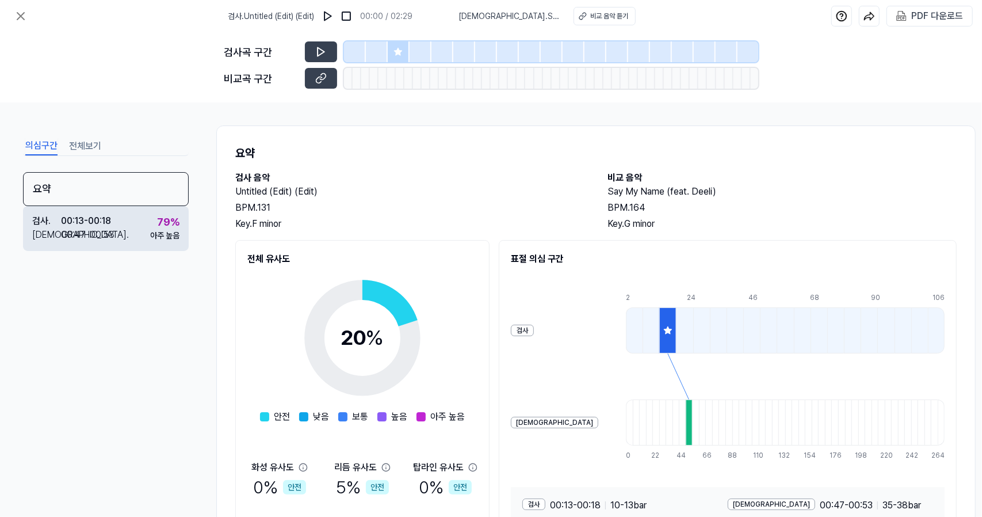
click at [146, 231] on div "검사 . 00:13 - 00:18 비교 . 00:47 - 00:53 79 % 아주 높음" at bounding box center [106, 228] width 166 height 45
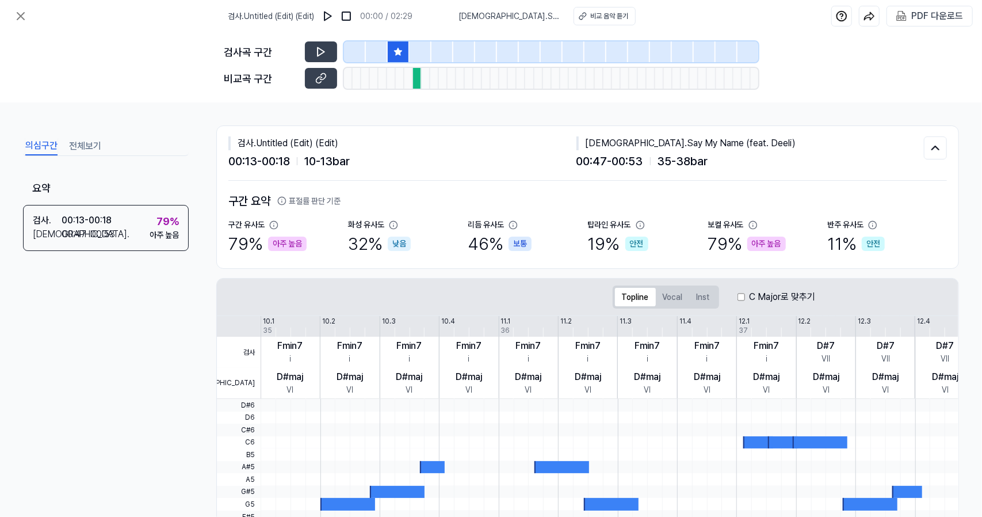
click at [325, 39] on div "검사곡 구간 비교곡 구간" at bounding box center [491, 67] width 534 height 70
click at [324, 47] on icon at bounding box center [321, 52] width 12 height 12
click at [323, 78] on icon at bounding box center [321, 79] width 12 height 12
click at [17, 16] on icon at bounding box center [21, 16] width 14 height 14
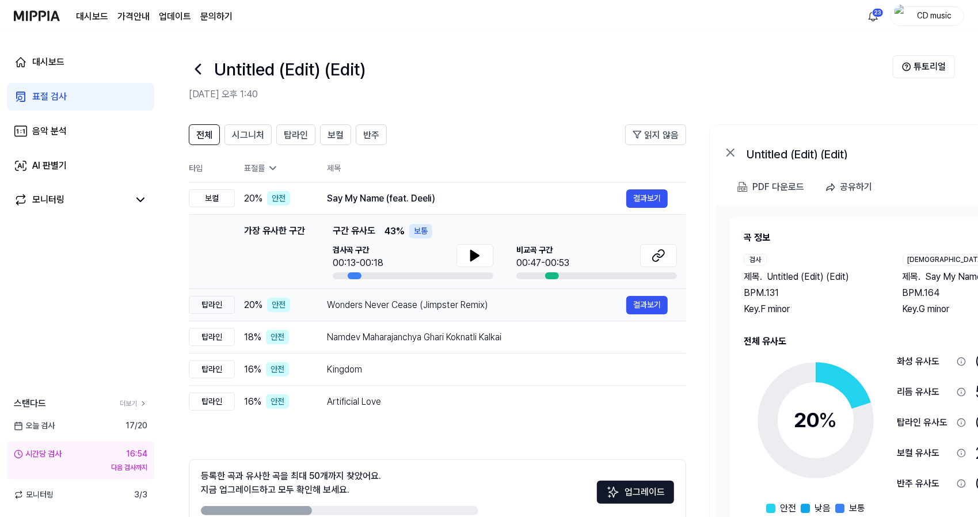
click at [335, 306] on div "Wonders Never Cease (Jimpster Remix)" at bounding box center [476, 305] width 299 height 14
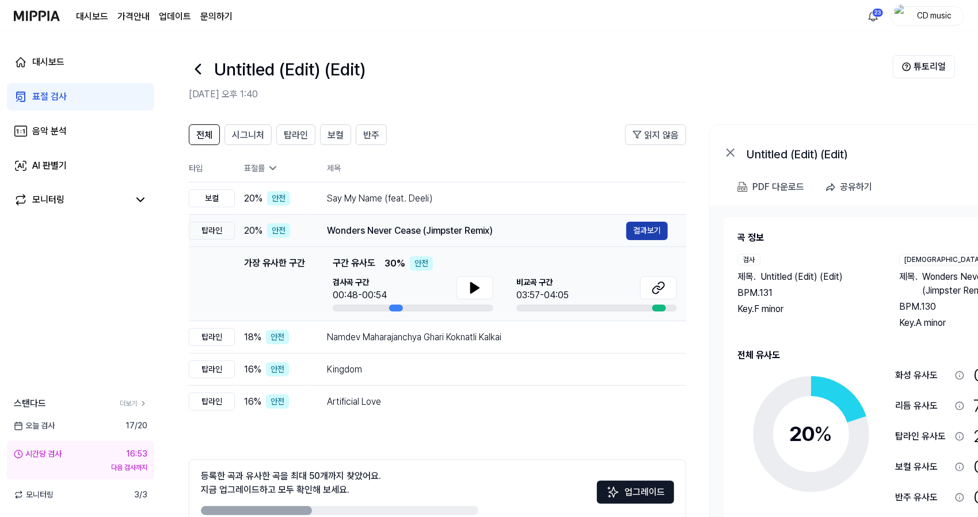
click at [632, 227] on button "결과보기" at bounding box center [646, 231] width 41 height 18
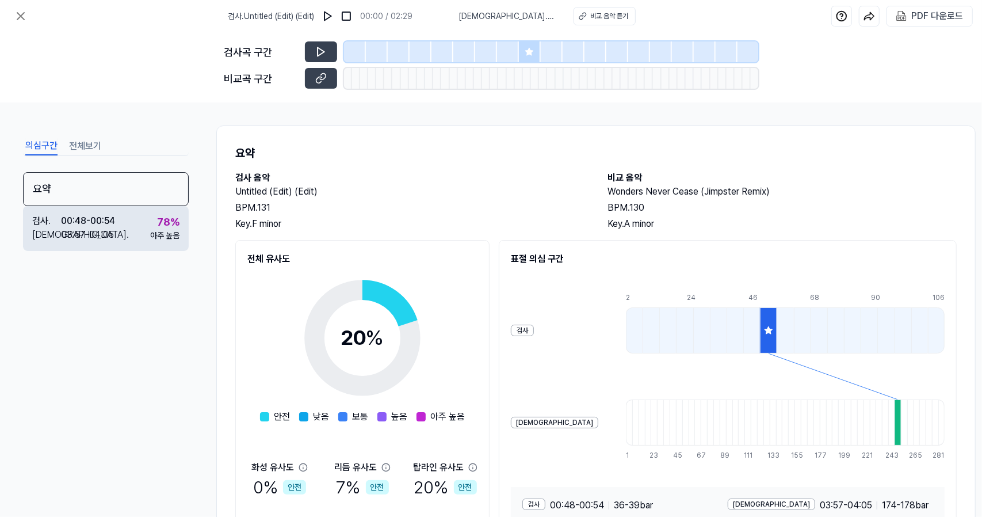
click at [123, 233] on div "검사 . 00:48 - 00:54 비교 . 03:57 - 04:05 78 % 아주 높음" at bounding box center [106, 228] width 166 height 45
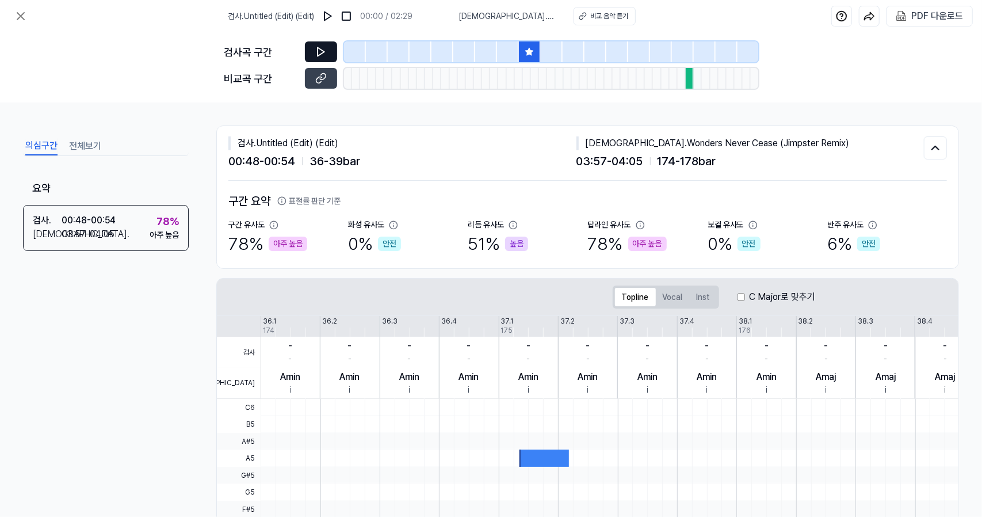
click at [322, 44] on button at bounding box center [321, 51] width 32 height 21
click at [24, 4] on div "검사 . Untitled (Edit) (Edit) 00:53 / 02:29 비교 . Wonders Never Cease (Jimpster Re…" at bounding box center [491, 16] width 982 height 32
click at [24, 16] on icon at bounding box center [21, 16] width 14 height 14
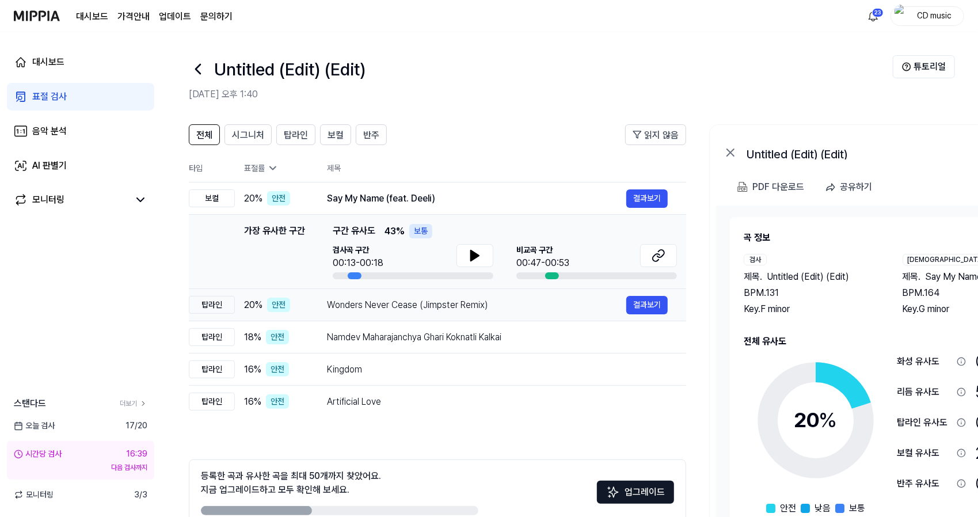
click at [383, 319] on td "Wonders Never Cease (Jimpster Remix) 결과보기" at bounding box center [496, 305] width 377 height 32
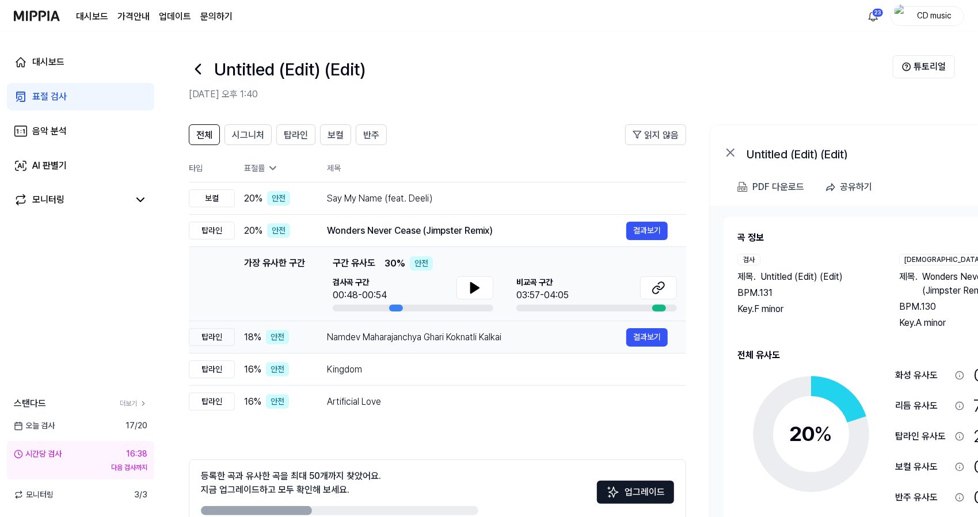
click at [383, 344] on div "Namdev Maharajanchya Ghari Koknatli Kalkai 결과보기" at bounding box center [497, 337] width 341 height 18
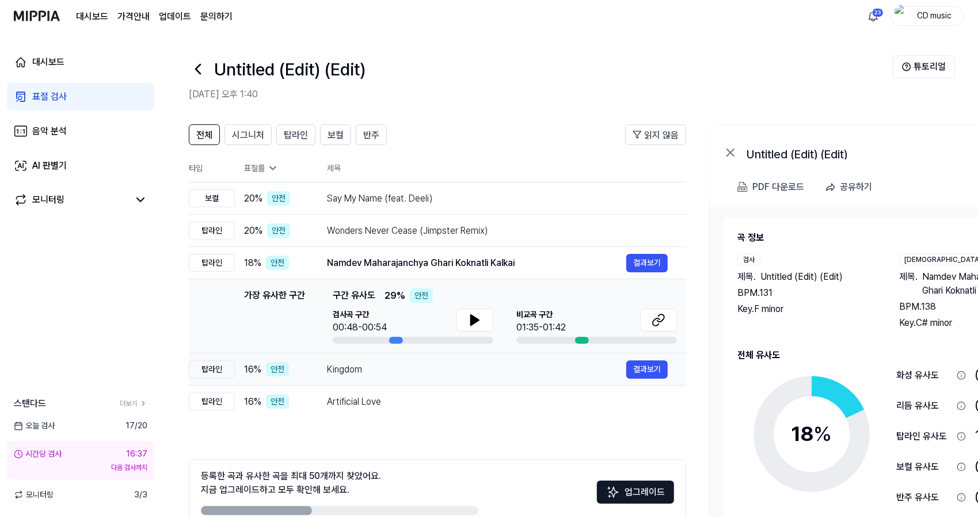
click at [382, 379] on td "Kingdom 결과보기" at bounding box center [496, 369] width 377 height 32
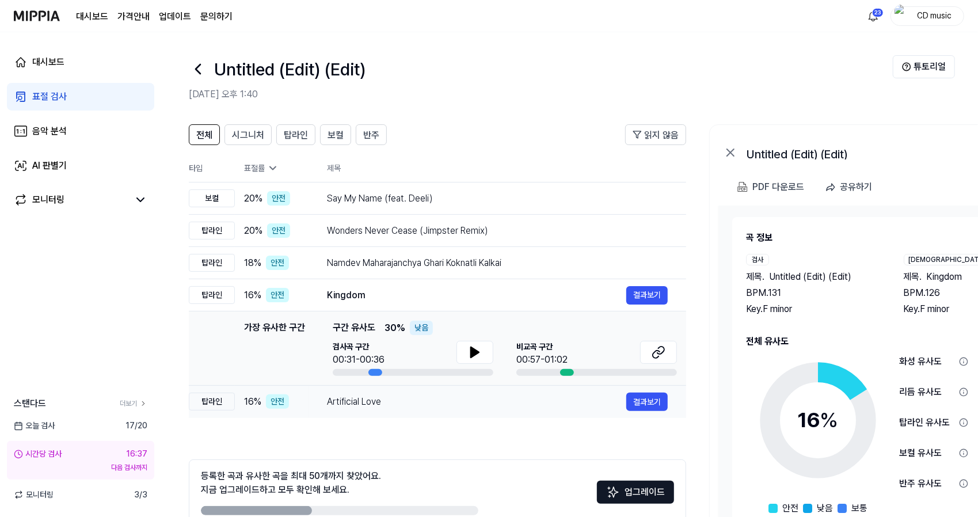
click at [384, 402] on div "Artificial Love" at bounding box center [476, 402] width 299 height 14
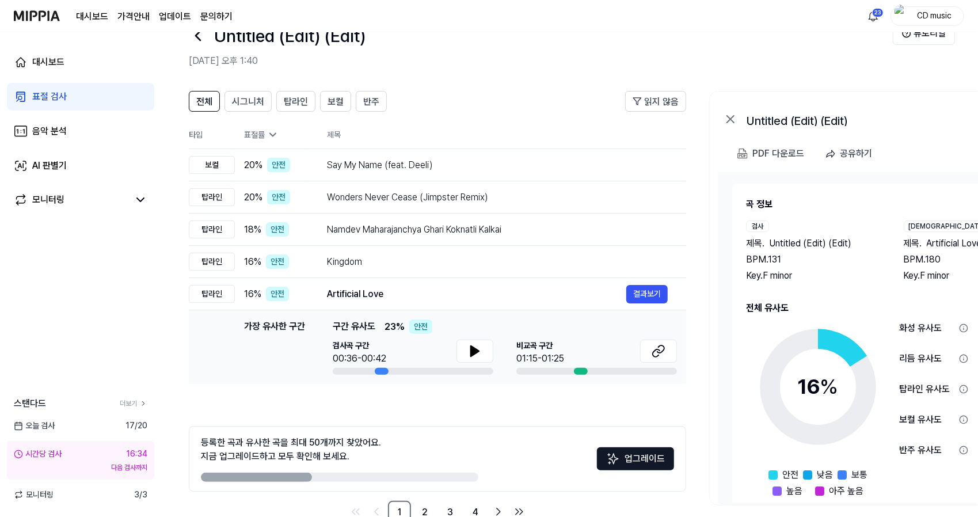
scroll to position [32, 0]
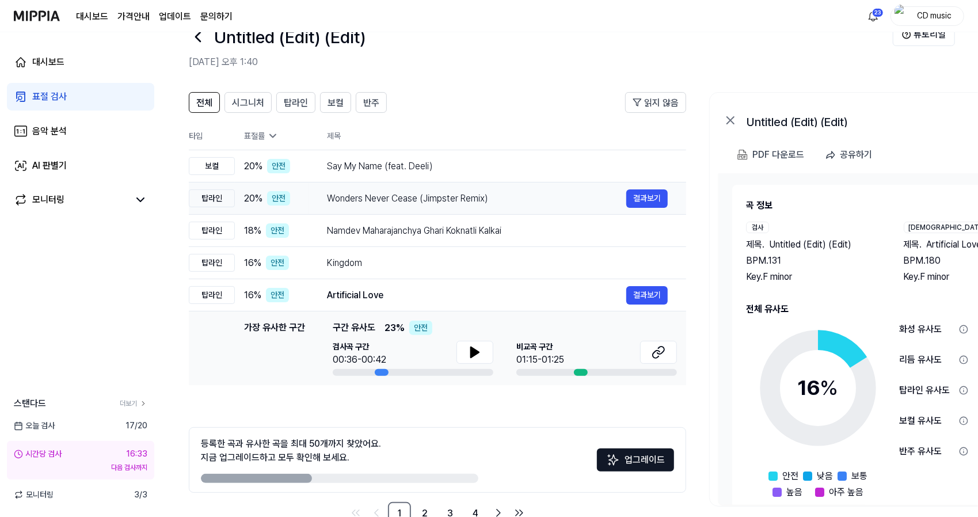
click at [505, 207] on div "Wonders Never Cease (Jimpster Remix) 결과보기" at bounding box center [497, 198] width 341 height 18
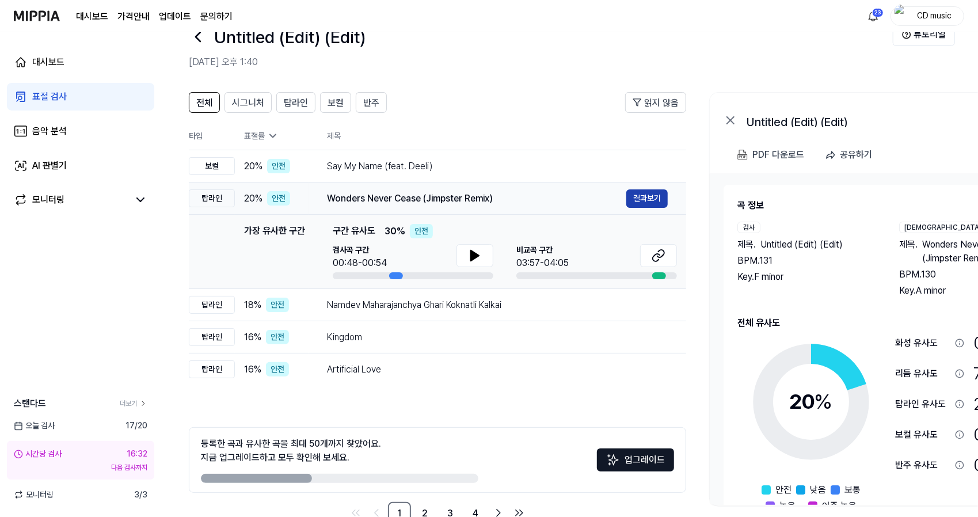
click at [655, 200] on button "결과보기" at bounding box center [646, 198] width 41 height 18
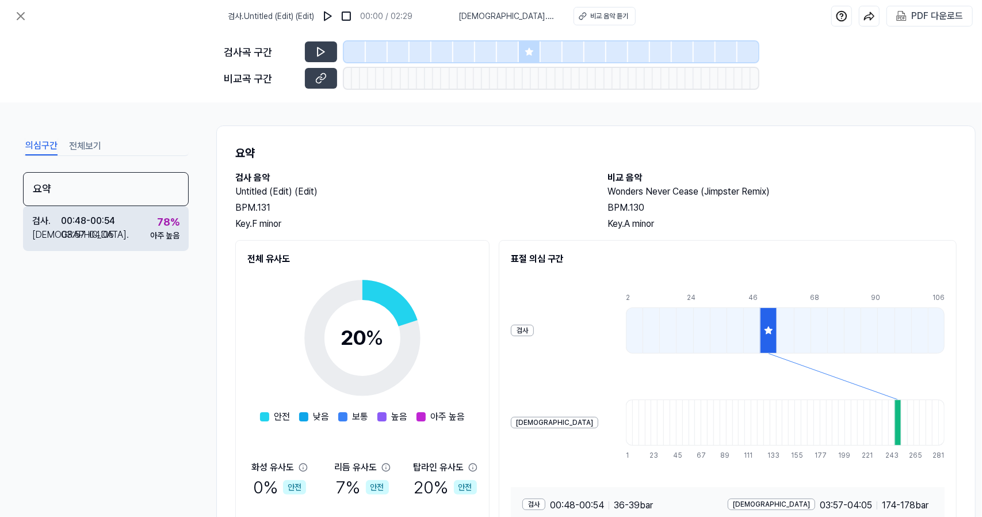
click at [148, 227] on div "검사 . 00:48 - 00:54 비교 . 03:57 - 04:05 78 % 아주 높음" at bounding box center [106, 228] width 166 height 45
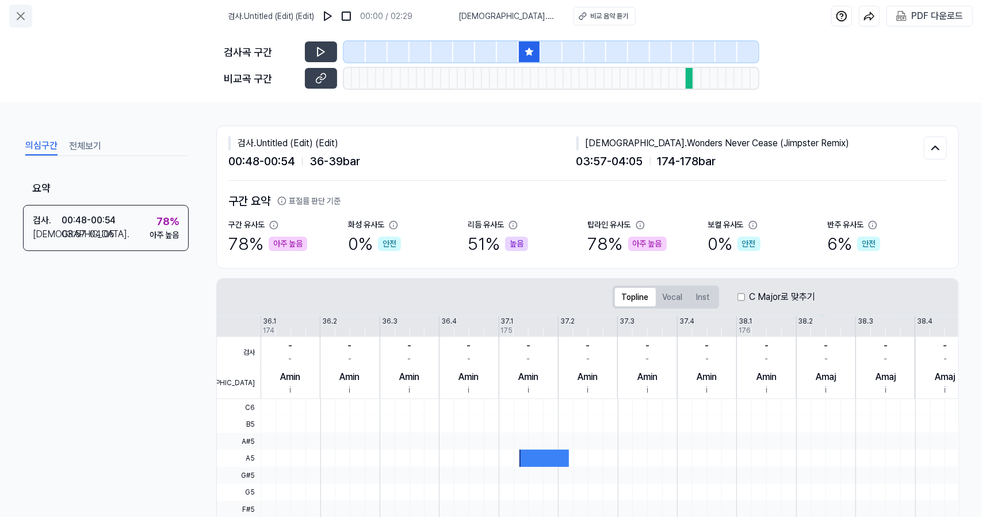
click at [19, 14] on icon at bounding box center [20, 16] width 7 height 7
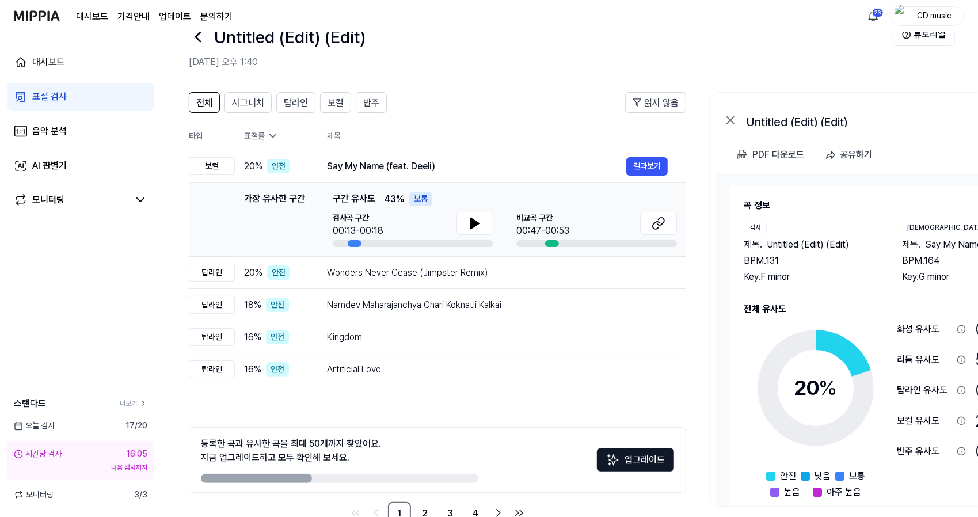
click at [200, 41] on icon at bounding box center [198, 36] width 5 height 9
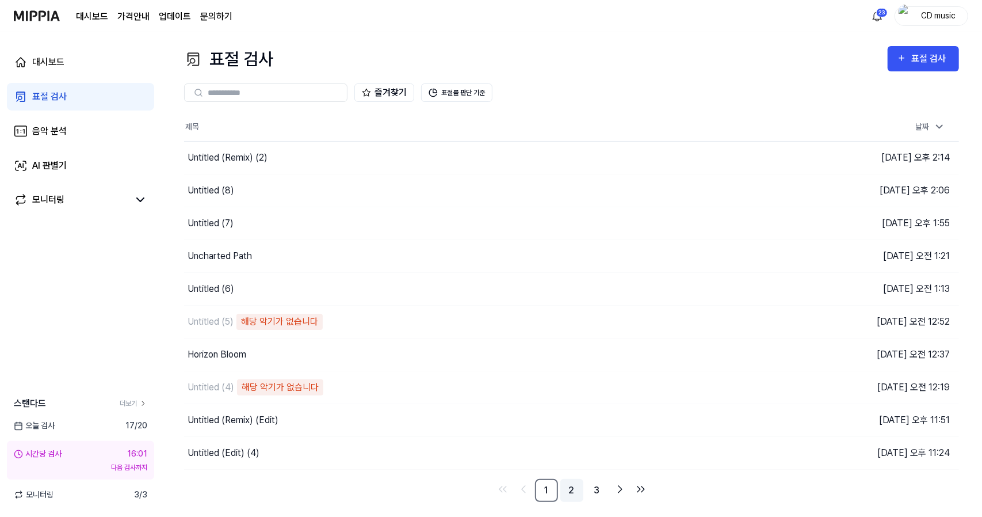
click at [570, 489] on link "2" at bounding box center [571, 490] width 23 height 23
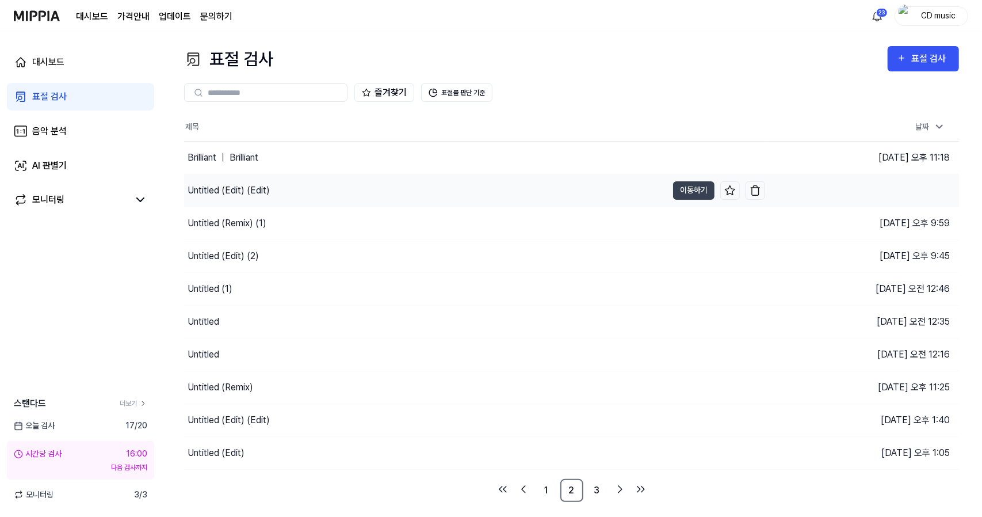
click at [480, 188] on div "Untitled (Edit) (Edit)" at bounding box center [425, 190] width 483 height 32
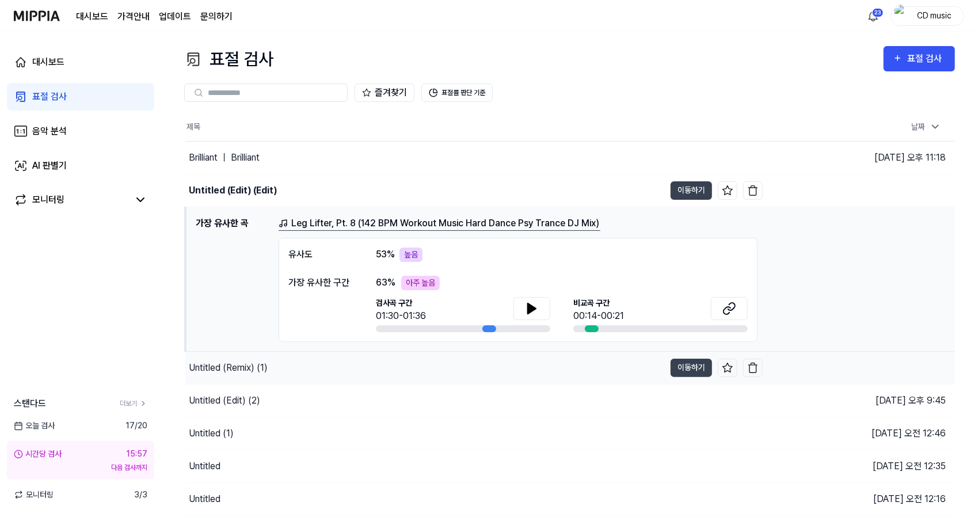
click at [478, 367] on div "Untitled (Remix) (1)" at bounding box center [424, 368] width 479 height 32
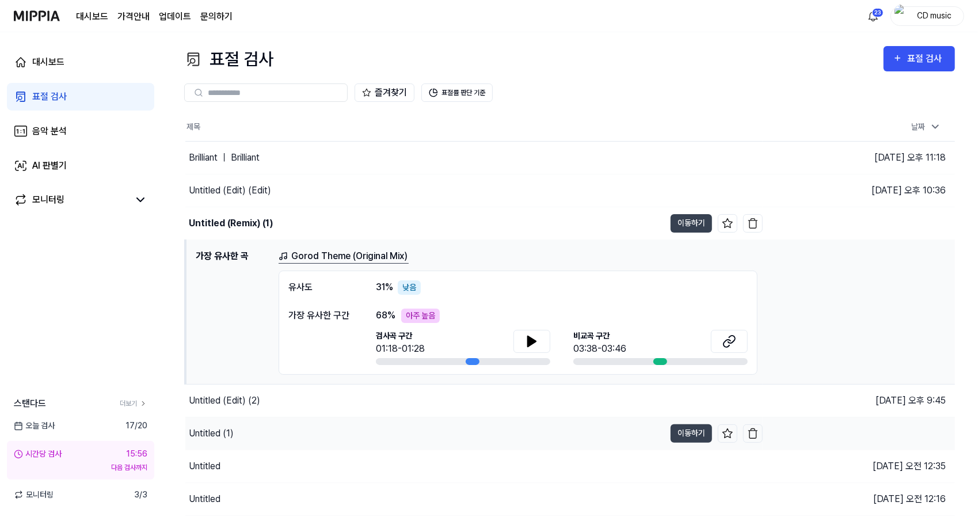
click at [457, 423] on div "Untitled (1)" at bounding box center [424, 433] width 479 height 32
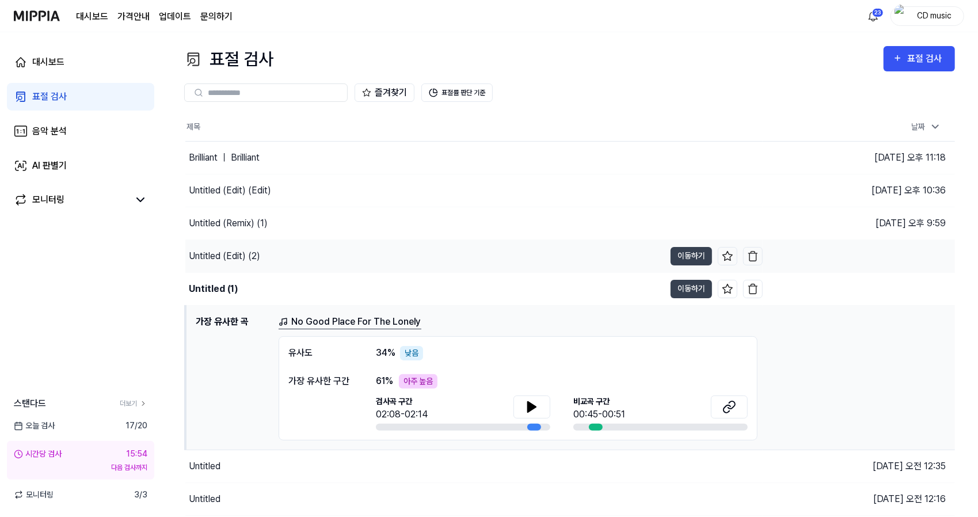
click at [567, 254] on div "Untitled (Edit) (2)" at bounding box center [424, 256] width 479 height 32
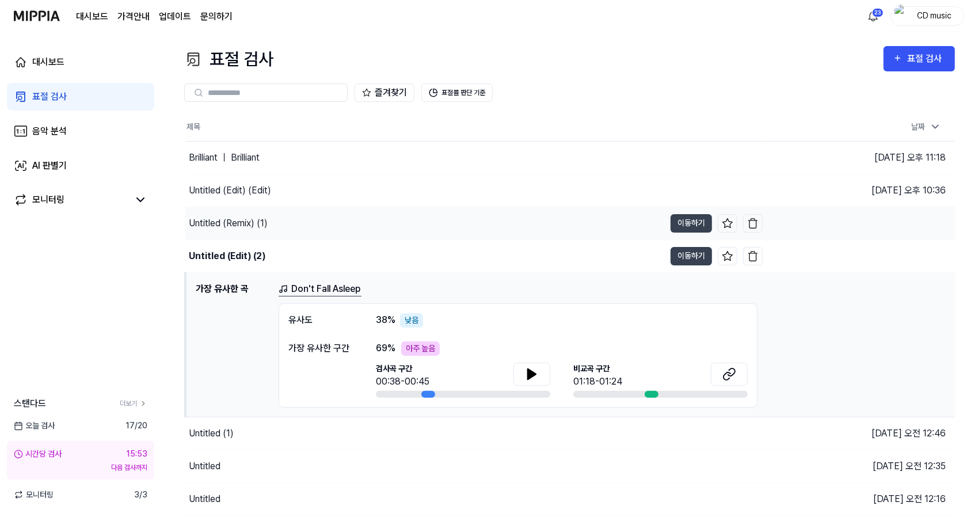
click at [597, 212] on div "Untitled (Remix) (1)" at bounding box center [424, 223] width 479 height 32
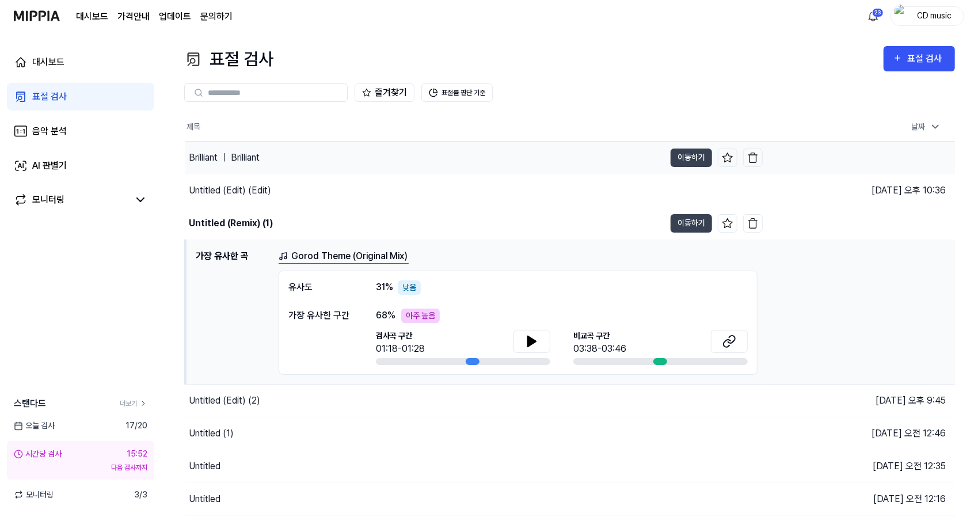
click at [623, 172] on div "Brilliant ｜ Brilliant" at bounding box center [424, 158] width 479 height 32
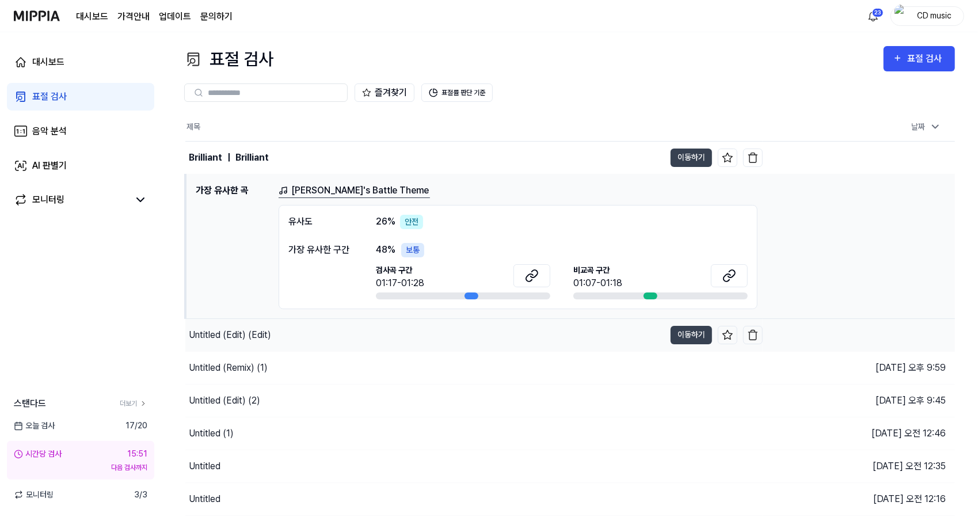
click at [533, 326] on div "Untitled (Edit) (Edit)" at bounding box center [424, 335] width 479 height 32
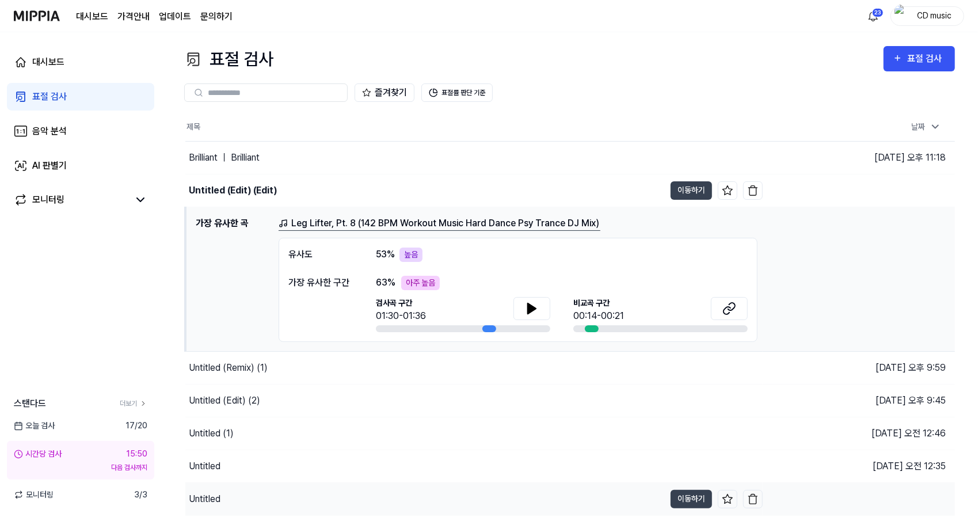
click at [407, 499] on div "Untitled" at bounding box center [424, 499] width 479 height 32
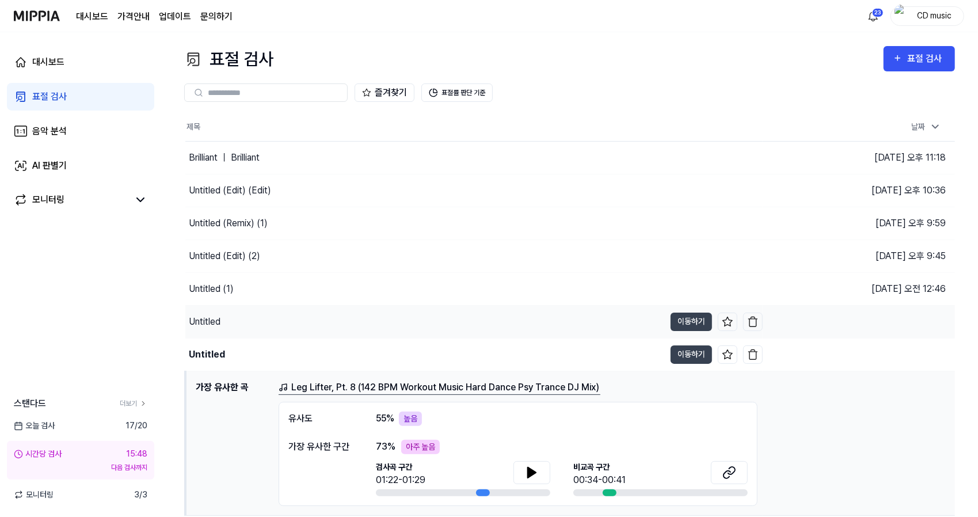
click at [522, 327] on div "Untitled" at bounding box center [424, 322] width 479 height 32
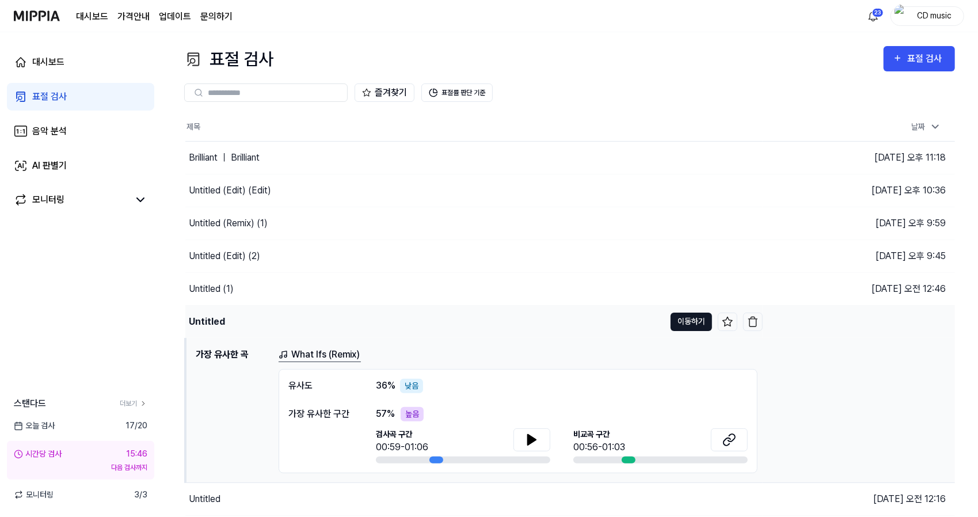
click at [696, 325] on button "이동하기" at bounding box center [690, 321] width 41 height 18
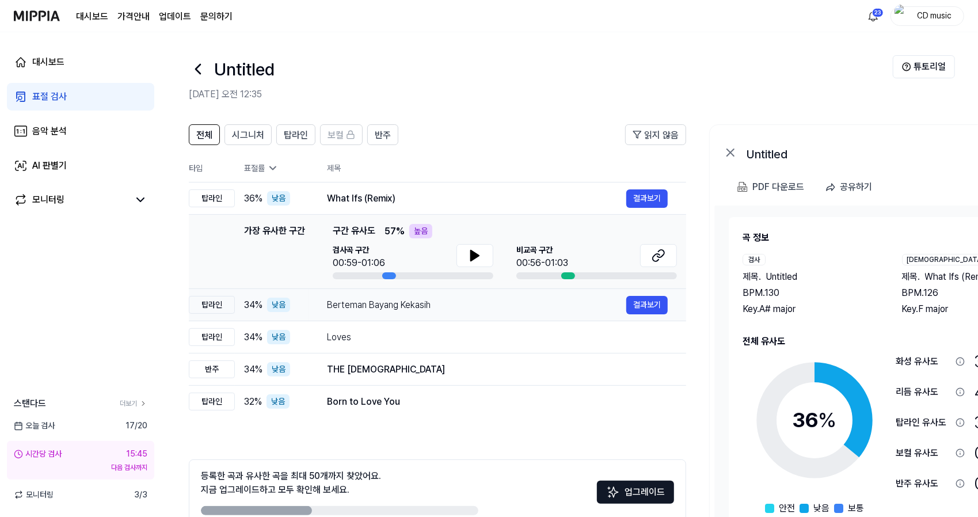
click at [457, 318] on td "Berteman Bayang Kekasih 결과보기" at bounding box center [496, 305] width 377 height 32
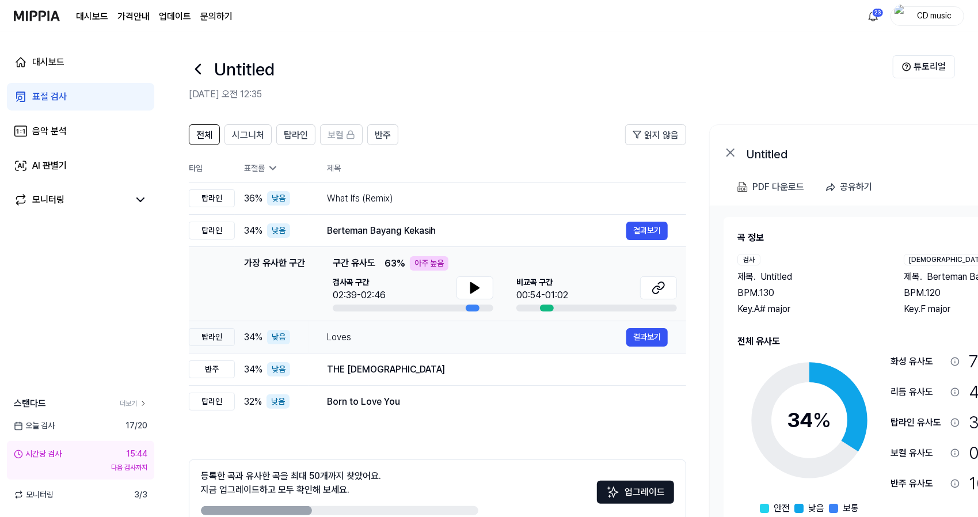
click at [437, 346] on td "Loves 결과보기" at bounding box center [496, 337] width 377 height 32
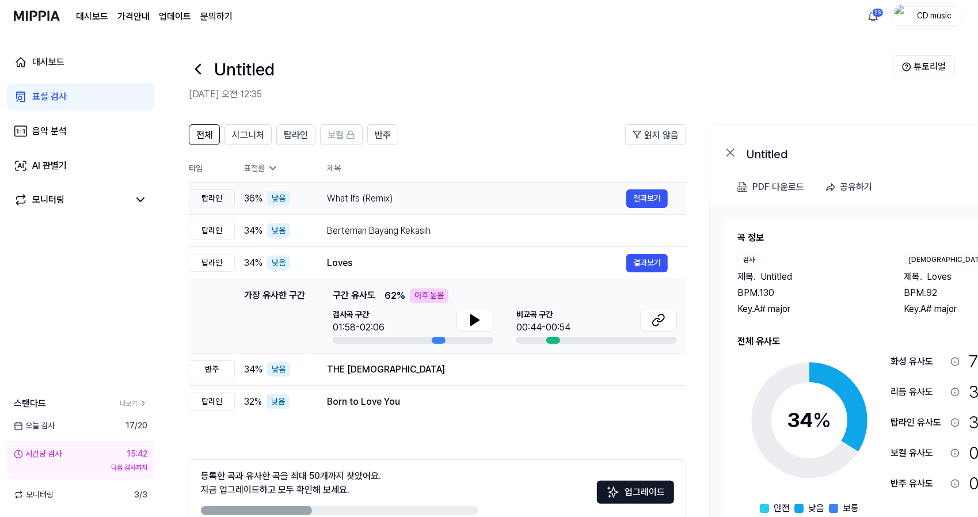
click at [525, 203] on div "What Ifs (Remix)" at bounding box center [476, 199] width 299 height 14
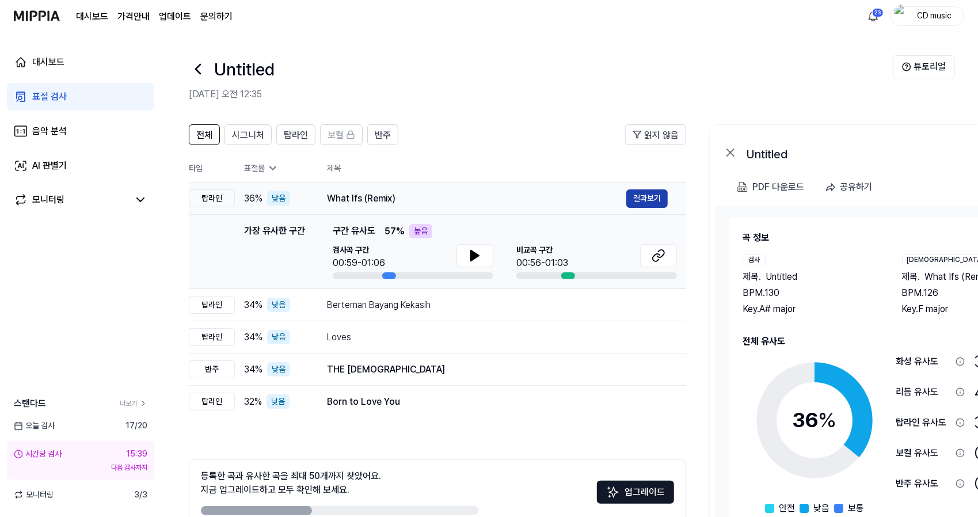
click at [651, 199] on button "결과보기" at bounding box center [646, 198] width 41 height 18
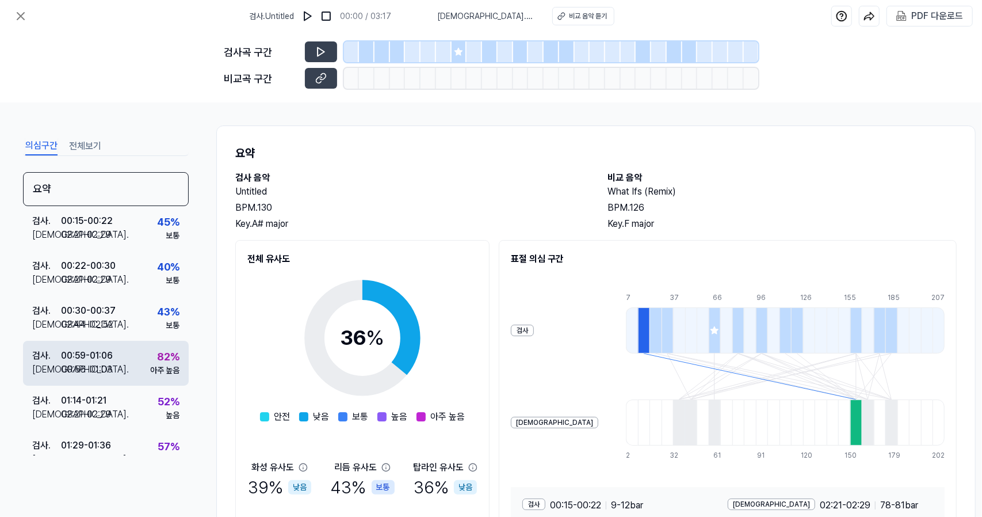
click at [120, 347] on div "검사 . 00:59 - 01:06 비교 . 00:56 - 01:03 82 % 아주 높음" at bounding box center [106, 363] width 166 height 45
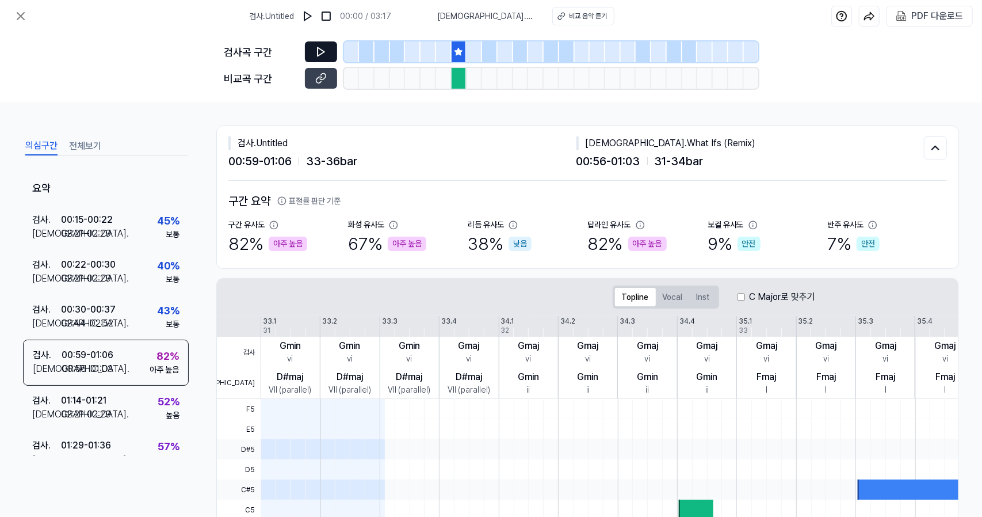
click at [331, 58] on button at bounding box center [321, 51] width 32 height 21
click at [328, 79] on button at bounding box center [321, 78] width 32 height 21
click at [321, 52] on icon at bounding box center [321, 52] width 12 height 12
click at [21, 21] on icon at bounding box center [21, 16] width 14 height 14
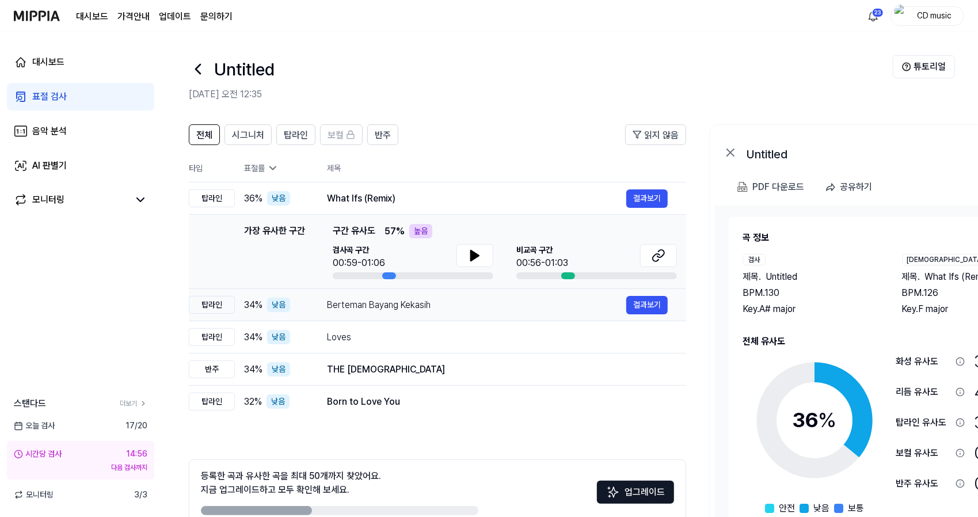
click at [430, 311] on div "Berteman Bayang Kekasih" at bounding box center [476, 305] width 299 height 14
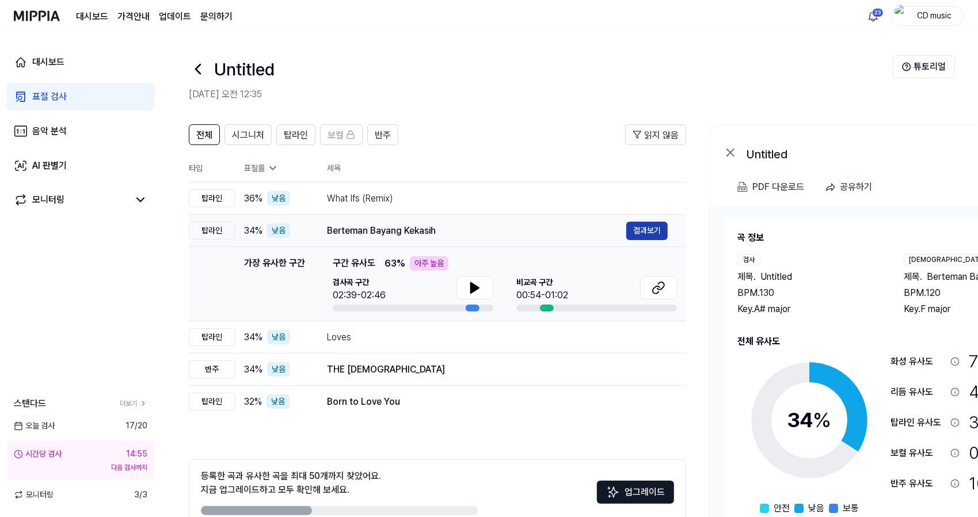
click at [635, 235] on button "결과보기" at bounding box center [646, 231] width 41 height 18
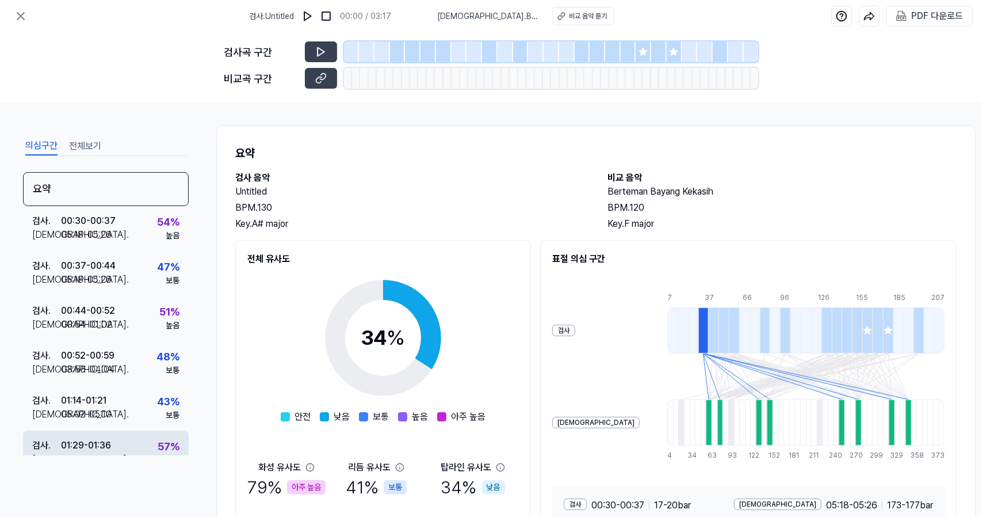
scroll to position [383, 0]
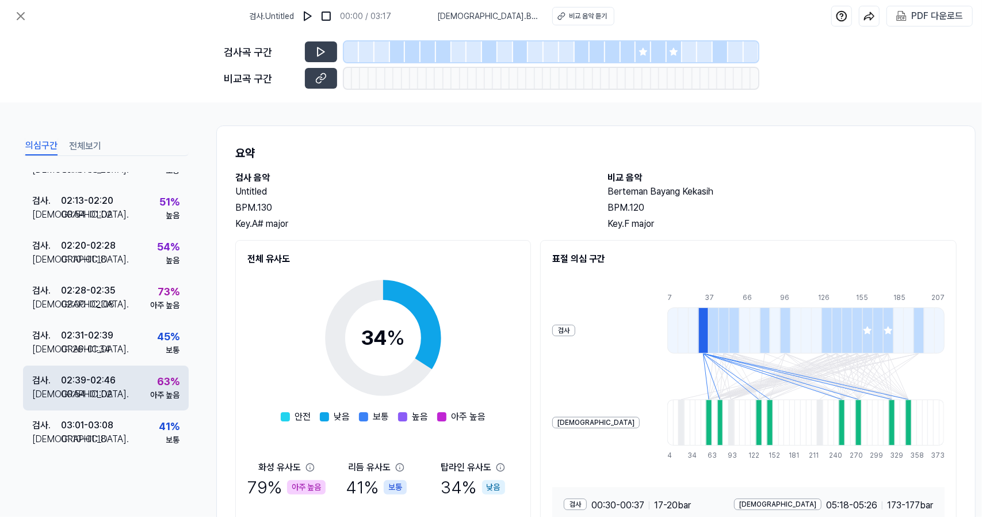
click at [132, 394] on div "검사 . 02:39 - 02:46 비교 . 00:54 - 01:02 63 % 아주 높음" at bounding box center [106, 387] width 166 height 45
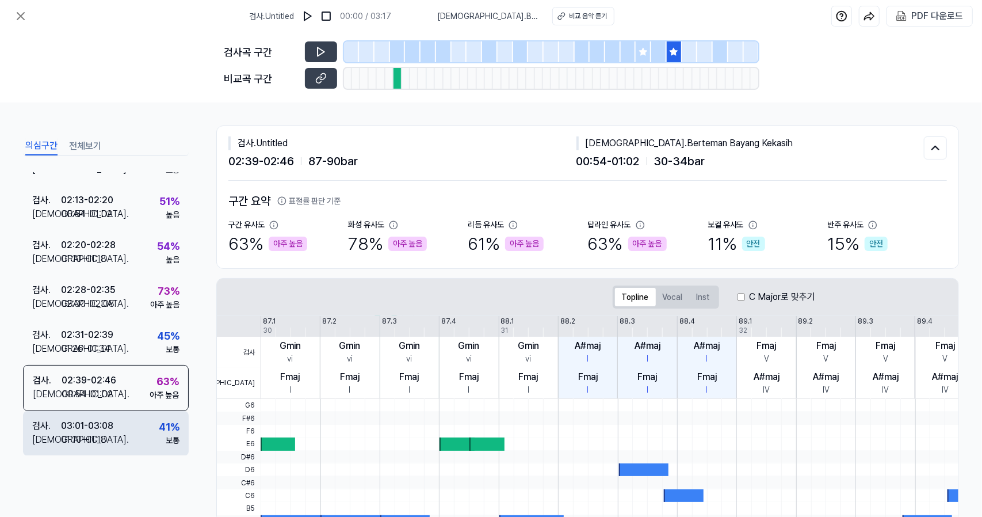
click at [132, 430] on div "검사 . 03:01 - 03:08 비교 . 01:10 - 01:18 41 % 보통" at bounding box center [106, 433] width 166 height 45
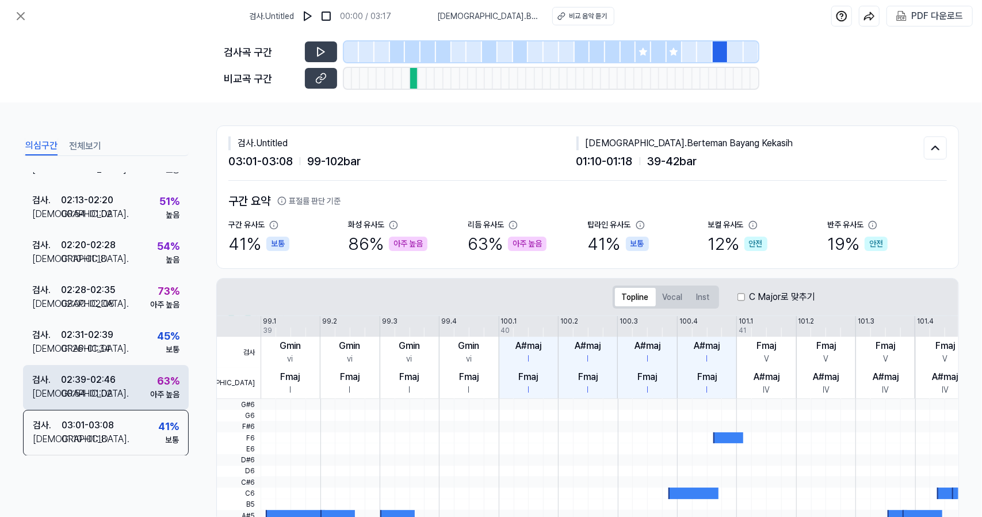
click at [144, 385] on div "검사 . 02:39 - 02:46 비교 . 00:54 - 01:02 63 % 아주 높음" at bounding box center [106, 387] width 166 height 45
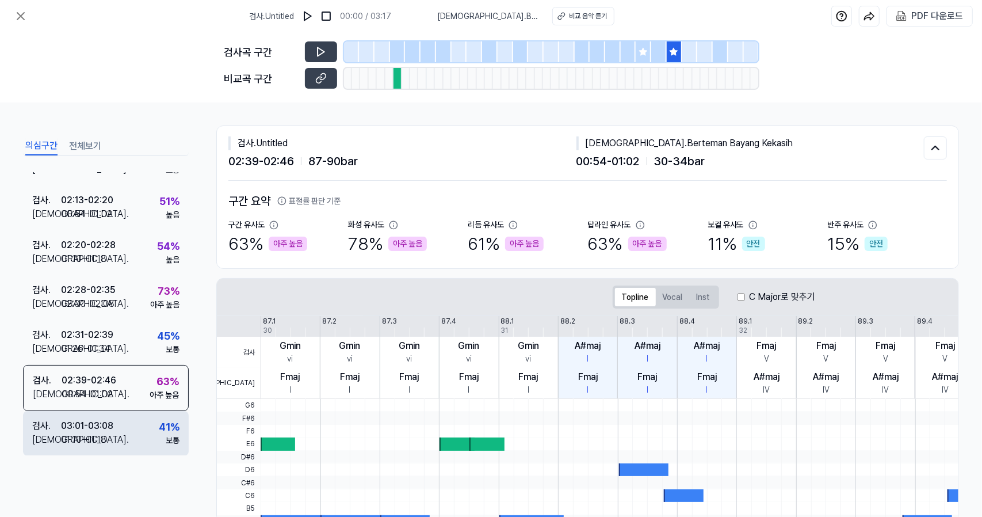
click at [143, 436] on div "검사 . 03:01 - 03:08 비교 . 01:10 - 01:18 41 % 보통" at bounding box center [106, 433] width 166 height 45
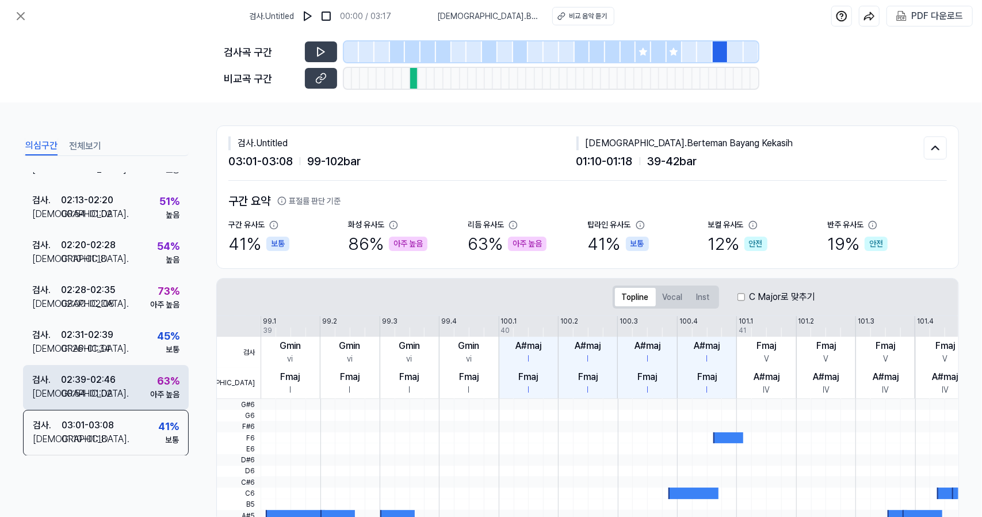
click at [143, 377] on div "검사 . 02:39 - 02:46 비교 . 00:54 - 01:02 63 % 아주 높음" at bounding box center [106, 387] width 166 height 45
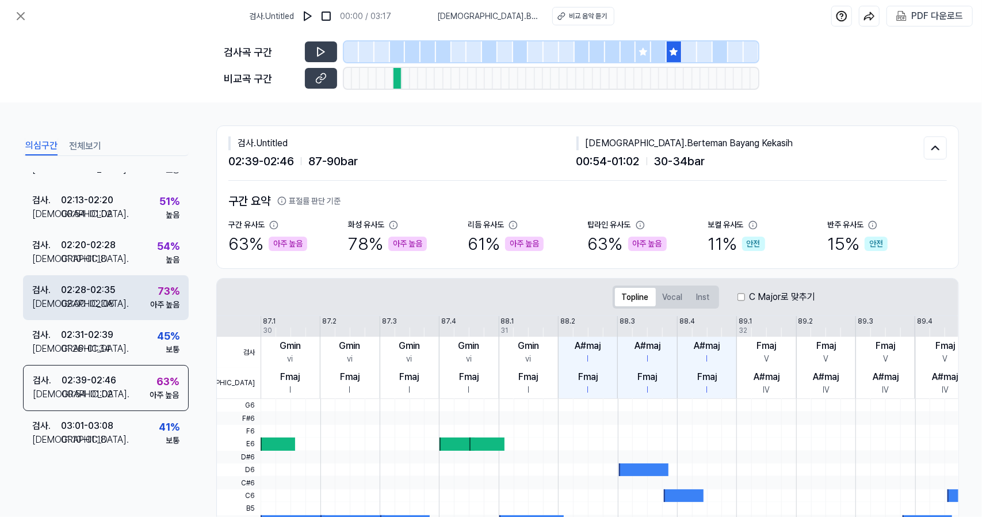
click at [150, 299] on div "아주 높음" at bounding box center [164, 305] width 29 height 12
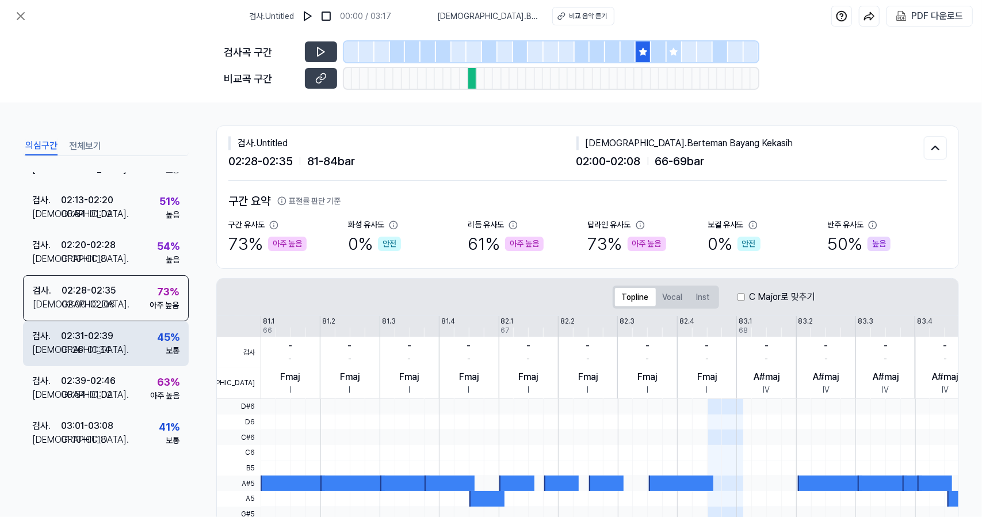
click at [142, 333] on div "검사 . 02:31 - 02:39 비교 . 01:26 - 01:34 45 % 보통" at bounding box center [106, 343] width 166 height 45
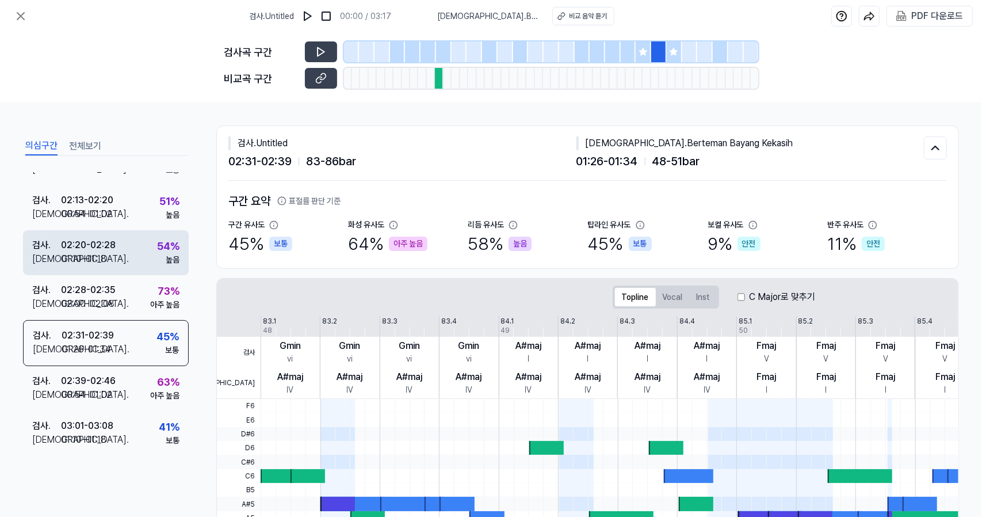
click at [157, 242] on div "54 %" at bounding box center [168, 246] width 22 height 16
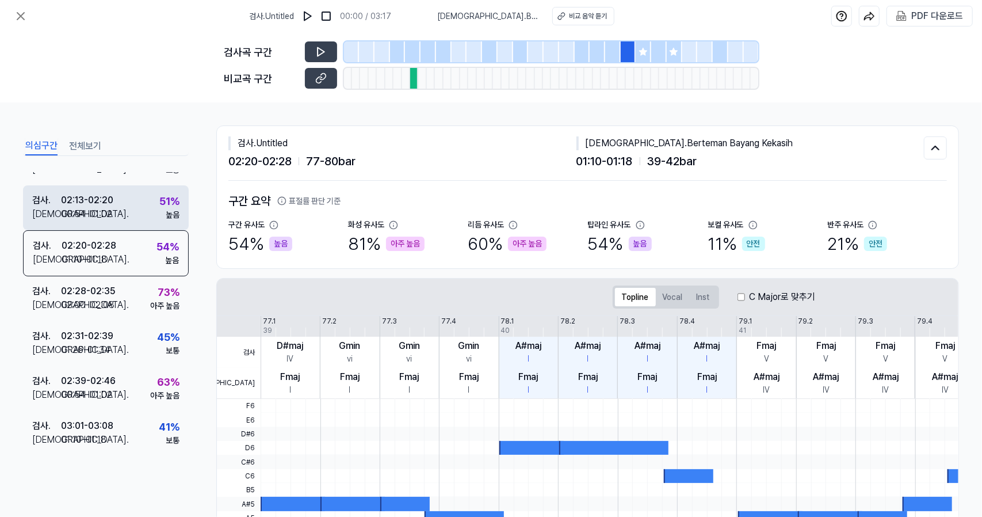
click at [140, 212] on div "검사 . 02:13 - 02:20 비교 . 00:54 - 01:02 51 % 높음" at bounding box center [106, 207] width 166 height 45
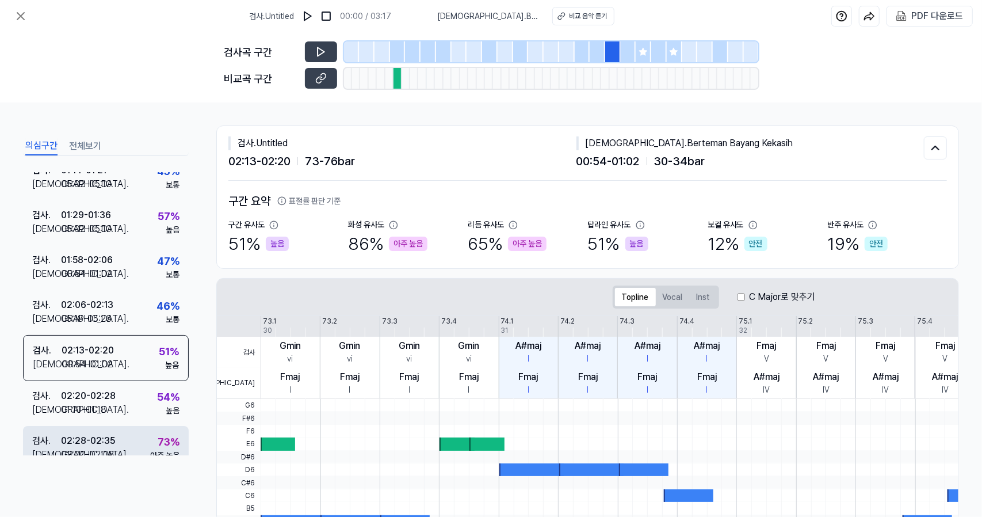
scroll to position [228, 0]
click at [129, 312] on div "검사 . 02:06 - 02:13 비교 . 05:18 - 05:26 46 % 보통" at bounding box center [106, 313] width 166 height 45
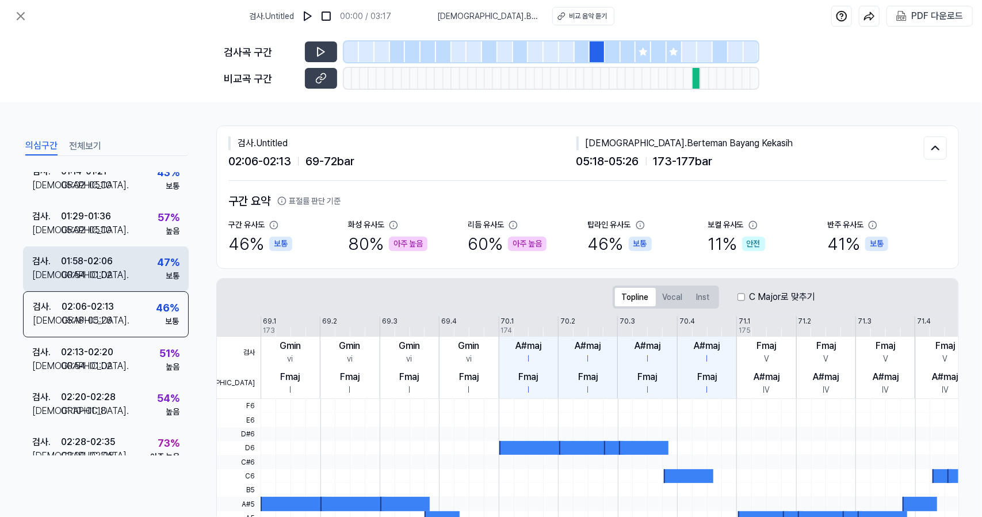
click at [132, 279] on div "검사 . 01:58 - 02:06 비교 . 00:54 - 01:02 47 % 보통" at bounding box center [106, 268] width 166 height 45
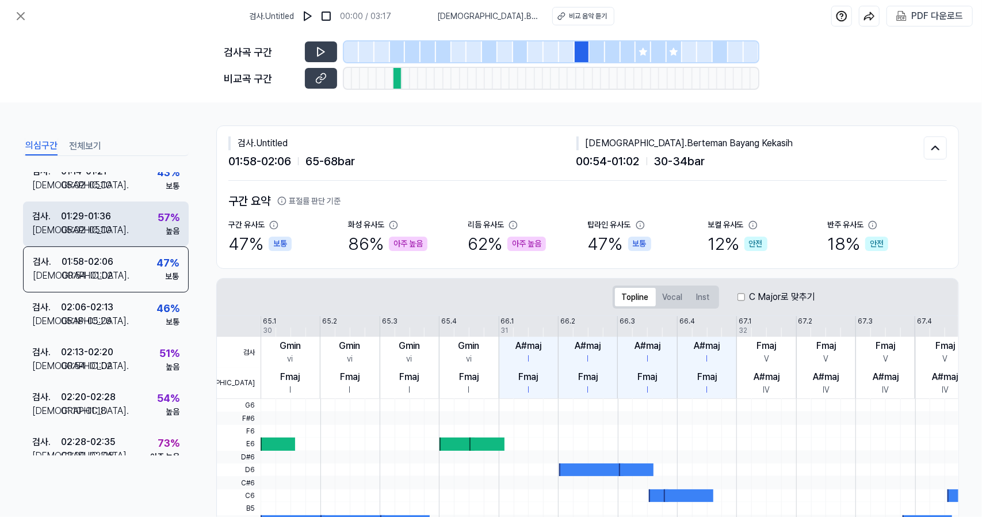
click at [135, 236] on div "검사 . 01:29 - 01:36 비교 . 05:02 - 05:10 57 % 높음" at bounding box center [106, 223] width 166 height 45
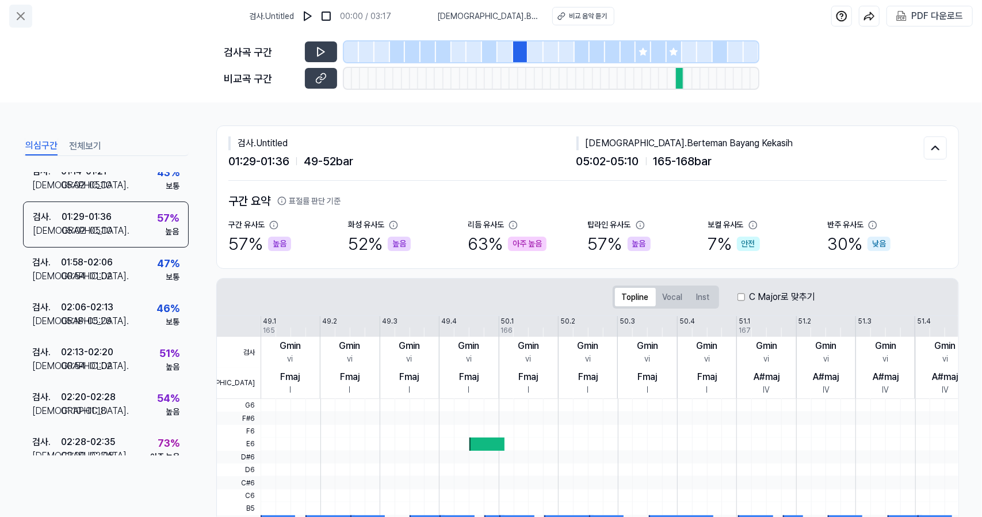
click at [27, 25] on button at bounding box center [20, 16] width 23 height 23
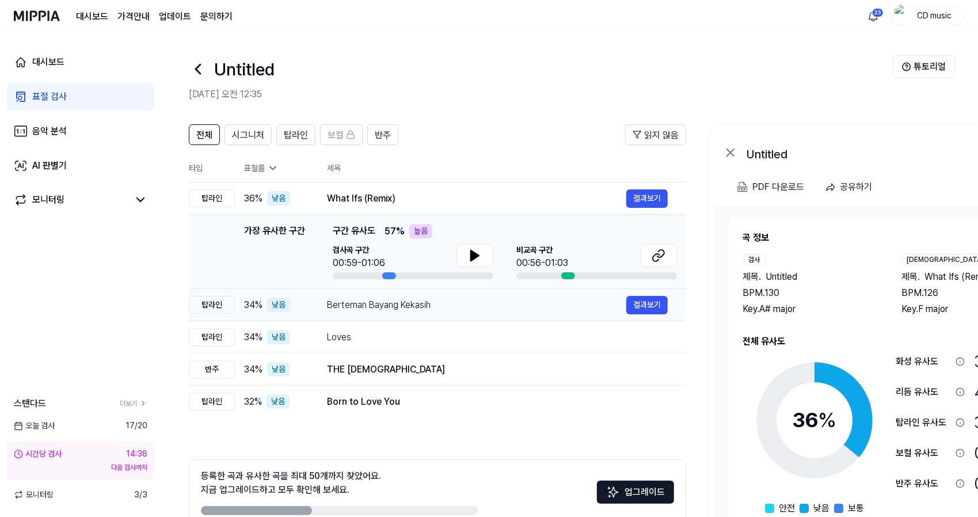
click at [326, 291] on td "Berteman Bayang Kekasih 결과보기" at bounding box center [496, 305] width 377 height 32
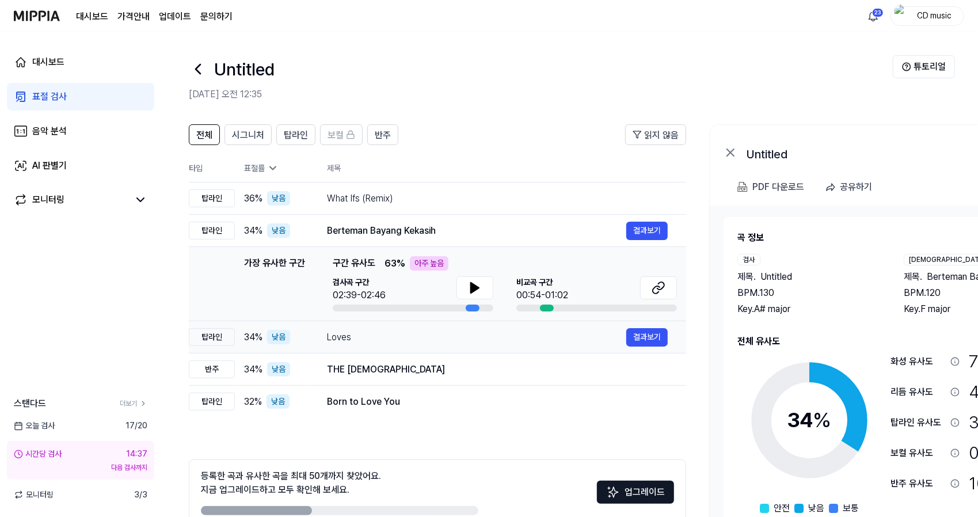
click at [357, 340] on div "Loves" at bounding box center [476, 337] width 299 height 14
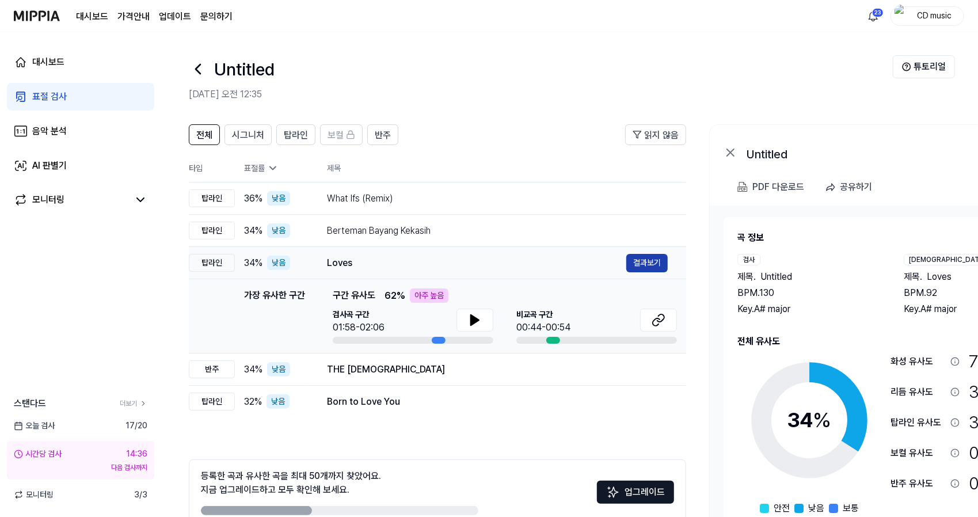
click at [632, 259] on button "결과보기" at bounding box center [646, 263] width 41 height 18
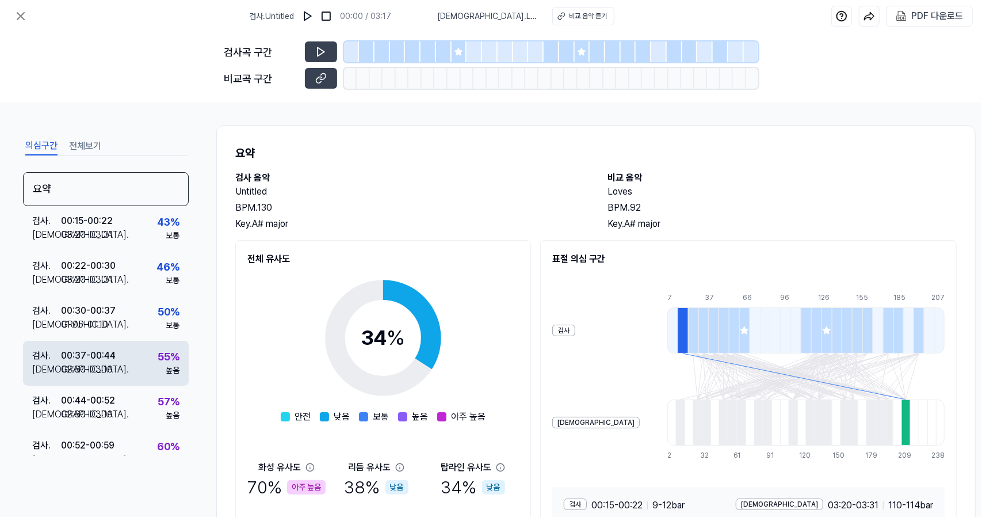
click at [148, 383] on div "검사 . 00:37 - 00:44 비교 . 02:60 - 03:10 55 % 높음" at bounding box center [106, 363] width 166 height 45
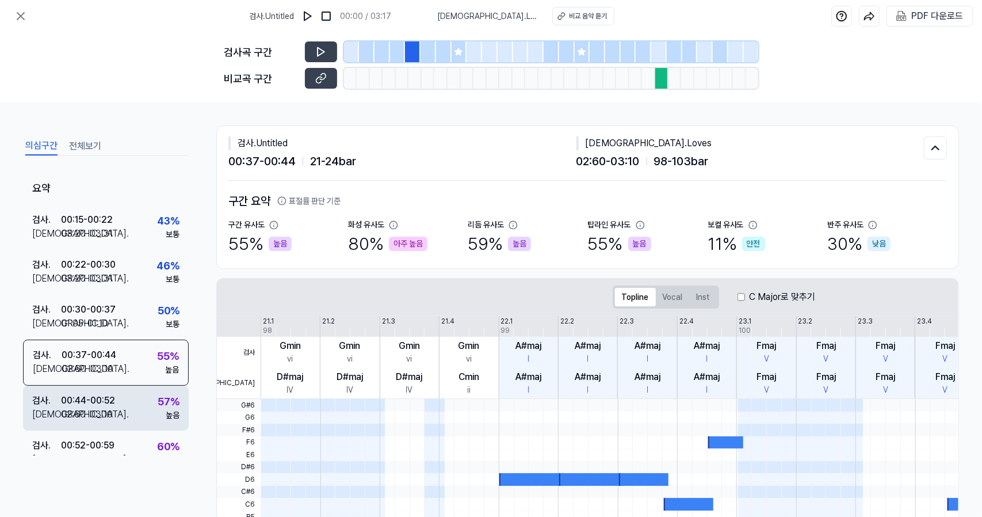
click at [148, 402] on div "검사 . 00:44 - 00:52 비교 . 02:60 - 03:10 57 % 높음" at bounding box center [106, 408] width 166 height 45
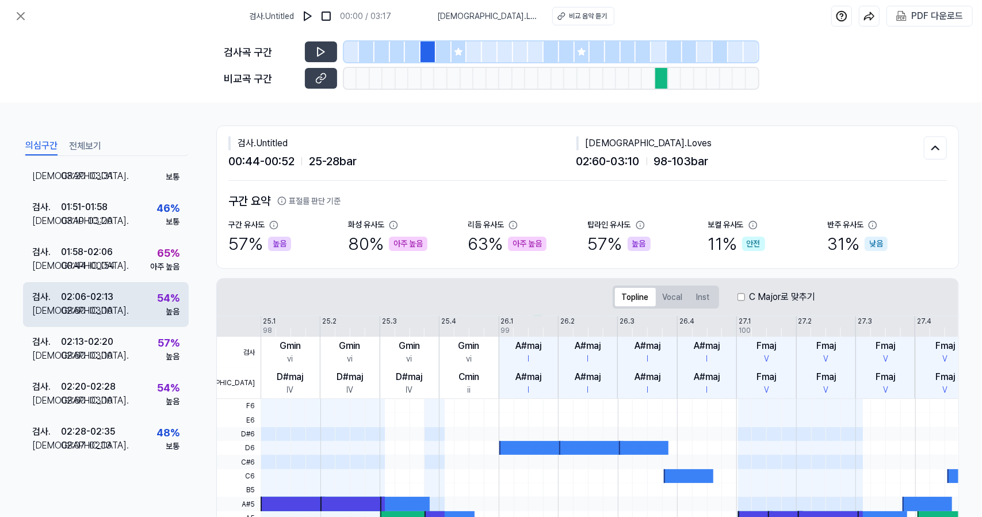
click at [121, 310] on div "검사 . 02:06 - 02:13 비교 . 02:60 - 03:10 54 % 높음" at bounding box center [106, 304] width 166 height 45
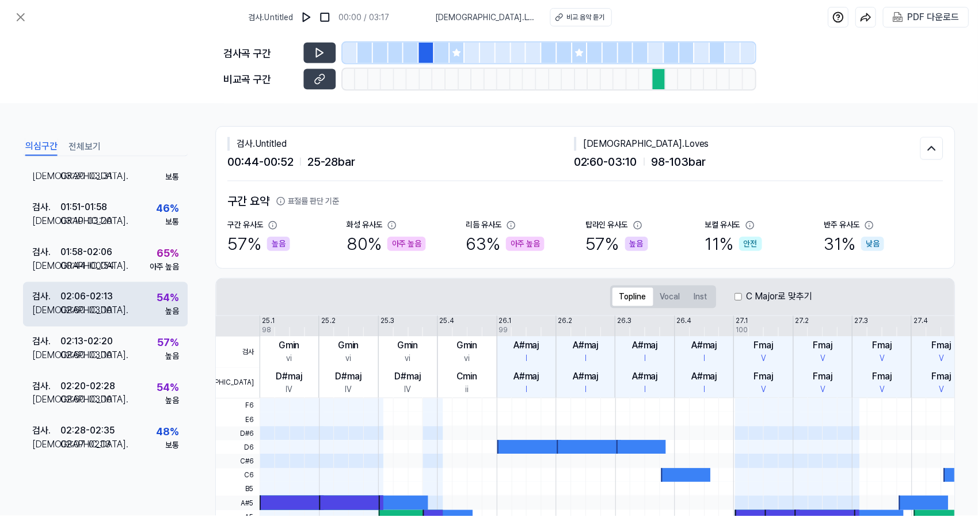
scroll to position [372, 0]
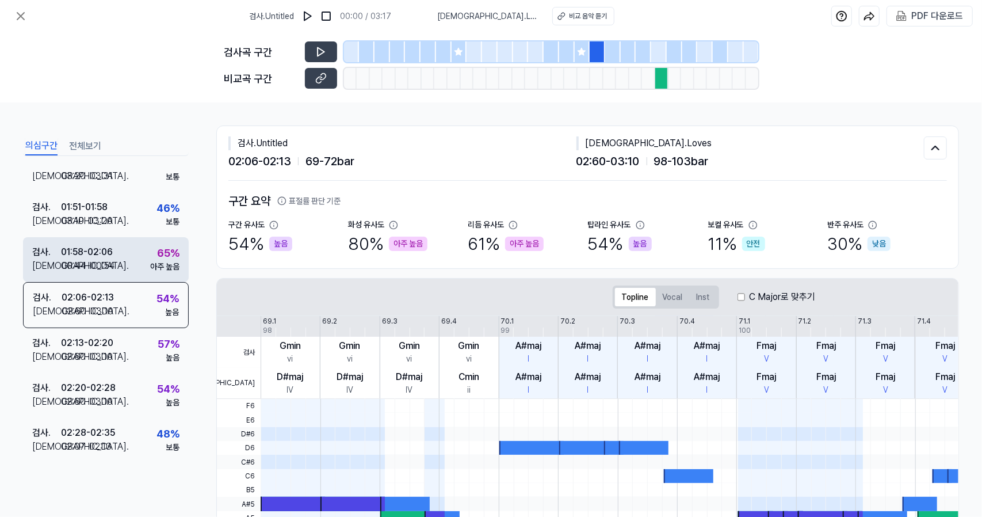
click at [137, 273] on div "검사 . 01:58 - 02:06 비교 . 00:44 - 00:54 65 % 아주 높음" at bounding box center [106, 259] width 166 height 45
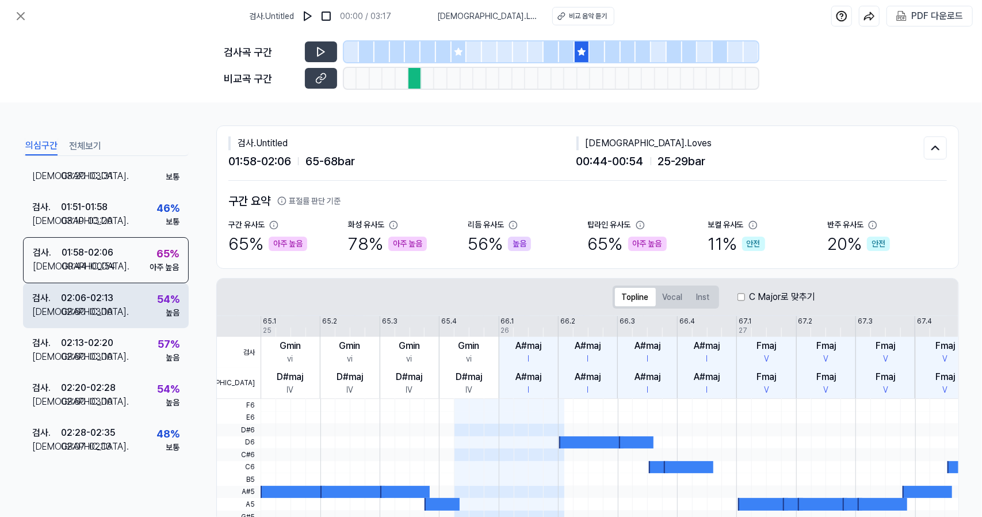
click at [136, 324] on div "검사 . 02:06 - 02:13 비교 . 02:60 - 03:10 54 % 높음" at bounding box center [106, 305] width 166 height 45
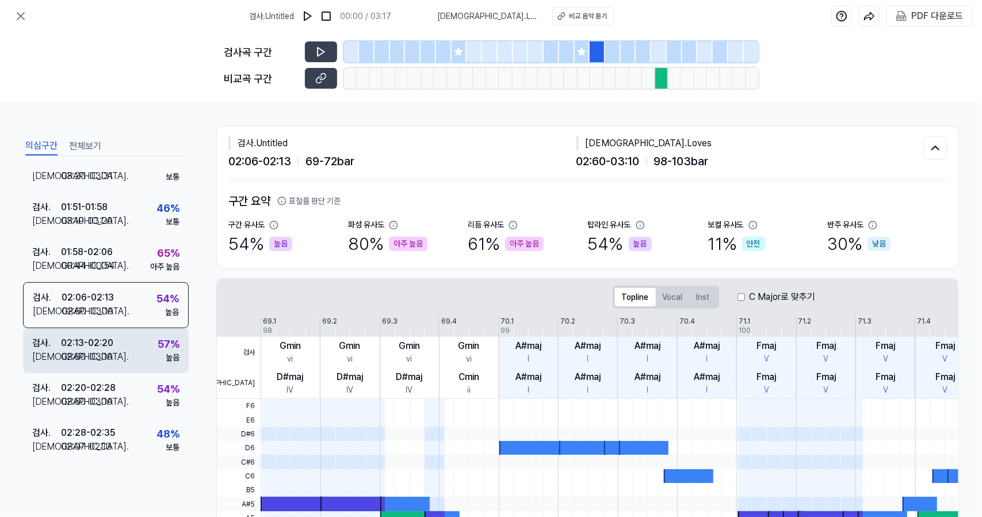
click at [138, 341] on div "검사 . 02:13 - 02:20 비교 . 02:60 - 03:10 57 % 높음" at bounding box center [106, 350] width 166 height 45
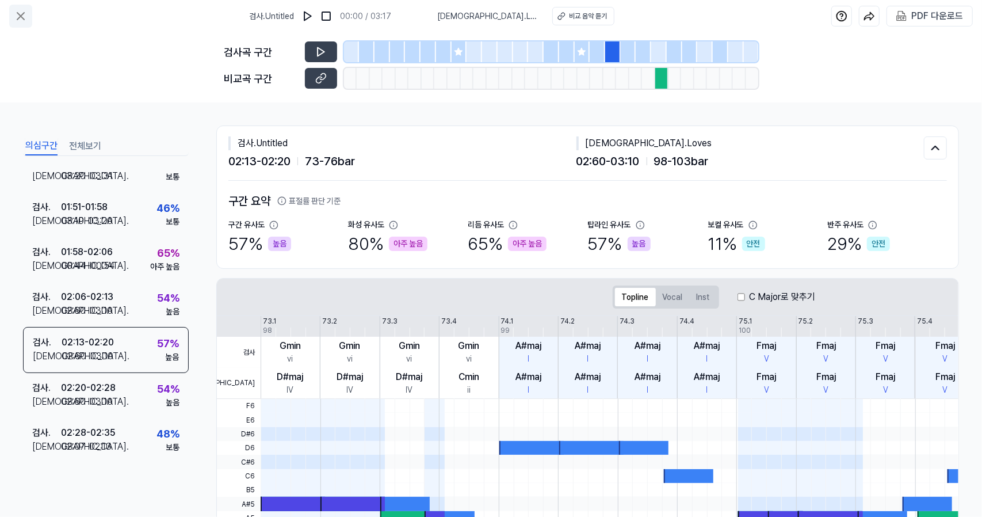
click at [17, 18] on icon at bounding box center [21, 16] width 14 height 14
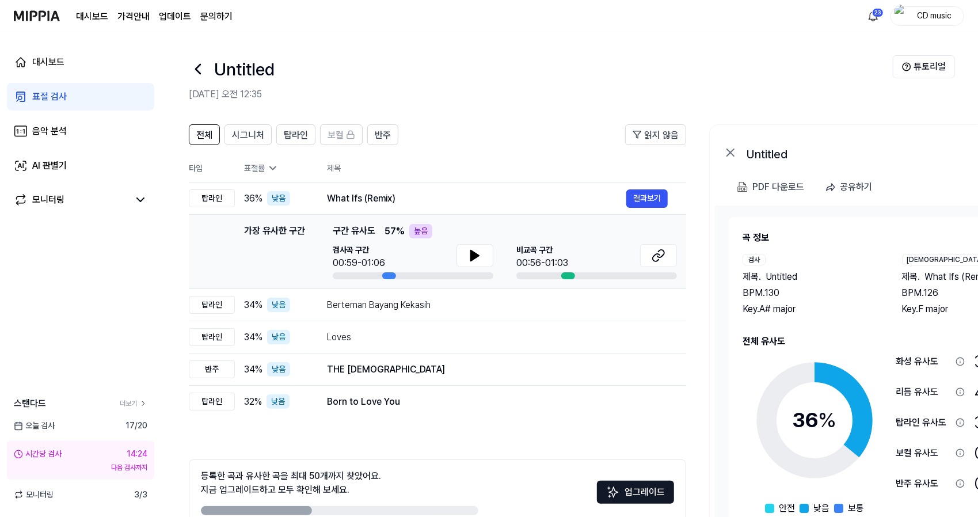
click at [203, 74] on icon at bounding box center [198, 69] width 18 height 18
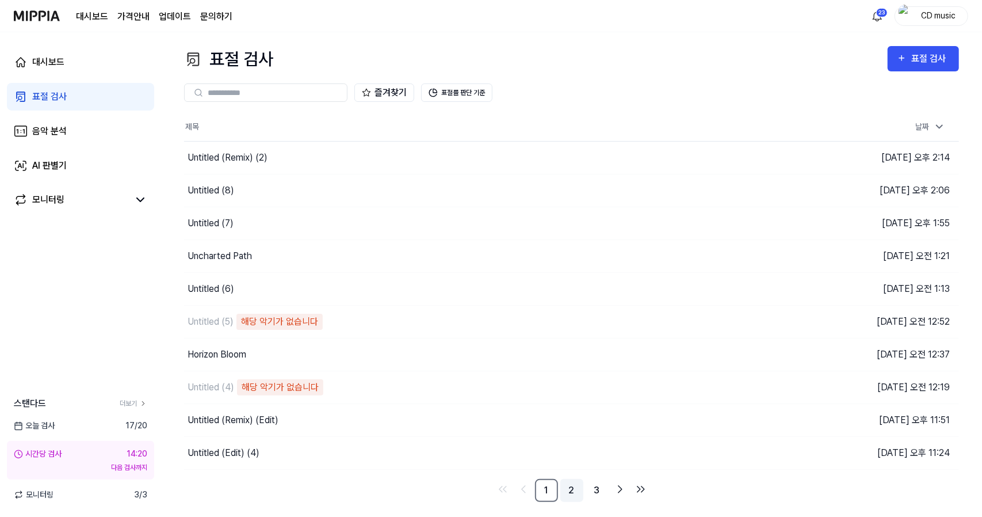
click at [571, 486] on link "2" at bounding box center [571, 490] width 23 height 23
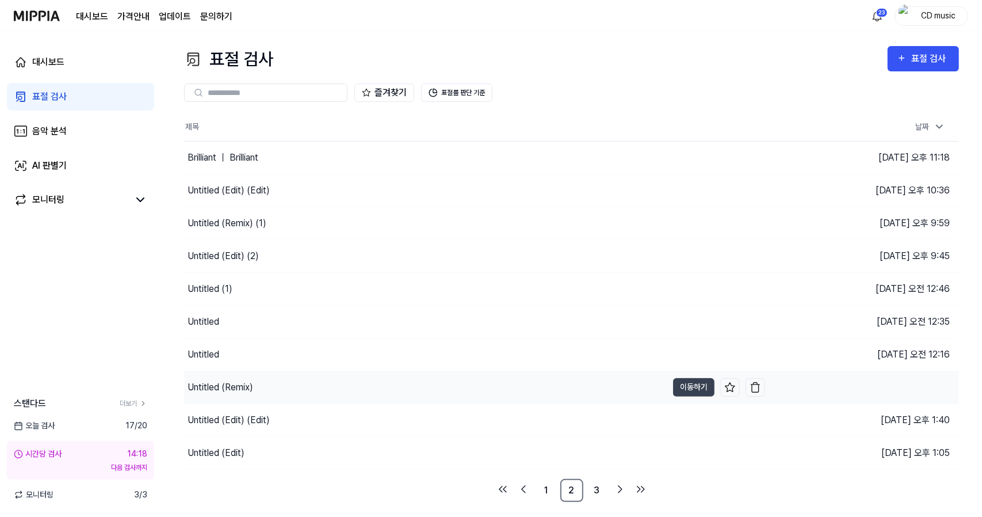
click at [617, 374] on div "Untitled (Remix)" at bounding box center [425, 387] width 483 height 32
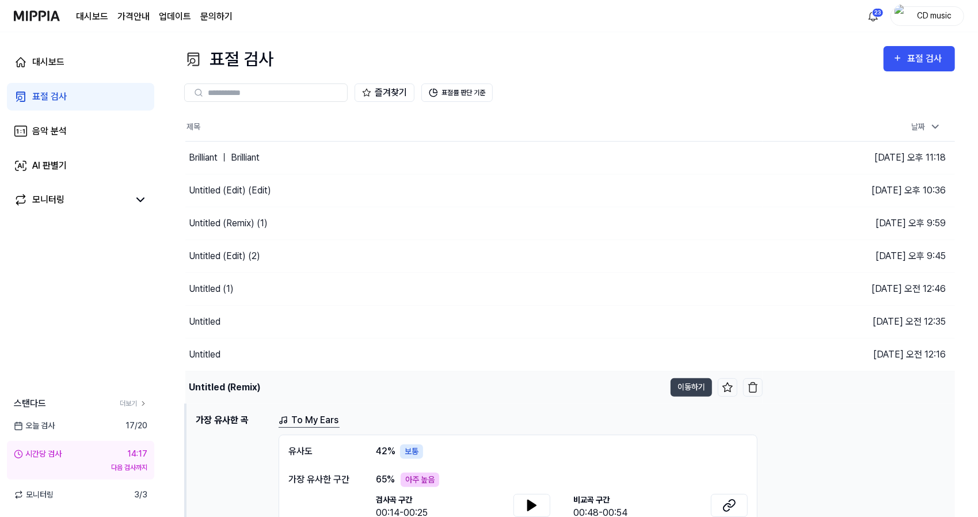
scroll to position [117, 0]
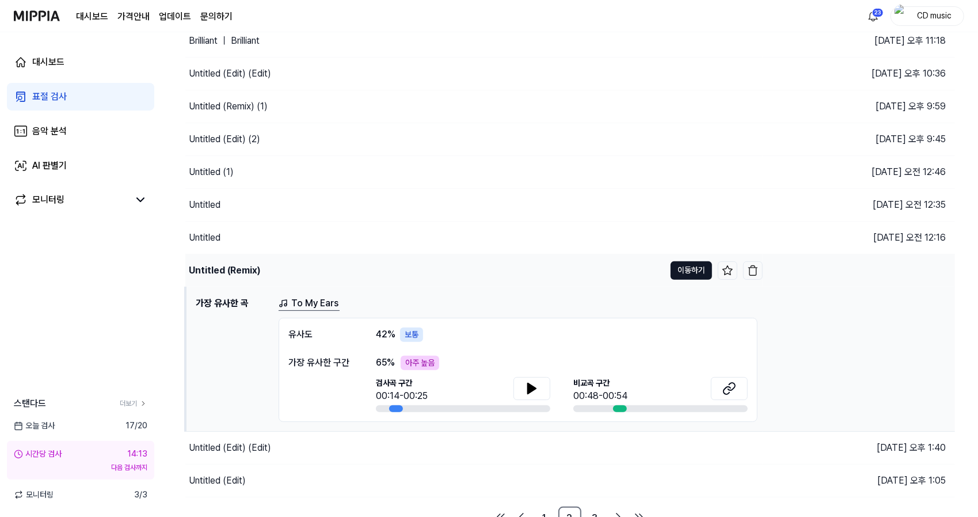
click at [688, 272] on button "이동하기" at bounding box center [690, 270] width 41 height 18
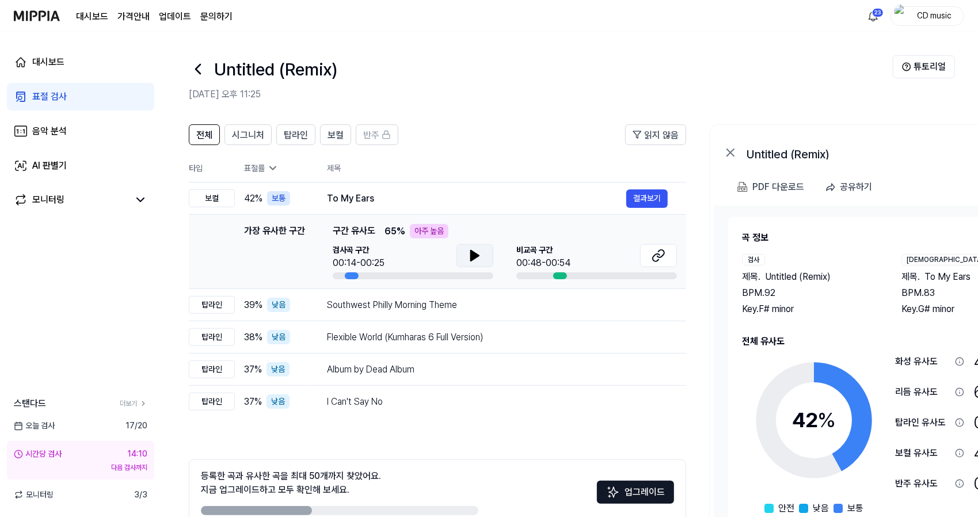
click at [468, 255] on icon at bounding box center [475, 256] width 14 height 14
click at [656, 255] on icon at bounding box center [658, 256] width 14 height 14
click at [399, 305] on div "Southwest Philly Morning Theme" at bounding box center [476, 305] width 299 height 14
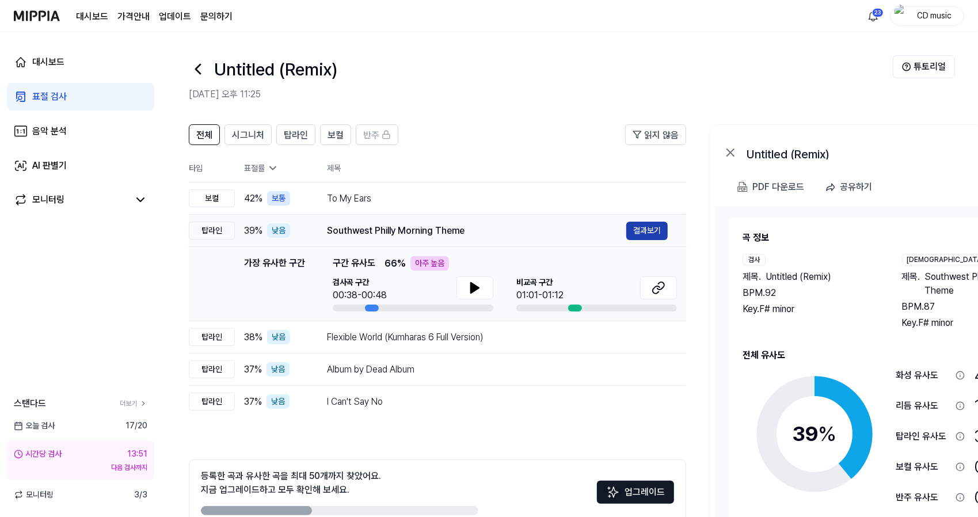
click at [628, 235] on button "결과보기" at bounding box center [646, 231] width 41 height 18
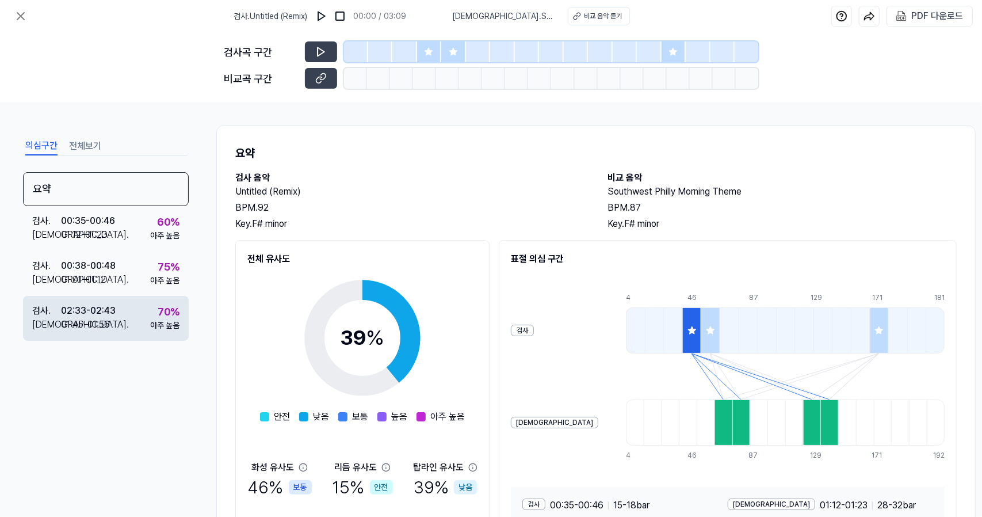
click at [159, 312] on div "70 %" at bounding box center [169, 312] width 22 height 16
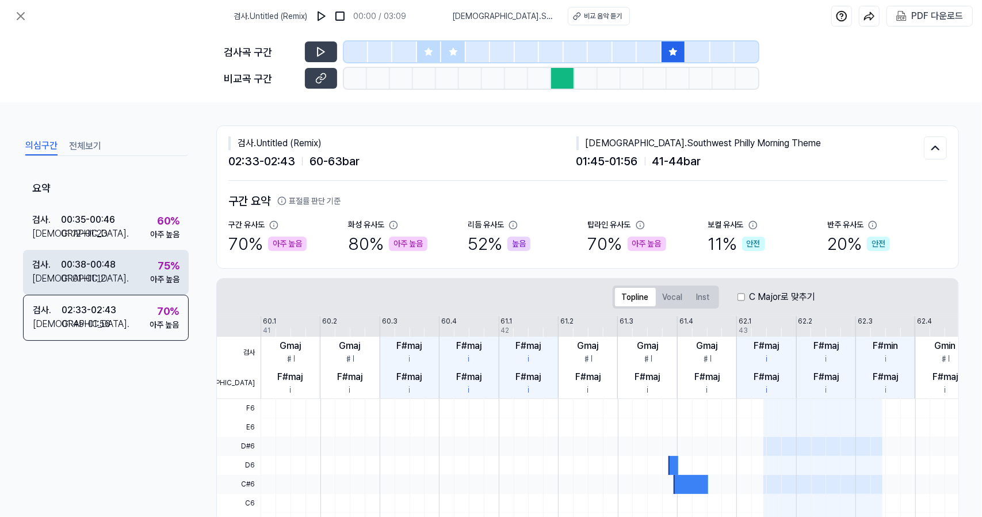
click at [144, 270] on div "검사 . 00:38 - 00:48 비교 . 01:01 - 01:12 75 % 아주 높음" at bounding box center [106, 272] width 166 height 45
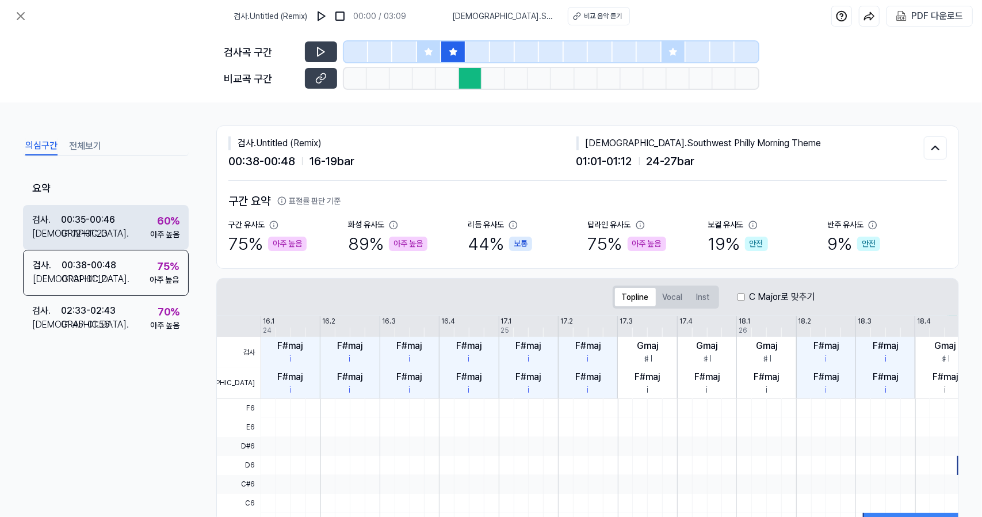
click at [148, 235] on div "검사 . 00:35 - 00:46 비교 . 01:12 - 01:23 60 % 아주 높음" at bounding box center [106, 227] width 166 height 45
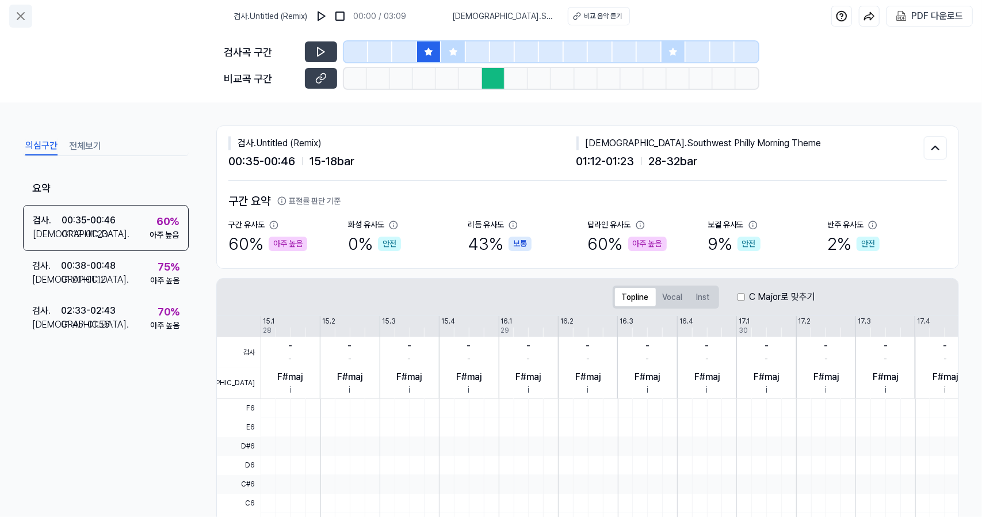
click at [21, 20] on icon at bounding box center [21, 16] width 14 height 14
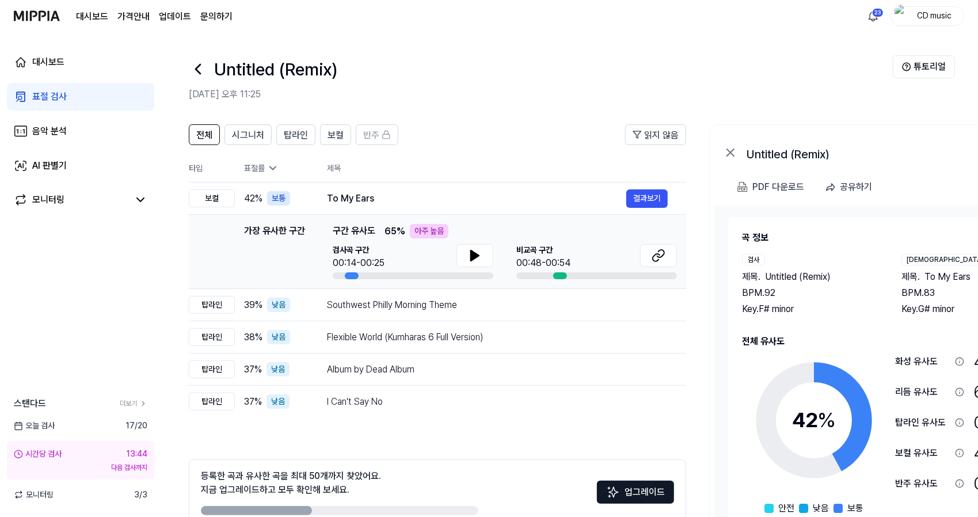
click at [74, 97] on link "표절 검사" at bounding box center [80, 97] width 147 height 28
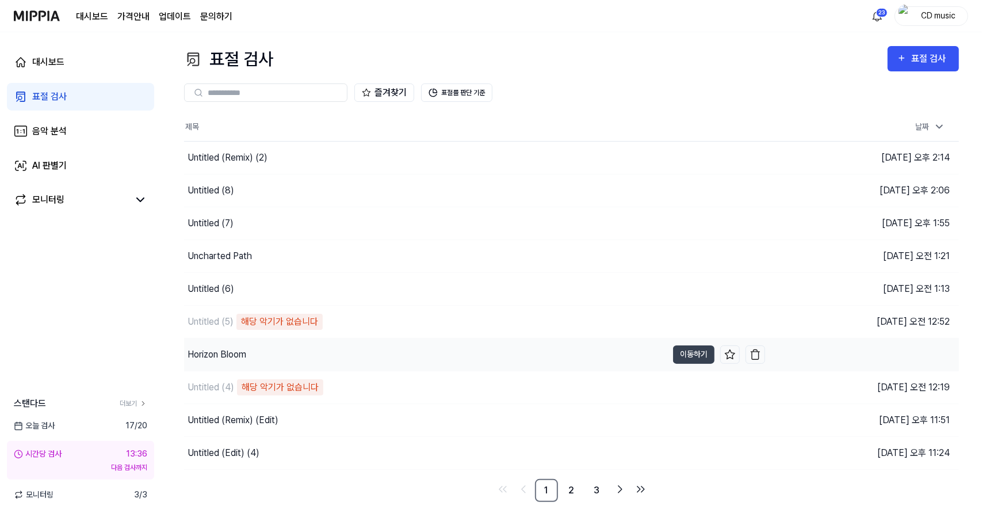
click at [334, 364] on div "Horizon Bloom" at bounding box center [425, 354] width 483 height 32
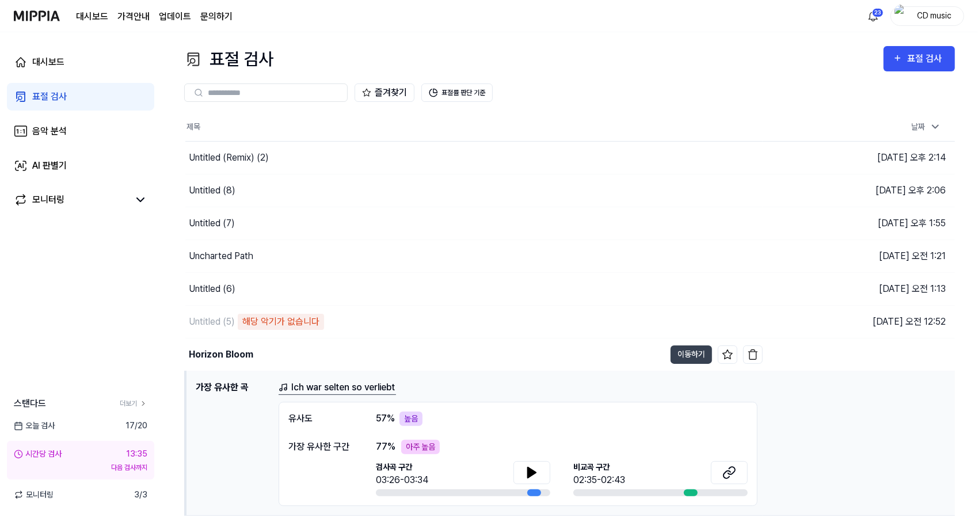
scroll to position [127, 0]
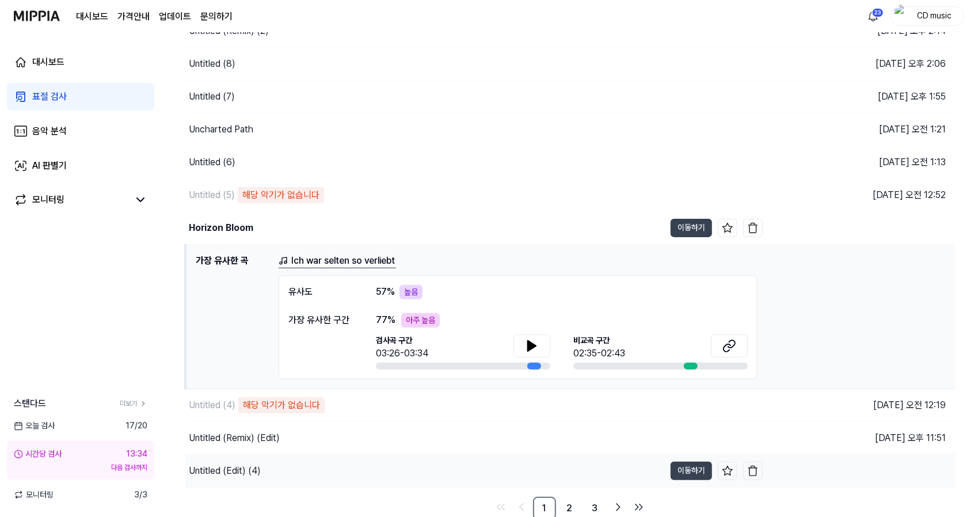
click at [593, 468] on div "Untitled (Edit) (4)" at bounding box center [424, 471] width 479 height 32
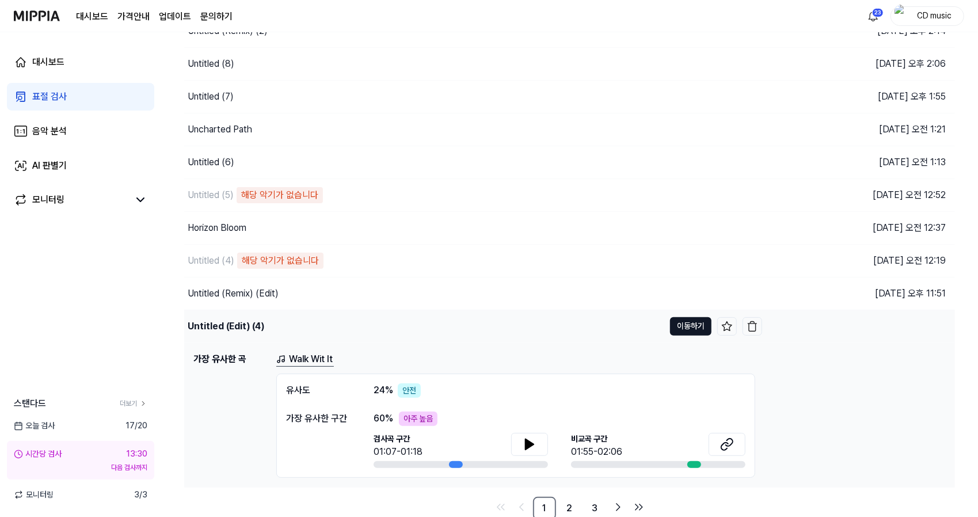
click at [708, 319] on button "이동하기" at bounding box center [690, 326] width 41 height 18
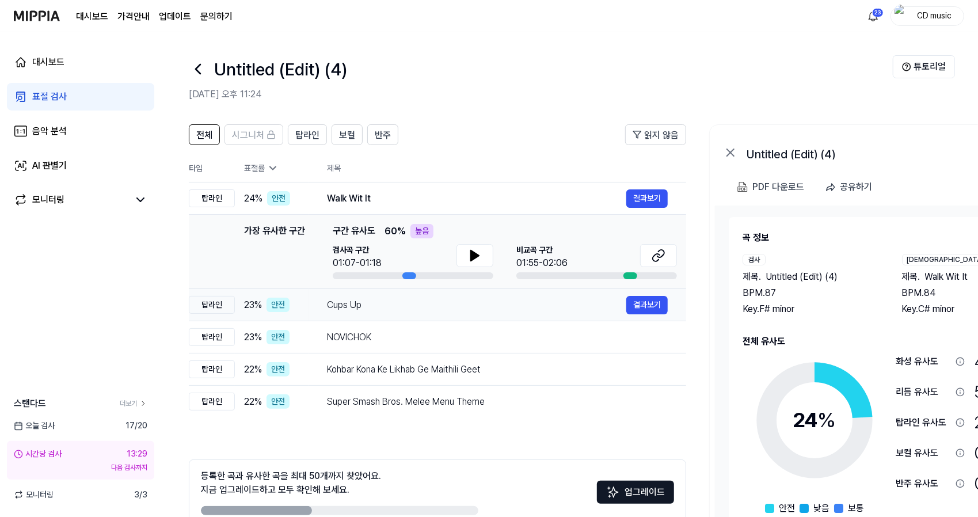
click at [451, 312] on div "Cups Up 결과보기" at bounding box center [497, 305] width 341 height 18
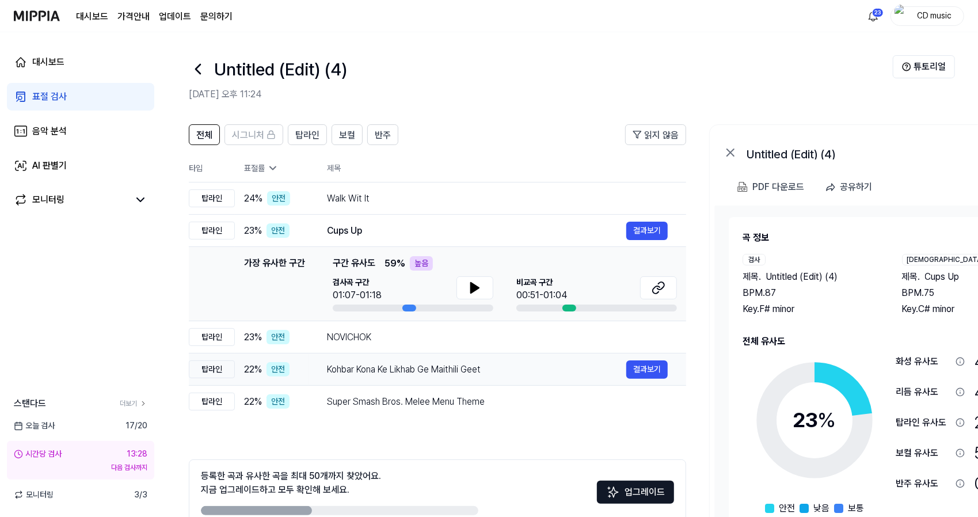
click at [440, 361] on div "Kohbar Kona Ke Likhab Ge Maithili Geet 결과보기" at bounding box center [497, 369] width 341 height 18
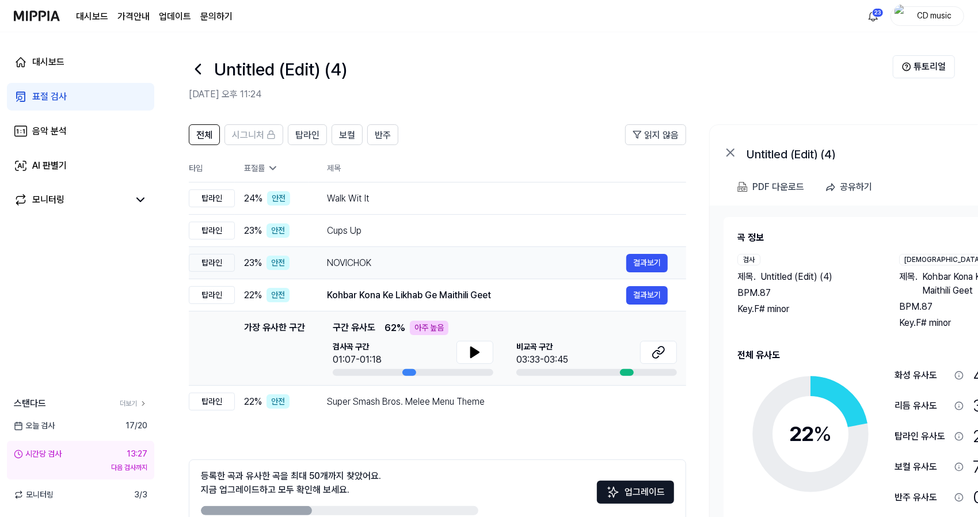
click at [478, 260] on div "NOVICHOK" at bounding box center [476, 263] width 299 height 14
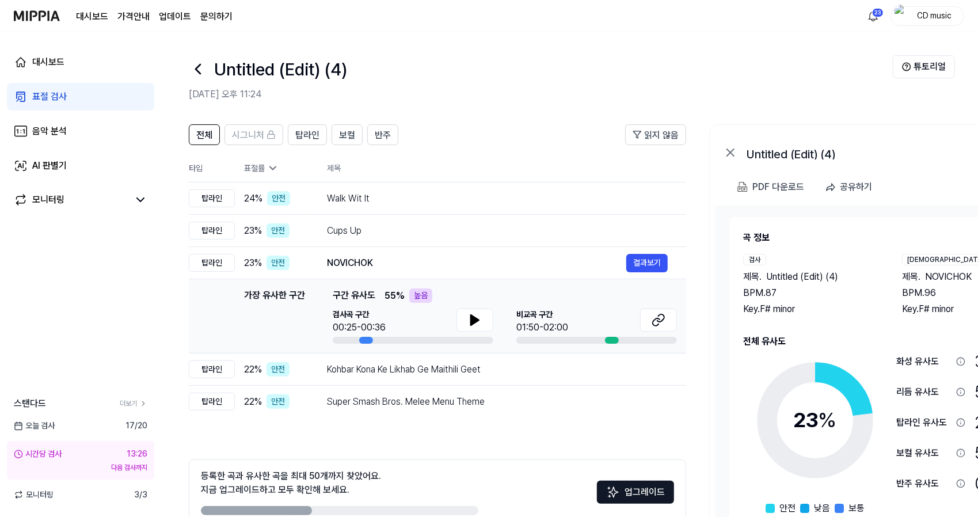
click at [520, 180] on th "제목" at bounding box center [506, 168] width 359 height 28
click at [519, 189] on div "Walk Wit It 결과보기" at bounding box center [497, 198] width 341 height 18
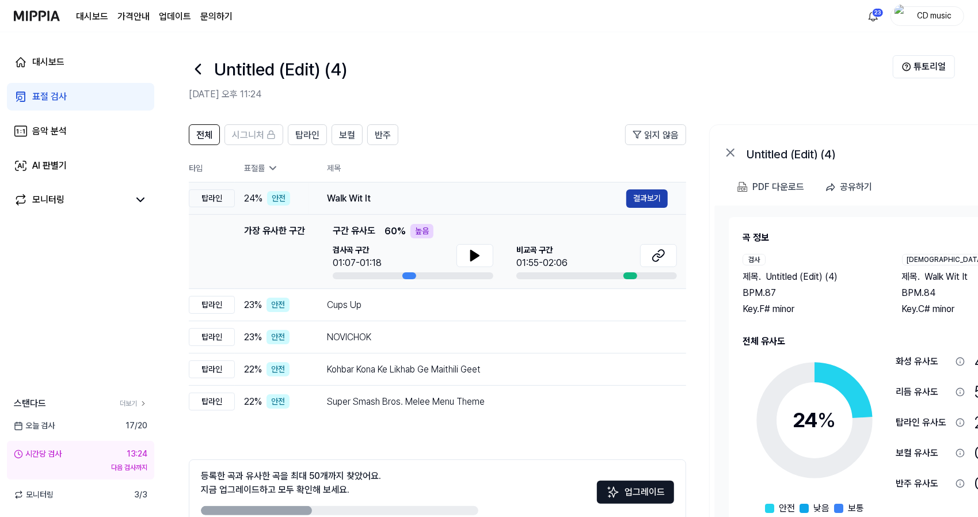
click at [643, 200] on button "결과보기" at bounding box center [646, 198] width 41 height 18
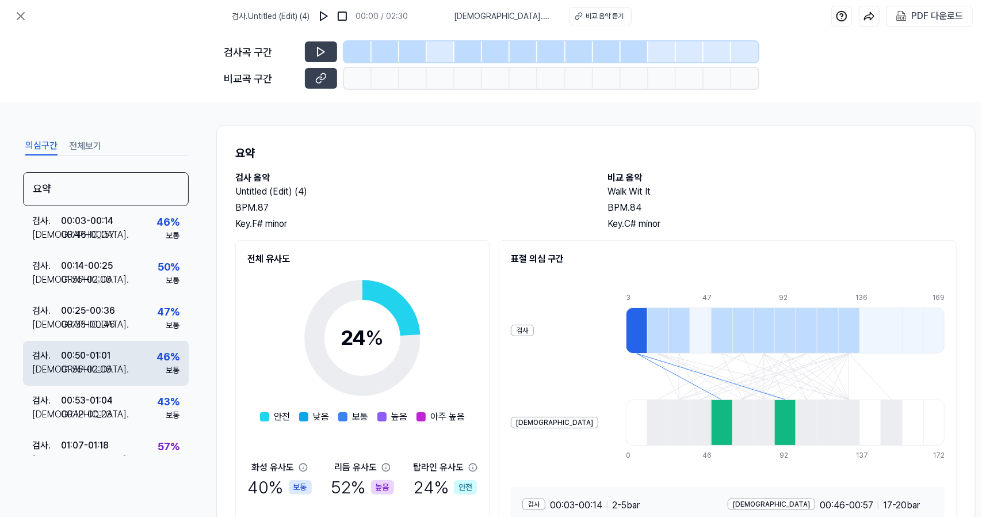
scroll to position [204, 0]
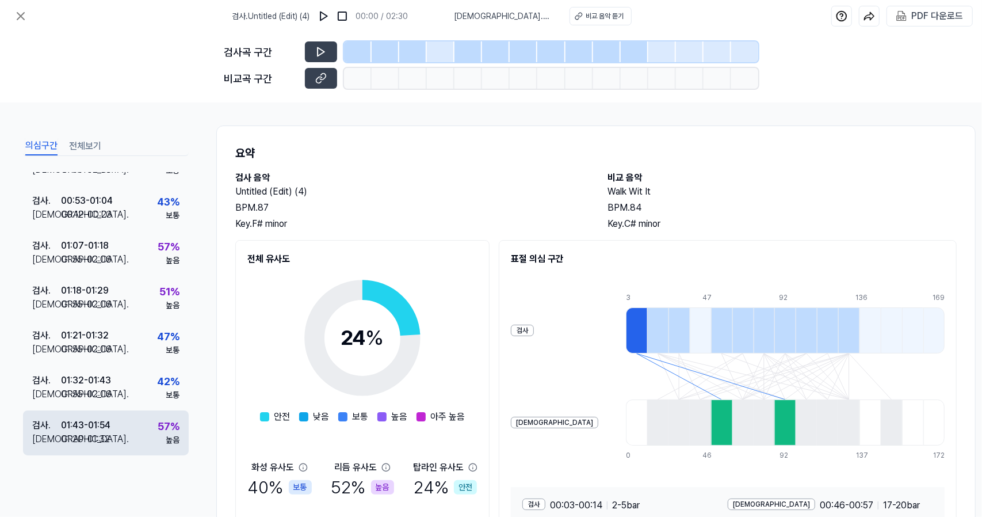
click at [120, 411] on div "검사 . 01:43 - 01:54 비교 . 01:20 - 01:32 57 % 높음" at bounding box center [106, 432] width 166 height 45
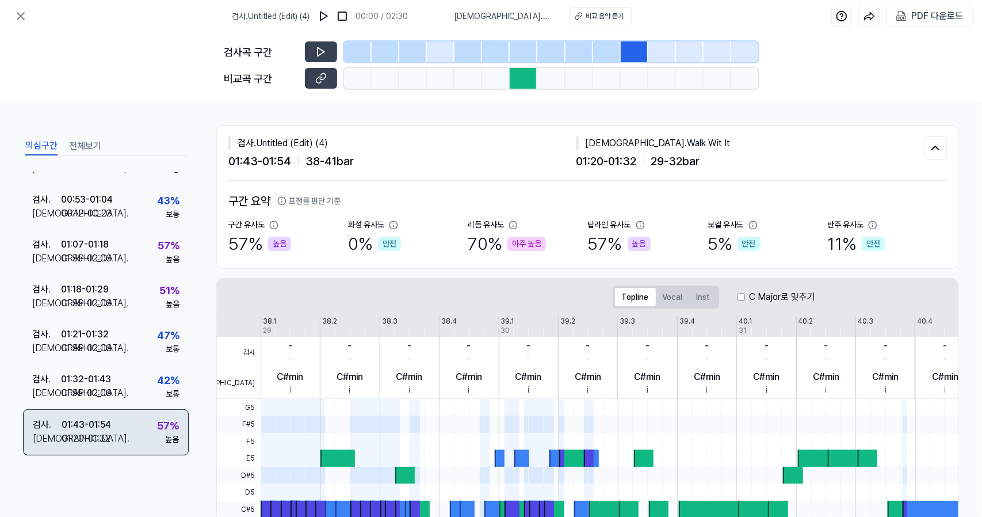
scroll to position [199, 0]
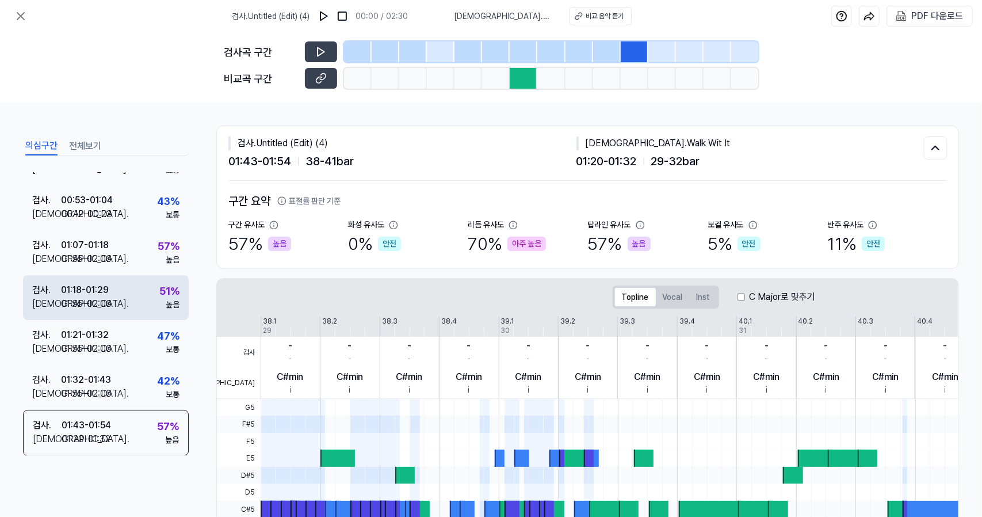
click at [129, 277] on div "검사 . 01:18 - 01:29 비교 . 01:55 - 02:06 51 % 높음" at bounding box center [106, 297] width 166 height 45
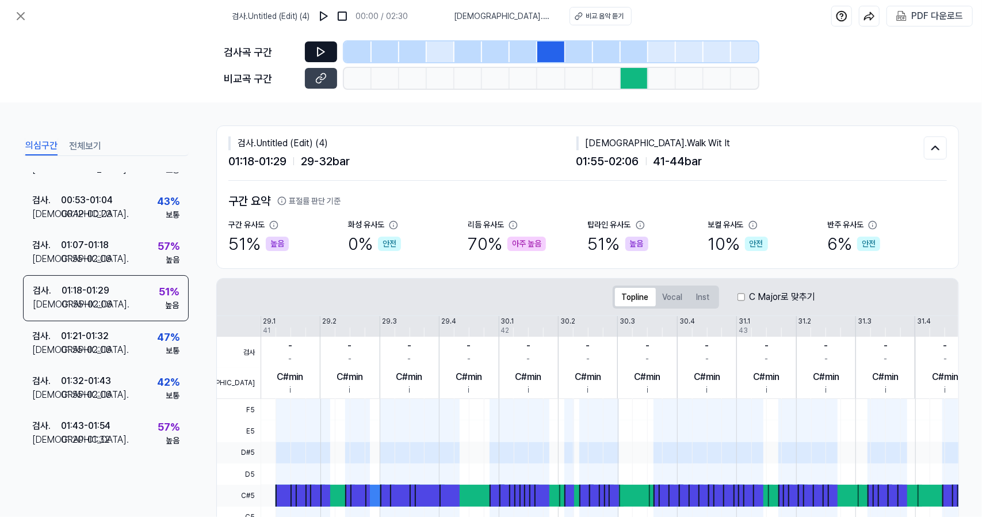
click at [331, 56] on button at bounding box center [321, 51] width 32 height 21
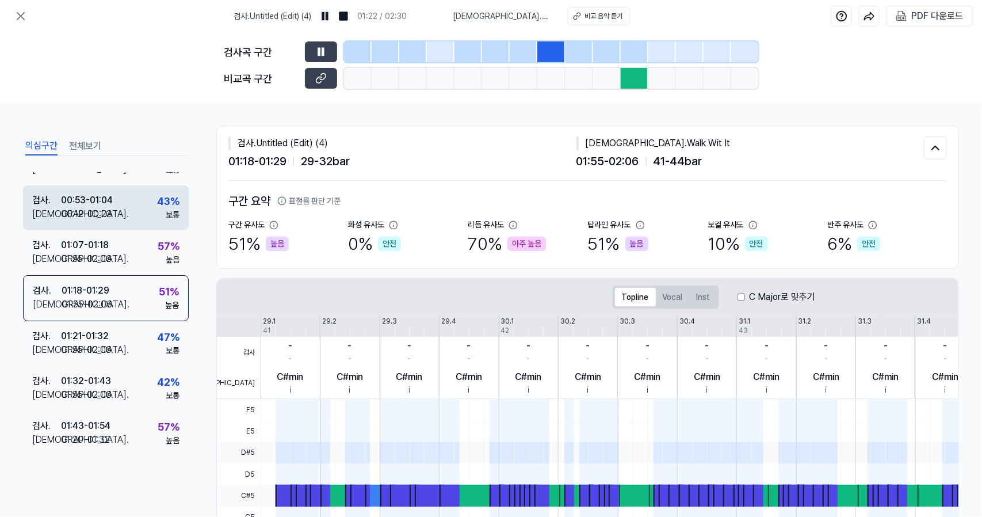
scroll to position [0, 0]
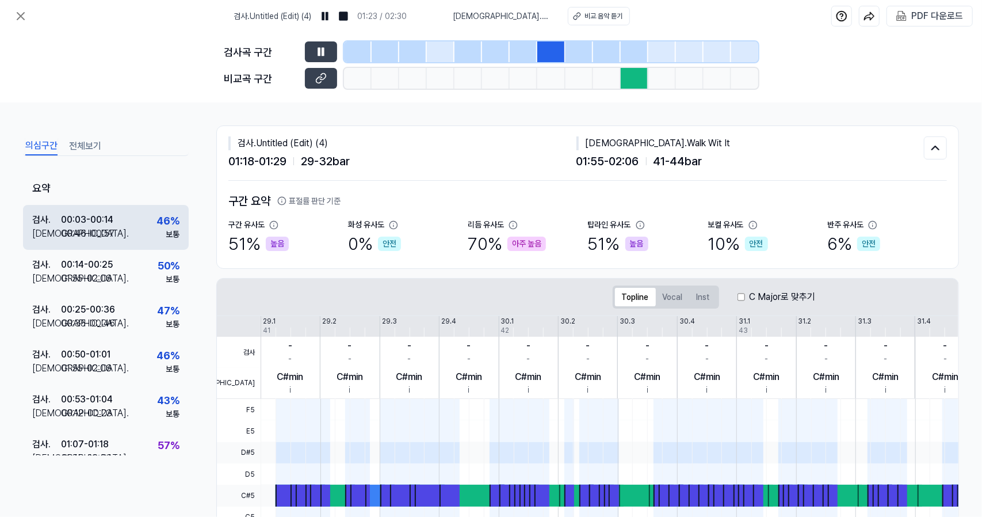
click at [148, 229] on div "검사 . 00:03 - 00:14 비교 . 00:46 - 00:57 46 % 보통" at bounding box center [106, 227] width 166 height 45
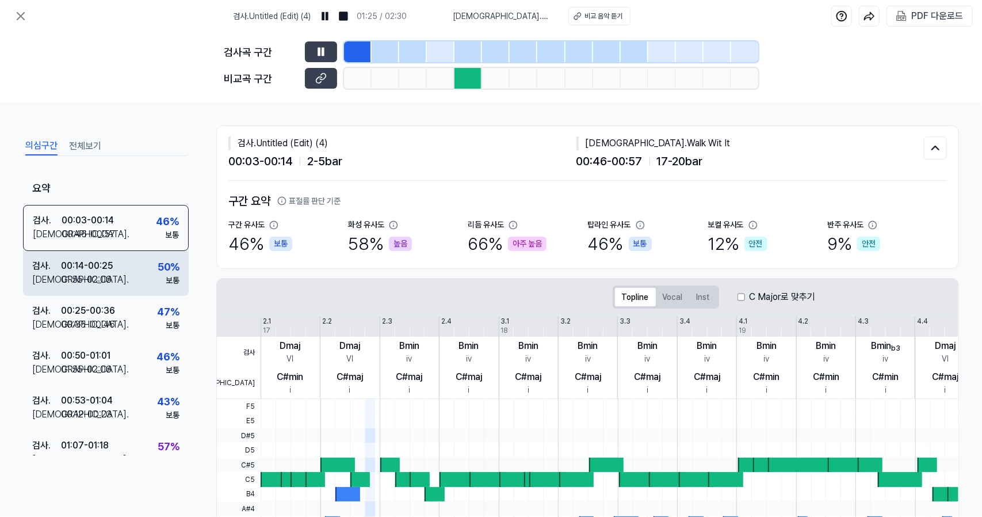
click at [148, 264] on div "검사 . 00:14 - 00:25 비교 . 01:55 - 02:06 50 % 보통" at bounding box center [106, 273] width 166 height 45
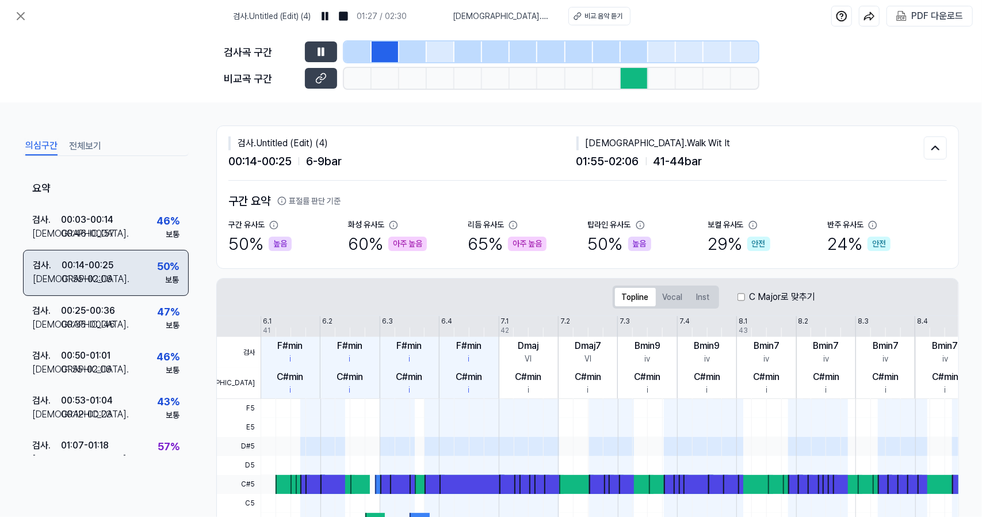
click at [148, 286] on div "검사 . 00:14 - 00:25 비교 . 01:55 - 02:06 50 % 보통" at bounding box center [106, 273] width 166 height 46
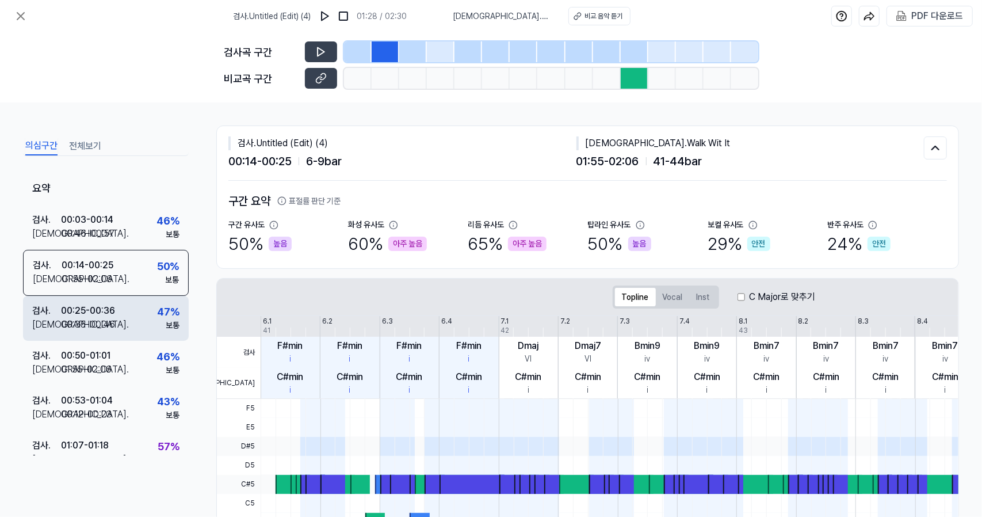
click at [146, 307] on div "검사 . 00:25 - 00:36 비교 . 00:35 - 00:46 47 % 보통" at bounding box center [106, 318] width 166 height 45
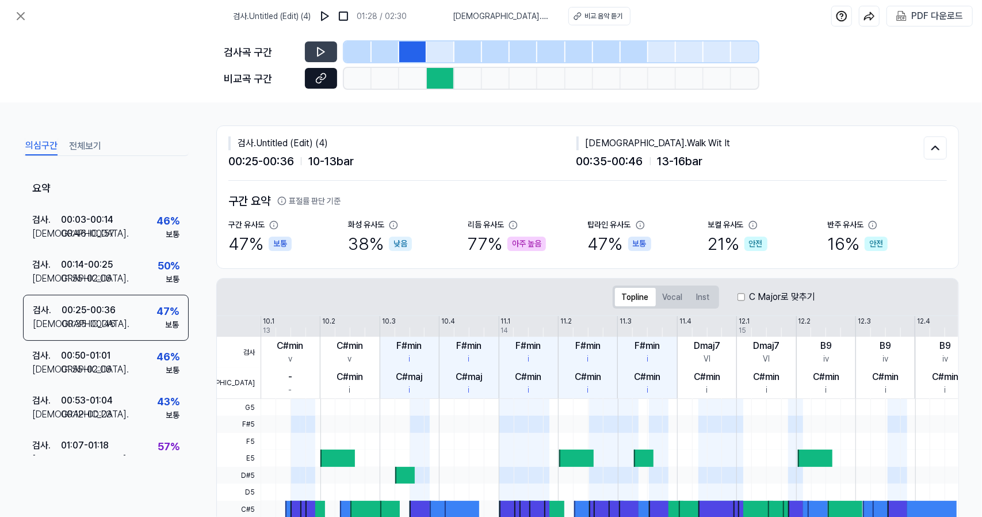
click at [326, 86] on button at bounding box center [321, 78] width 32 height 21
click at [21, 19] on icon at bounding box center [21, 16] width 14 height 14
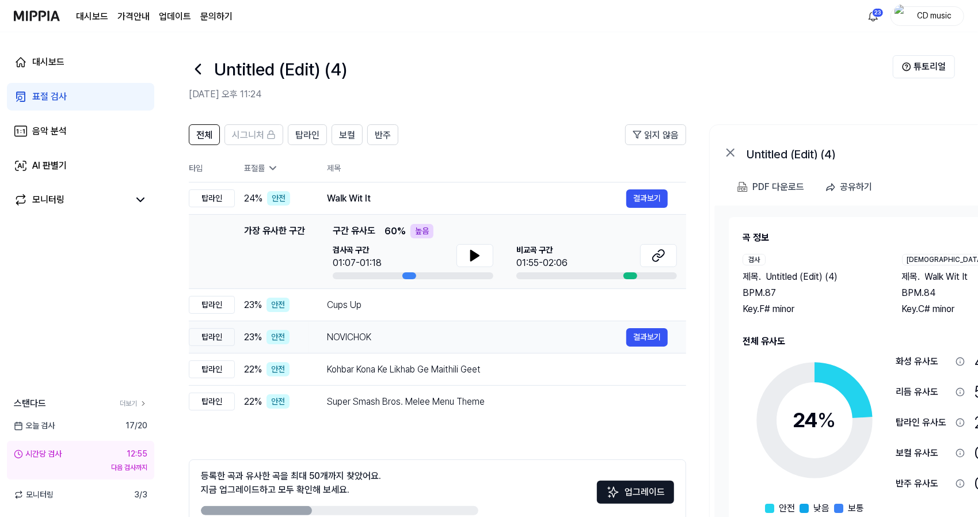
click at [394, 331] on div "NOVICHOK" at bounding box center [476, 337] width 299 height 14
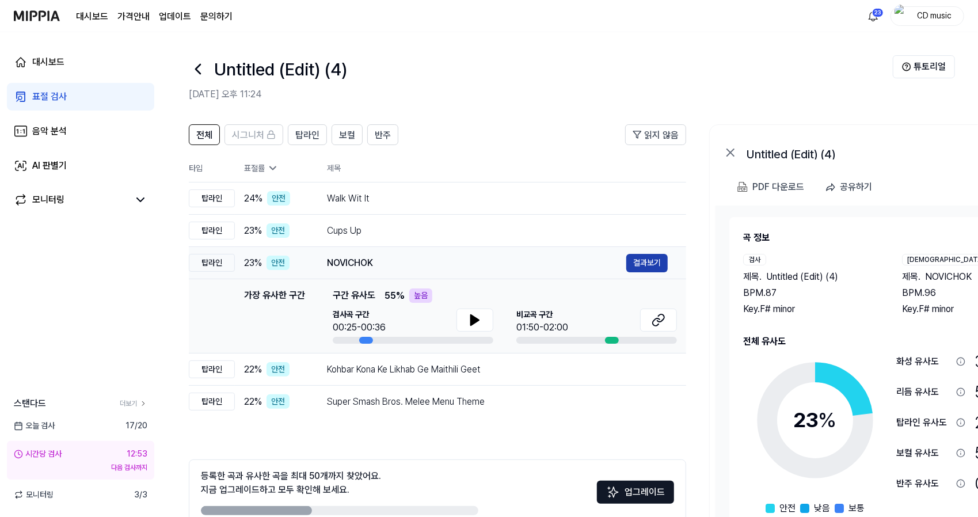
click at [629, 265] on button "결과보기" at bounding box center [646, 263] width 41 height 18
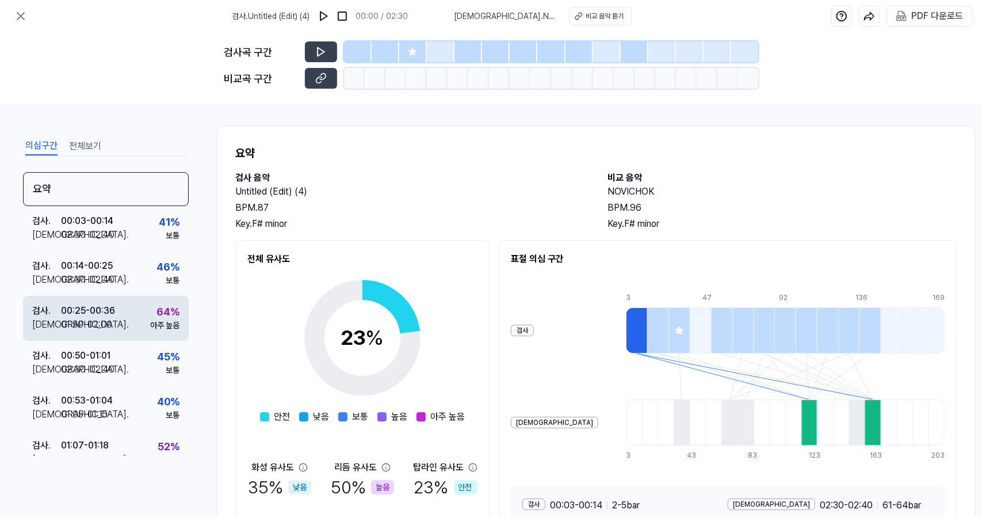
click at [123, 315] on div "검사 . 00:25 - 00:36 비교 . 01:50 - 02:00 64 % 아주 높음" at bounding box center [106, 318] width 166 height 45
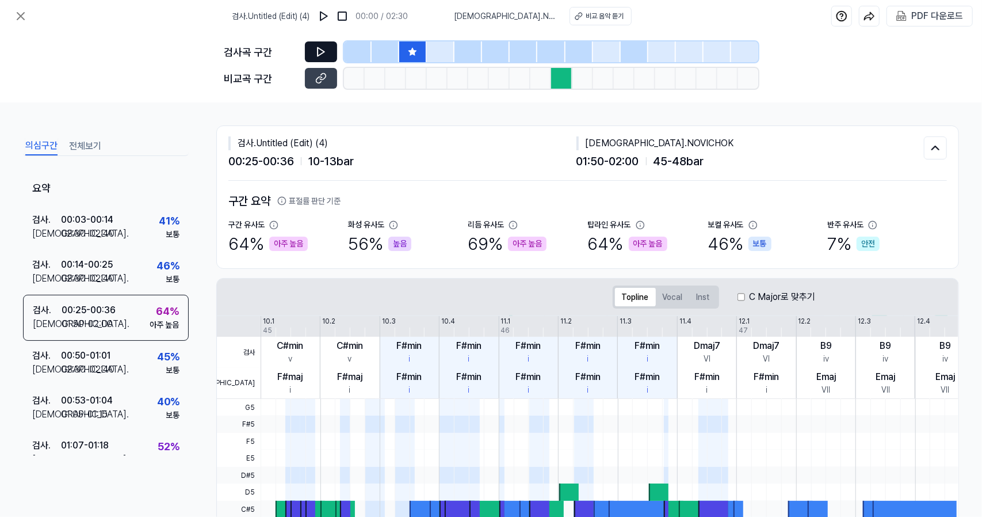
click at [326, 58] on button at bounding box center [321, 51] width 32 height 21
click at [323, 85] on button at bounding box center [321, 78] width 32 height 21
click at [21, 11] on icon at bounding box center [21, 16] width 14 height 14
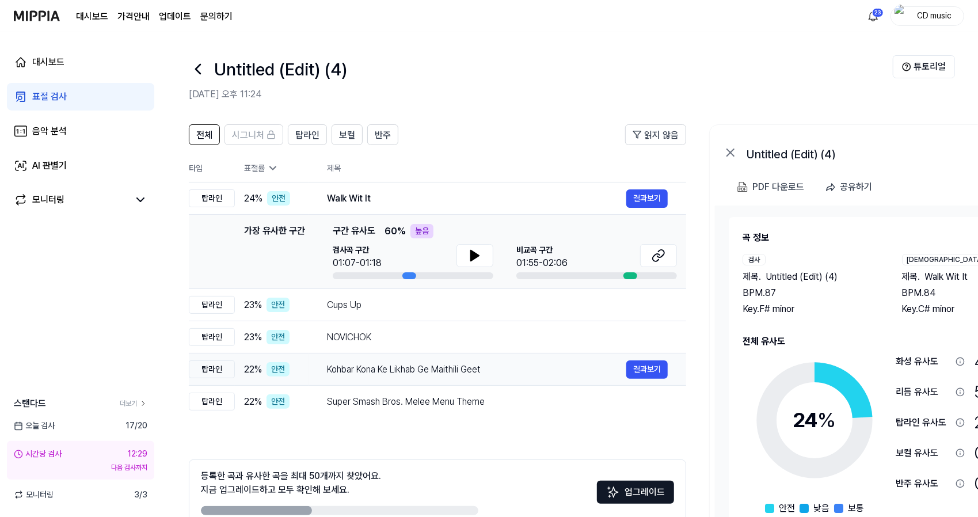
click at [383, 353] on td "Kohbar Kona Ke Likhab Ge Maithili Geet 결과보기" at bounding box center [496, 369] width 377 height 32
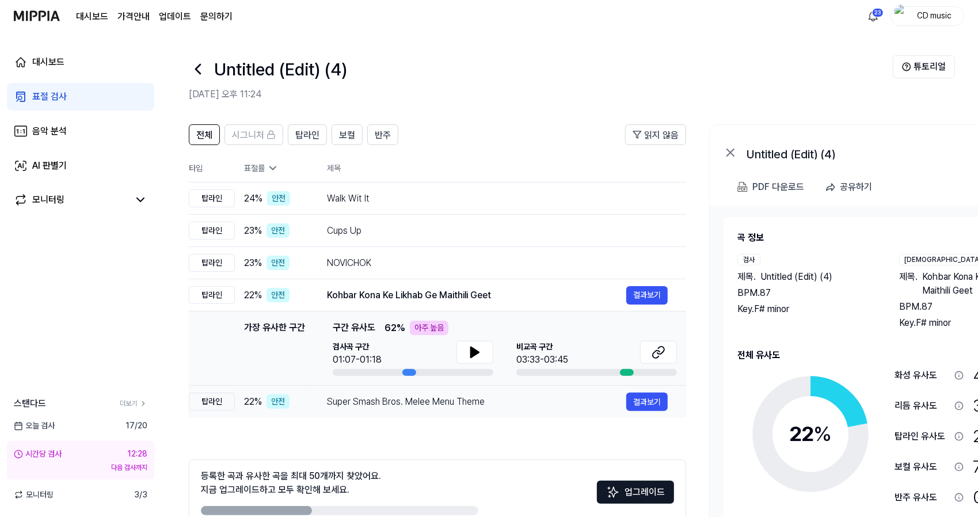
click at [423, 399] on div "Super Smash Bros. Melee Menu Theme" at bounding box center [476, 402] width 299 height 14
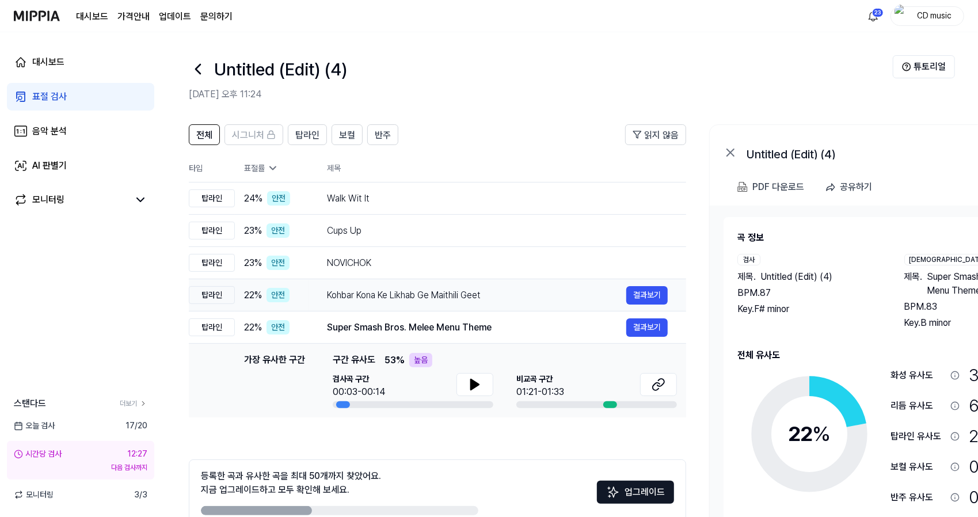
click at [594, 288] on div "Kohbar Kona Ke Likhab Ge Maithili Geet" at bounding box center [476, 295] width 299 height 14
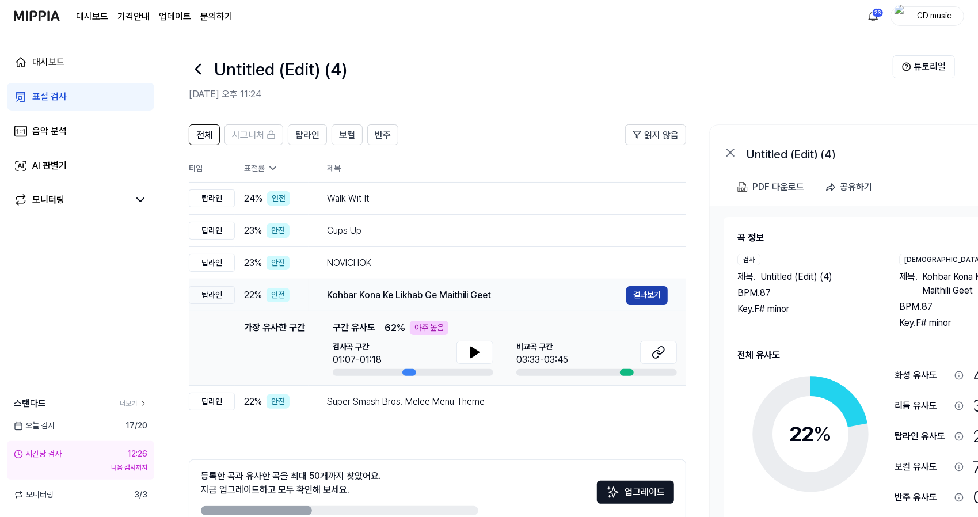
click at [661, 292] on button "결과보기" at bounding box center [646, 295] width 41 height 18
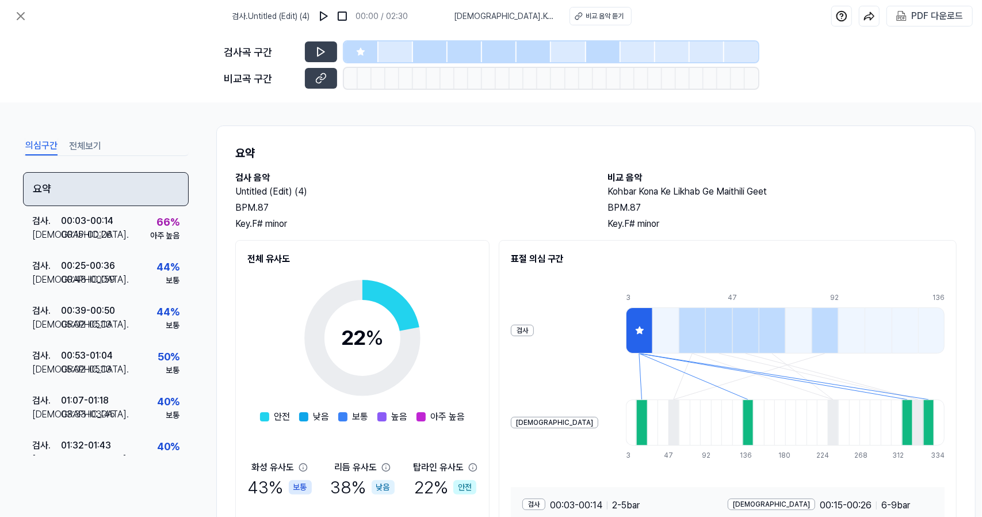
click at [143, 204] on div "요약" at bounding box center [106, 189] width 166 height 34
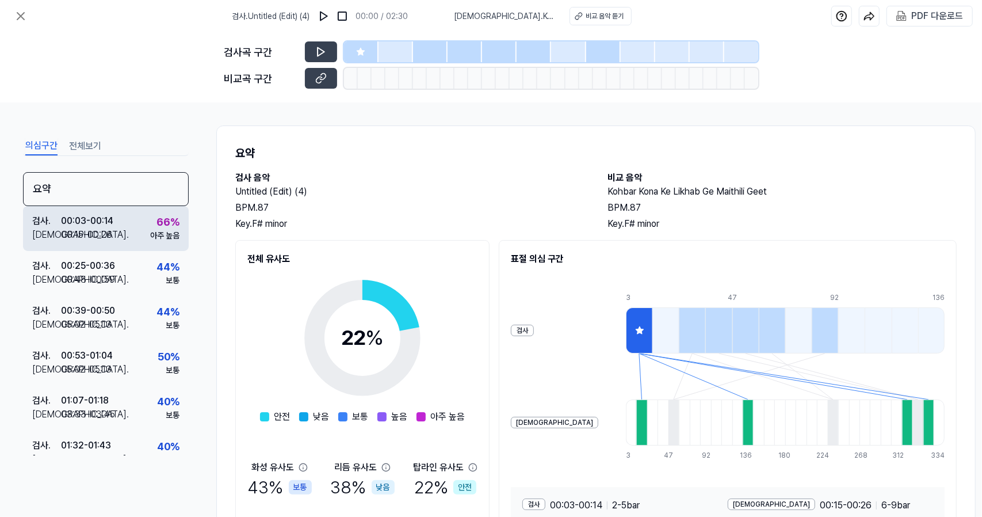
click at [139, 223] on div "검사 . 00:03 - 00:14 비교 . 00:15 - 00:26 66 % 아주 높음" at bounding box center [106, 228] width 166 height 45
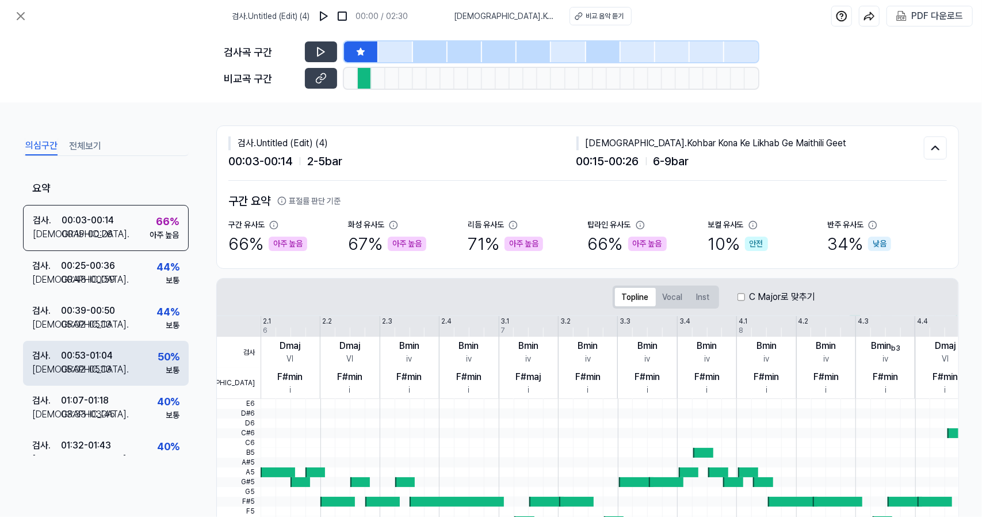
scroll to position [20, 0]
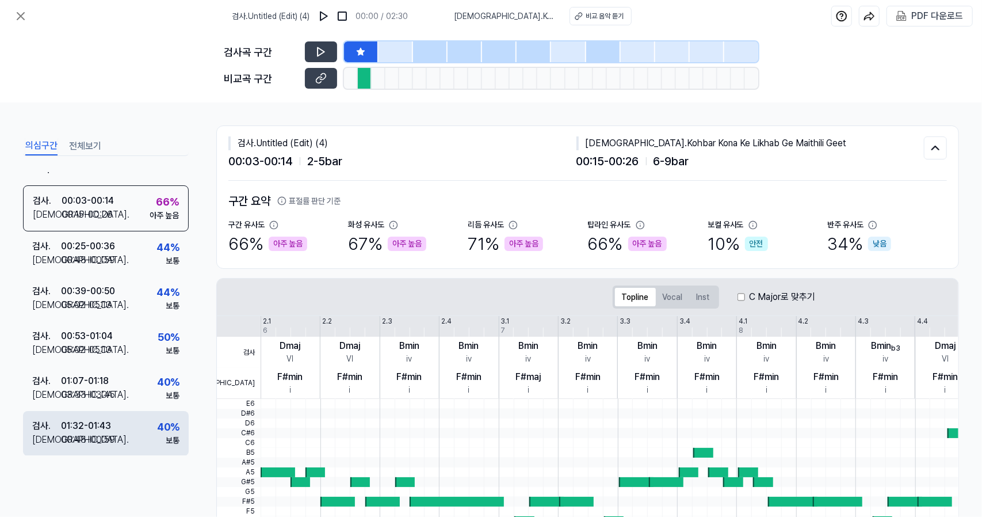
click at [132, 433] on div "검사 . 01:32 - 01:43 비교 . 00:48 - 00:59 40 % 보통" at bounding box center [106, 433] width 166 height 45
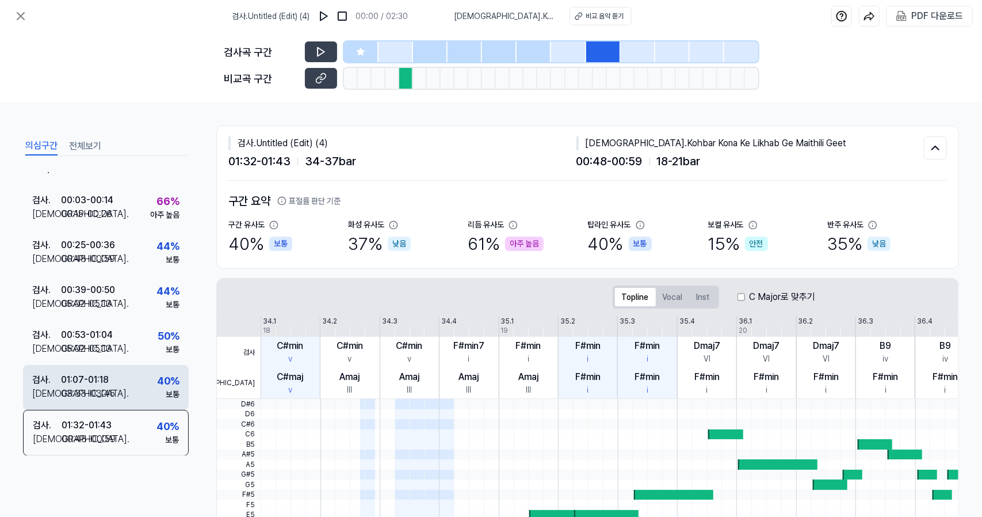
click at [133, 401] on div "검사 . 01:07 - 01:18 비교 . 03:33 - 03:45 40 % 보통" at bounding box center [106, 387] width 166 height 45
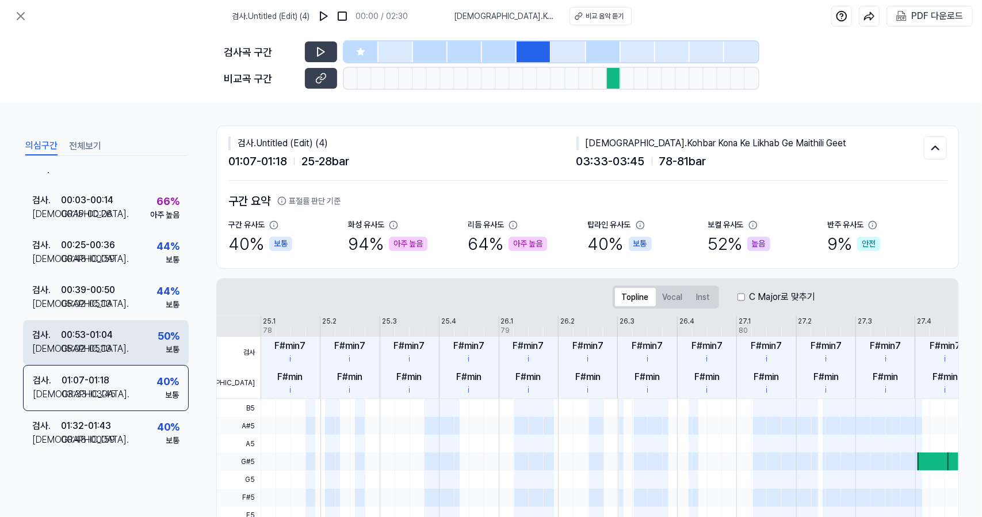
click at [132, 339] on div "검사 . 00:53 - 01:04 비교 . 05:02 - 05:13 50 % 보통" at bounding box center [106, 342] width 166 height 45
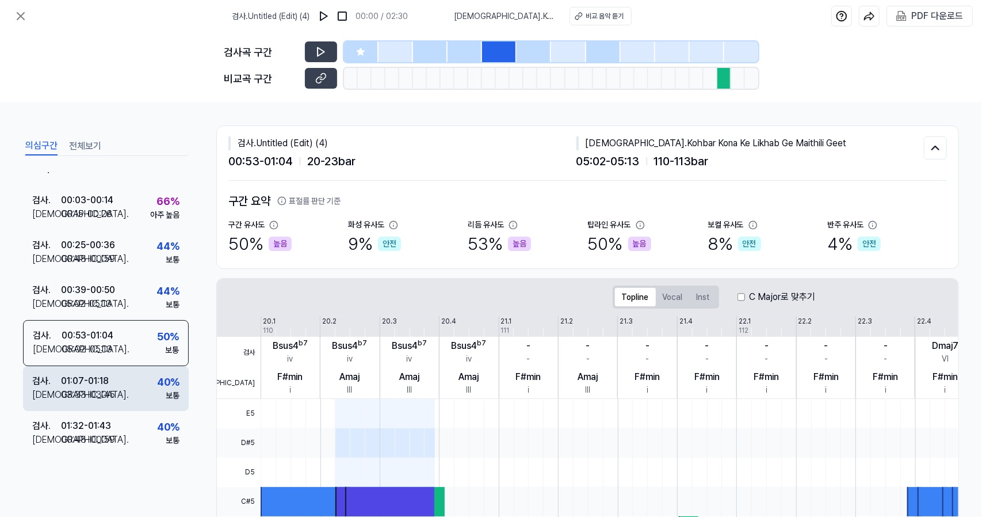
click at [138, 380] on div "검사 . 01:07 - 01:18 비교 . 03:33 - 03:45 40 % 보통" at bounding box center [106, 388] width 166 height 45
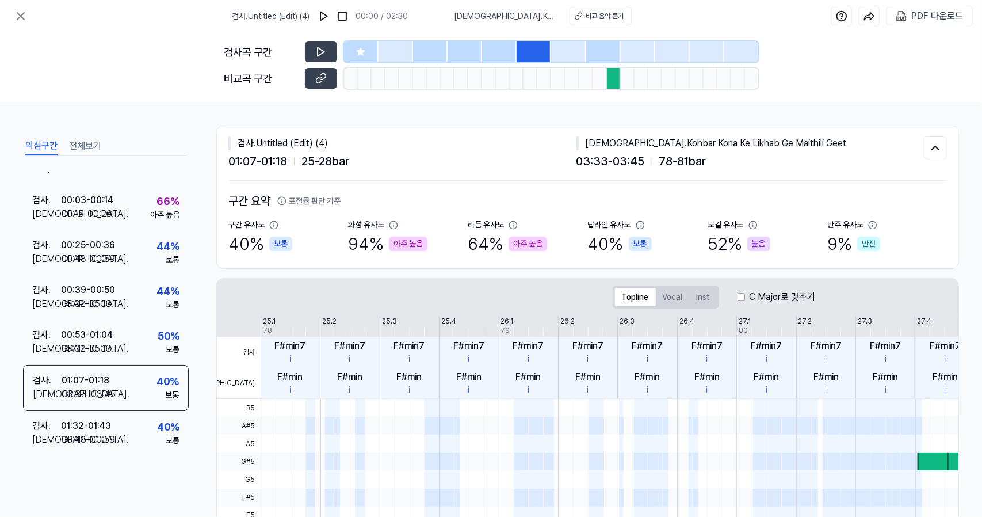
scroll to position [227, 0]
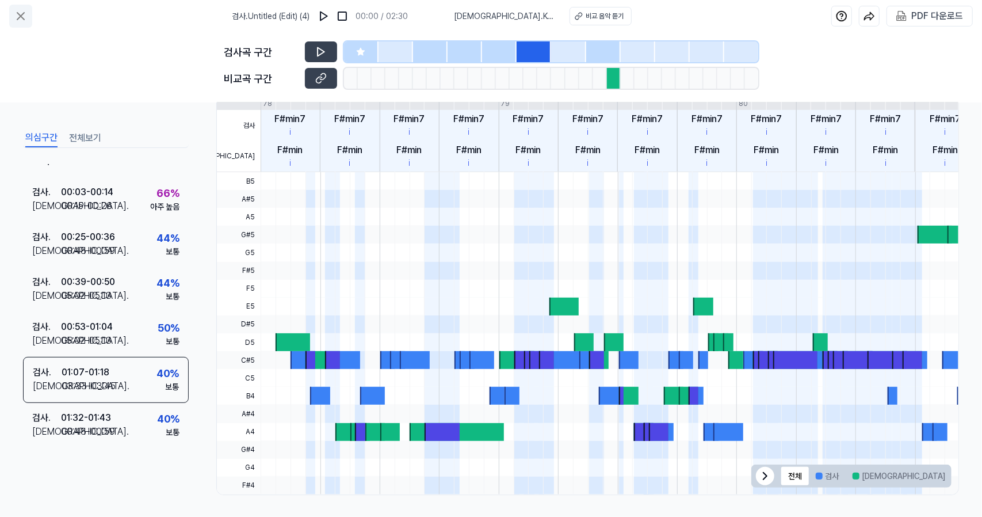
click at [25, 18] on icon at bounding box center [21, 16] width 14 height 14
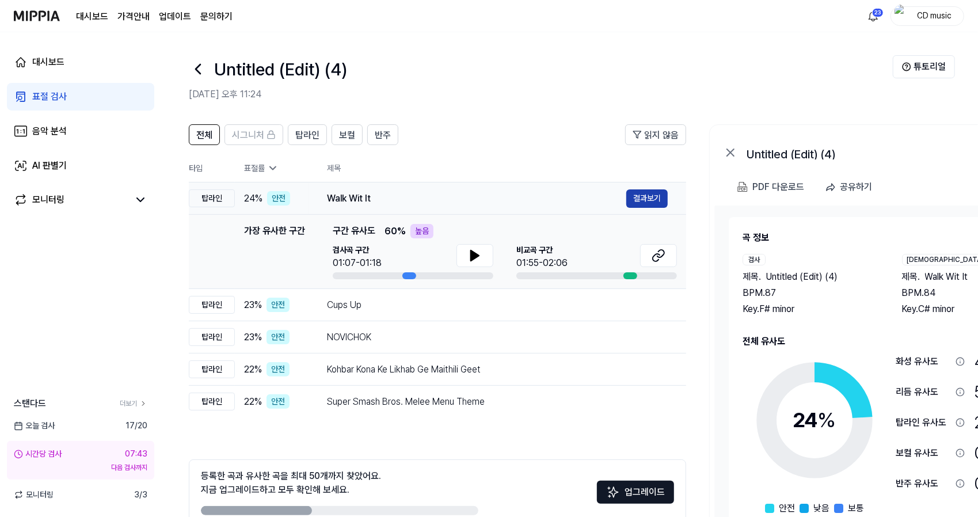
click at [643, 196] on button "결과보기" at bounding box center [646, 198] width 41 height 18
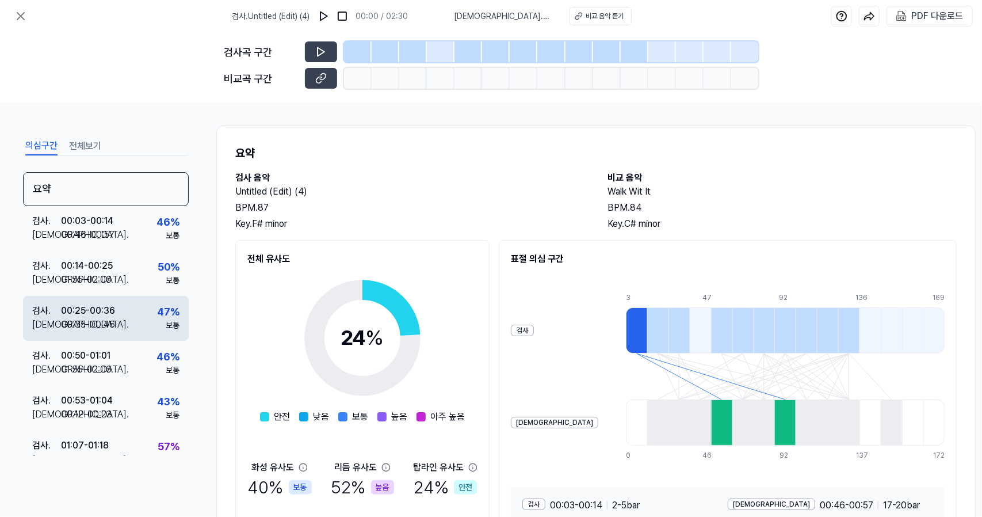
scroll to position [204, 0]
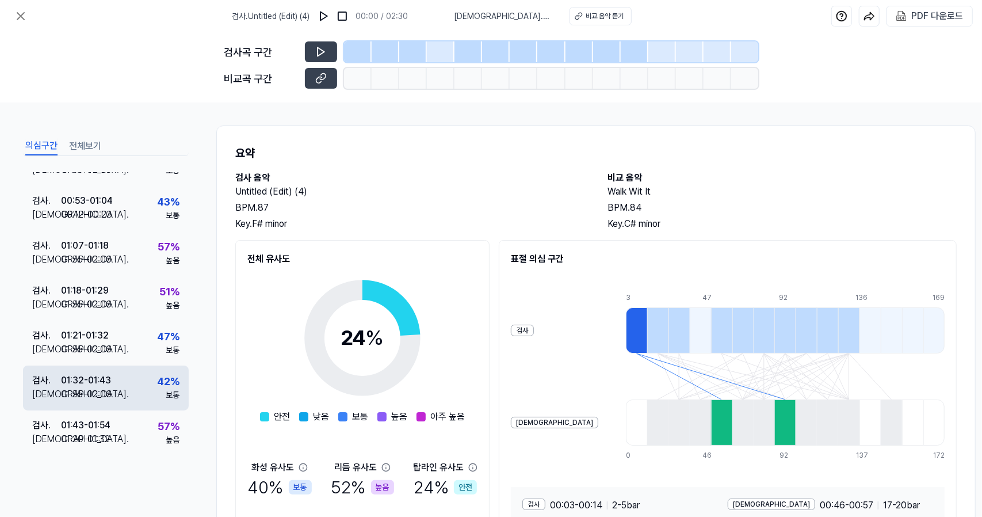
click at [140, 388] on div "검사 . 01:32 - 01:43 비교 . 01:55 - 02:06 42 % 보통" at bounding box center [106, 387] width 166 height 45
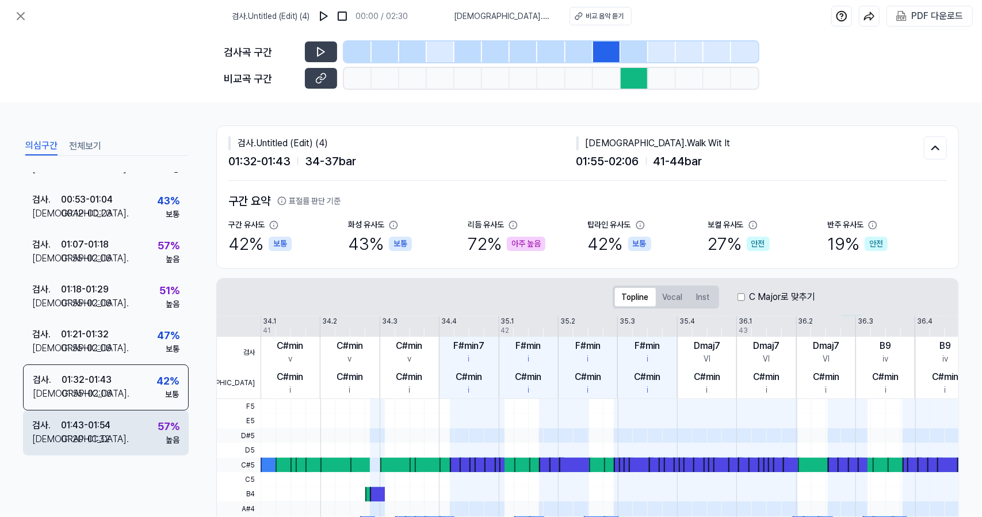
scroll to position [199, 0]
click at [136, 418] on div "검사 . 01:43 - 01:54 비교 . 01:20 - 01:32 57 % 높음" at bounding box center [106, 433] width 166 height 45
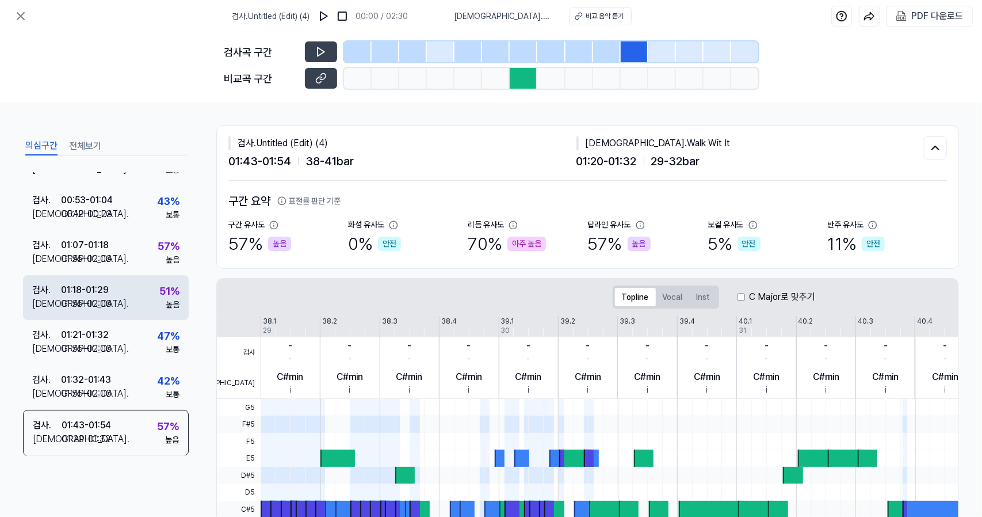
click at [133, 289] on div "검사 . 01:18 - 01:29 비교 . 01:55 - 02:06 51 % 높음" at bounding box center [106, 297] width 166 height 45
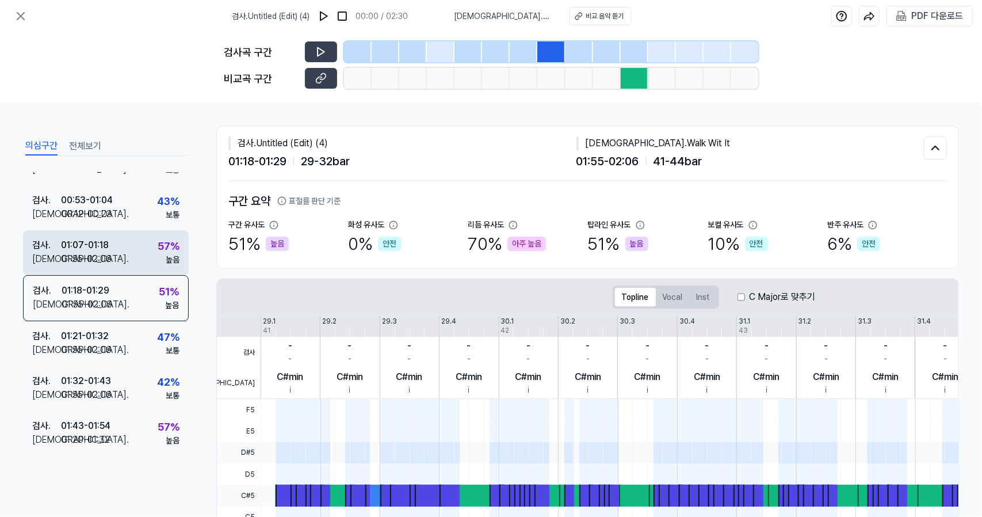
click at [129, 265] on div "검사 . 01:07 - 01:18 비교 . 01:55 - 02:06 57 % 높음" at bounding box center [106, 252] width 166 height 45
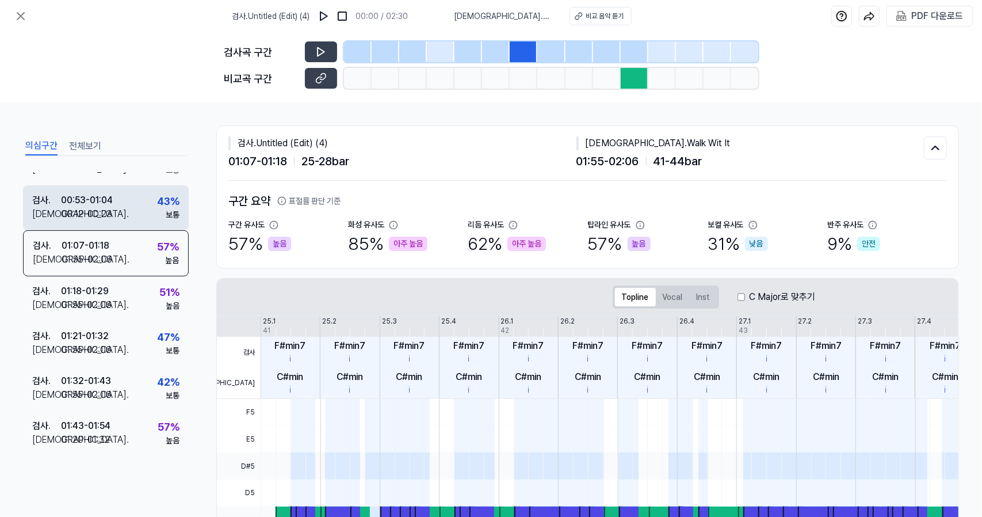
click at [119, 223] on div "검사 . 00:53 - 01:04 비교 . 00:12 - 00:23 43 % 보통" at bounding box center [106, 207] width 166 height 45
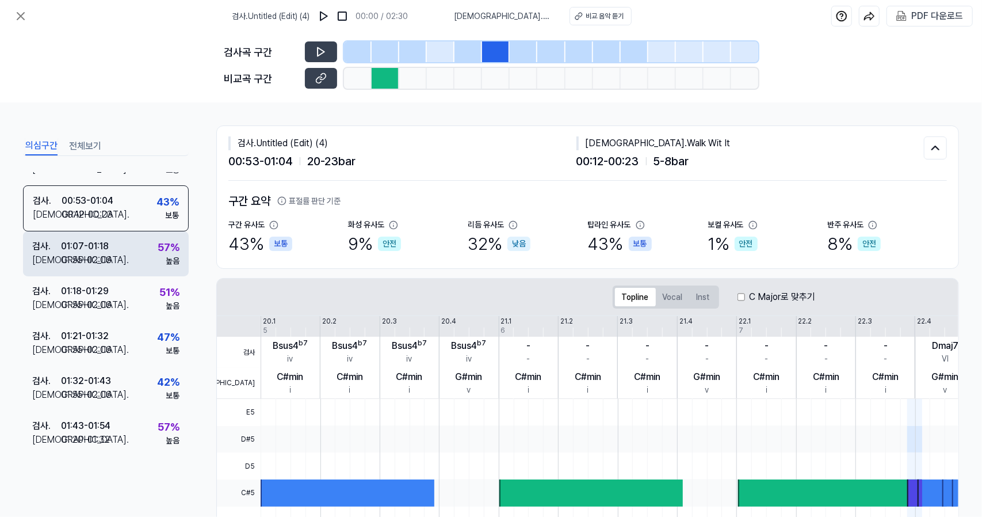
click at [119, 246] on div "검사 . 01:07 - 01:18 비교 . 01:55 - 02:06 57 % 높음" at bounding box center [106, 253] width 166 height 45
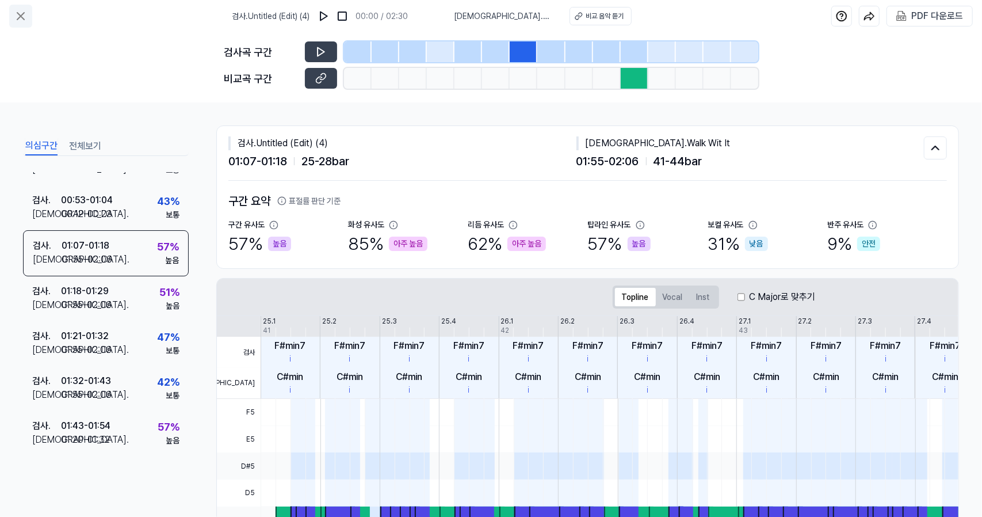
click at [25, 18] on icon at bounding box center [21, 16] width 14 height 14
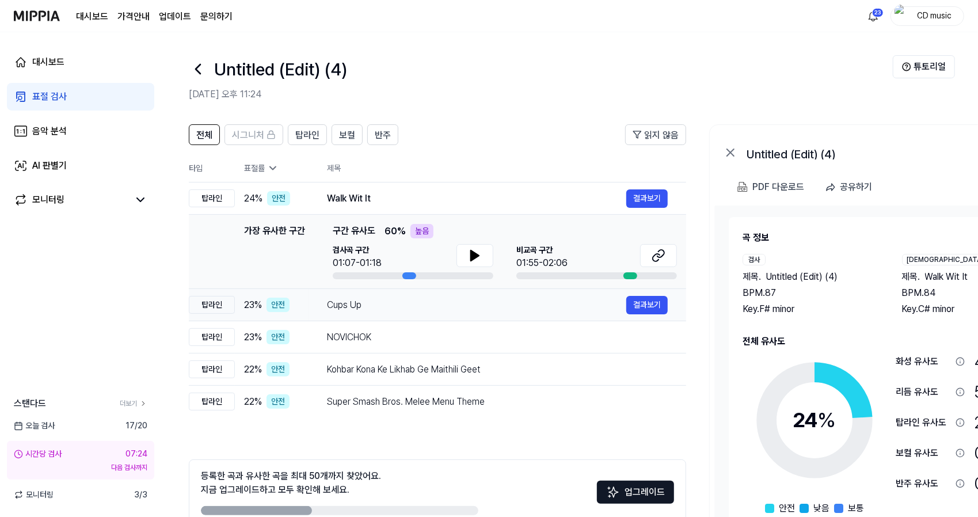
click at [331, 291] on td "Cups Up 결과보기" at bounding box center [496, 305] width 377 height 32
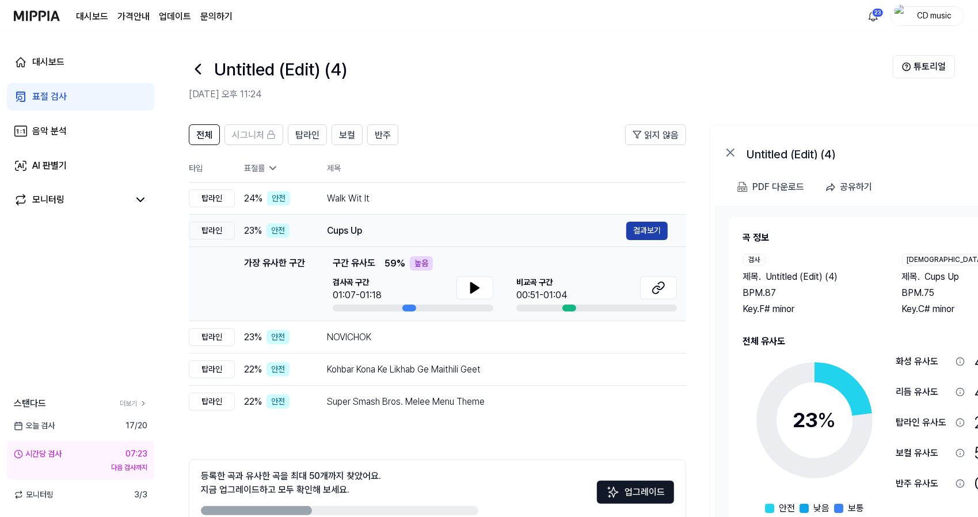
click at [638, 234] on button "결과보기" at bounding box center [646, 231] width 41 height 18
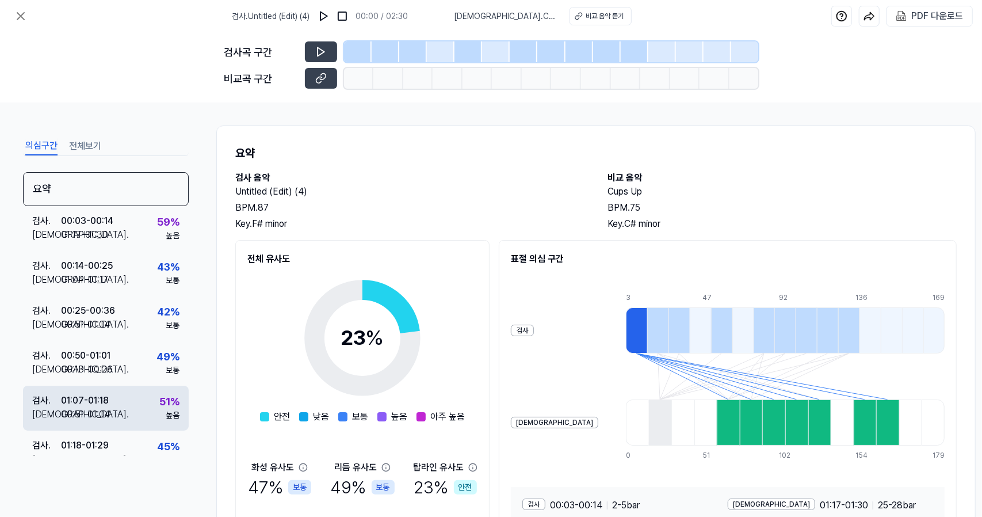
scroll to position [159, 0]
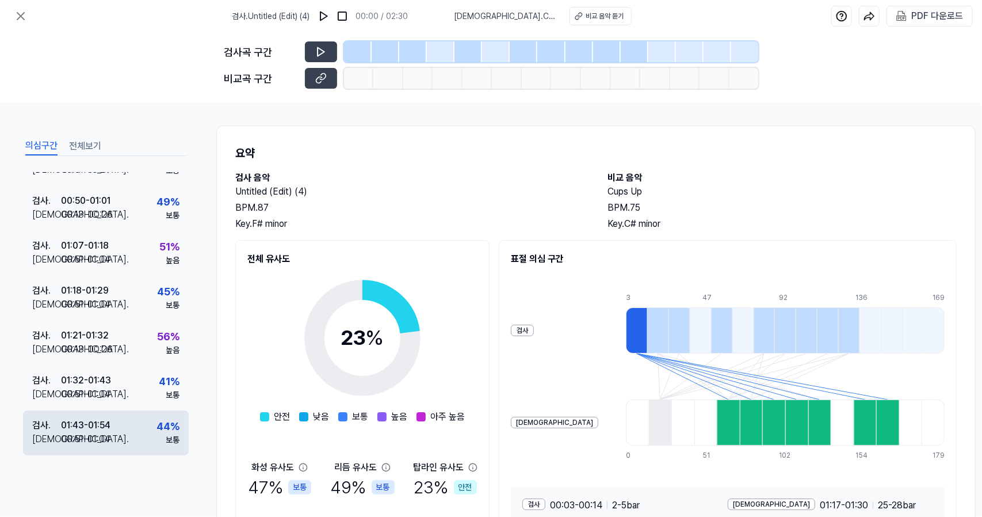
click at [97, 433] on div "00:51 - 01:04" at bounding box center [85, 439] width 49 height 14
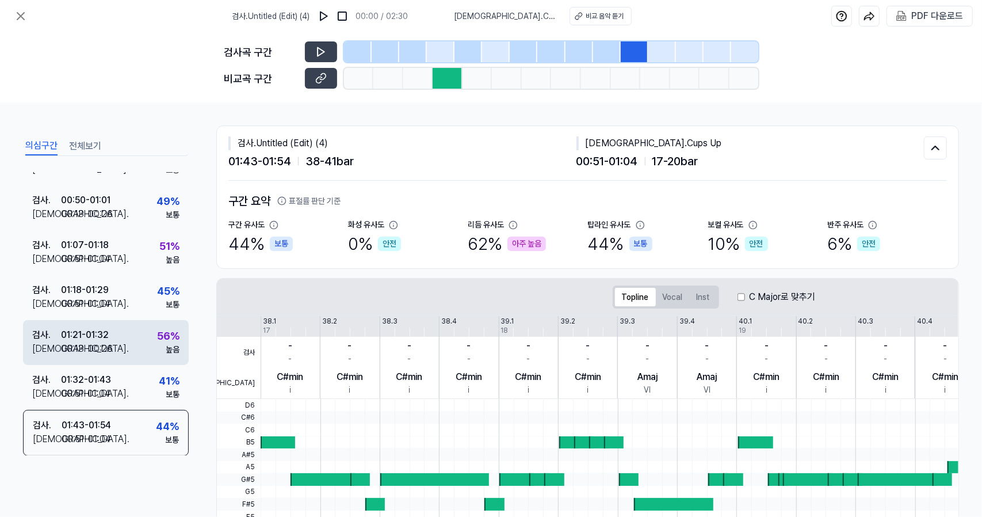
click at [109, 330] on div "01:21 - 01:32" at bounding box center [85, 335] width 48 height 14
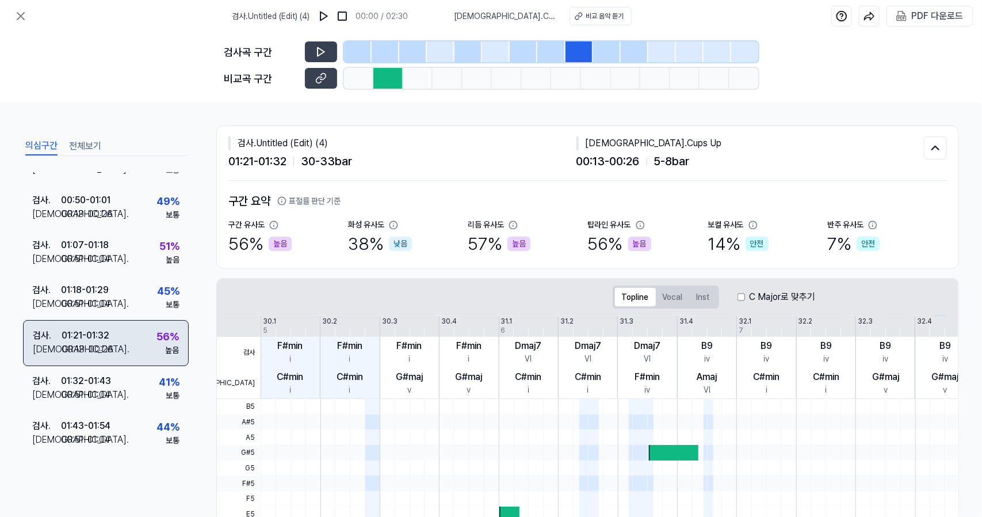
scroll to position [0, 0]
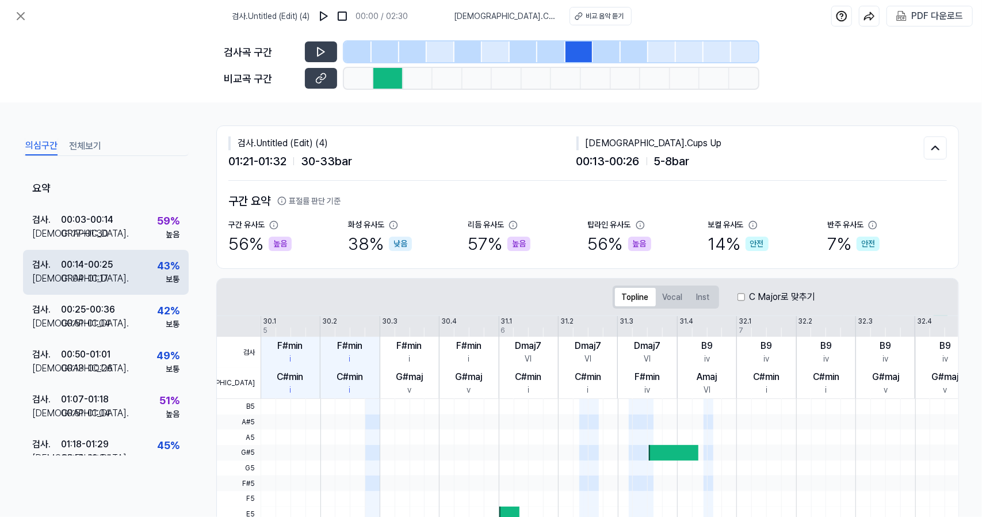
click at [111, 275] on div "비교 . 01:04 - 01:17" at bounding box center [72, 279] width 81 height 14
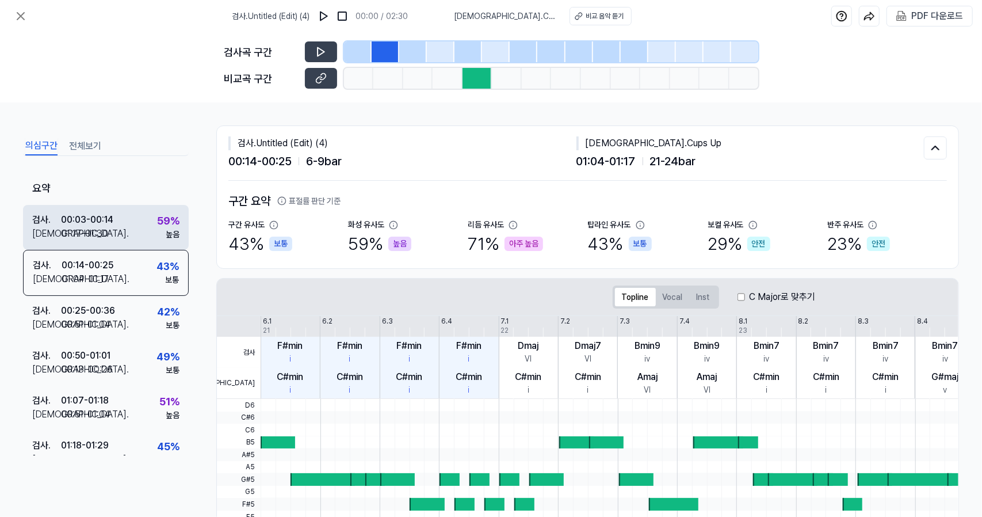
click at [111, 239] on div "비교 . 01:17 - 01:30" at bounding box center [72, 234] width 81 height 14
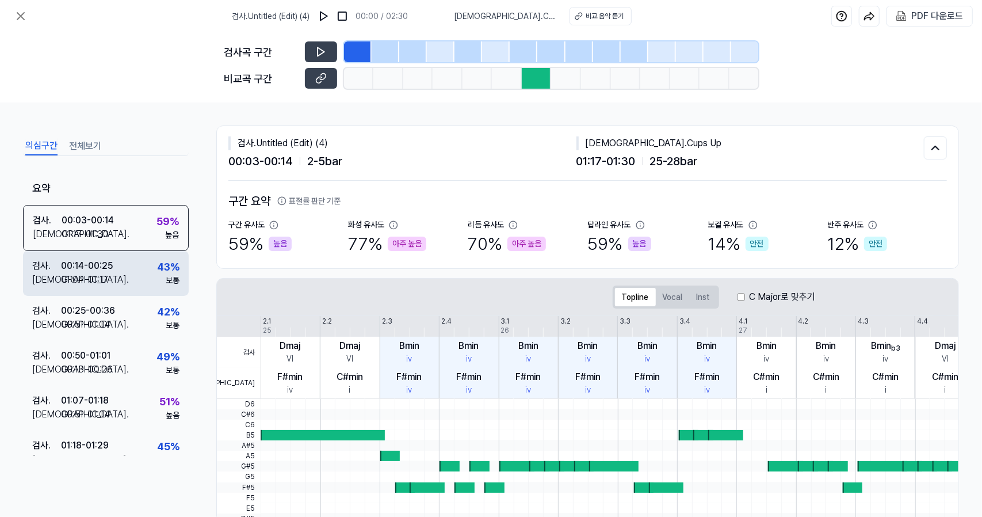
click at [113, 281] on div "비교 . 01:04 - 01:17" at bounding box center [72, 280] width 81 height 14
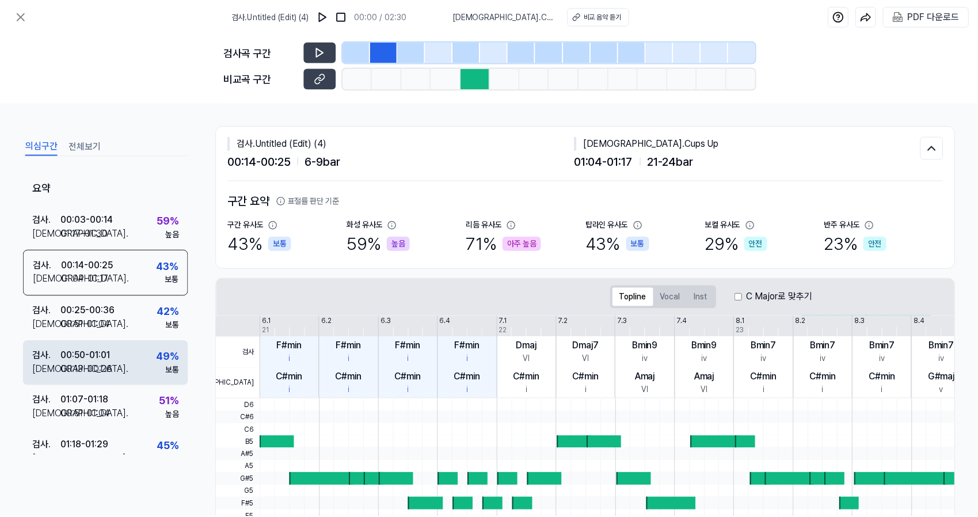
scroll to position [154, 0]
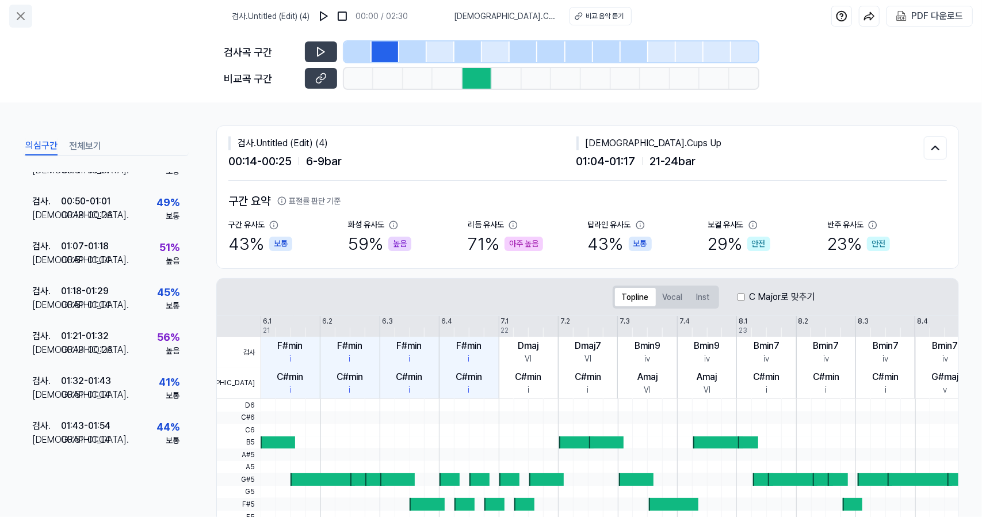
click at [24, 27] on button at bounding box center [20, 16] width 23 height 23
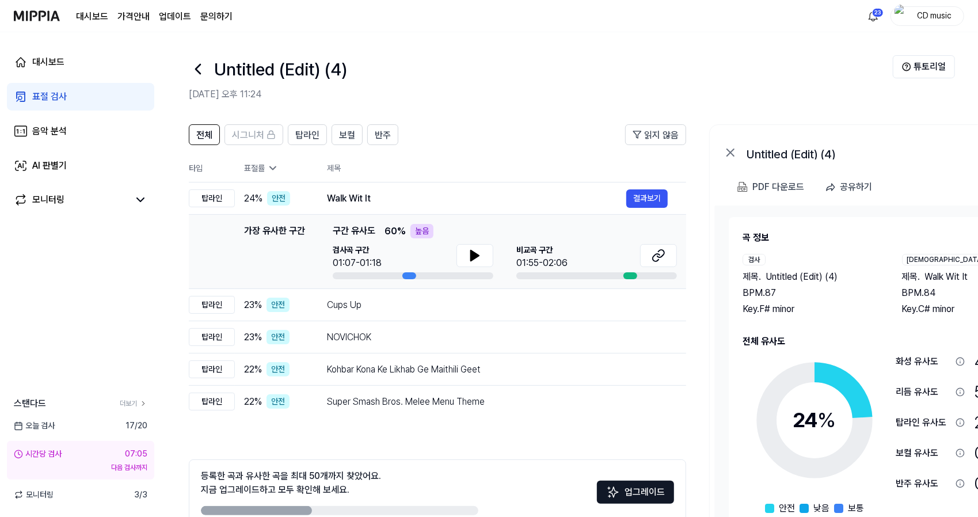
click at [200, 72] on icon at bounding box center [198, 69] width 18 height 18
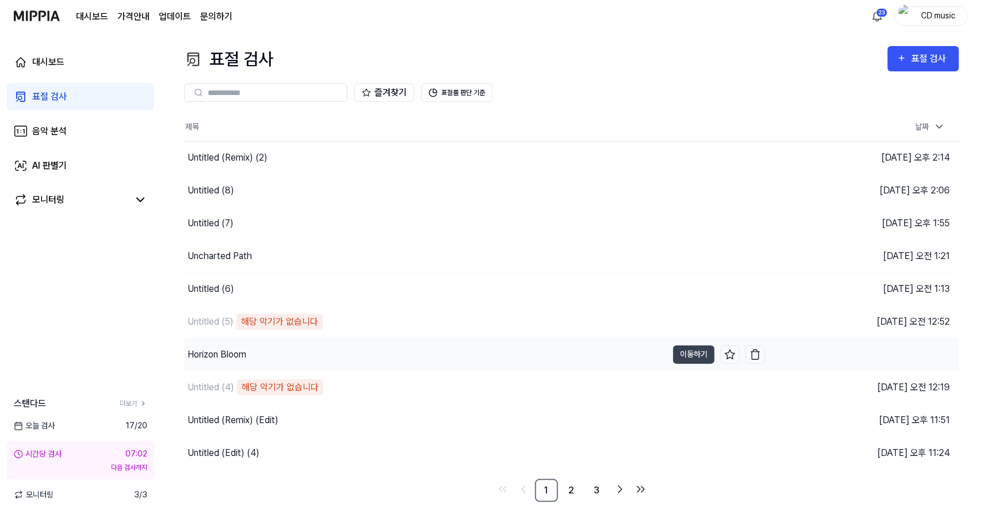
click at [297, 356] on div "Horizon Bloom" at bounding box center [425, 354] width 483 height 32
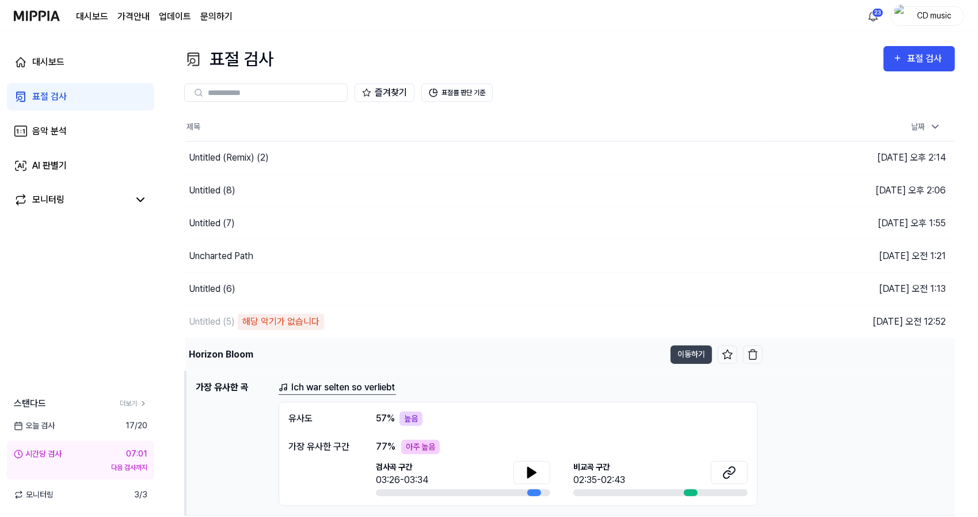
scroll to position [127, 0]
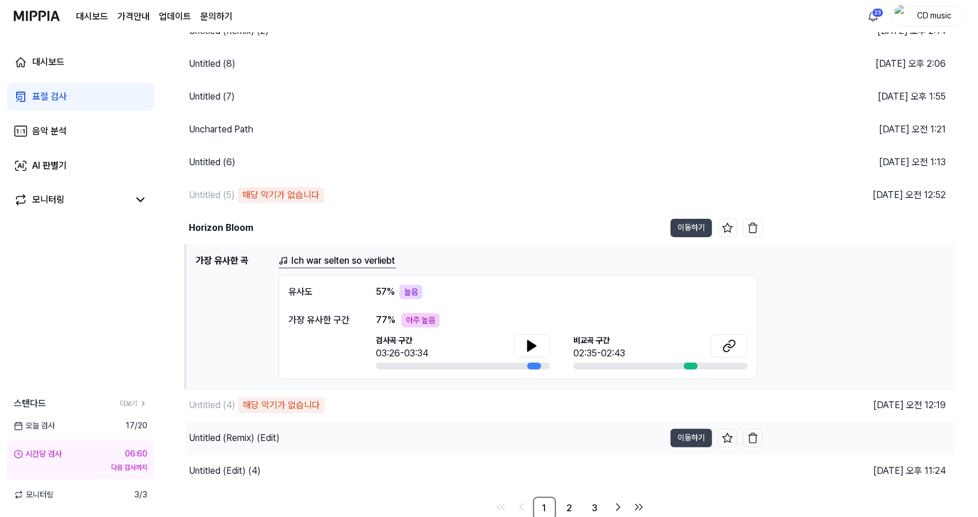
click at [297, 433] on div "Untitled (Remix) (Edit)" at bounding box center [424, 438] width 479 height 32
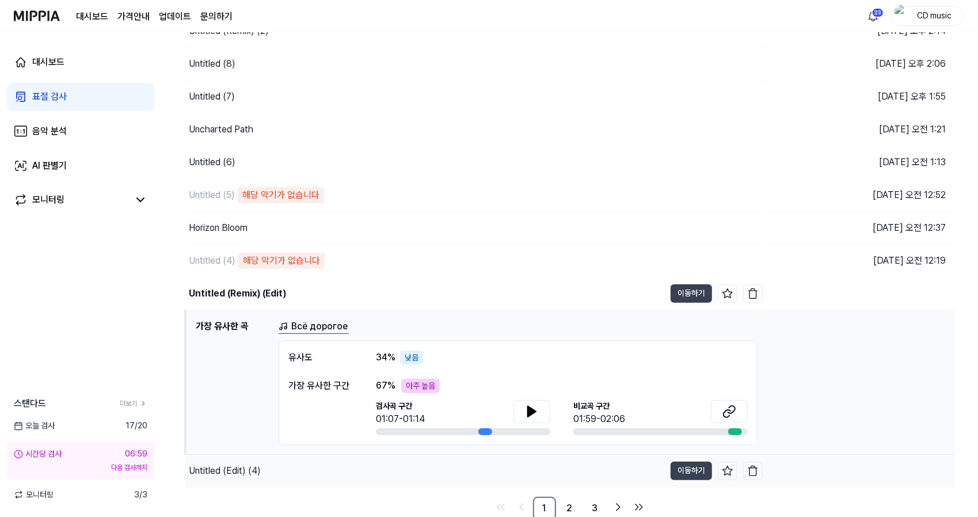
click at [290, 467] on div "Untitled (Edit) (4)" at bounding box center [424, 471] width 479 height 32
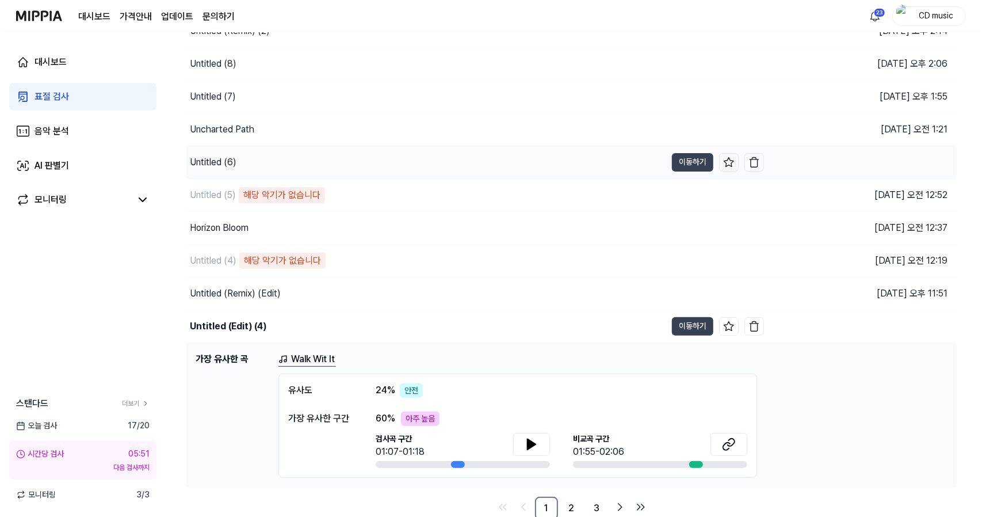
scroll to position [0, 0]
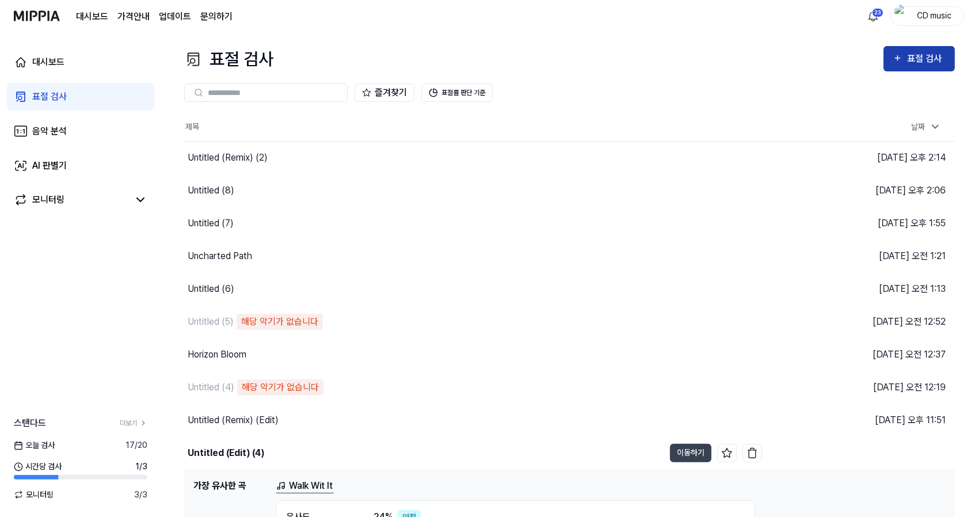
click at [902, 59] on icon "button" at bounding box center [897, 58] width 10 height 14
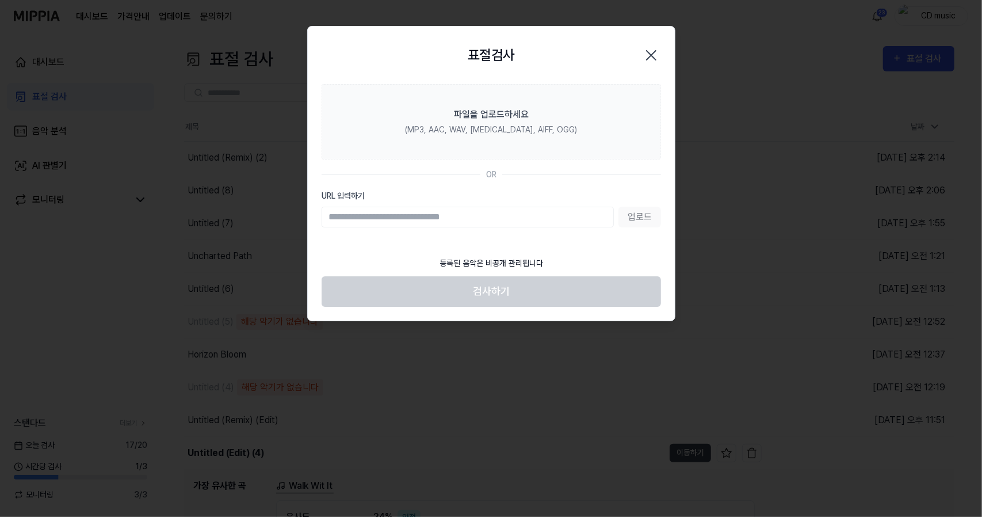
click at [520, 222] on input "URL 입력하기" at bounding box center [468, 217] width 292 height 21
click at [566, 257] on footer "등록된 음악은 비공개 관리됩니다 검사하기" at bounding box center [491, 278] width 339 height 56
click at [655, 58] on icon "button" at bounding box center [651, 55] width 9 height 9
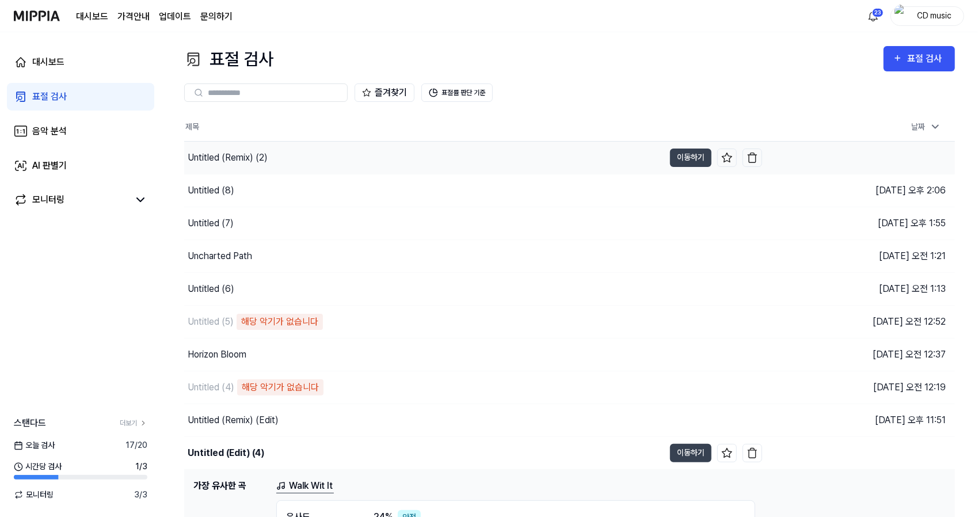
click at [442, 144] on div "Untitled (Remix) (2)" at bounding box center [424, 158] width 480 height 32
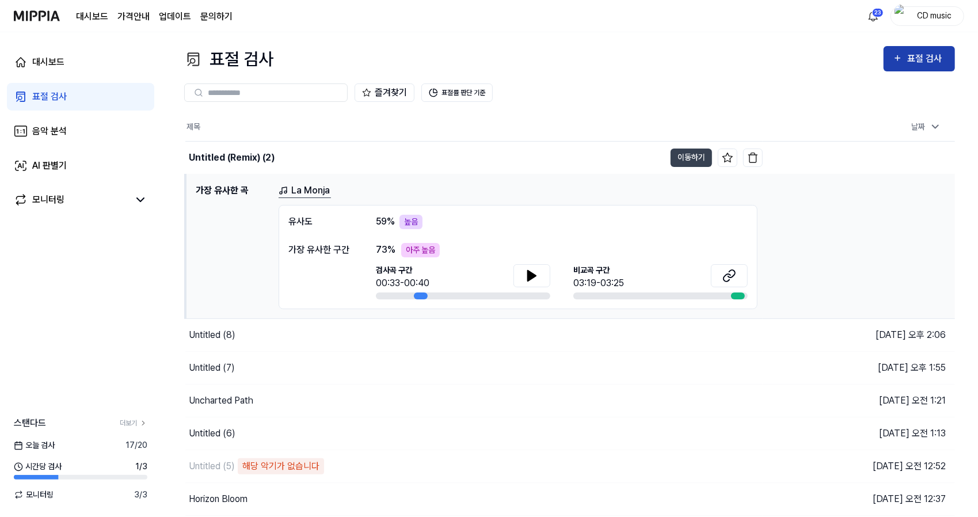
click at [885, 59] on button "표절 검사" at bounding box center [918, 58] width 71 height 25
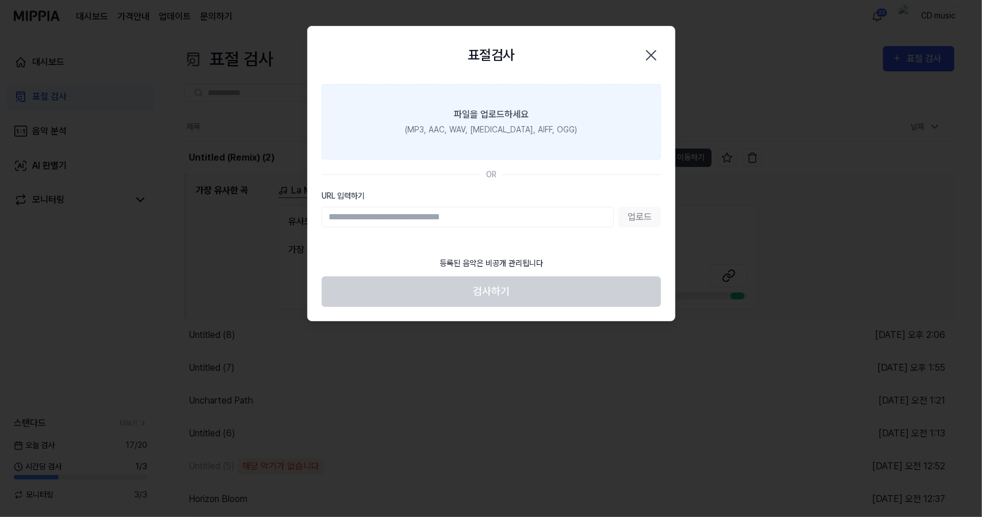
click at [523, 128] on div "(MP3, AAC, WAV, FLAC, AIFF, OGG)" at bounding box center [491, 130] width 172 height 12
click at [0, 0] on input "파일을 업로드하세요 (MP3, AAC, WAV, FLAC, AIFF, OGG)" at bounding box center [0, 0] width 0 height 0
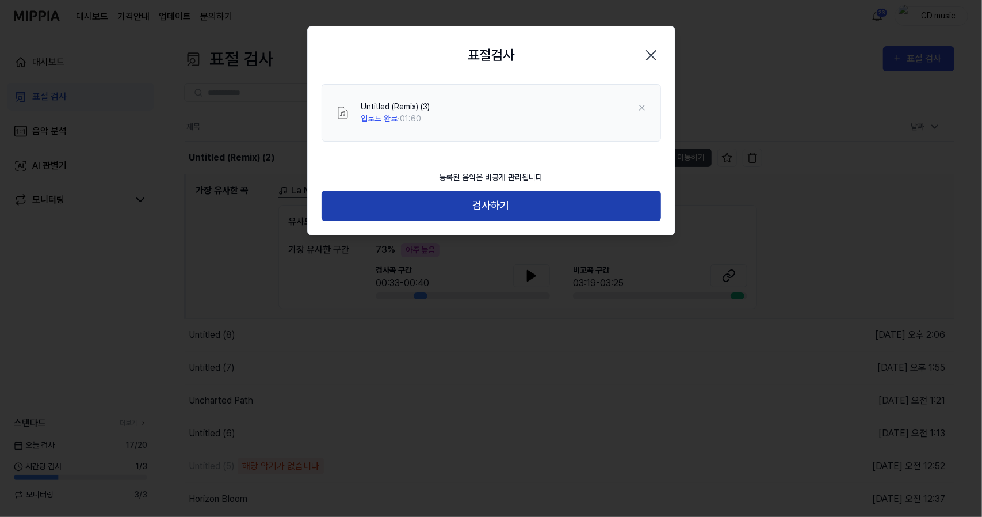
click at [506, 202] on button "검사하기" at bounding box center [491, 205] width 339 height 30
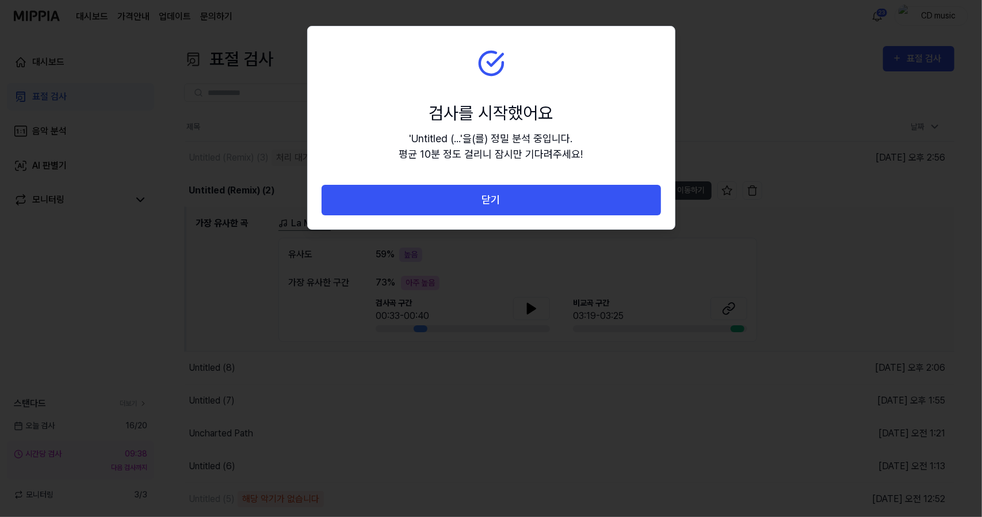
click at [506, 202] on button "닫기" at bounding box center [491, 200] width 339 height 30
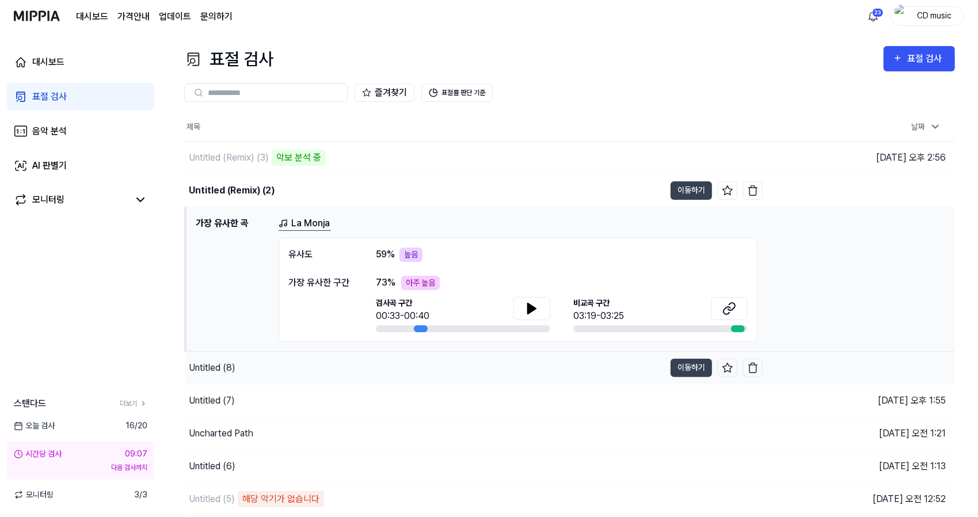
click at [349, 367] on div "Untitled (8)" at bounding box center [424, 368] width 479 height 32
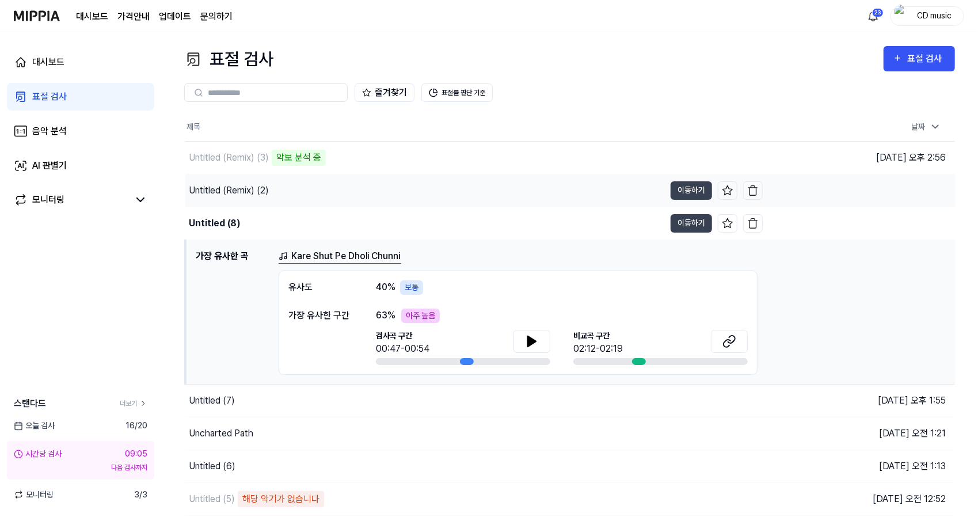
click at [487, 194] on div "Untitled (Remix) (2)" at bounding box center [424, 190] width 479 height 32
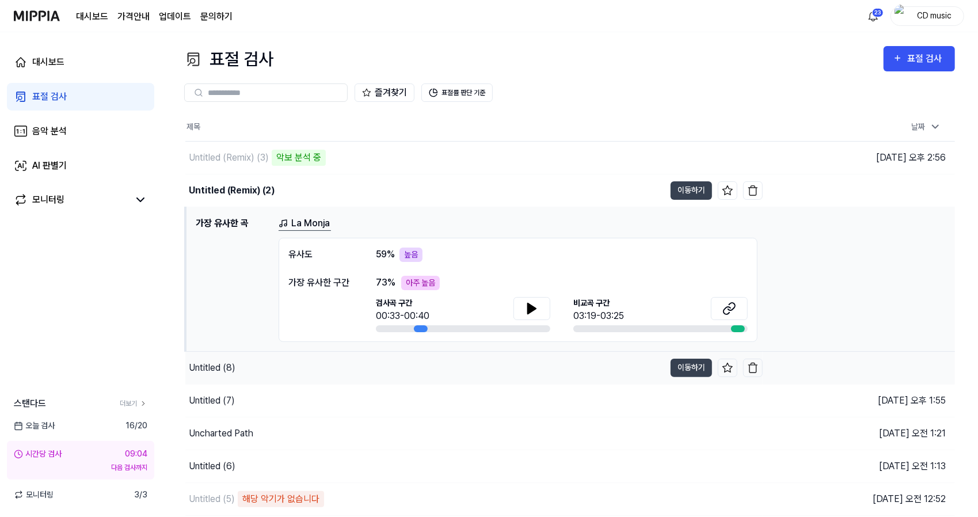
click at [399, 363] on div "Untitled (8)" at bounding box center [424, 368] width 479 height 32
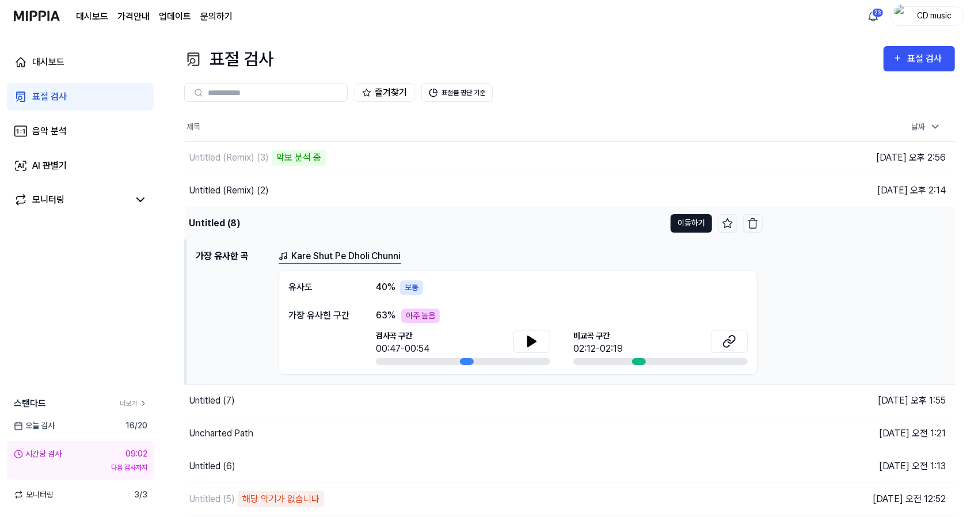
click at [687, 226] on button "이동하기" at bounding box center [690, 223] width 41 height 18
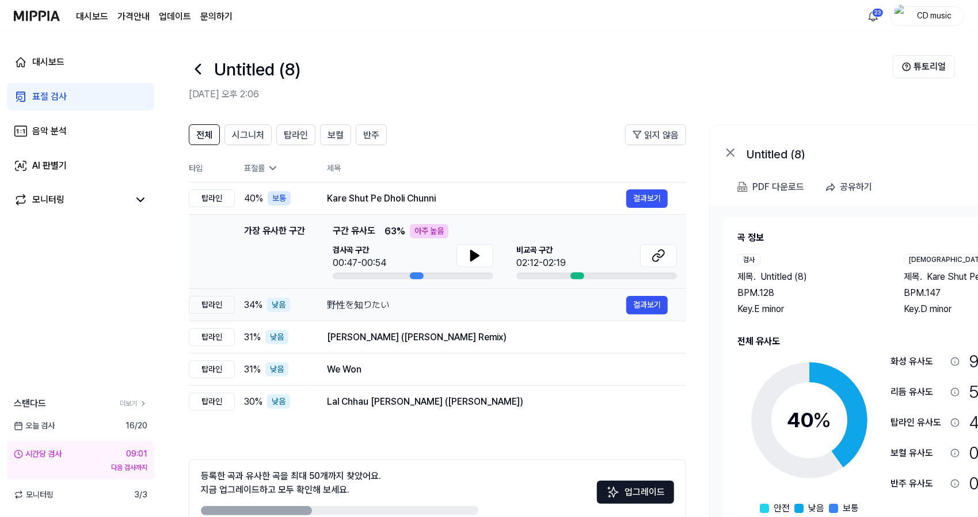
click at [415, 308] on div "野性を知りたい" at bounding box center [476, 305] width 299 height 14
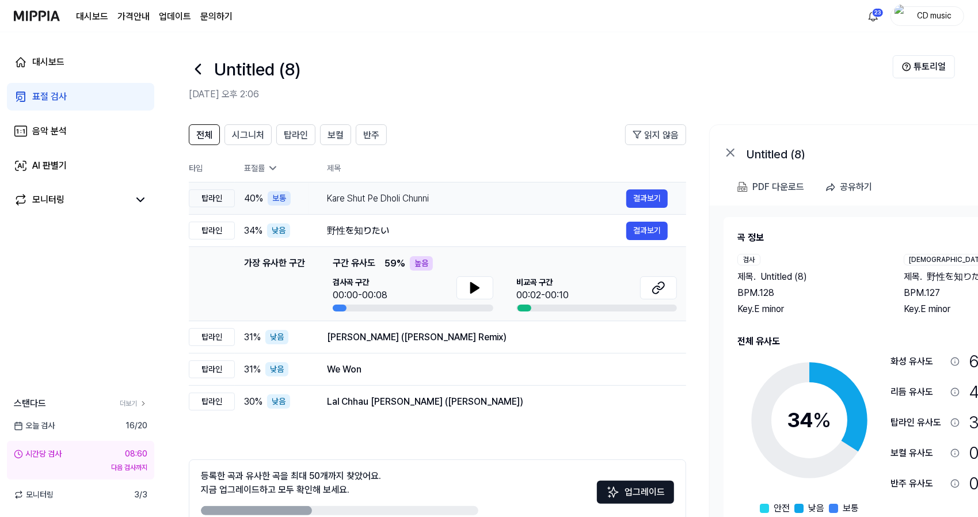
click at [540, 192] on div "Kare Shut Pe Dholi Chunni" at bounding box center [476, 199] width 299 height 14
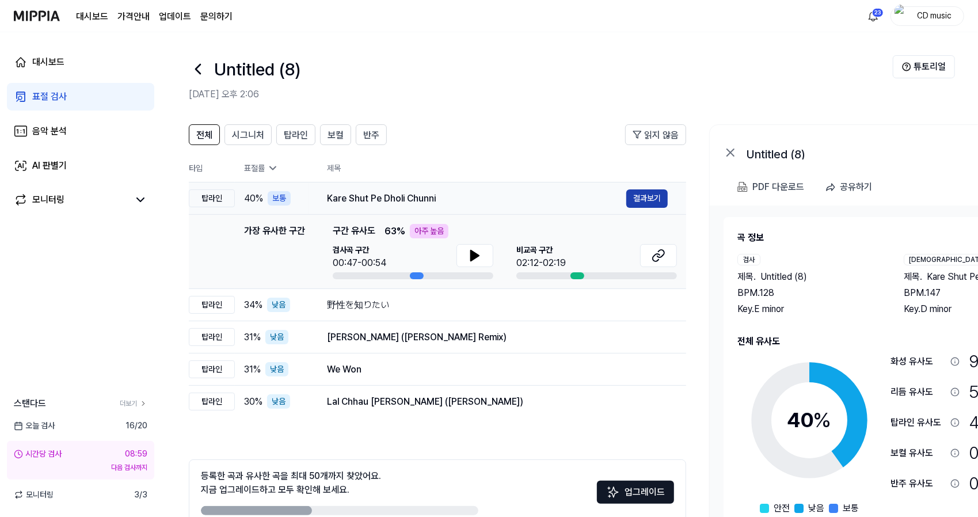
click at [663, 200] on button "결과보기" at bounding box center [646, 198] width 41 height 18
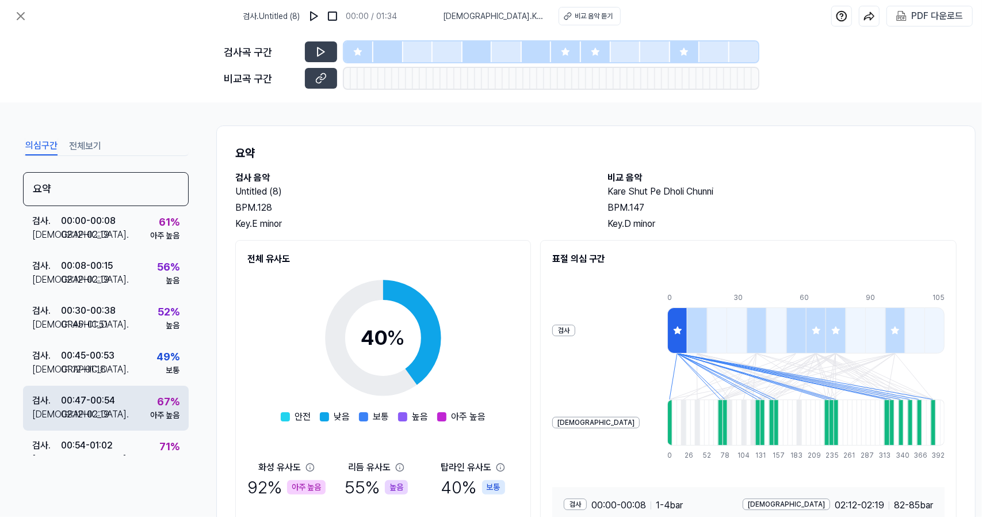
click at [129, 405] on div "검사 . 00:47 - 00:54 비교 . 02:12 - 02:19 67 % 아주 높음" at bounding box center [106, 408] width 166 height 45
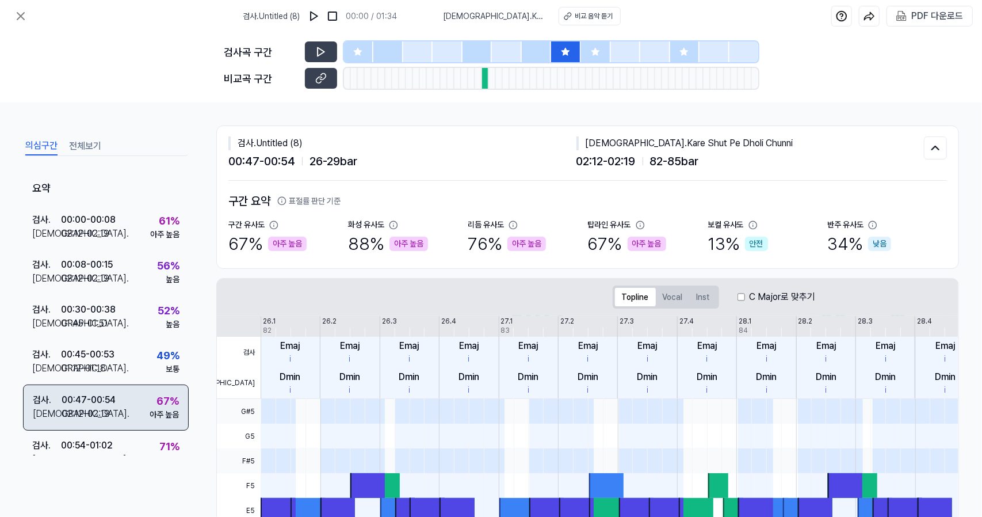
scroll to position [64, 0]
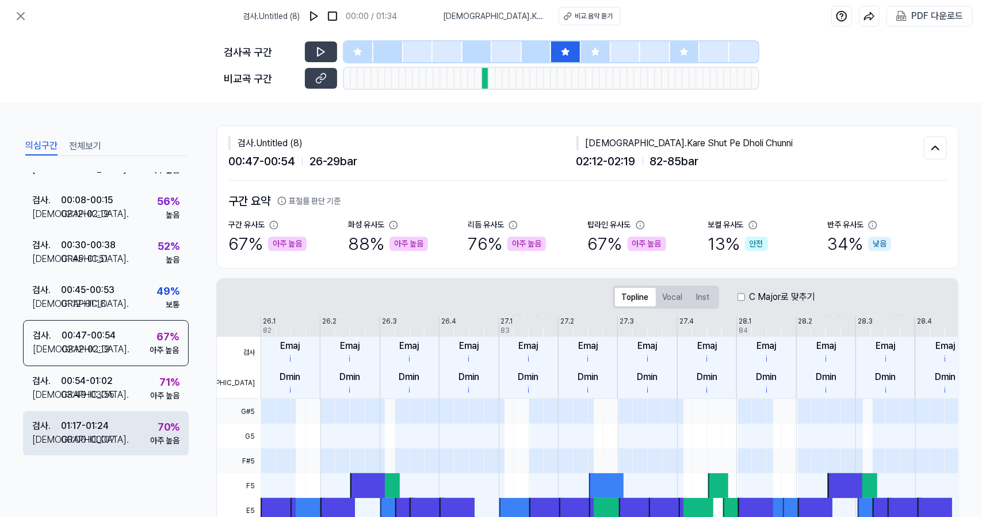
click at [124, 449] on div "검사 . 01:17 - 01:24 비교 . 00:00 - 00:07 70 % 아주 높음" at bounding box center [106, 433] width 166 height 45
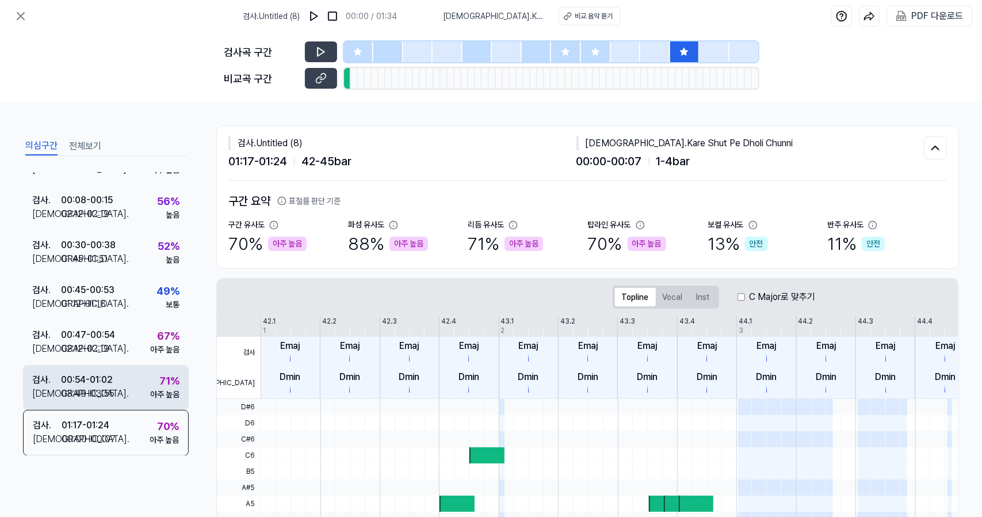
click at [129, 383] on div "검사 . 00:54 - 01:02 비교 . 03:49 - 03:55 71 % 아주 높음" at bounding box center [106, 387] width 166 height 45
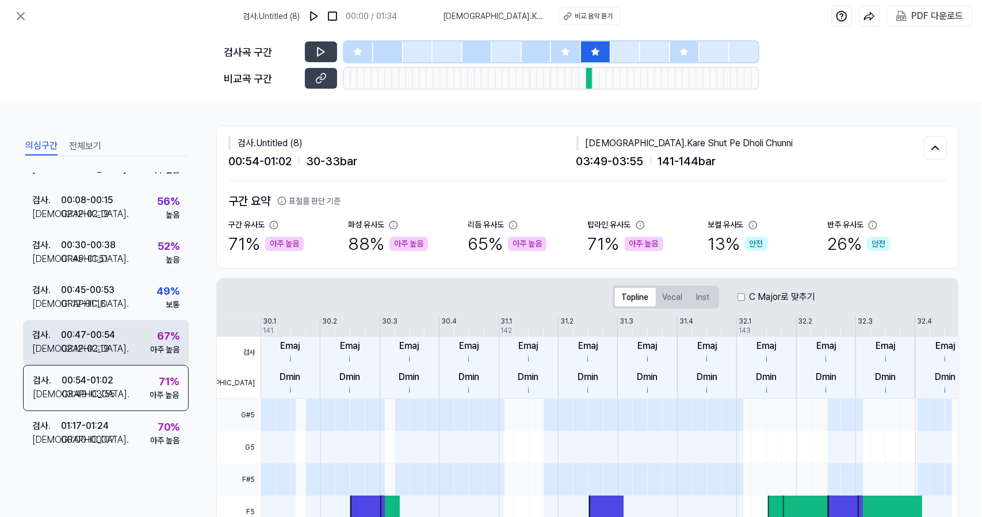
click at [131, 331] on div "검사 . 00:47 - 00:54 비교 . 02:12 - 02:19 67 % 아주 높음" at bounding box center [106, 342] width 166 height 45
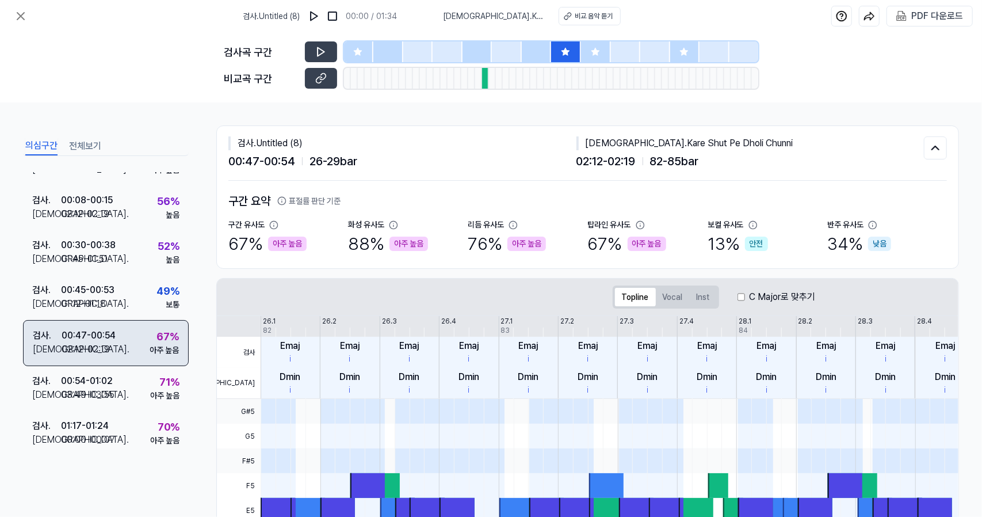
scroll to position [0, 0]
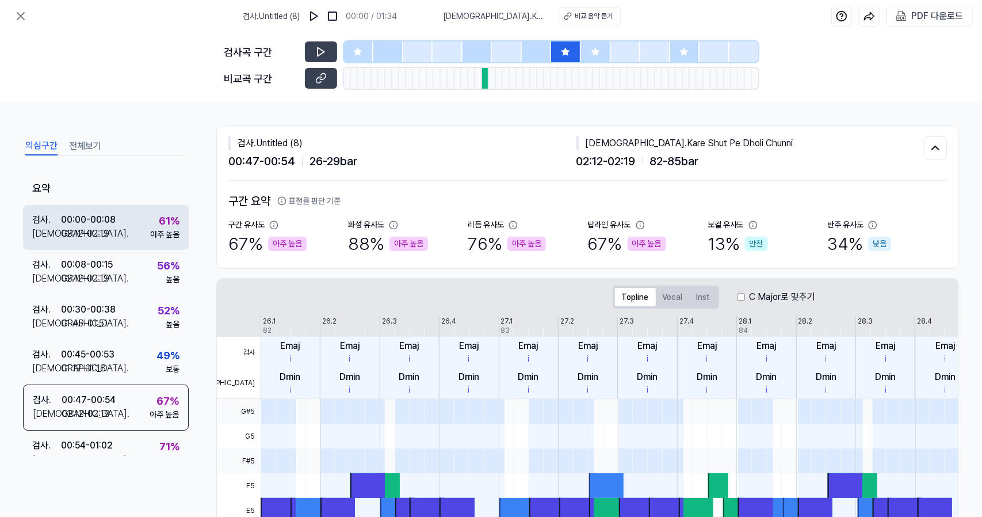
click at [143, 231] on div "검사 . 00:00 - 00:08 비교 . 02:12 - 02:19 61 % 아주 높음" at bounding box center [106, 227] width 166 height 45
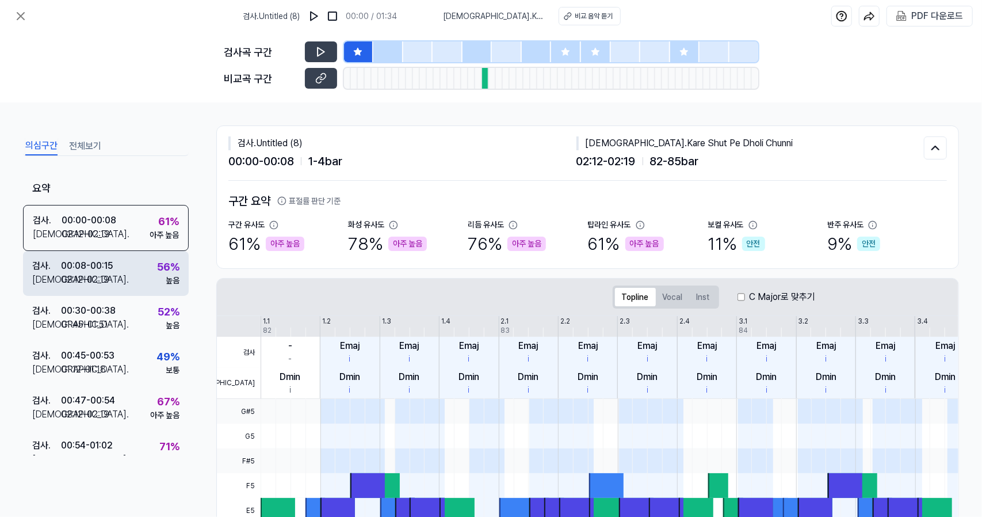
click at [140, 264] on div "검사 . 00:08 - 00:15 비교 . 02:12 - 02:19 56 % 높음" at bounding box center [106, 273] width 166 height 45
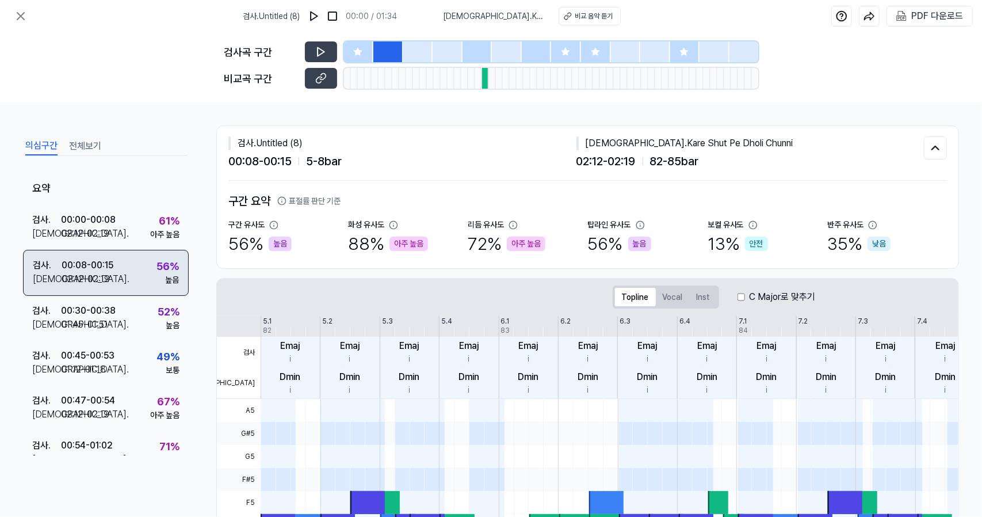
click at [140, 286] on div "검사 . 00:08 - 00:15 비교 . 02:12 - 02:19 56 % 높음" at bounding box center [106, 273] width 166 height 46
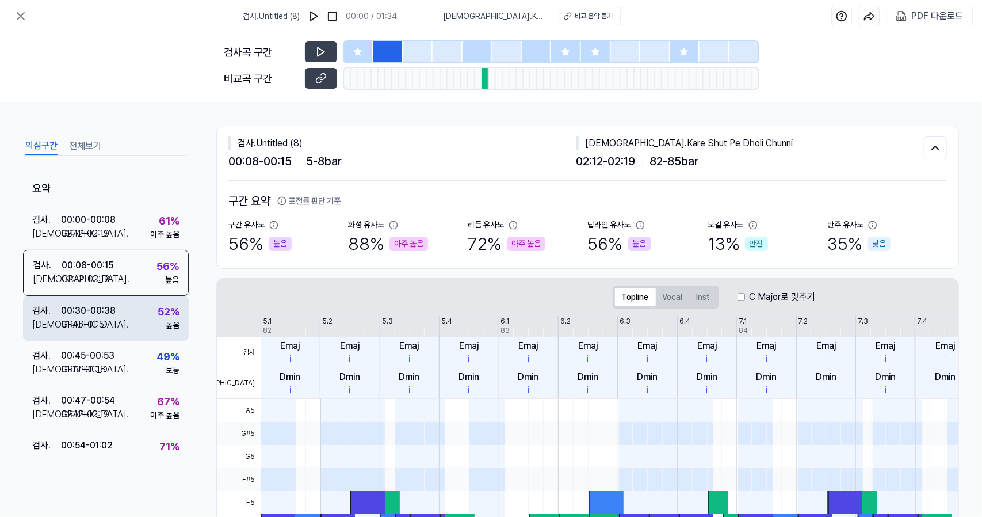
click at [142, 311] on div "검사 . 00:30 - 00:38 비교 . 01:45 - 01:51 52 % 높음" at bounding box center [106, 318] width 166 height 45
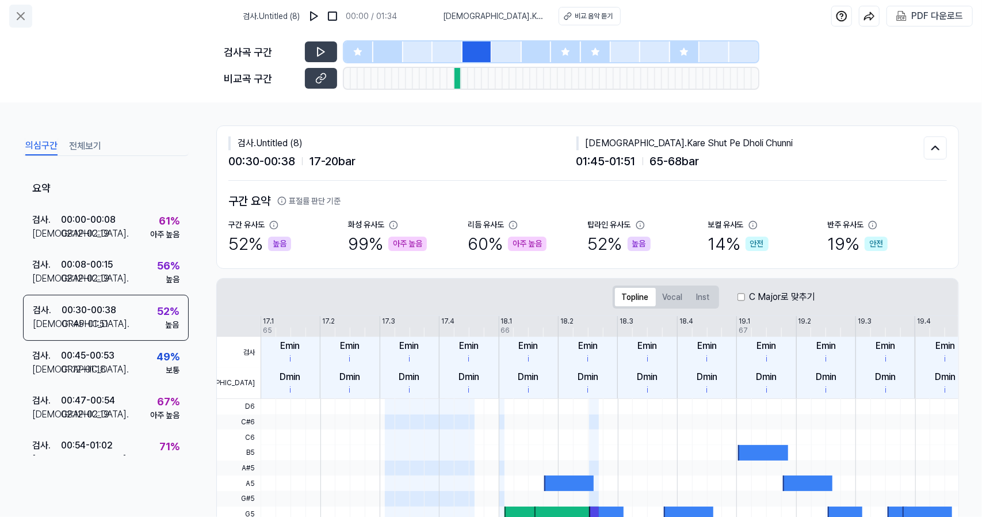
click at [24, 19] on icon at bounding box center [20, 16] width 7 height 7
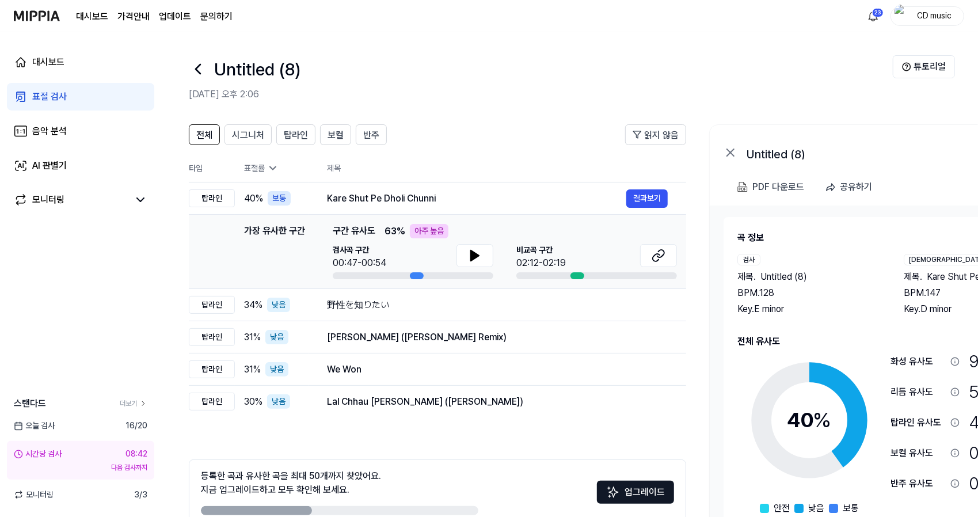
click at [194, 74] on icon at bounding box center [198, 69] width 18 height 18
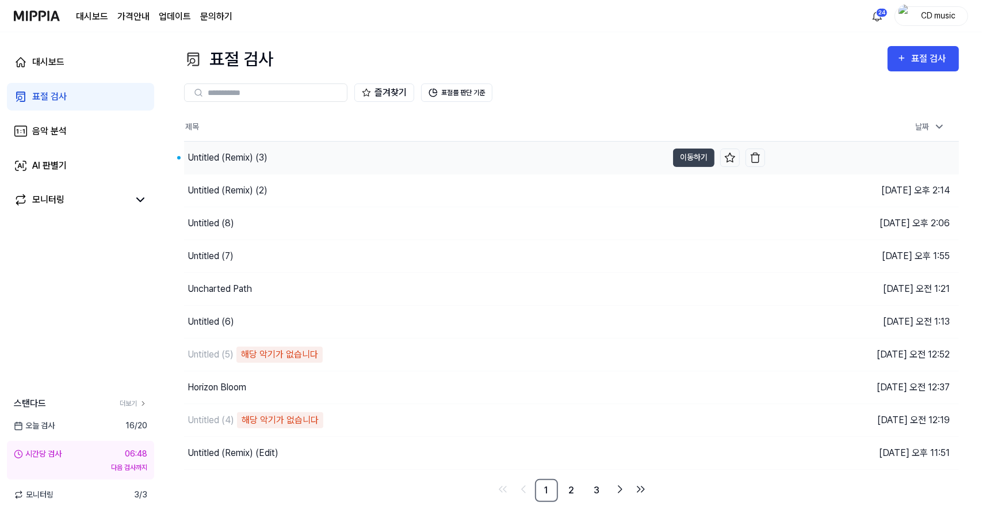
click at [322, 166] on div "Untitled (Remix) (3)" at bounding box center [425, 158] width 483 height 32
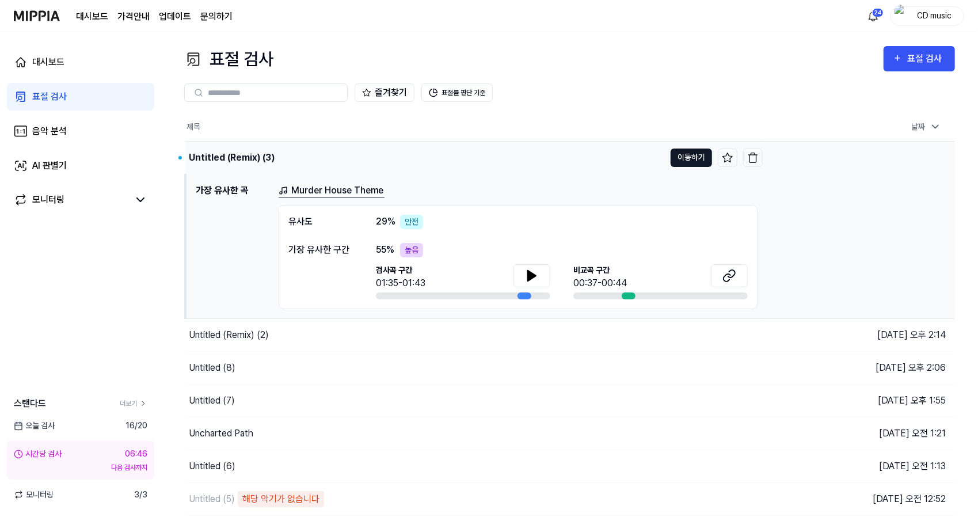
click at [687, 163] on button "이동하기" at bounding box center [690, 157] width 41 height 18
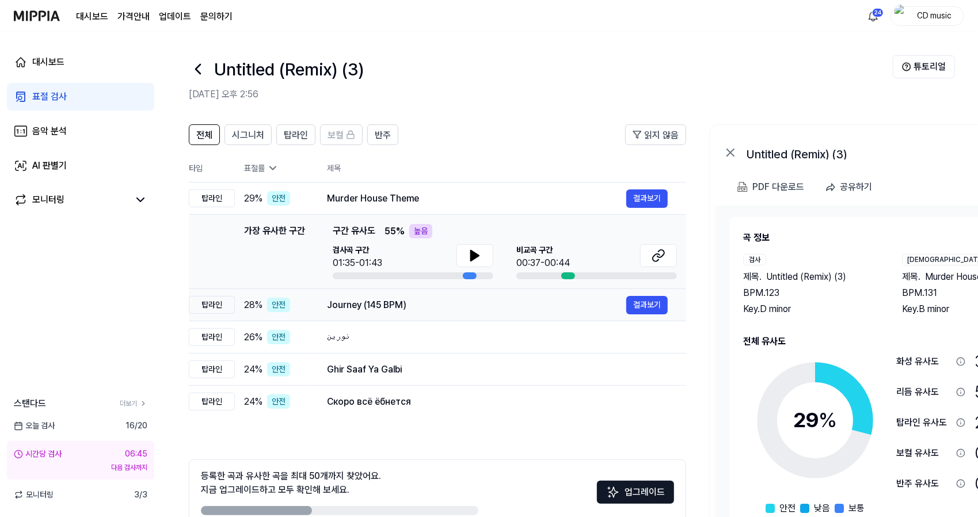
click at [483, 294] on td "Journey (145 BPM) 결과보기" at bounding box center [496, 305] width 377 height 32
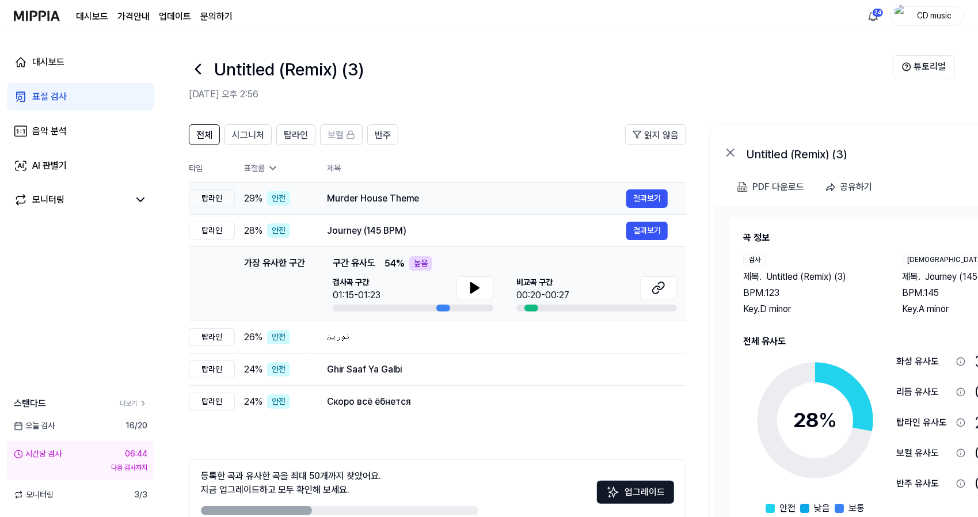
click at [542, 195] on div "Murder House Theme" at bounding box center [476, 199] width 299 height 14
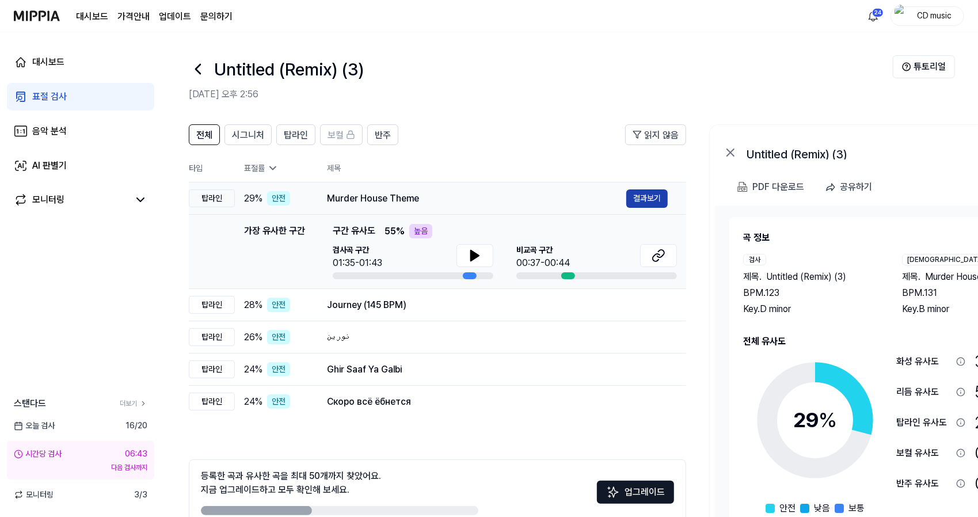
click at [632, 197] on button "결과보기" at bounding box center [646, 198] width 41 height 18
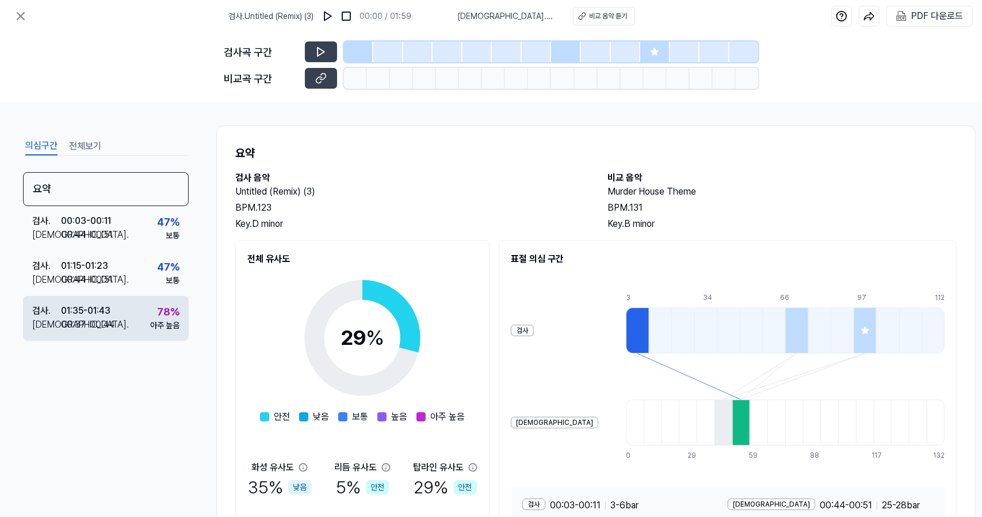
click at [152, 334] on div "검사 . 01:35 - 01:43 비교 . 00:37 - 00:44 78 % 아주 높음" at bounding box center [106, 318] width 166 height 45
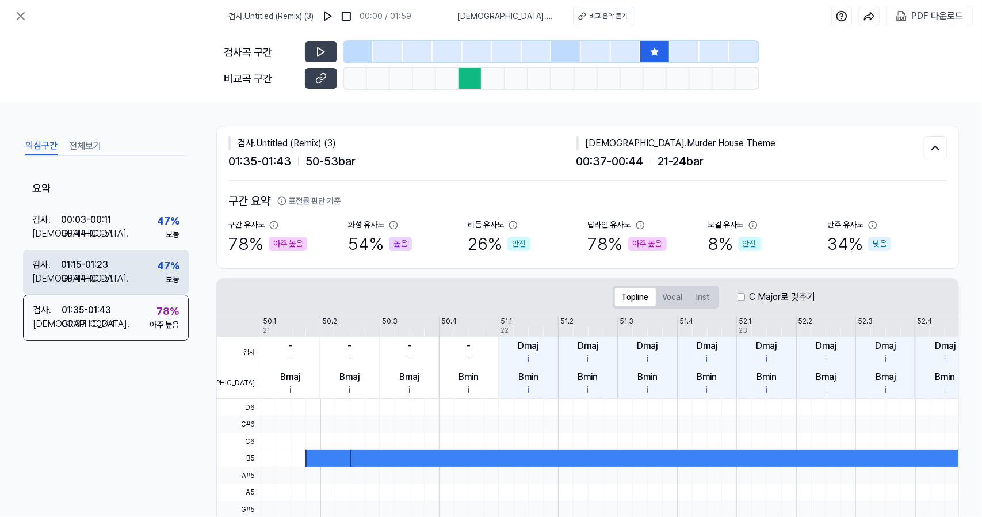
click at [143, 290] on div "검사 . 01:15 - 01:23 비교 . 00:44 - 00:51 47 % 보통" at bounding box center [106, 272] width 166 height 45
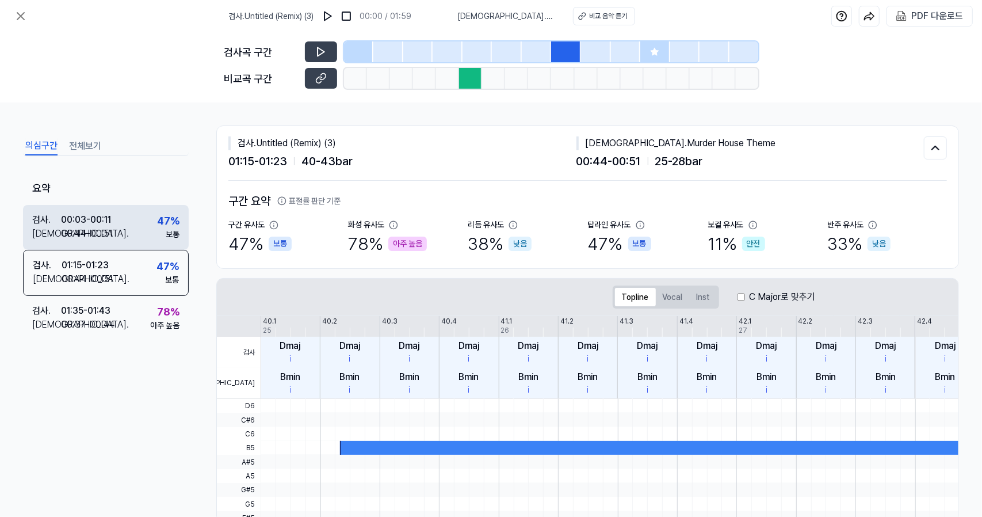
click at [148, 235] on div "검사 . 00:03 - 00:11 비교 . 00:44 - 00:51 47 % 보통" at bounding box center [106, 227] width 166 height 45
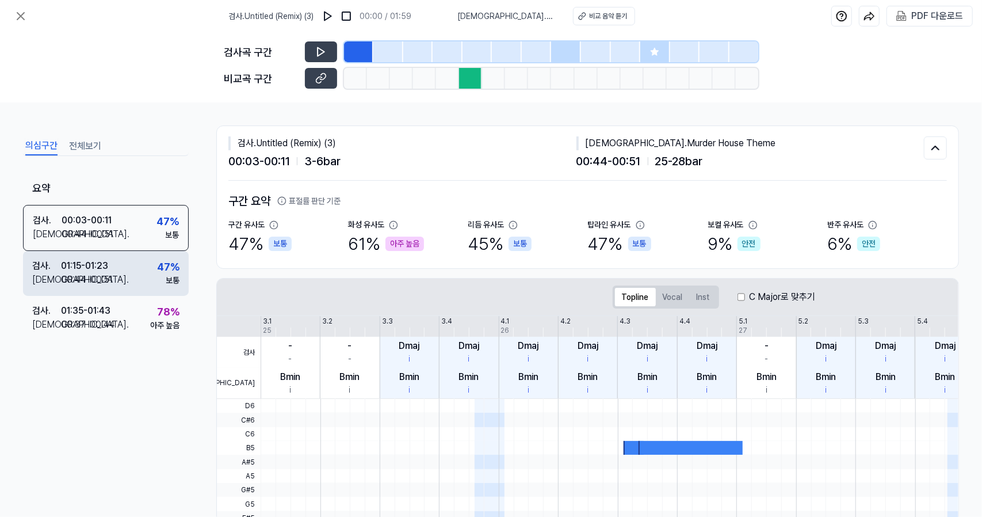
click at [148, 284] on div "검사 . 01:15 - 01:23 비교 . 00:44 - 00:51 47 % 보통" at bounding box center [106, 273] width 166 height 45
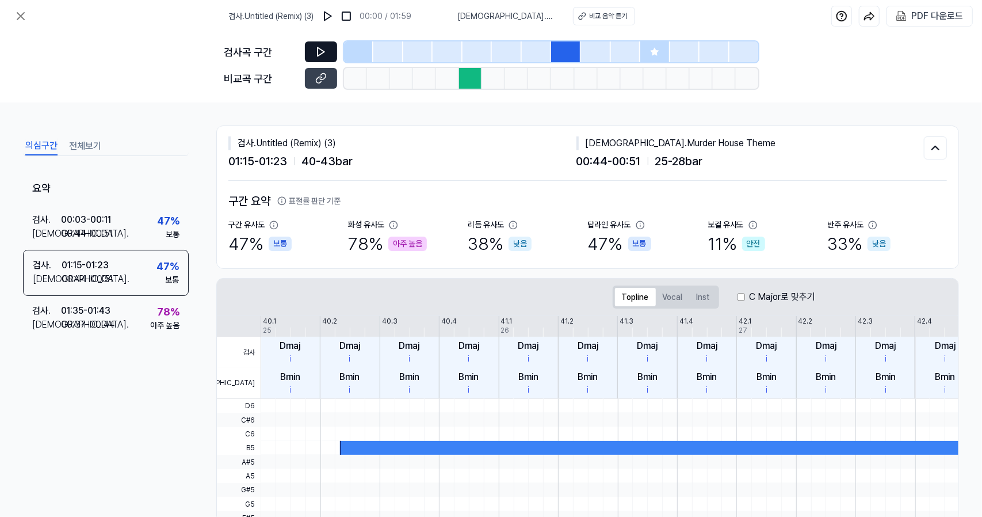
click at [323, 56] on icon at bounding box center [321, 52] width 12 height 12
click at [320, 83] on icon at bounding box center [321, 79] width 12 height 12
click at [21, 14] on icon at bounding box center [21, 16] width 14 height 14
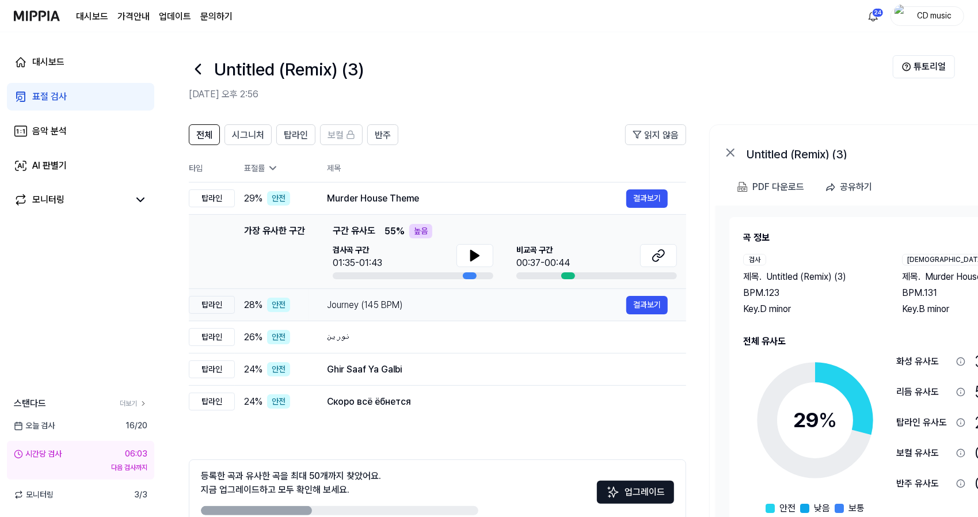
click at [395, 301] on div "Journey (145 BPM)" at bounding box center [476, 305] width 299 height 14
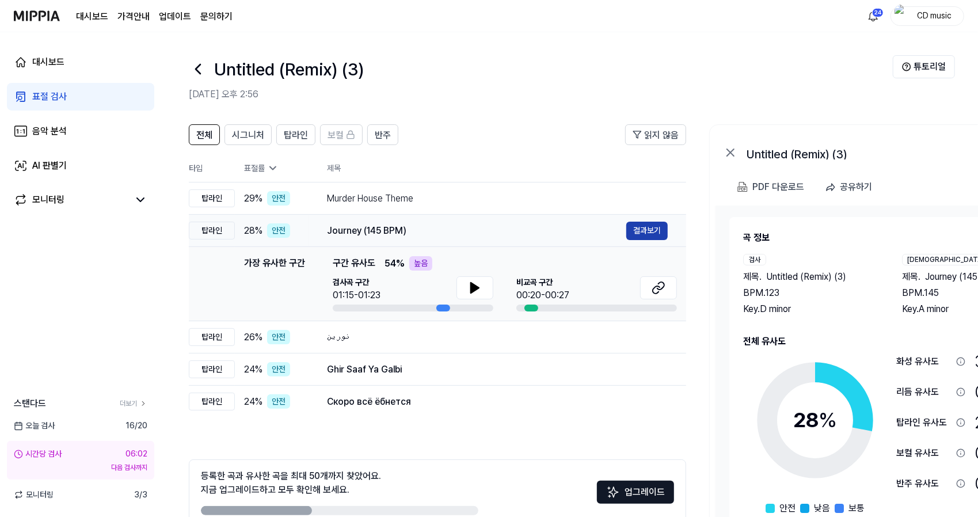
click at [647, 234] on button "결과보기" at bounding box center [646, 231] width 41 height 18
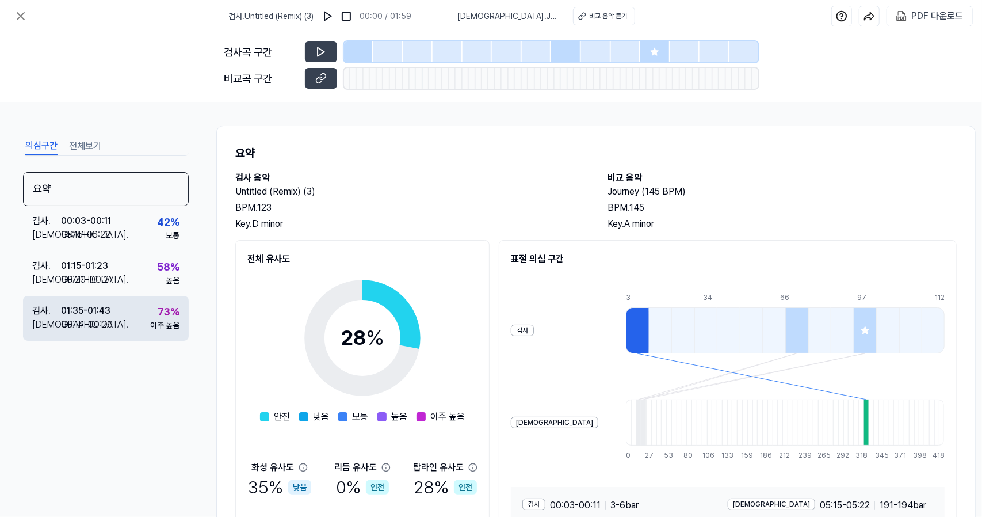
click at [166, 322] on div "아주 높음" at bounding box center [164, 325] width 29 height 12
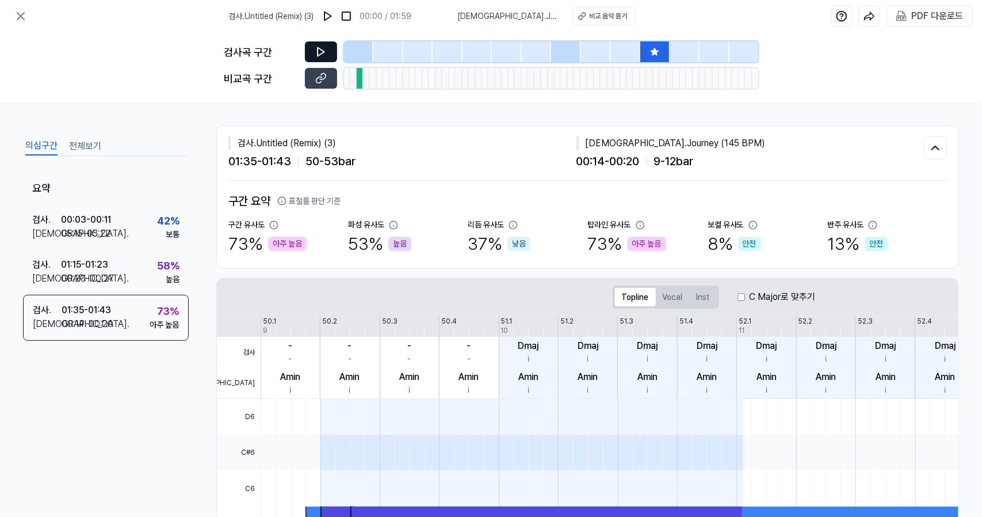
click at [323, 51] on icon at bounding box center [321, 52] width 7 height 9
click at [316, 81] on icon at bounding box center [319, 80] width 6 height 6
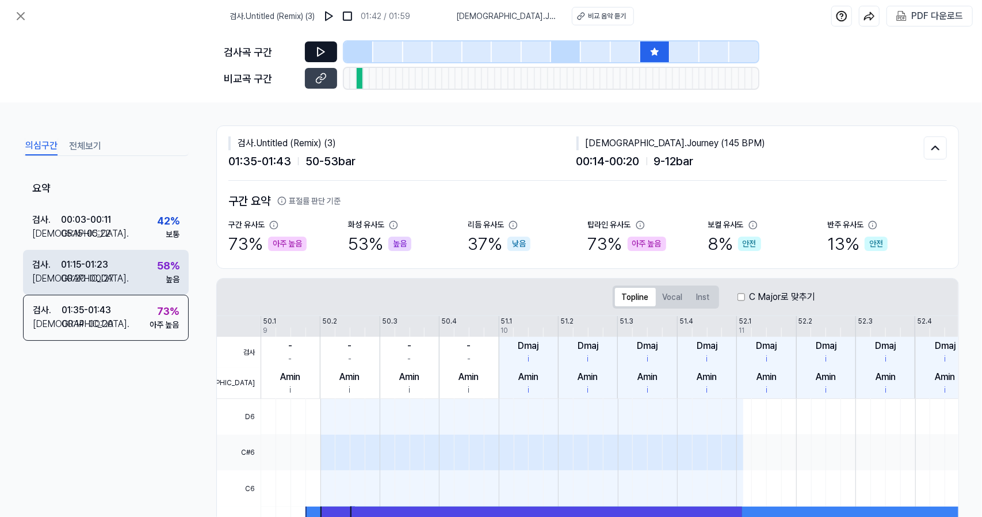
click at [101, 265] on div "01:15 - 01:23" at bounding box center [84, 265] width 47 height 14
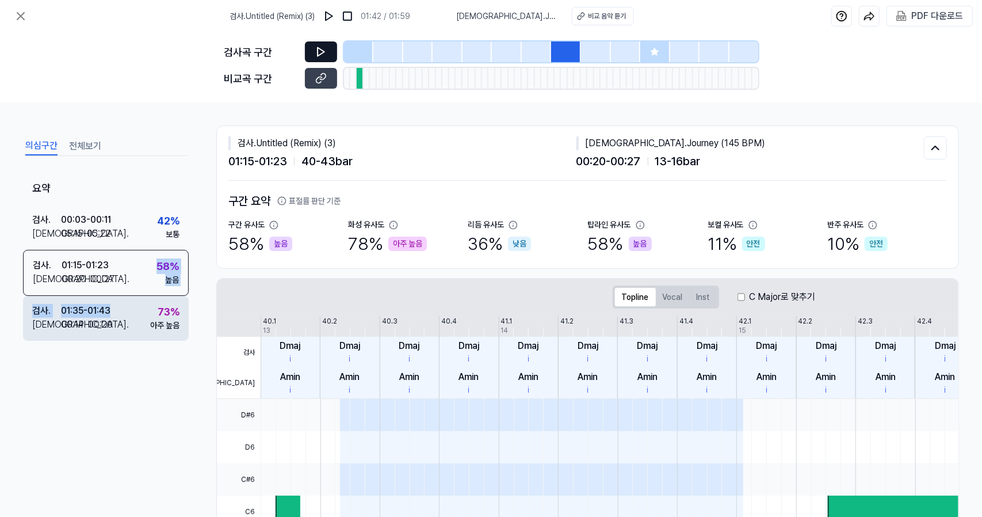
drag, startPoint x: 133, startPoint y: 290, endPoint x: 129, endPoint y: 318, distance: 28.5
click at [129, 318] on div "요약 검사 . 00:03 - 00:11 비교 . 05:15 - 05:22 42 % 보통 검사 . 01:15 - 01:23 비교 . 00:20 …" at bounding box center [106, 313] width 166 height 283
click at [129, 318] on div "검사 . 01:35 - 01:43 비교 . 00:14 - 00:20 73 % 아주 높음" at bounding box center [106, 318] width 166 height 45
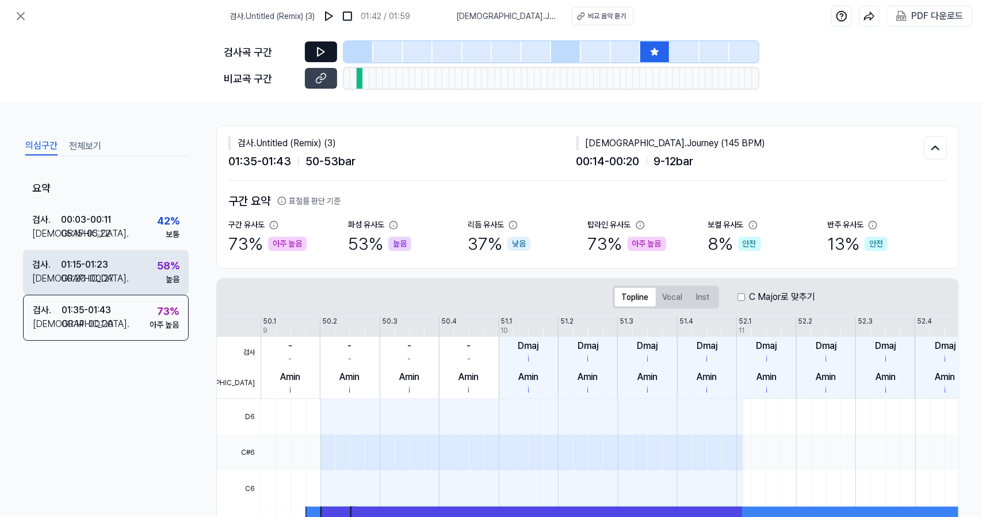
click at [155, 257] on div "검사 . 01:15 - 01:23 비교 . 00:20 - 00:27 58 % 높음" at bounding box center [106, 272] width 166 height 45
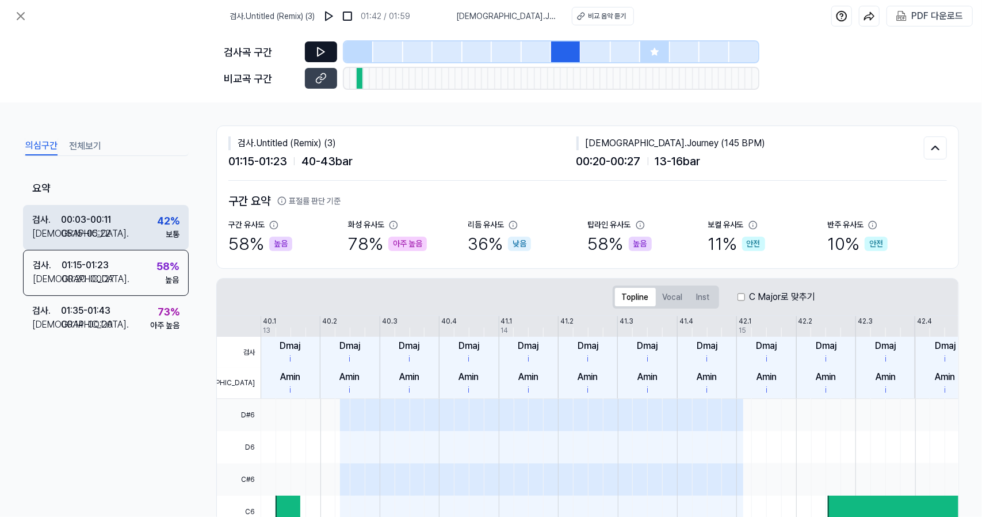
click at [161, 231] on div "42 % 보통" at bounding box center [168, 227] width 22 height 28
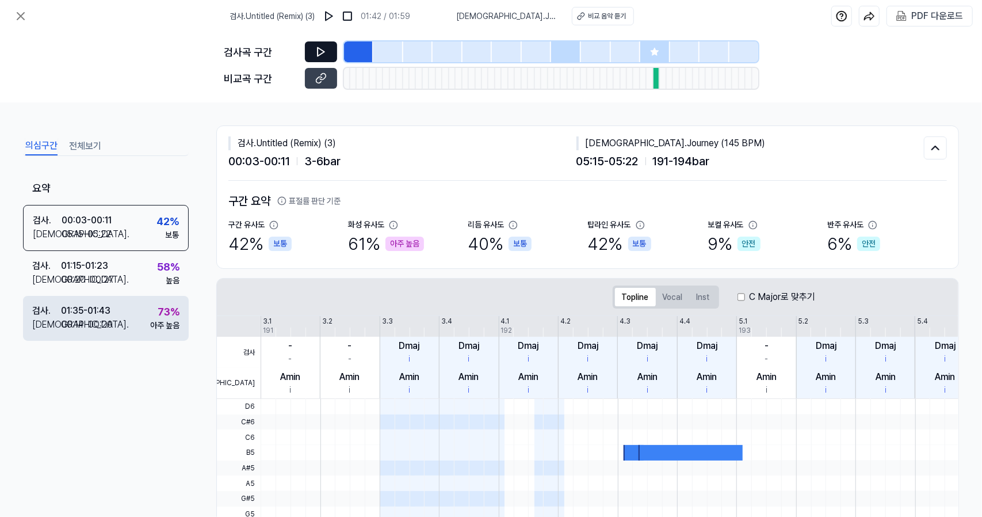
click at [151, 296] on div "검사 . 01:35 - 01:43 비교 . 00:14 - 00:20 73 % 아주 높음" at bounding box center [106, 318] width 166 height 45
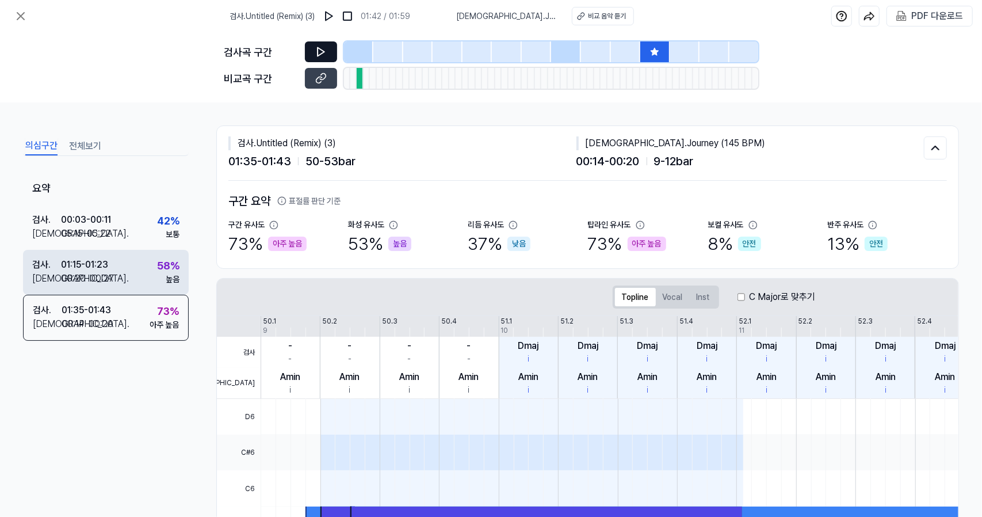
click at [151, 272] on div "검사 . 01:15 - 01:23 비교 . 00:20 - 00:27 58 % 높음" at bounding box center [106, 272] width 166 height 45
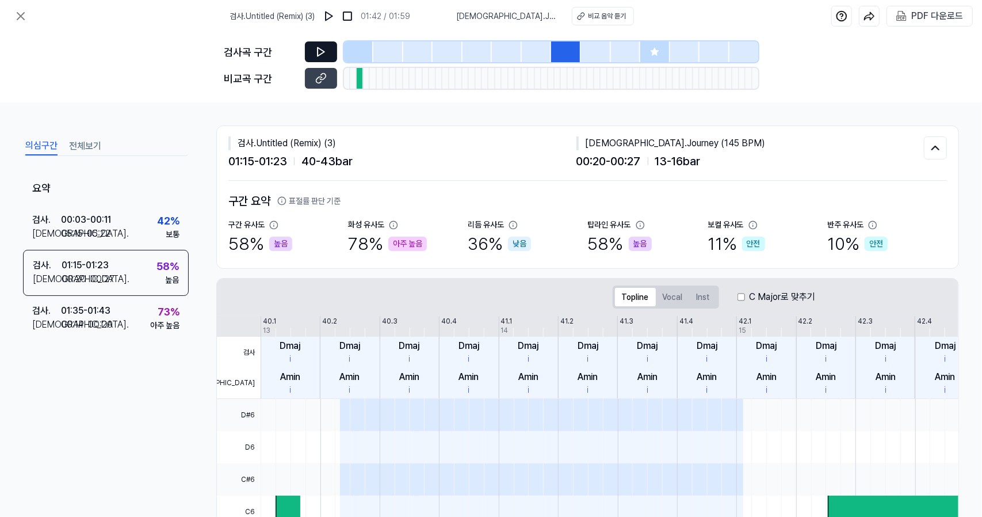
click at [326, 49] on icon at bounding box center [321, 52] width 12 height 12
click at [325, 80] on icon at bounding box center [321, 79] width 12 height 12
click at [21, 14] on icon at bounding box center [20, 16] width 7 height 7
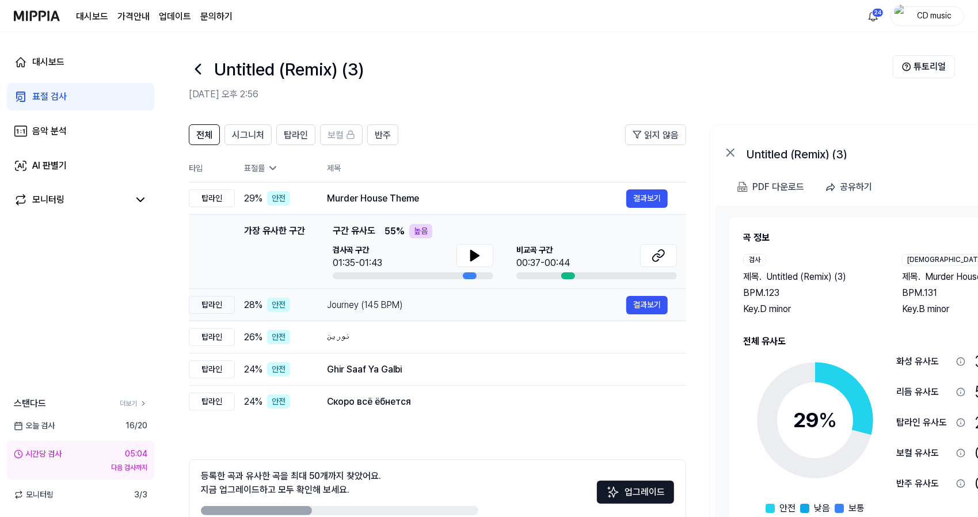
click at [391, 320] on td "Journey (145 BPM) 결과보기" at bounding box center [496, 305] width 377 height 32
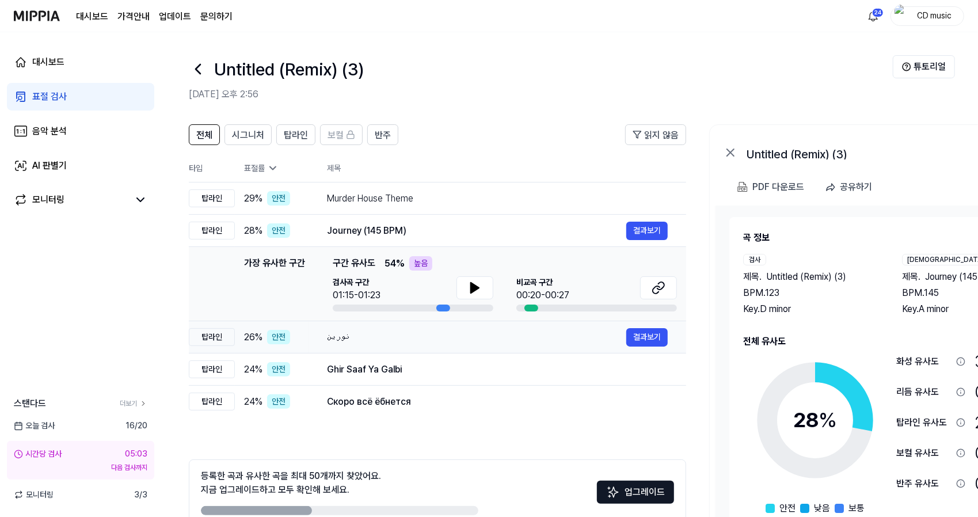
click at [401, 342] on div "نورين" at bounding box center [476, 337] width 299 height 14
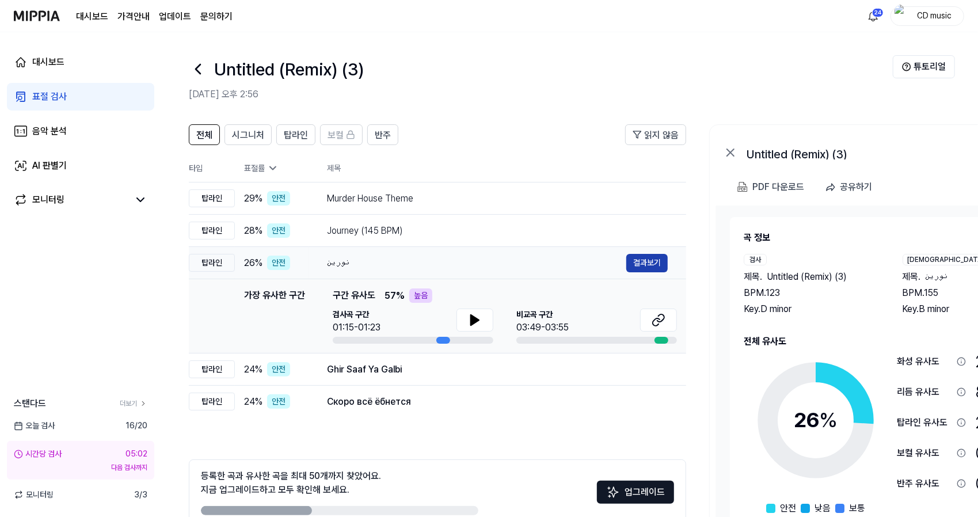
click at [653, 259] on button "결과보기" at bounding box center [646, 263] width 41 height 18
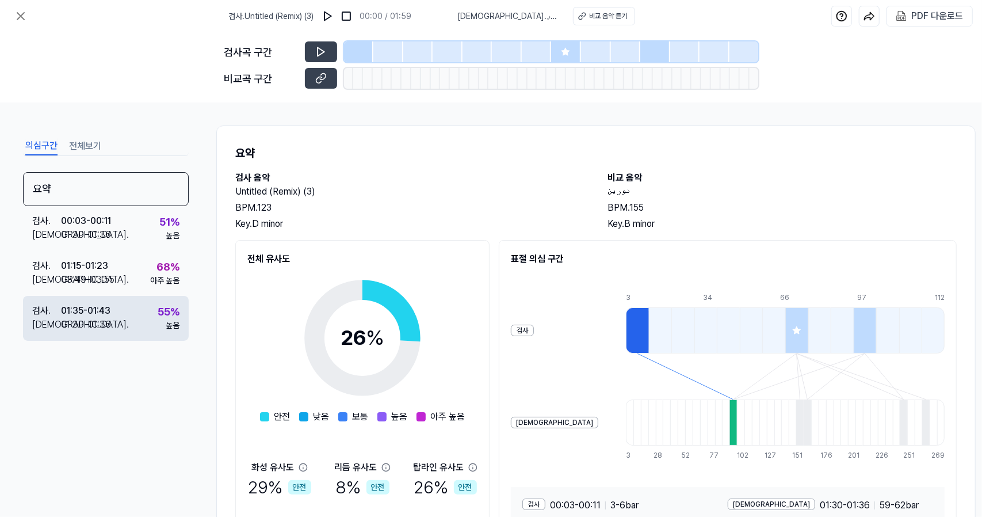
click at [175, 302] on div "검사 . 01:35 - 01:43 비교 . 01:30 - 01:36 55 % 높음" at bounding box center [106, 318] width 166 height 45
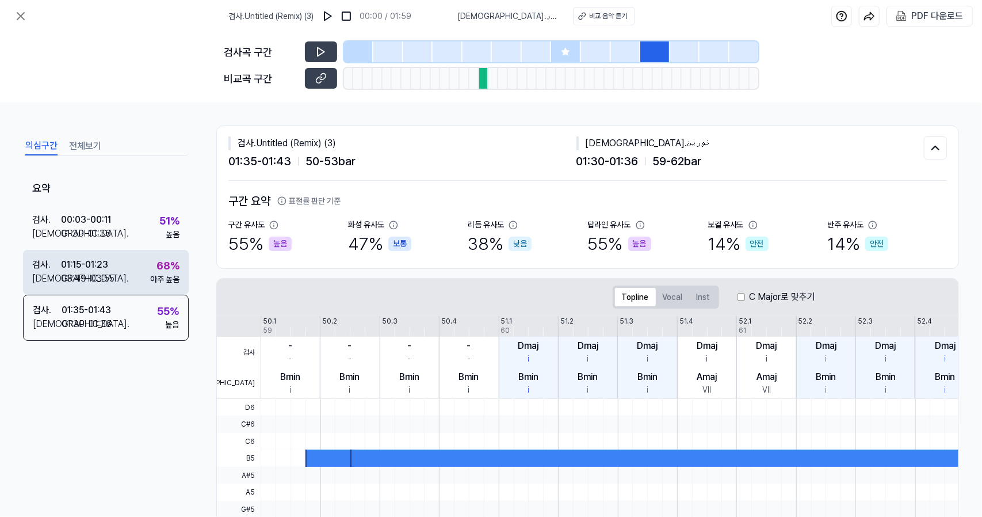
click at [152, 274] on div "아주 높음" at bounding box center [164, 279] width 29 height 12
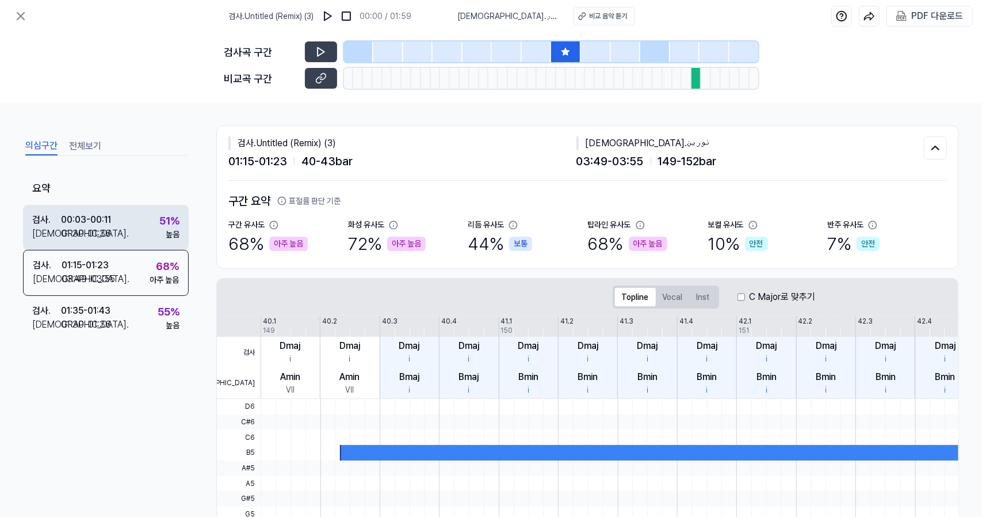
click at [148, 237] on div "검사 . 00:03 - 00:11 비교 . 01:30 - 01:36 51 % 높음" at bounding box center [106, 227] width 166 height 45
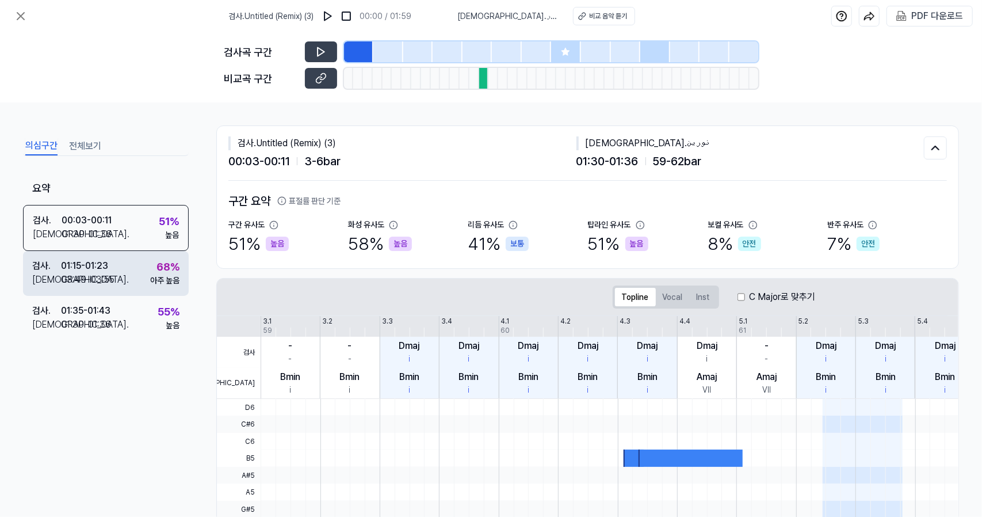
click at [124, 288] on div "검사 . 01:15 - 01:23 비교 . 03:49 - 03:55 68 % 아주 높음" at bounding box center [106, 273] width 166 height 45
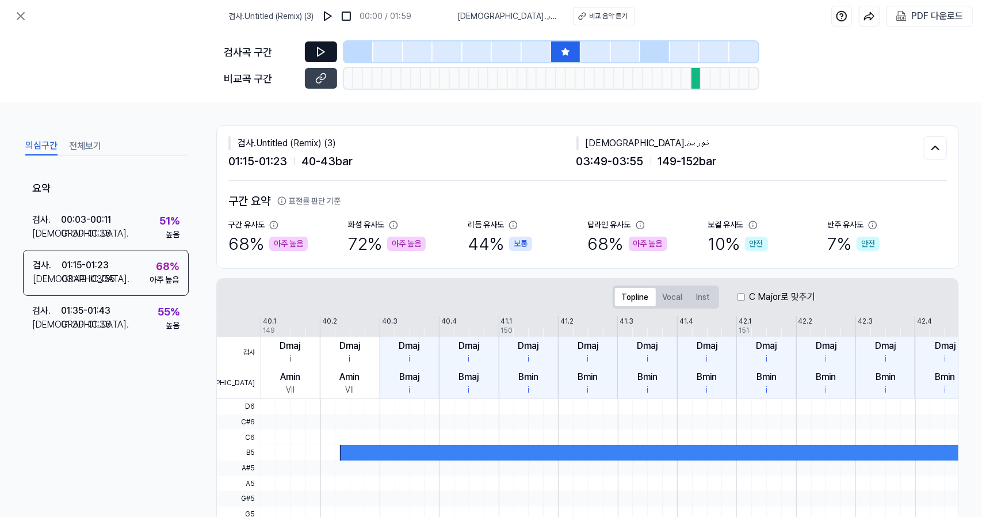
click at [323, 53] on icon at bounding box center [321, 52] width 12 height 12
click at [319, 78] on icon at bounding box center [321, 79] width 12 height 12
click at [330, 54] on button at bounding box center [321, 51] width 32 height 21
click at [327, 77] on button at bounding box center [321, 78] width 32 height 21
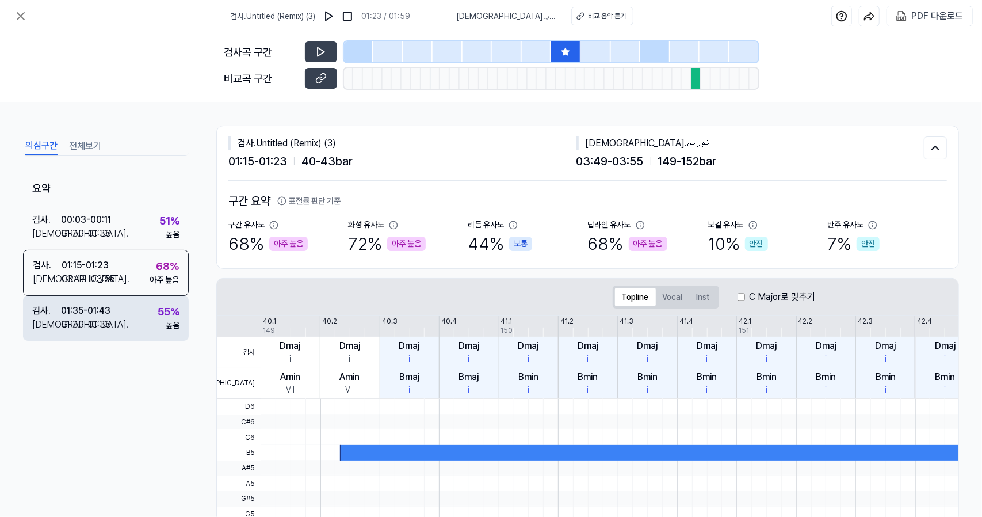
click at [108, 318] on div "01:30 - 01:36" at bounding box center [86, 325] width 50 height 14
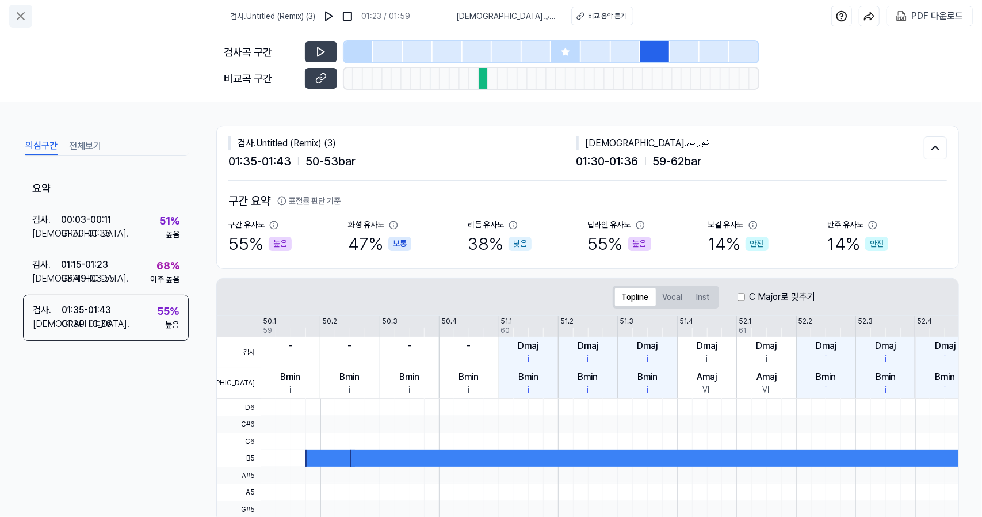
click at [20, 6] on button at bounding box center [20, 16] width 23 height 23
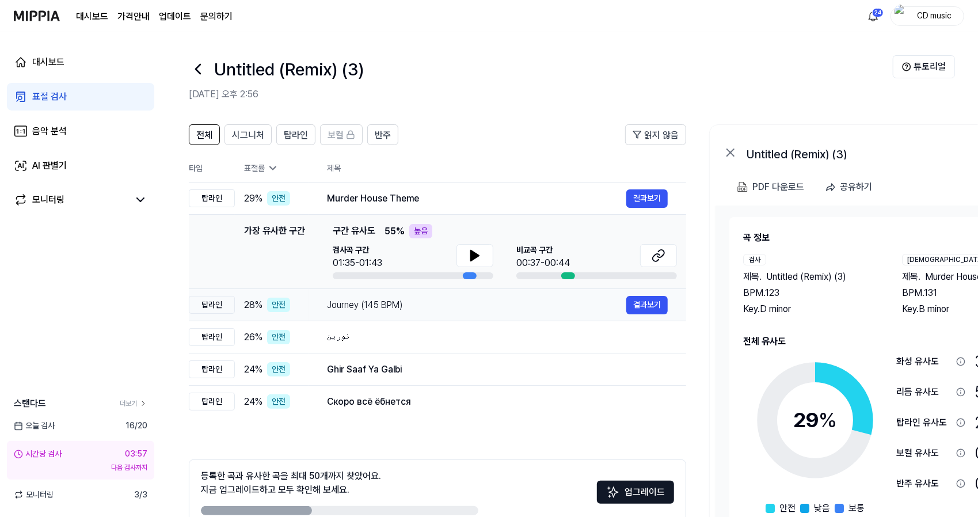
click at [395, 315] on td "Journey (145 BPM) 결과보기" at bounding box center [496, 305] width 377 height 32
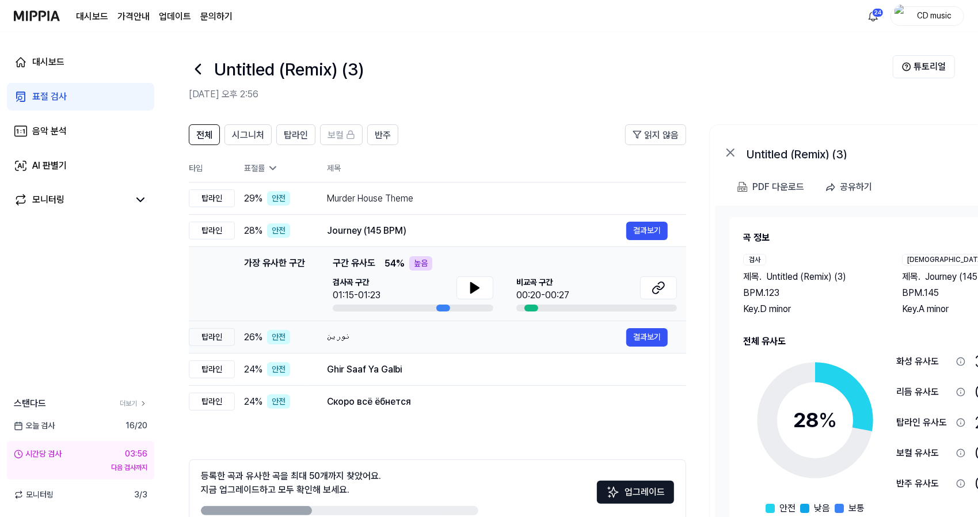
click at [398, 345] on div "نورين 결과보기" at bounding box center [497, 337] width 341 height 18
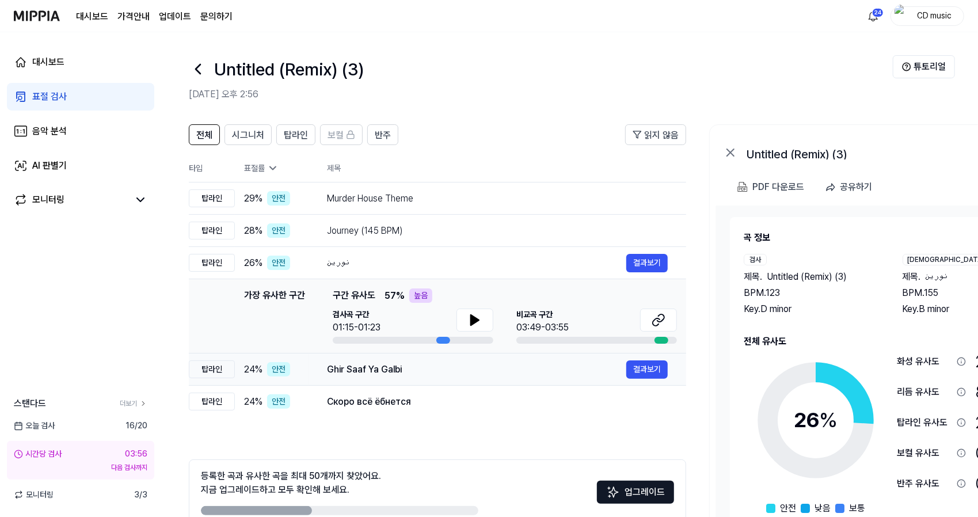
click at [406, 373] on div "Ghir Saaf Ya Galbi" at bounding box center [476, 370] width 299 height 14
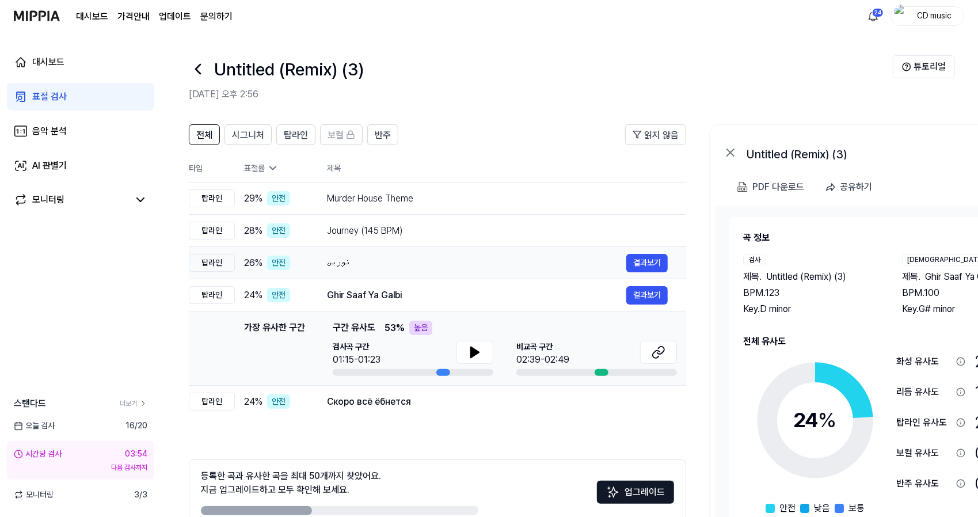
click at [593, 267] on div "نورين" at bounding box center [476, 263] width 299 height 14
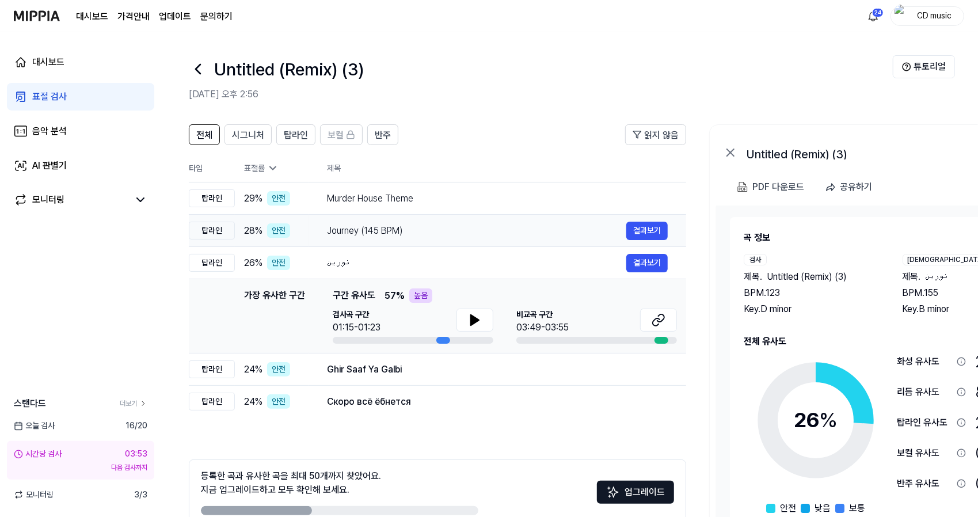
click at [604, 227] on div "Journey (145 BPM)" at bounding box center [476, 231] width 299 height 14
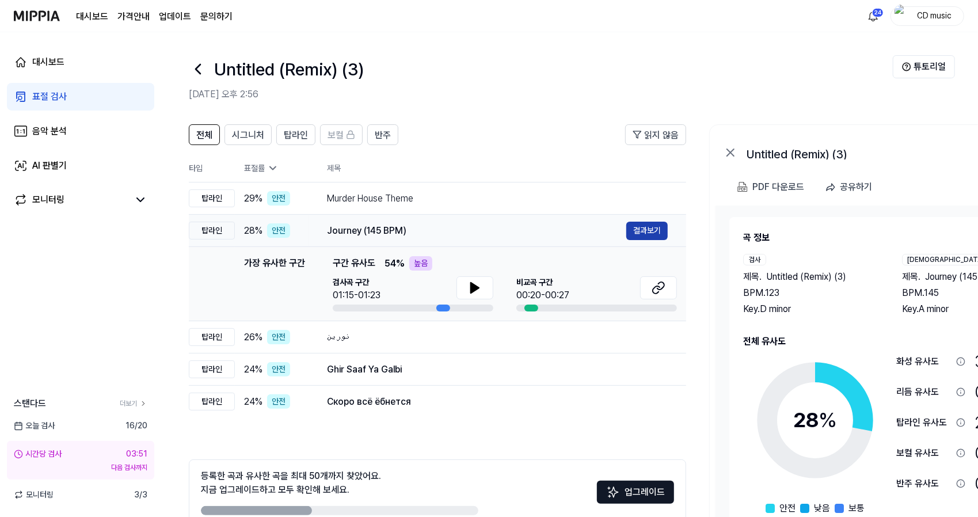
click at [641, 234] on button "결과보기" at bounding box center [646, 231] width 41 height 18
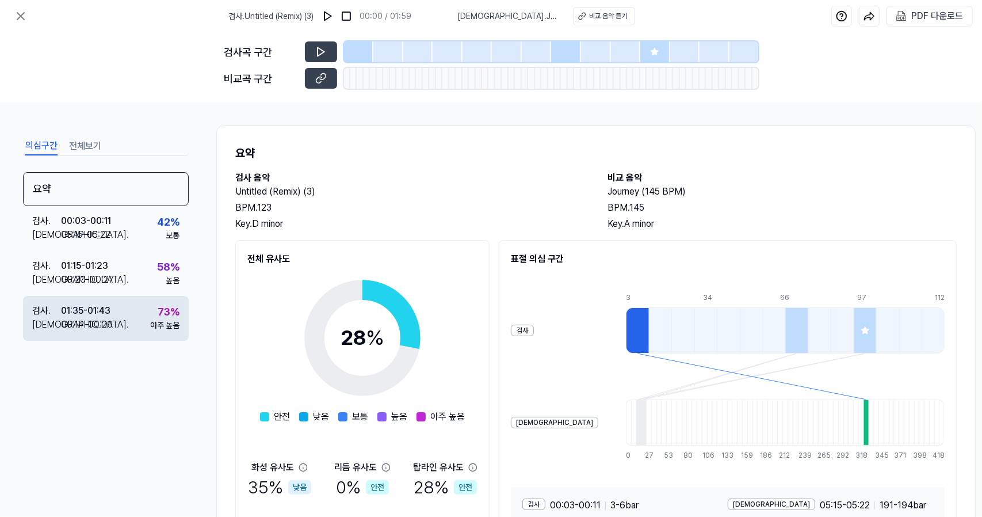
click at [185, 315] on div "검사 . 01:35 - 01:43 비교 . 00:14 - 00:20 73 % 아주 높음" at bounding box center [106, 318] width 166 height 45
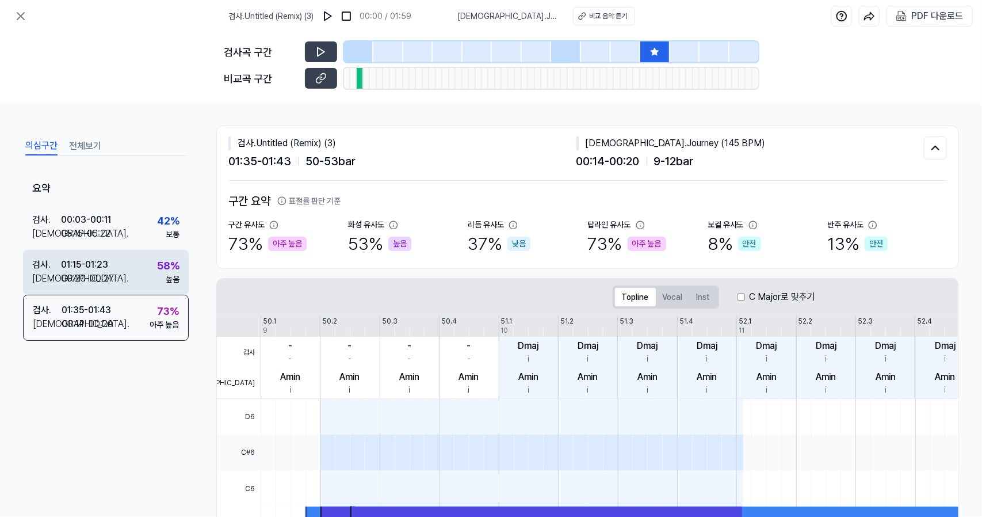
click at [135, 271] on div "검사 . 01:15 - 01:23 비교 . 00:20 - 00:27 58 % 높음" at bounding box center [106, 272] width 166 height 45
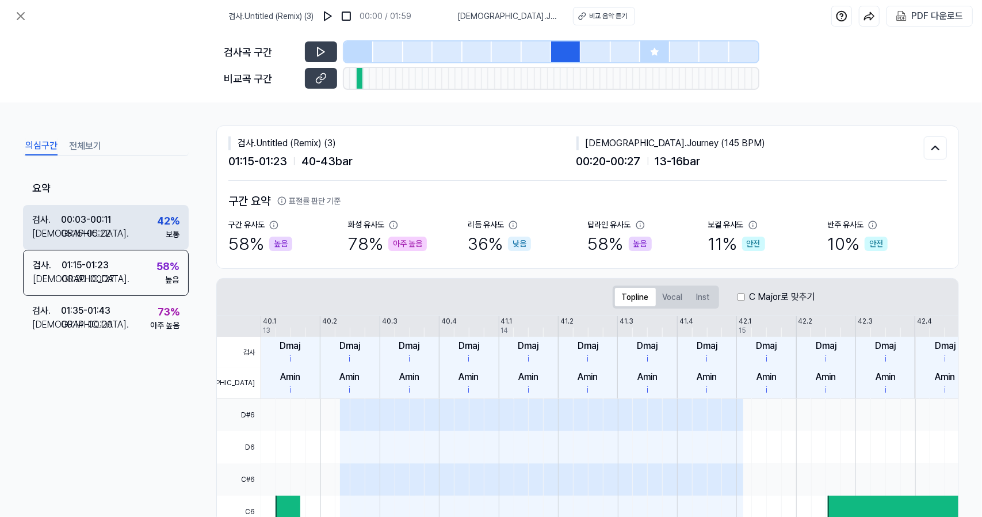
click at [135, 220] on div "검사 . 00:03 - 00:11 비교 . 05:15 - 05:22 42 % 보통" at bounding box center [106, 227] width 166 height 45
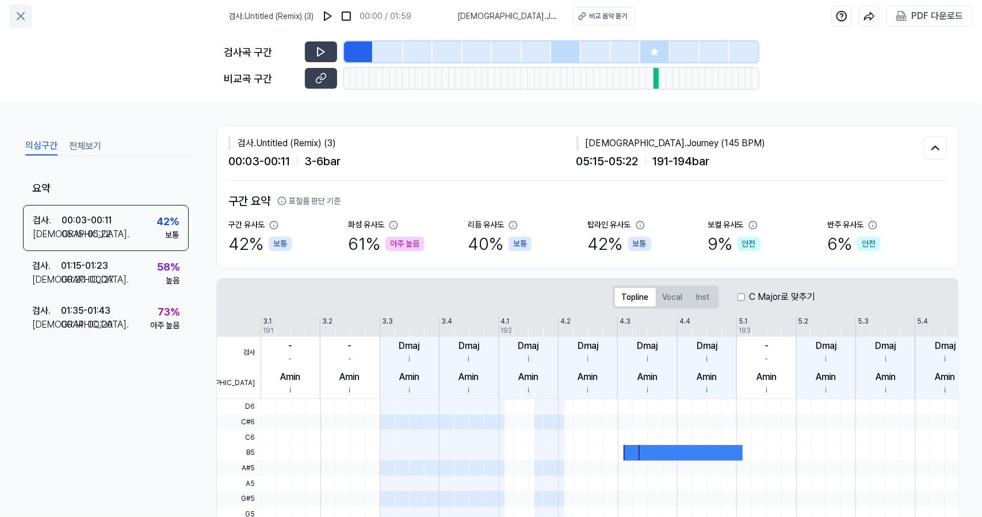
click at [22, 25] on button at bounding box center [20, 16] width 23 height 23
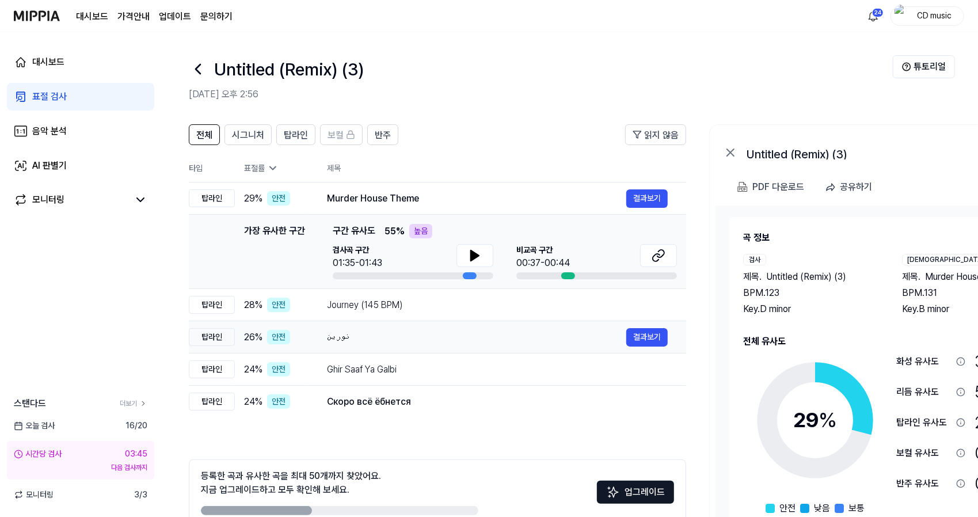
click at [412, 335] on div "نورين" at bounding box center [476, 337] width 299 height 14
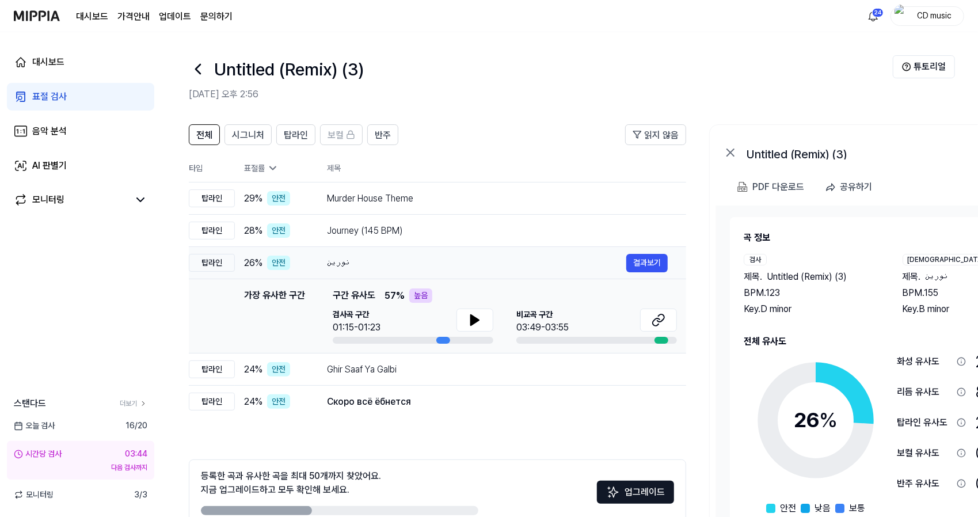
click at [654, 272] on td "نورين 결과보기" at bounding box center [496, 263] width 377 height 32
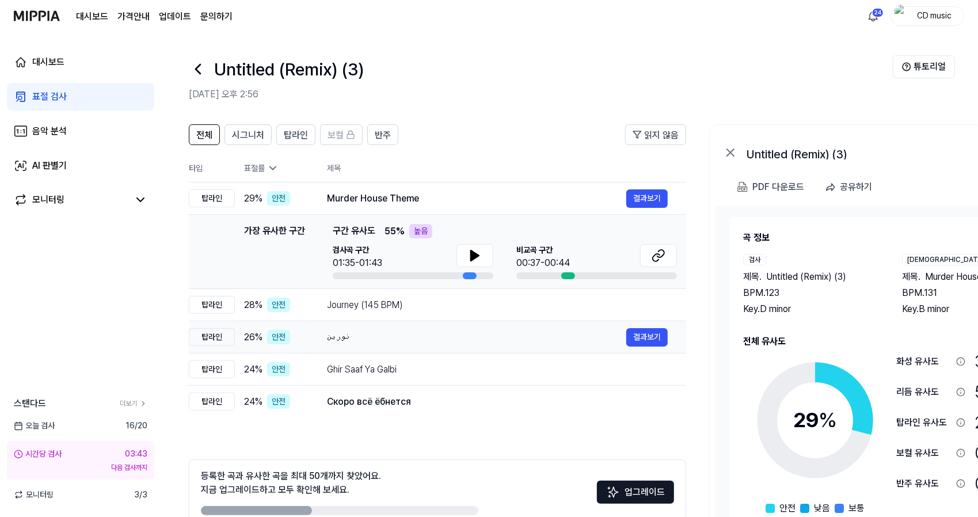
click at [603, 328] on div "نورين 결과보기" at bounding box center [497, 337] width 341 height 18
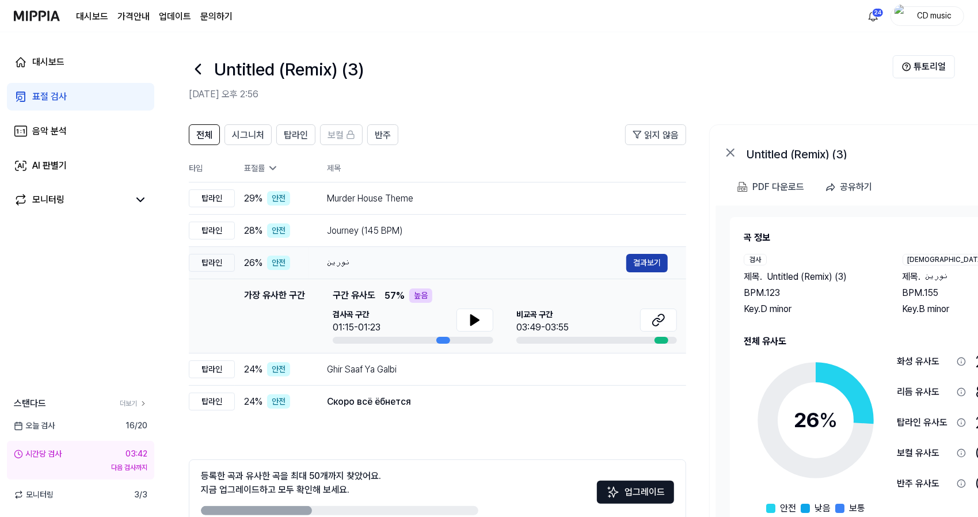
click at [647, 260] on button "결과보기" at bounding box center [646, 263] width 41 height 18
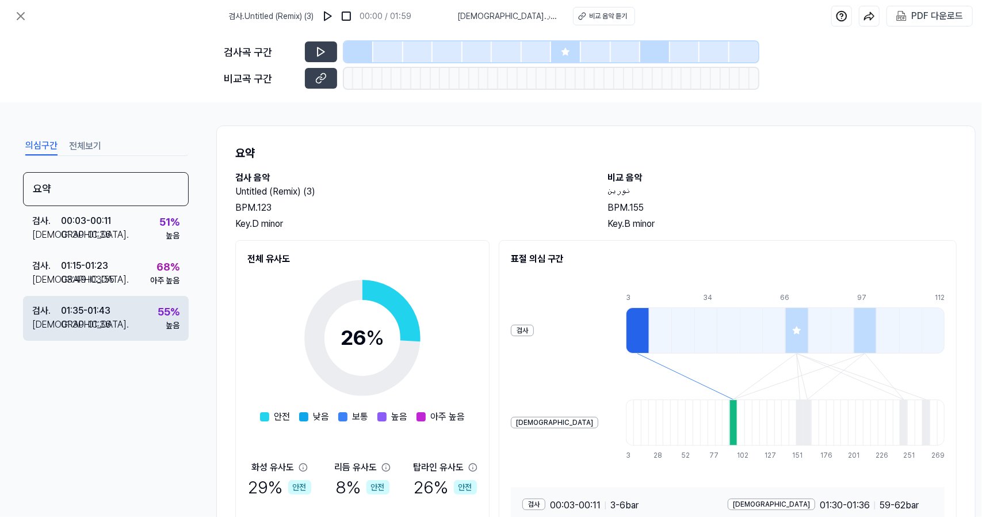
click at [129, 334] on div "검사 . 01:35 - 01:43 비교 . 01:30 - 01:36 55 % 높음" at bounding box center [106, 318] width 166 height 45
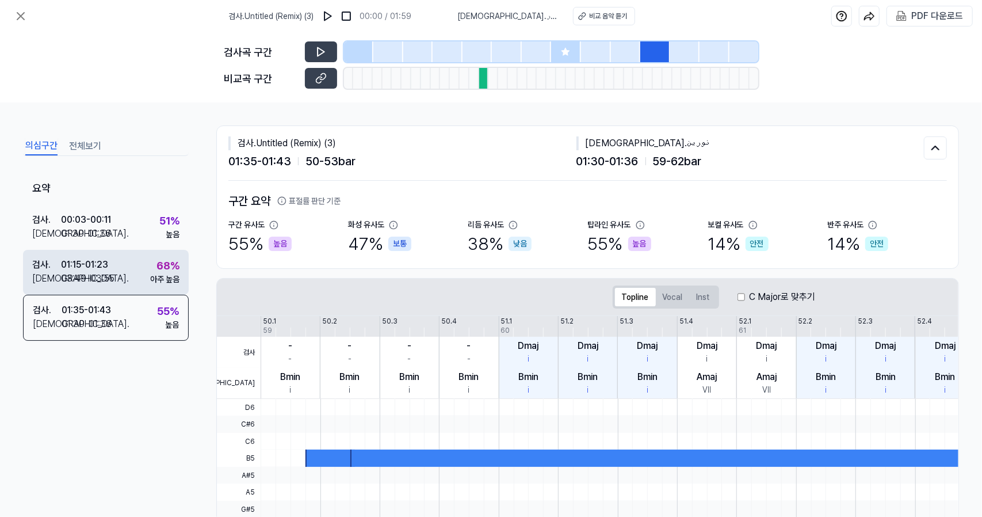
click at [129, 281] on div "검사 . 01:15 - 01:23 비교 . 03:49 - 03:55 68 % 아주 높음" at bounding box center [106, 272] width 166 height 45
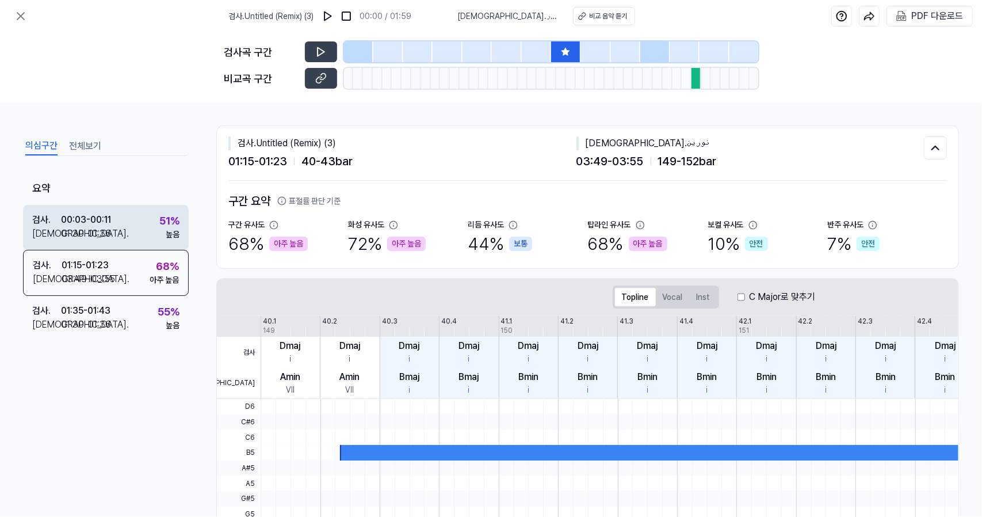
click at [151, 215] on div "검사 . 00:03 - 00:11 비교 . 01:30 - 01:36 51 % 높음" at bounding box center [106, 227] width 166 height 45
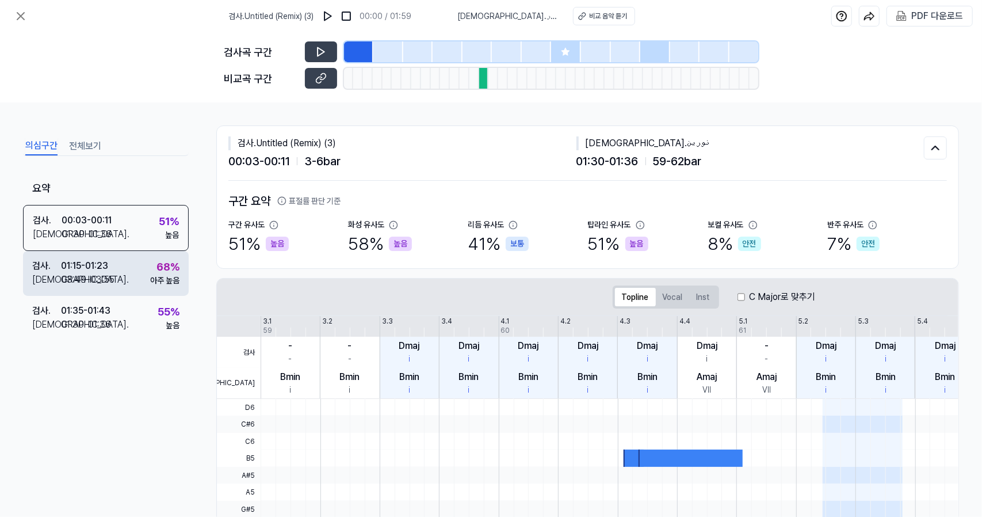
click at [157, 270] on div "68 %" at bounding box center [168, 267] width 23 height 16
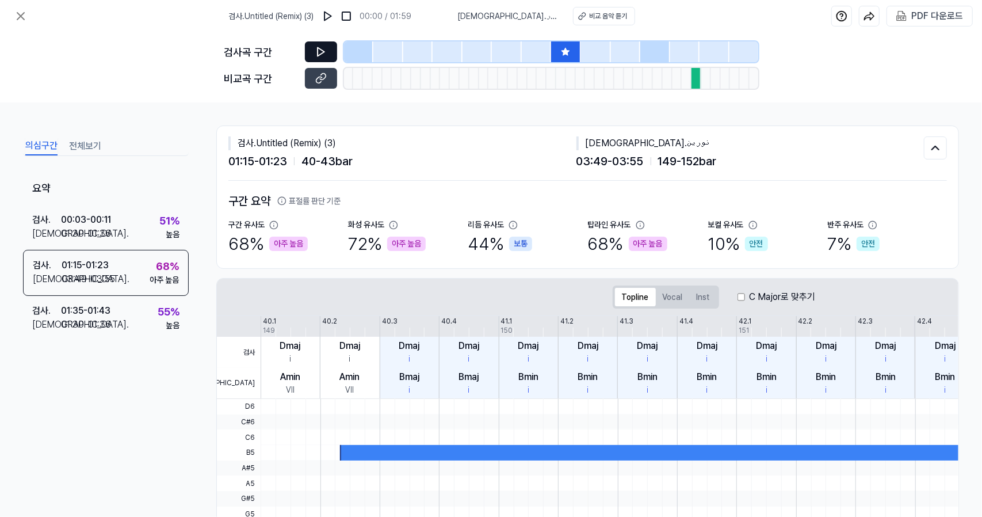
click at [323, 53] on icon at bounding box center [321, 52] width 12 height 12
click at [316, 79] on icon at bounding box center [319, 80] width 6 height 6
click at [20, 19] on icon at bounding box center [21, 16] width 14 height 14
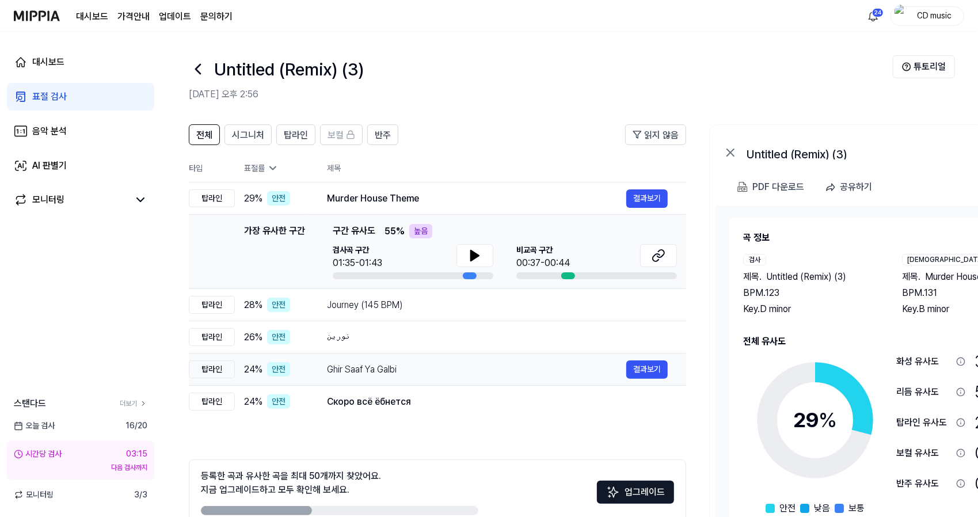
click at [375, 358] on td "Ghir Saaf Ya Galbi 결과보기" at bounding box center [496, 369] width 377 height 32
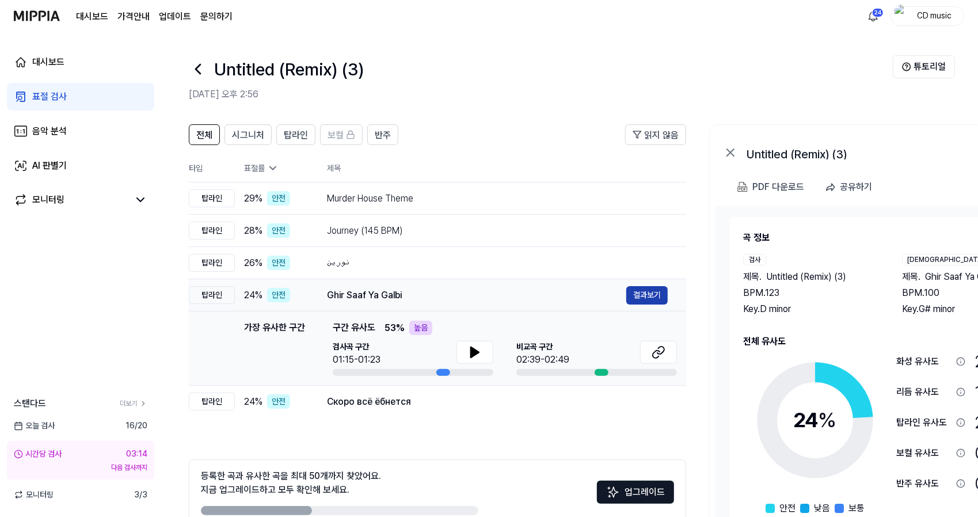
click at [642, 295] on button "결과보기" at bounding box center [646, 295] width 41 height 18
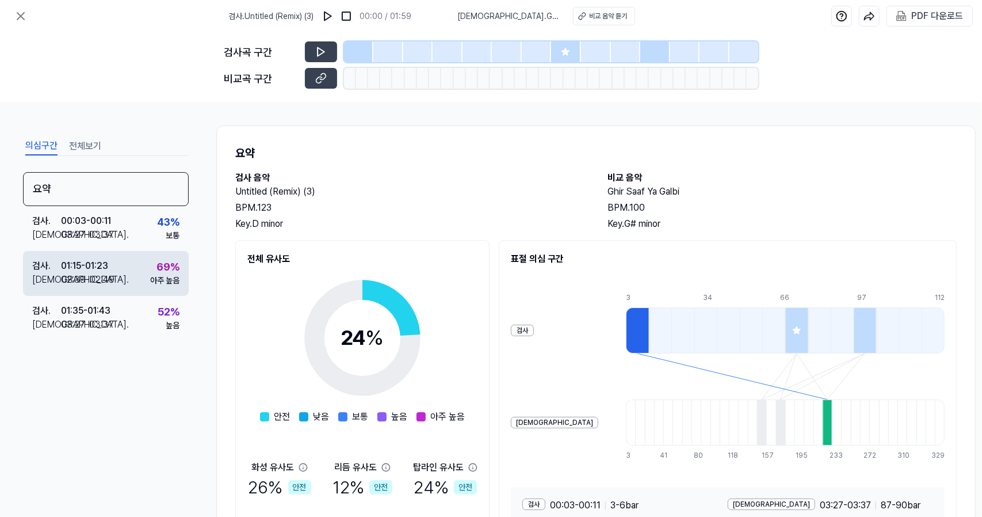
click at [147, 279] on div "검사 . 01:15 - 01:23 비교 . 02:39 - 02:49 69 % 아주 높음" at bounding box center [106, 273] width 166 height 45
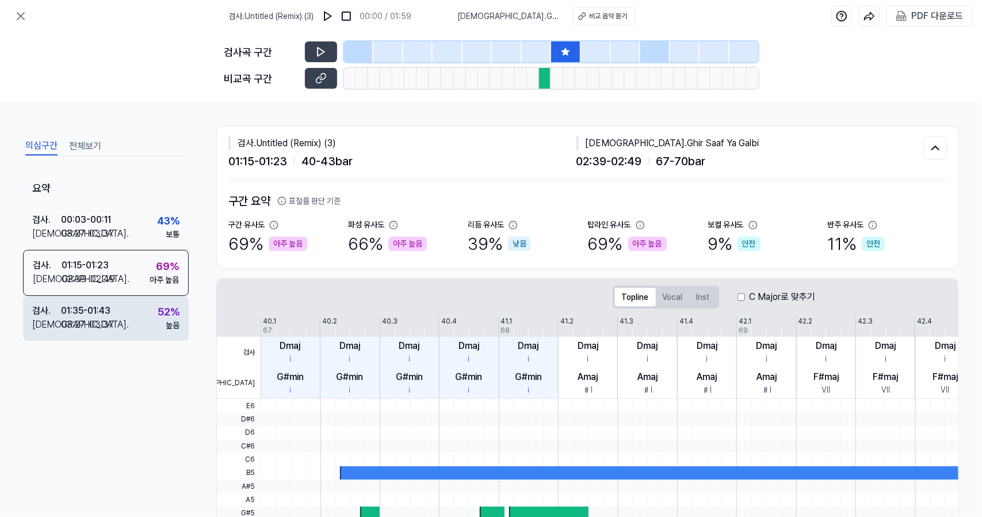
click at [142, 316] on div "검사 . 01:35 - 01:43 비교 . 03:27 - 03:37 52 % 높음" at bounding box center [106, 318] width 166 height 45
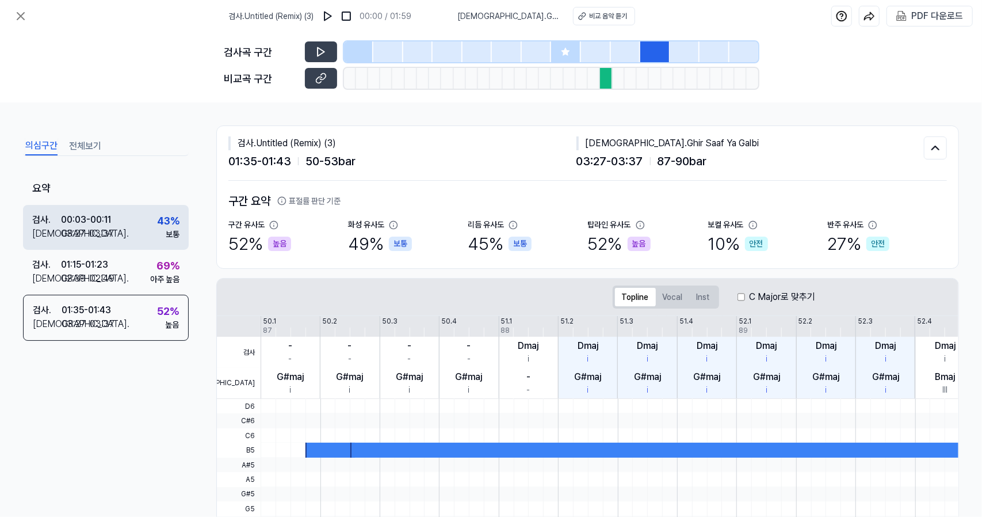
click at [148, 243] on div "검사 . 00:03 - 00:11 비교 . 03:27 - 03:37 43 % 보통" at bounding box center [106, 227] width 166 height 45
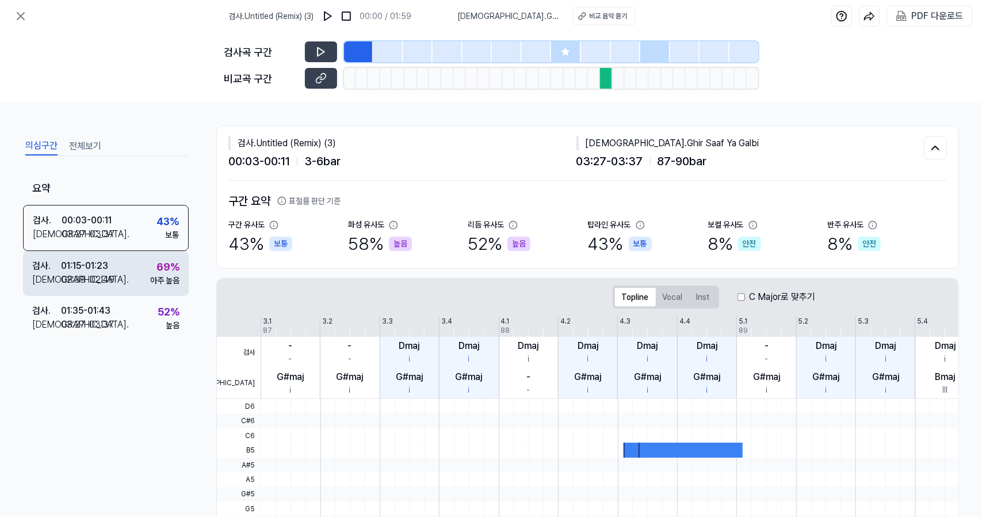
click at [145, 273] on div "검사 . 01:15 - 01:23 비교 . 02:39 - 02:49 69 % 아주 높음" at bounding box center [106, 273] width 166 height 45
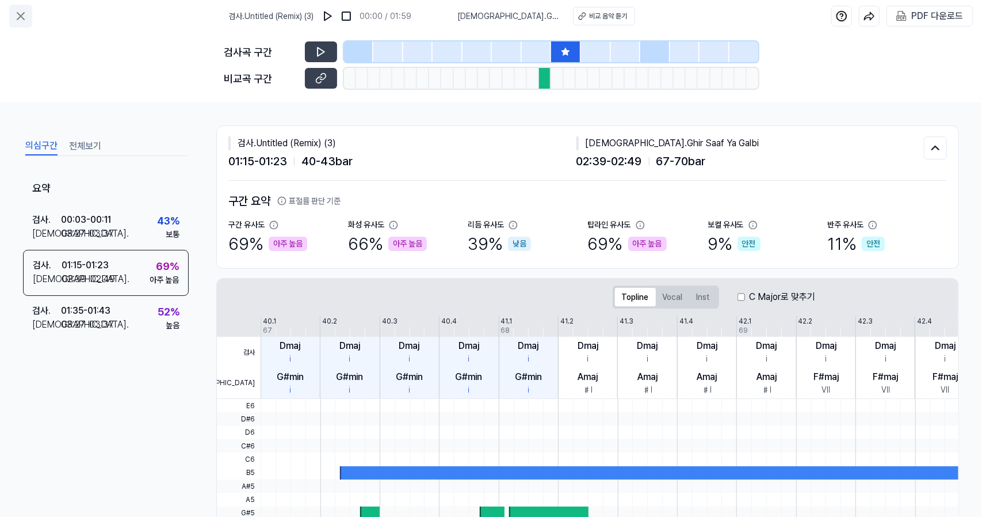
click at [19, 16] on icon at bounding box center [21, 16] width 14 height 14
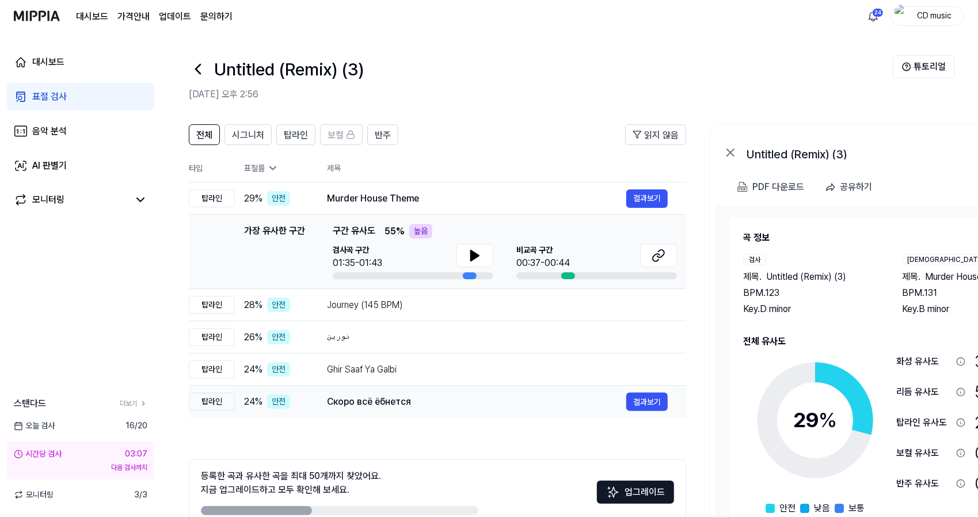
click at [403, 388] on td "Скоро всё ёбнется 결과보기" at bounding box center [496, 402] width 377 height 32
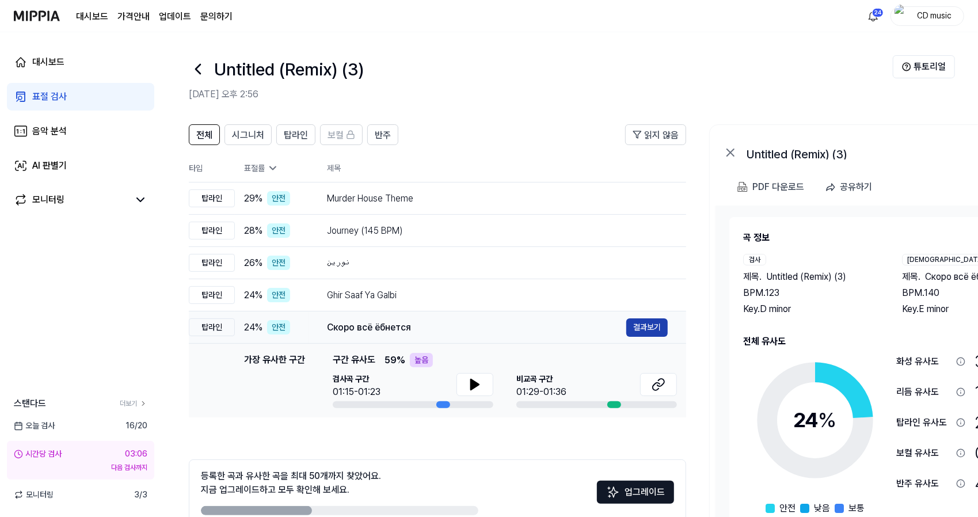
click at [629, 327] on button "결과보기" at bounding box center [646, 327] width 41 height 18
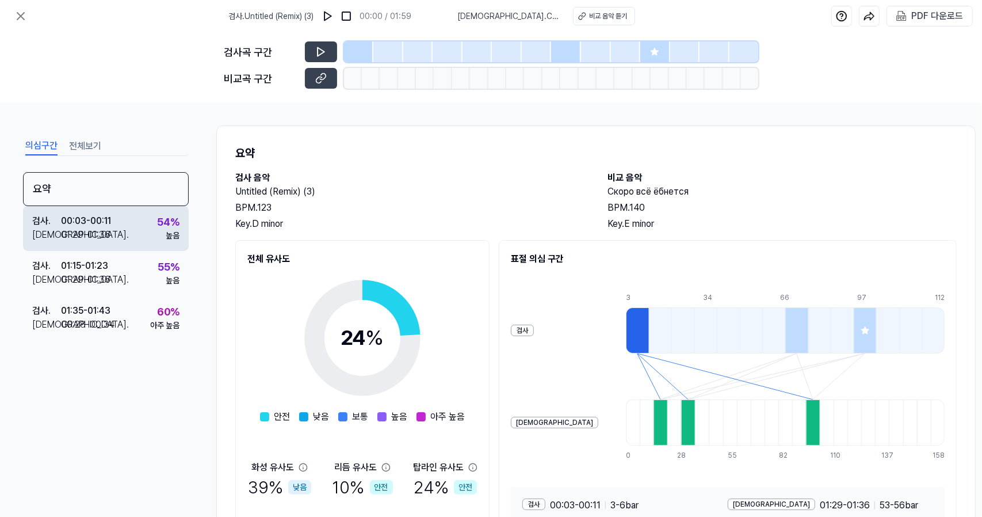
click at [150, 242] on div "검사 . 00:03 - 00:11 비교 . 01:29 - 01:36 54 % 높음" at bounding box center [106, 228] width 166 height 45
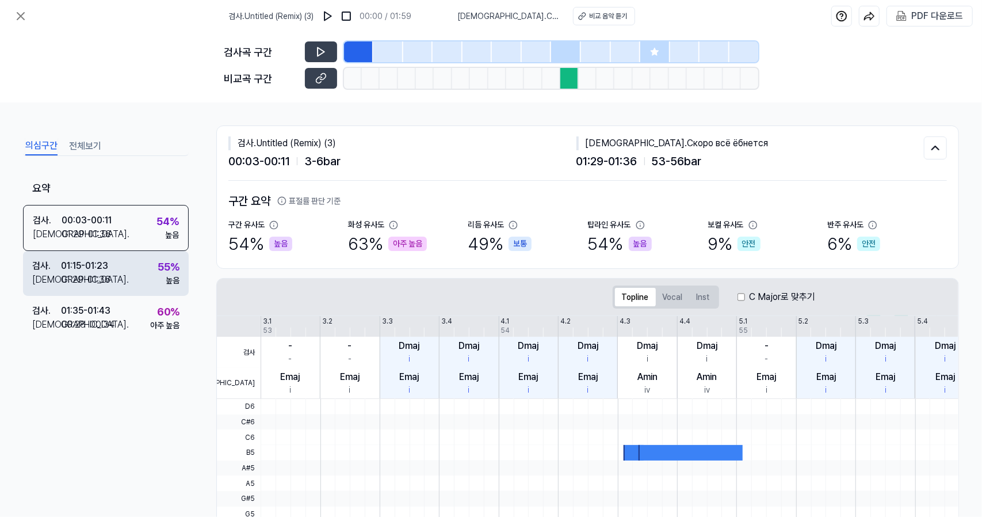
click at [149, 274] on div "검사 . 01:15 - 01:23 비교 . 01:29 - 01:36 55 % 높음" at bounding box center [106, 273] width 166 height 45
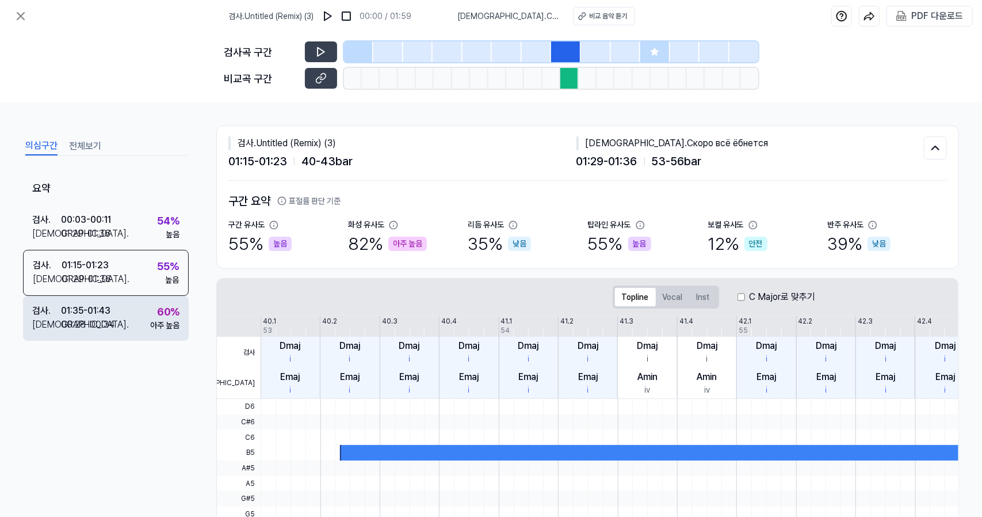
click at [151, 312] on div "60 % 아주 높음" at bounding box center [164, 318] width 29 height 28
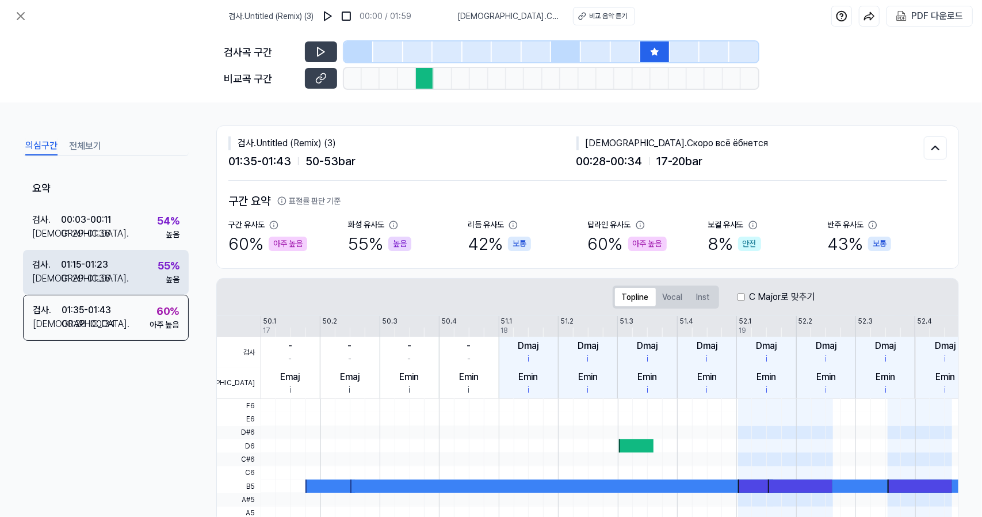
click at [161, 258] on div "55 %" at bounding box center [169, 266] width 22 height 16
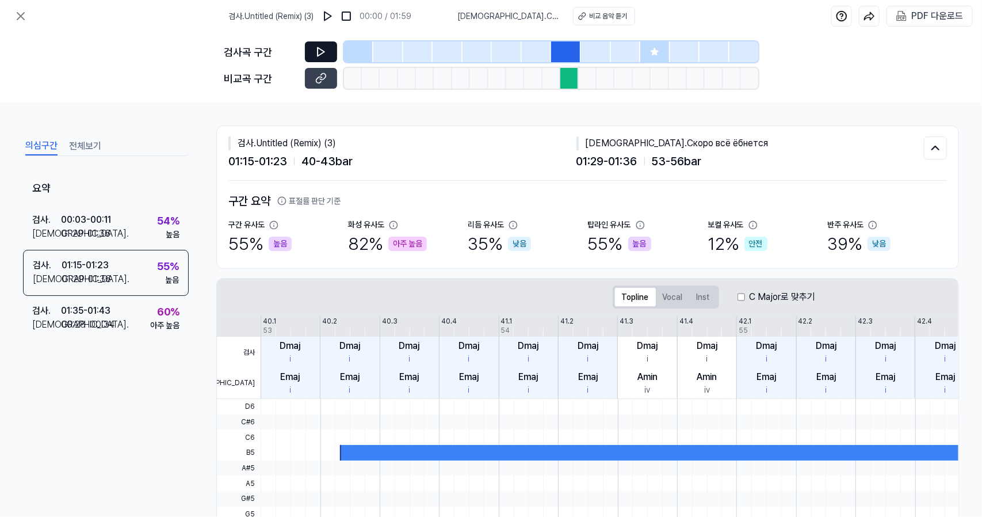
click at [320, 54] on icon at bounding box center [321, 52] width 7 height 9
click at [324, 81] on icon at bounding box center [321, 79] width 12 height 12
click at [328, 50] on button at bounding box center [321, 51] width 32 height 21
click at [329, 56] on button at bounding box center [321, 51] width 32 height 21
click at [322, 85] on button at bounding box center [321, 78] width 32 height 21
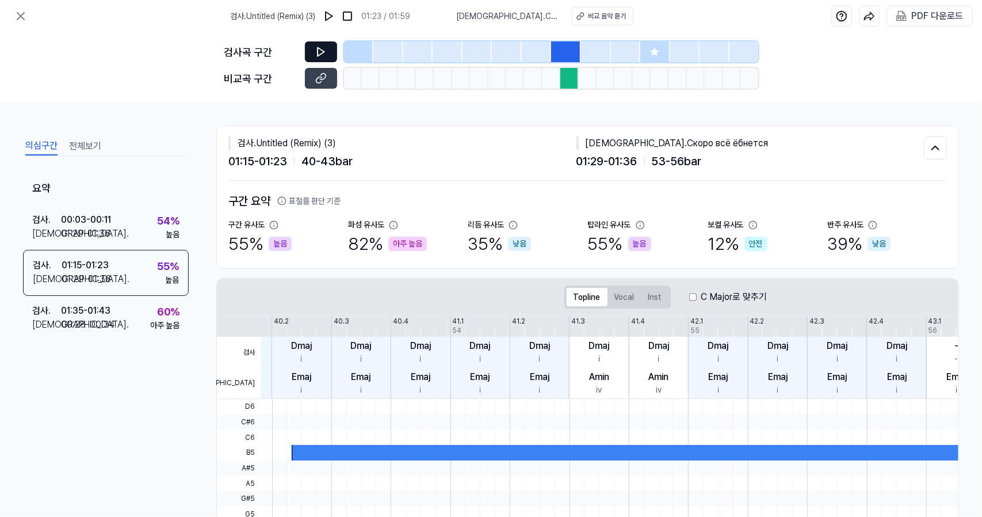
click at [325, 49] on icon at bounding box center [321, 52] width 12 height 12
click at [325, 79] on icon at bounding box center [321, 79] width 12 height 12
click at [326, 58] on button at bounding box center [321, 51] width 32 height 21
click at [321, 52] on icon at bounding box center [321, 52] width 12 height 12
click at [321, 49] on icon at bounding box center [321, 52] width 12 height 12
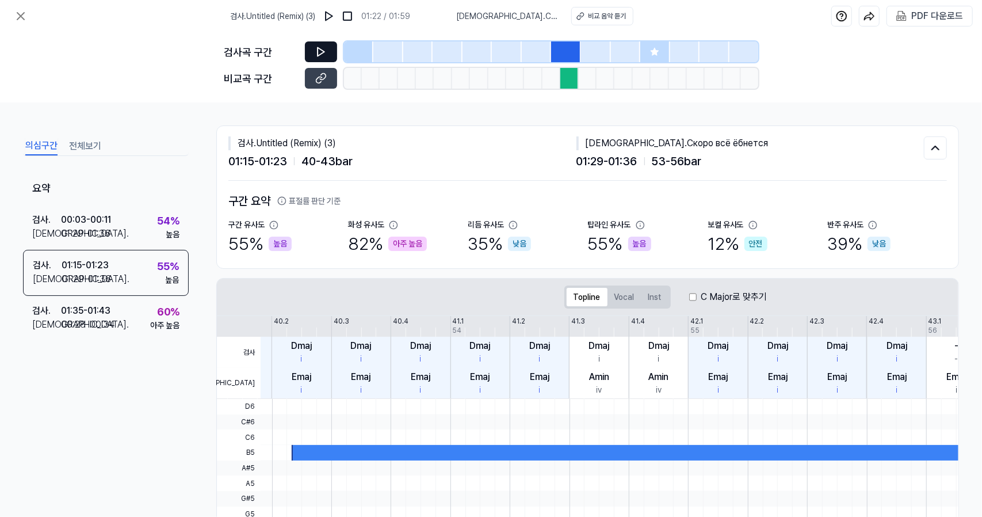
click at [327, 56] on button at bounding box center [321, 51] width 32 height 21
click at [320, 58] on button at bounding box center [321, 51] width 32 height 21
click at [319, 83] on icon at bounding box center [321, 79] width 12 height 12
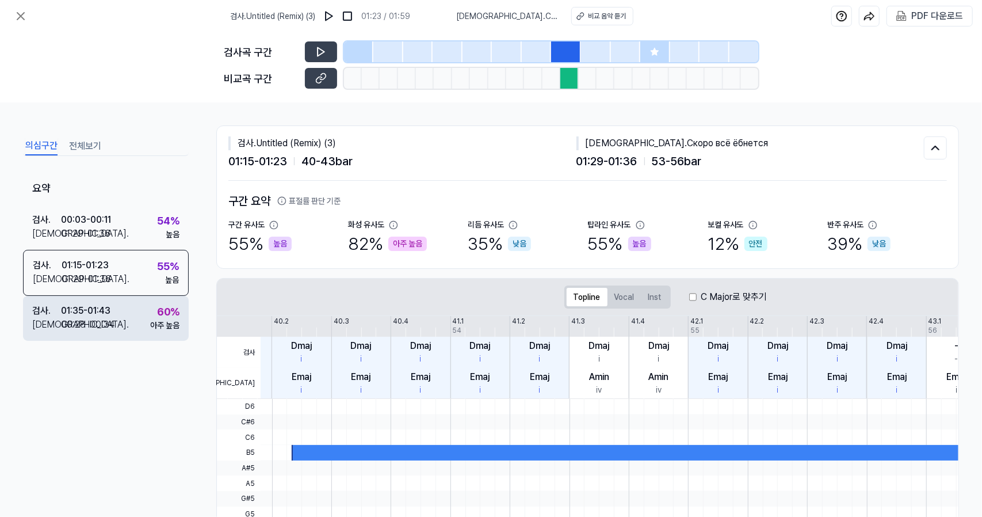
click at [162, 323] on div "아주 높음" at bounding box center [164, 325] width 29 height 12
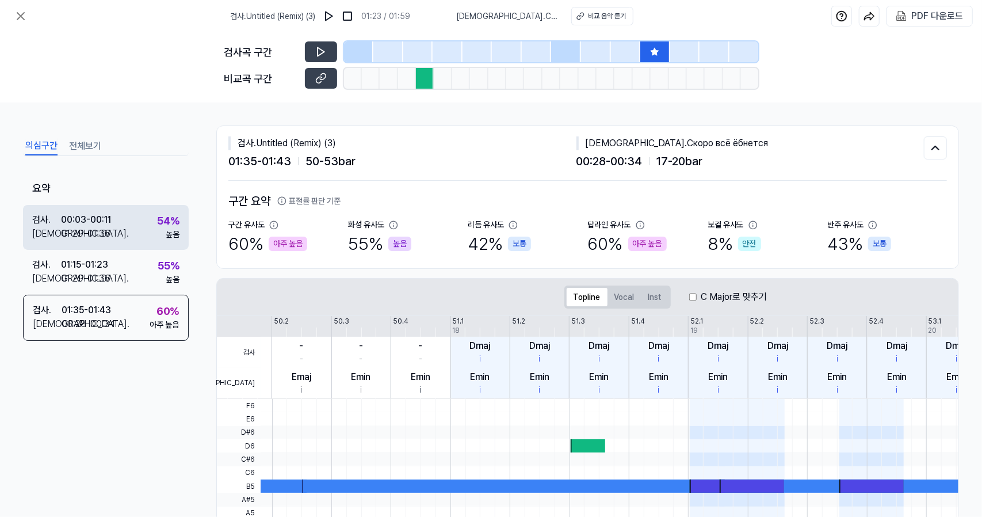
click at [116, 219] on div "검사 . 00:03 - 00:11 비교 . 01:29 - 01:36 54 % 높음" at bounding box center [106, 227] width 166 height 45
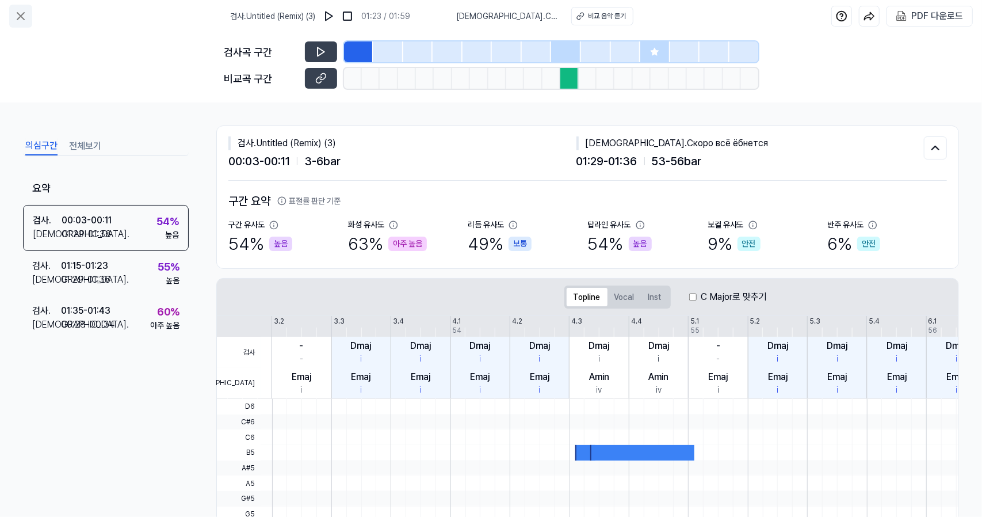
click at [30, 18] on button at bounding box center [20, 16] width 23 height 23
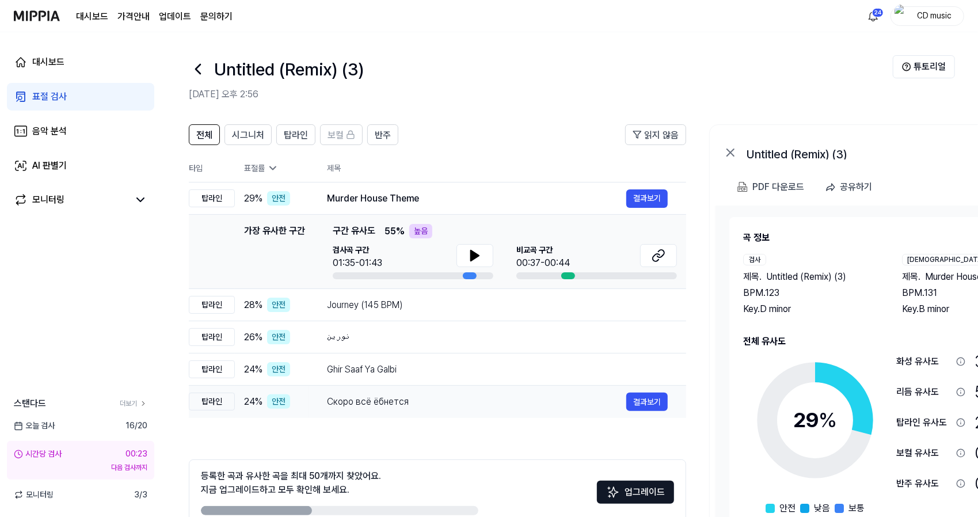
click at [376, 389] on td "Скоро всё ёбнется 결과보기" at bounding box center [496, 402] width 377 height 32
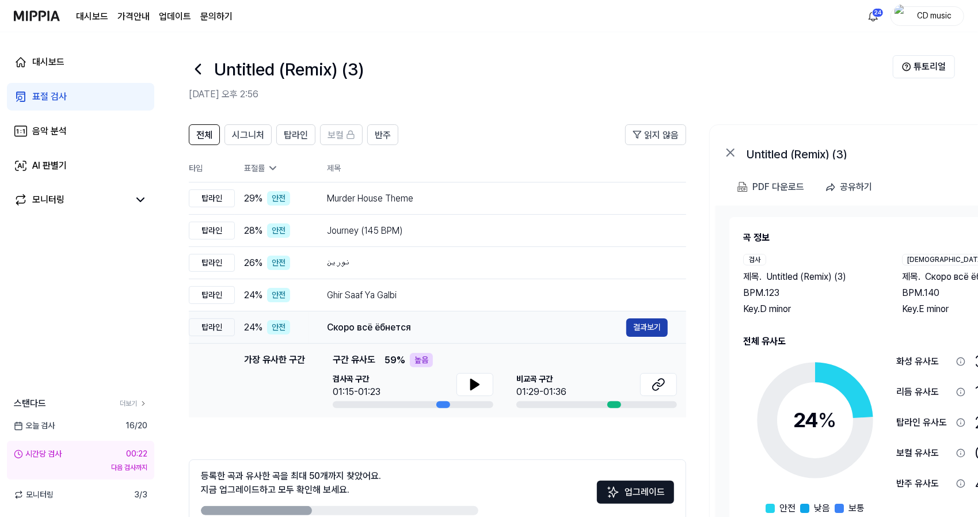
click at [634, 331] on button "결과보기" at bounding box center [646, 327] width 41 height 18
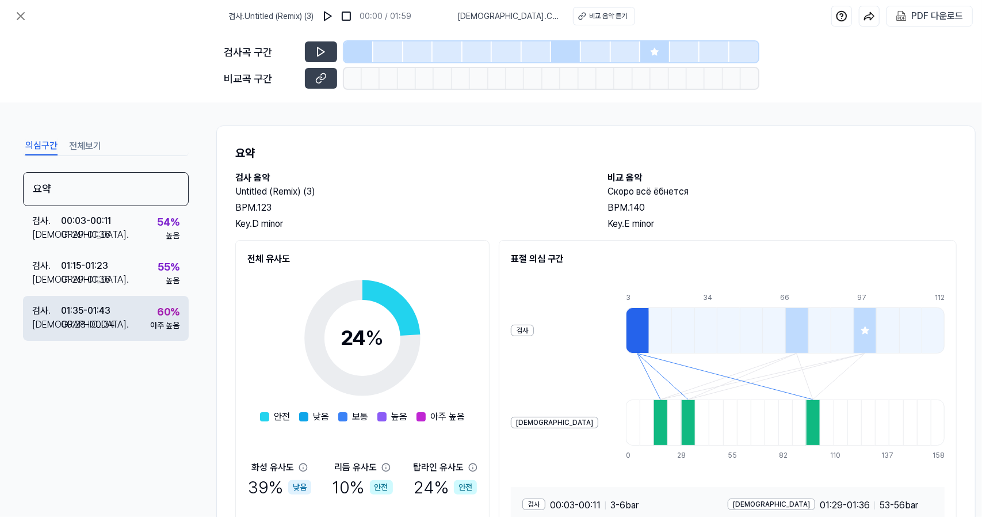
click at [155, 317] on div "60 % 아주 높음" at bounding box center [164, 318] width 29 height 28
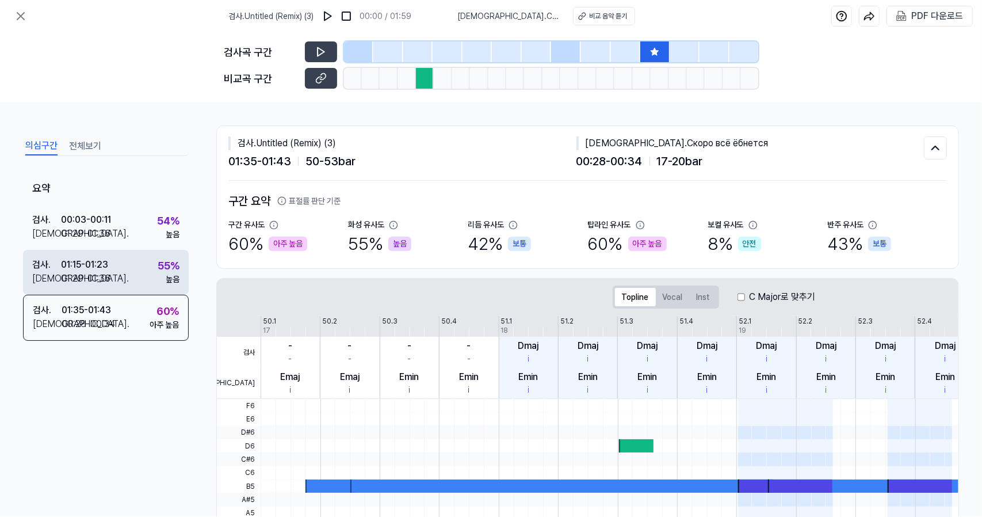
click at [127, 264] on div "검사 . 01:15 - 01:23 비교 . 01:29 - 01:36 55 % 높음" at bounding box center [106, 272] width 166 height 45
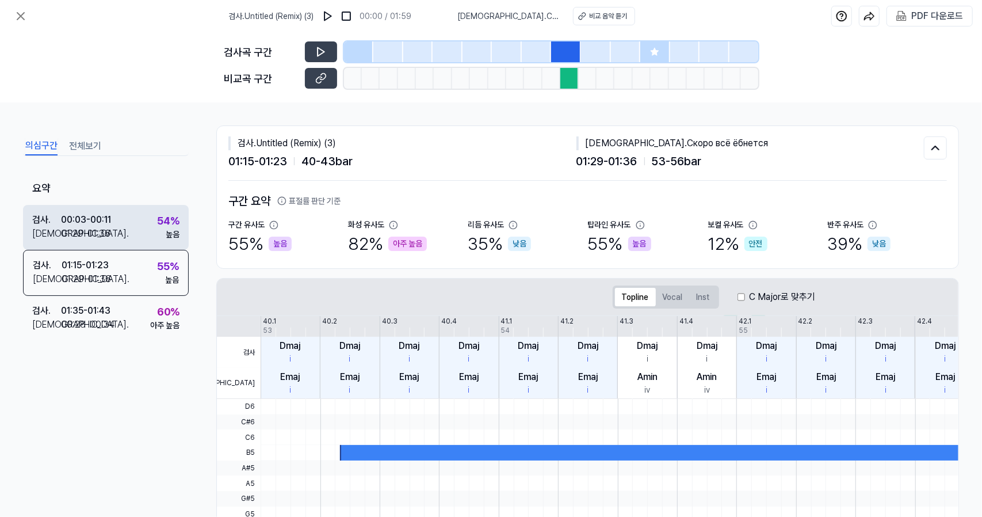
click at [115, 238] on div "검사 . 00:03 - 00:11 비교 . 01:29 - 01:36 54 % 높음" at bounding box center [106, 227] width 166 height 45
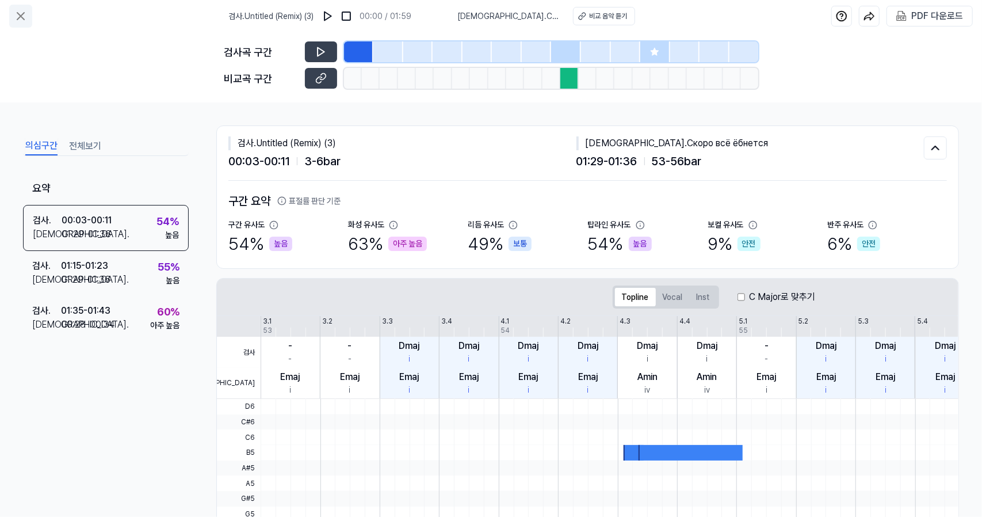
click at [29, 13] on button at bounding box center [20, 16] width 23 height 23
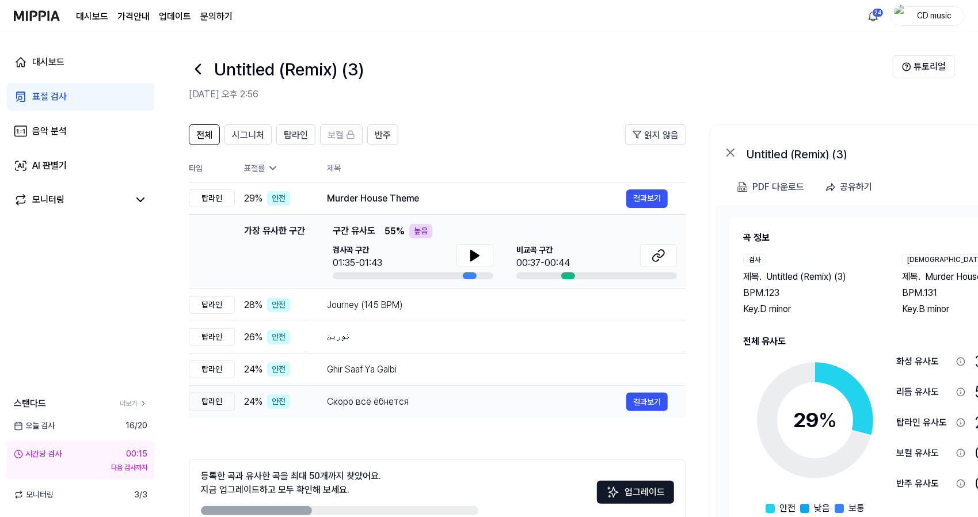
click at [380, 403] on div "Скоро всё ёбнется" at bounding box center [476, 402] width 299 height 14
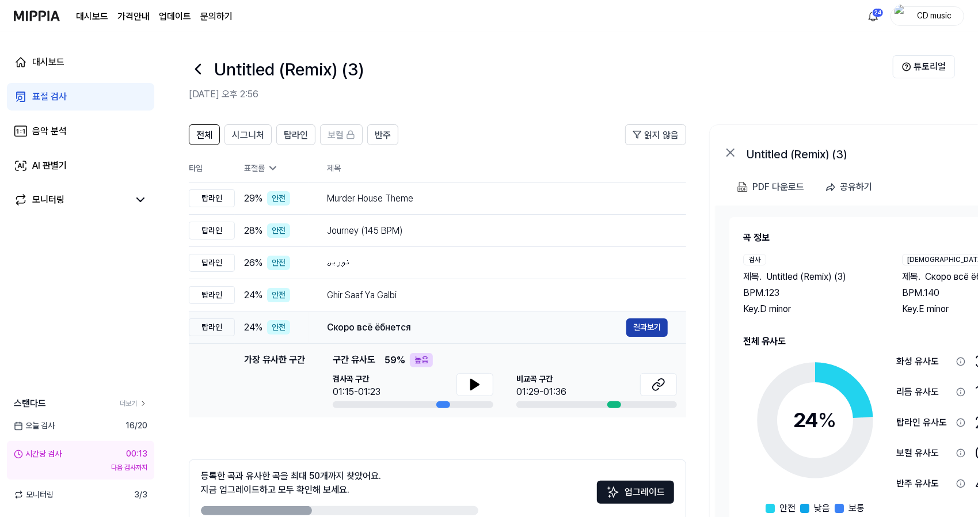
click at [644, 325] on button "결과보기" at bounding box center [646, 327] width 41 height 18
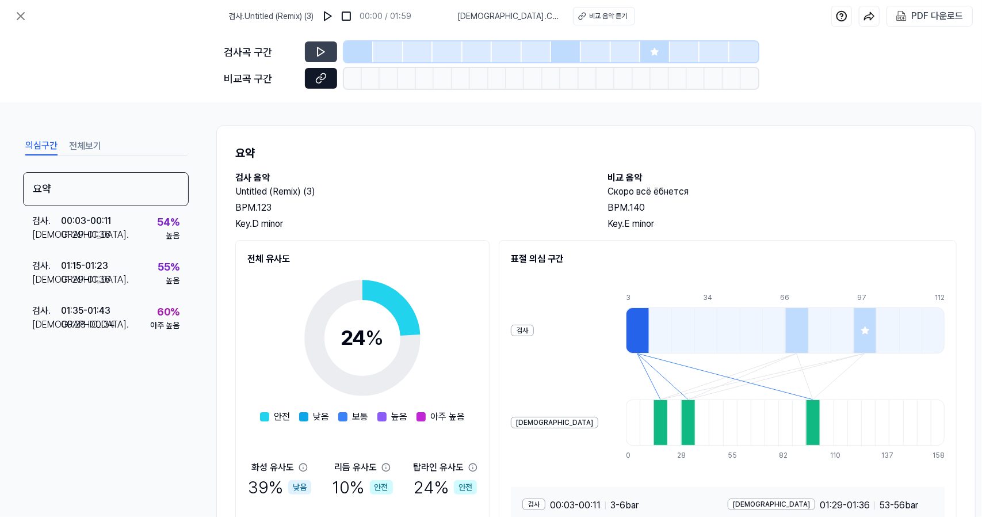
click at [310, 78] on button at bounding box center [321, 78] width 32 height 21
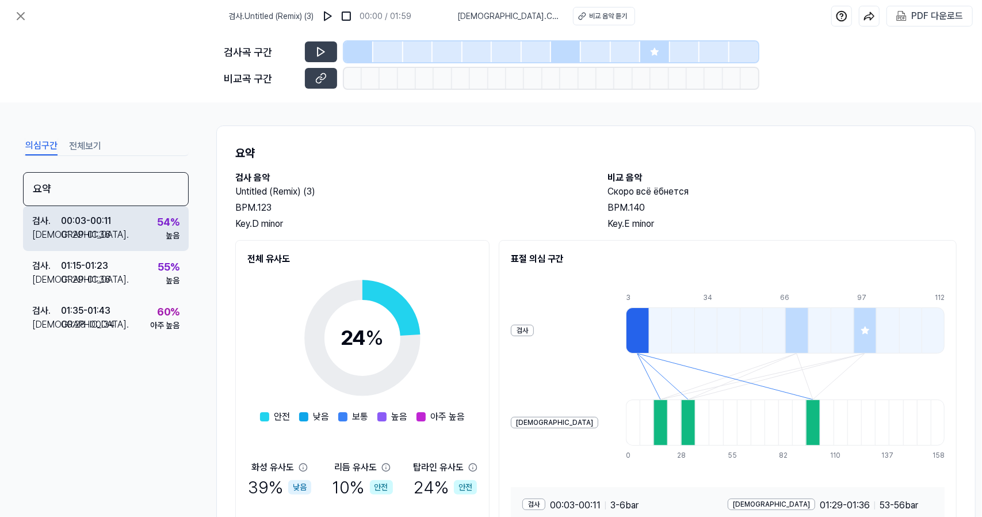
click at [150, 237] on div "검사 . 00:03 - 00:11 비교 . 01:29 - 01:36 54 % 높음" at bounding box center [106, 228] width 166 height 45
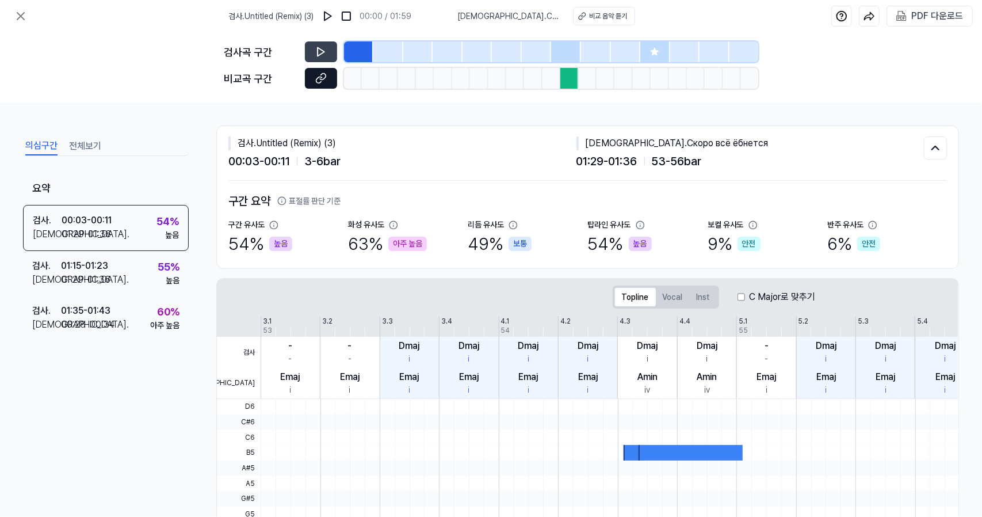
click at [313, 79] on button at bounding box center [321, 78] width 32 height 21
click at [322, 47] on icon at bounding box center [321, 52] width 12 height 12
click at [20, 17] on icon at bounding box center [20, 16] width 7 height 7
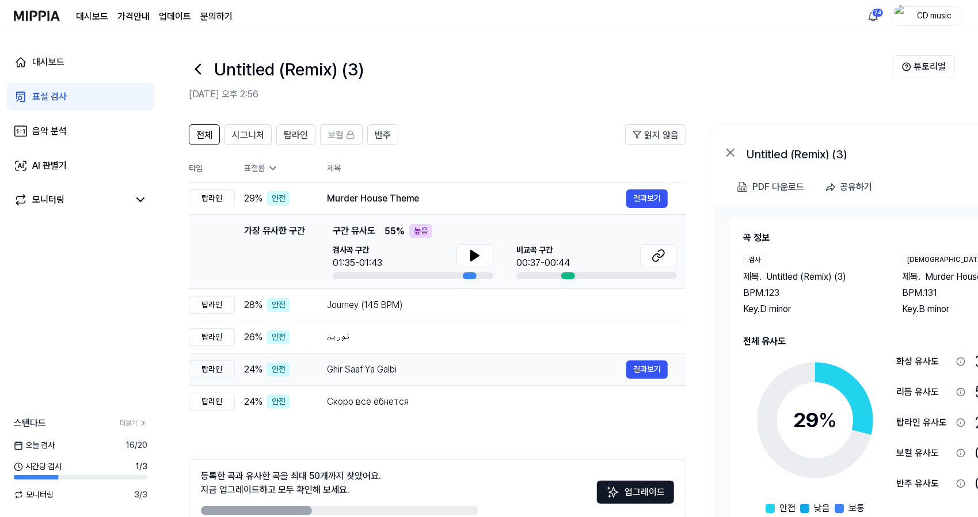
scroll to position [63, 0]
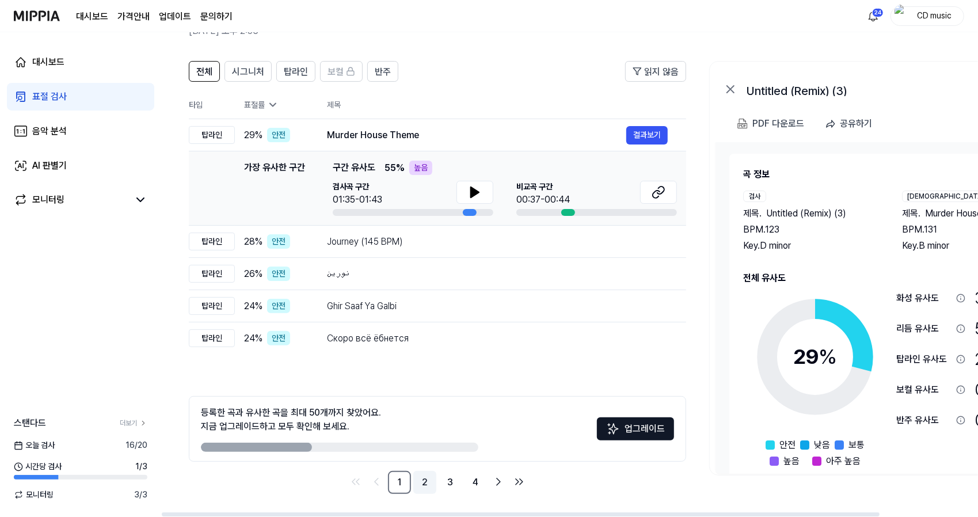
click at [429, 480] on link "2" at bounding box center [424, 482] width 23 height 23
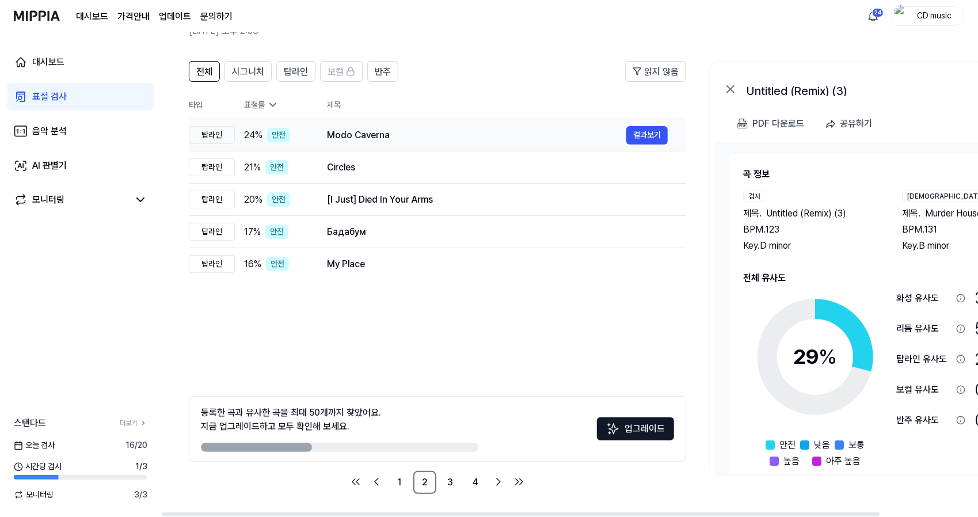
click at [392, 139] on div "Modo Caverna" at bounding box center [476, 135] width 299 height 14
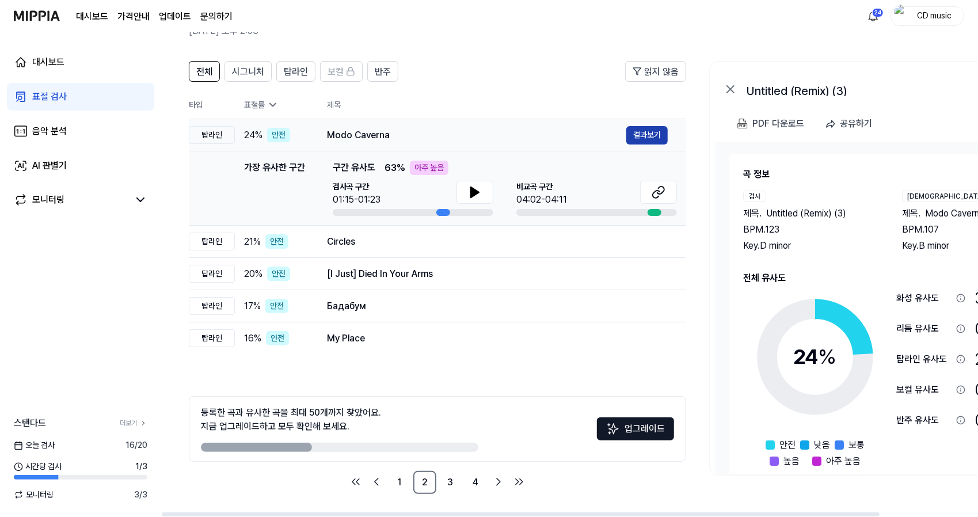
click at [641, 131] on button "결과보기" at bounding box center [646, 135] width 41 height 18
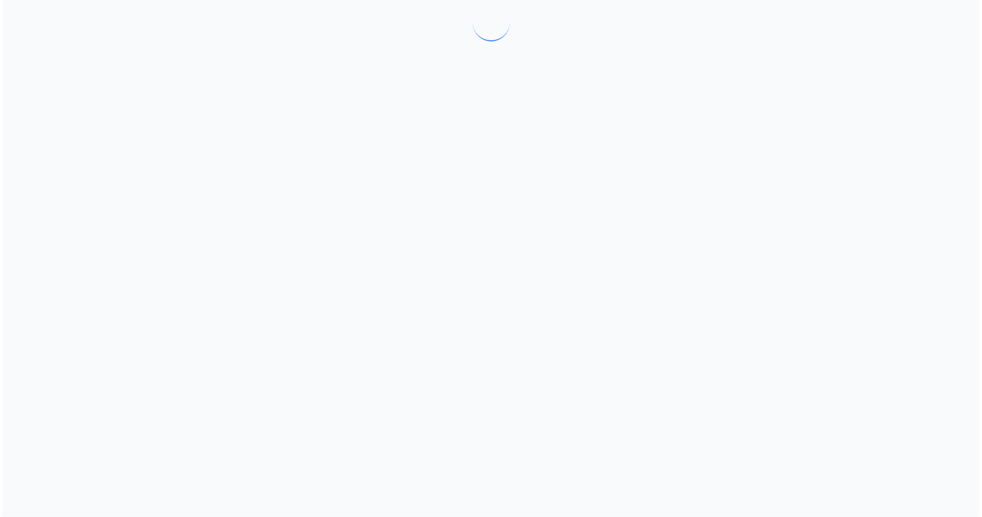
scroll to position [0, 0]
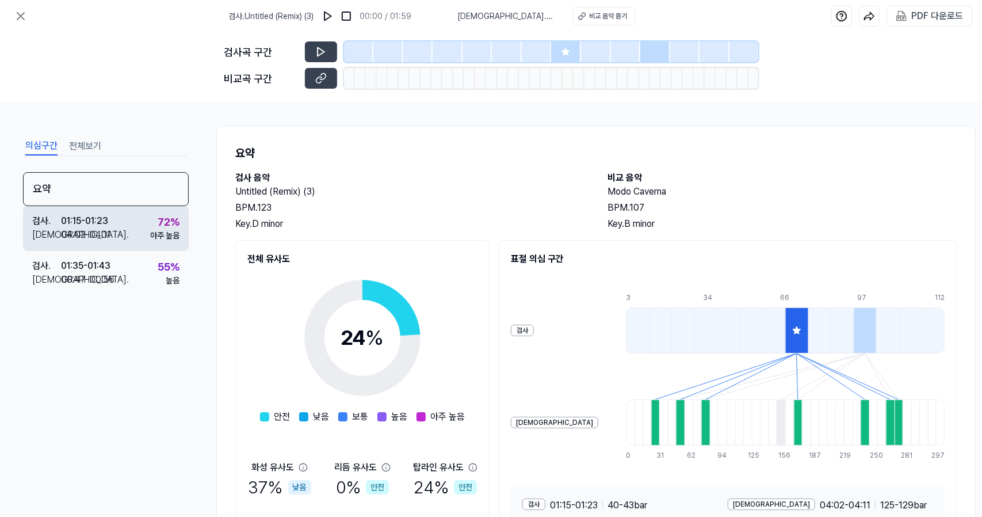
click at [131, 209] on div "검사 . 01:15 - 01:23 비교 . 04:02 - 04:11 72 % 아주 높음" at bounding box center [106, 228] width 166 height 45
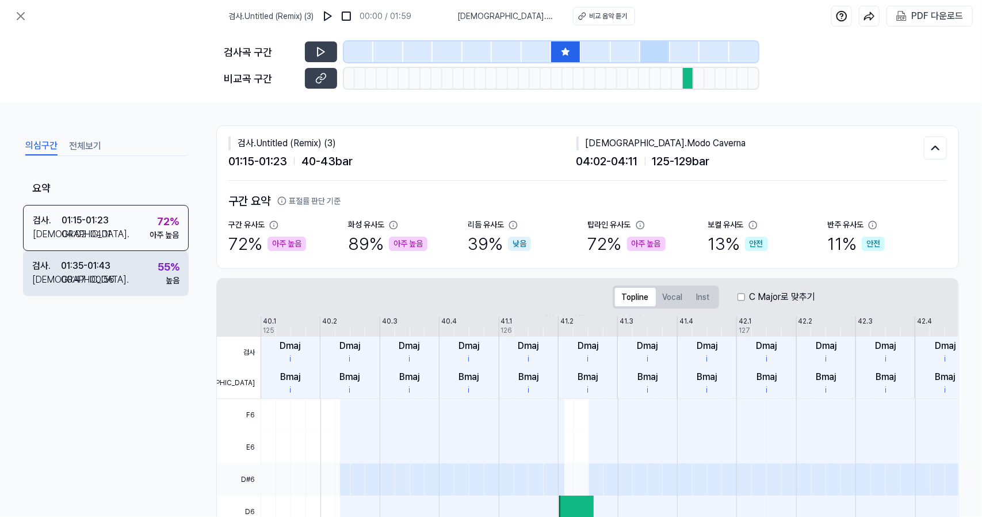
click at [146, 275] on div "검사 . 01:35 - 01:43 비교 . 00:47 - 00:56 55 % 높음" at bounding box center [106, 273] width 166 height 45
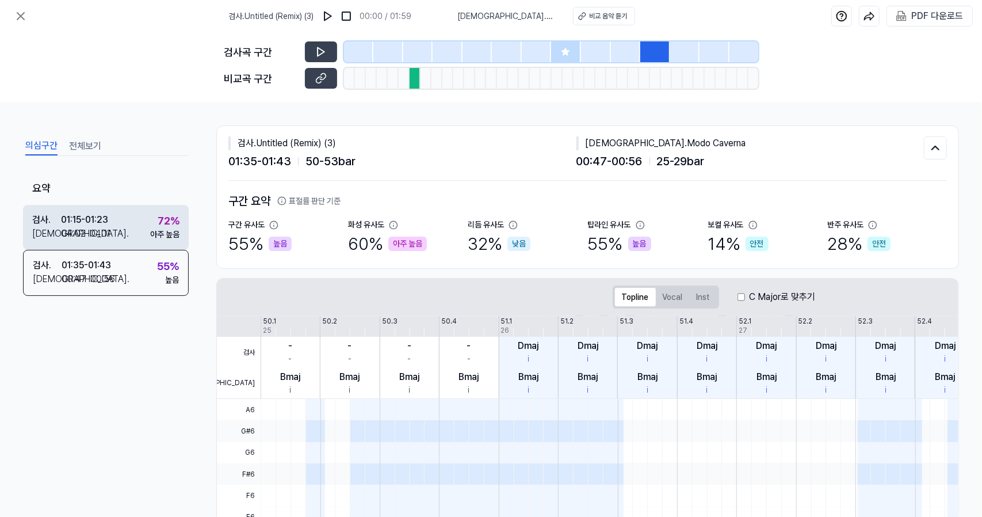
click at [152, 245] on div "검사 . 01:15 - 01:23 비교 . 04:02 - 04:11 72 % 아주 높음" at bounding box center [106, 227] width 166 height 45
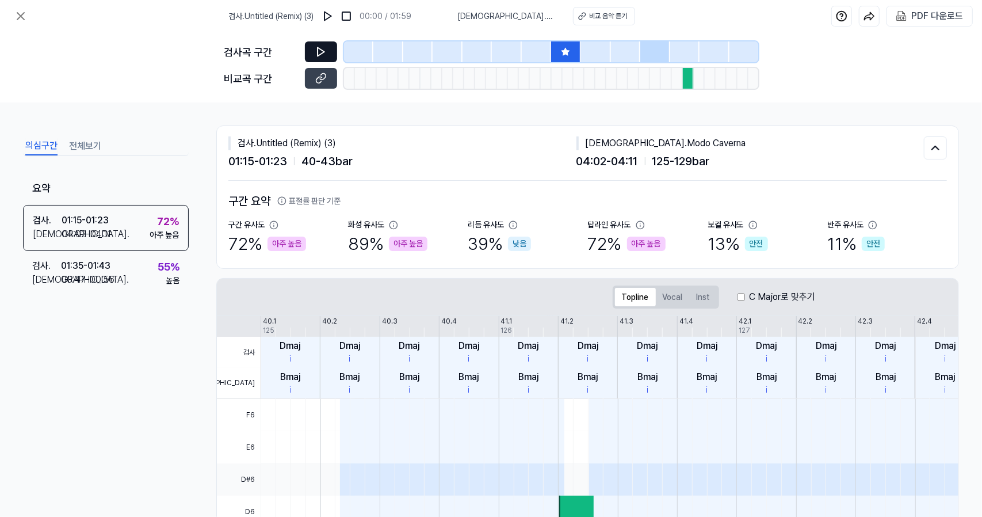
click at [331, 55] on button at bounding box center [321, 51] width 32 height 21
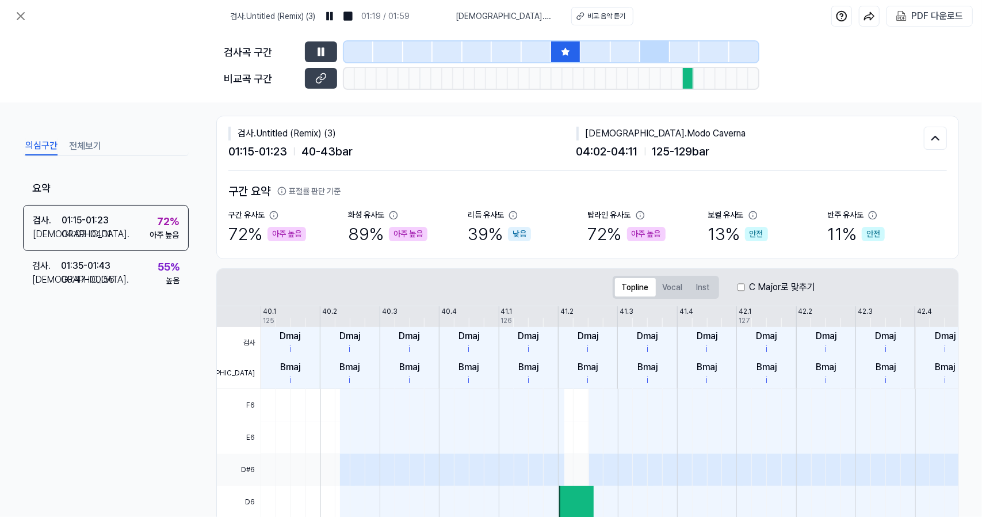
scroll to position [2, 0]
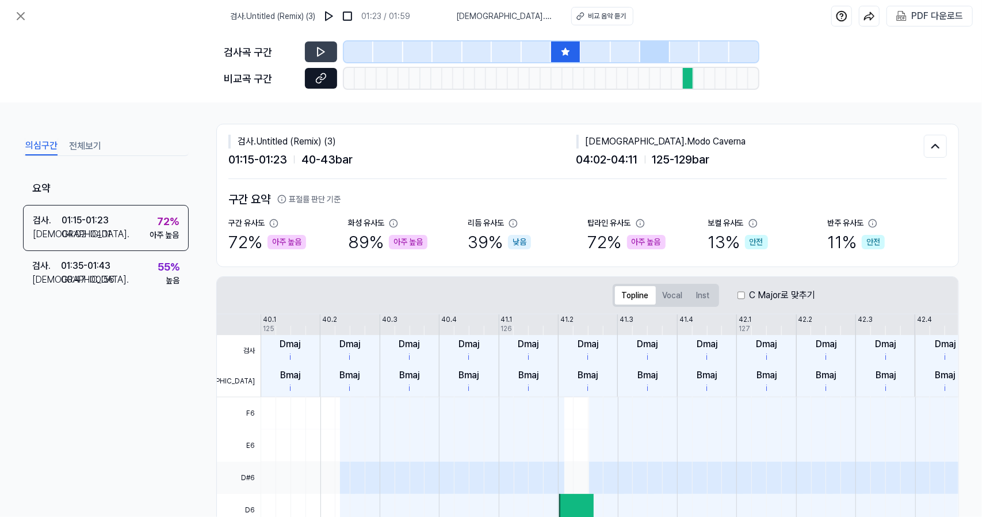
click at [333, 85] on button at bounding box center [321, 78] width 32 height 21
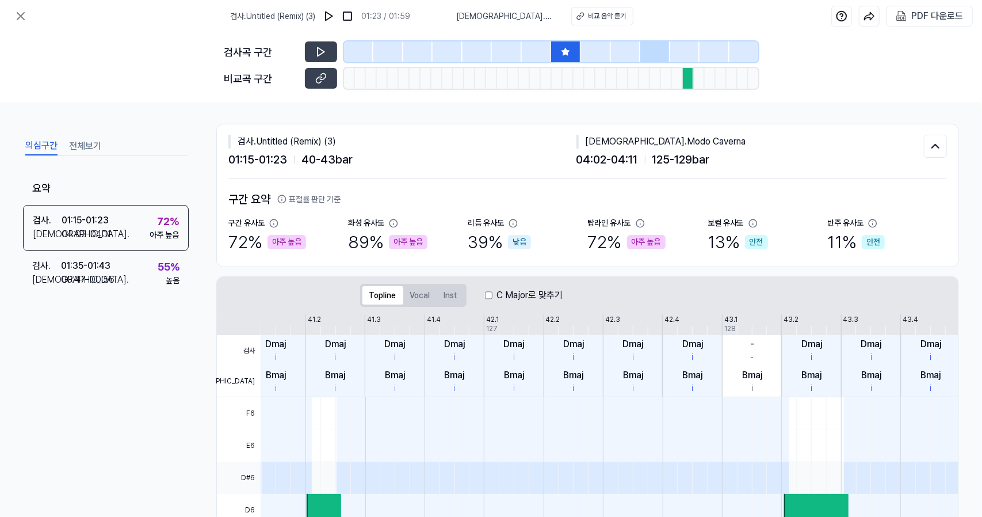
scroll to position [0, 0]
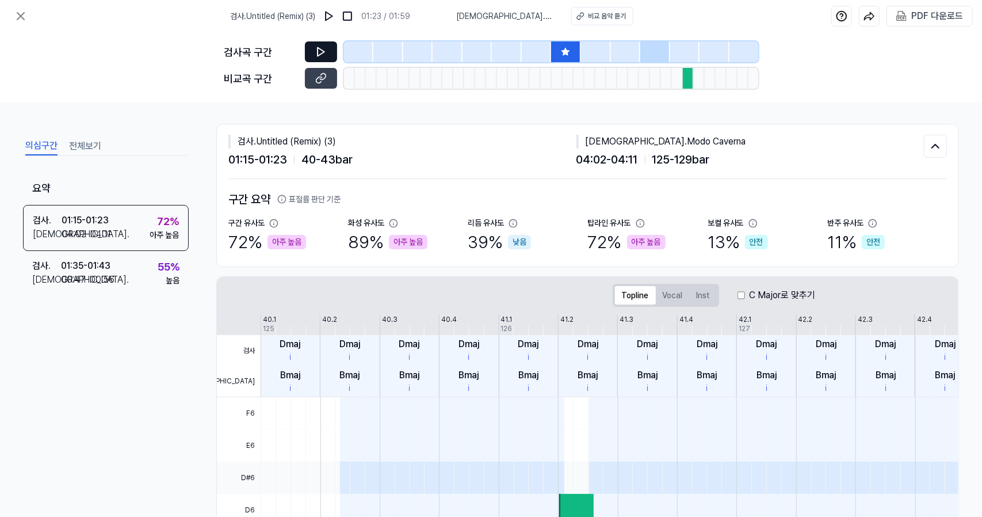
click at [315, 54] on icon at bounding box center [321, 52] width 12 height 12
click at [325, 78] on icon at bounding box center [323, 77] width 6 height 6
click at [325, 50] on icon at bounding box center [321, 52] width 12 height 12
click at [325, 49] on icon at bounding box center [321, 52] width 12 height 12
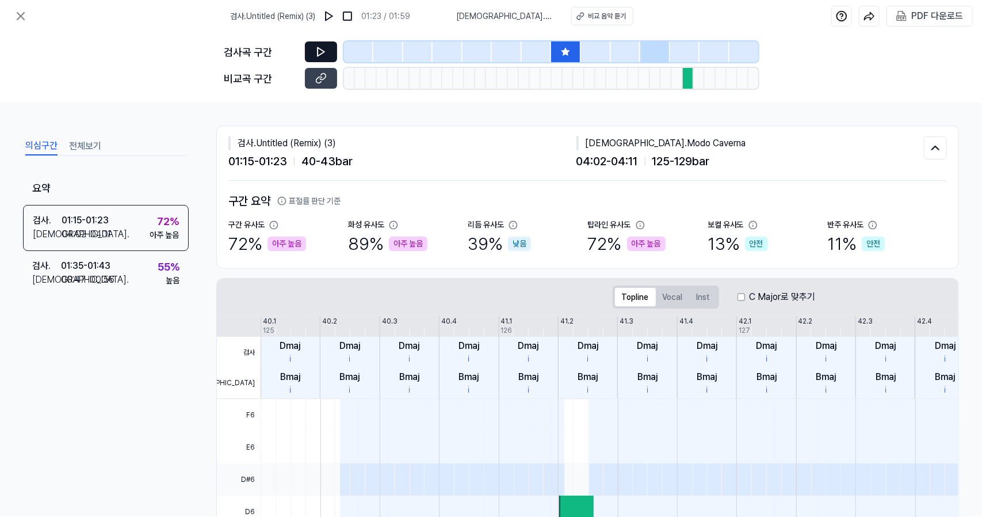
click at [328, 54] on button at bounding box center [321, 51] width 32 height 21
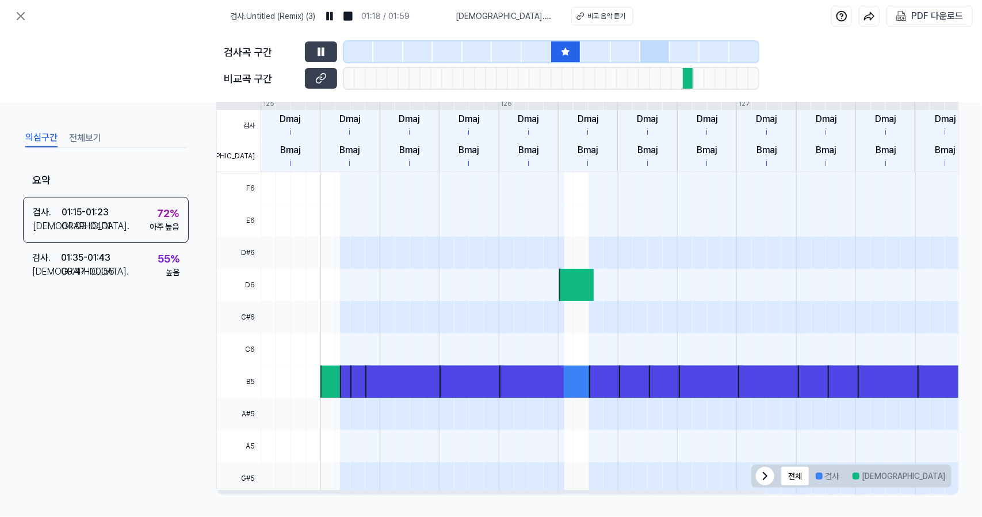
click at [952, 472] on button "겹치는 부분" at bounding box center [981, 476] width 59 height 18
click at [796, 477] on button "전체" at bounding box center [795, 476] width 28 height 18
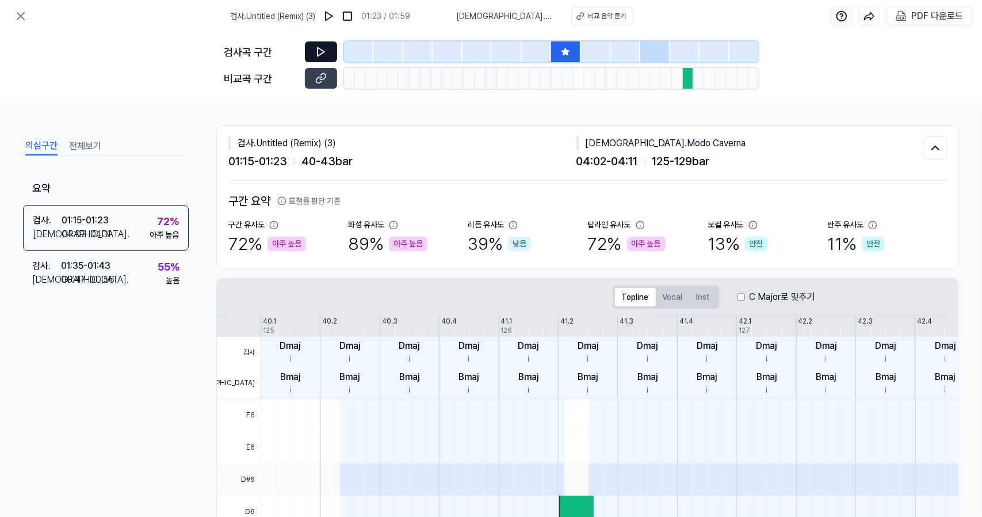
click at [331, 42] on button at bounding box center [321, 51] width 32 height 21
click at [320, 55] on icon at bounding box center [321, 52] width 7 height 9
click at [322, 79] on icon at bounding box center [321, 79] width 12 height 12
click at [332, 52] on button at bounding box center [321, 51] width 32 height 21
click at [321, 73] on icon at bounding box center [321, 79] width 12 height 12
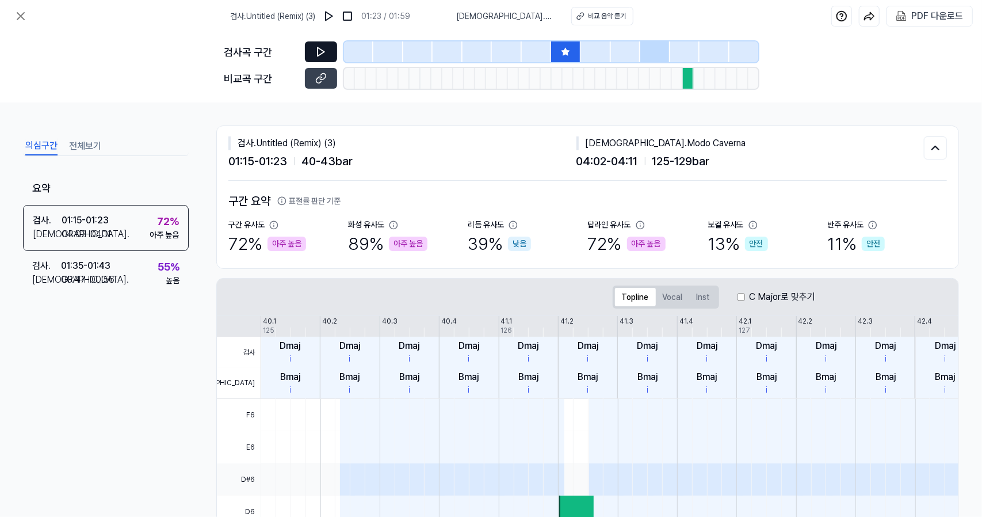
click at [325, 55] on icon at bounding box center [321, 52] width 12 height 12
click at [314, 74] on button at bounding box center [321, 78] width 32 height 21
click at [331, 45] on button at bounding box center [321, 51] width 32 height 21
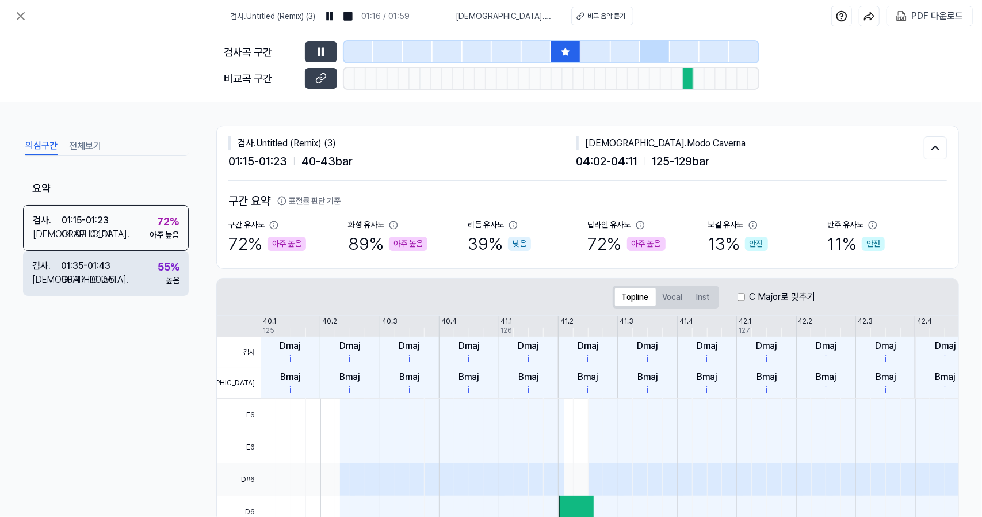
click at [183, 259] on div "검사 . 01:35 - 01:43 비교 . 00:47 - 00:56 55 % 높음" at bounding box center [106, 273] width 166 height 45
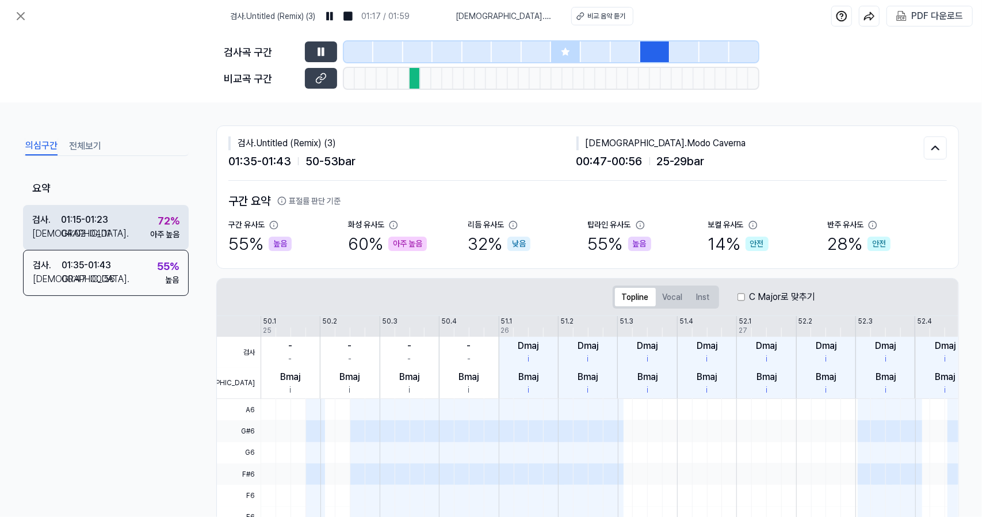
click at [155, 236] on div "아주 높음" at bounding box center [164, 234] width 29 height 12
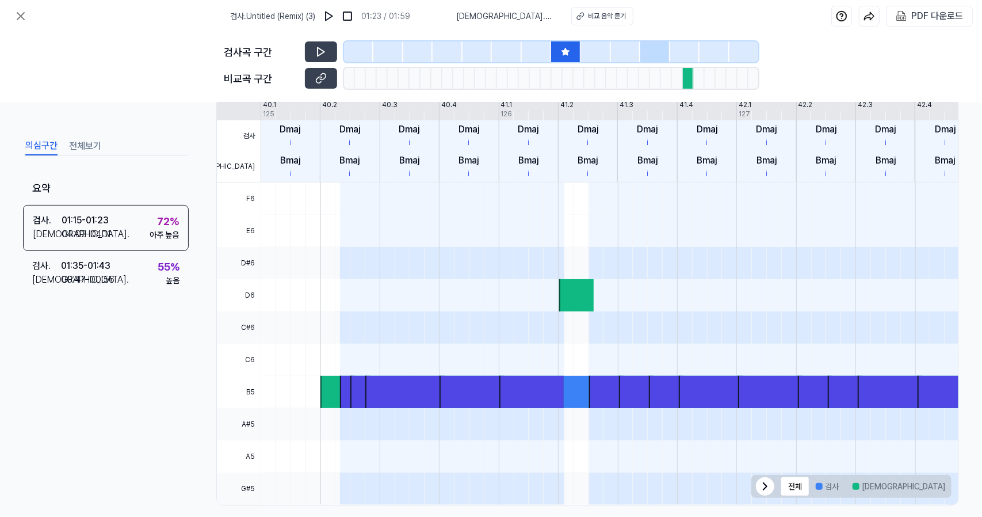
scroll to position [227, 0]
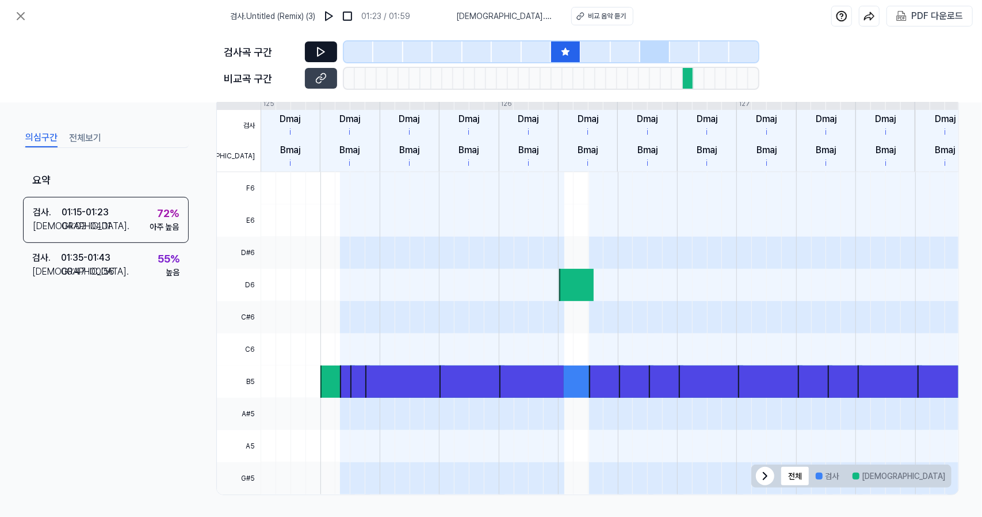
click at [328, 58] on button at bounding box center [321, 51] width 32 height 21
click at [311, 45] on button at bounding box center [321, 51] width 32 height 21
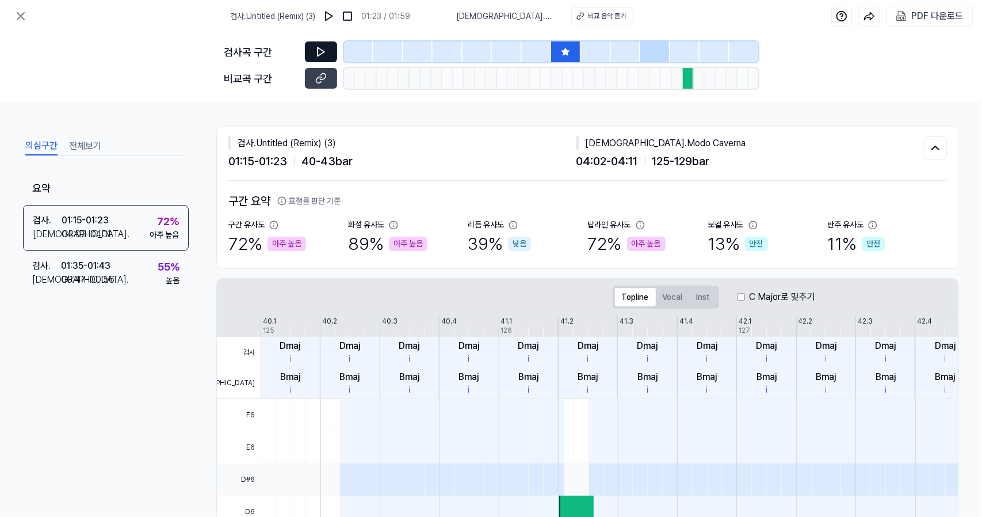
click at [323, 50] on icon at bounding box center [321, 52] width 7 height 9
click at [332, 52] on button at bounding box center [321, 51] width 32 height 21
click at [324, 44] on button at bounding box center [321, 51] width 32 height 21
click at [322, 47] on icon at bounding box center [321, 52] width 12 height 12
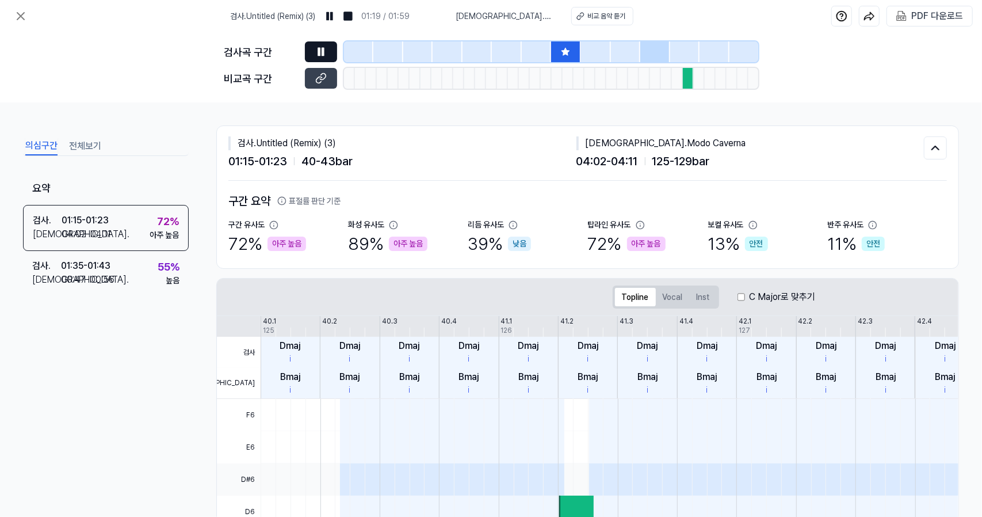
click at [320, 43] on button at bounding box center [321, 51] width 32 height 21
click at [315, 78] on icon at bounding box center [321, 79] width 12 height 12
click at [330, 50] on button at bounding box center [321, 51] width 32 height 21
click at [329, 50] on button at bounding box center [321, 51] width 32 height 21
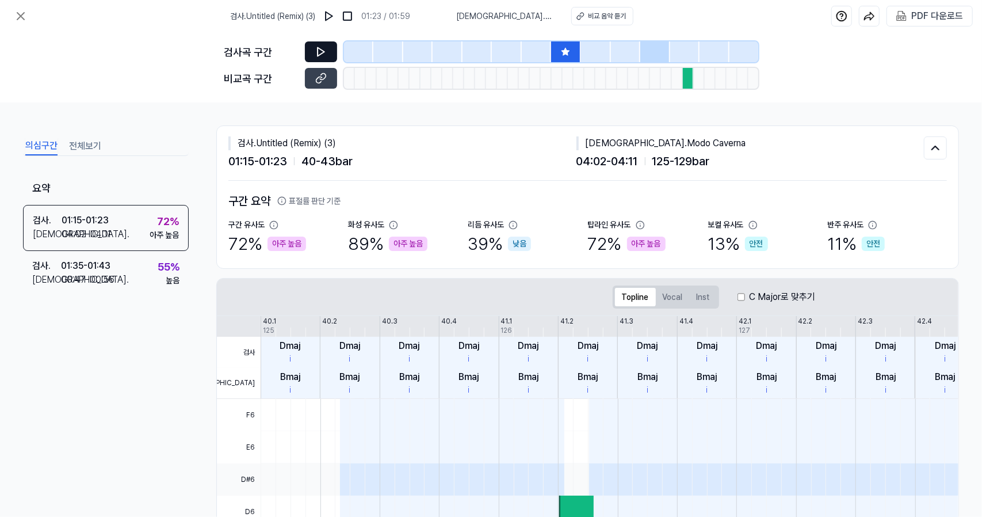
click at [318, 52] on icon at bounding box center [321, 52] width 7 height 9
click at [322, 54] on icon at bounding box center [321, 52] width 12 height 12
click at [327, 78] on button at bounding box center [321, 78] width 32 height 21
click at [328, 49] on button at bounding box center [321, 51] width 32 height 21
click at [330, 47] on button at bounding box center [321, 51] width 32 height 21
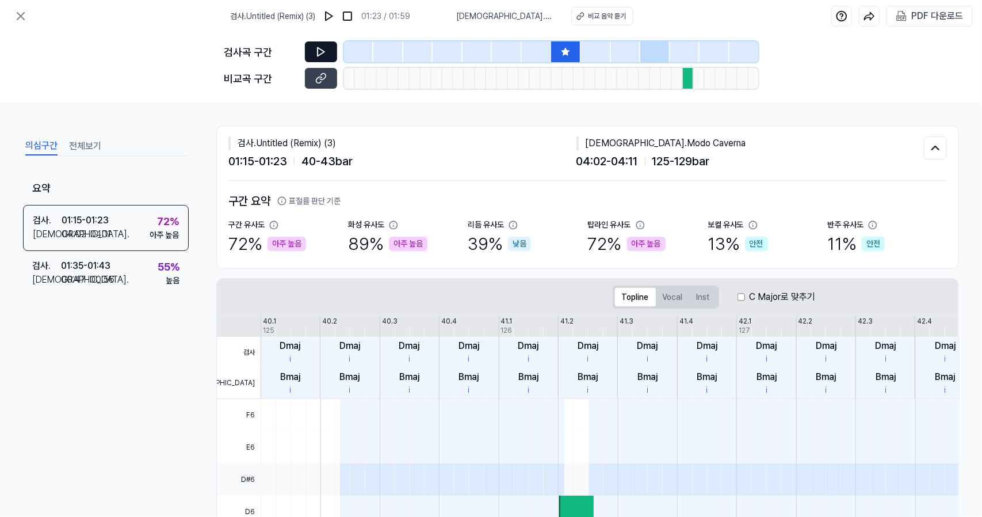
click at [326, 51] on icon at bounding box center [321, 52] width 12 height 12
click at [322, 71] on button at bounding box center [321, 78] width 32 height 21
click at [316, 58] on button at bounding box center [321, 51] width 32 height 21
click at [332, 54] on button at bounding box center [321, 51] width 32 height 21
click at [322, 82] on icon at bounding box center [321, 79] width 12 height 12
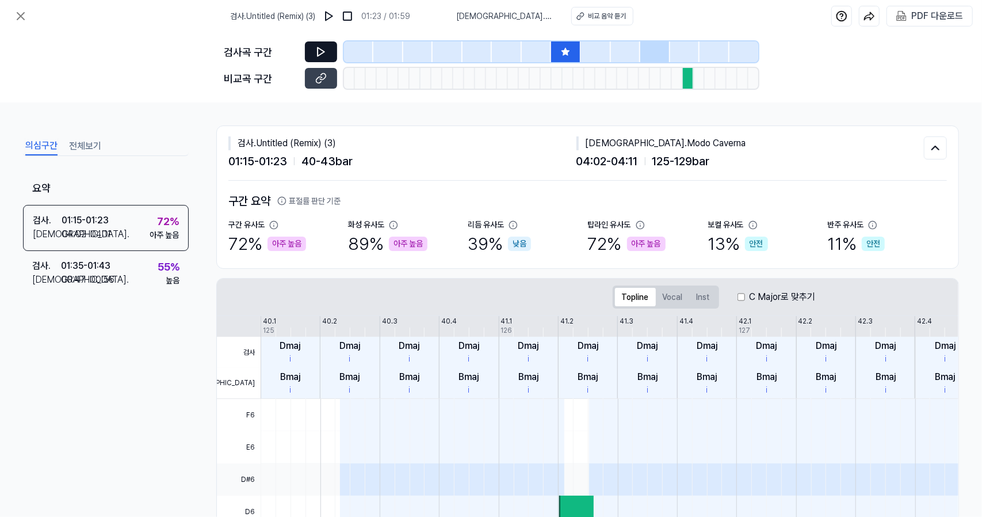
click at [322, 43] on button at bounding box center [321, 51] width 32 height 21
click at [321, 73] on icon at bounding box center [321, 79] width 12 height 12
click at [322, 47] on icon at bounding box center [321, 52] width 12 height 12
click at [320, 81] on icon at bounding box center [321, 79] width 12 height 12
click at [321, 54] on icon at bounding box center [321, 52] width 7 height 9
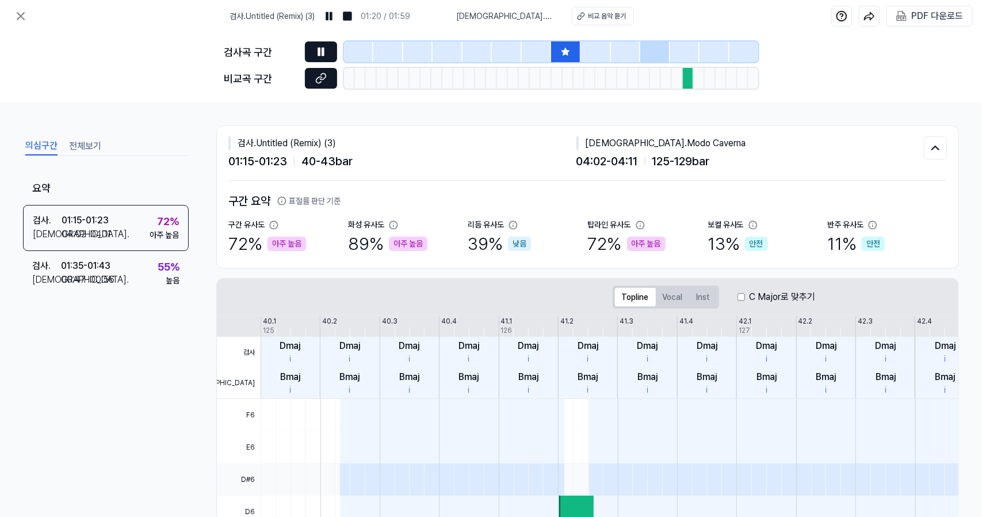
click at [318, 85] on button at bounding box center [321, 78] width 32 height 21
click at [332, 54] on button at bounding box center [321, 51] width 32 height 21
click at [329, 82] on button at bounding box center [321, 78] width 32 height 21
click at [323, 55] on icon at bounding box center [321, 52] width 12 height 12
click at [323, 57] on icon at bounding box center [321, 52] width 12 height 12
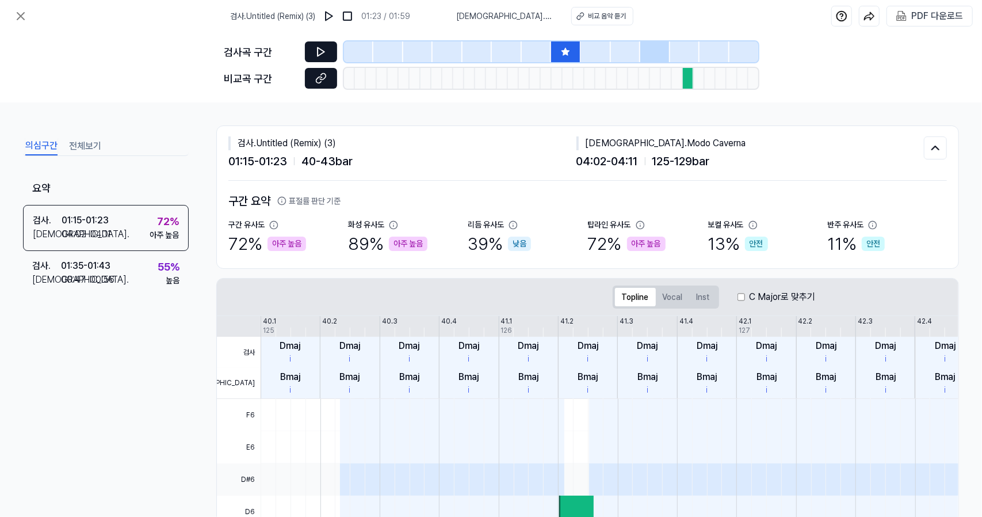
click at [322, 79] on icon at bounding box center [321, 79] width 12 height 12
click at [320, 48] on icon at bounding box center [321, 52] width 12 height 12
click at [321, 74] on icon at bounding box center [323, 77] width 6 height 6
click at [326, 45] on button at bounding box center [321, 51] width 32 height 21
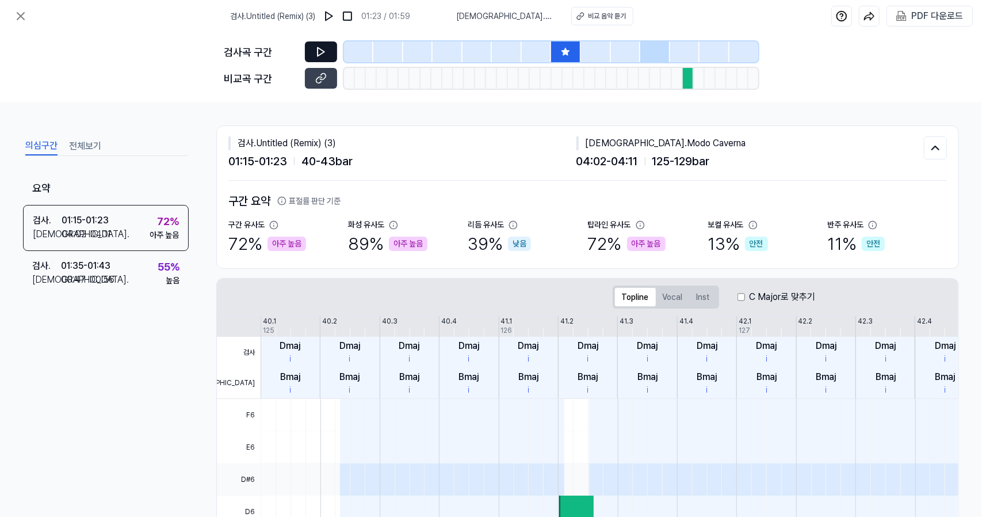
click at [323, 54] on icon at bounding box center [321, 52] width 12 height 12
click at [307, 50] on button at bounding box center [321, 51] width 32 height 21
click at [319, 51] on icon at bounding box center [321, 52] width 12 height 12
click at [323, 81] on icon at bounding box center [321, 79] width 12 height 12
click at [305, 68] on button at bounding box center [321, 78] width 32 height 21
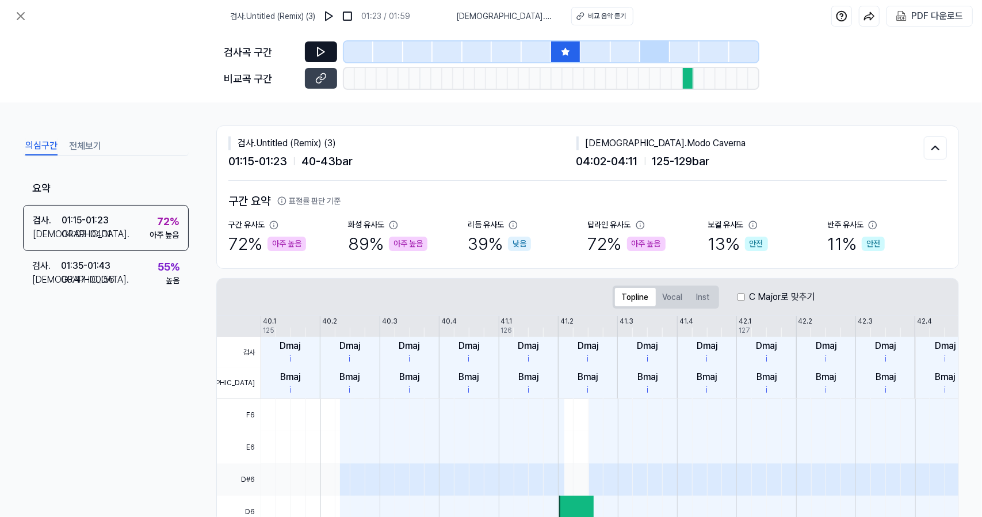
click at [324, 53] on icon at bounding box center [321, 52] width 12 height 12
click at [322, 49] on icon at bounding box center [321, 52] width 12 height 12
click at [331, 52] on button at bounding box center [321, 51] width 32 height 21
click at [318, 51] on icon at bounding box center [321, 52] width 7 height 9
click at [326, 75] on icon at bounding box center [323, 77] width 6 height 6
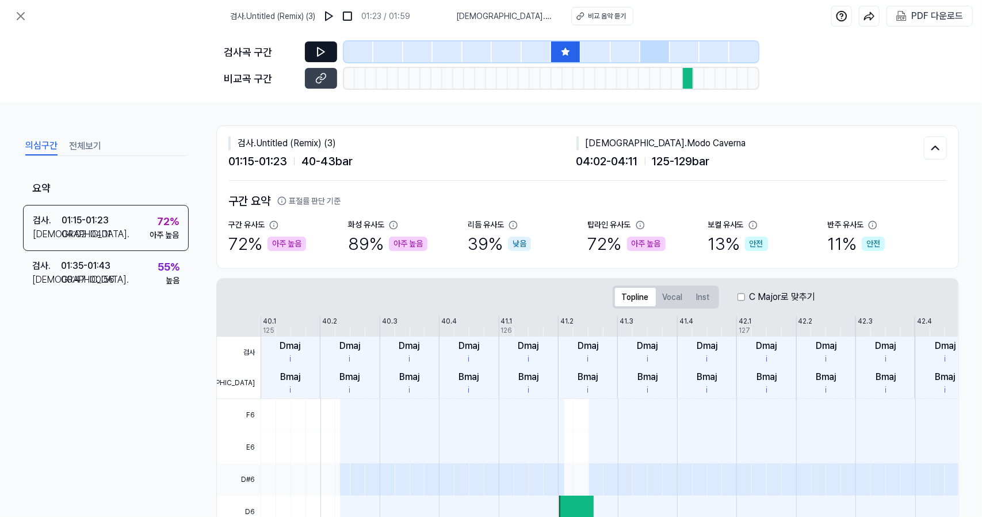
click at [331, 56] on button at bounding box center [321, 51] width 32 height 21
click at [539, 51] on div at bounding box center [537, 51] width 30 height 21
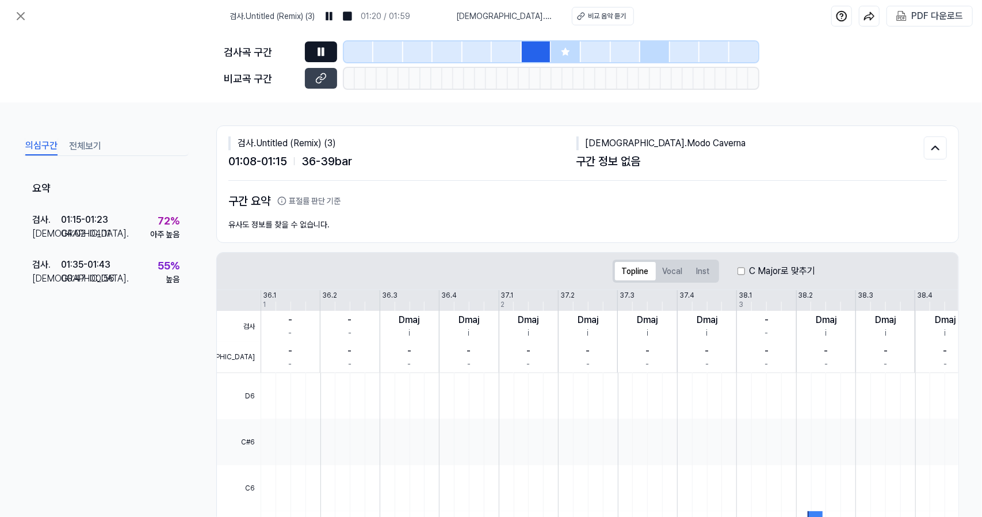
click at [325, 54] on icon at bounding box center [321, 52] width 12 height 12
click at [560, 45] on div at bounding box center [566, 51] width 30 height 21
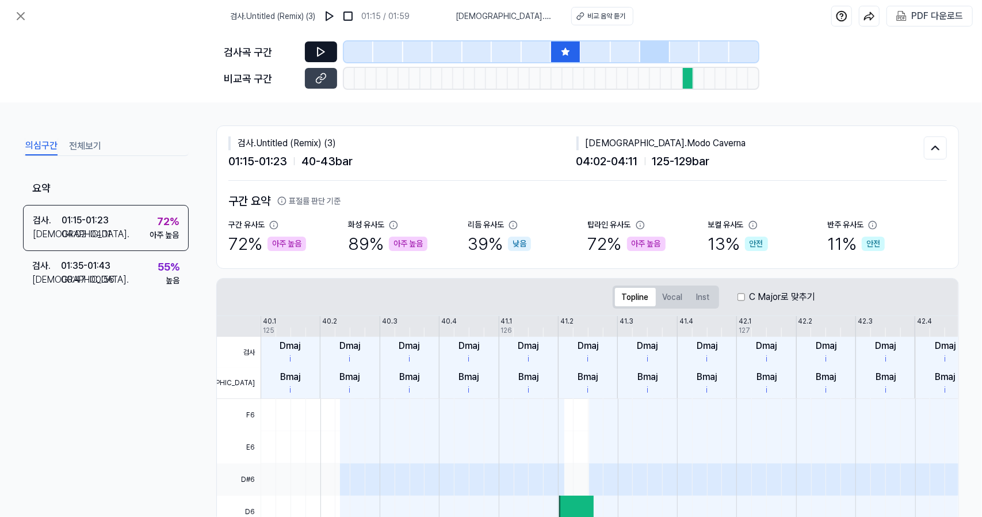
click at [325, 55] on icon at bounding box center [321, 52] width 12 height 12
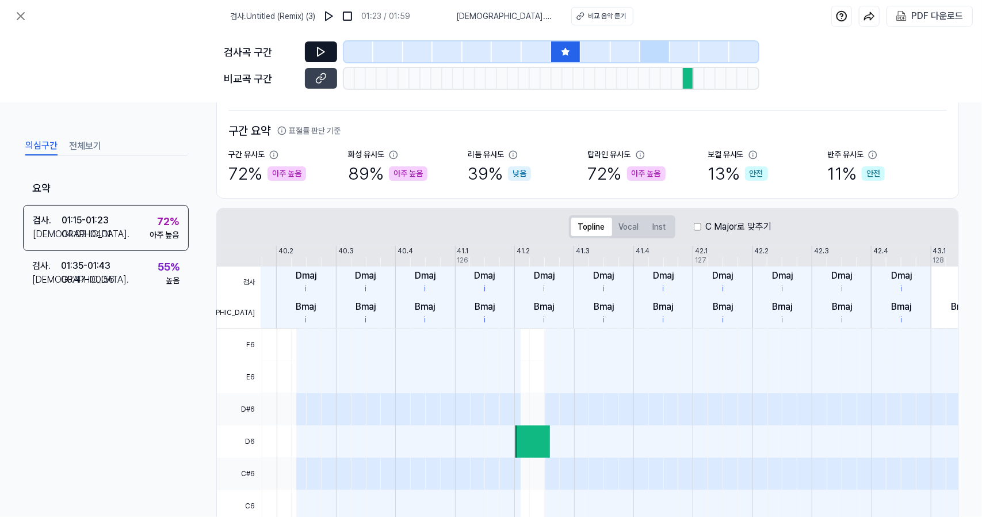
scroll to position [69, 0]
click at [325, 84] on button at bounding box center [321, 78] width 32 height 21
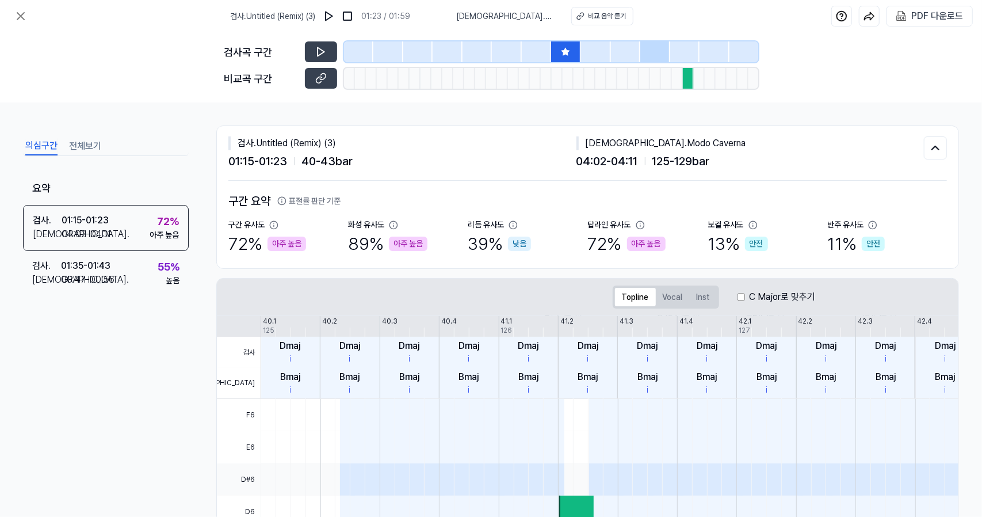
scroll to position [0, 44]
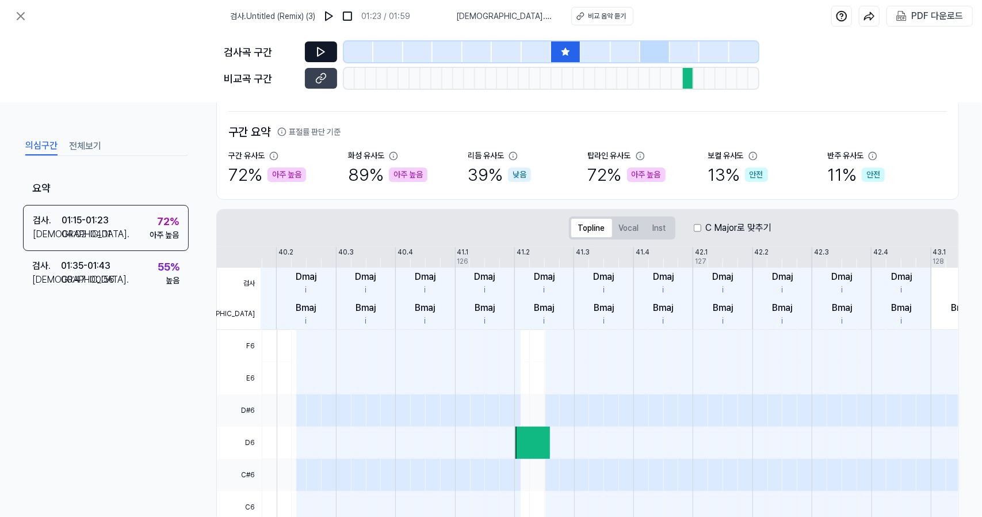
click at [326, 57] on icon at bounding box center [321, 52] width 12 height 12
click at [326, 74] on icon at bounding box center [321, 79] width 12 height 12
click at [334, 47] on button at bounding box center [321, 51] width 32 height 21
click at [325, 78] on icon at bounding box center [323, 77] width 6 height 6
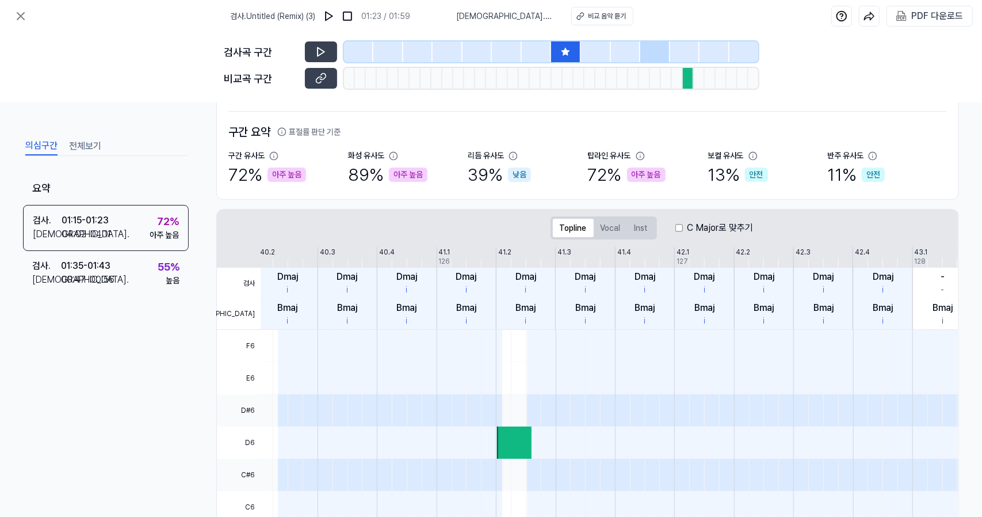
scroll to position [0, 0]
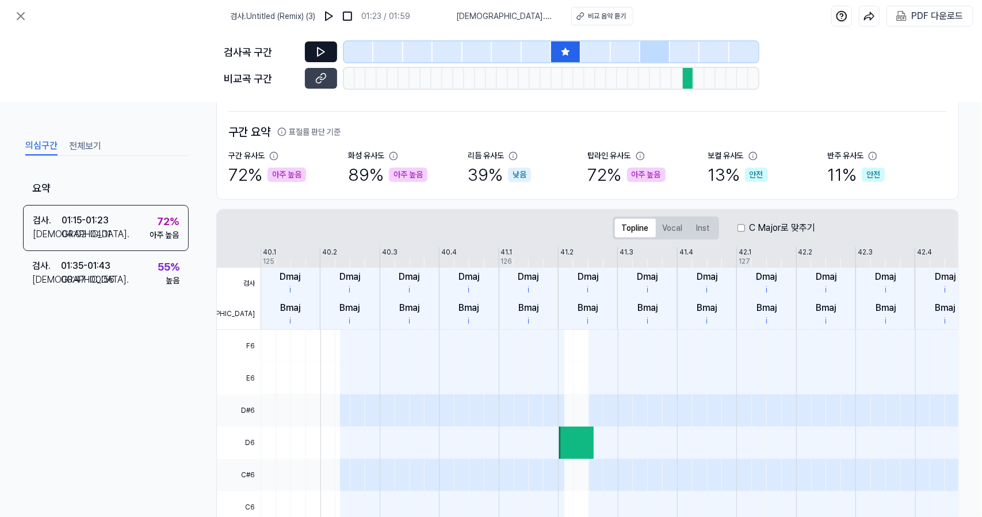
click at [321, 48] on icon at bounding box center [321, 52] width 12 height 12
click at [326, 74] on icon at bounding box center [323, 77] width 6 height 6
click at [329, 47] on button at bounding box center [321, 51] width 32 height 21
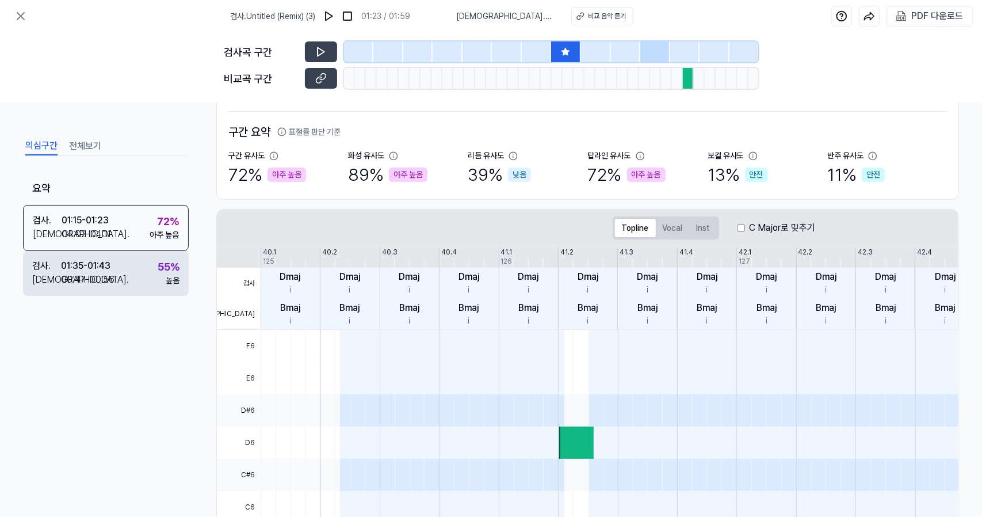
click at [158, 278] on div "55 % 높음" at bounding box center [169, 273] width 22 height 28
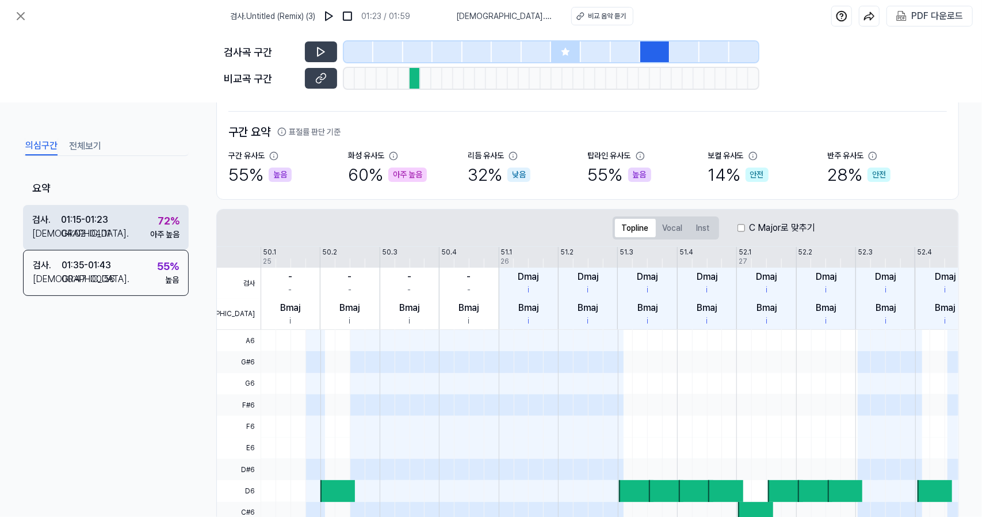
click at [158, 235] on div "아주 높음" at bounding box center [164, 234] width 29 height 12
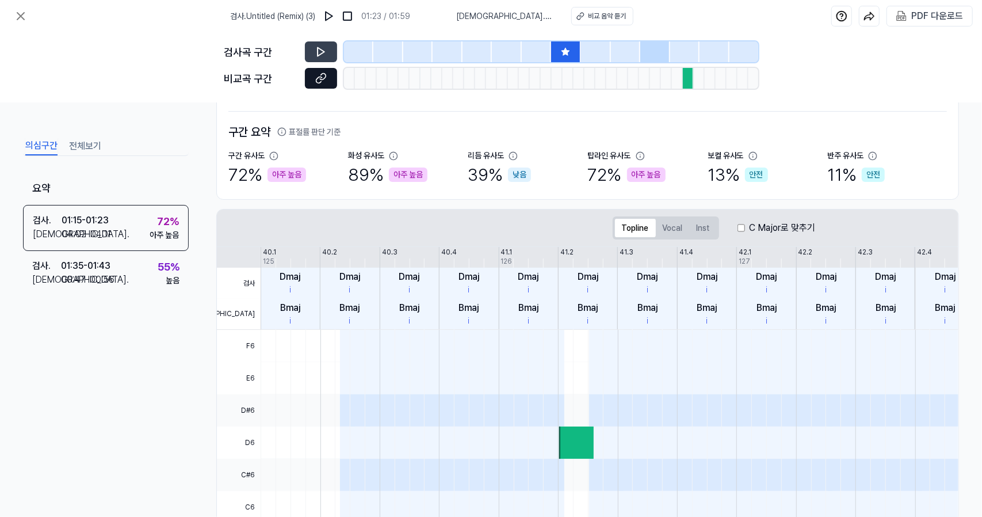
click at [322, 82] on icon at bounding box center [321, 79] width 12 height 12
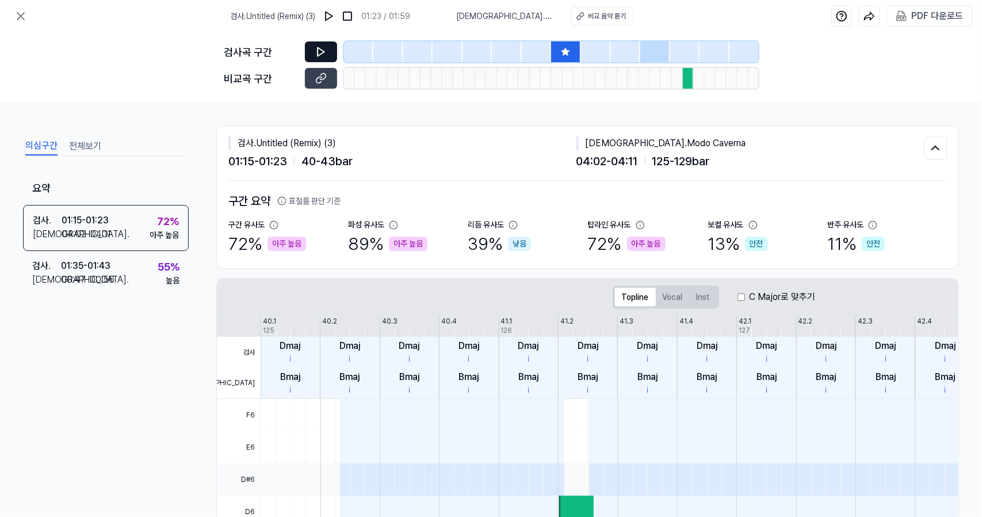
click at [326, 55] on icon at bounding box center [321, 52] width 12 height 12
click at [325, 54] on icon at bounding box center [321, 52] width 12 height 12
click at [328, 83] on button at bounding box center [321, 78] width 32 height 21
click at [14, 14] on icon at bounding box center [21, 16] width 14 height 14
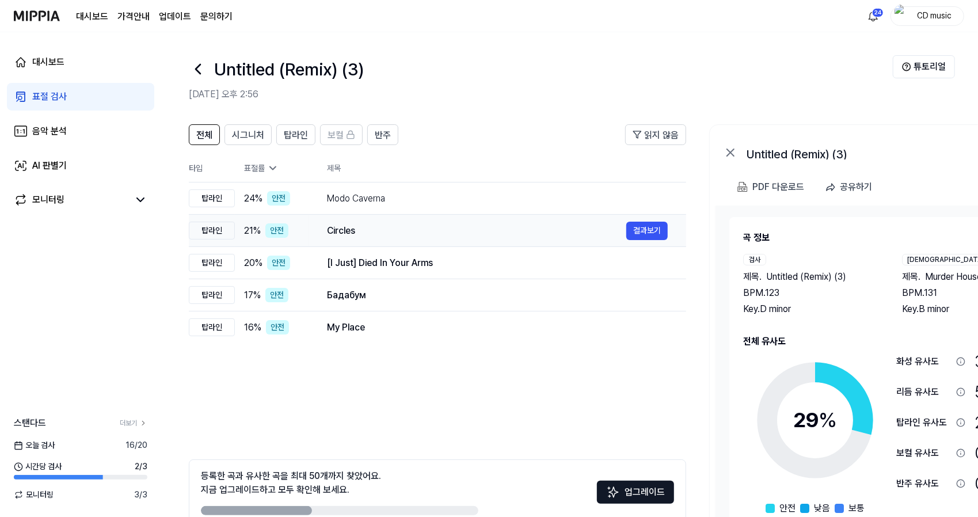
click at [338, 231] on div "Circles" at bounding box center [476, 231] width 299 height 14
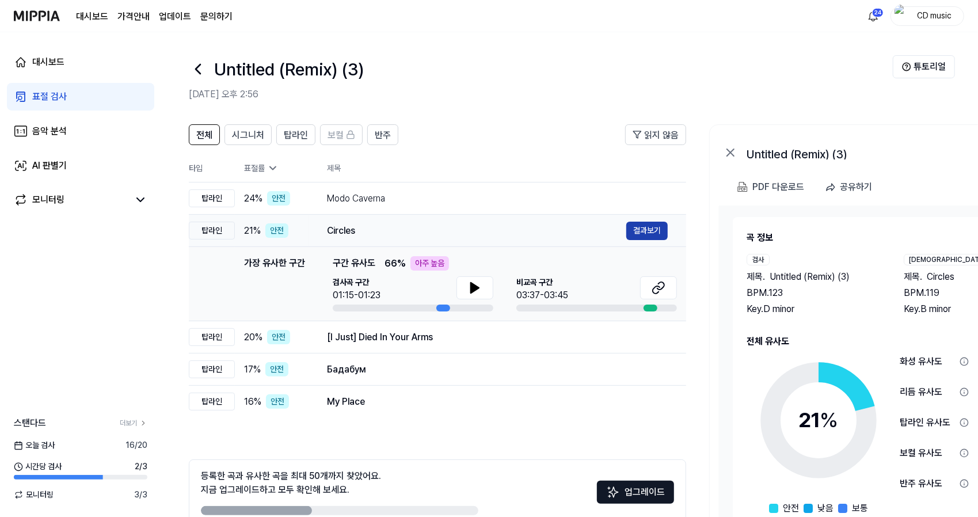
click at [644, 232] on button "결과보기" at bounding box center [646, 231] width 41 height 18
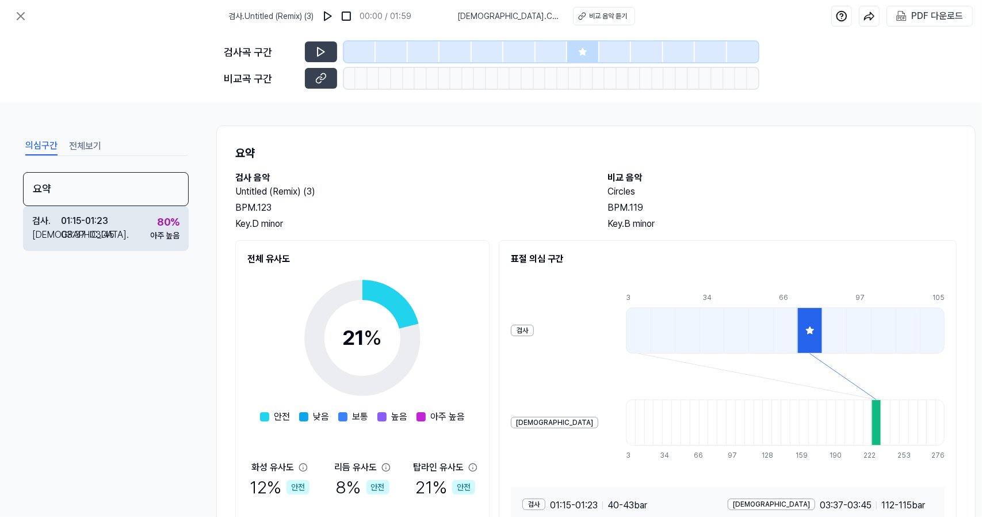
click at [127, 223] on div "검사 . 01:15 - 01:23 비교 . 03:37 - 03:45 80 % 아주 높음" at bounding box center [106, 228] width 166 height 45
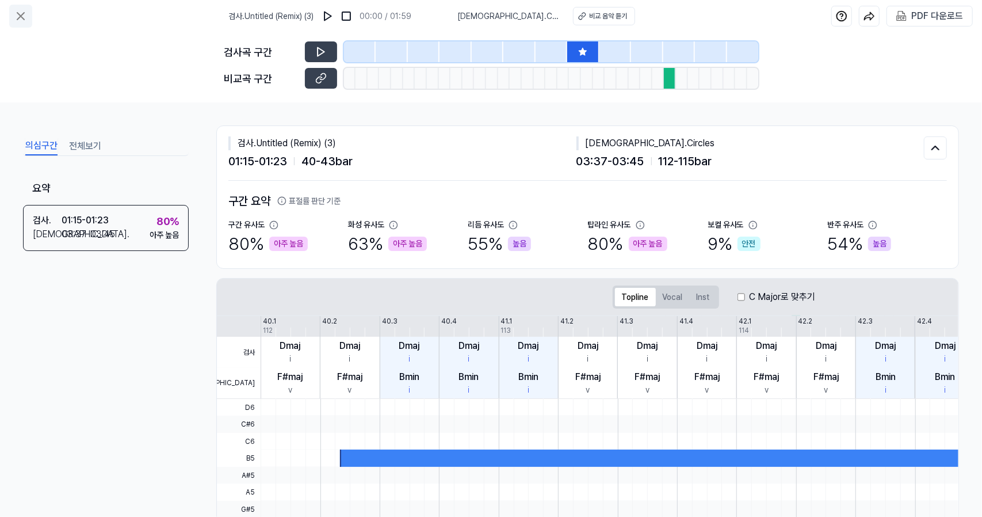
click at [25, 16] on icon at bounding box center [21, 16] width 14 height 14
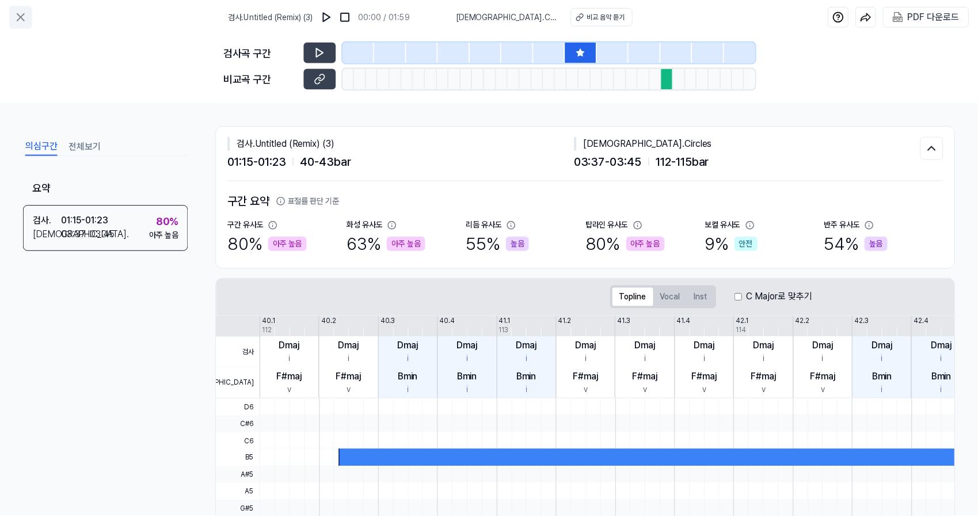
scroll to position [63, 0]
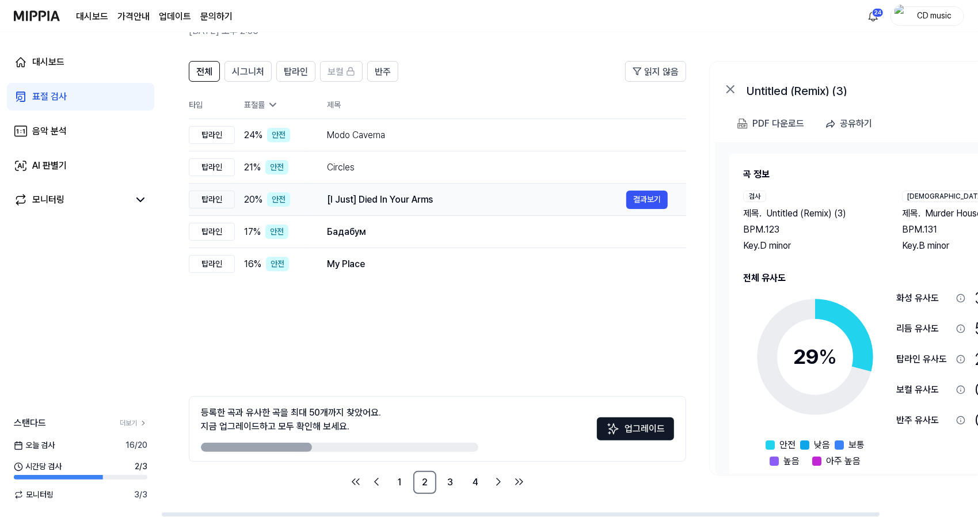
click at [302, 206] on div "20 % 안전" at bounding box center [276, 199] width 64 height 14
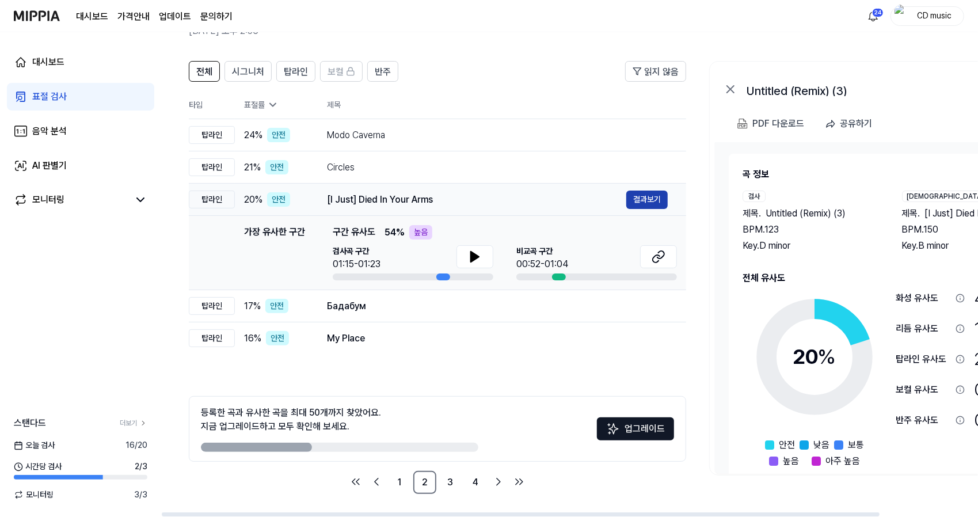
click at [647, 207] on button "결과보기" at bounding box center [646, 199] width 41 height 18
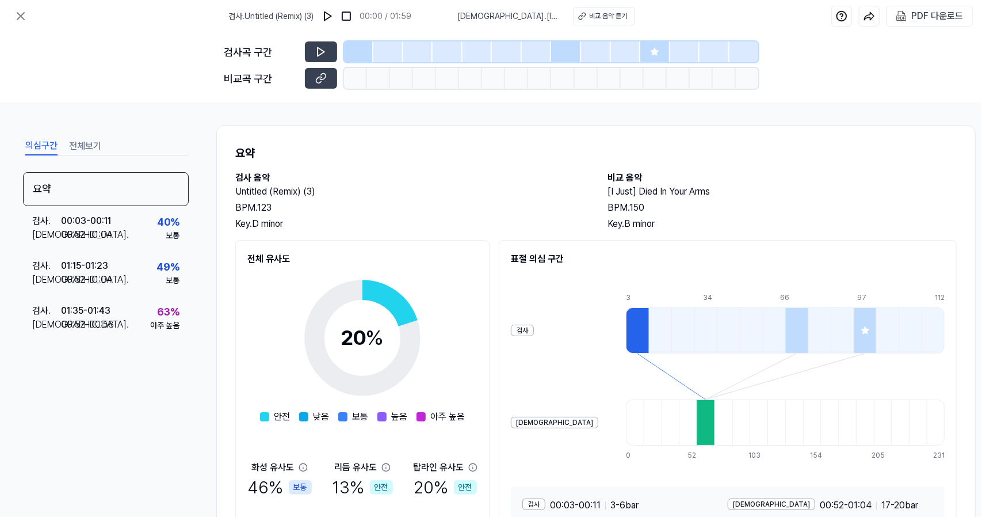
scroll to position [99, 0]
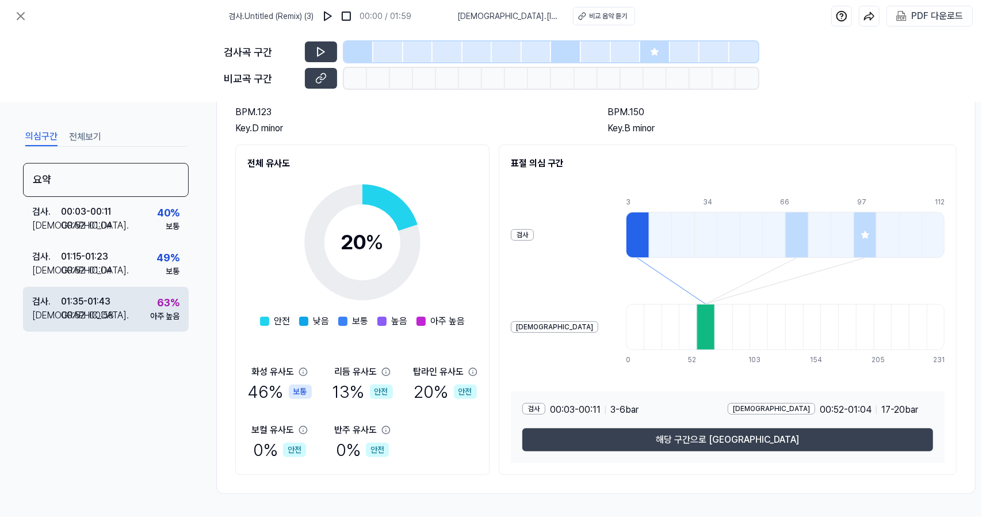
click at [139, 320] on div "검사 . 01:35 - 01:43 비교 . 00:52 - 00:58 63 % 아주 높음" at bounding box center [106, 309] width 166 height 45
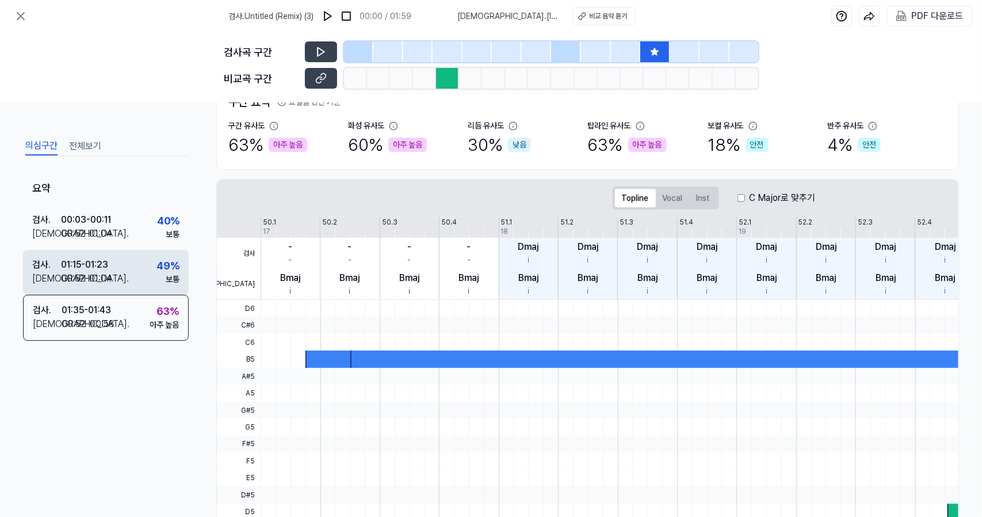
click at [129, 262] on div "검사 . 01:15 - 01:23 비교 . 00:52 - 01:04 49 % 보통" at bounding box center [106, 272] width 166 height 45
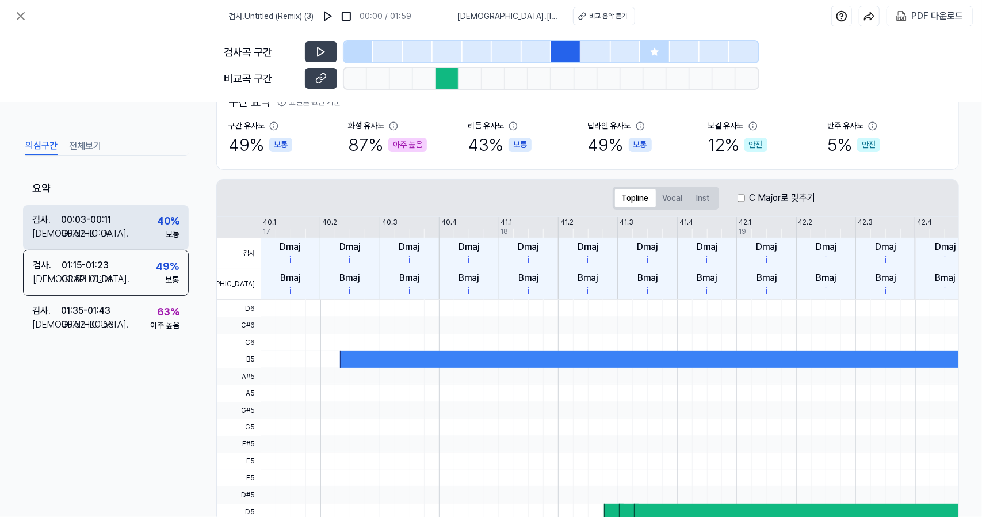
click at [111, 218] on div "00:03 - 00:11" at bounding box center [86, 220] width 50 height 14
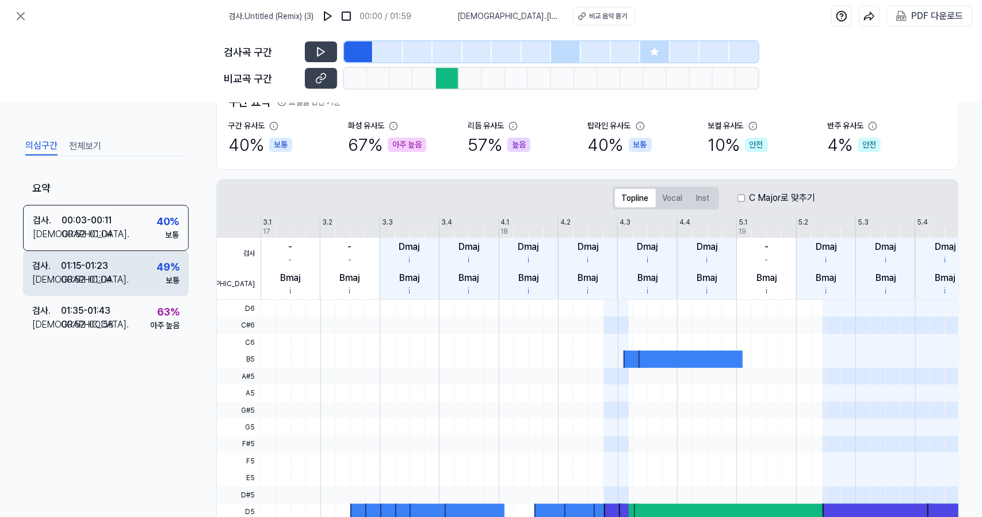
click at [117, 265] on div "검사 . 01:15 - 01:23 비교 . 00:52 - 01:04 49 % 보통" at bounding box center [106, 273] width 166 height 45
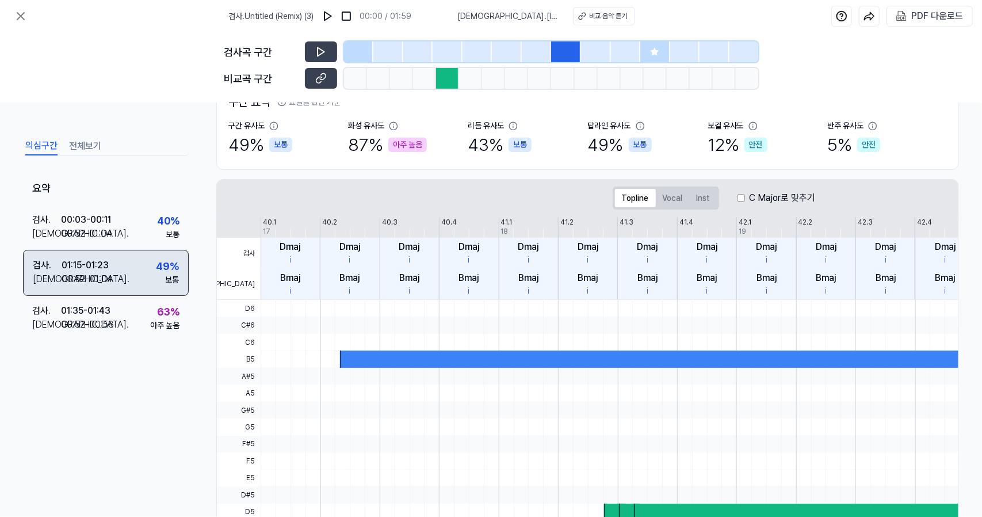
click at [117, 265] on div "검사 . 01:15 - 01:23 비교 . 00:52 - 01:04 49 % 보통" at bounding box center [106, 273] width 166 height 46
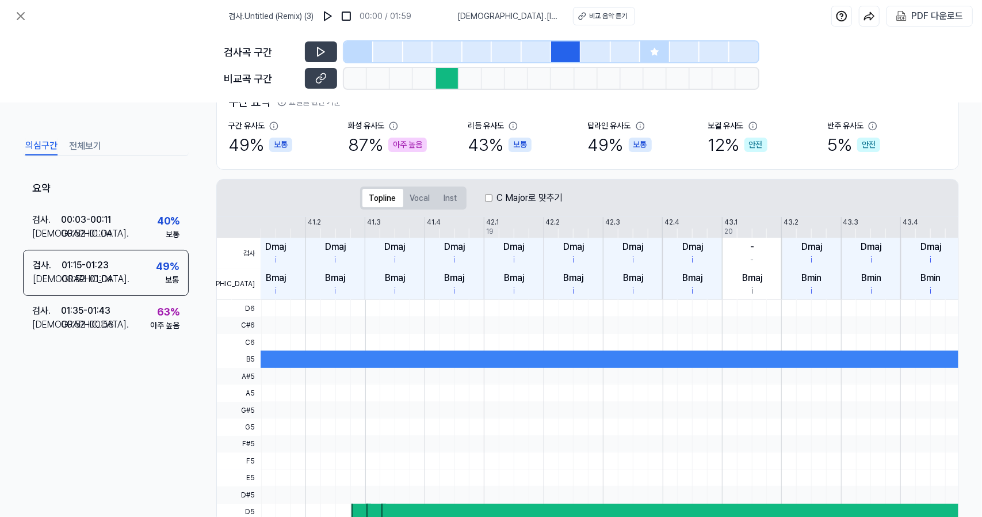
scroll to position [0, 0]
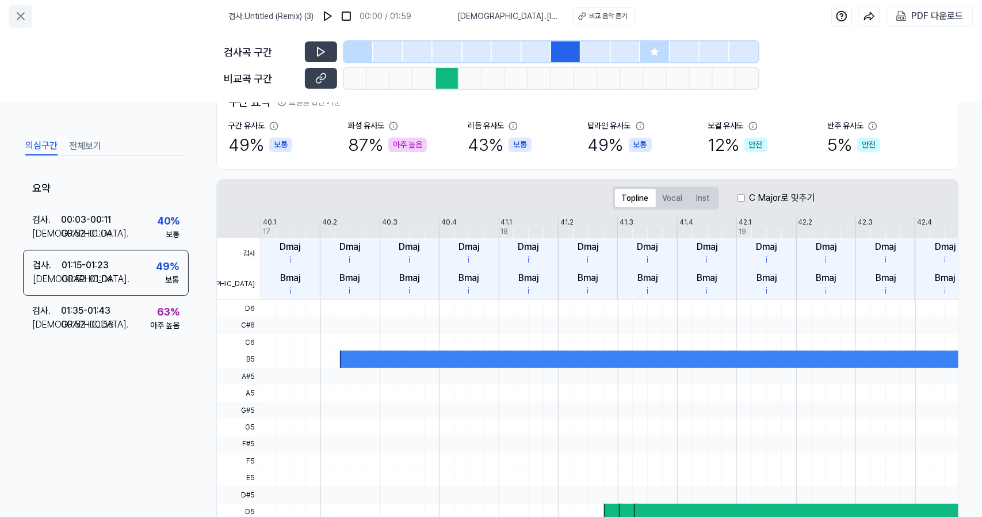
click at [18, 16] on icon at bounding box center [21, 16] width 14 height 14
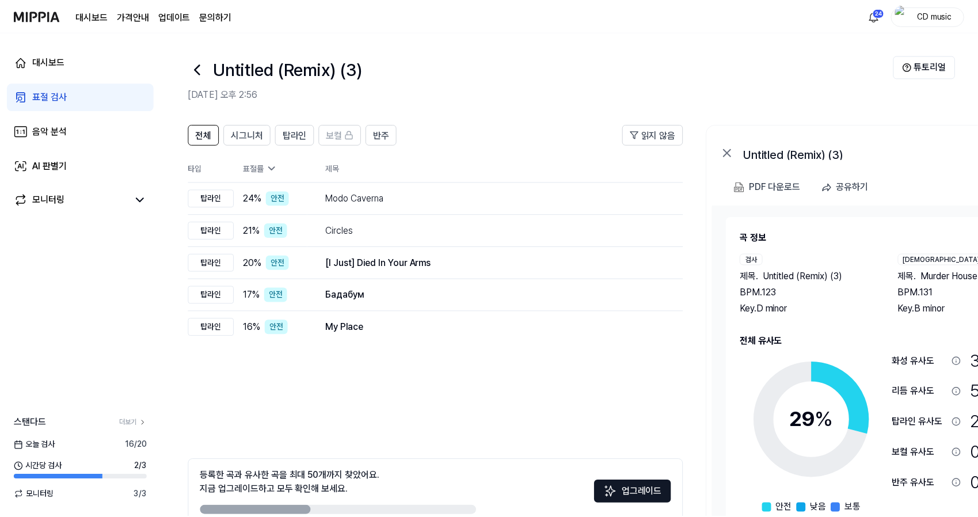
scroll to position [63, 0]
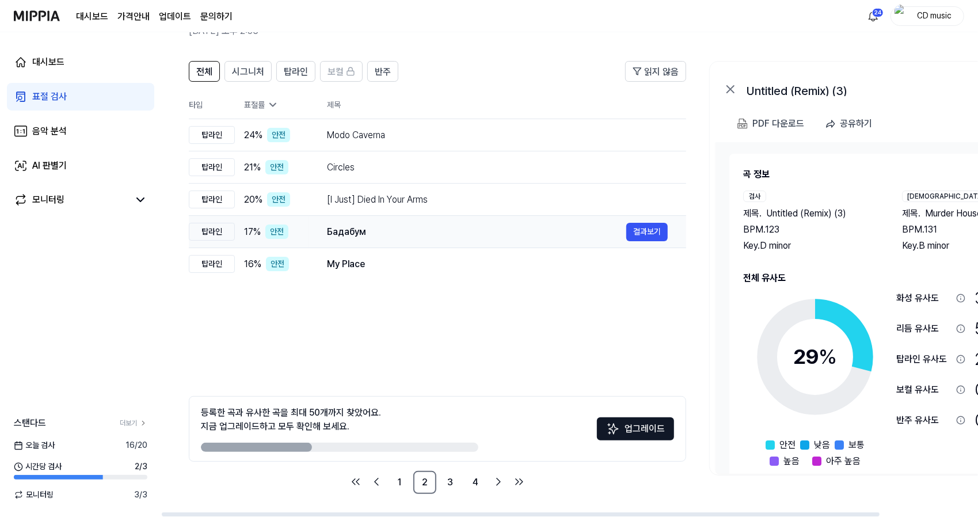
click at [373, 244] on td "Бадабум 결과보기" at bounding box center [496, 232] width 377 height 32
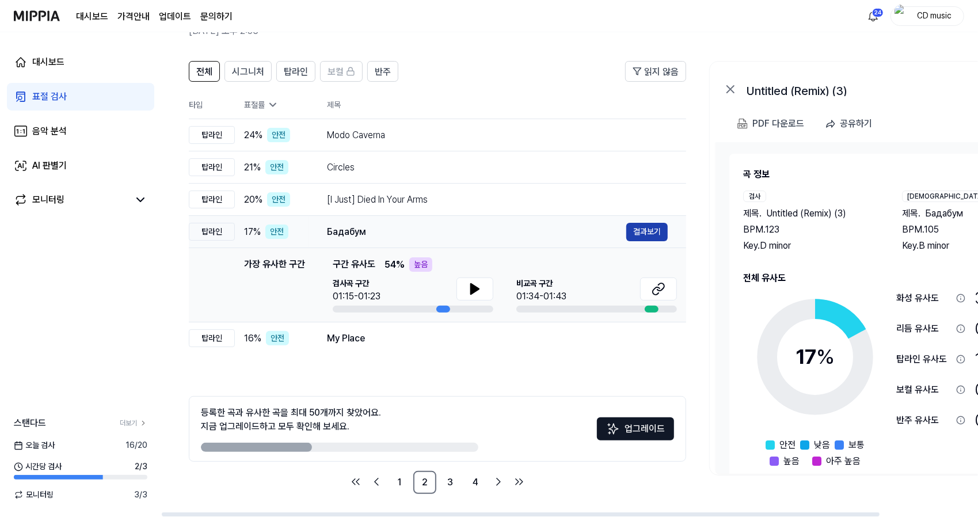
click at [630, 235] on button "결과보기" at bounding box center [646, 232] width 41 height 18
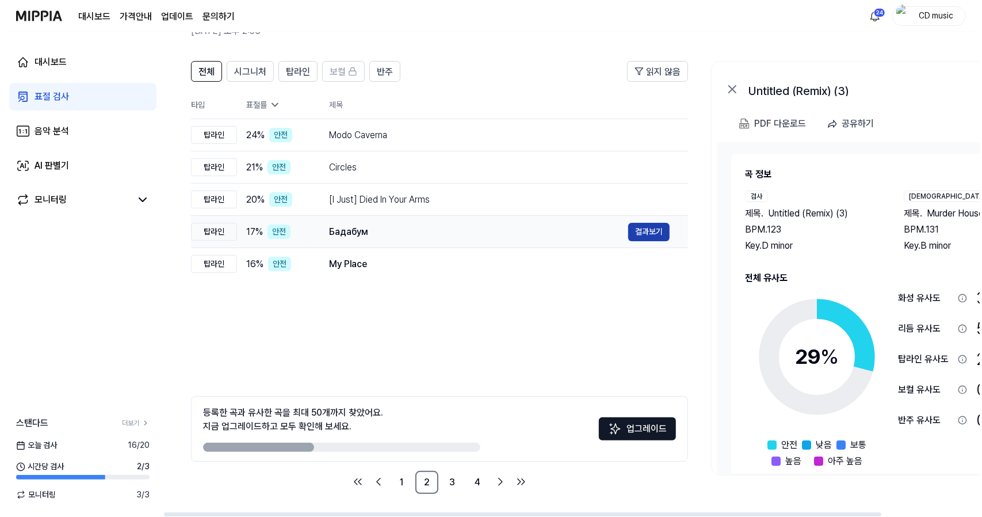
scroll to position [0, 0]
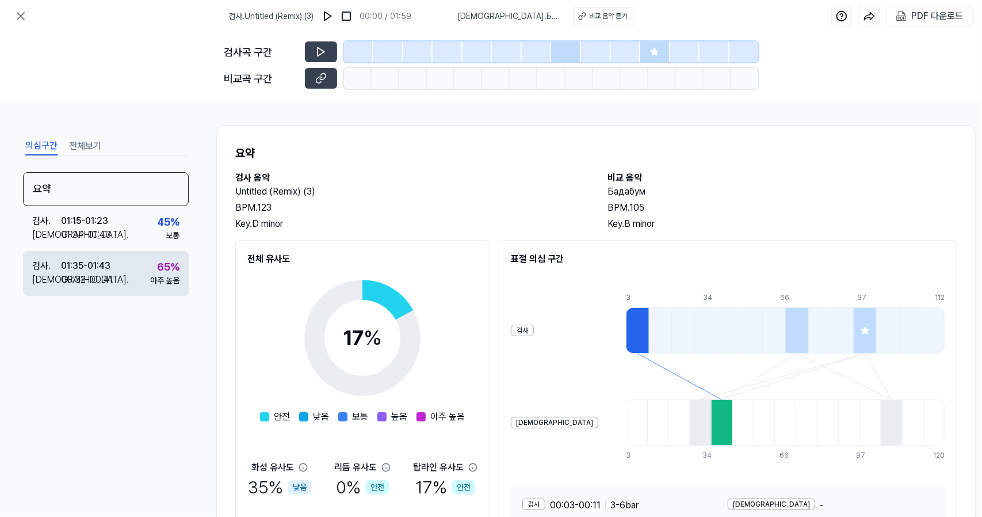
click at [150, 276] on div "아주 높음" at bounding box center [164, 280] width 29 height 12
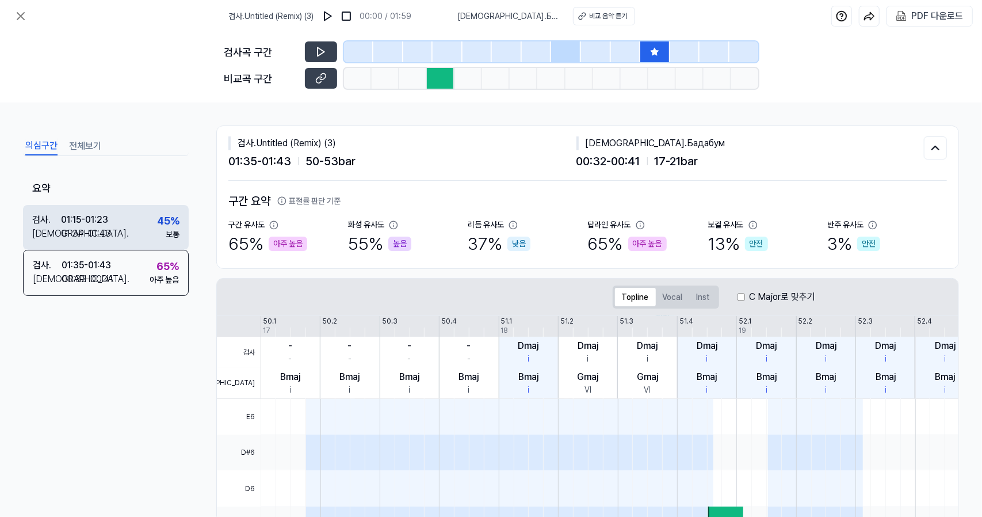
click at [121, 246] on div "검사 . 01:15 - 01:23 비교 . 01:34 - 01:43 45 % 보통" at bounding box center [106, 227] width 166 height 45
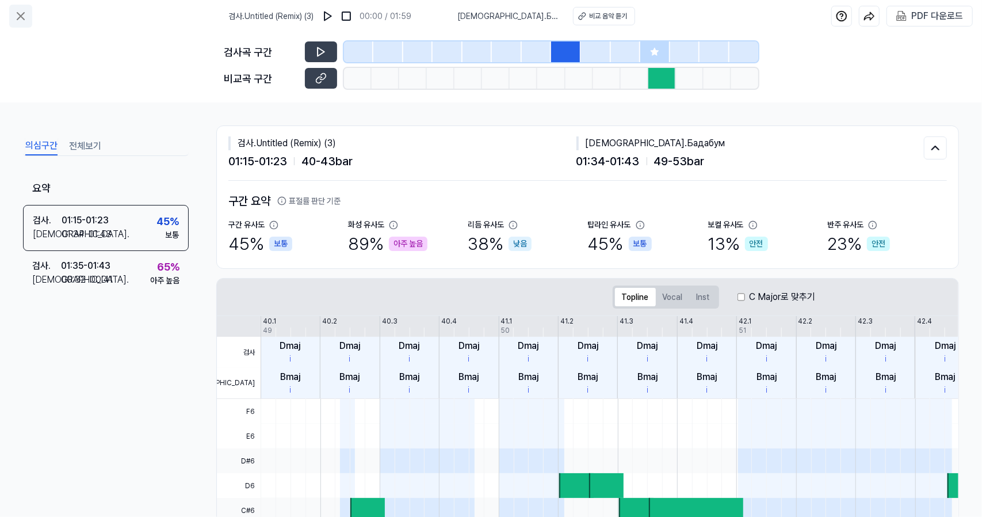
click at [18, 23] on button at bounding box center [20, 16] width 23 height 23
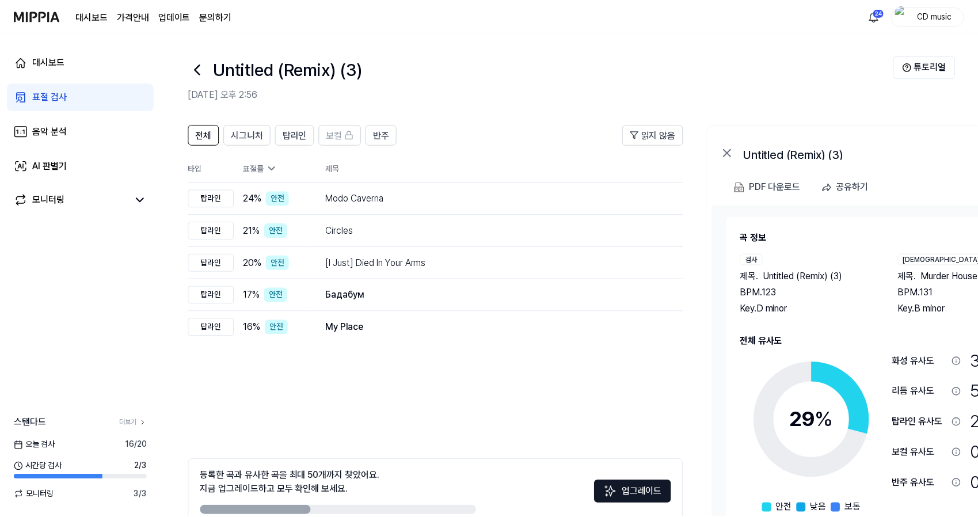
scroll to position [63, 0]
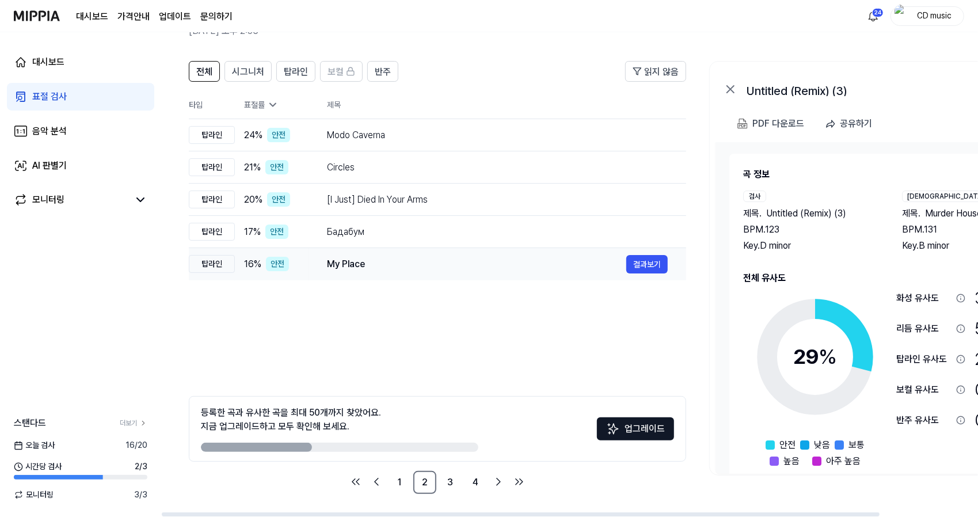
click at [312, 257] on td "My Place 결과보기" at bounding box center [496, 264] width 377 height 32
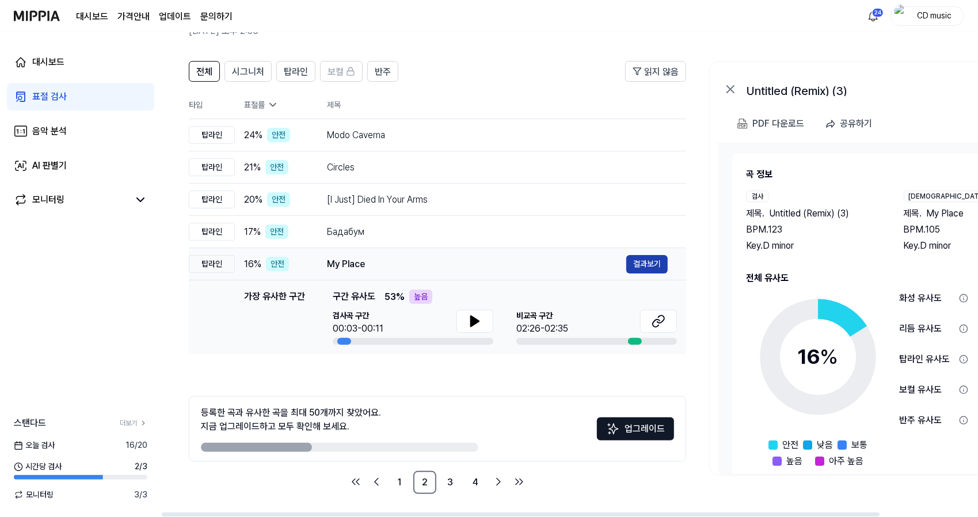
click at [646, 258] on button "결과보기" at bounding box center [646, 264] width 41 height 18
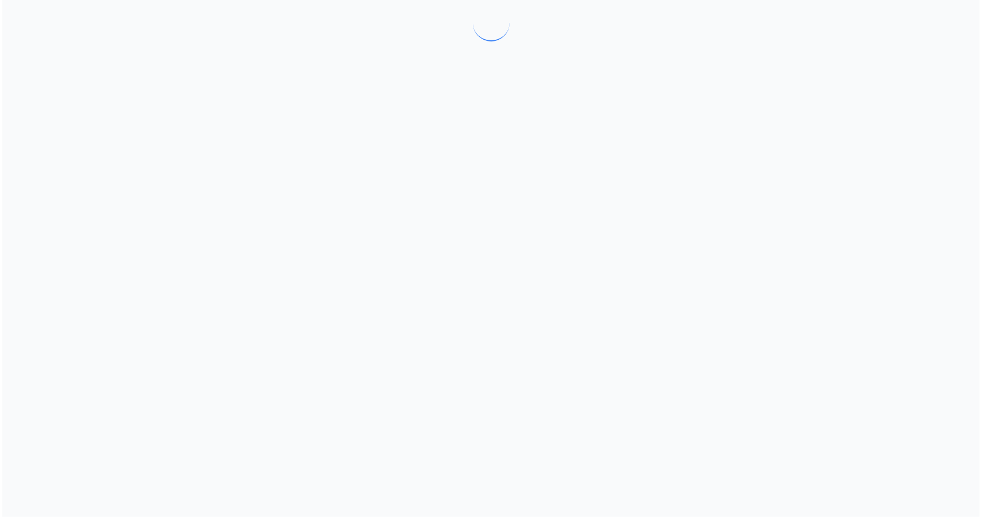
scroll to position [0, 0]
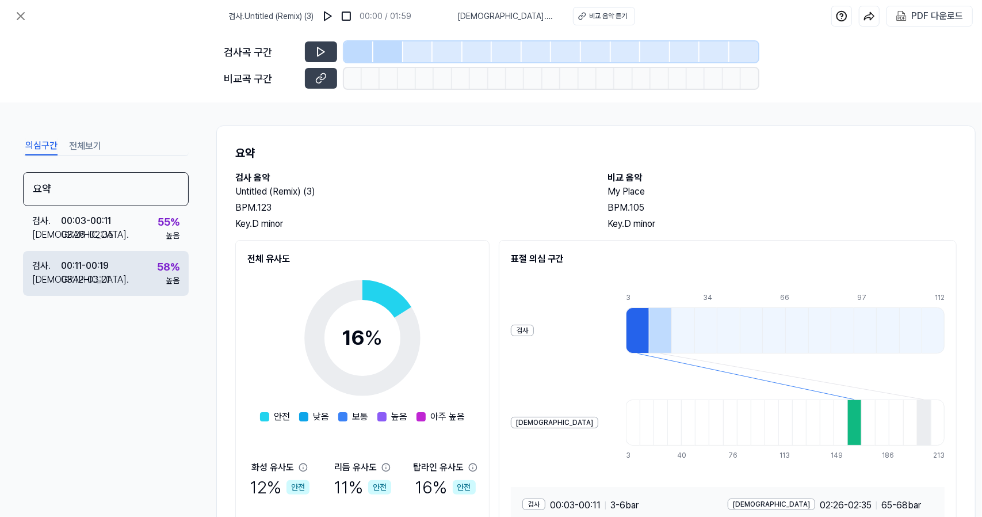
click at [117, 264] on div "검사 . 00:11 - 00:19 비교 . 03:12 - 03:21 58 % 높음" at bounding box center [106, 273] width 166 height 45
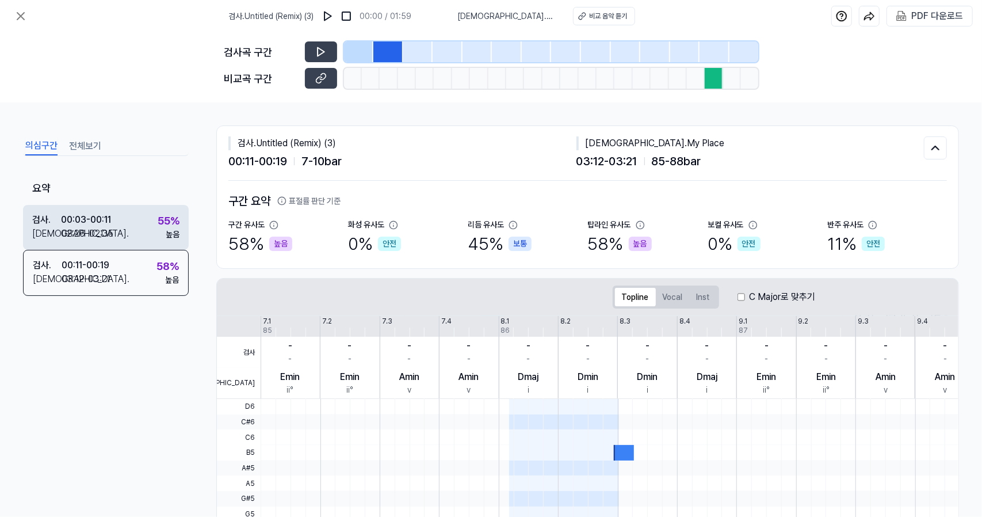
click at [110, 243] on div "검사 . 00:03 - 00:11 비교 . 02:26 - 02:35 55 % 높음" at bounding box center [106, 227] width 166 height 45
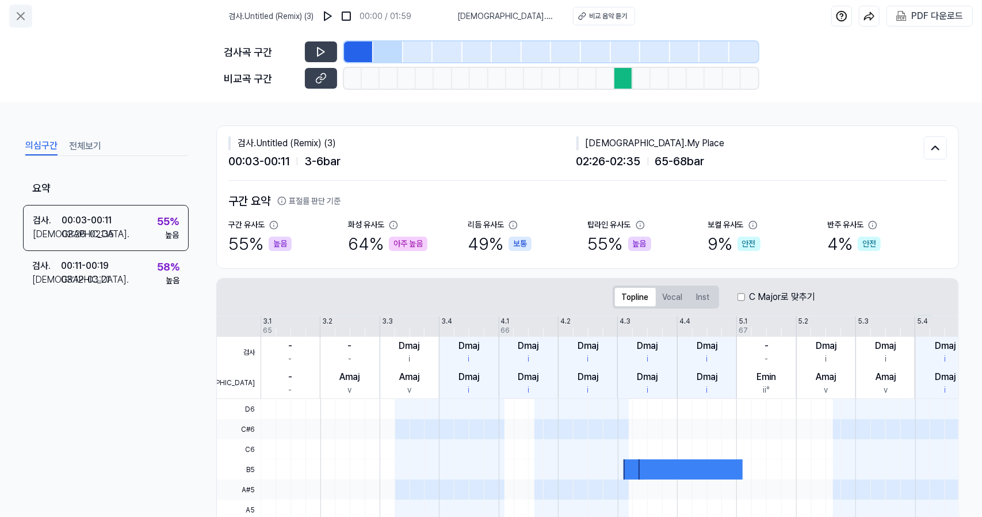
click at [29, 24] on button at bounding box center [20, 16] width 23 height 23
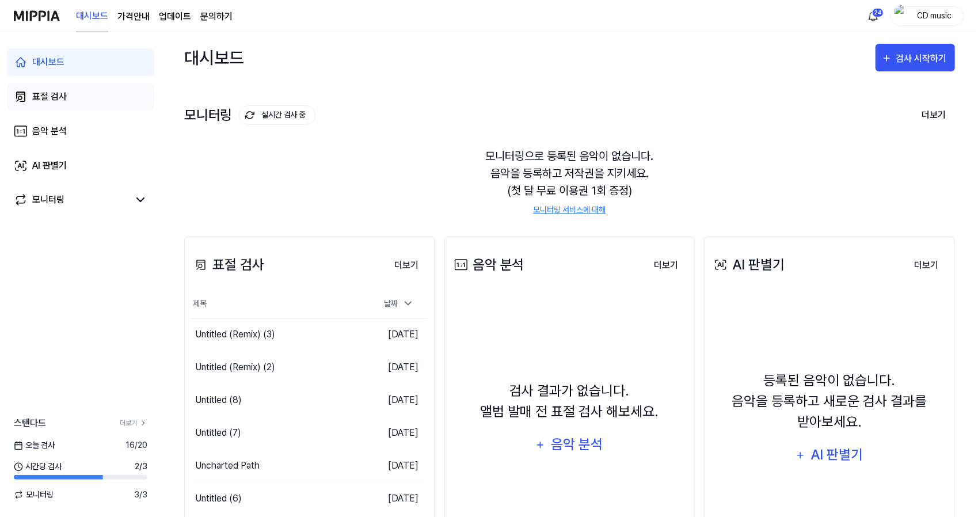
click at [93, 103] on link "표절 검사" at bounding box center [80, 97] width 147 height 28
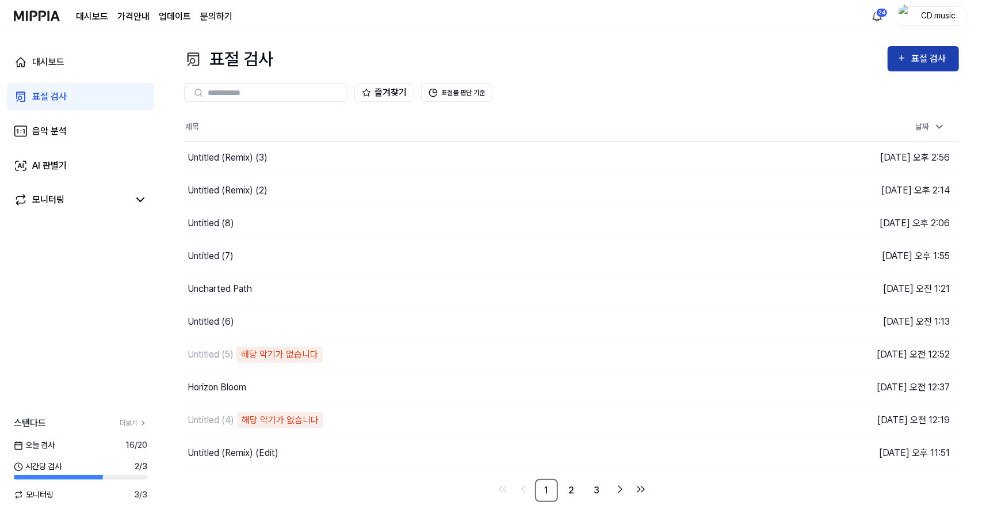
click at [921, 51] on button "표절 검사" at bounding box center [923, 58] width 71 height 25
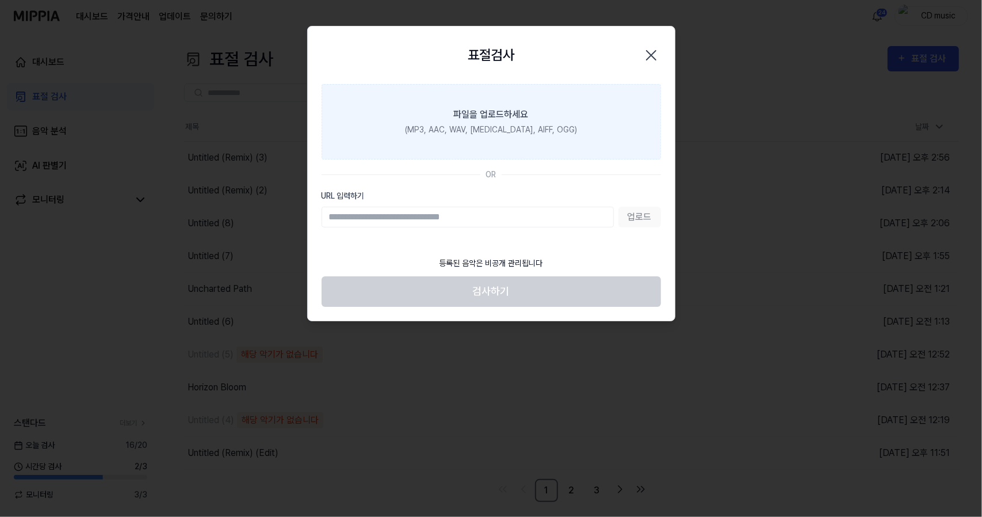
click at [523, 118] on div "파일을 업로드하세요" at bounding box center [491, 115] width 75 height 14
click at [0, 0] on input "파일을 업로드하세요 (MP3, AAC, WAV, [MEDICAL_DATA], AIFF, OGG)" at bounding box center [0, 0] width 0 height 0
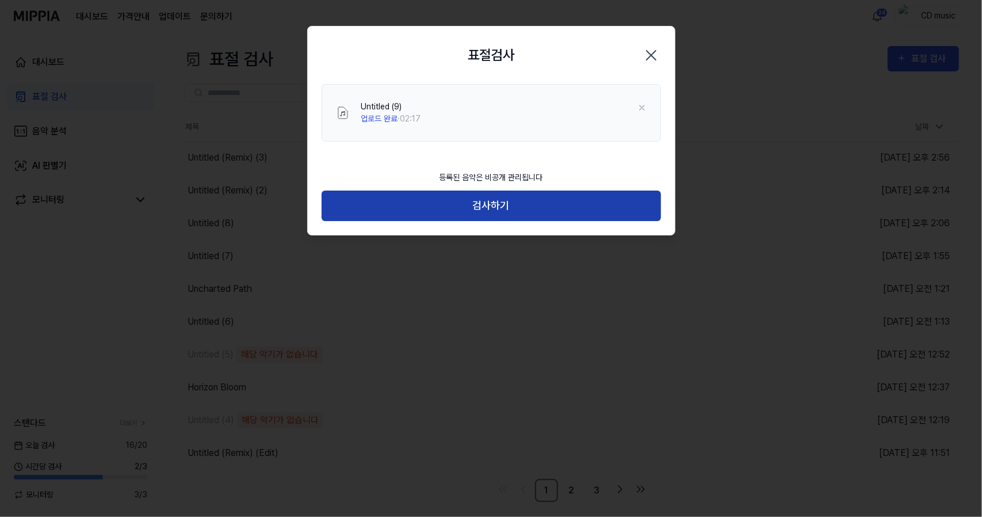
drag, startPoint x: 516, startPoint y: 220, endPoint x: 510, endPoint y: 211, distance: 11.3
click at [510, 211] on div "등록된 음악은 비공개 관리됩니다 검사하기" at bounding box center [491, 200] width 367 height 70
click at [510, 211] on button "검사하기" at bounding box center [491, 205] width 339 height 30
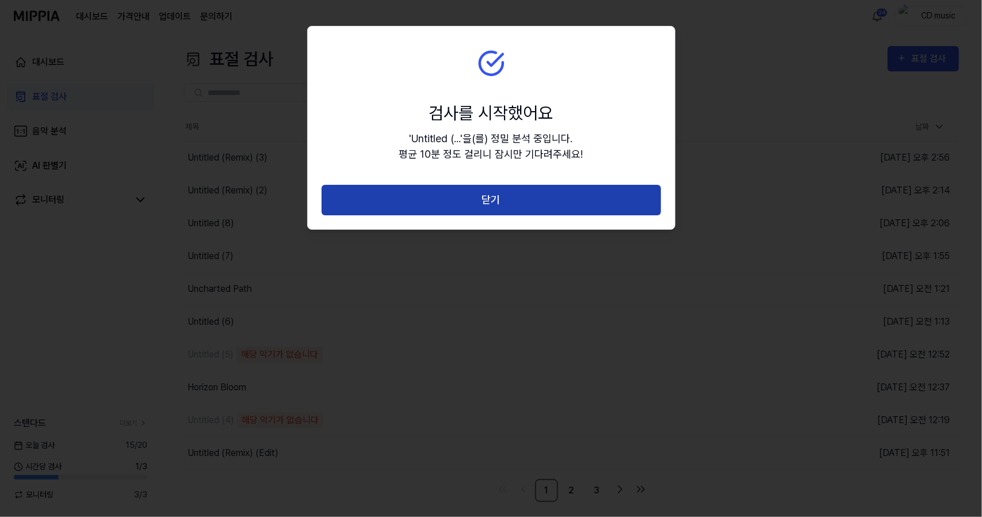
click at [493, 197] on button "닫기" at bounding box center [491, 200] width 339 height 30
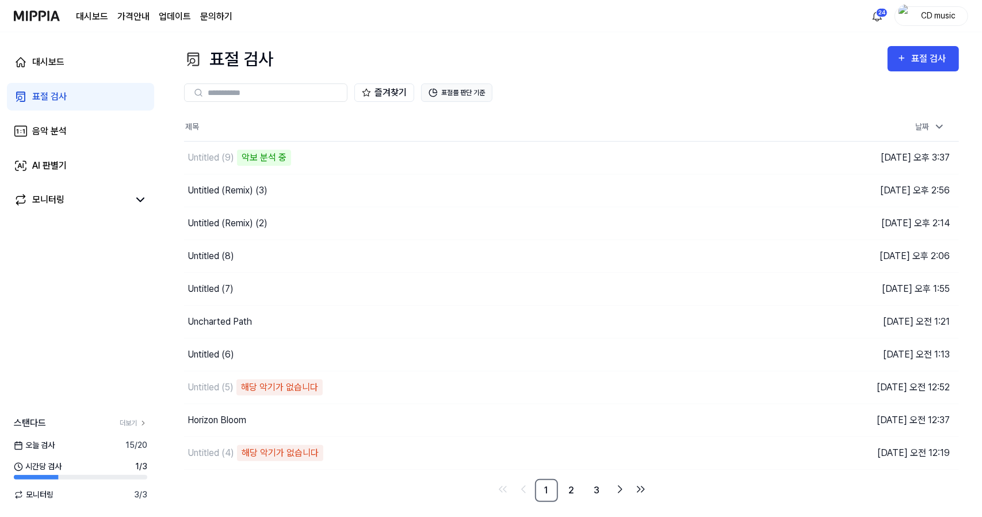
click at [442, 86] on button "표절률 판단 기준" at bounding box center [456, 92] width 71 height 18
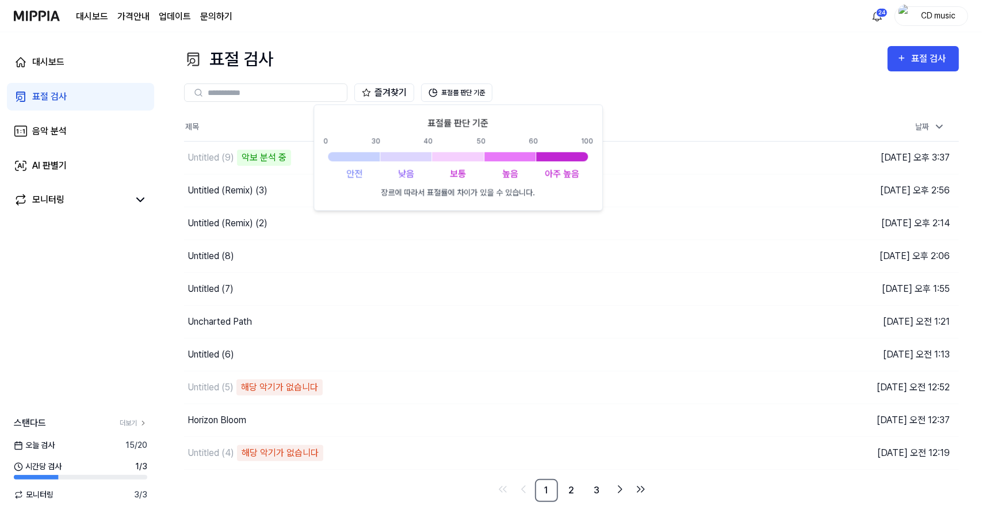
click at [531, 46] on div "표절 검사 표절 검사" at bounding box center [571, 59] width 775 height 26
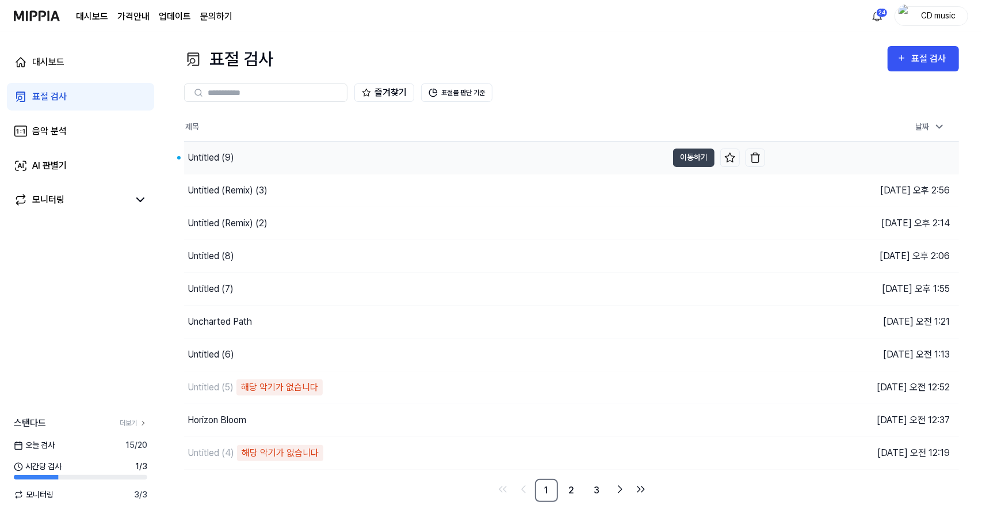
click at [334, 159] on div "Untitled (9)" at bounding box center [425, 158] width 483 height 32
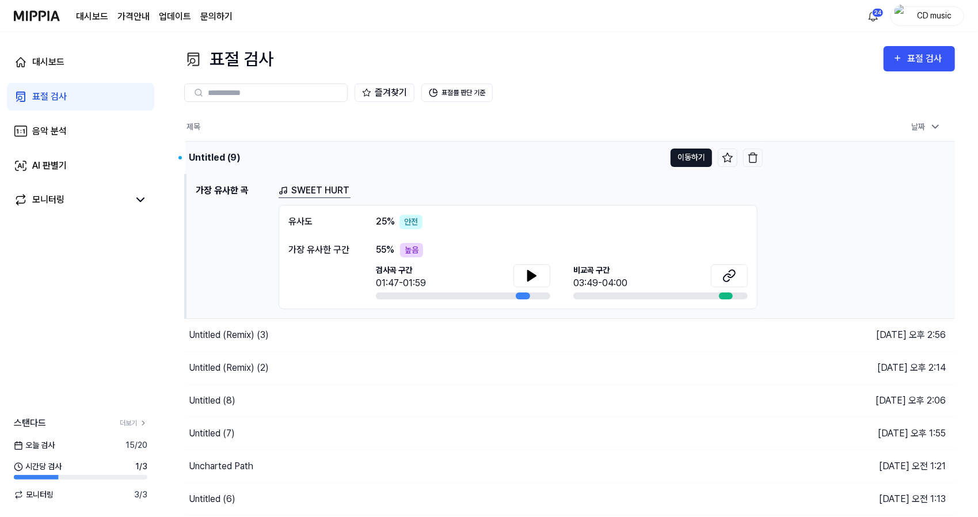
click at [677, 157] on button "이동하기" at bounding box center [690, 157] width 41 height 18
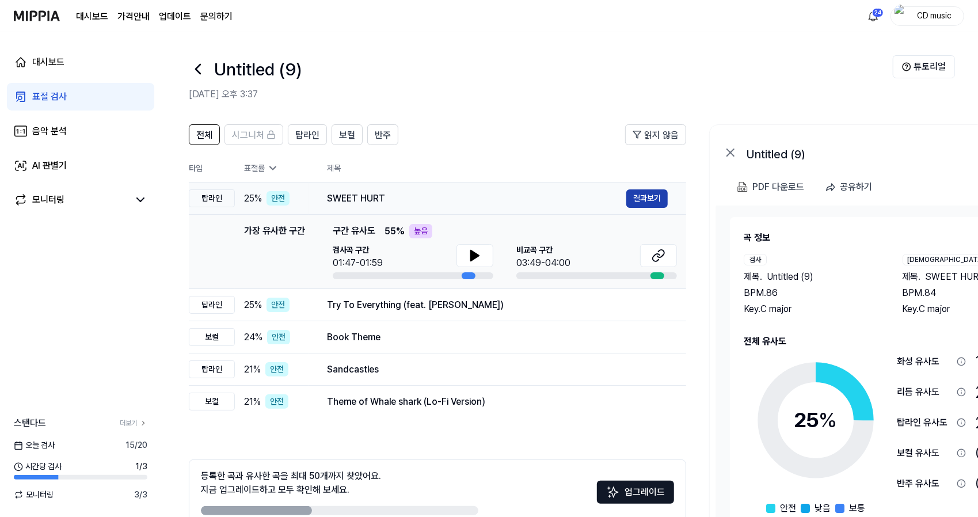
click at [638, 200] on button "결과보기" at bounding box center [646, 198] width 41 height 18
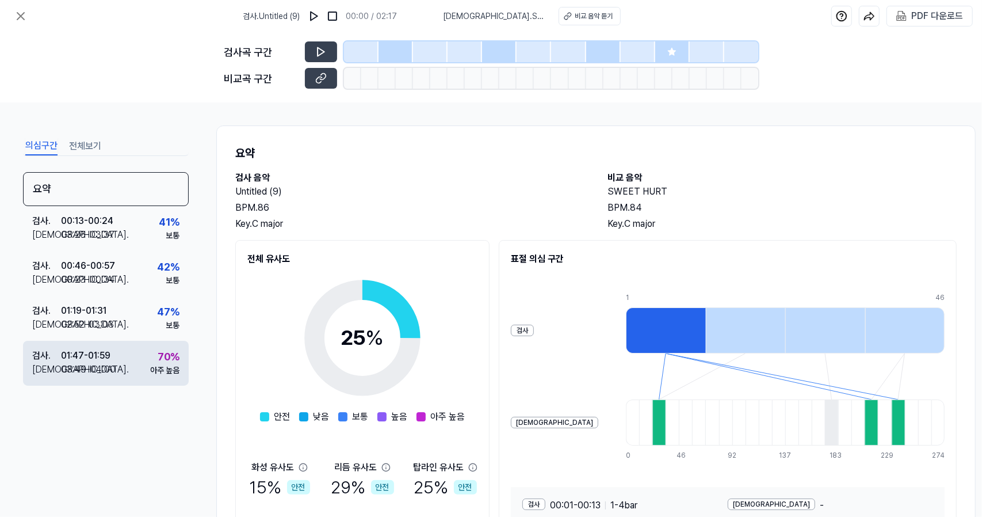
click at [138, 353] on div "검사 . 01:47 - 01:59 비교 . 03:49 - 04:00 70 % 아주 높음" at bounding box center [106, 363] width 166 height 45
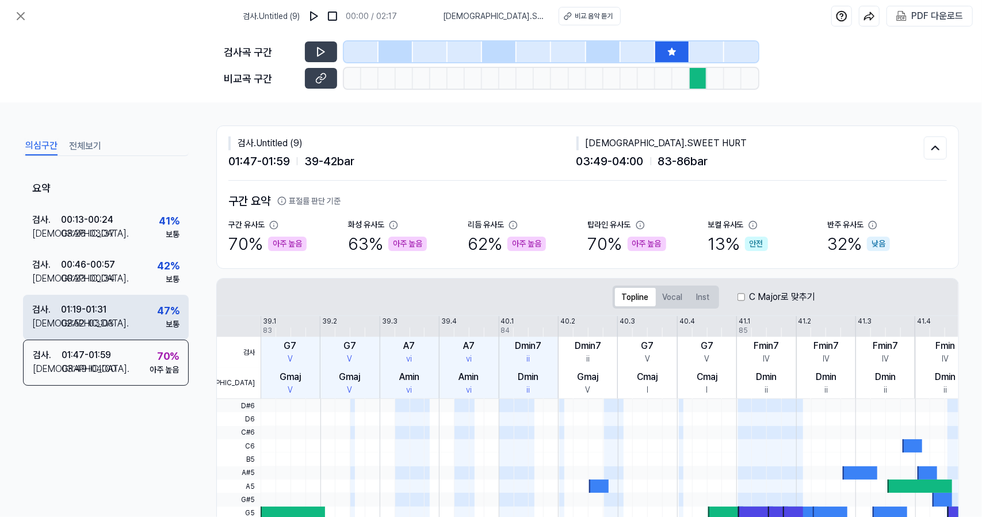
click at [140, 311] on div "검사 . 01:19 - 01:31 비교 . 02:52 - 03:03 47 % 보통" at bounding box center [106, 317] width 166 height 45
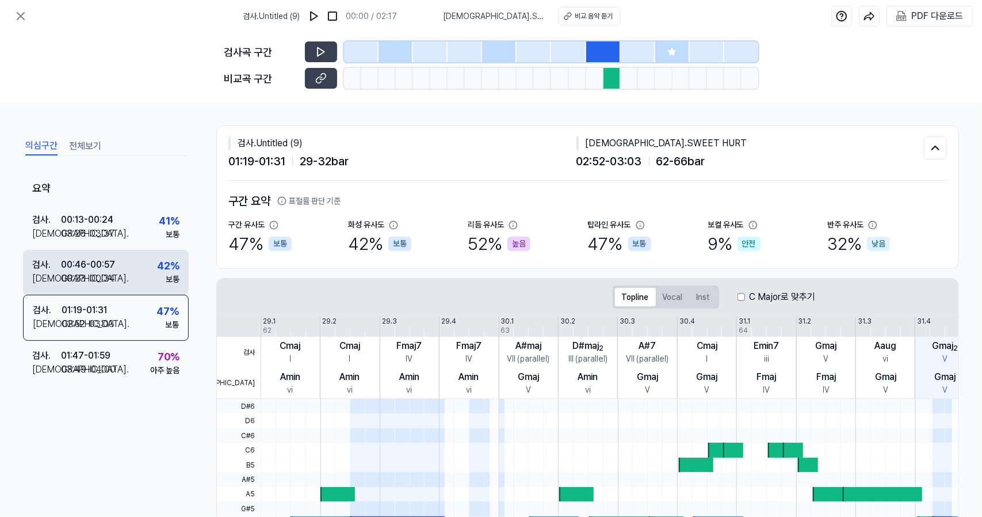
click at [140, 278] on div "검사 . 00:46 - 00:57 비교 . 00:23 - 00:34 42 % 보통" at bounding box center [106, 272] width 166 height 45
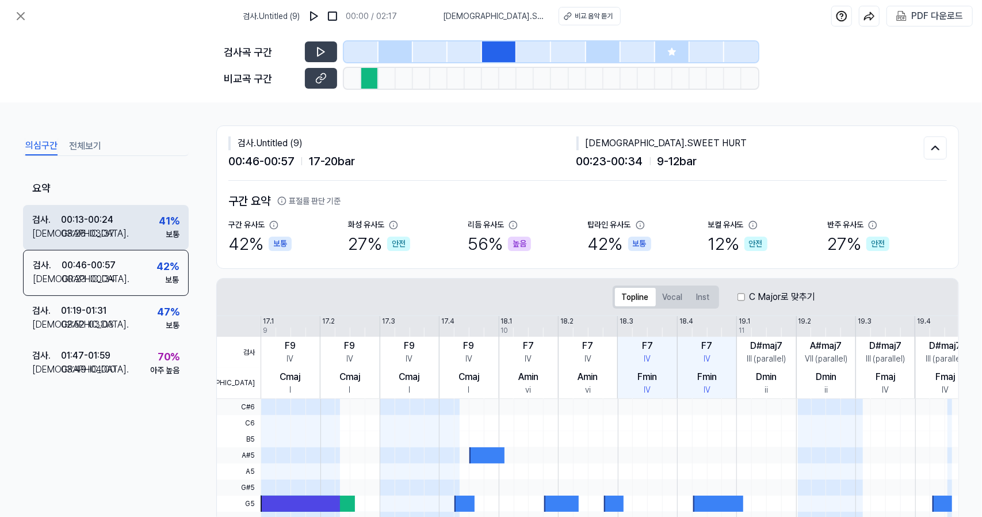
click at [136, 234] on div "검사 . 00:13 - 00:24 비교 . 03:26 - 03:37 41 % 보통" at bounding box center [106, 227] width 166 height 45
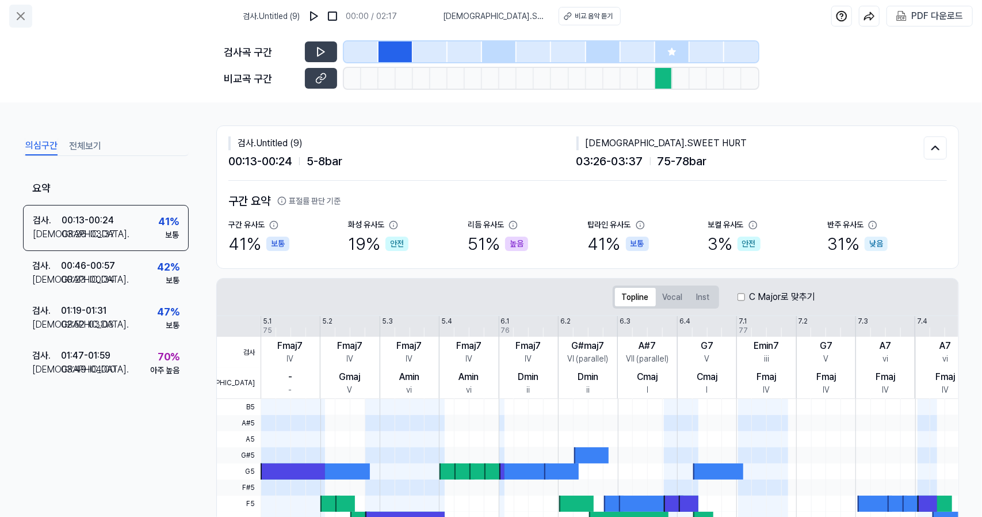
click at [9, 13] on button at bounding box center [20, 16] width 23 height 23
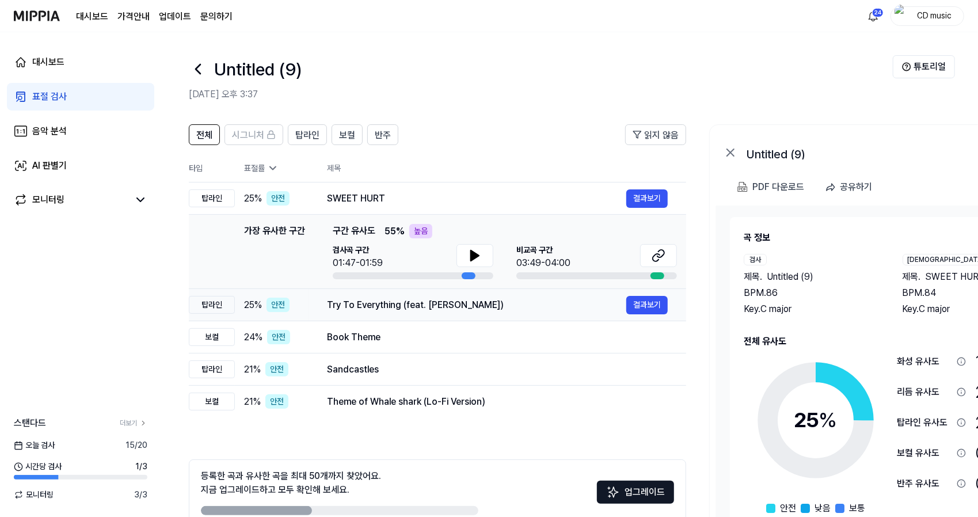
click at [382, 307] on div "Try To Everything (feat. [PERSON_NAME])" at bounding box center [476, 305] width 299 height 14
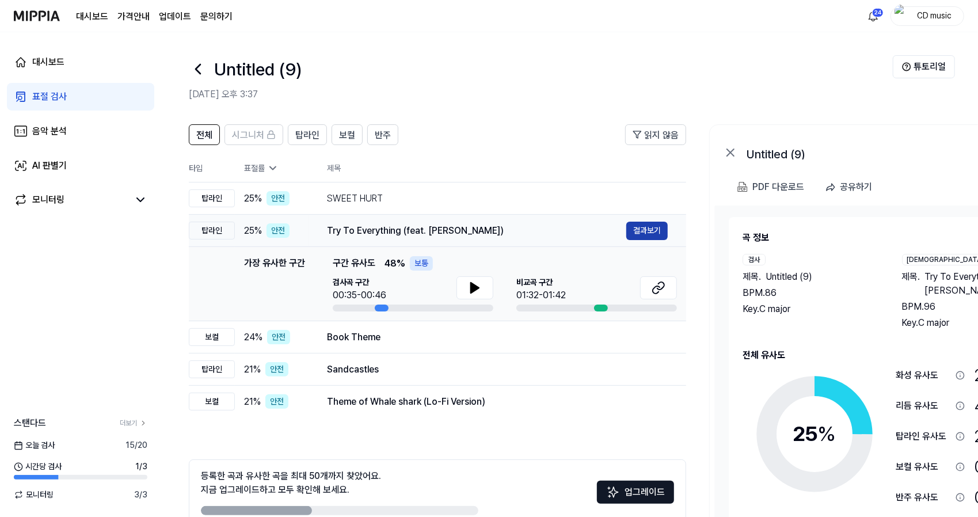
click at [653, 229] on button "결과보기" at bounding box center [646, 231] width 41 height 18
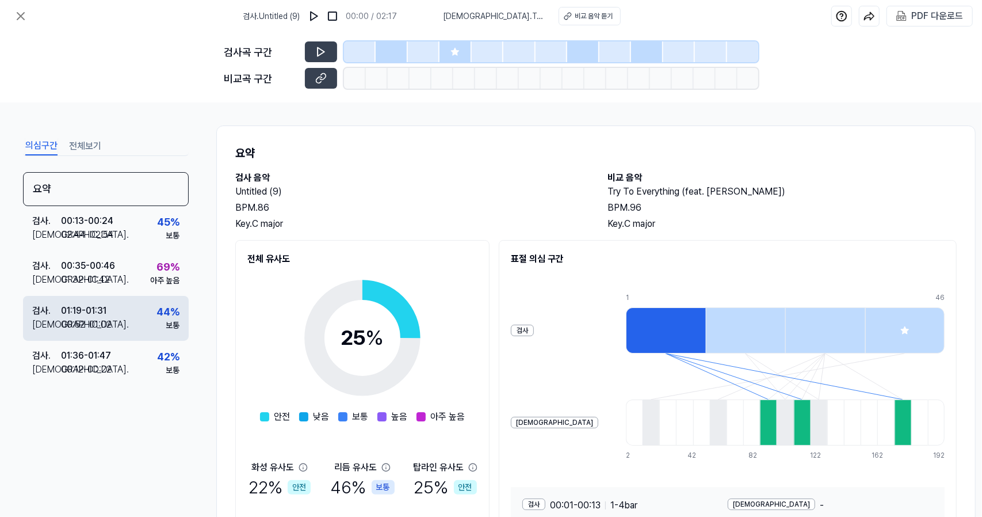
click at [161, 297] on div "검사 . 01:19 - 01:31 비교 . 00:52 - 01:02 44 % 보통" at bounding box center [106, 318] width 166 height 45
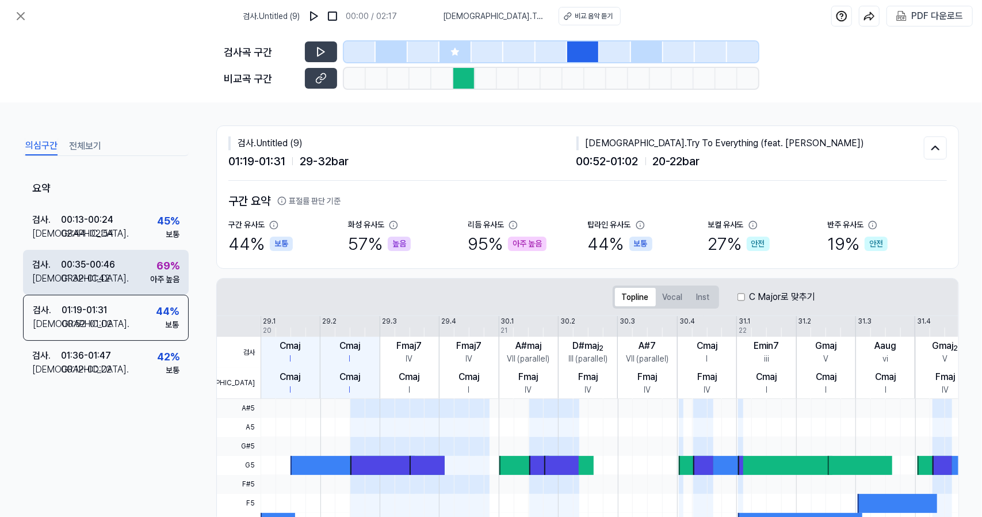
click at [144, 274] on div "검사 . 00:35 - 00:46 비교 . 01:32 - 01:42 69 % 아주 높음" at bounding box center [106, 272] width 166 height 45
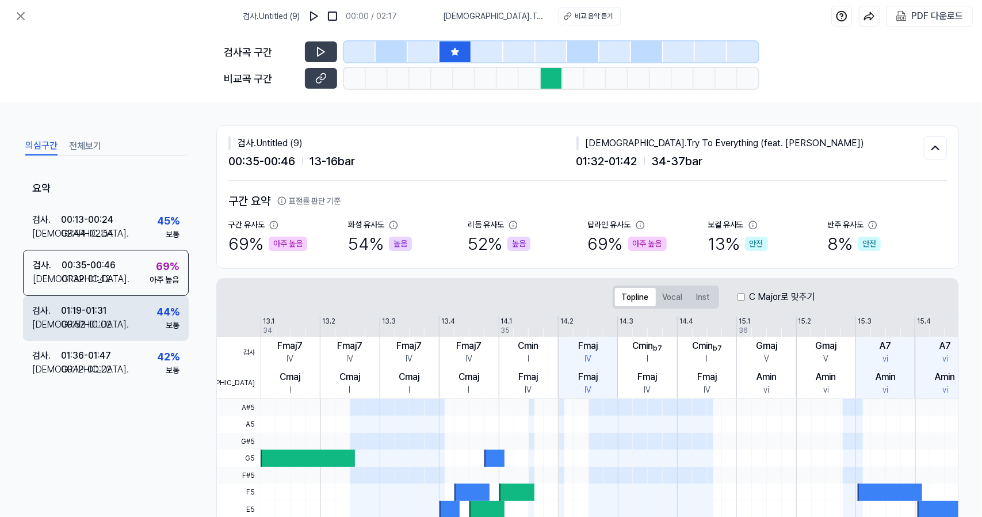
click at [131, 314] on div "검사 . 01:19 - 01:31 비교 . 00:52 - 01:02 44 % 보통" at bounding box center [106, 318] width 166 height 45
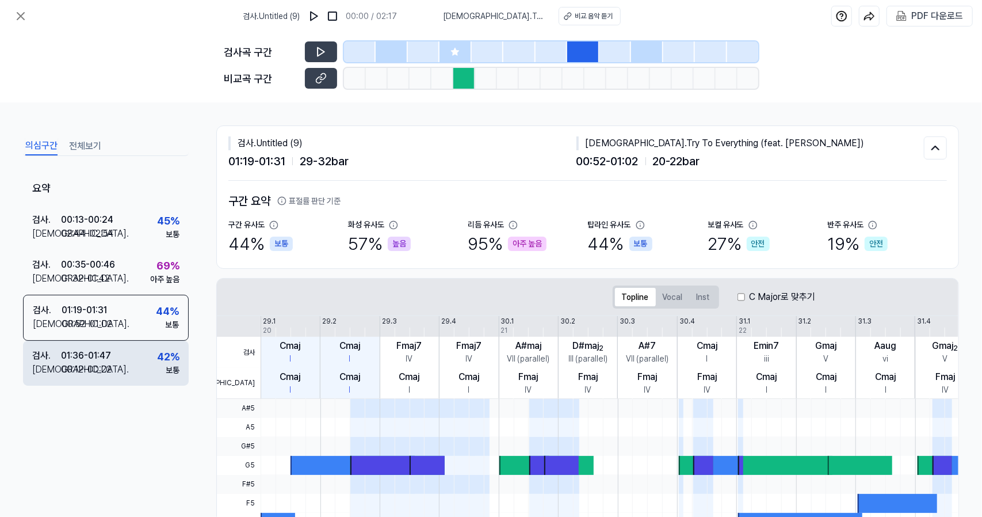
click at [144, 363] on div "검사 . 01:36 - 01:47 비교 . 00:12 - 00:22 42 % 보통" at bounding box center [106, 363] width 166 height 45
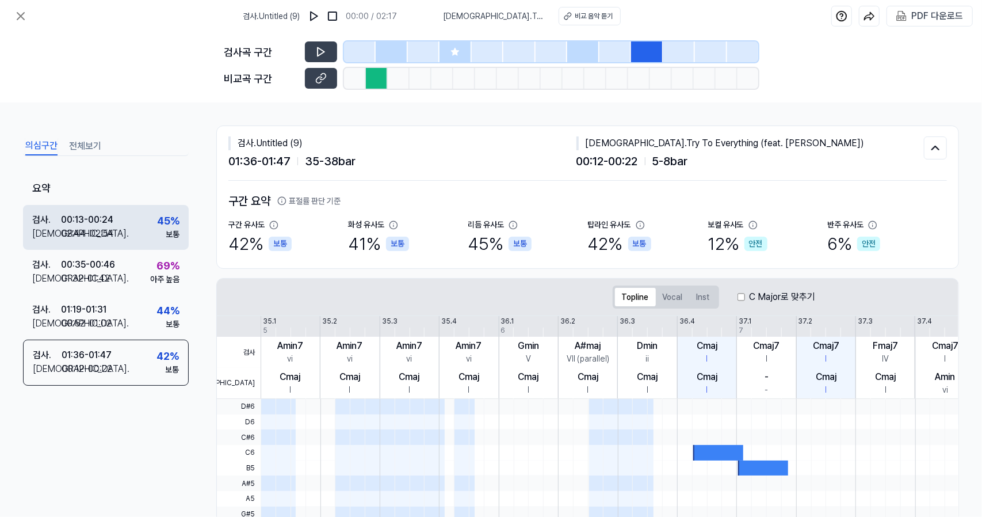
click at [146, 232] on div "검사 . 00:13 - 00:24 비교 . 02:44 - 02:54 45 % 보통" at bounding box center [106, 227] width 166 height 45
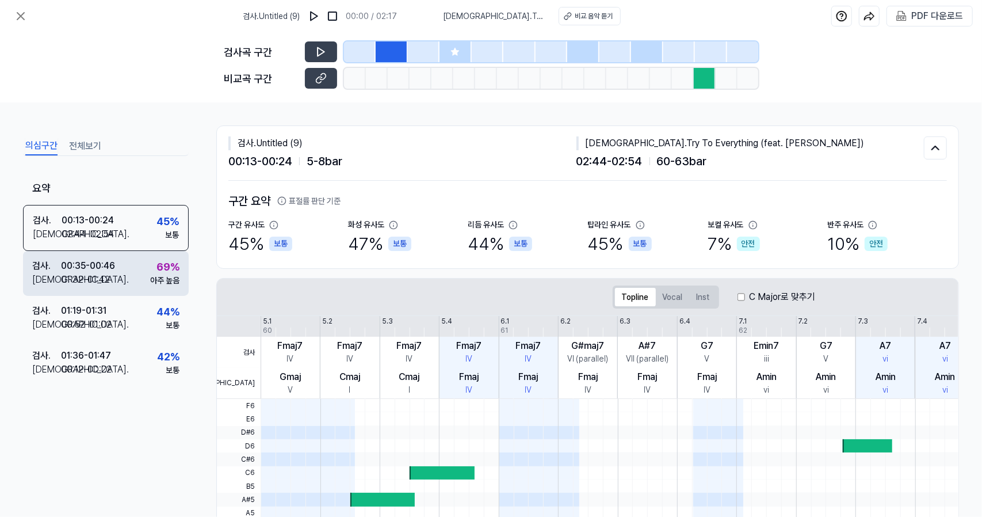
click at [145, 268] on div "검사 . 00:35 - 00:46 비교 . 01:32 - 01:42 69 % 아주 높음" at bounding box center [106, 273] width 166 height 45
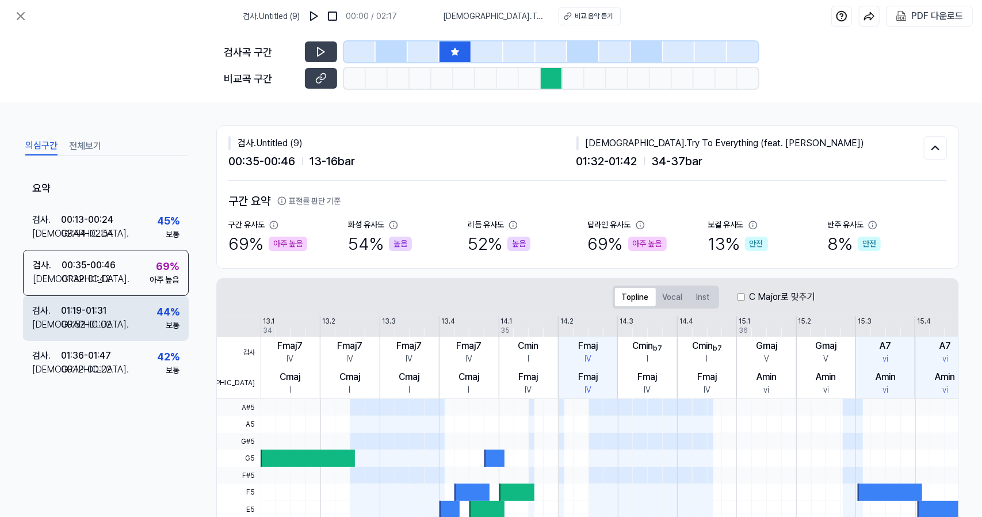
click at [145, 311] on div "검사 . 01:19 - 01:31 비교 . 00:52 - 01:02 44 % 보통" at bounding box center [106, 318] width 166 height 45
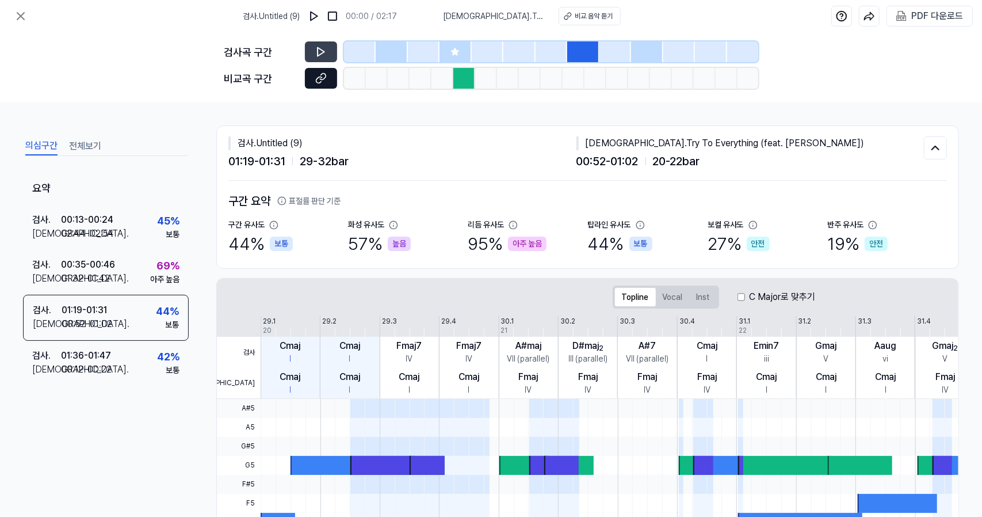
click at [333, 76] on button at bounding box center [321, 78] width 32 height 21
click at [330, 54] on button at bounding box center [321, 51] width 32 height 21
click at [328, 85] on button at bounding box center [321, 78] width 32 height 21
click at [319, 49] on icon at bounding box center [321, 52] width 12 height 12
click at [121, 179] on div "요약" at bounding box center [106, 188] width 166 height 33
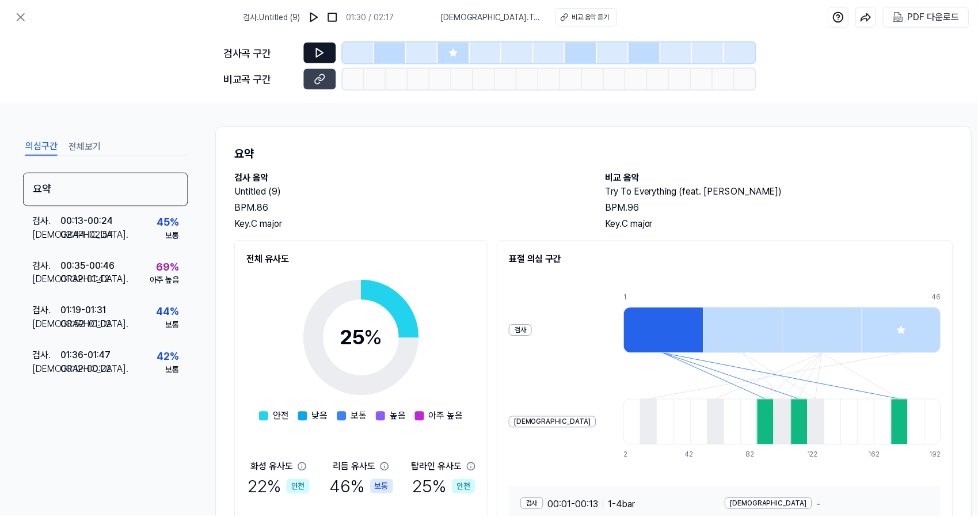
scroll to position [99, 0]
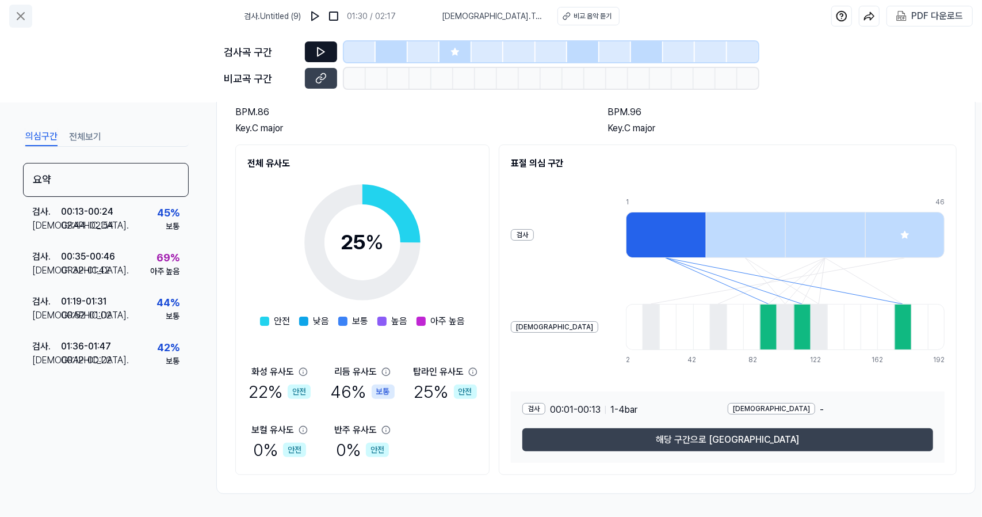
click at [28, 12] on button at bounding box center [20, 16] width 23 height 23
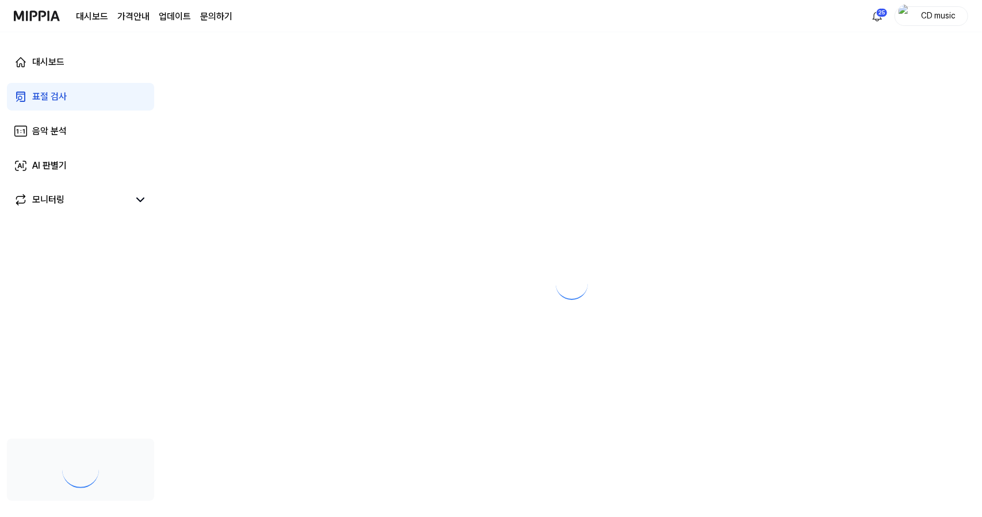
click at [28, 12] on img at bounding box center [37, 16] width 46 height 32
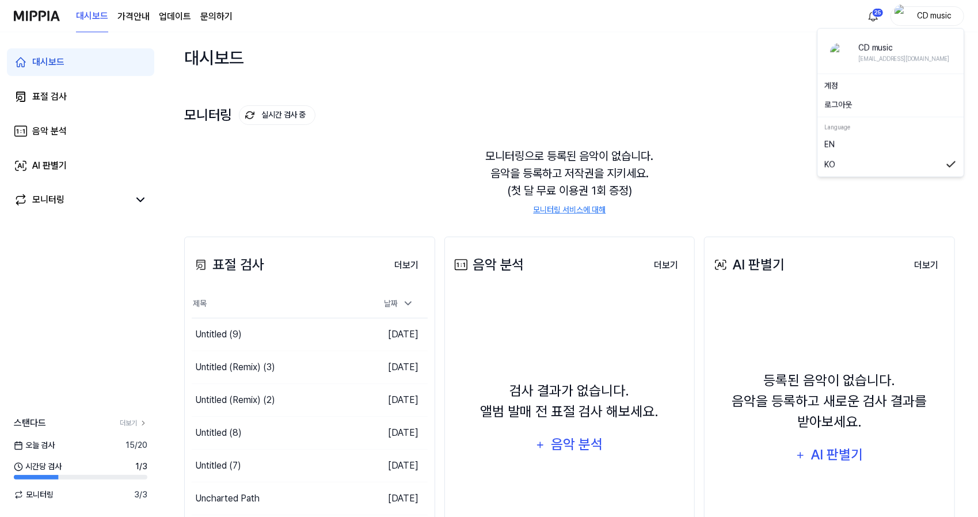
click at [934, 20] on div "CD music" at bounding box center [933, 15] width 45 height 13
click at [871, 91] on link "계정" at bounding box center [890, 86] width 132 height 12
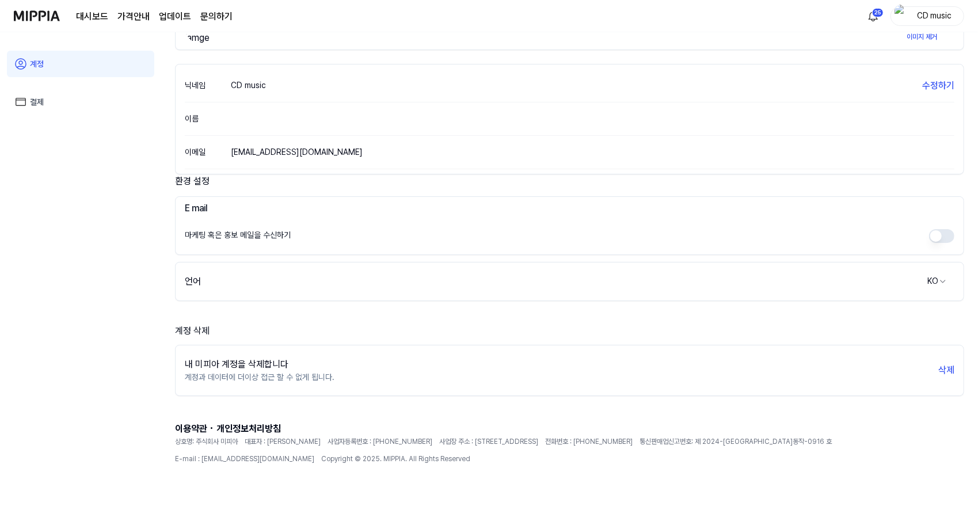
scroll to position [0, 0]
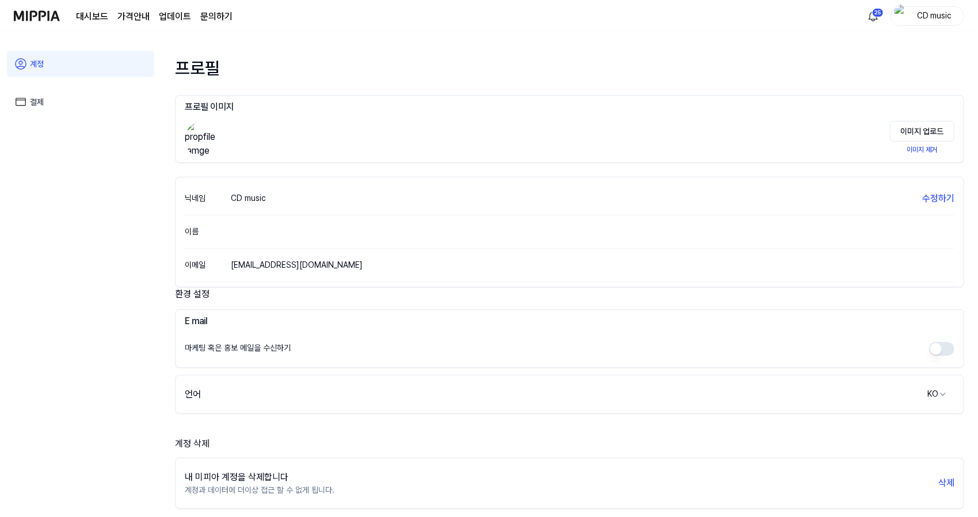
click at [45, 102] on link "결제" at bounding box center [80, 102] width 147 height 26
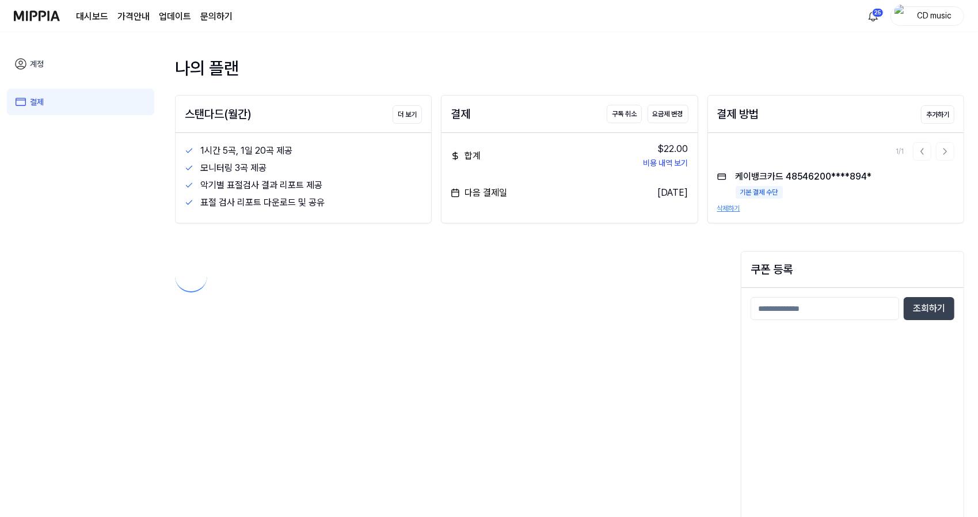
scroll to position [20, 0]
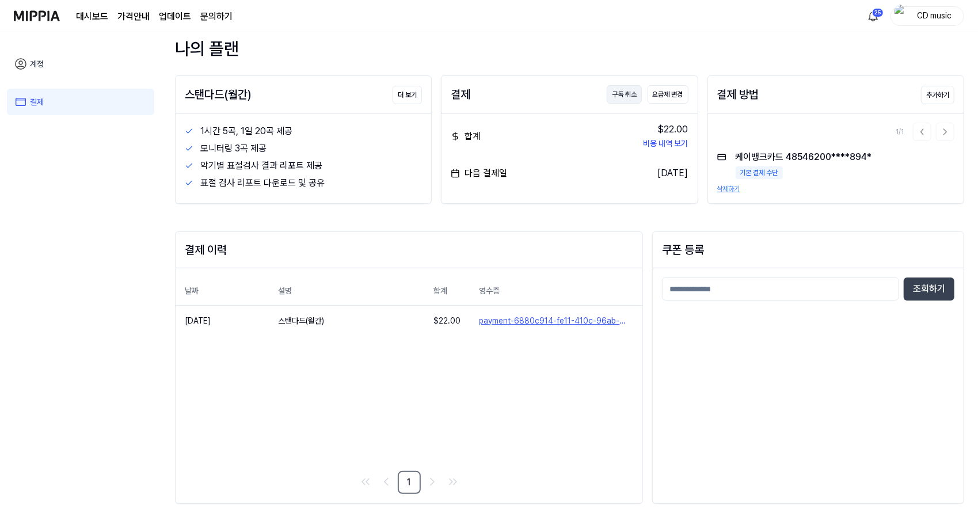
click at [620, 96] on button "구독 취소" at bounding box center [623, 94] width 35 height 18
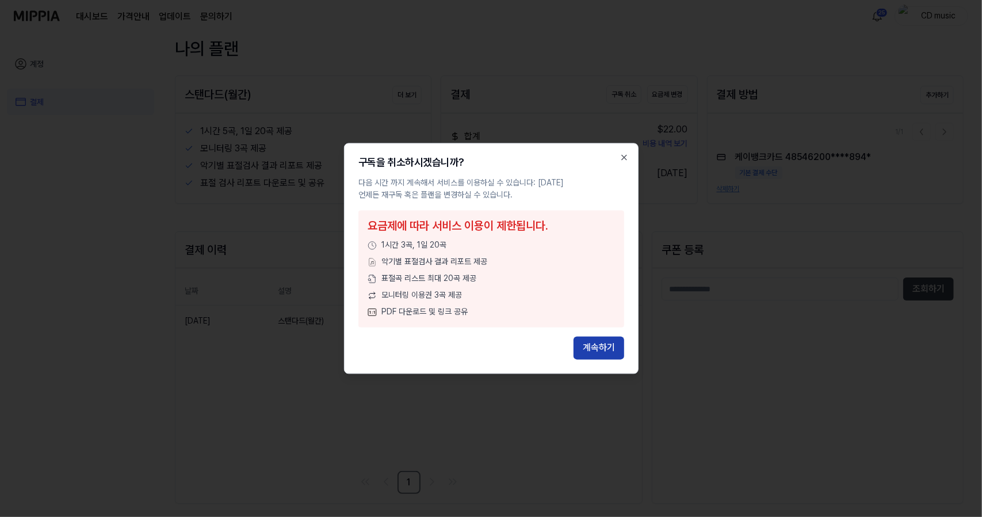
click at [577, 347] on button "계속하기" at bounding box center [599, 348] width 51 height 23
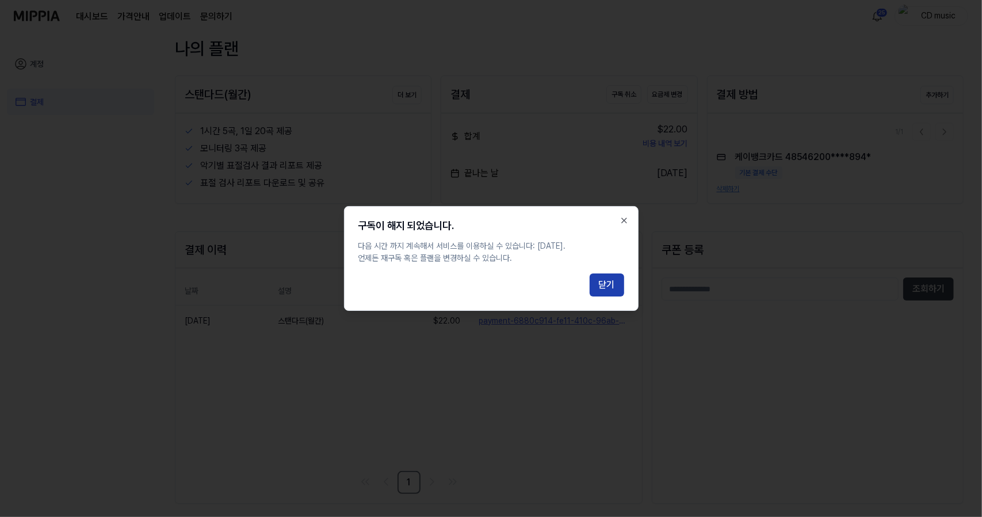
click at [615, 288] on button "닫기" at bounding box center [607, 284] width 35 height 23
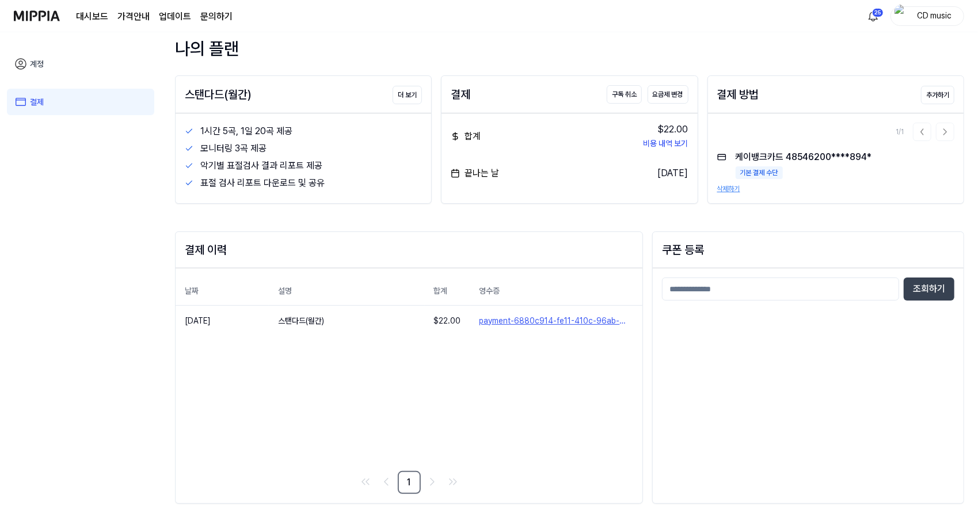
click at [102, 64] on link "계정" at bounding box center [80, 64] width 147 height 26
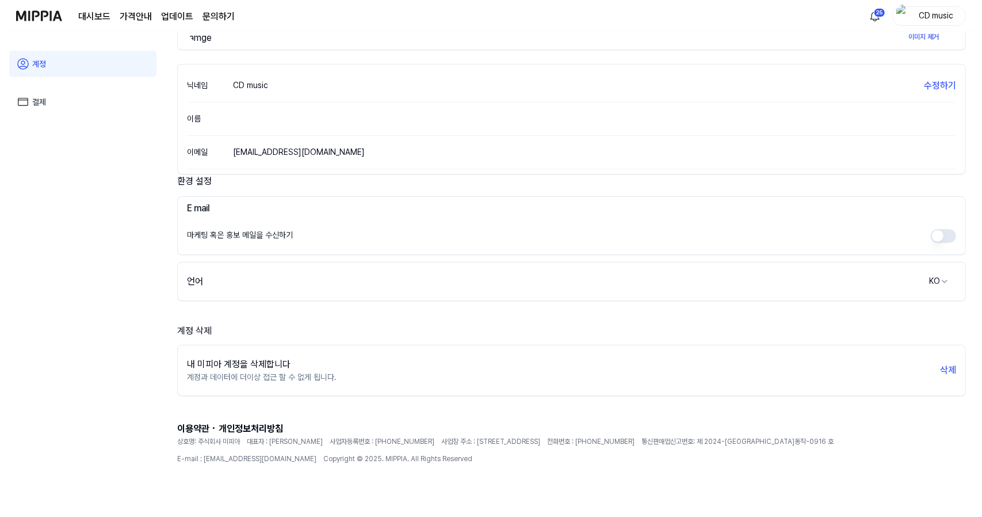
scroll to position [110, 0]
click at [941, 369] on button "삭제" at bounding box center [946, 372] width 16 height 14
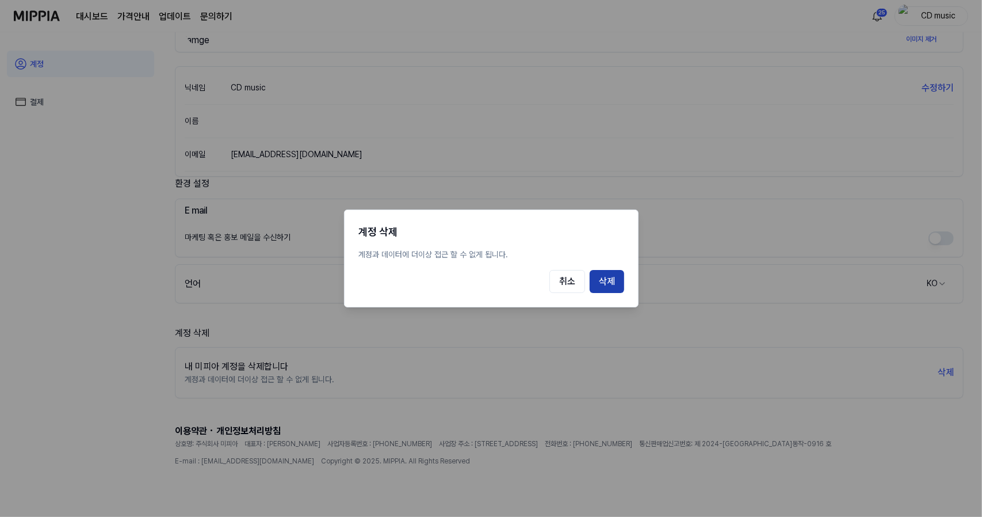
click at [611, 281] on button "삭제" at bounding box center [607, 281] width 35 height 23
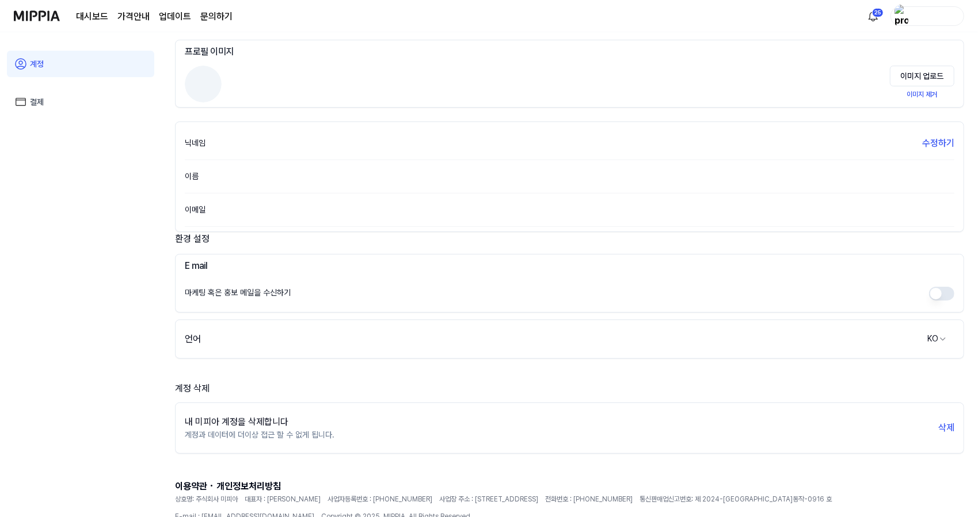
scroll to position [0, 0]
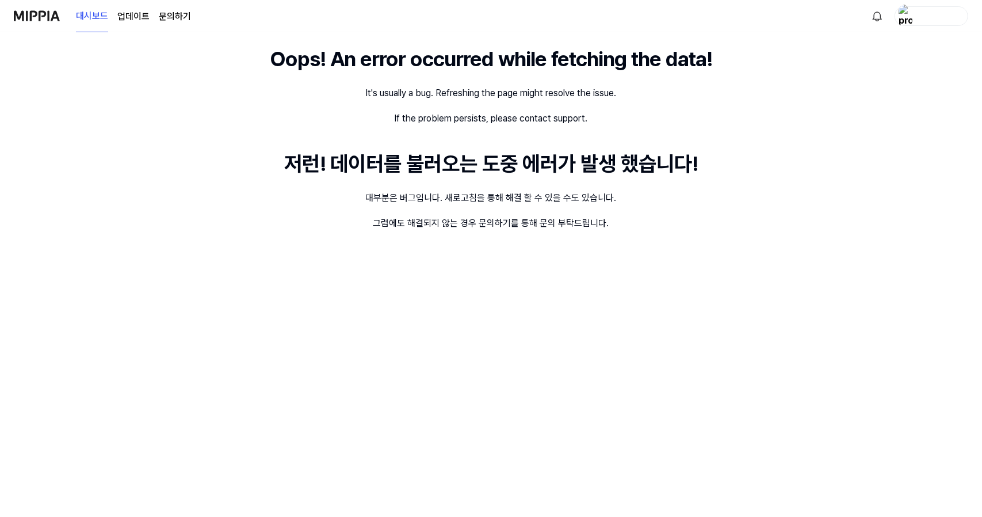
click at [45, 28] on img at bounding box center [37, 16] width 46 height 32
click at [52, 18] on img at bounding box center [37, 16] width 46 height 32
click at [121, 18] on link "업데이트" at bounding box center [133, 17] width 32 height 14
click at [102, 17] on link "대시보드" at bounding box center [92, 17] width 32 height 14
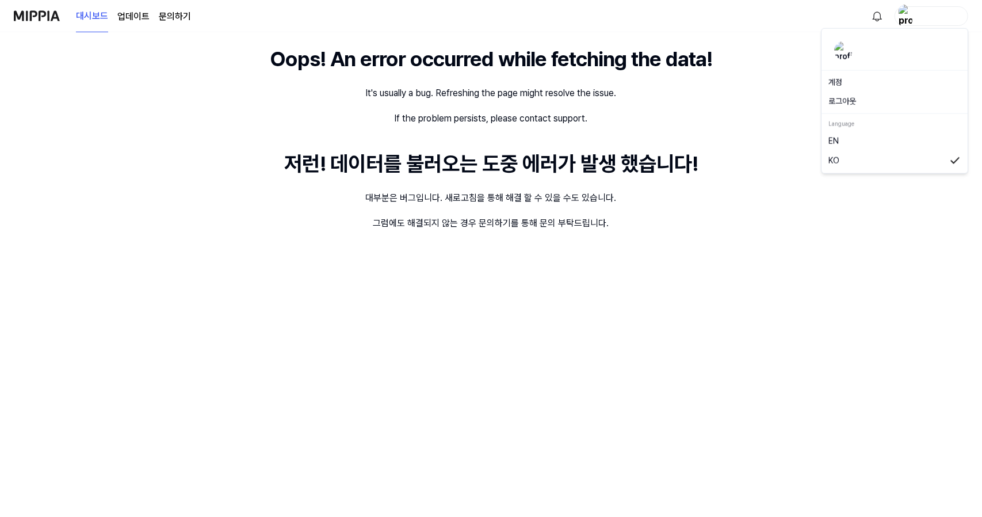
click at [911, 19] on img "button" at bounding box center [906, 16] width 14 height 23
click at [835, 85] on link "계정" at bounding box center [895, 83] width 132 height 12
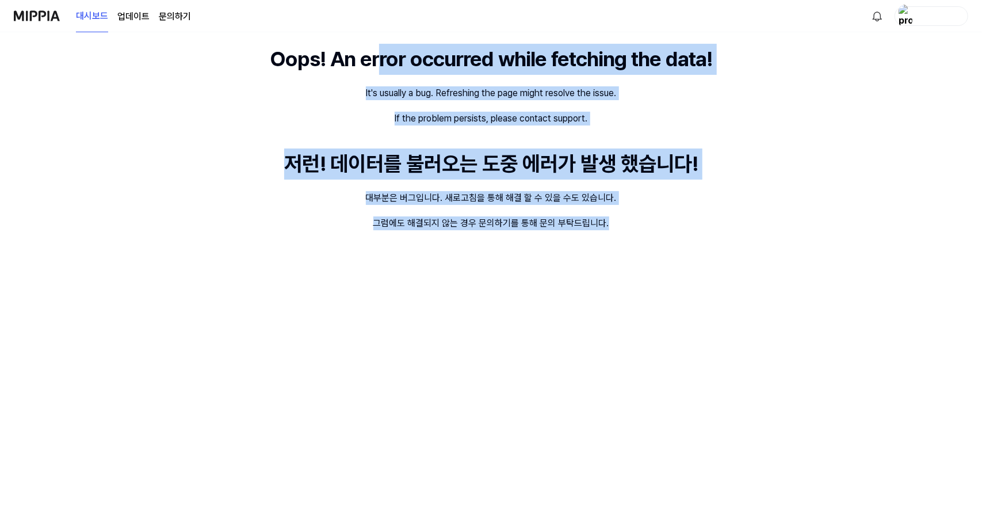
drag, startPoint x: 372, startPoint y: 36, endPoint x: 617, endPoint y: 217, distance: 304.9
click at [617, 217] on div "Oops! An error occurred while fetching the data! It's usually a bug. Refreshing…" at bounding box center [491, 274] width 982 height 484
drag, startPoint x: 617, startPoint y: 217, endPoint x: 264, endPoint y: 54, distance: 388.7
click at [264, 54] on div "Oops! An error occurred while fetching the data! It's usually a bug. Refreshing…" at bounding box center [491, 274] width 982 height 484
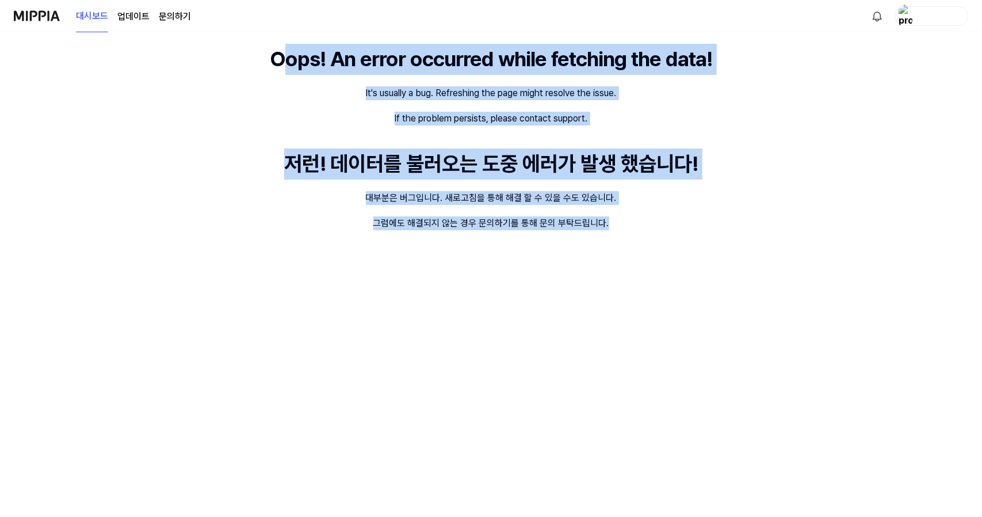
click at [270, 54] on div "Oops! An error occurred while fetching the data!" at bounding box center [491, 59] width 442 height 31
drag, startPoint x: 253, startPoint y: 51, endPoint x: 659, endPoint y: 325, distance: 489.6
click at [659, 325] on div "Oops! An error occurred while fetching the data! It's usually a bug. Refreshing…" at bounding box center [491, 274] width 982 height 484
drag, startPoint x: 659, startPoint y: 325, endPoint x: 293, endPoint y: 83, distance: 438.5
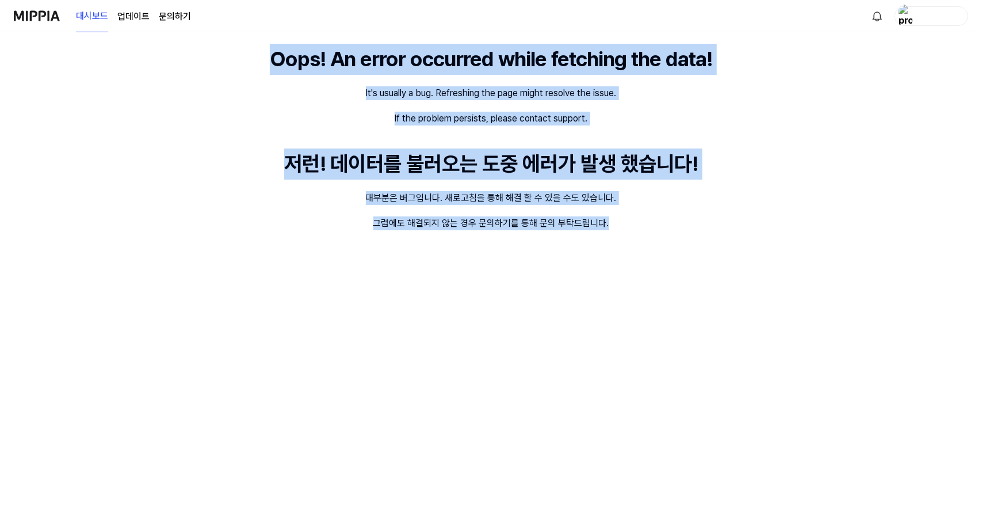
click at [293, 83] on div "Oops! An error occurred while fetching the data! It's usually a bug. Refreshing…" at bounding box center [491, 274] width 982 height 484
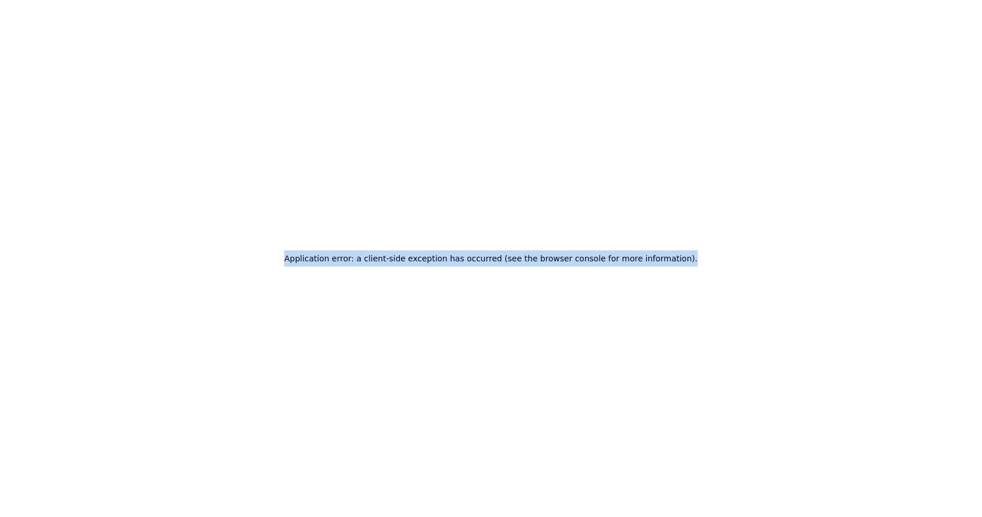
drag, startPoint x: 291, startPoint y: 259, endPoint x: 737, endPoint y: 279, distance: 445.8
click at [737, 279] on div "Application error: a client-side exception has occurred (see the browser consol…" at bounding box center [491, 258] width 982 height 517
drag, startPoint x: 737, startPoint y: 279, endPoint x: 314, endPoint y: 255, distance: 423.6
click at [314, 255] on div "Application error: a client-side exception has occurred (see the browser consol…" at bounding box center [491, 258] width 982 height 517
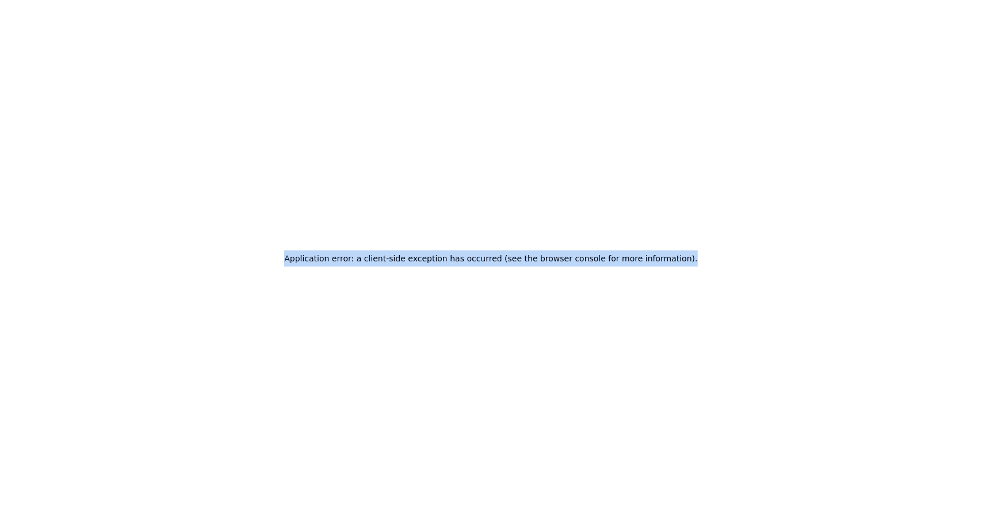
click at [314, 255] on h2 "Application error: a client-side exception has occurred (see the browser consol…" at bounding box center [490, 258] width 413 height 16
